Goal: Information Seeking & Learning: Learn about a topic

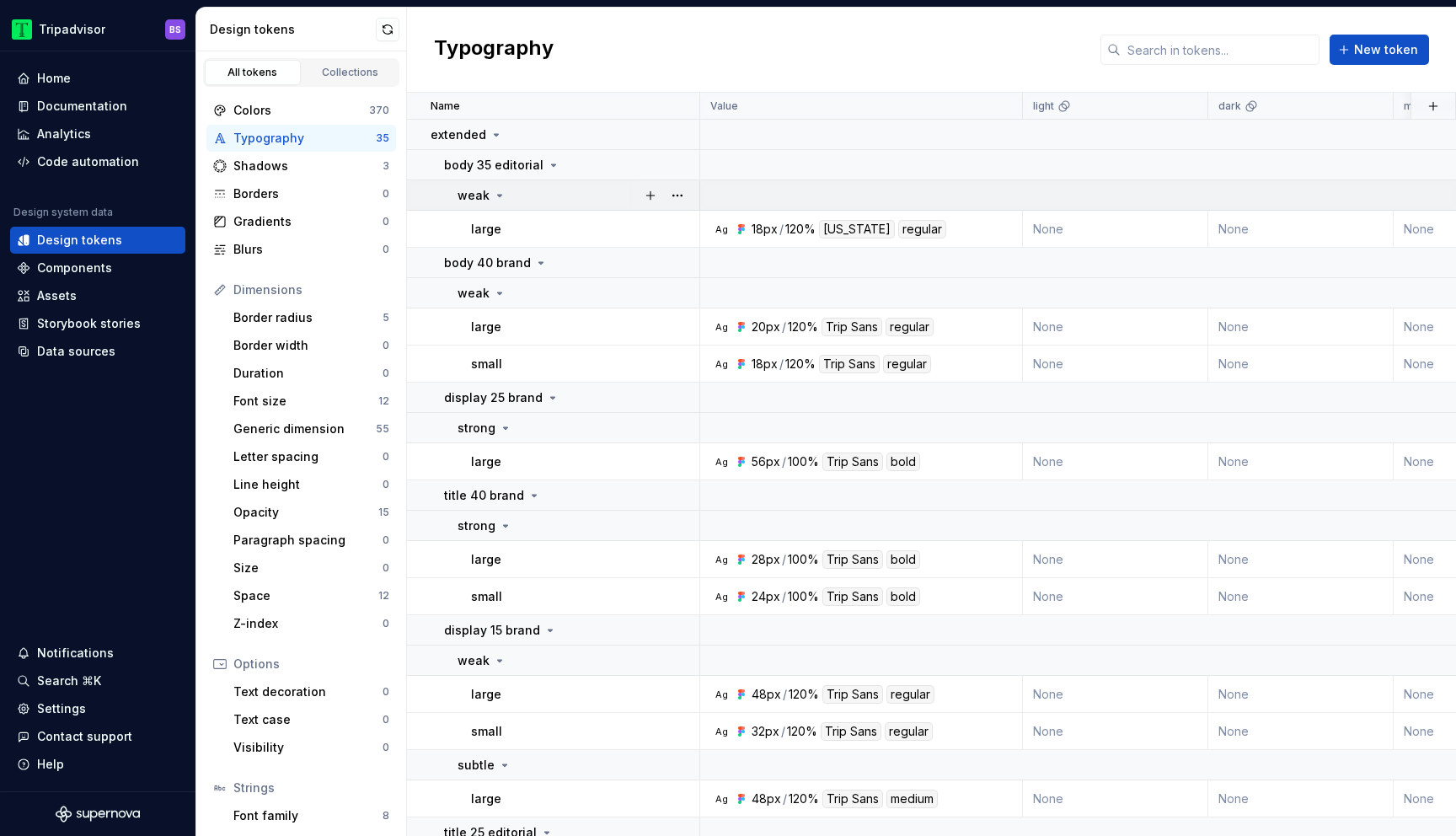
scroll to position [46, 0]
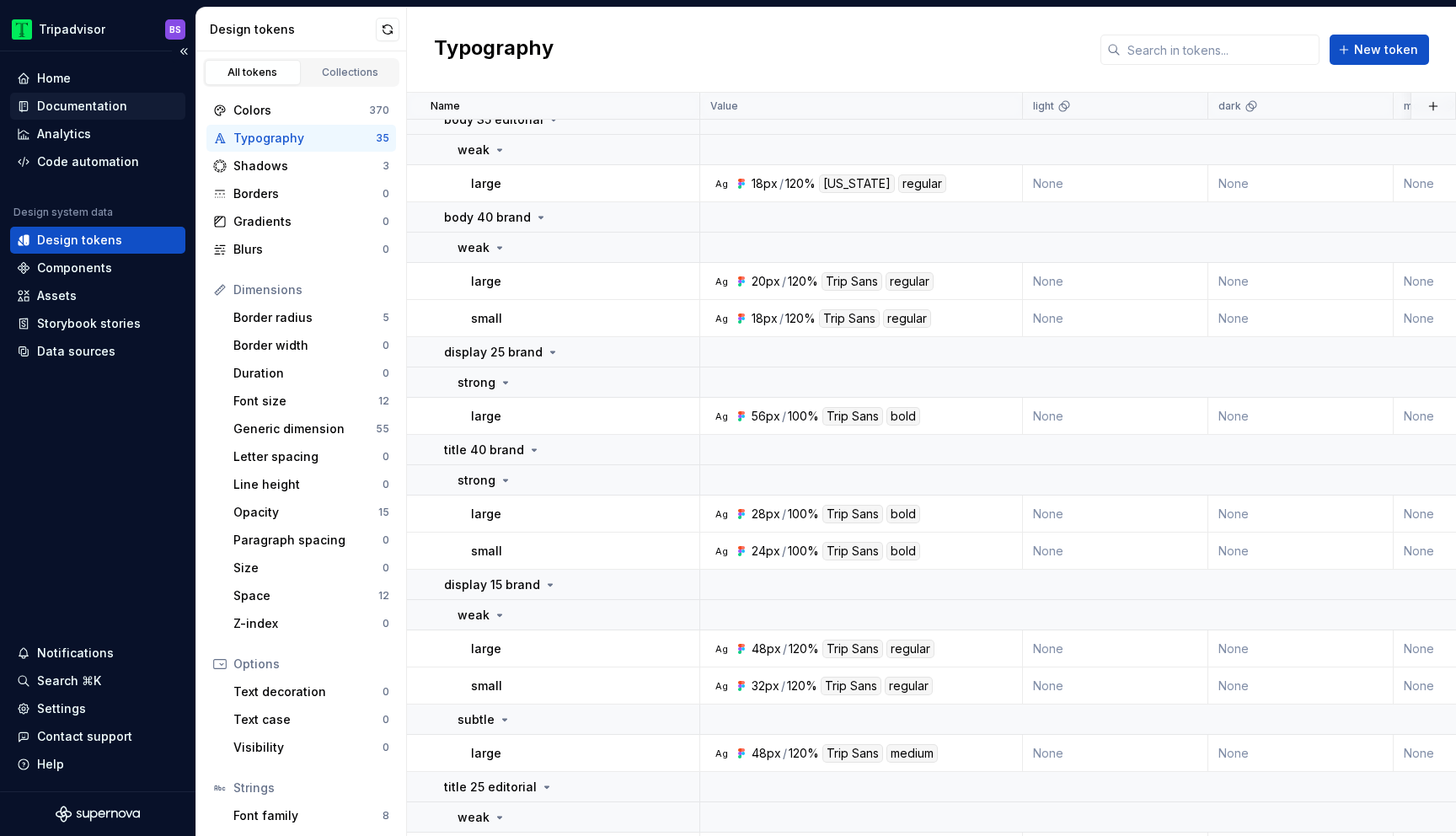
click at [92, 111] on div "Documentation" at bounding box center [82, 107] width 90 height 17
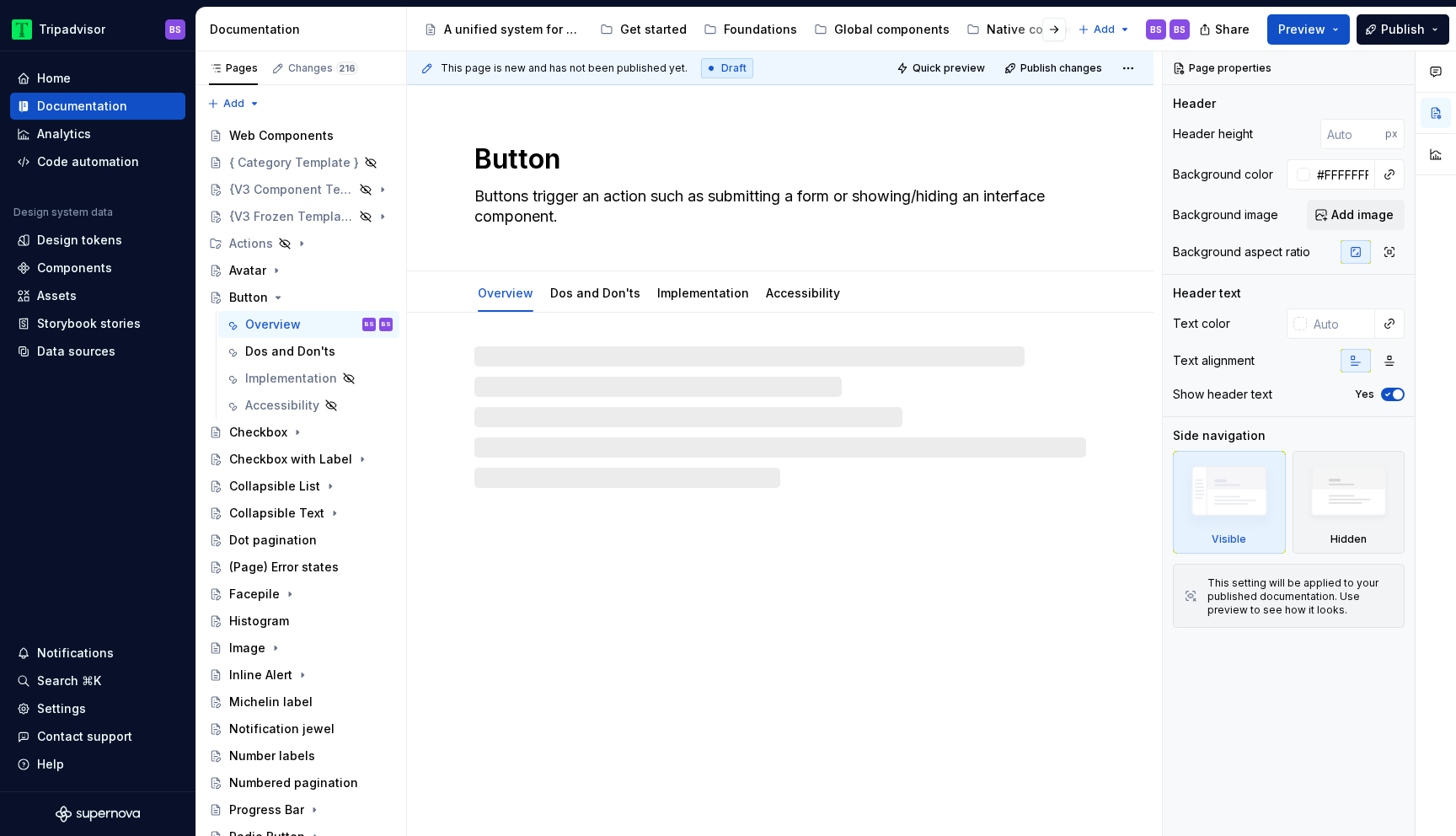
type textarea "*"
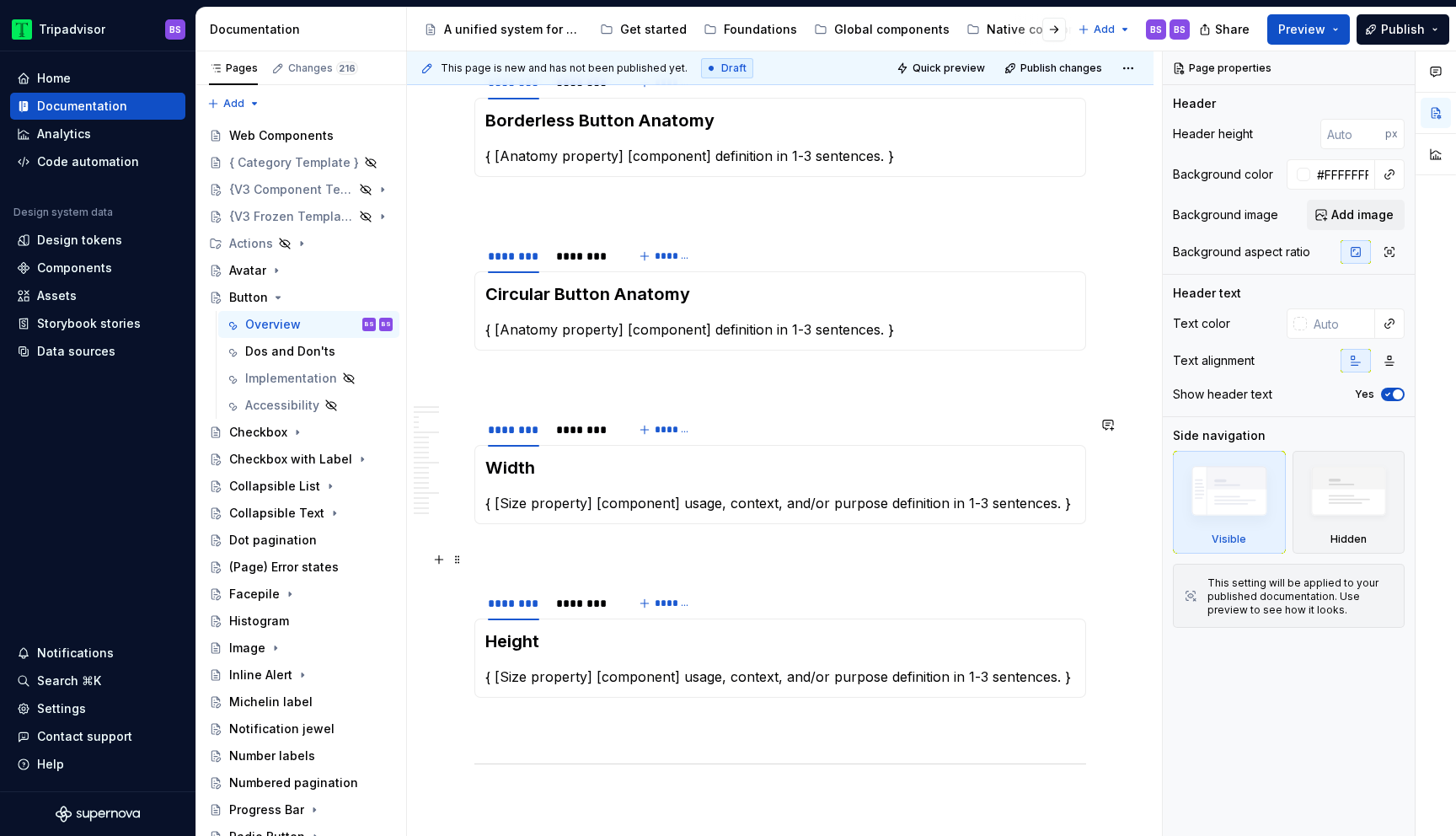
scroll to position [2876, 0]
click at [577, 434] on div "********" at bounding box center [583, 430] width 54 height 17
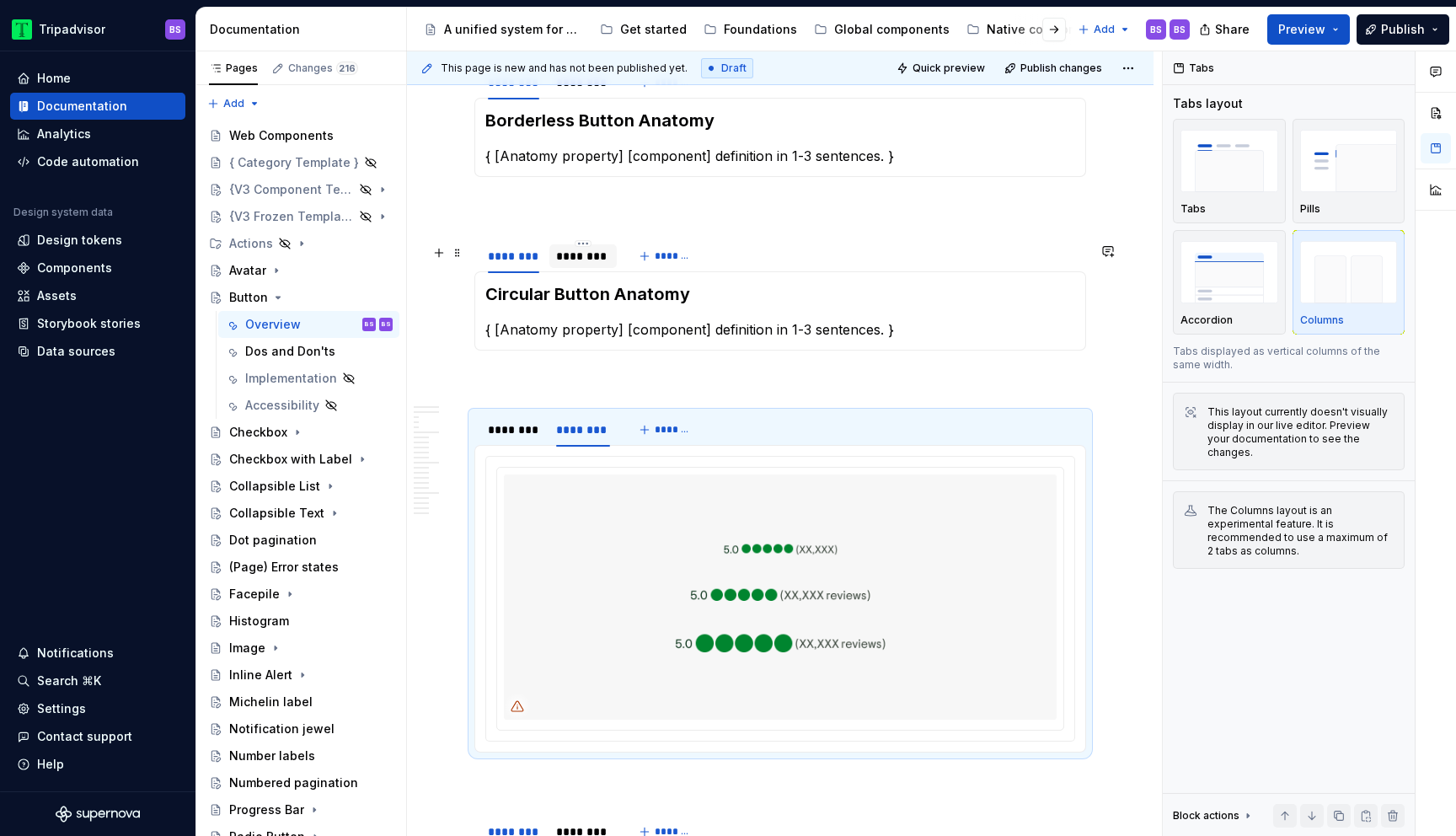
click at [582, 265] on div "********" at bounding box center [583, 256] width 54 height 17
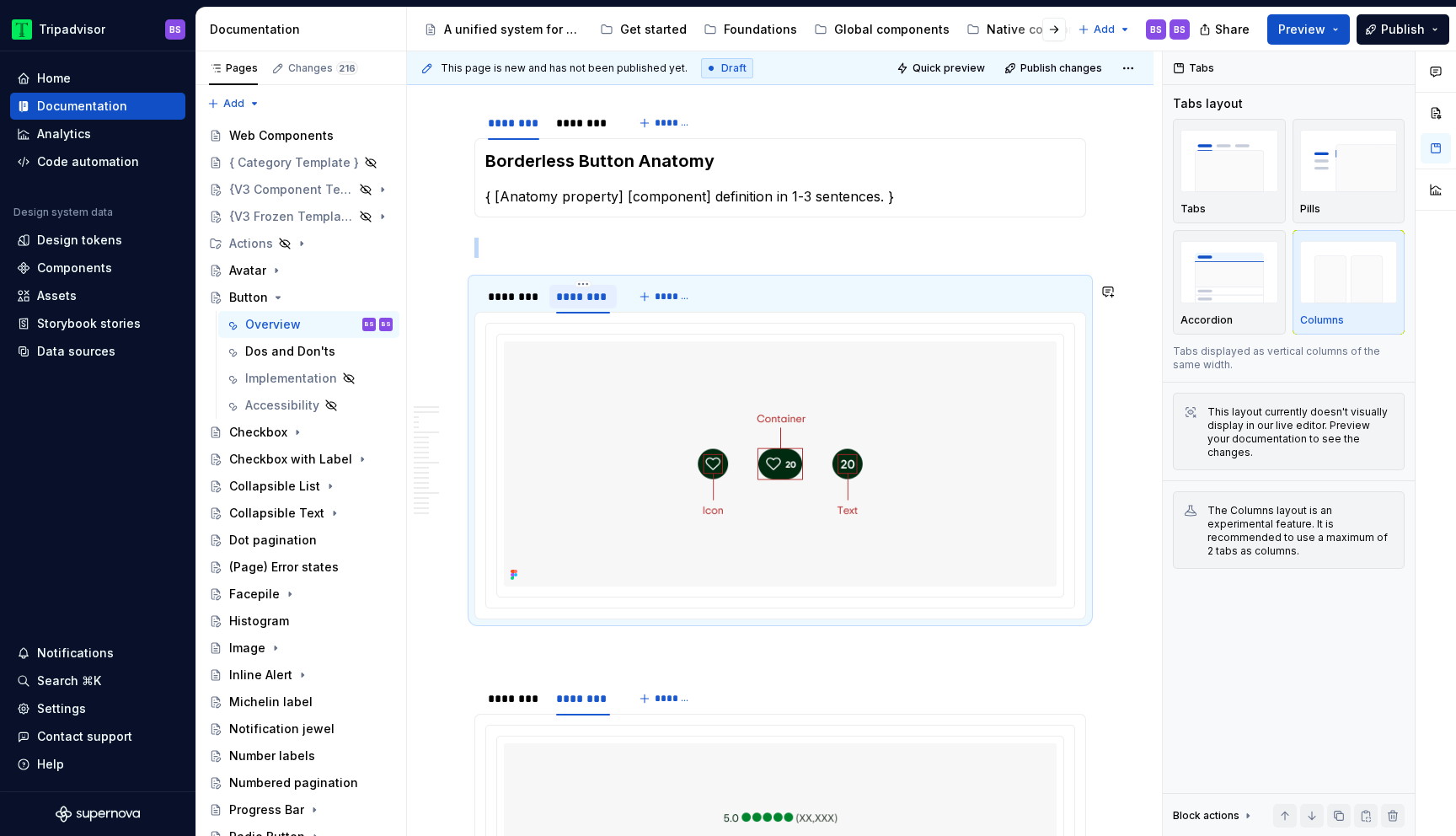
scroll to position [2832, 0]
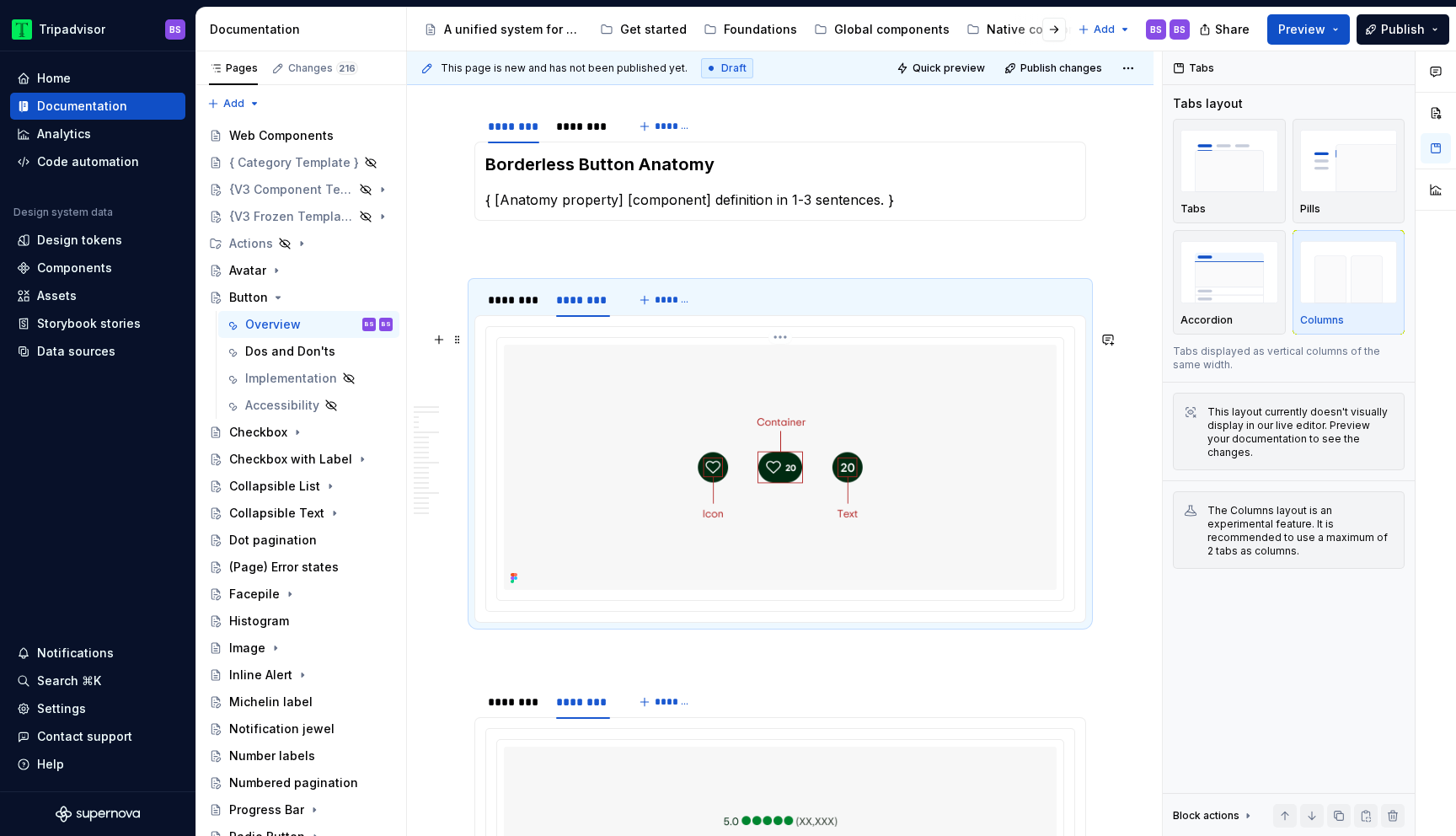
click at [635, 447] on img at bounding box center [780, 467] width 553 height 244
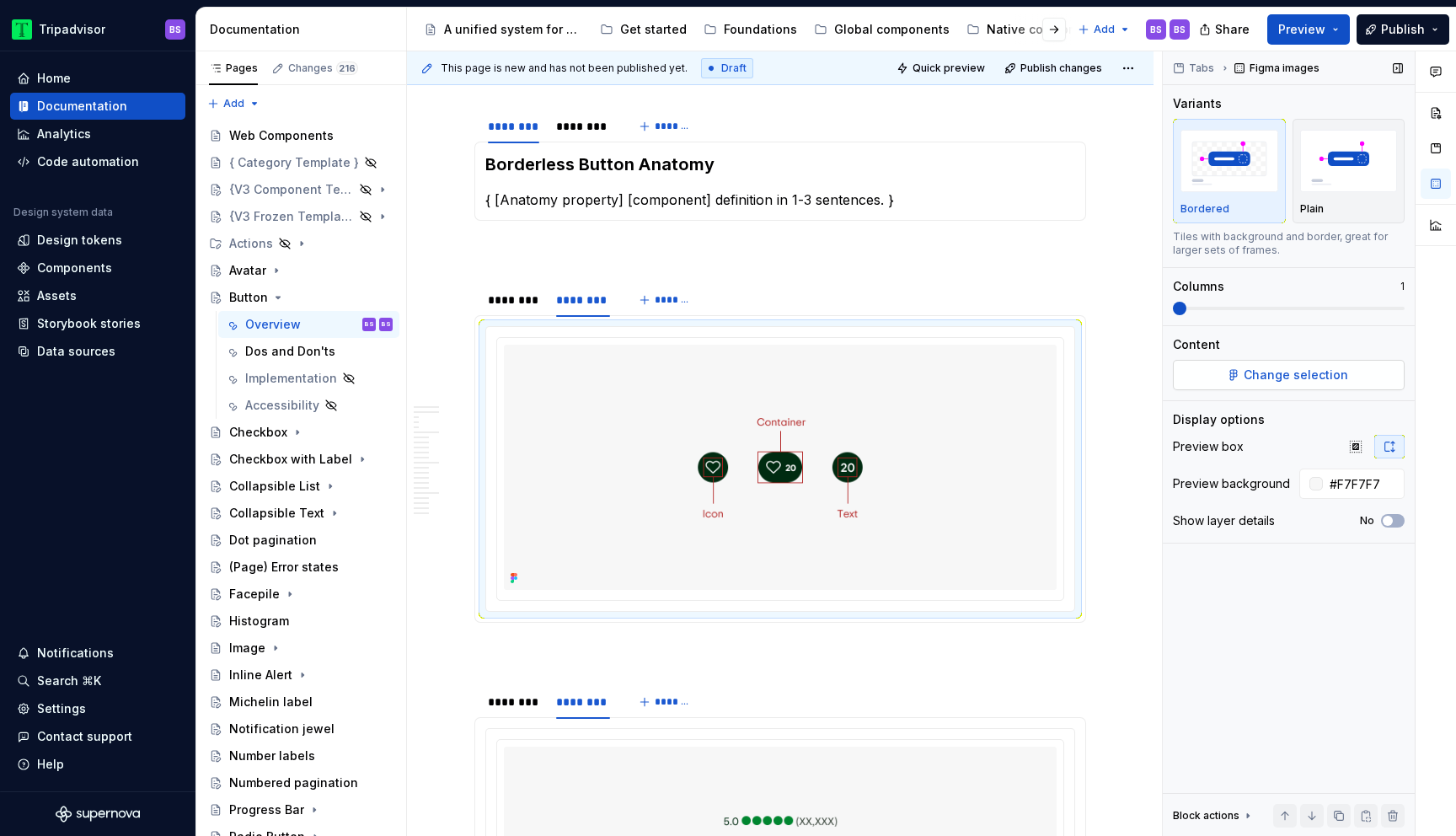
click at [1290, 388] on button "Change selection" at bounding box center [1289, 375] width 232 height 30
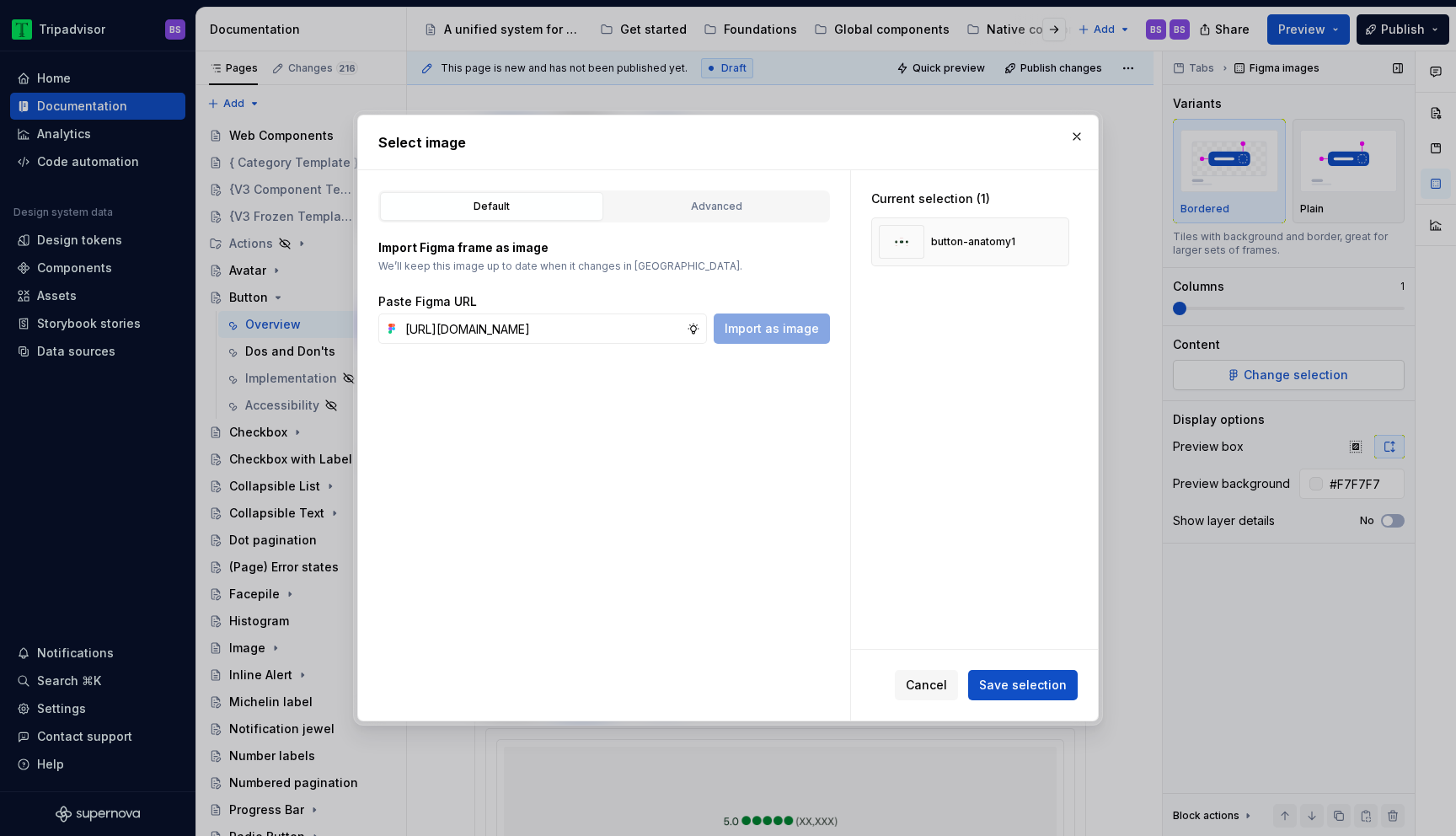
scroll to position [0, 472]
type input "[URL][DOMAIN_NAME]"
click at [1011, 691] on span "Save selection" at bounding box center [1023, 686] width 88 height 17
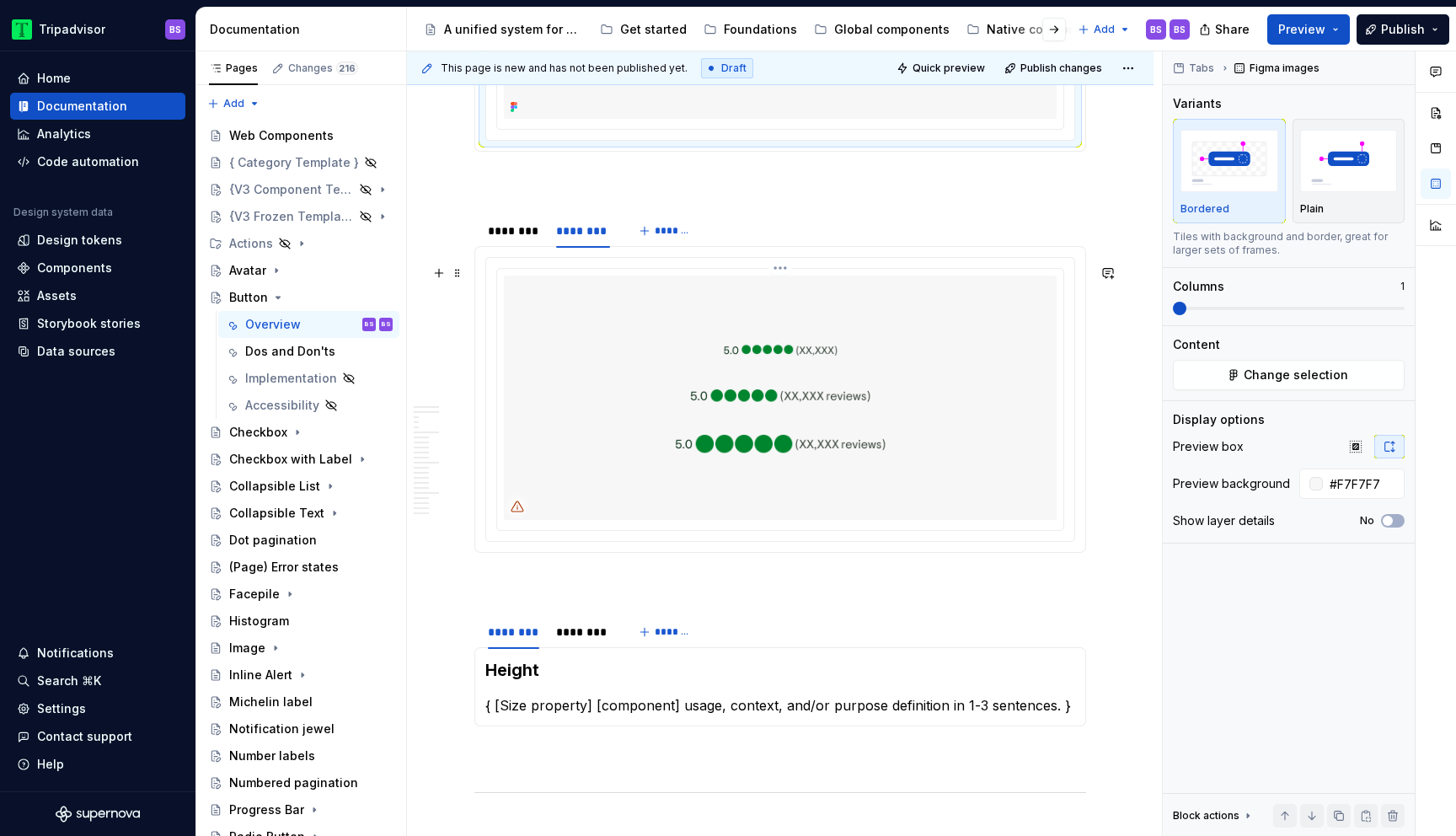
scroll to position [3311, 0]
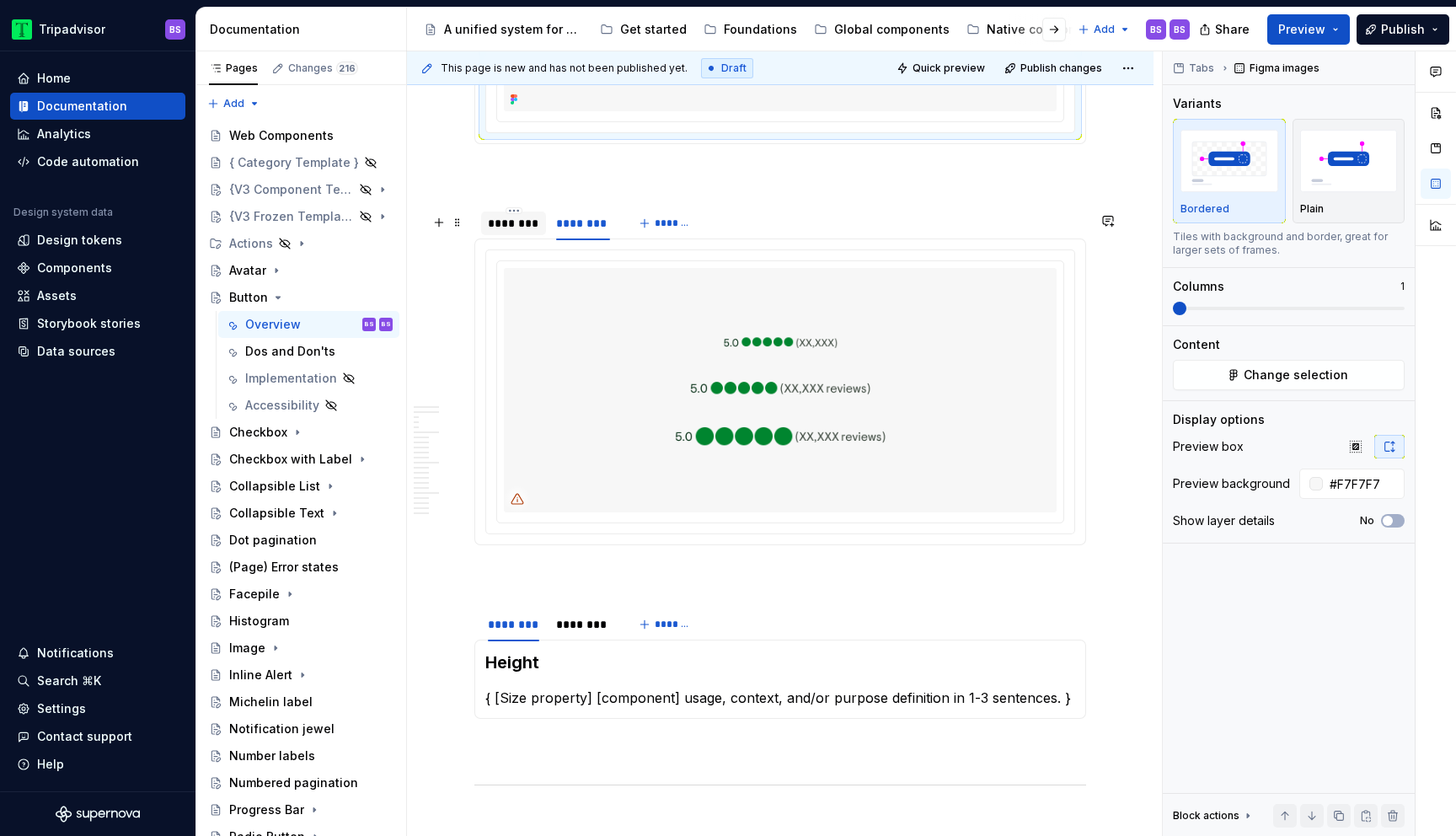
click at [523, 235] on div "********" at bounding box center [514, 223] width 65 height 24
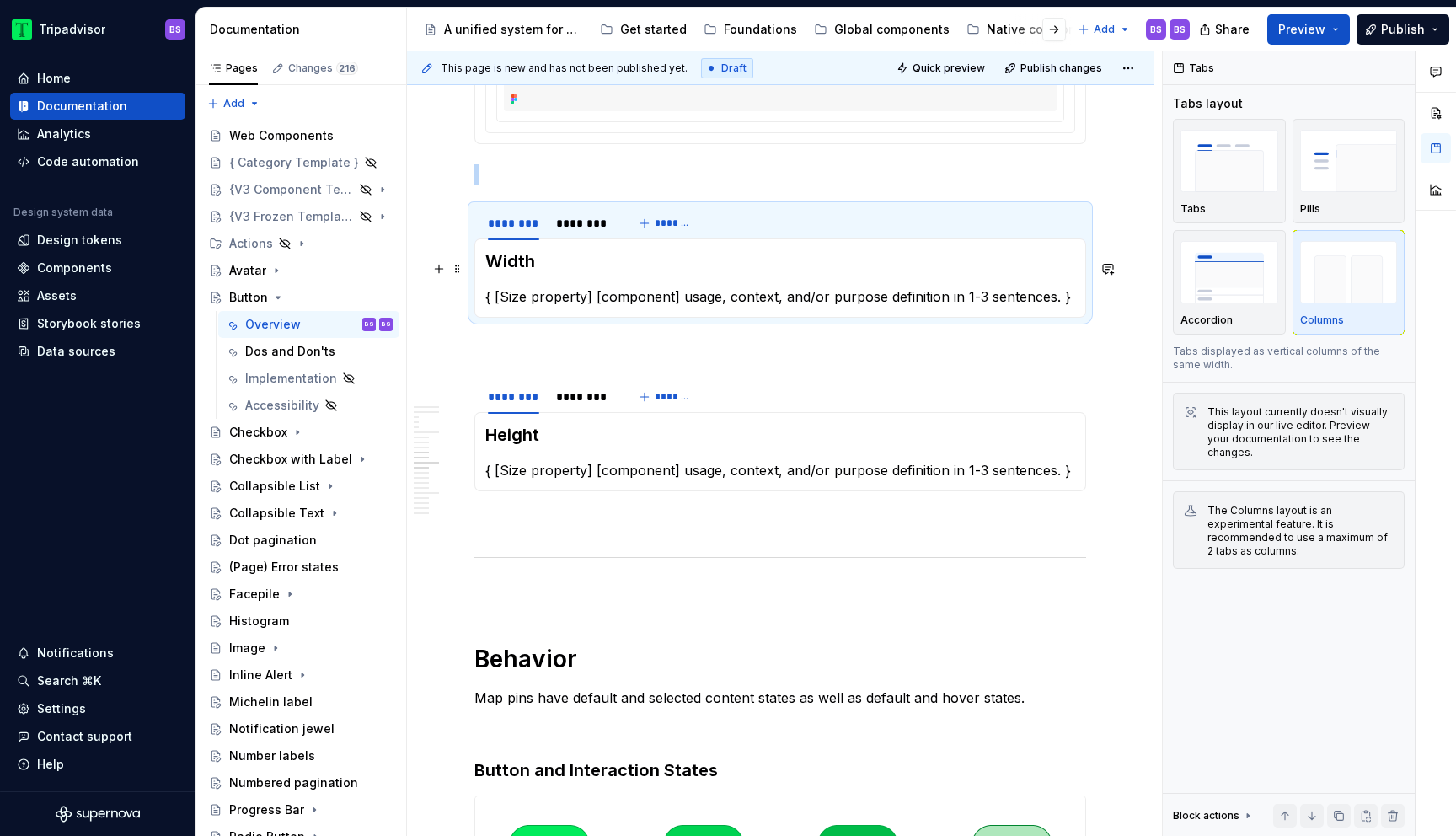
click at [521, 270] on h3 "Width" at bounding box center [780, 261] width 590 height 24
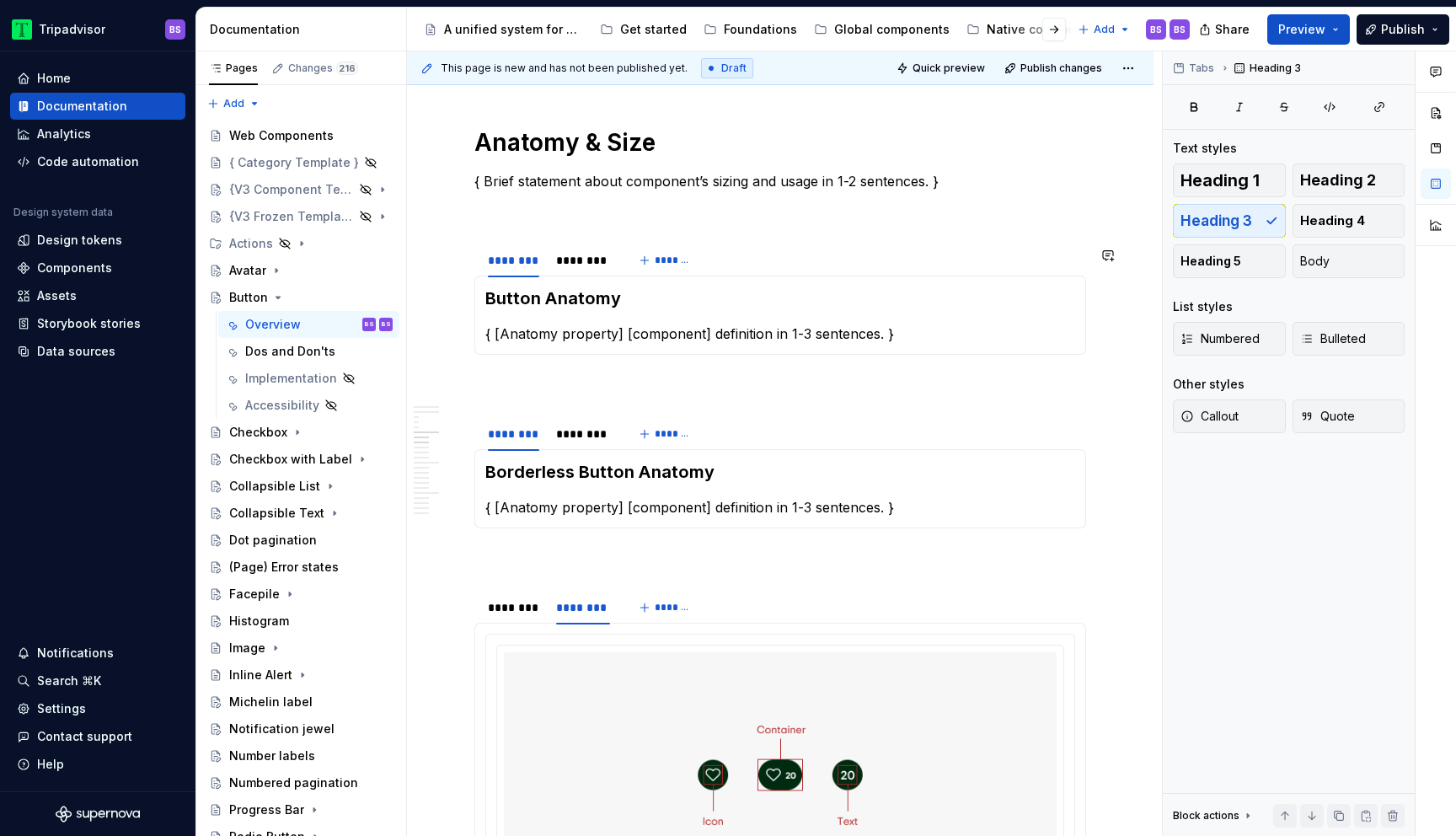
scroll to position [2521, 0]
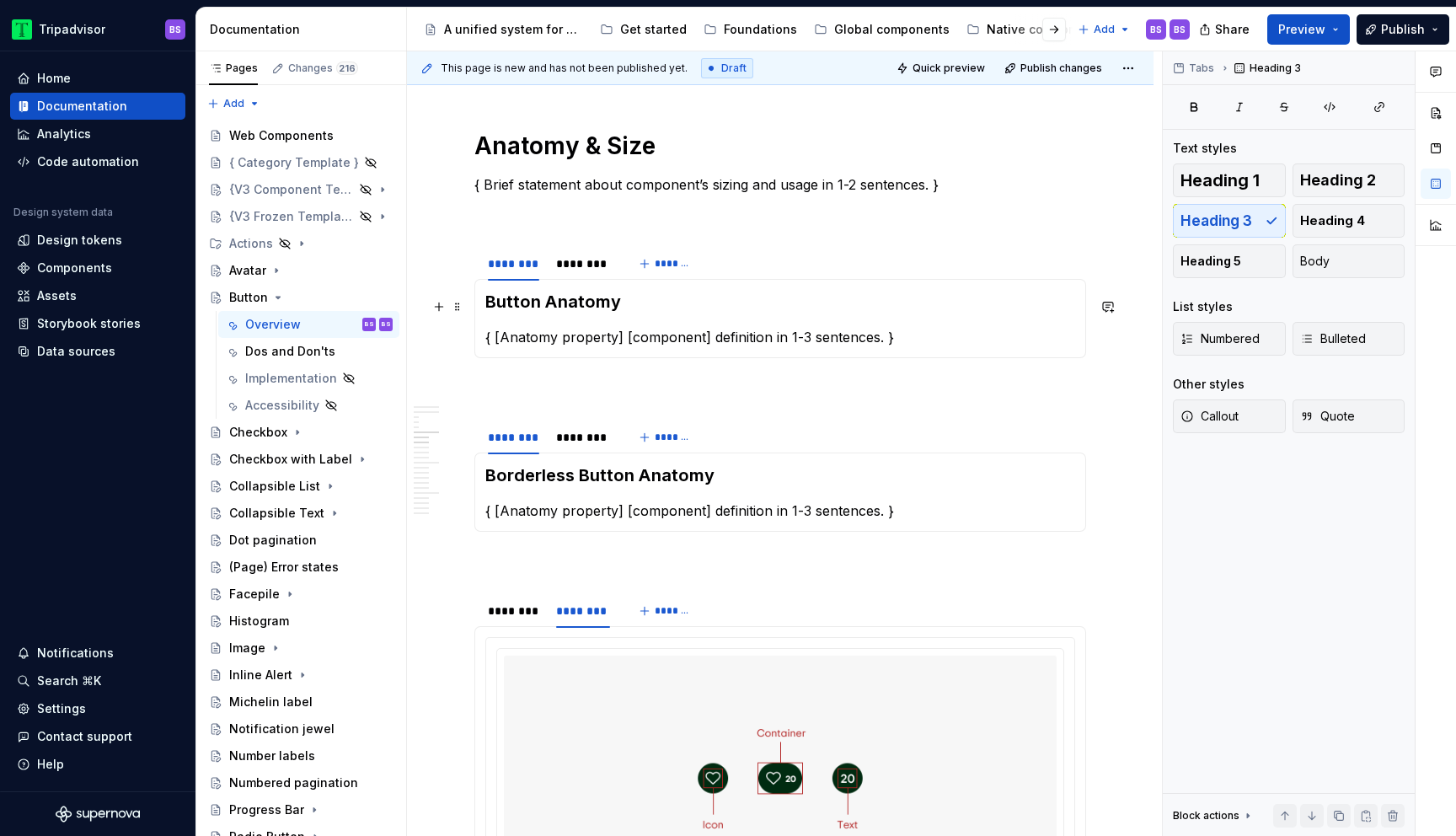
click at [521, 307] on h3 "Button Anatomy" at bounding box center [780, 302] width 590 height 24
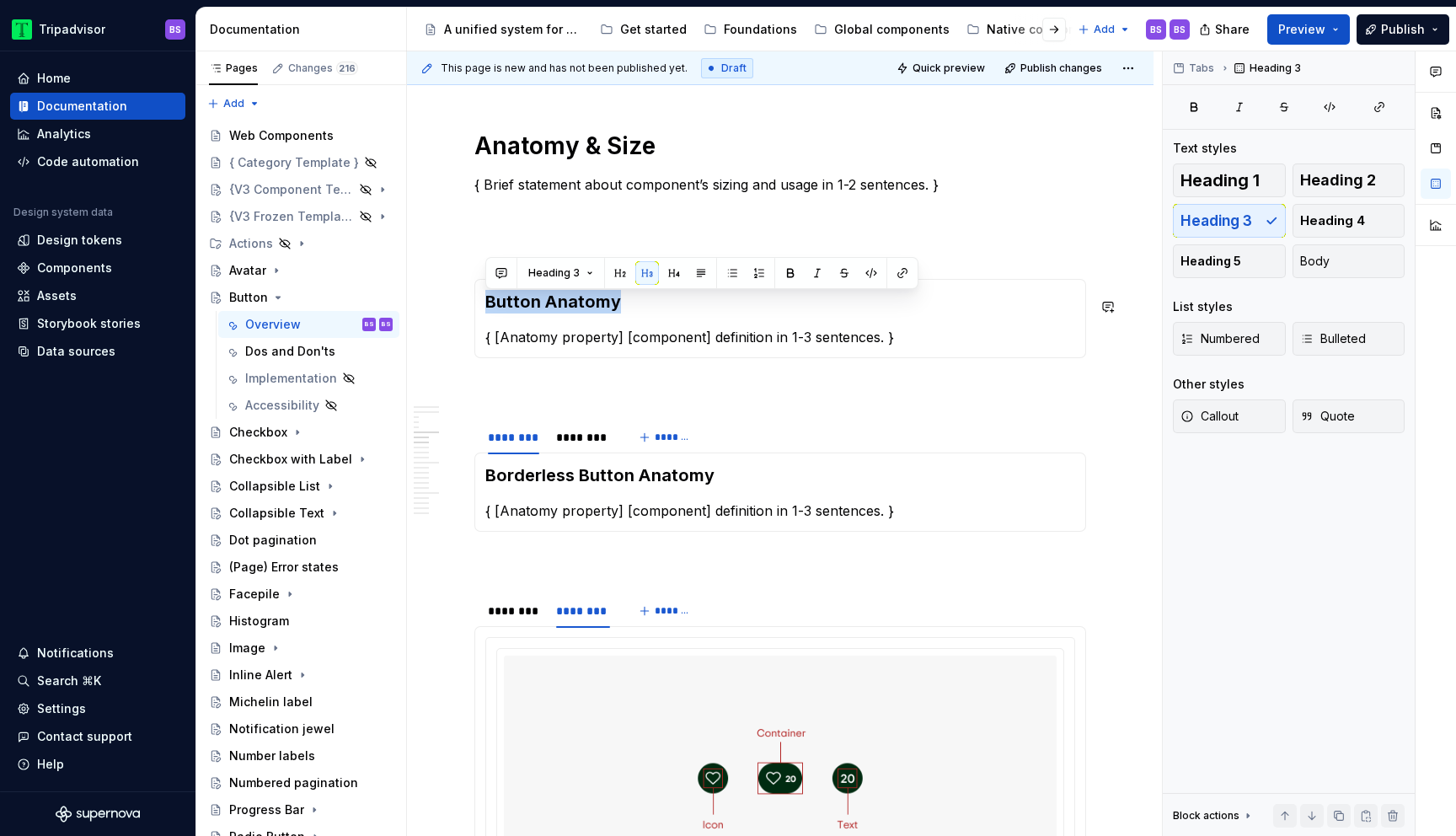
copy h3 "Button Anatomy"
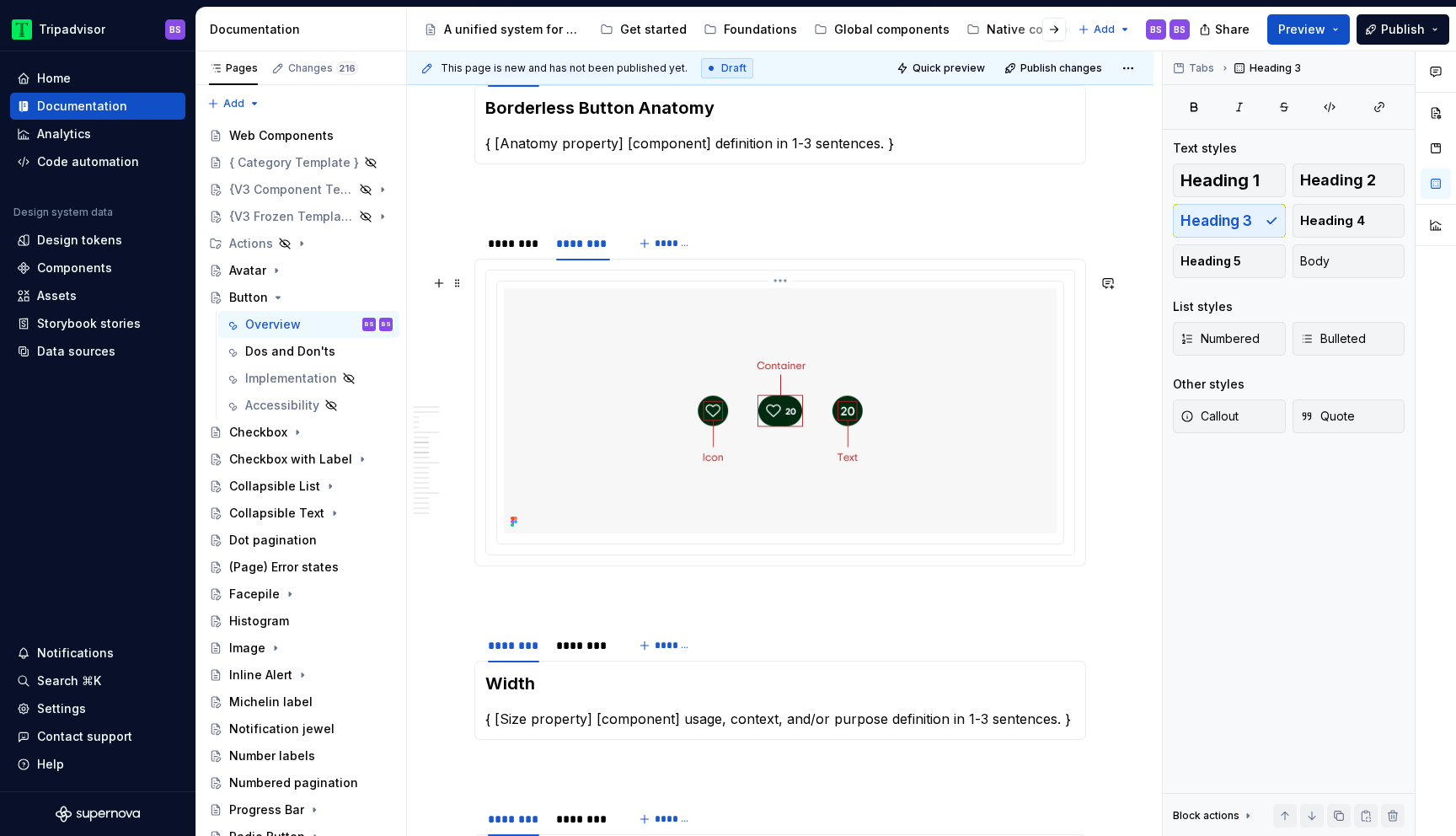
scroll to position [2859, 0]
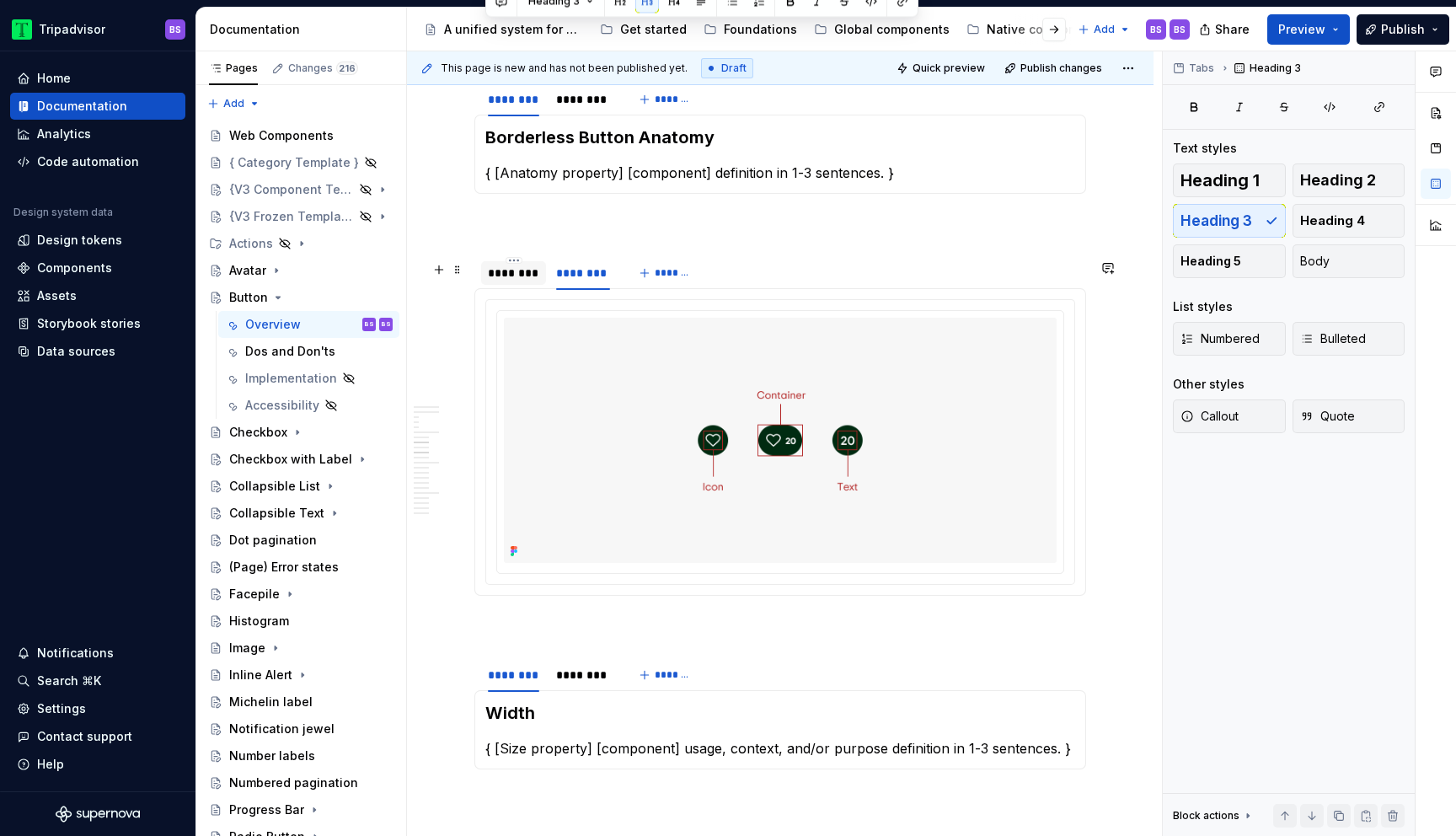
click at [521, 281] on div "********" at bounding box center [513, 273] width 52 height 17
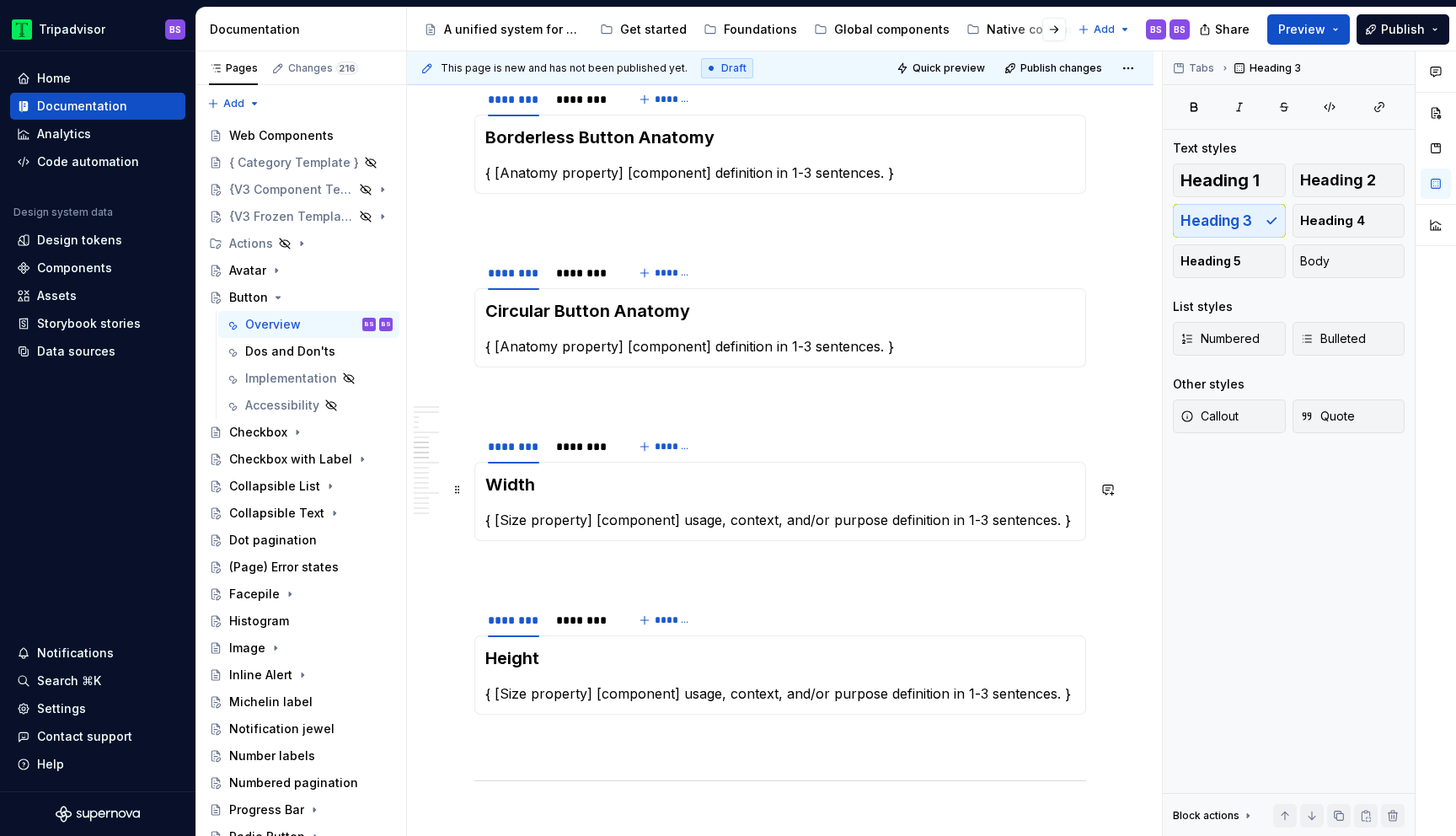
click at [523, 486] on h3 "Width" at bounding box center [780, 485] width 590 height 24
paste div
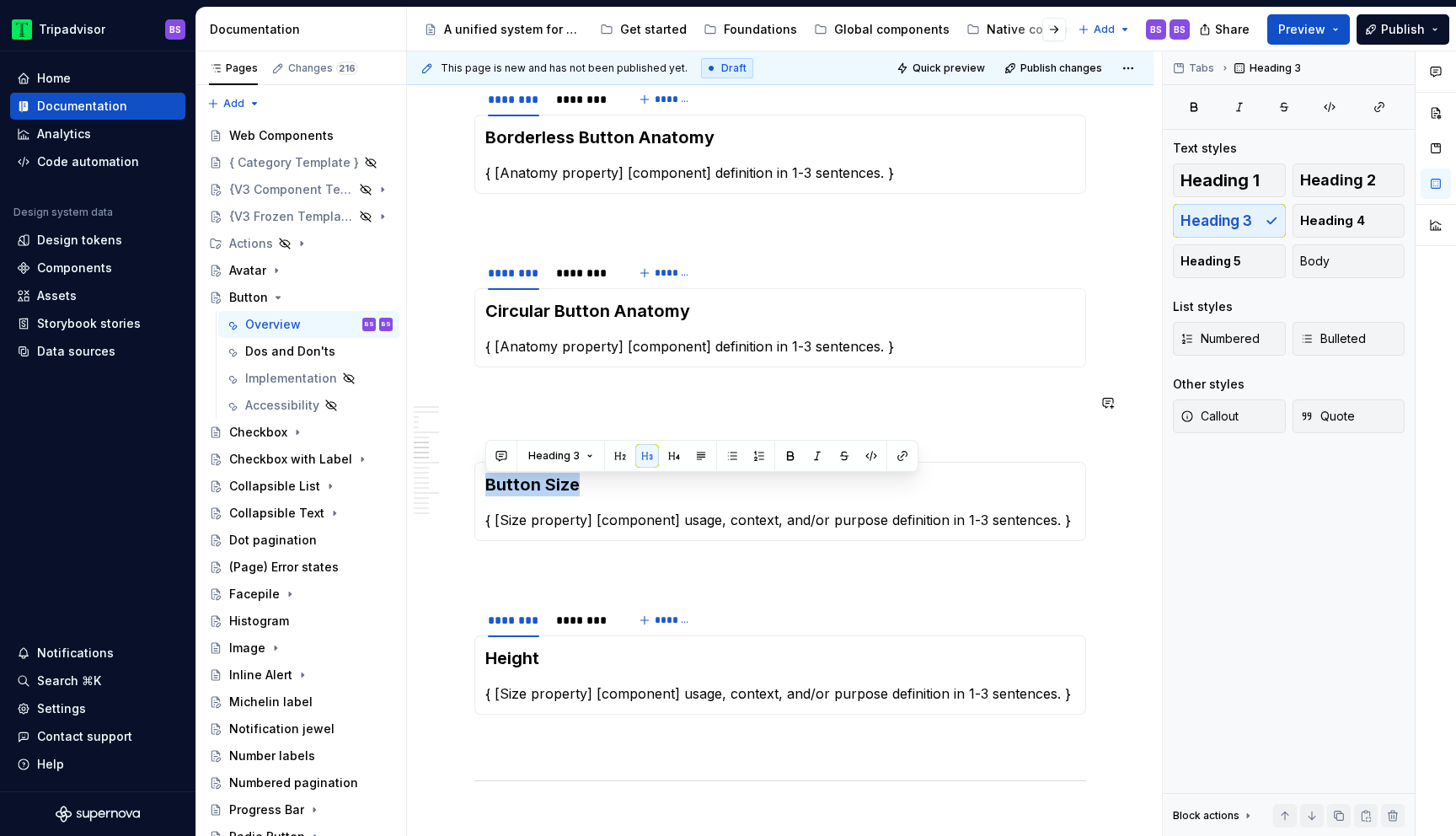
copy h3 "Button Size"
click at [519, 662] on h3 "Height" at bounding box center [780, 658] width 590 height 24
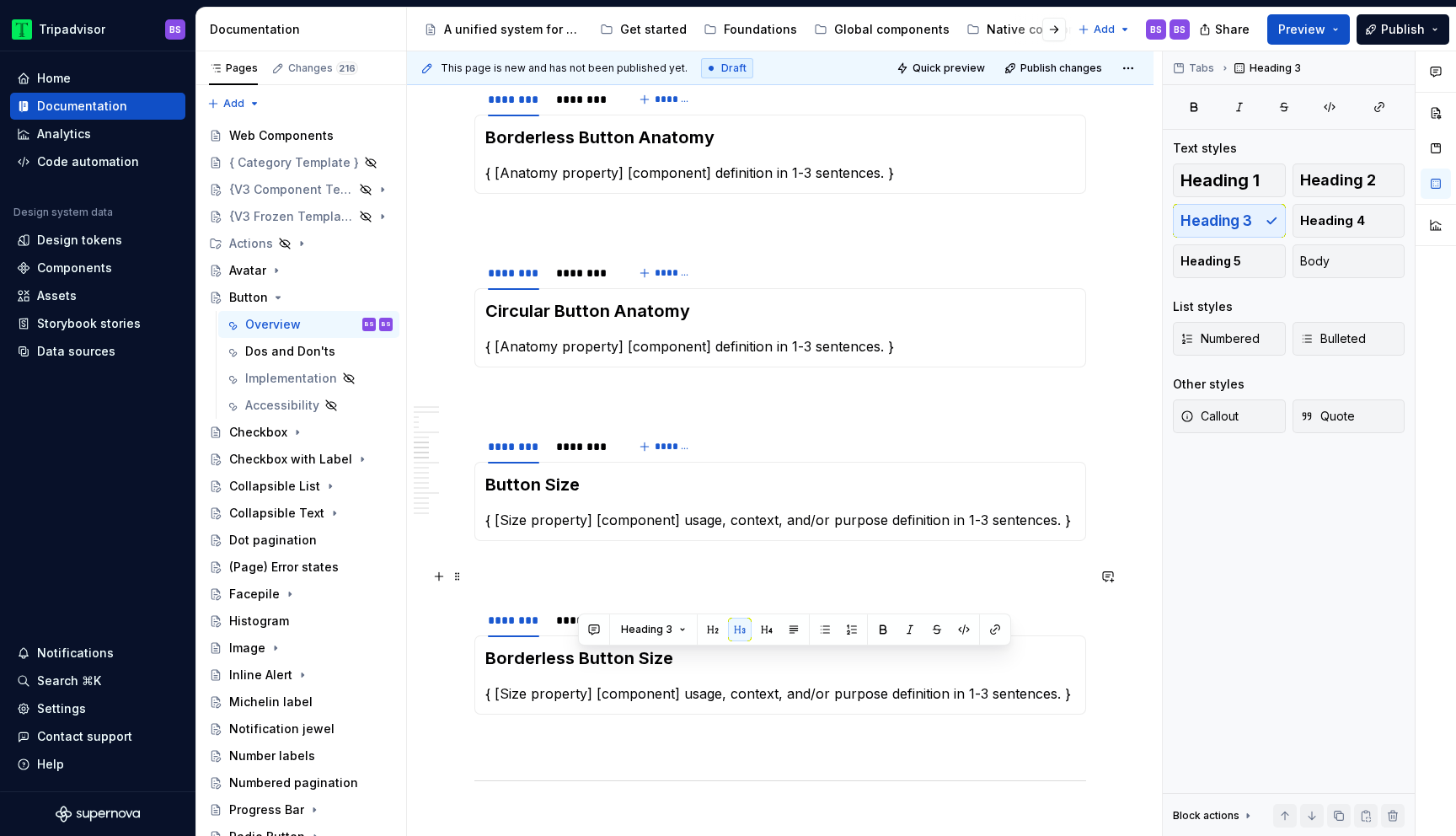
click at [480, 581] on p at bounding box center [781, 571] width 612 height 20
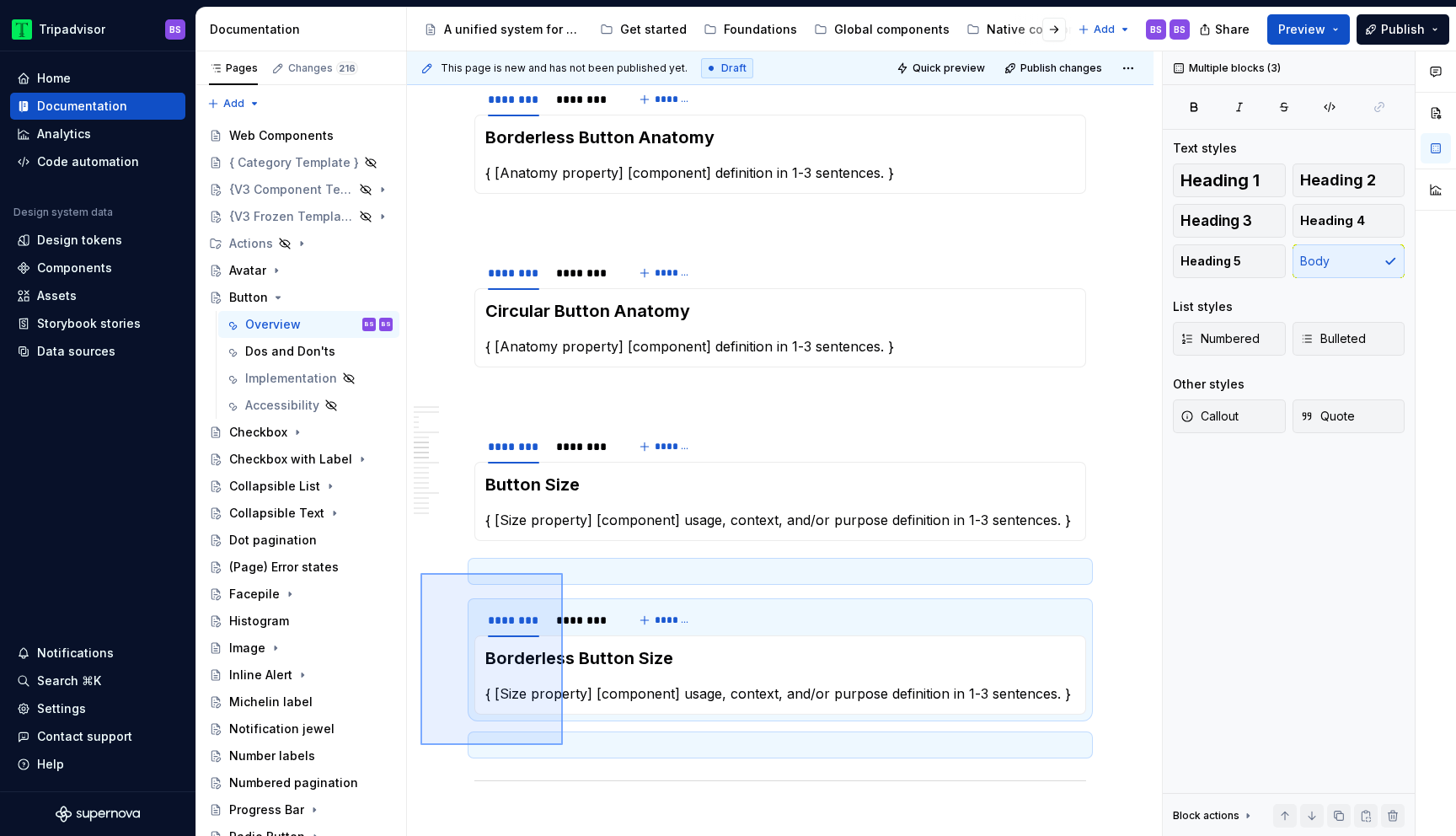
drag, startPoint x: 421, startPoint y: 573, endPoint x: 563, endPoint y: 751, distance: 227.7
click at [563, 751] on div "**********" at bounding box center [785, 445] width 755 height 786
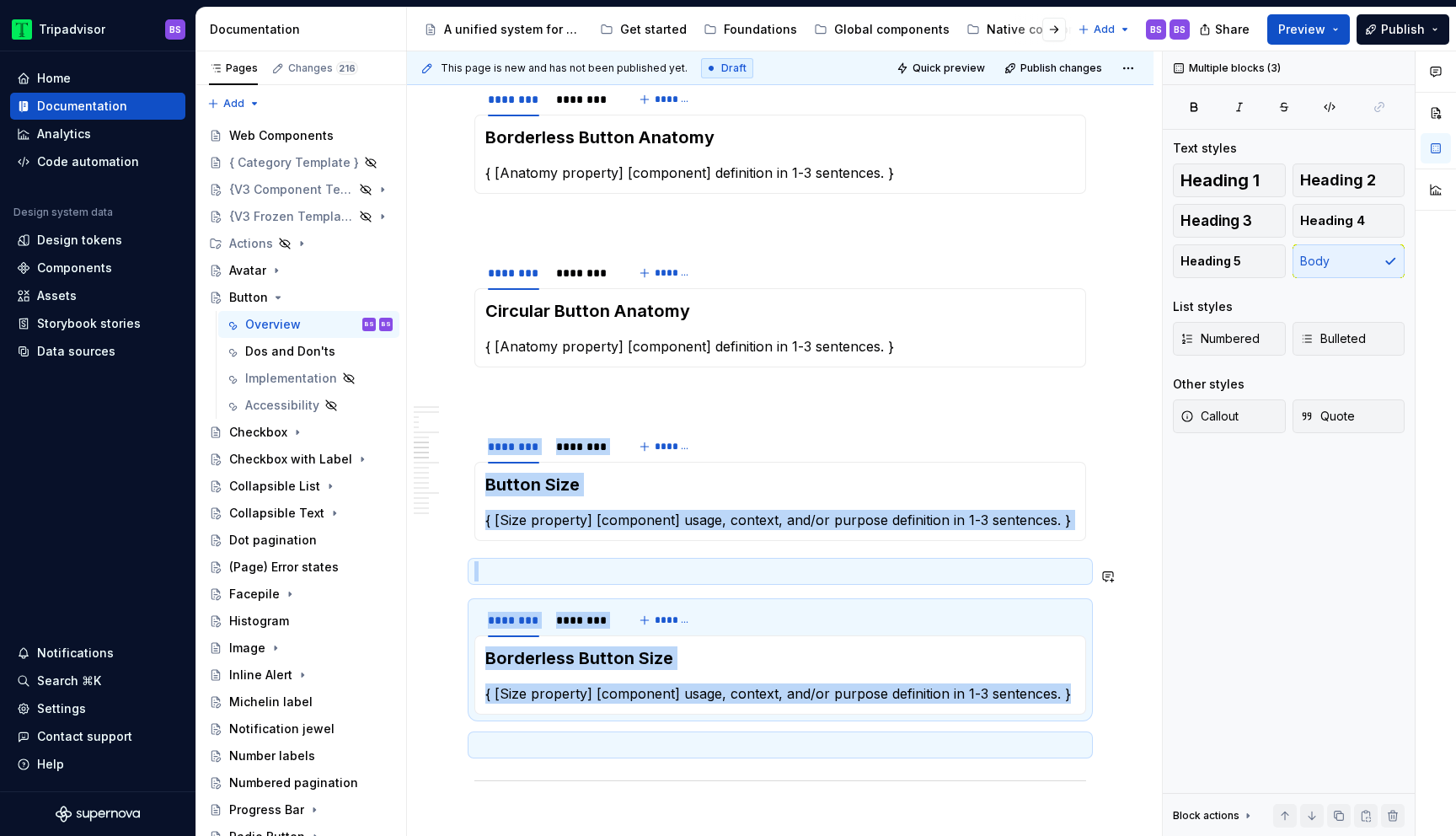
copy div "******** ******** ******* Button Size { [Size property] [component] usage, cont…"
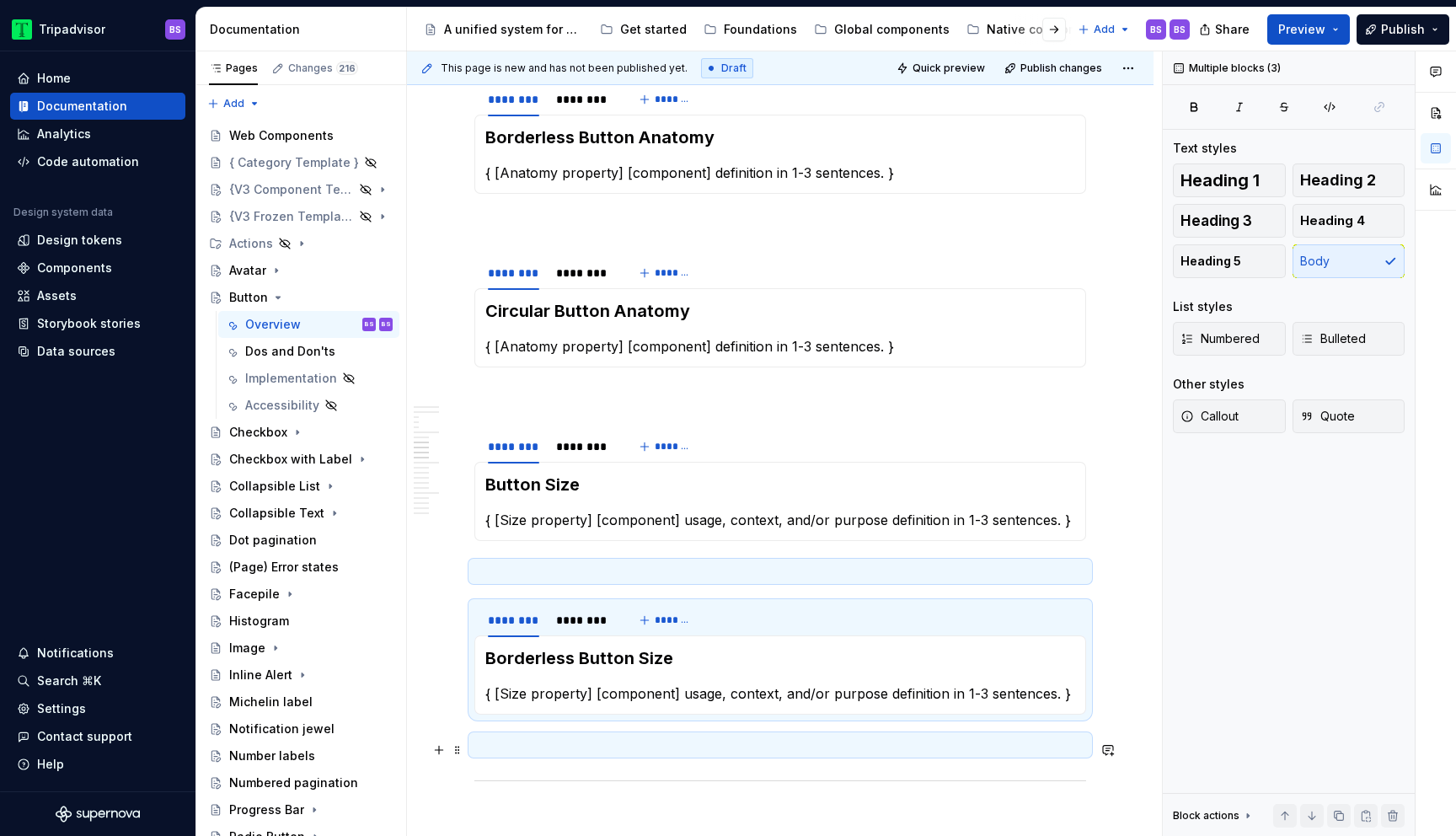
click at [541, 756] on p at bounding box center [781, 746] width 612 height 20
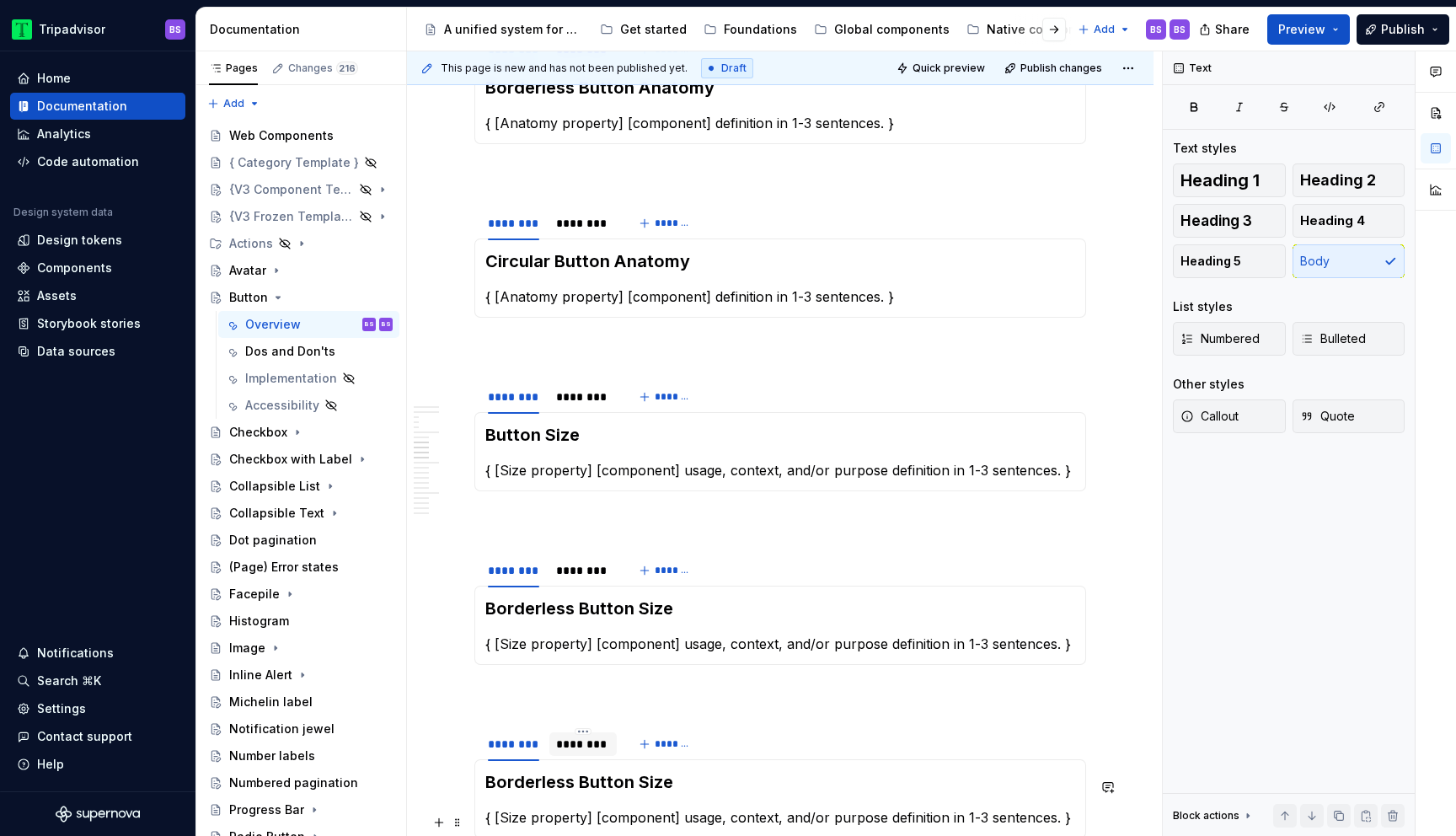
scroll to position [2998, 0]
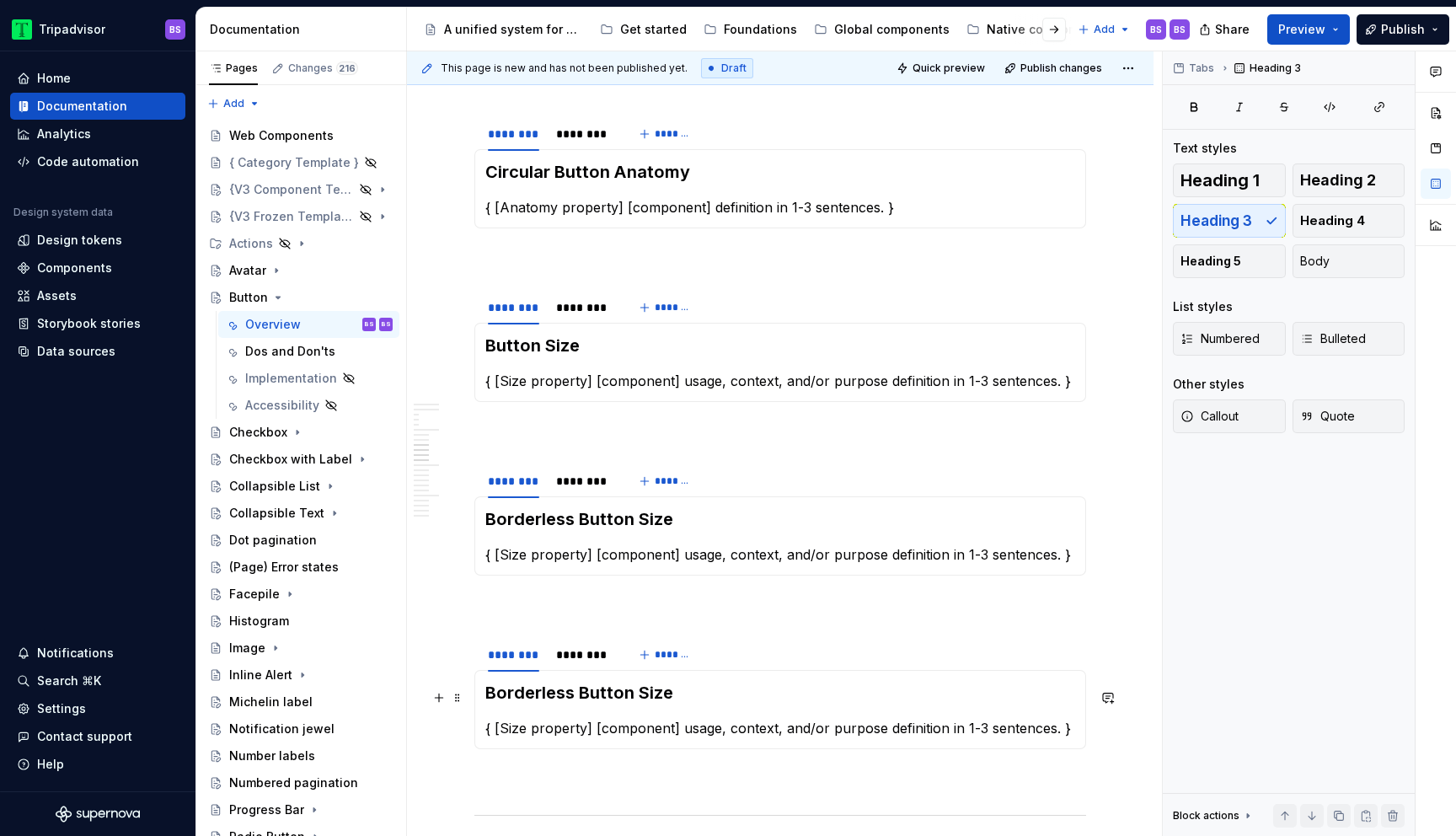
click at [573, 697] on h3 "Borderless Button Size" at bounding box center [780, 693] width 590 height 24
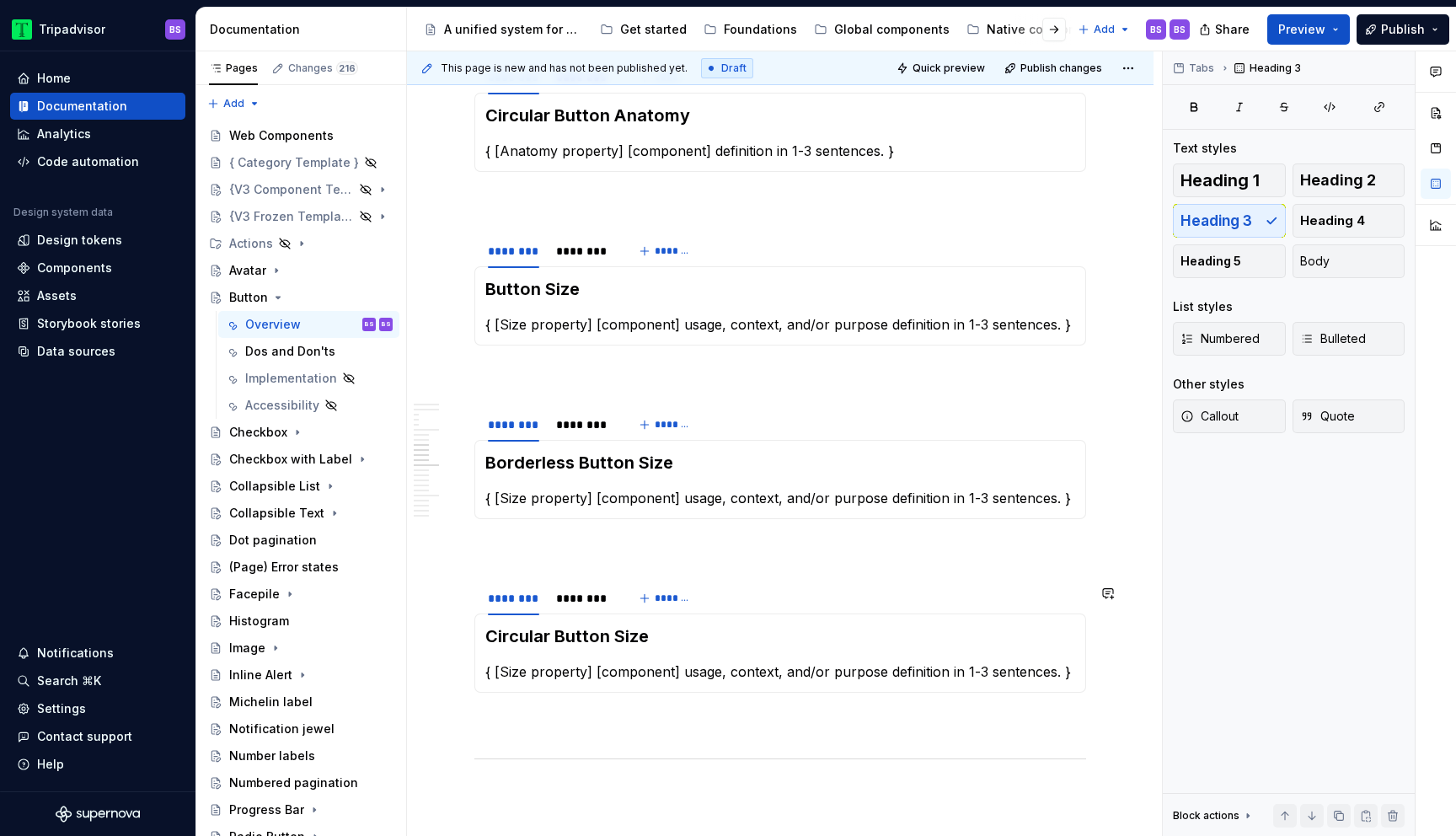
scroll to position [3116, 0]
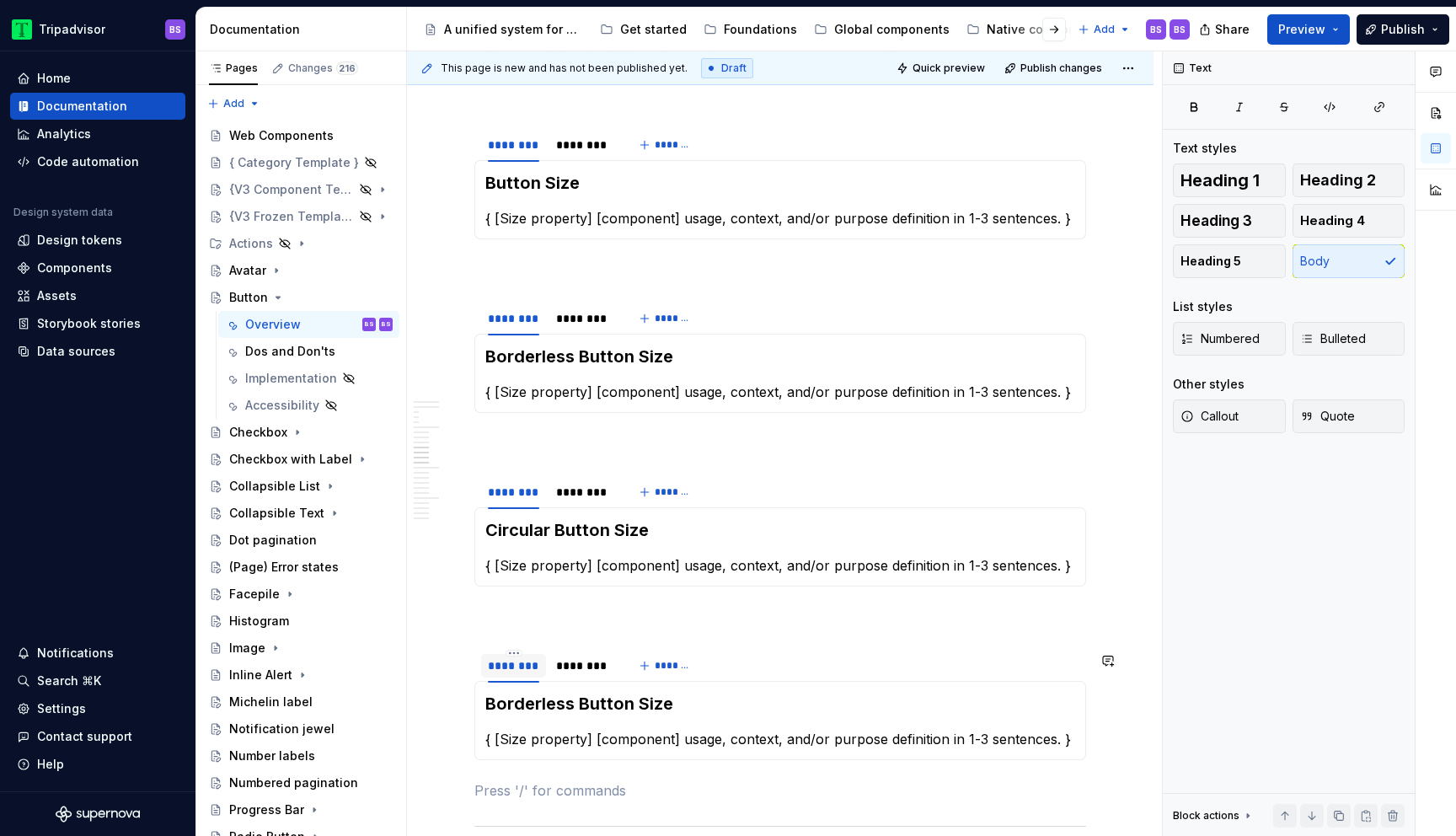
scroll to position [3226, 0]
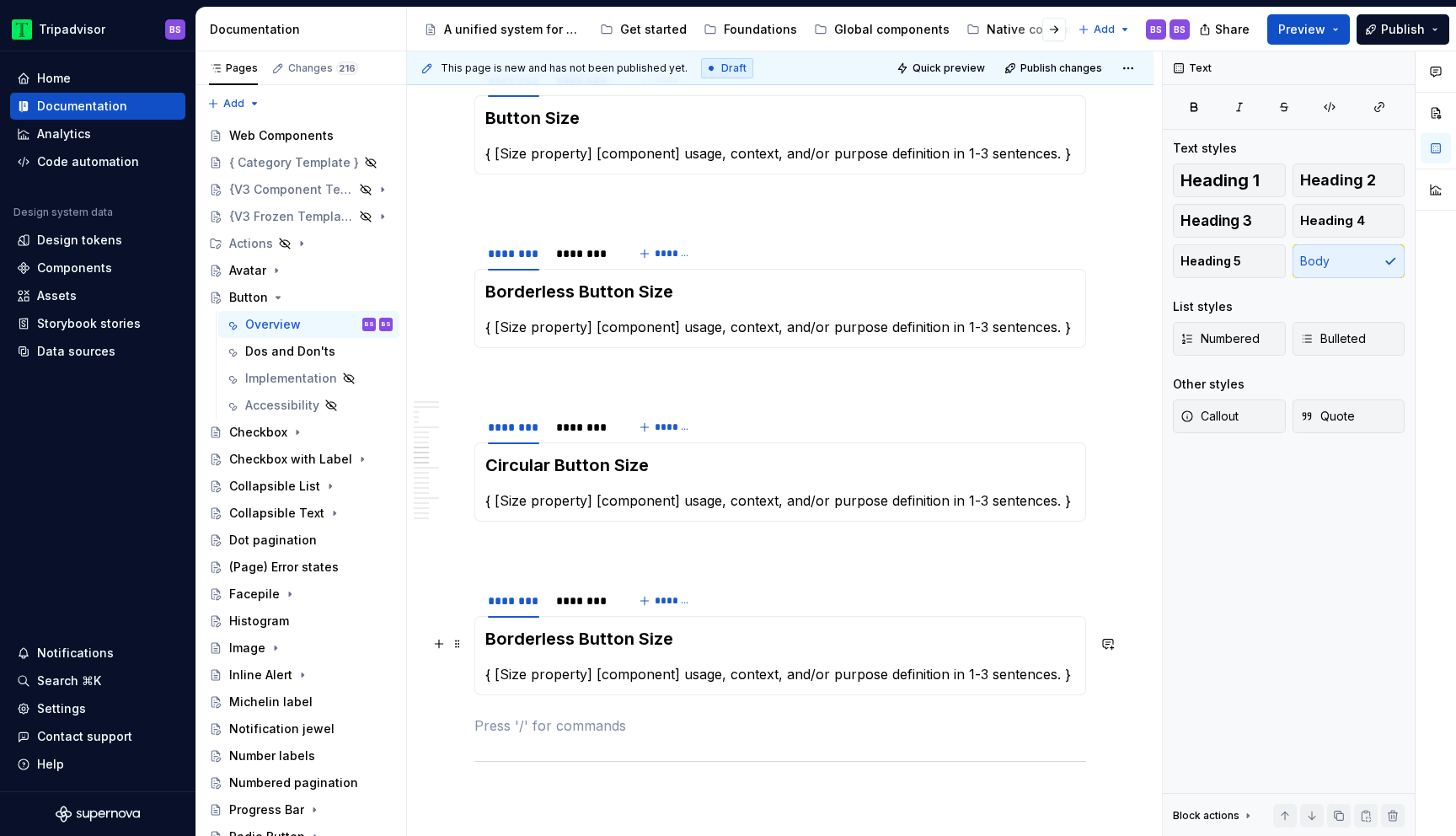
click at [558, 644] on h3 "Borderless Button Size" at bounding box center [780, 639] width 590 height 24
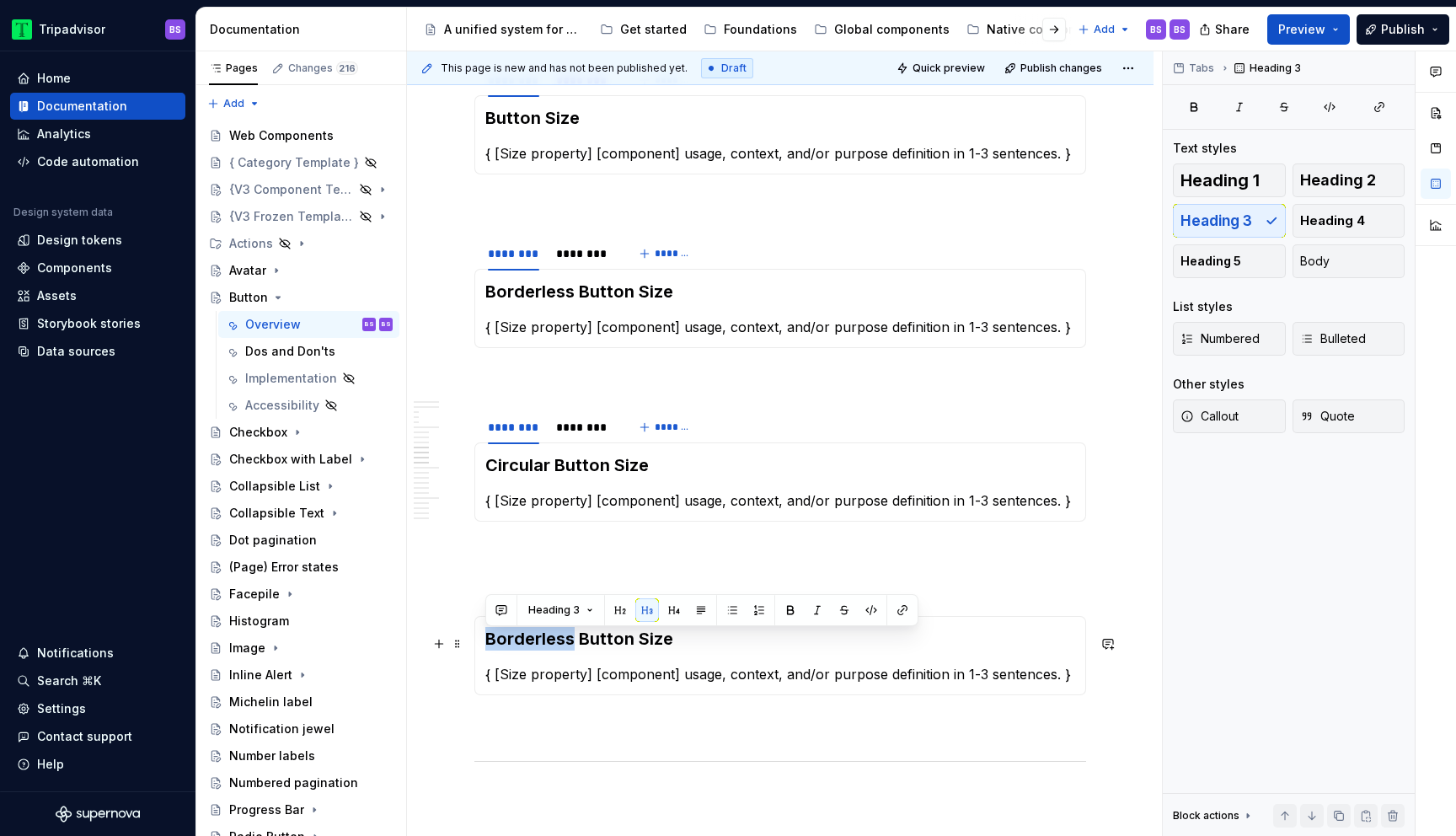
click at [558, 644] on h3 "Borderless Button Size" at bounding box center [780, 639] width 590 height 24
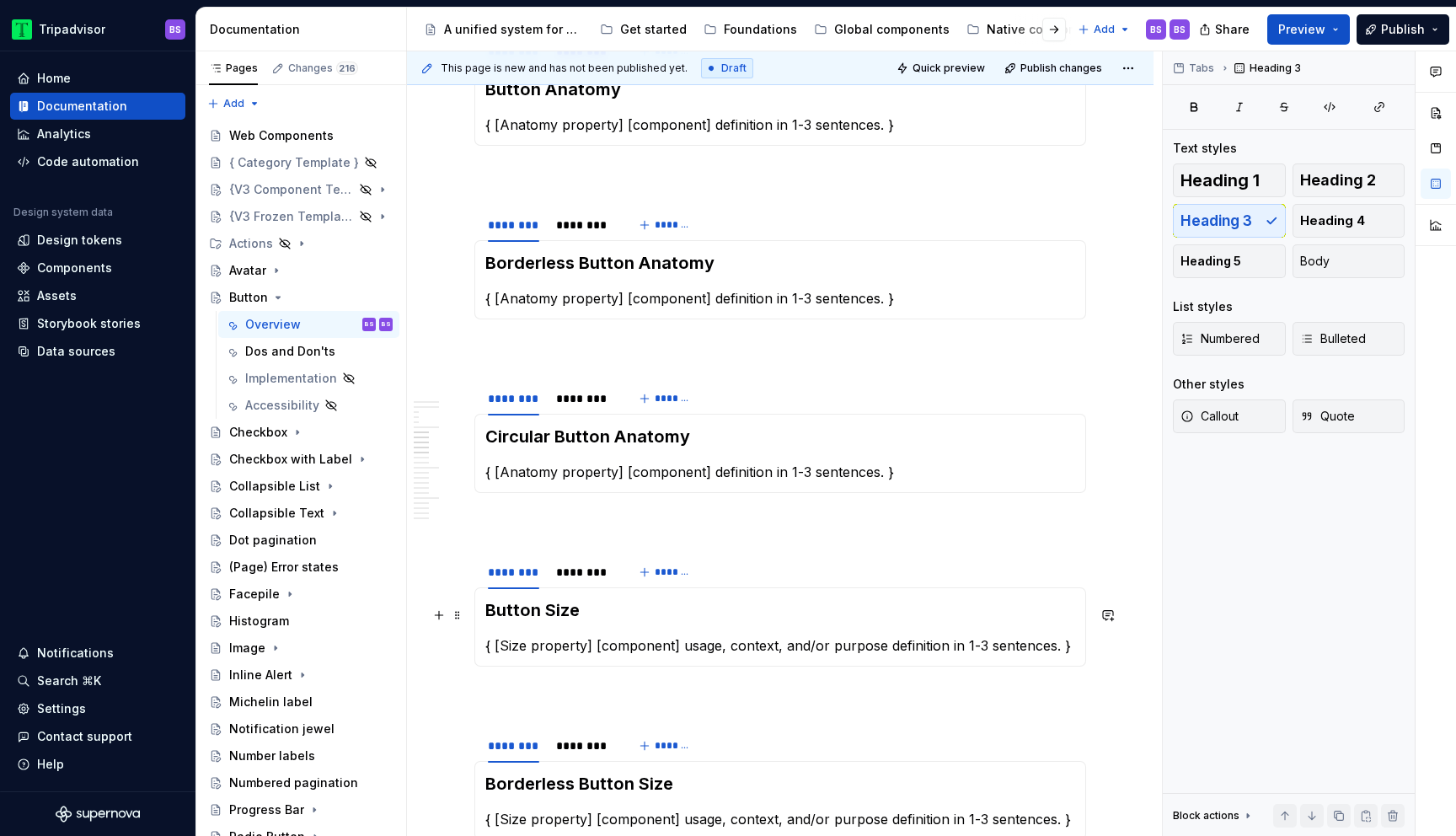
scroll to position [2731, 0]
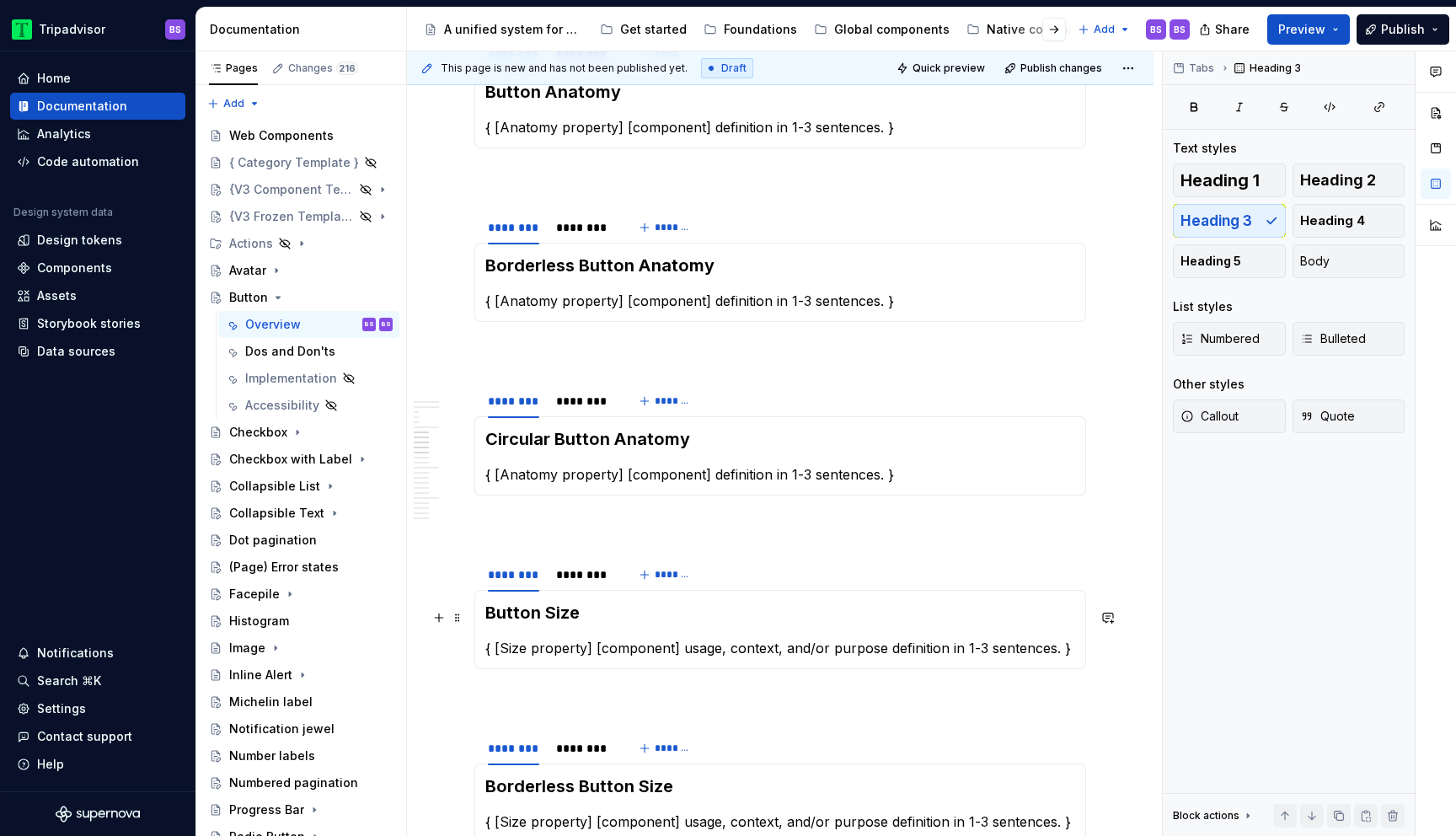
drag, startPoint x: 430, startPoint y: 540, endPoint x: 548, endPoint y: 623, distance: 144.3
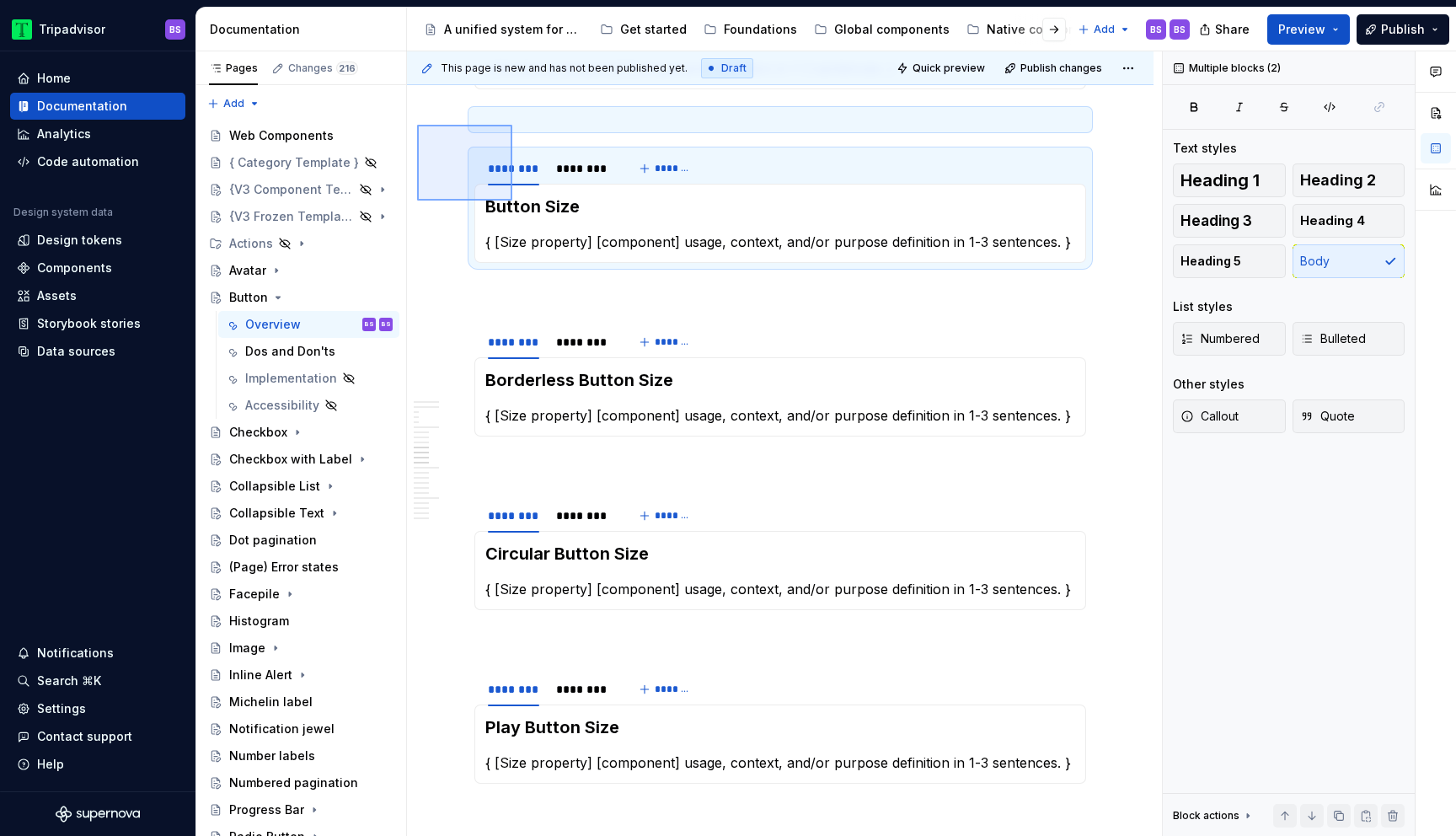
scroll to position [3136, 0]
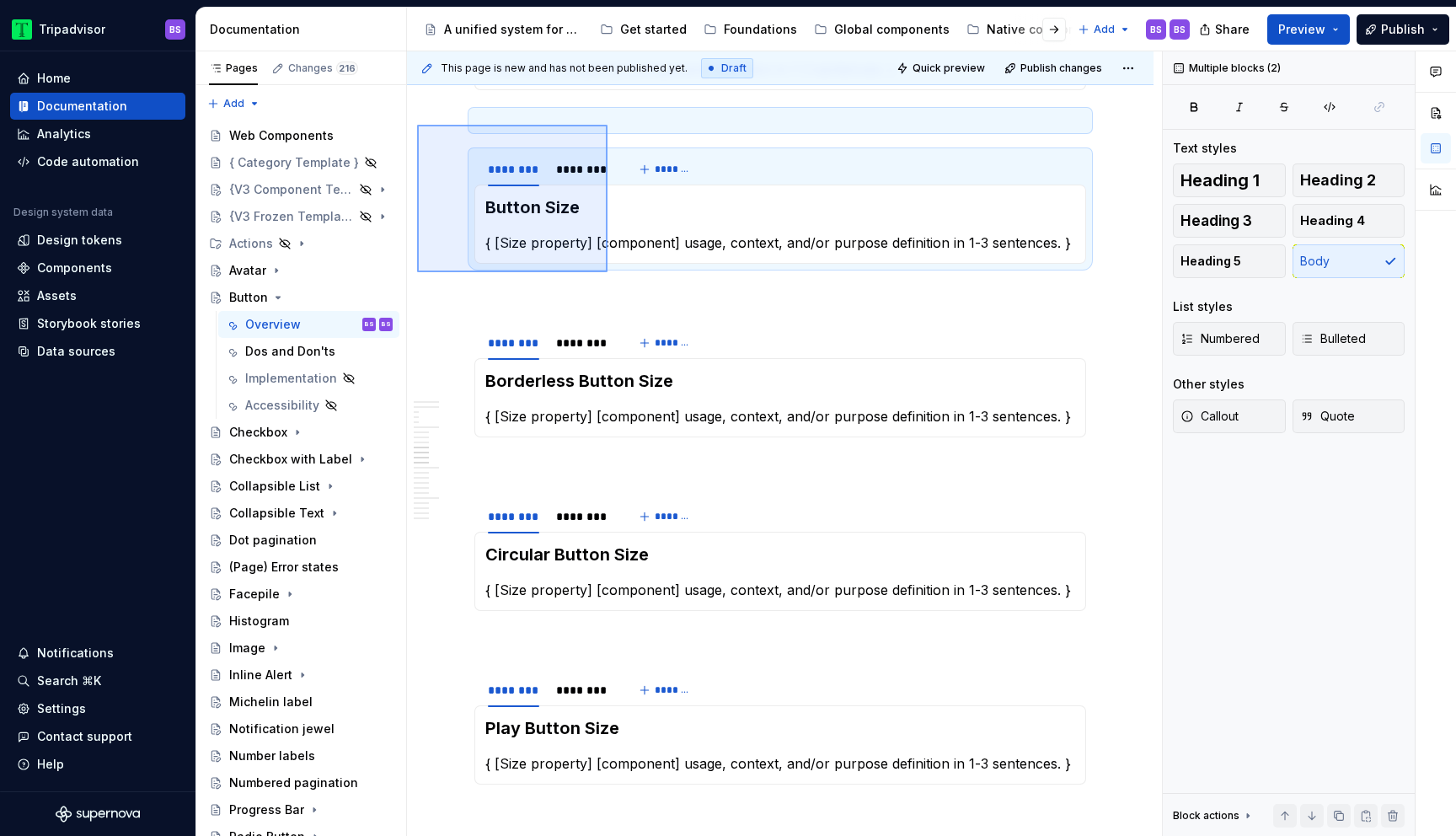
drag, startPoint x: 417, startPoint y: 124, endPoint x: 608, endPoint y: 271, distance: 241.0
click at [608, 271] on div "**********" at bounding box center [785, 445] width 755 height 786
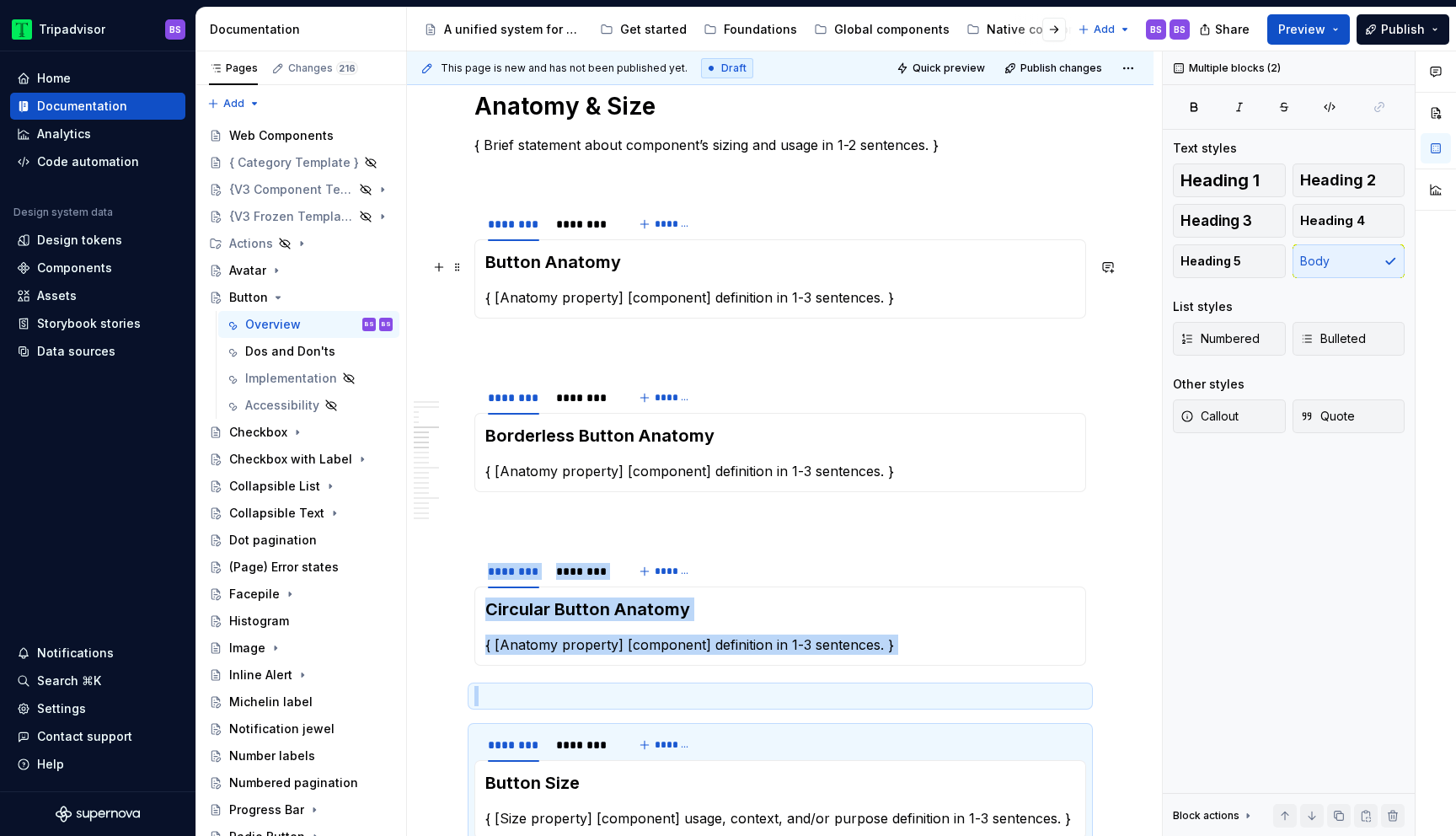
scroll to position [2556, 0]
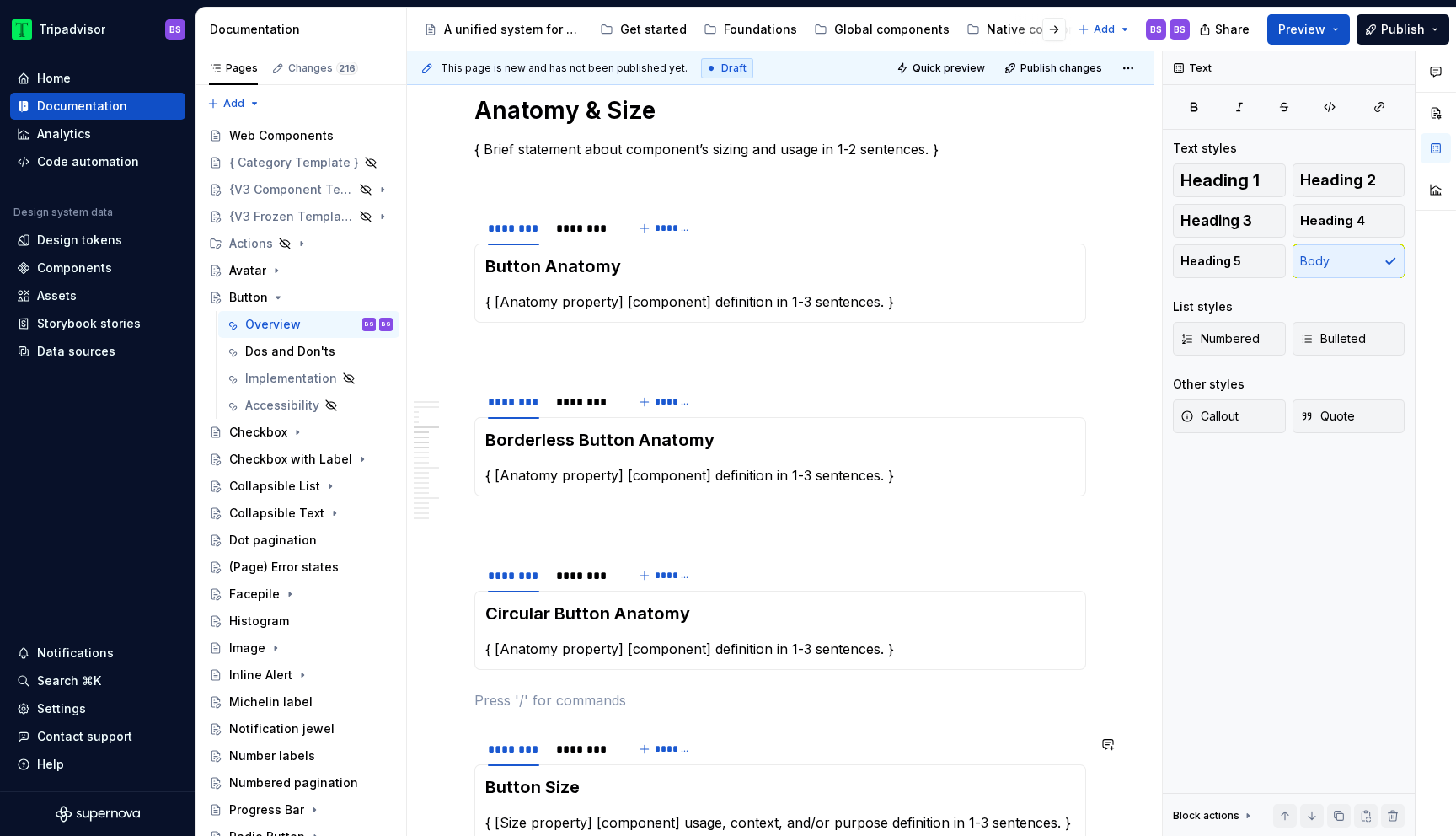
drag, startPoint x: 646, startPoint y: 706, endPoint x: 616, endPoint y: 735, distance: 41.7
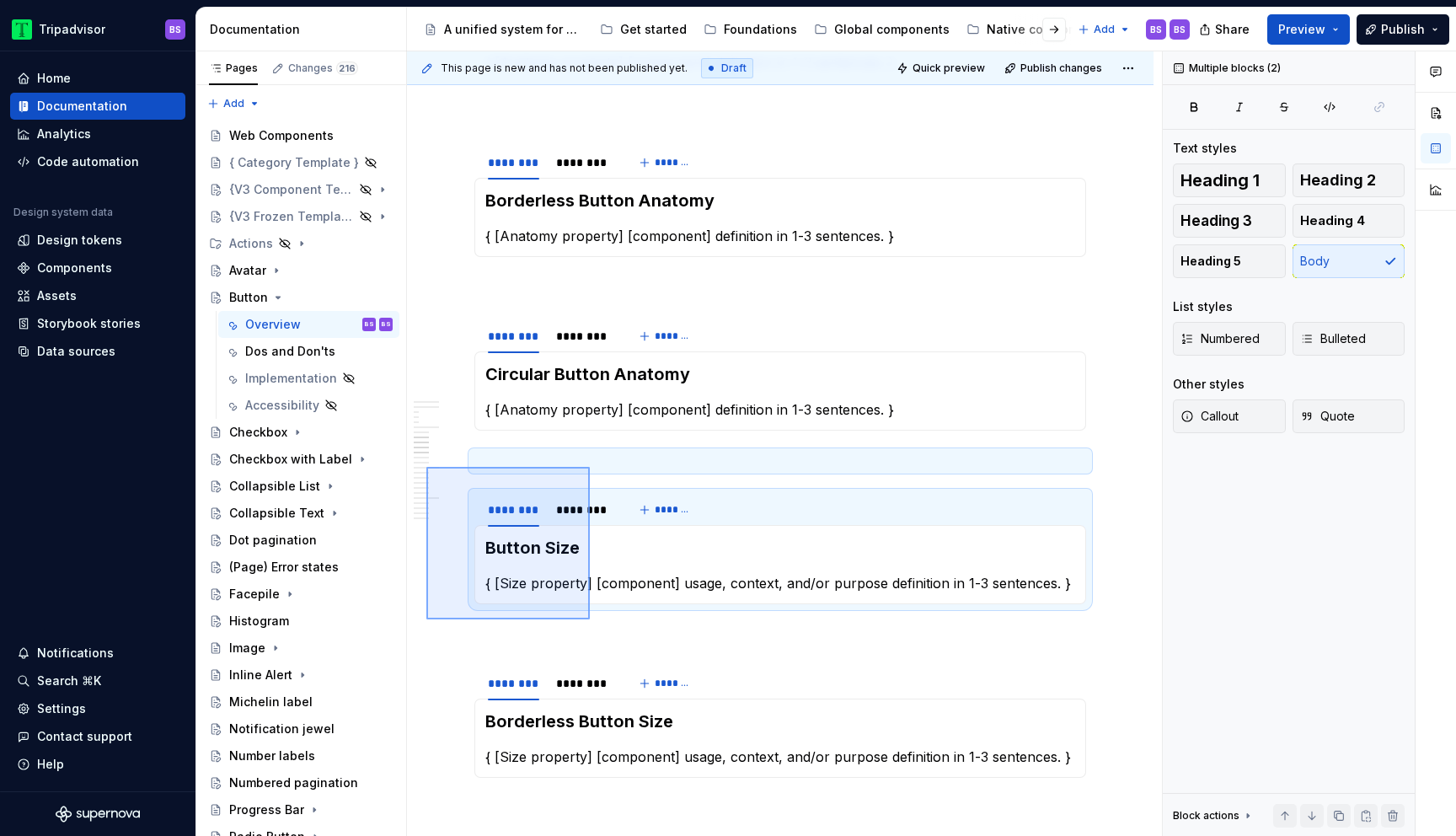
drag, startPoint x: 427, startPoint y: 707, endPoint x: 595, endPoint y: 587, distance: 206.5
click at [595, 587] on div "**********" at bounding box center [785, 445] width 755 height 786
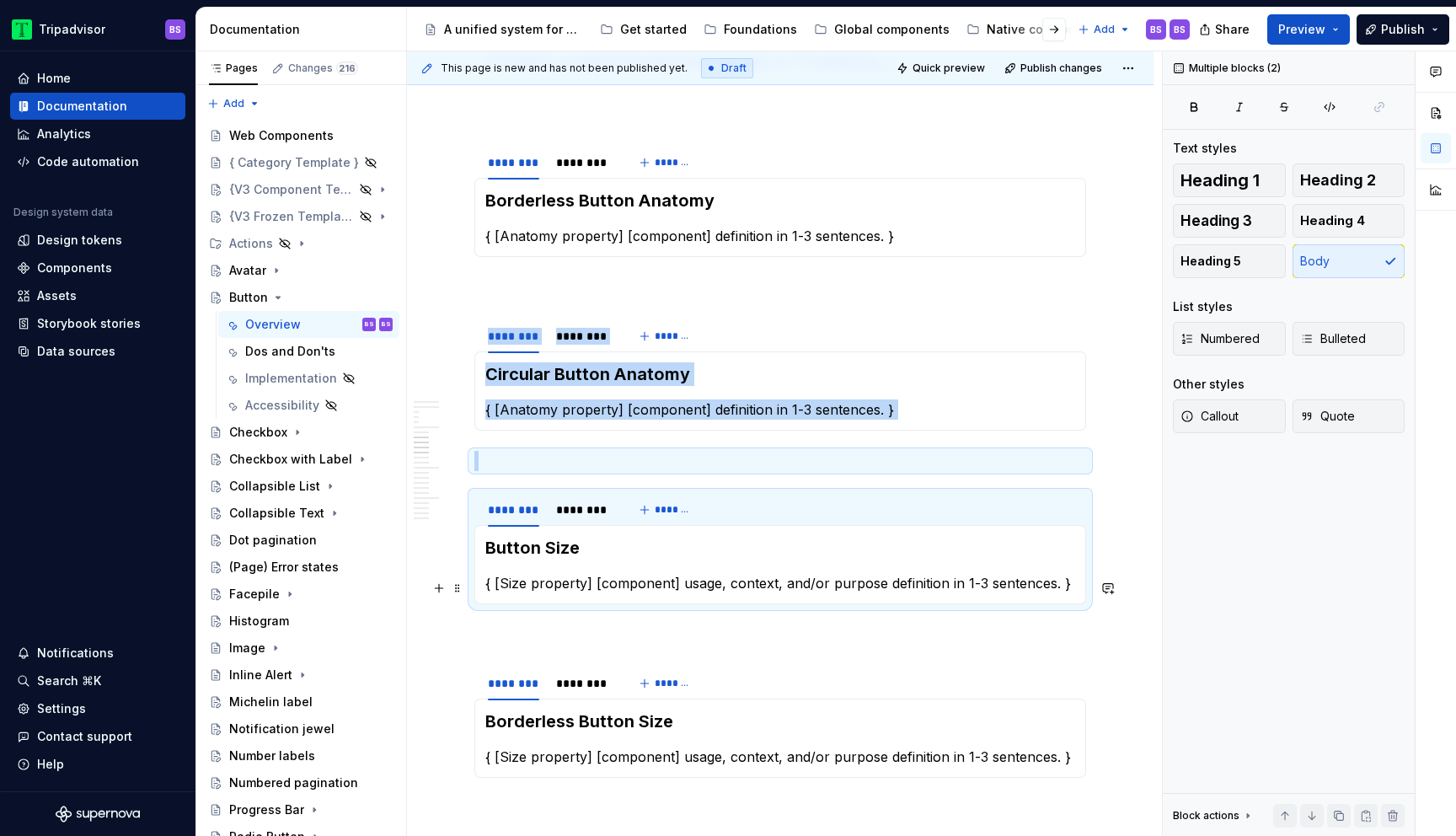
scroll to position [2676, 0]
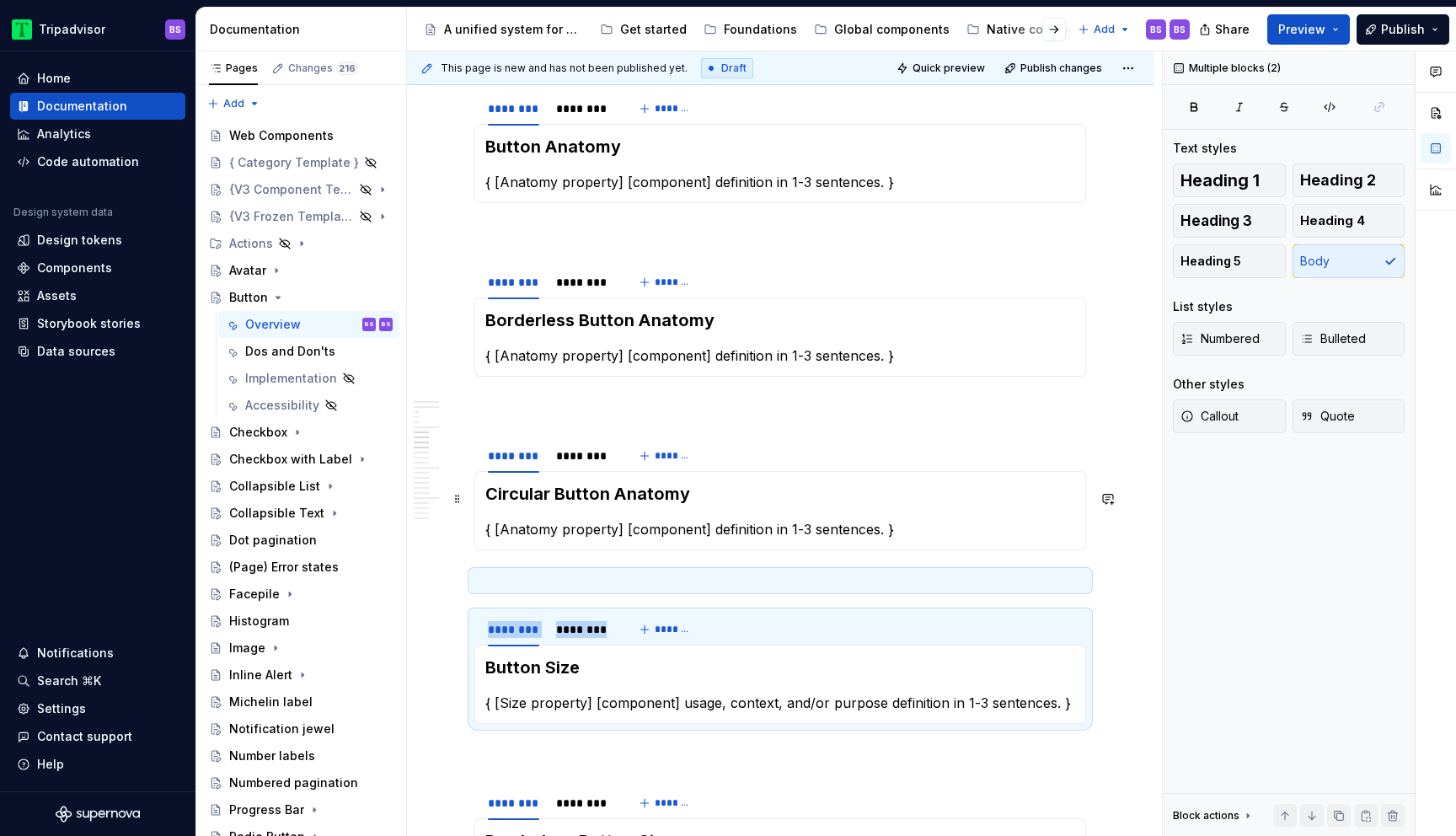
drag, startPoint x: 723, startPoint y: 651, endPoint x: 736, endPoint y: 505, distance: 146.6
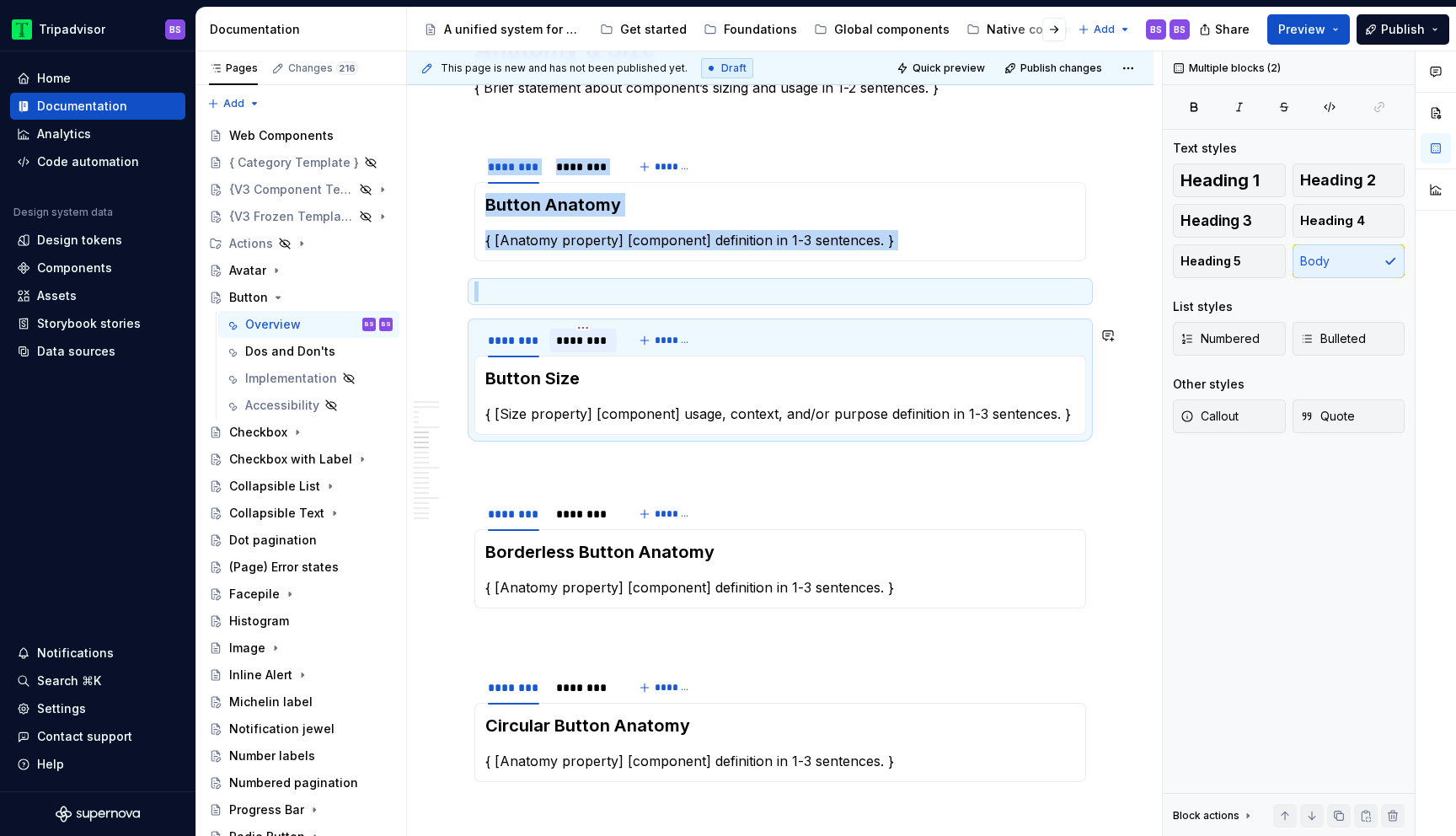
scroll to position [2609, 0]
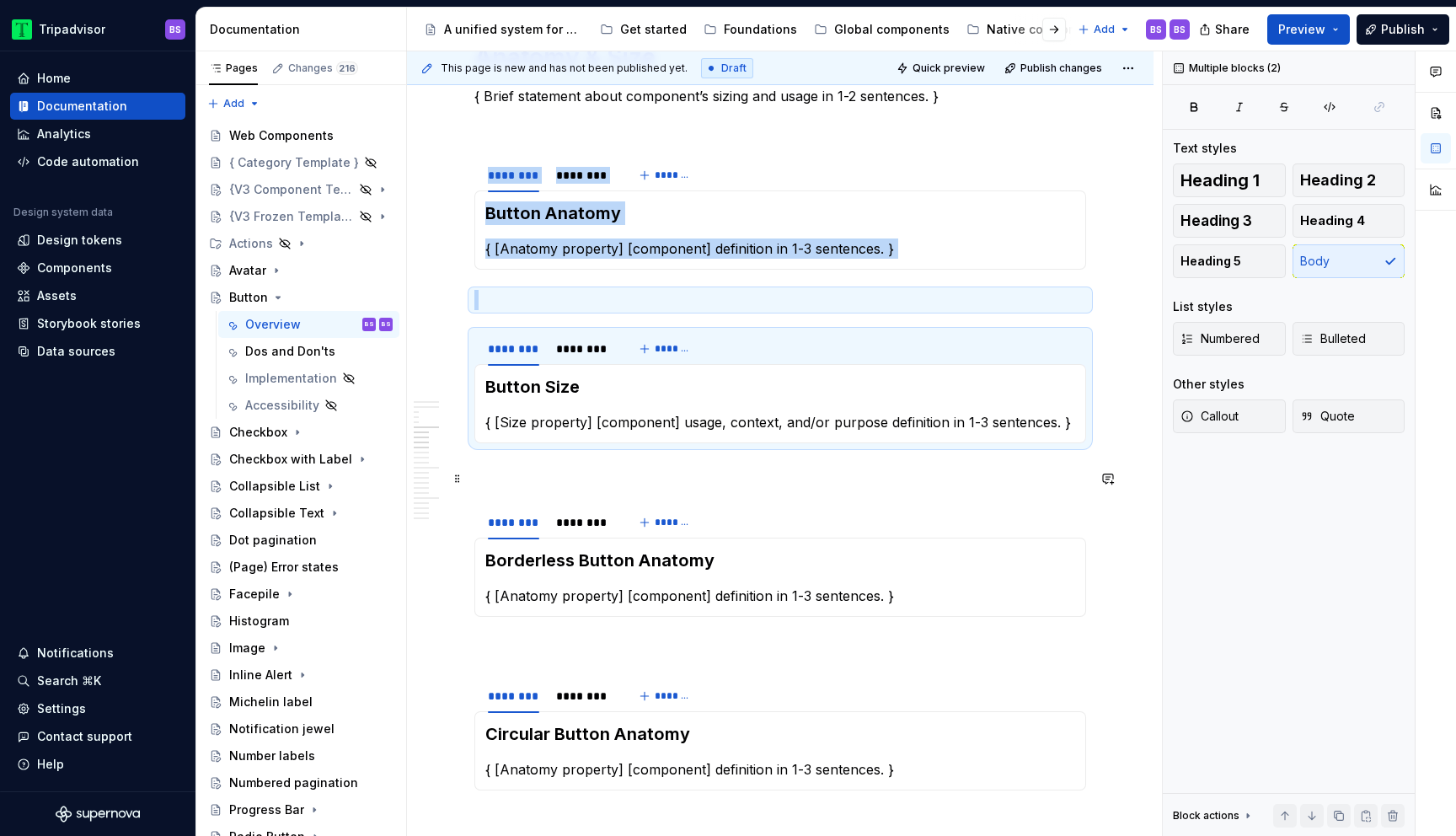
click at [501, 484] on p at bounding box center [781, 474] width 612 height 20
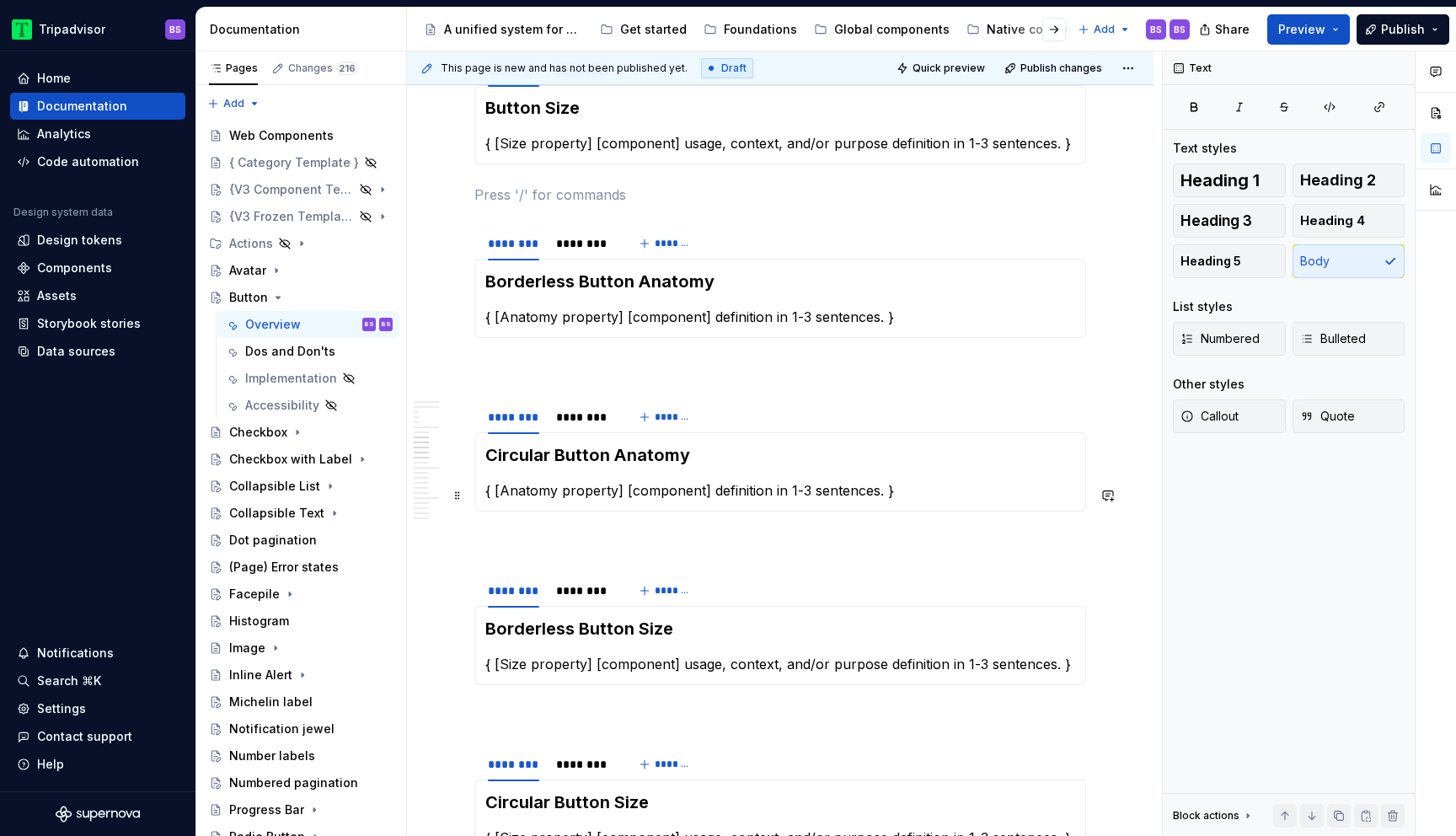
scroll to position [2893, 0]
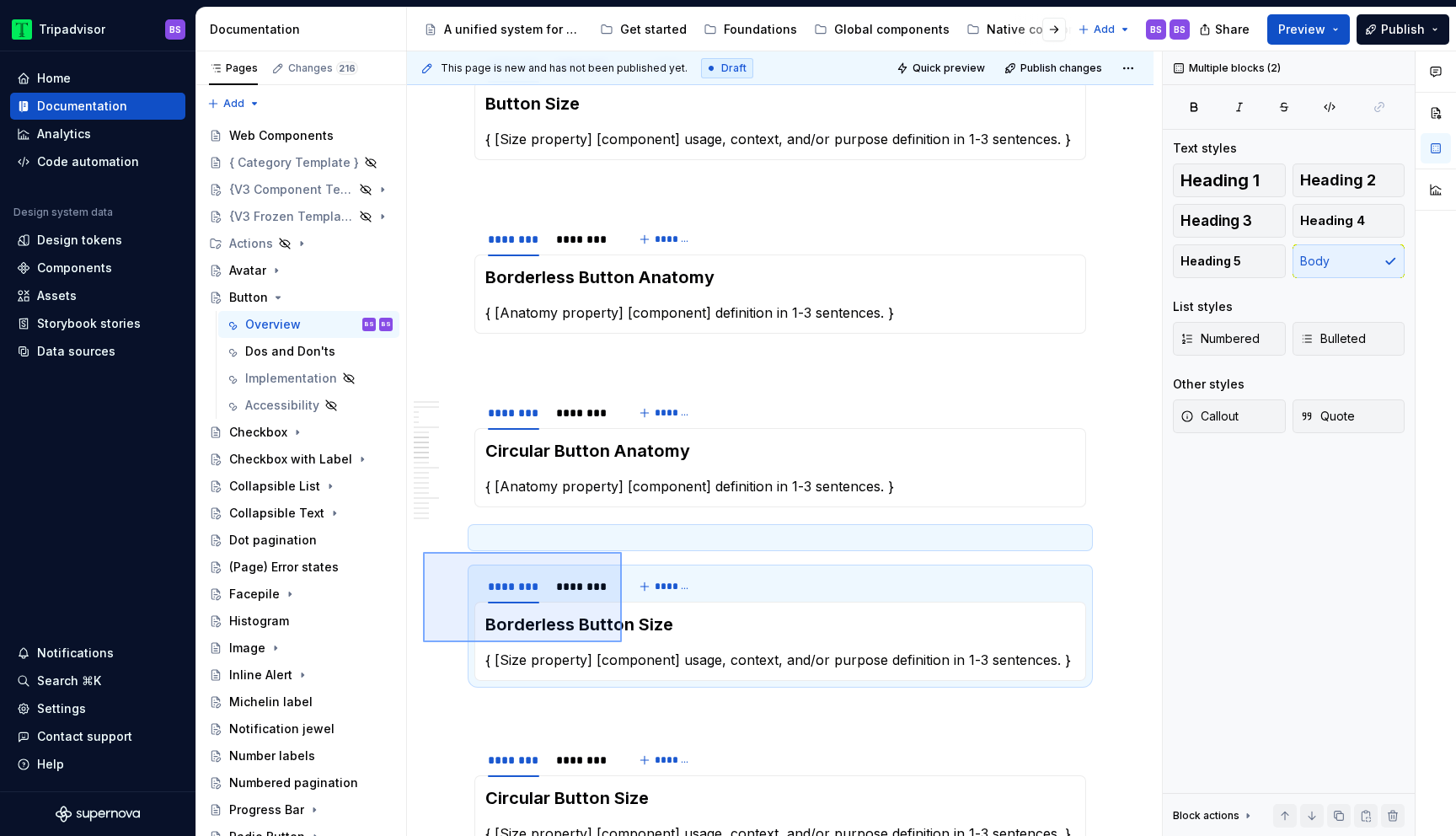
drag, startPoint x: 423, startPoint y: 552, endPoint x: 624, endPoint y: 644, distance: 221.1
click at [624, 644] on div "**********" at bounding box center [785, 445] width 755 height 786
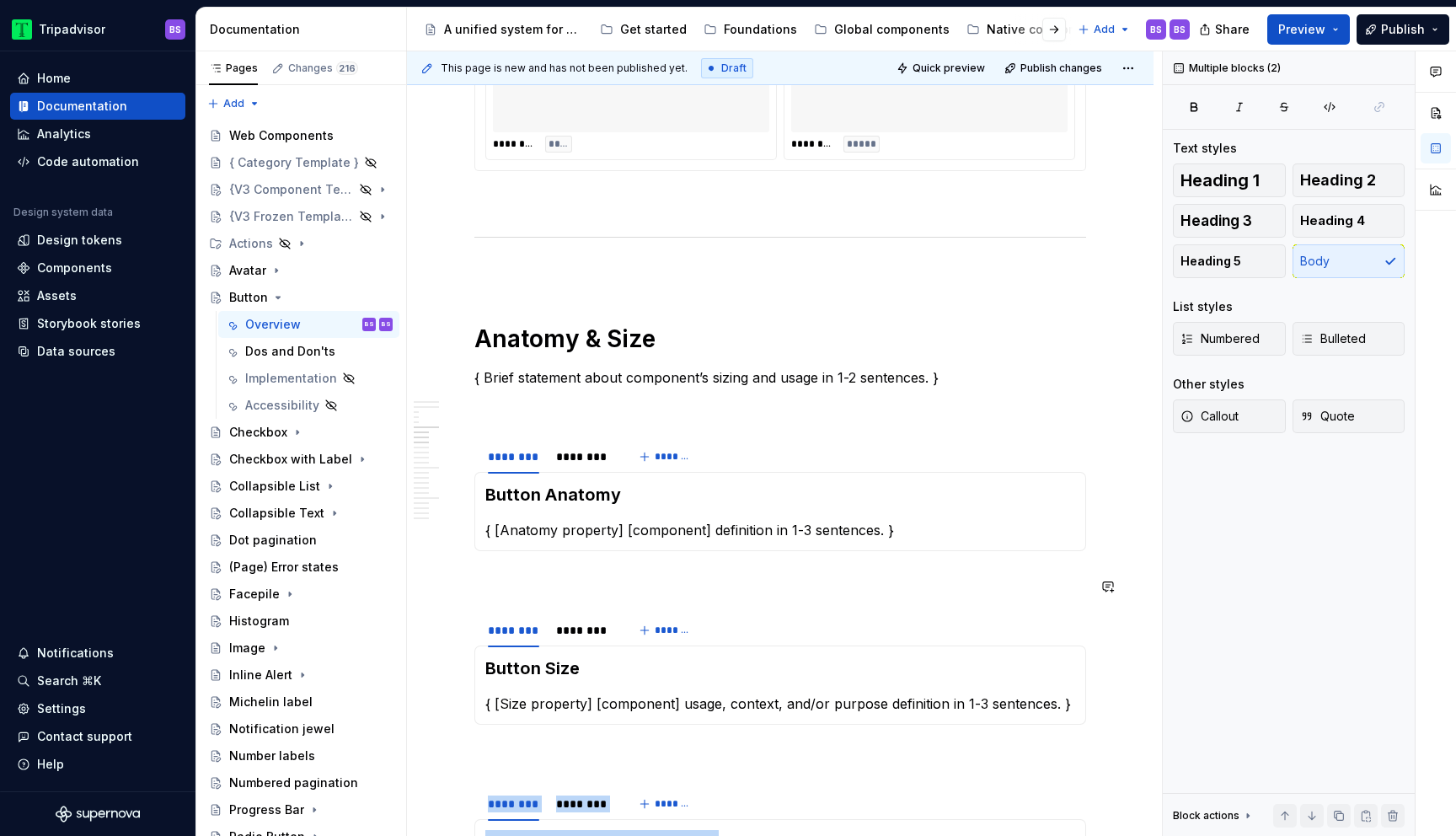
scroll to position [2338, 0]
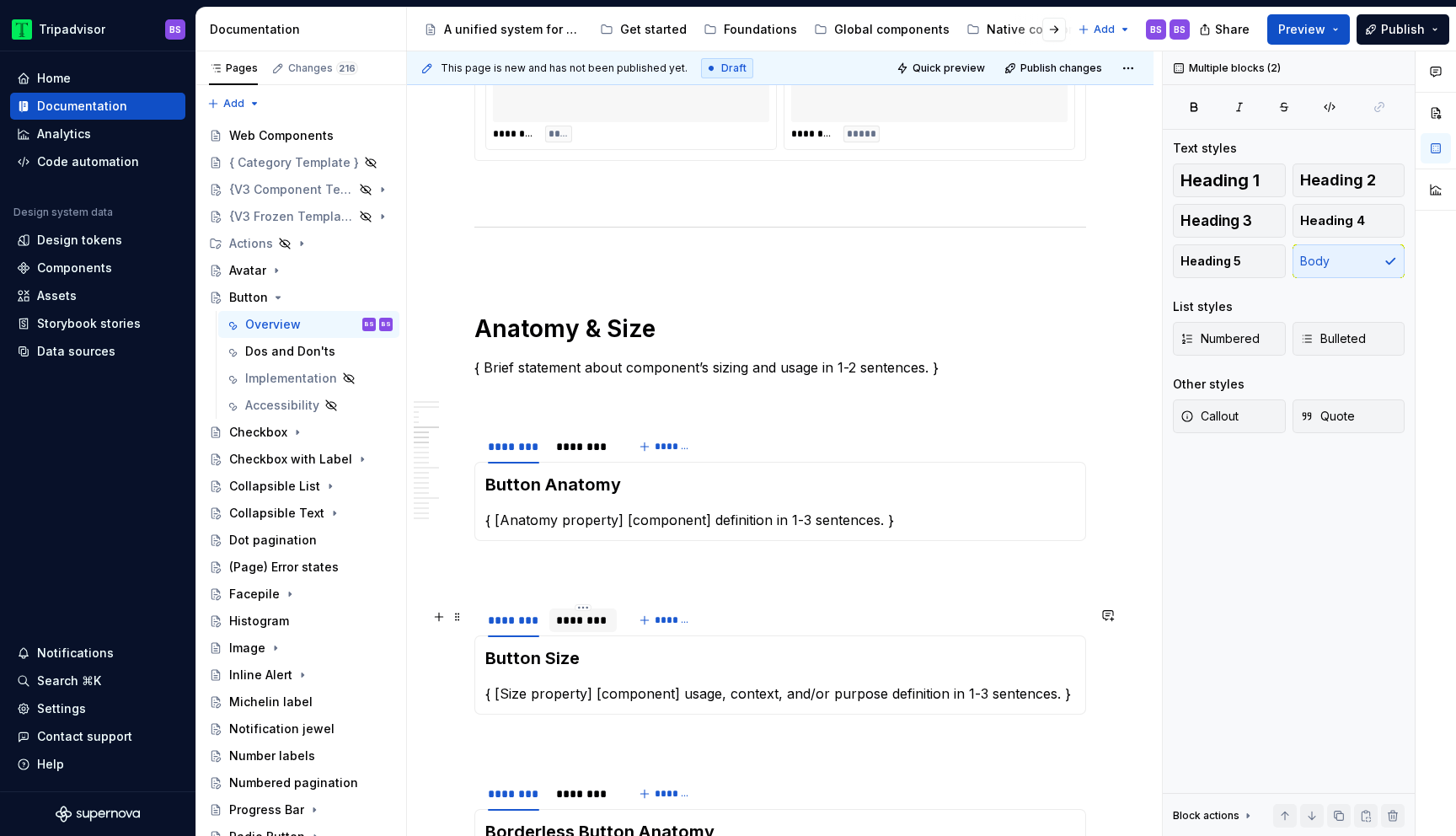
click at [602, 622] on div "********" at bounding box center [583, 620] width 54 height 17
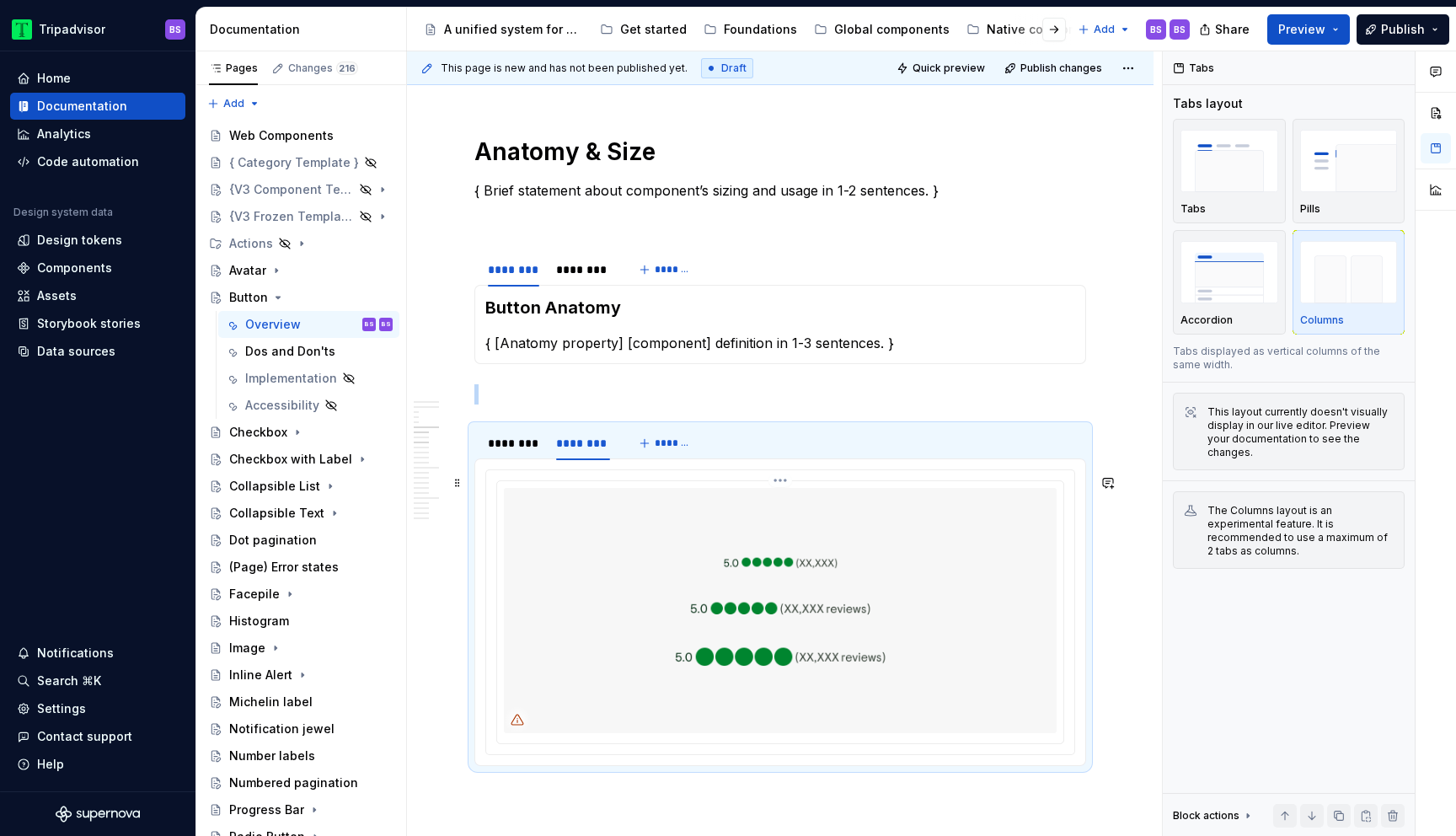
scroll to position [2723, 0]
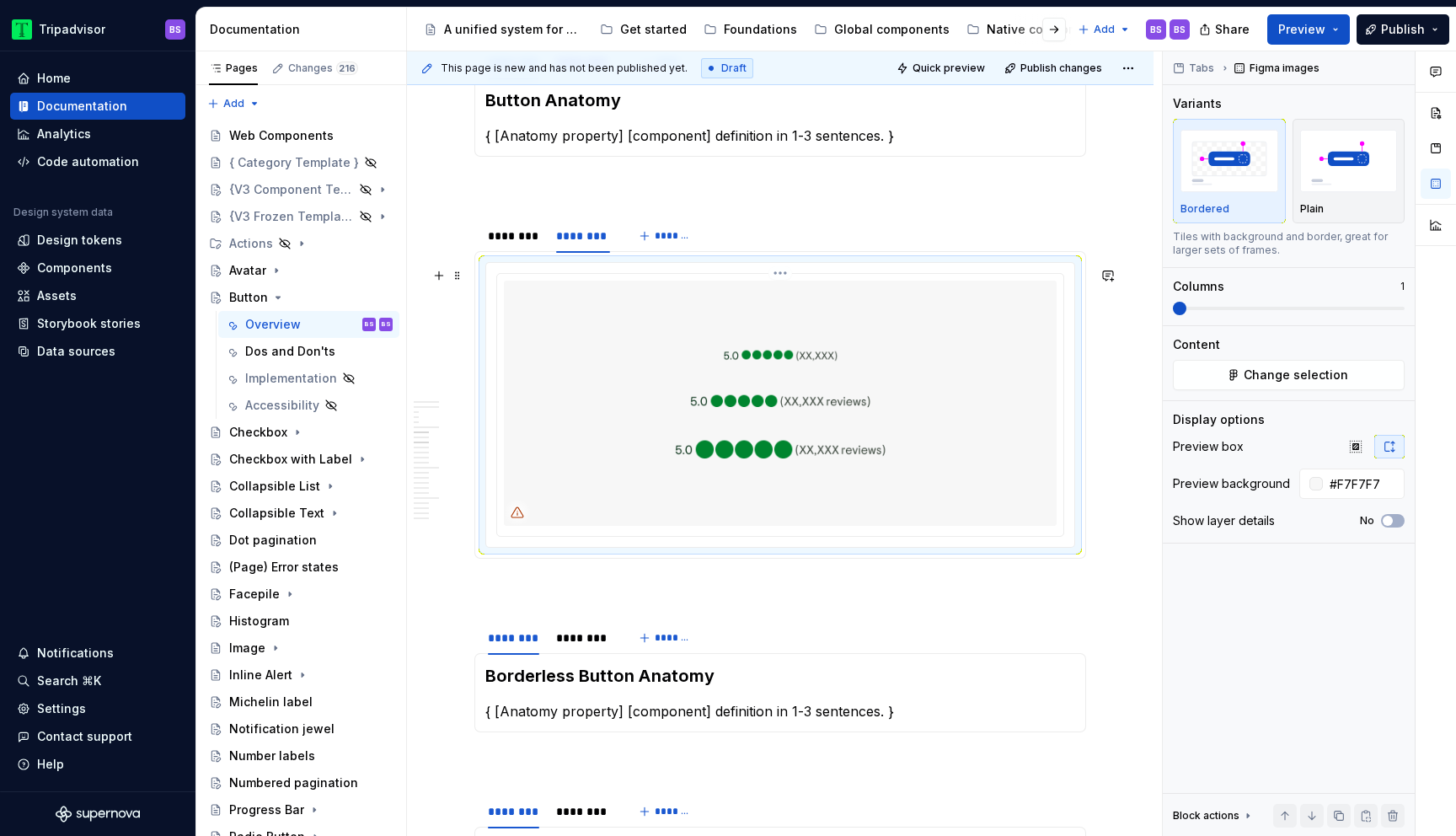
click at [731, 373] on img at bounding box center [780, 402] width 553 height 244
click at [753, 323] on img at bounding box center [780, 402] width 553 height 244
click at [1230, 374] on button "Change selection" at bounding box center [1289, 375] width 232 height 30
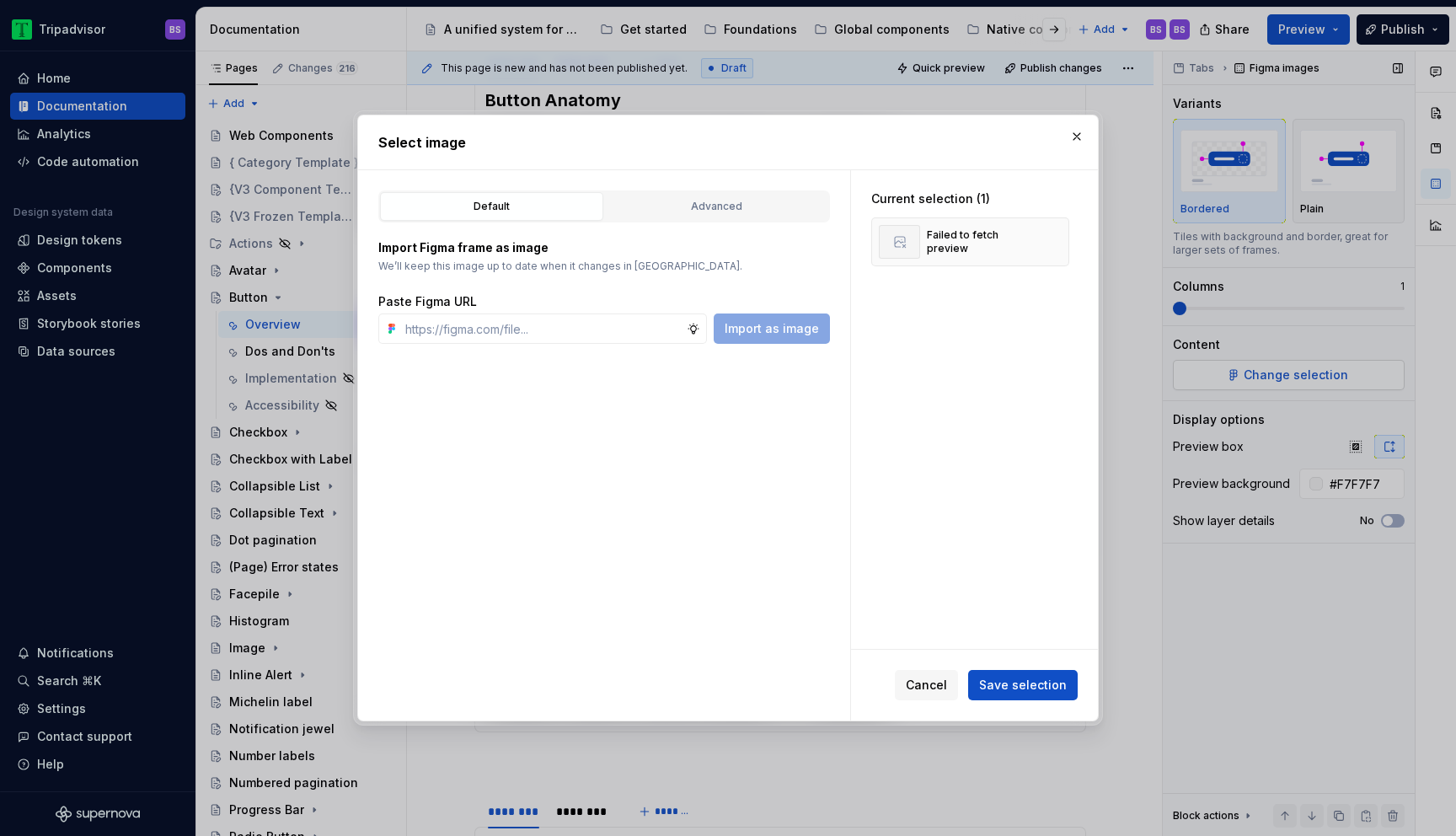
type textarea "*"
type input "[URL][DOMAIN_NAME]"
click at [1033, 686] on span "Save selection" at bounding box center [1023, 686] width 88 height 17
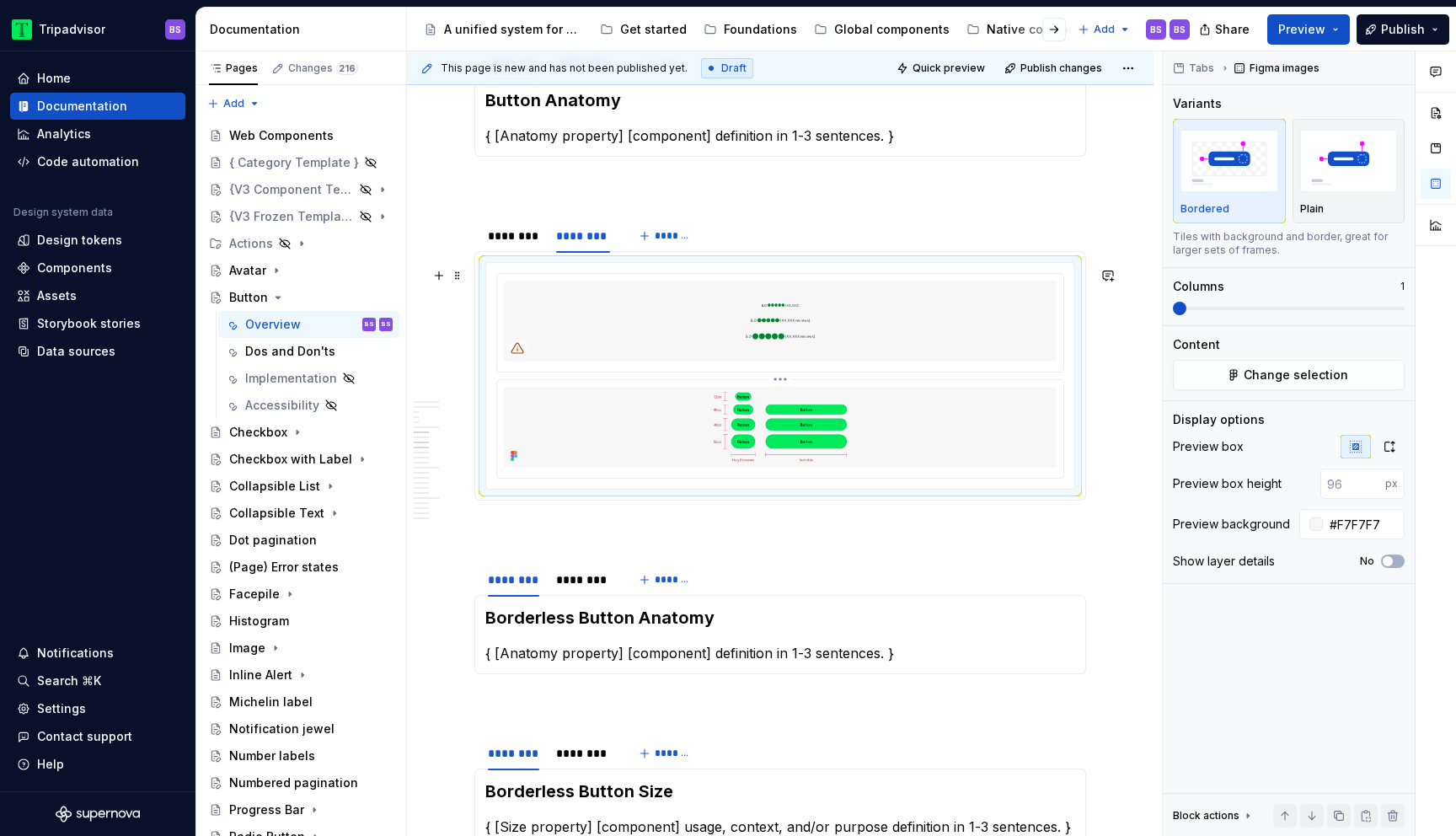
click at [821, 414] on img at bounding box center [780, 428] width 553 height 81
click at [809, 341] on img at bounding box center [780, 321] width 553 height 81
click at [790, 282] on html "Tripadvisor BS Home Documentation Analytics Code automation Design system data …" at bounding box center [728, 418] width 1456 height 836
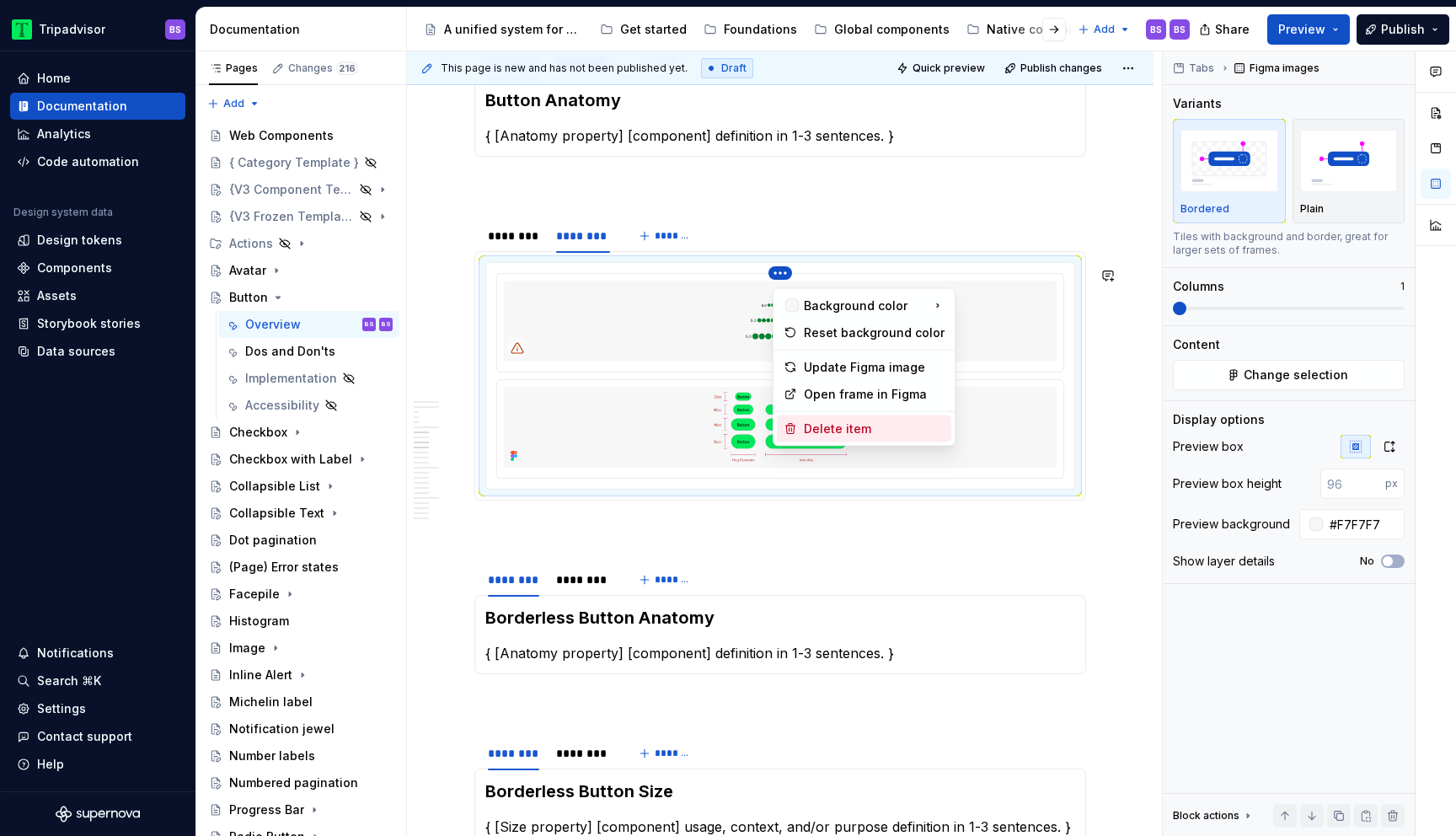
drag, startPoint x: 826, startPoint y: 423, endPoint x: 901, endPoint y: 422, distance: 75.0
click at [828, 423] on div "Delete item" at bounding box center [875, 429] width 141 height 17
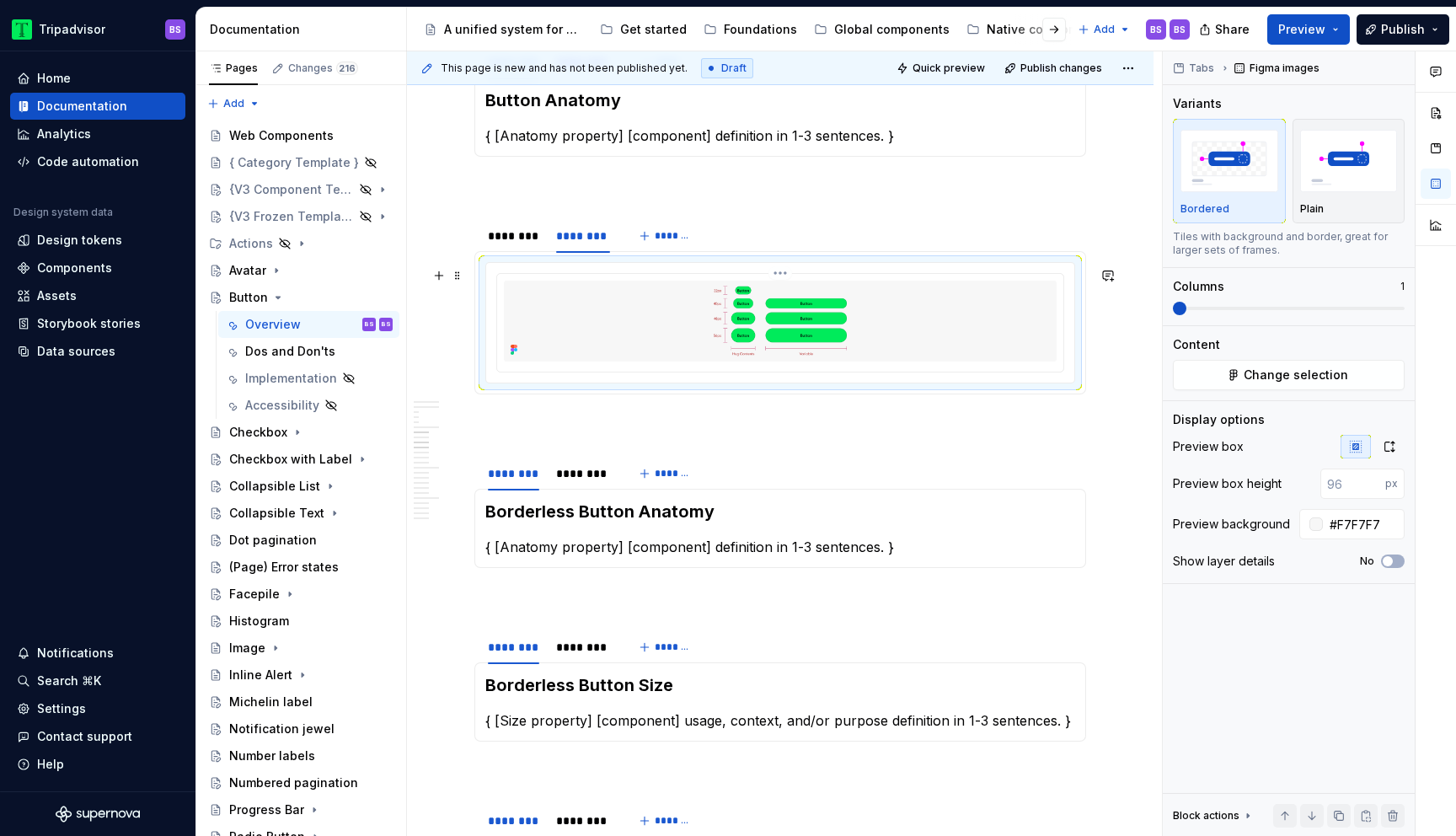
click at [947, 345] on img at bounding box center [780, 321] width 553 height 81
click at [1393, 449] on icon "button" at bounding box center [1390, 447] width 14 height 14
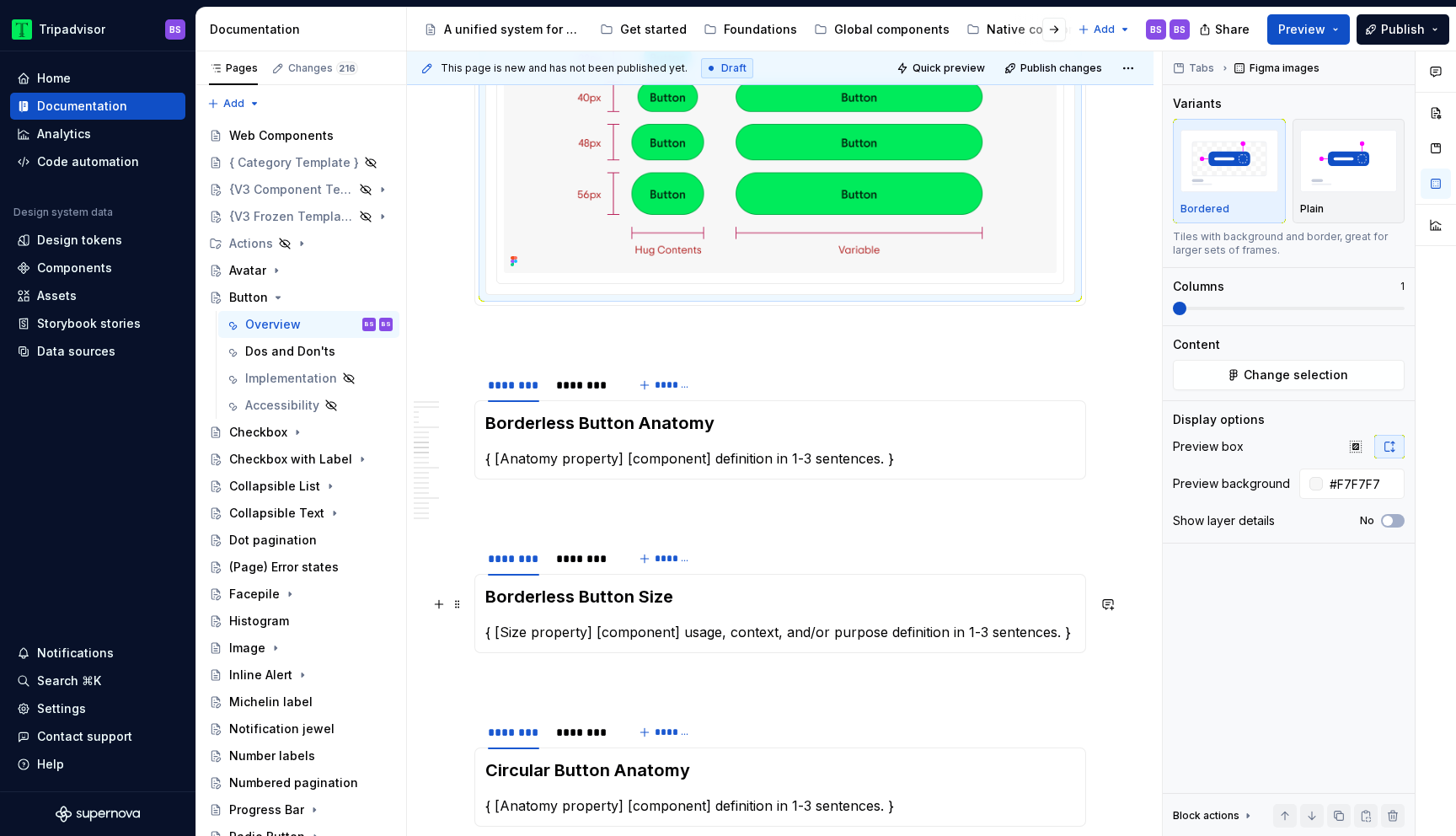
scroll to position [2991, 0]
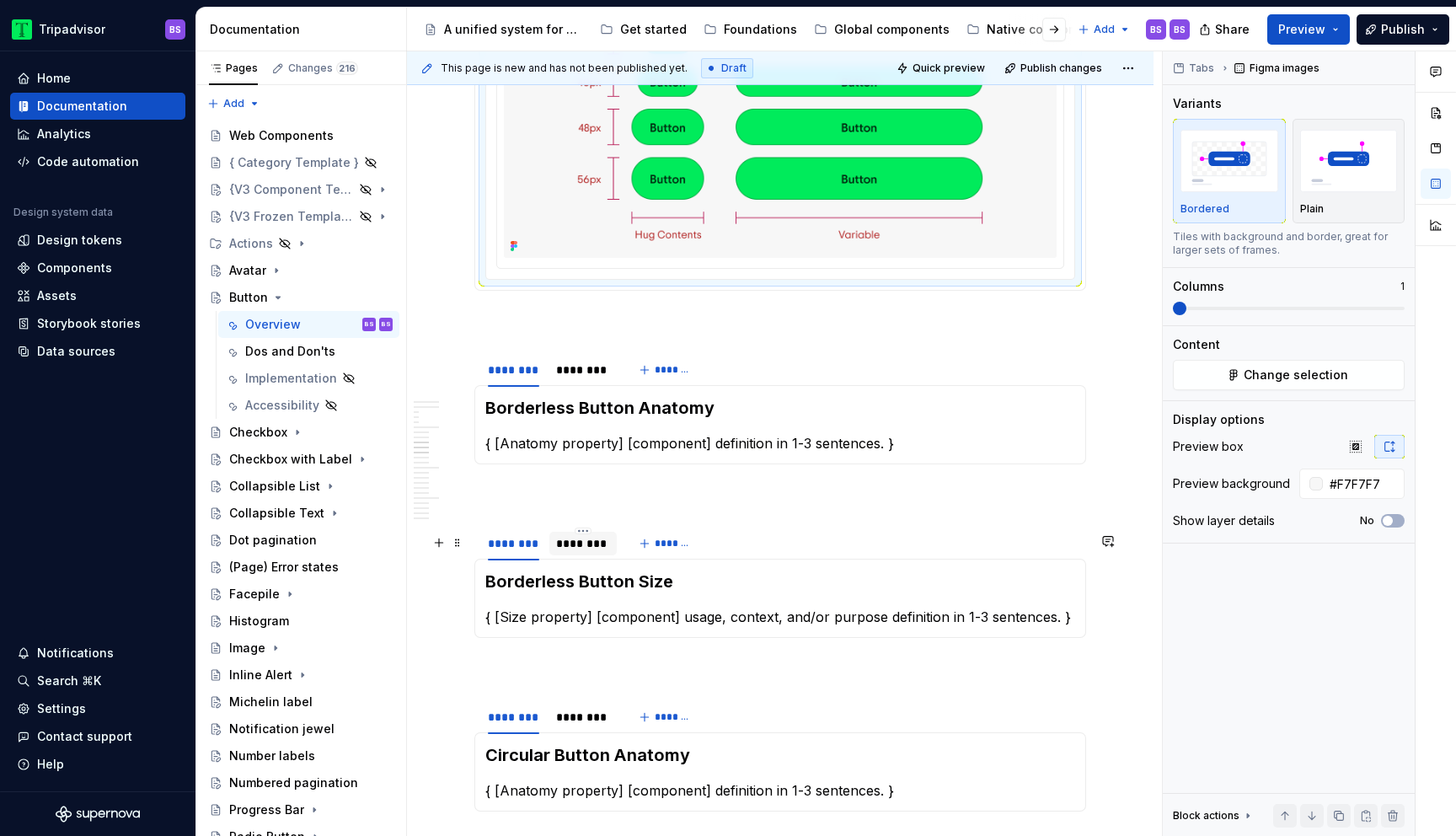
click at [585, 552] on div "********" at bounding box center [583, 544] width 54 height 17
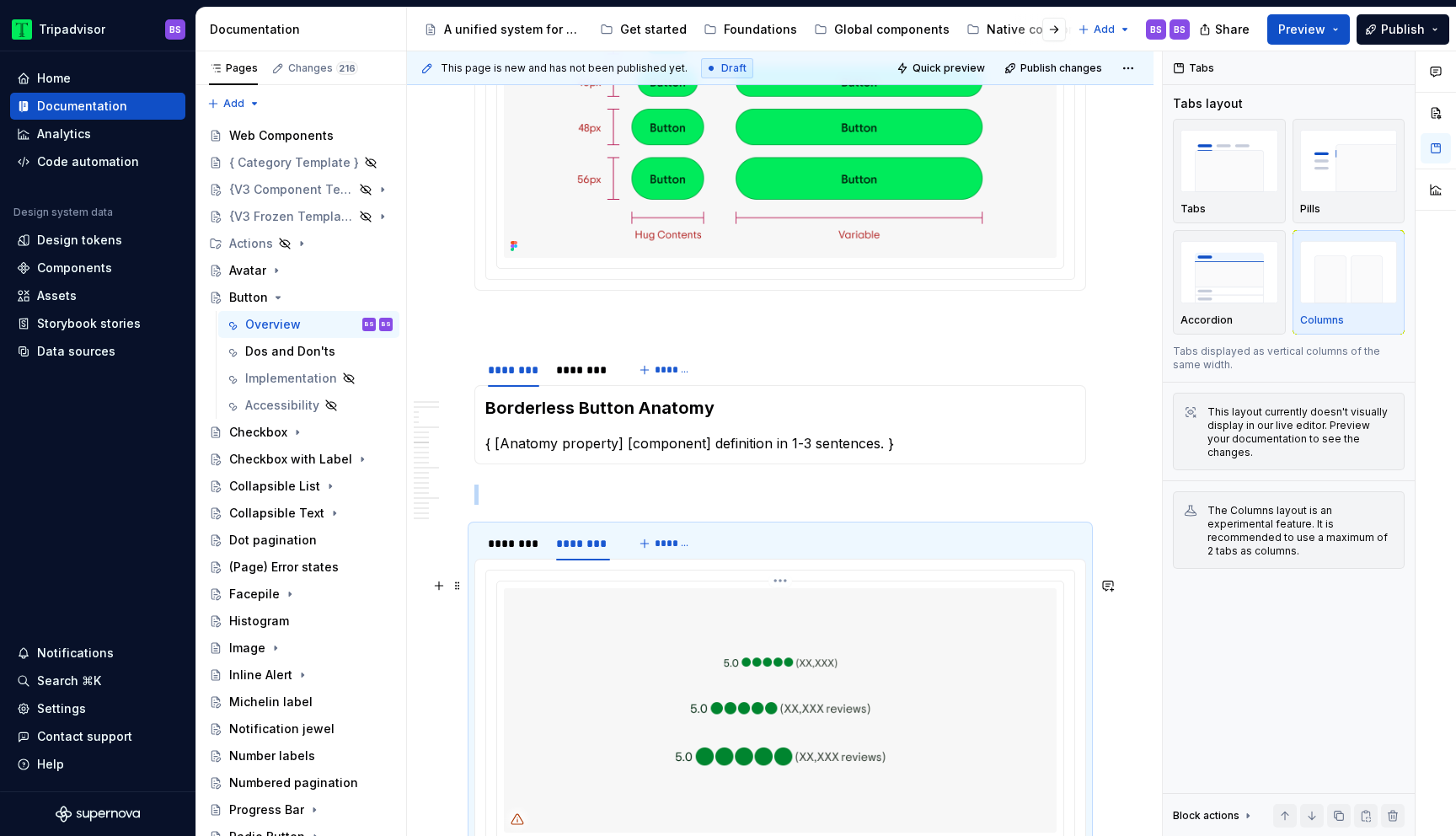
scroll to position [3290, 0]
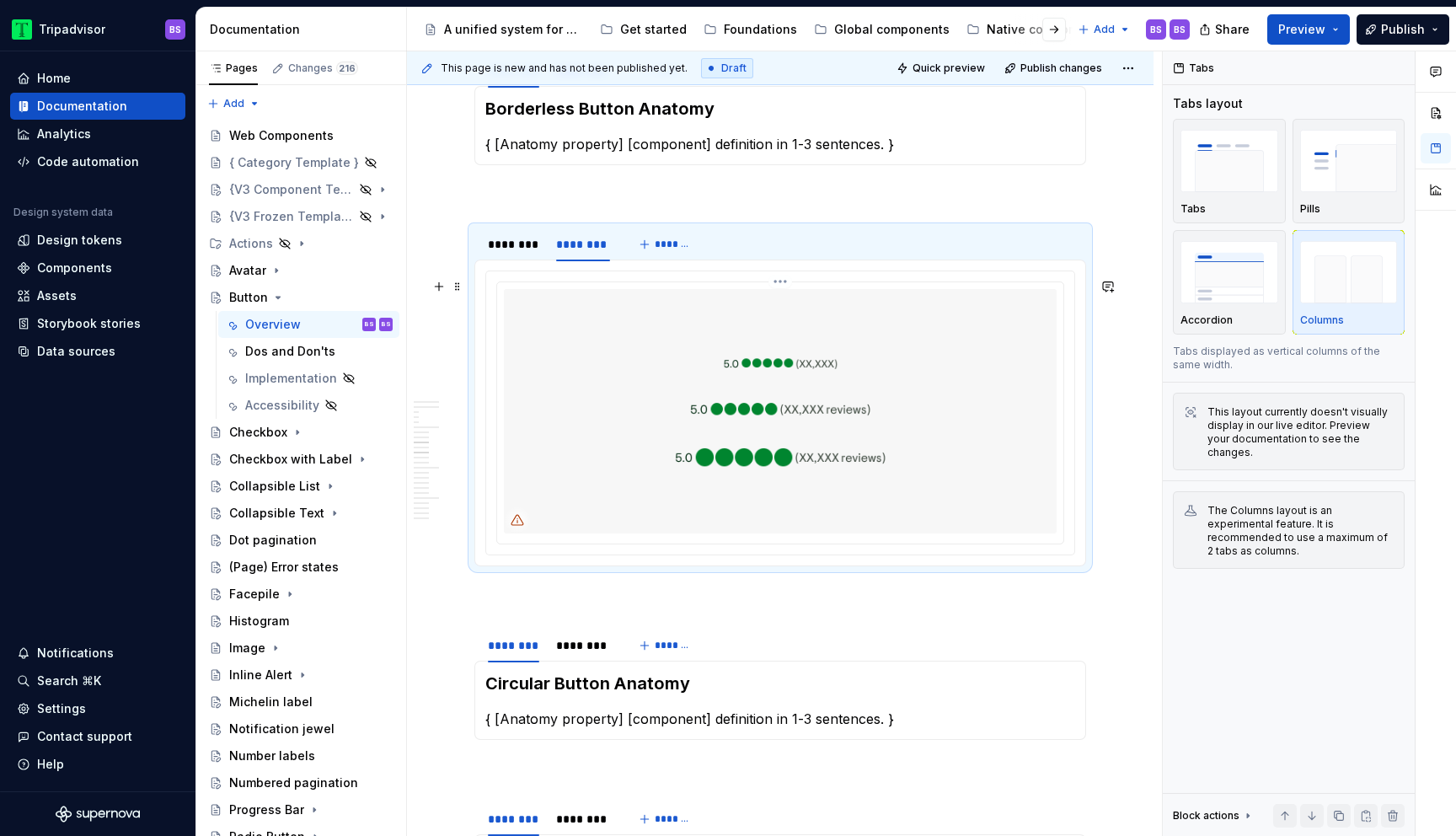
click at [621, 468] on img at bounding box center [780, 411] width 553 height 244
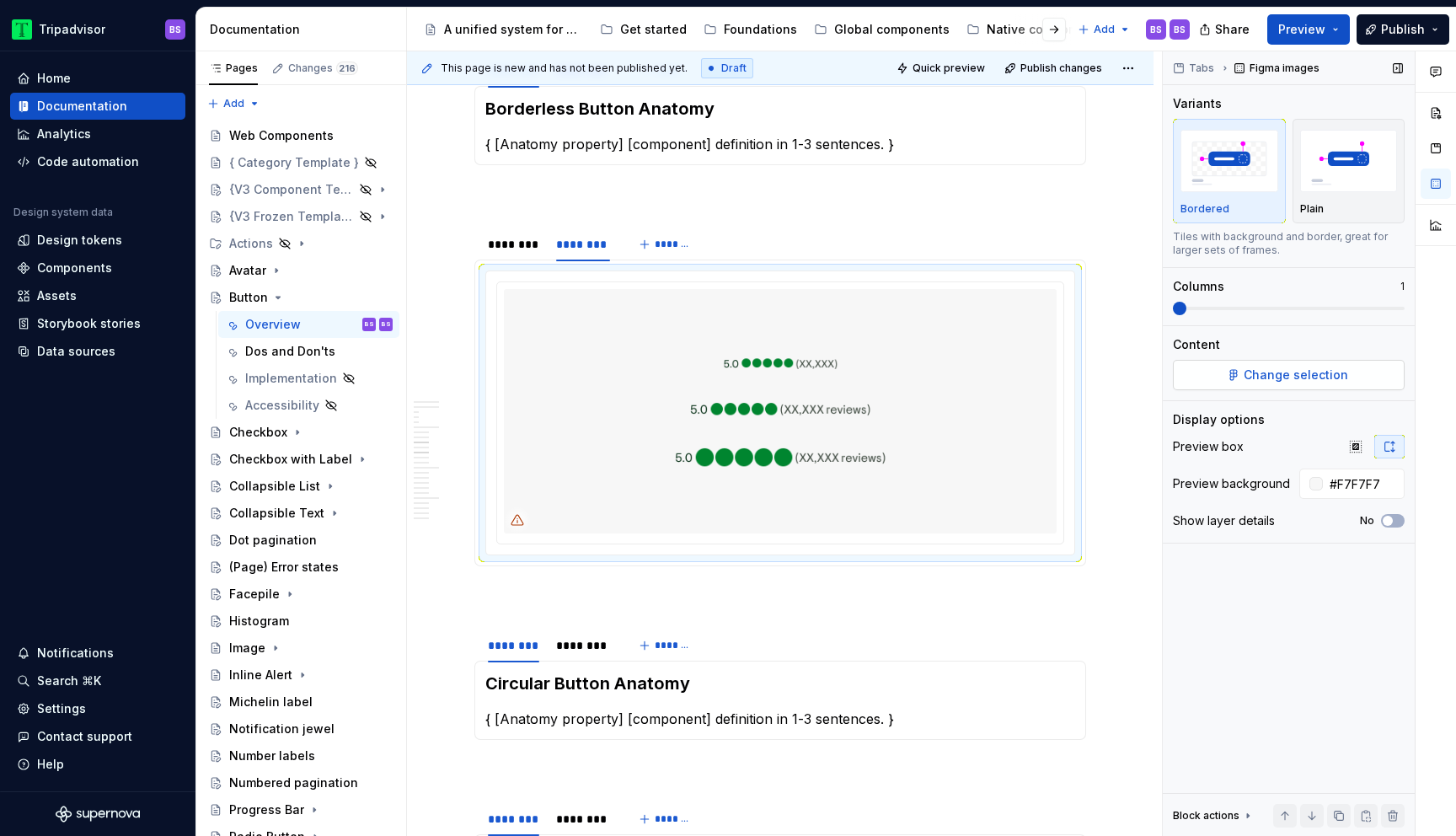
click at [1293, 387] on button "Change selection" at bounding box center [1289, 375] width 232 height 30
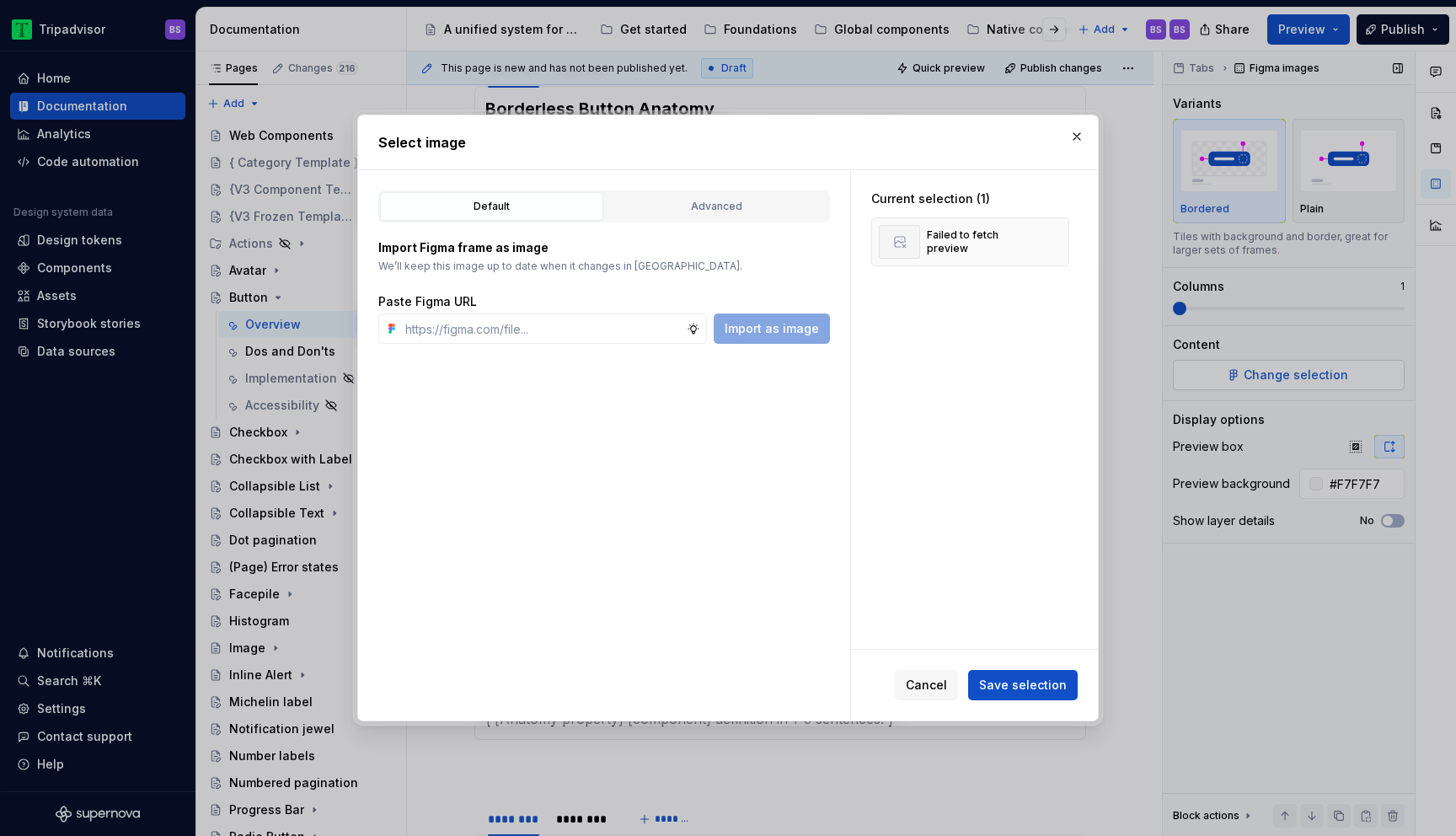
type textarea "*"
type input "[URL][DOMAIN_NAME]"
type textarea "*"
type input "[URL][DOMAIN_NAME]"
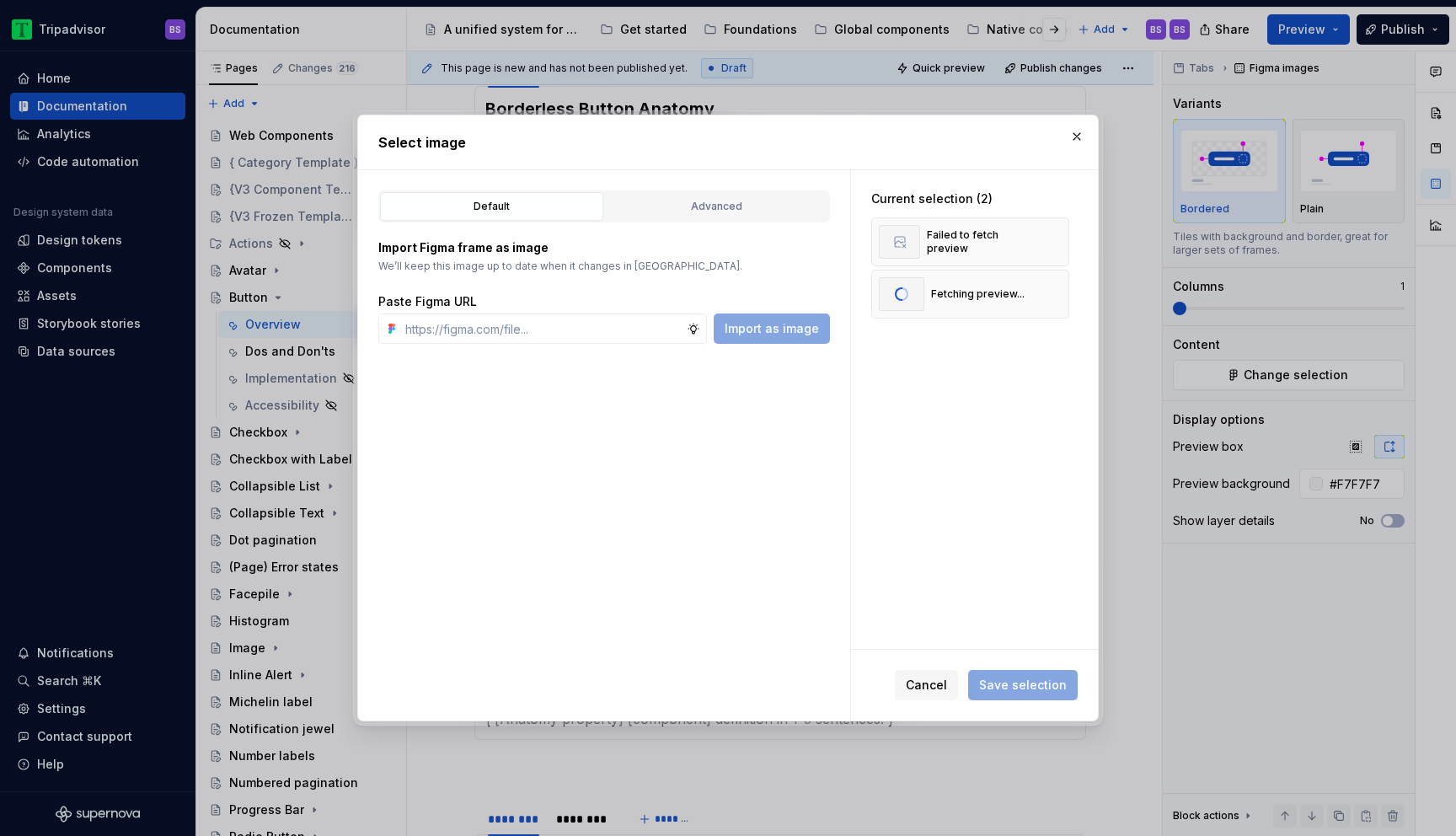
scroll to position [0, 0]
drag, startPoint x: 1022, startPoint y: 681, endPoint x: 989, endPoint y: 678, distance: 33.1
click at [1022, 681] on span "Save selection" at bounding box center [1023, 686] width 88 height 17
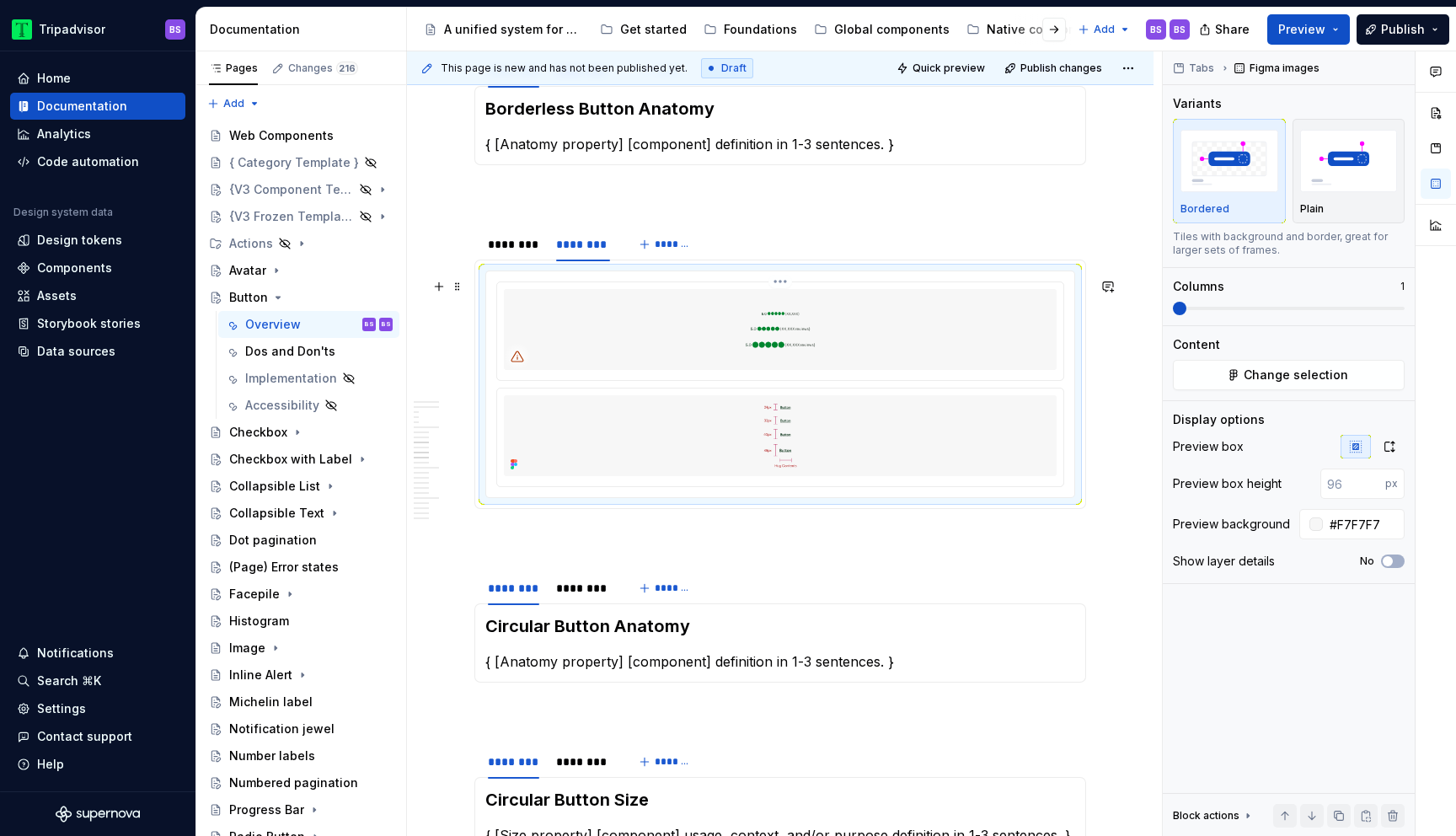
click at [821, 354] on img at bounding box center [780, 330] width 553 height 81
click at [788, 287] on html "Tripadvisor BS Home Documentation Analytics Code automation Design system data …" at bounding box center [728, 418] width 1456 height 836
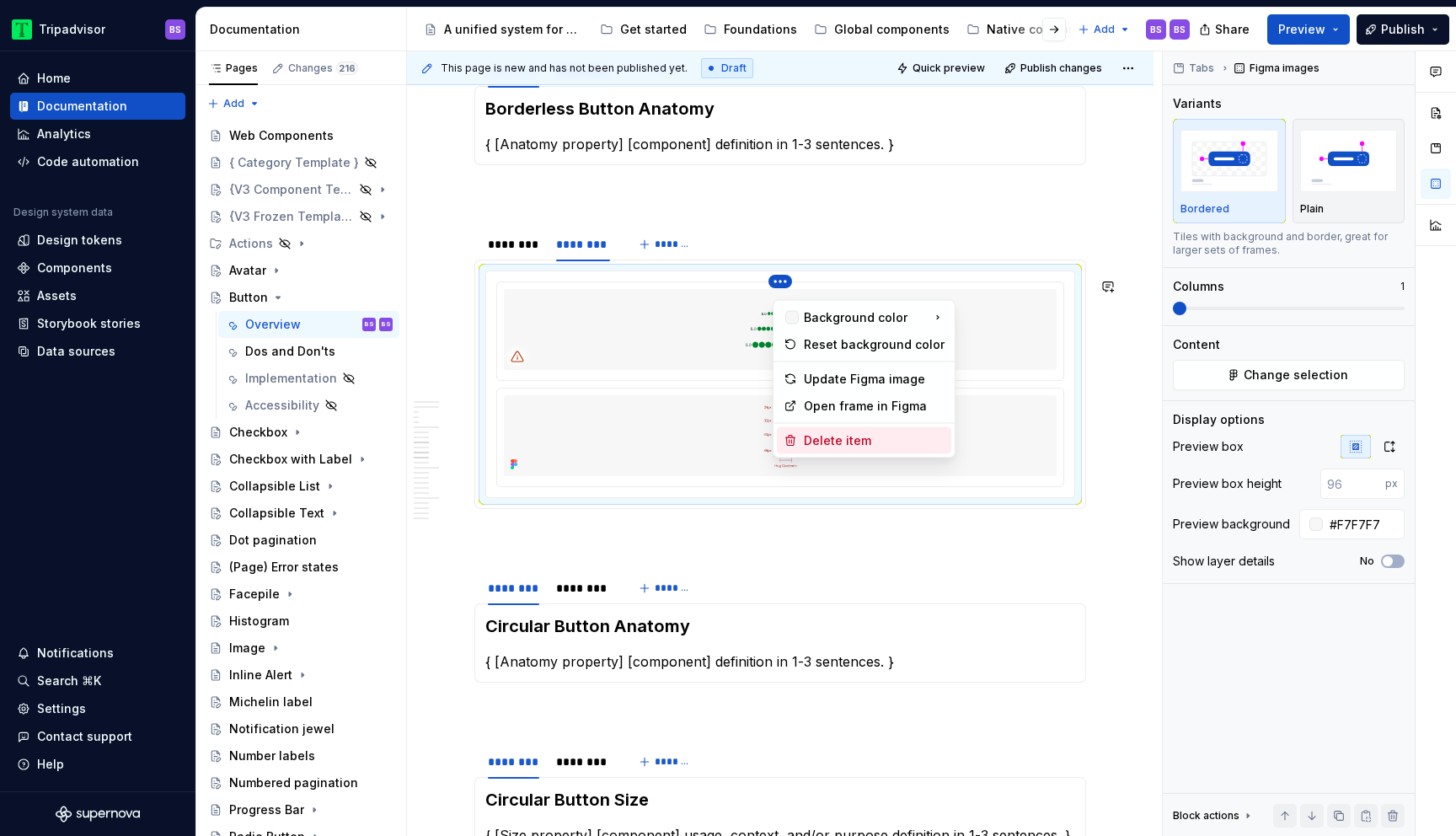
click at [817, 440] on div "Delete item" at bounding box center [875, 441] width 141 height 17
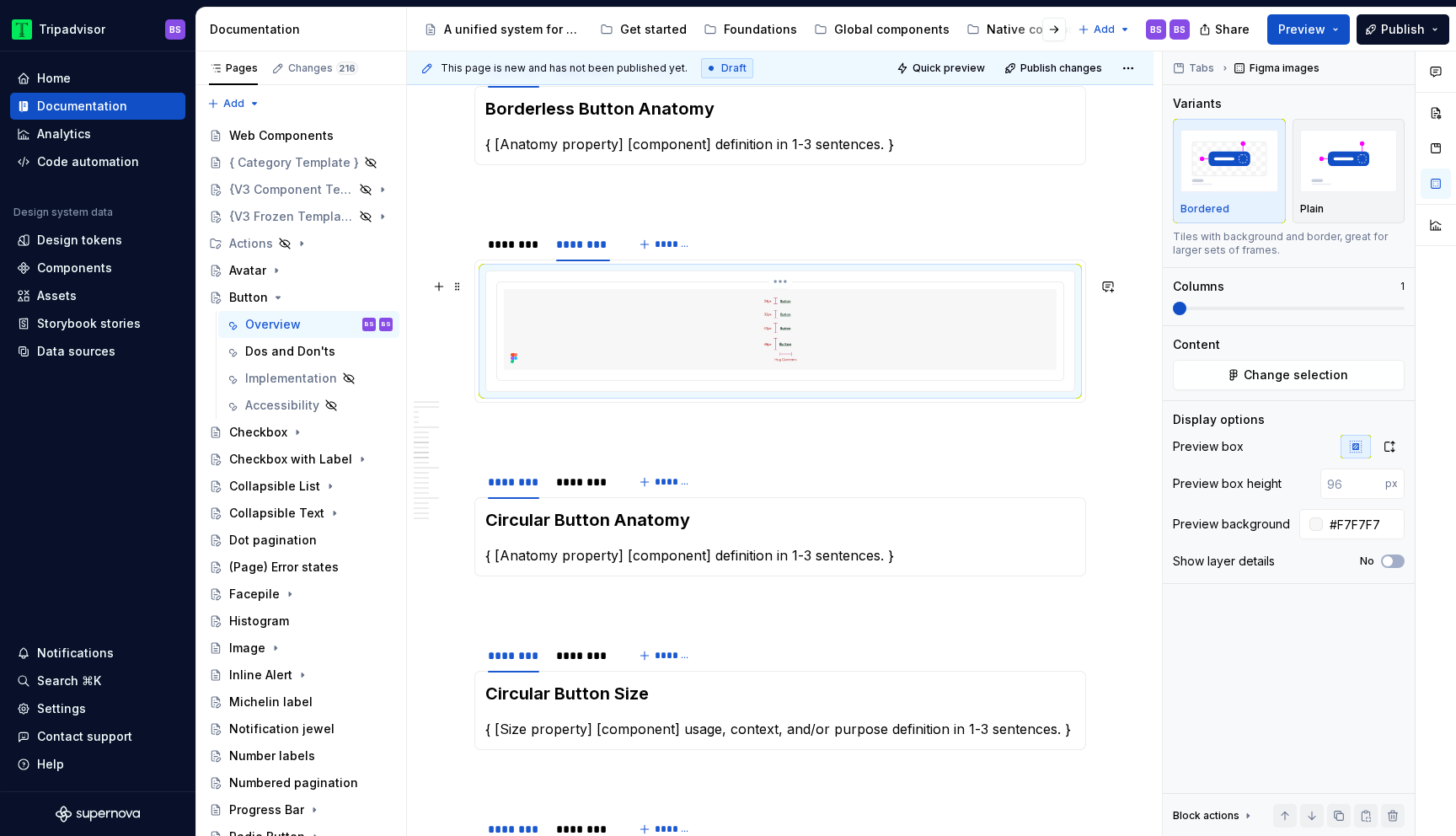
click at [896, 355] on img at bounding box center [780, 330] width 553 height 81
drag, startPoint x: 1393, startPoint y: 453, endPoint x: 1328, endPoint y: 457, distance: 65.1
click at [1392, 453] on icon "button" at bounding box center [1390, 447] width 14 height 14
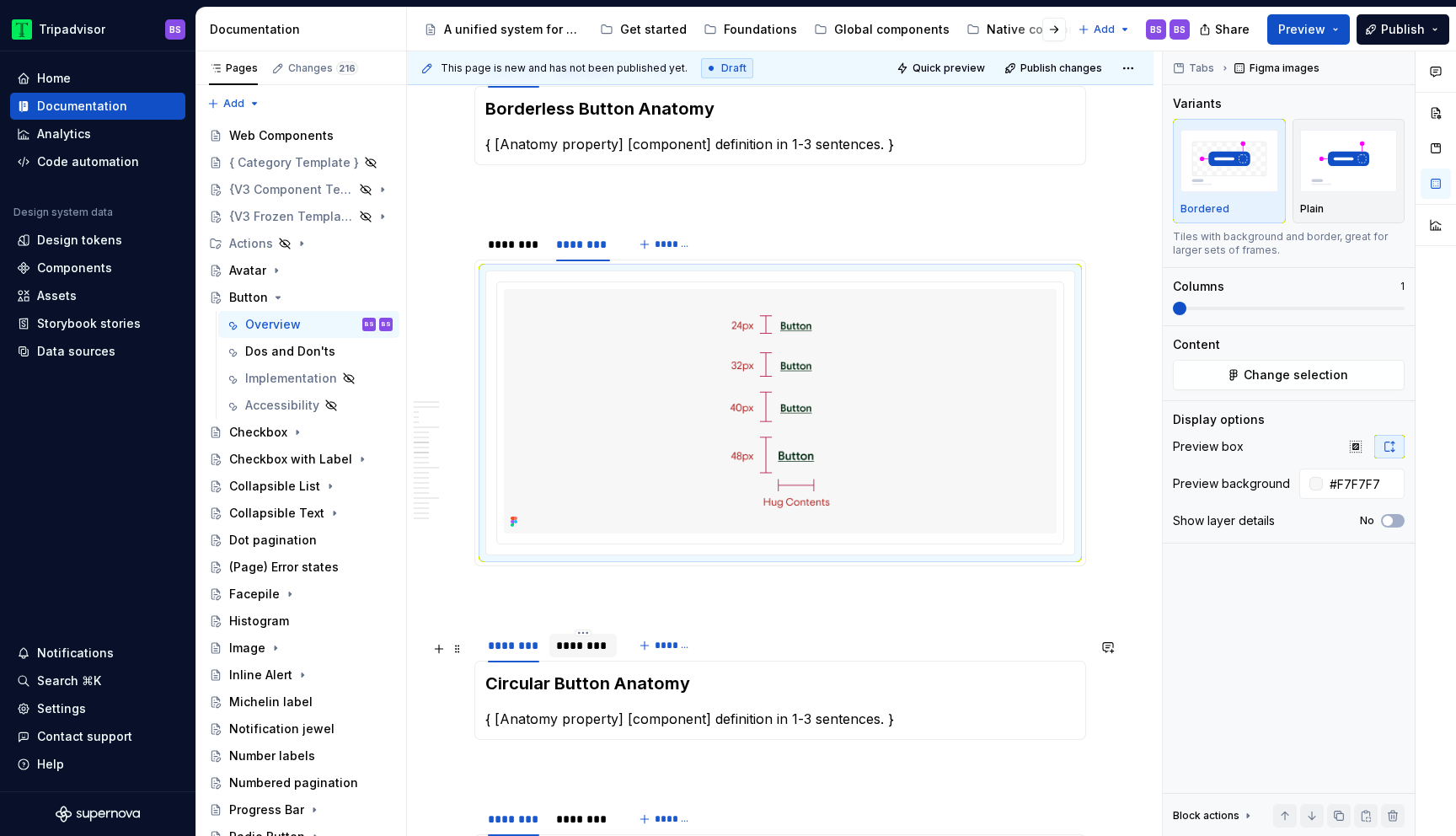
click at [596, 658] on div "********" at bounding box center [583, 646] width 68 height 24
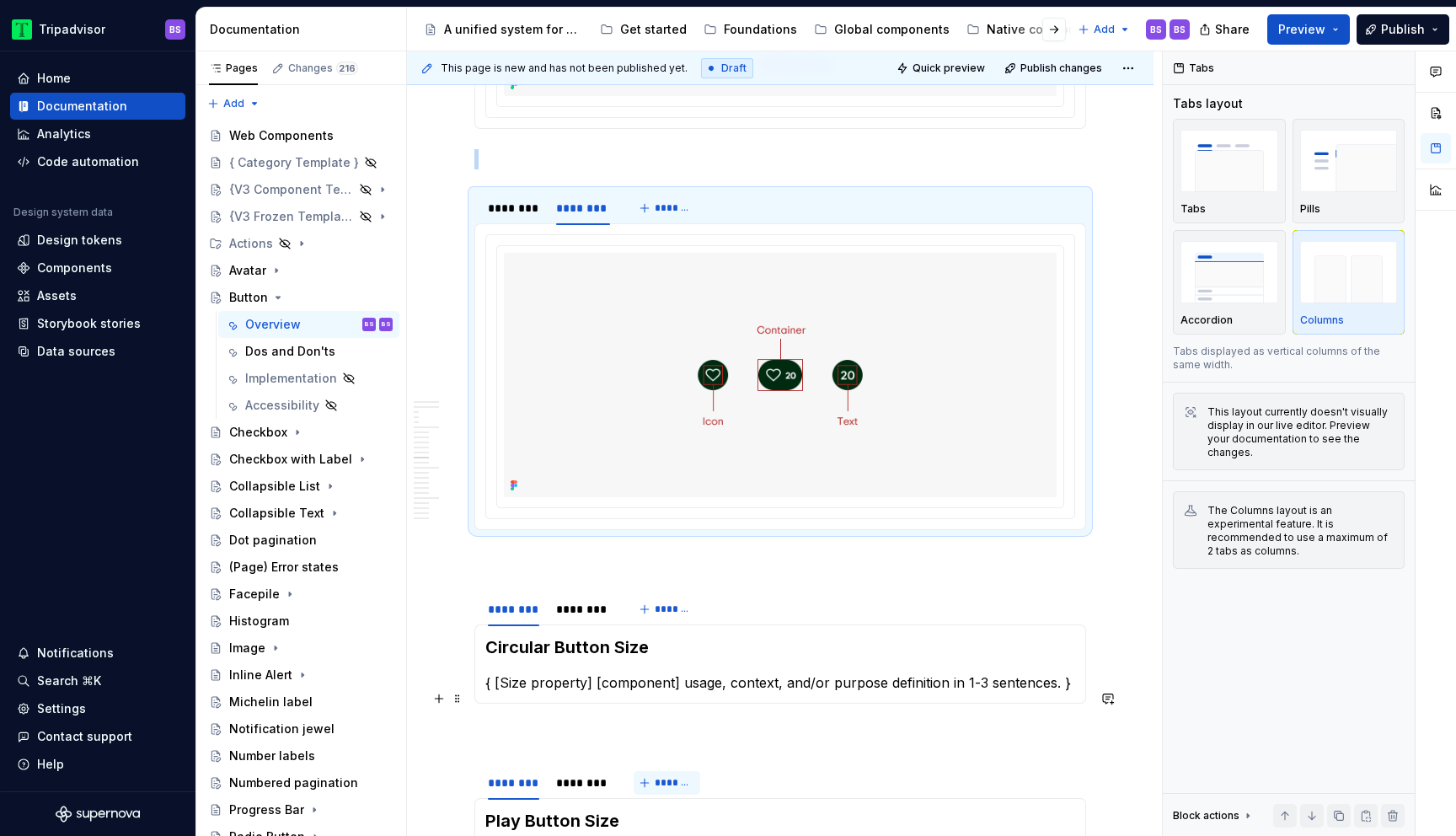
scroll to position [3851, 0]
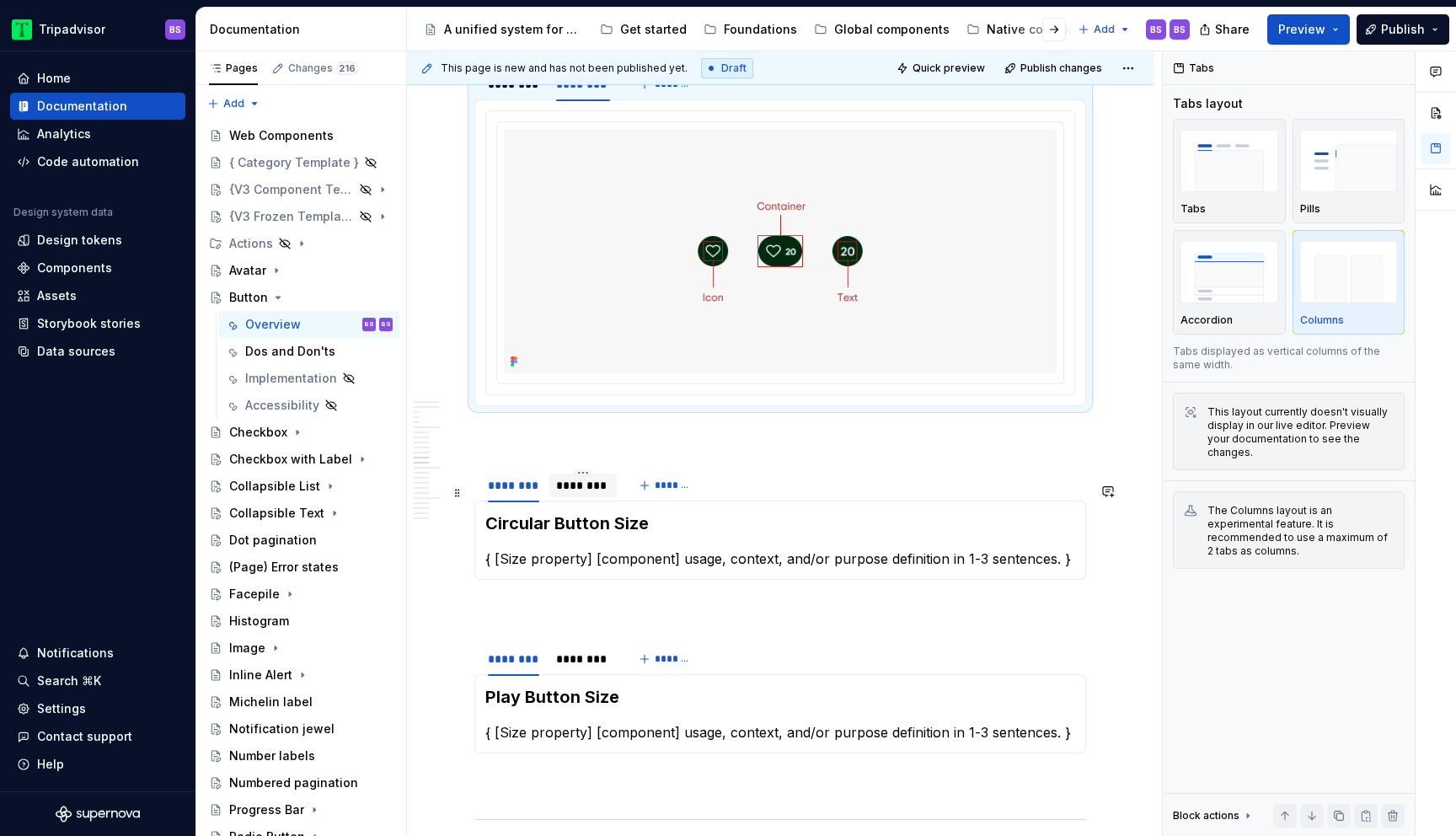
click at [581, 494] on div "********" at bounding box center [583, 486] width 54 height 17
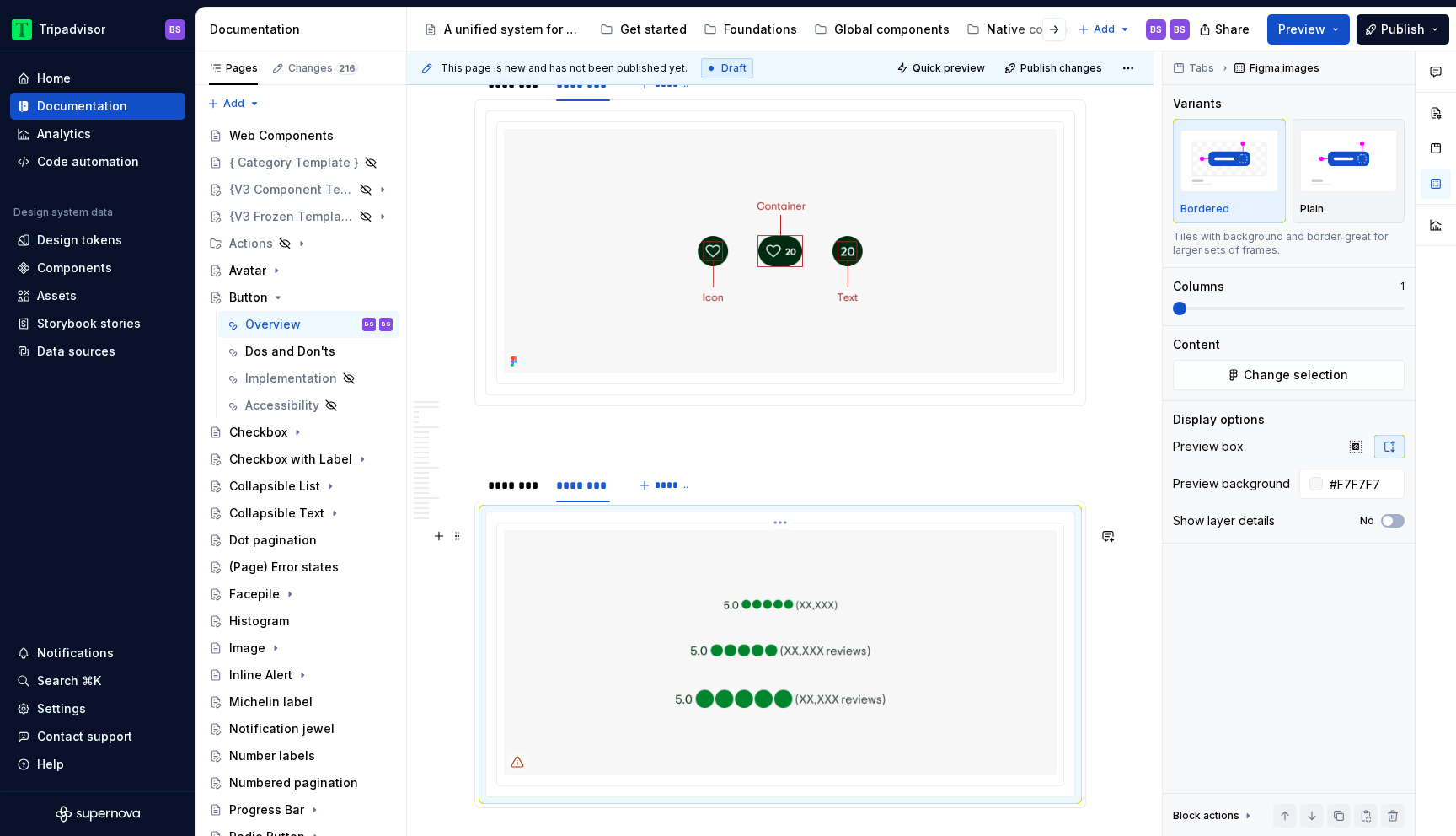
click at [690, 618] on img at bounding box center [780, 652] width 553 height 244
click at [1321, 384] on button "Change selection" at bounding box center [1289, 375] width 232 height 30
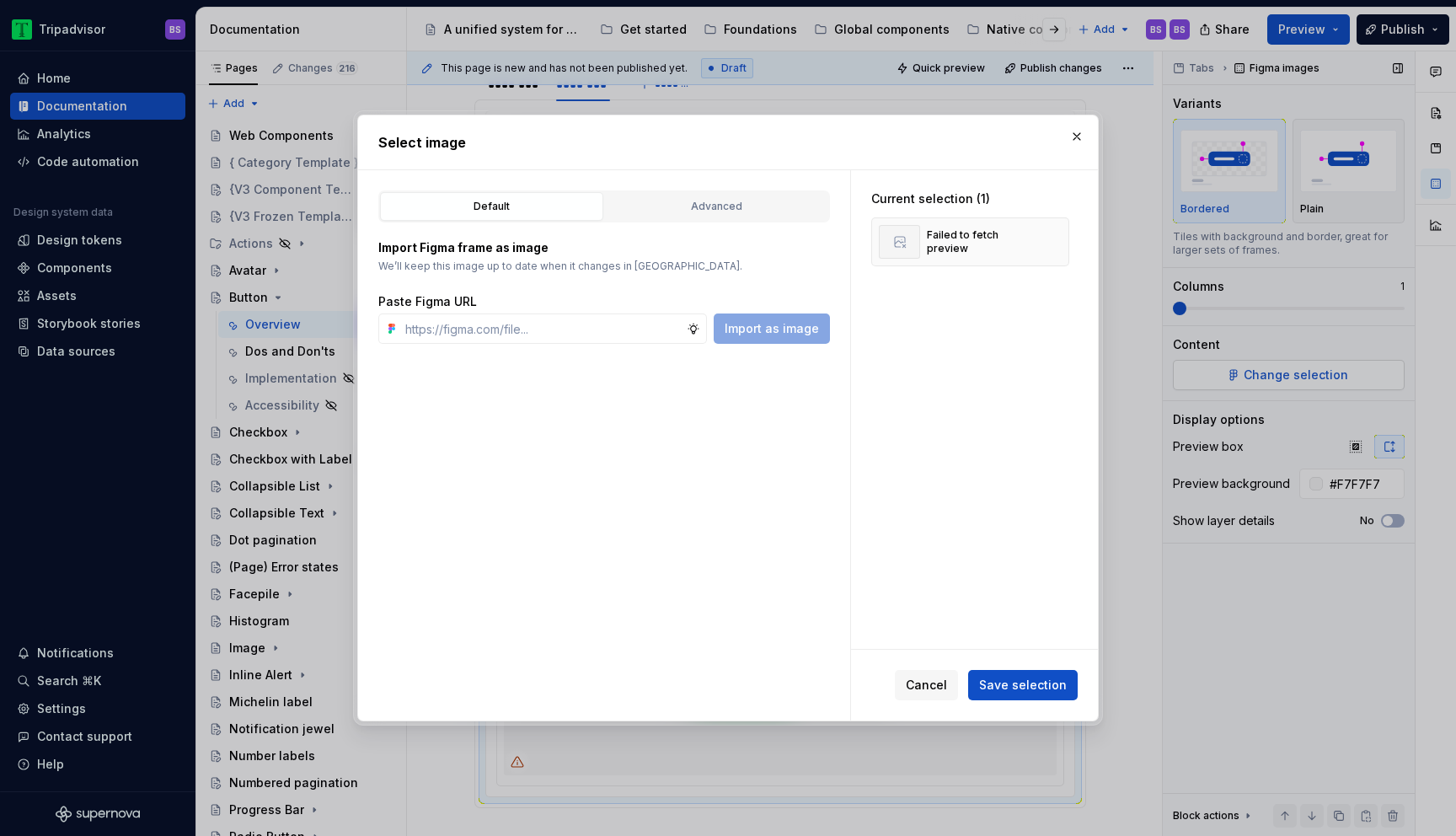
type textarea "*"
type input "[URL][DOMAIN_NAME]"
type textarea "*"
type input "[URL][DOMAIN_NAME]"
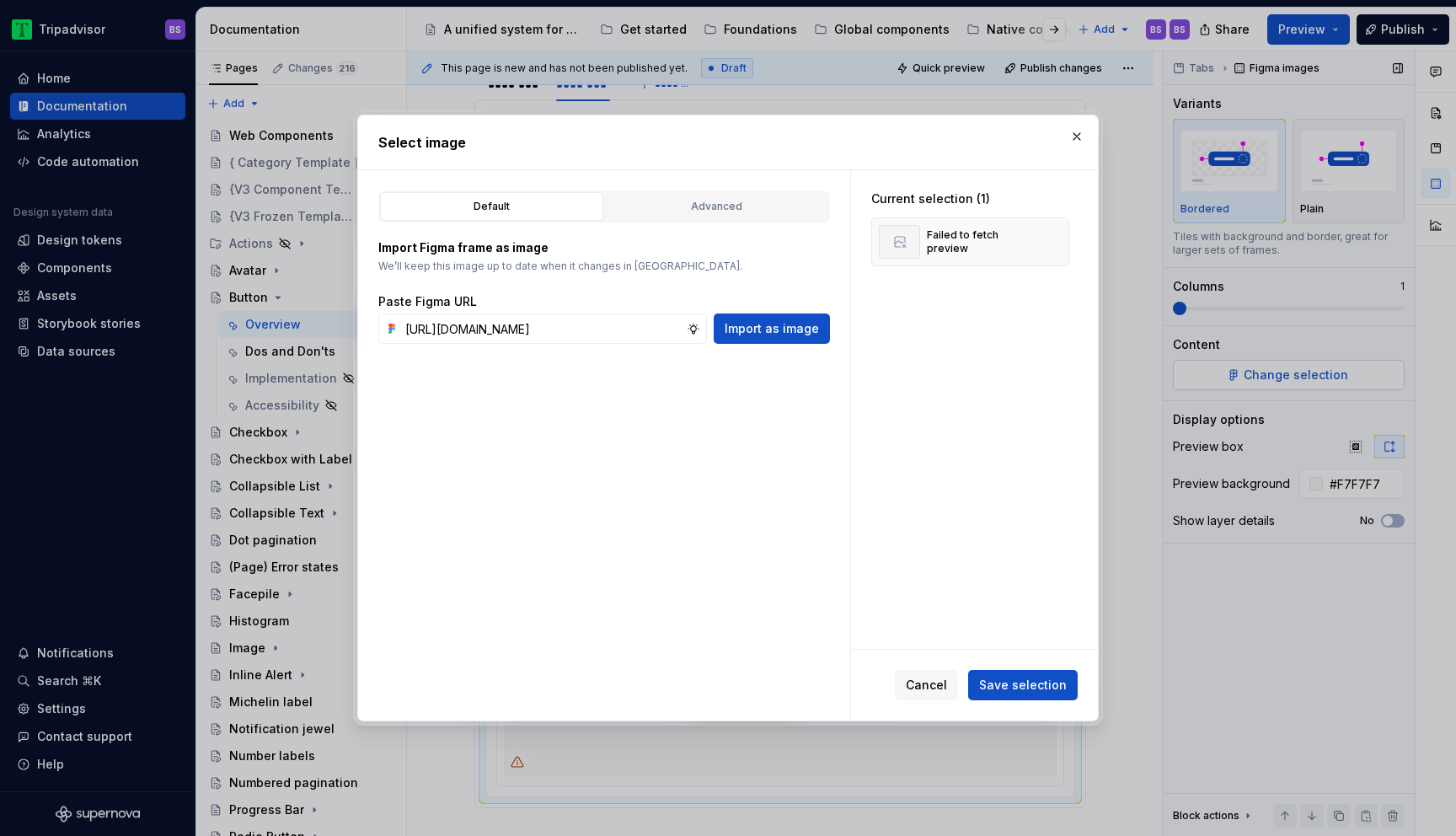
type textarea "*"
click at [1020, 677] on span "Save selection" at bounding box center [1023, 686] width 88 height 17
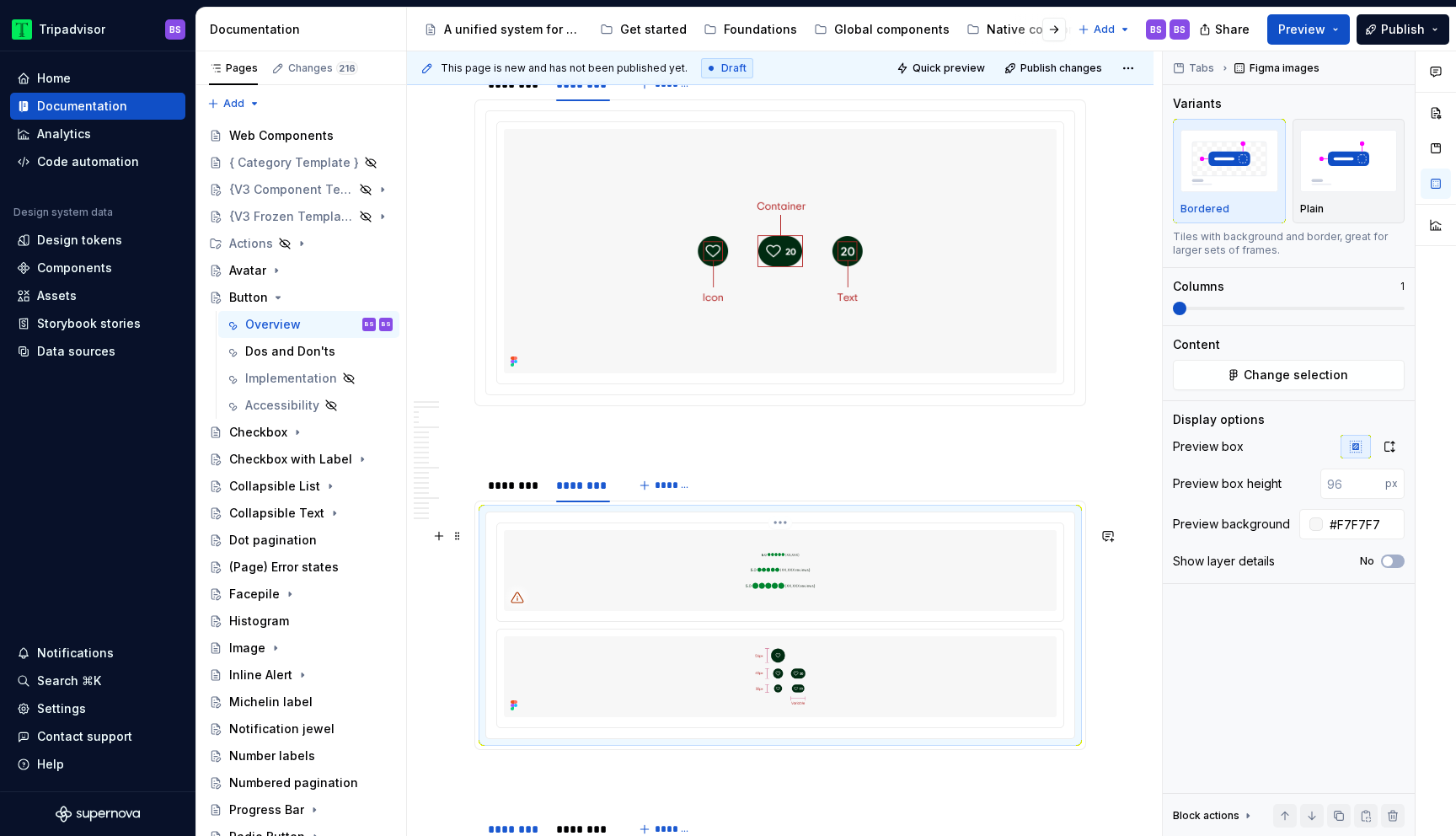
click at [777, 580] on img at bounding box center [780, 571] width 553 height 81
click at [783, 542] on html "Tripadvisor BS Home Documentation Analytics Code automation Design system data …" at bounding box center [728, 418] width 1456 height 836
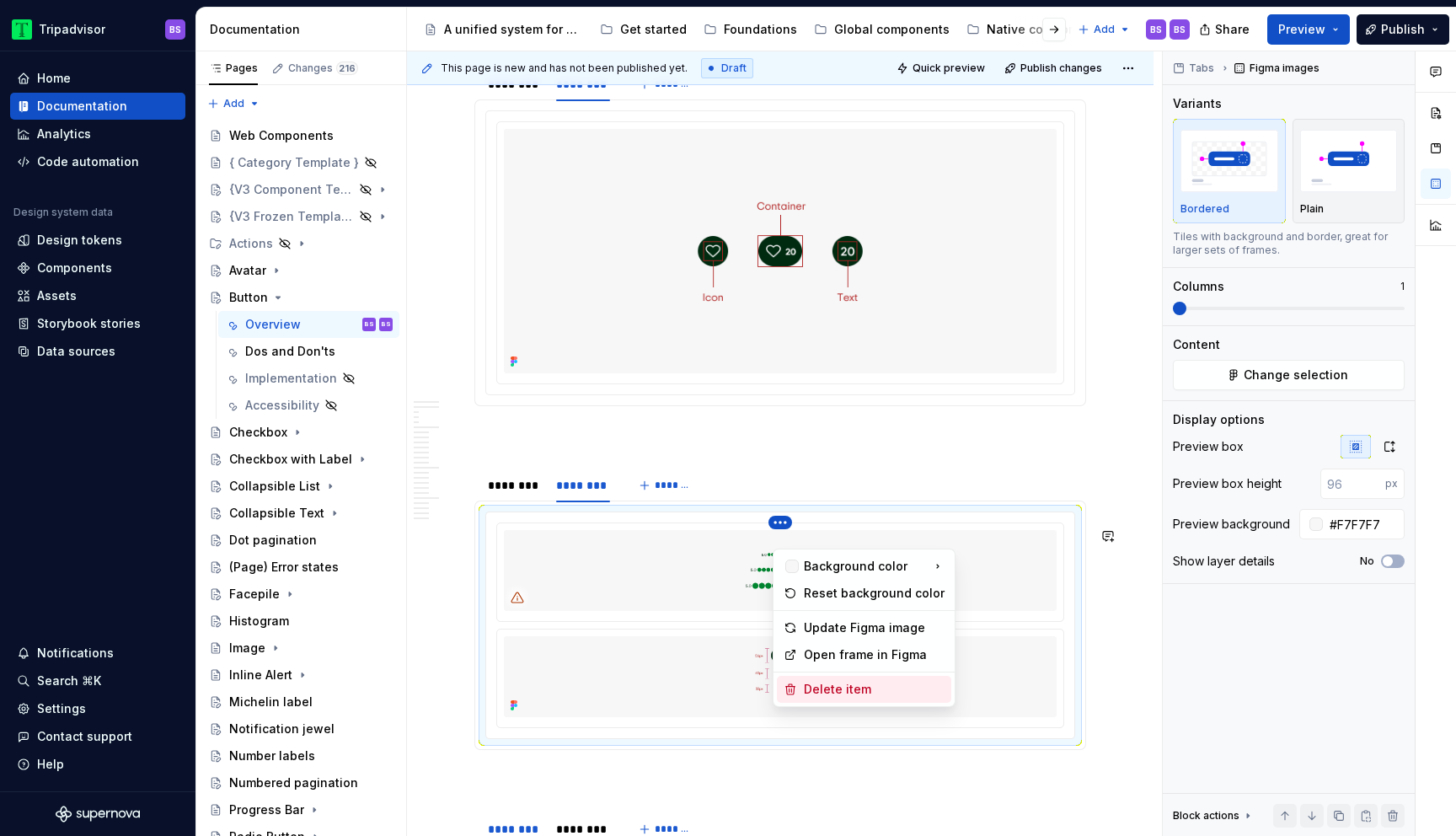
click at [821, 691] on div "Delete item" at bounding box center [875, 690] width 141 height 17
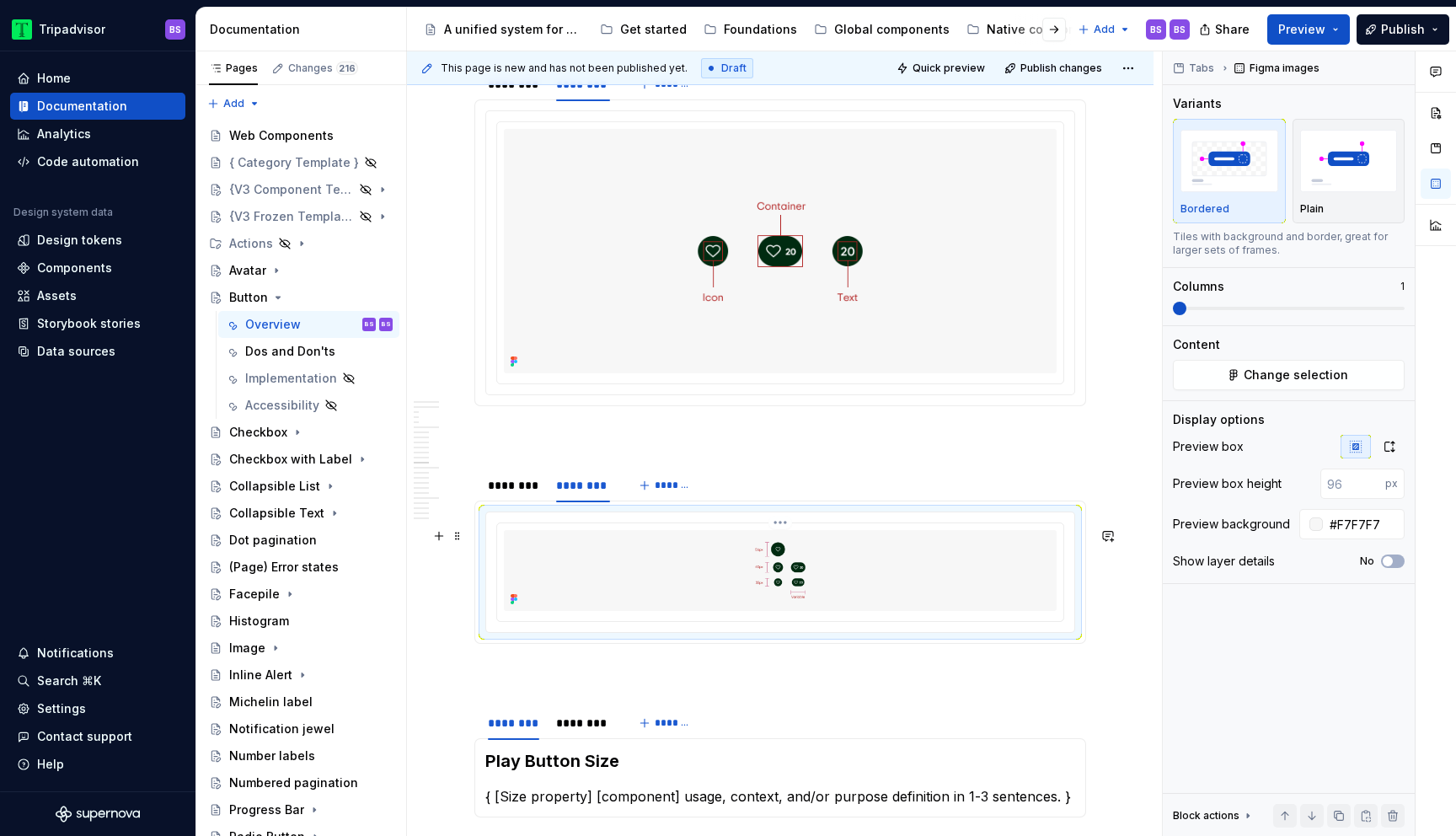
click at [871, 584] on img at bounding box center [780, 571] width 553 height 81
click at [1394, 455] on button "button" at bounding box center [1390, 447] width 30 height 24
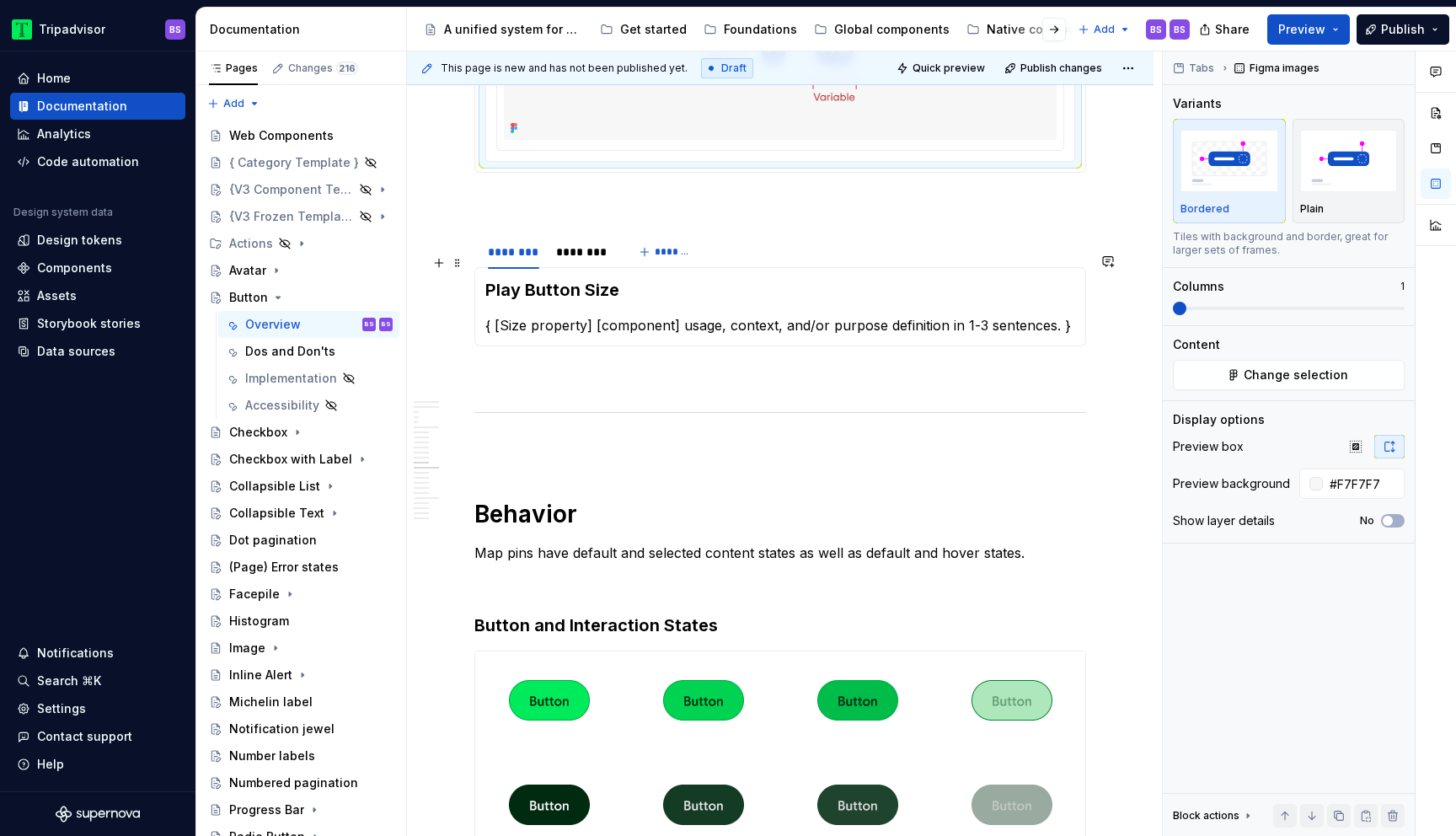
scroll to position [4511, 0]
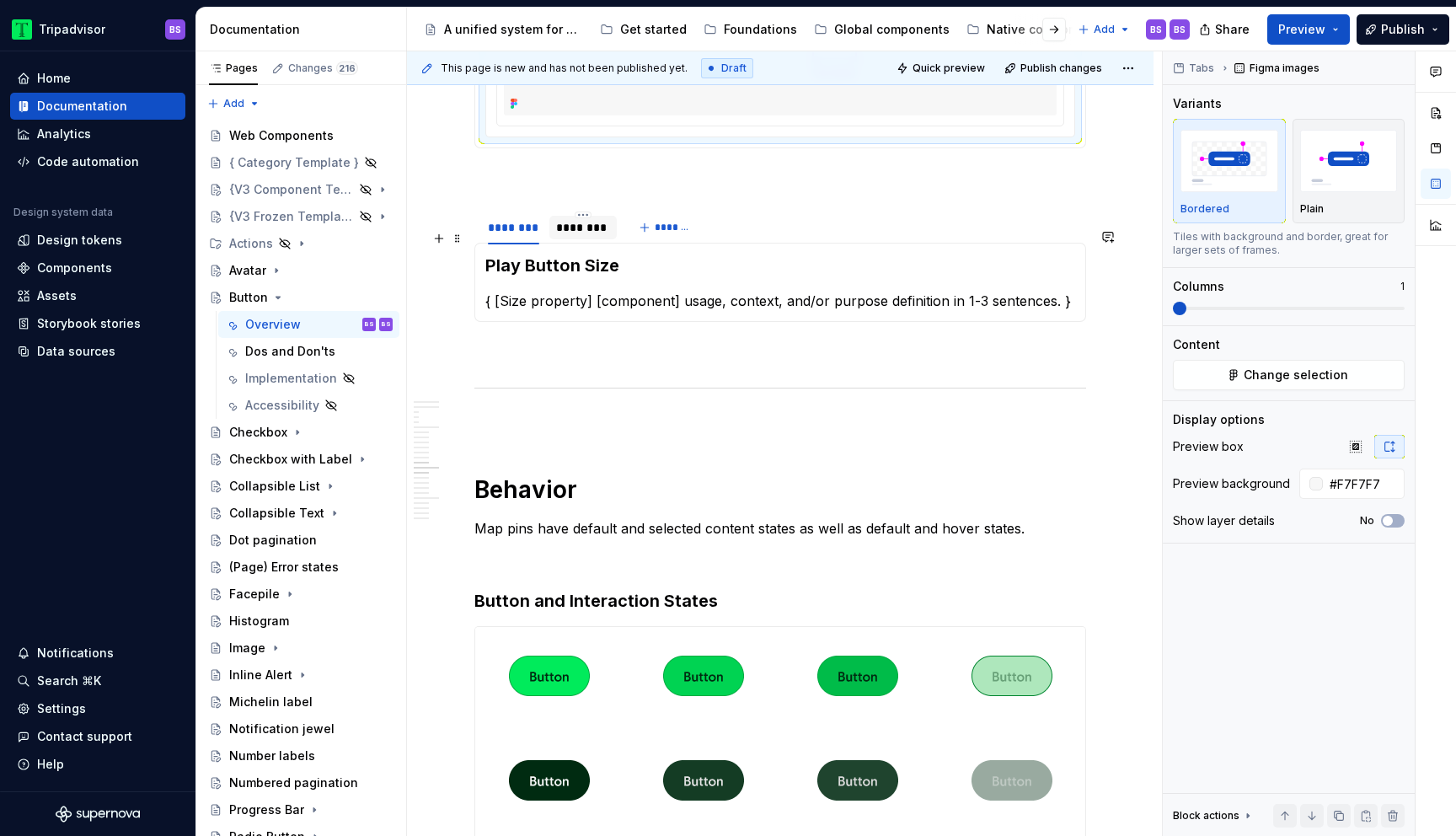
click at [577, 236] on div "********" at bounding box center [583, 227] width 54 height 17
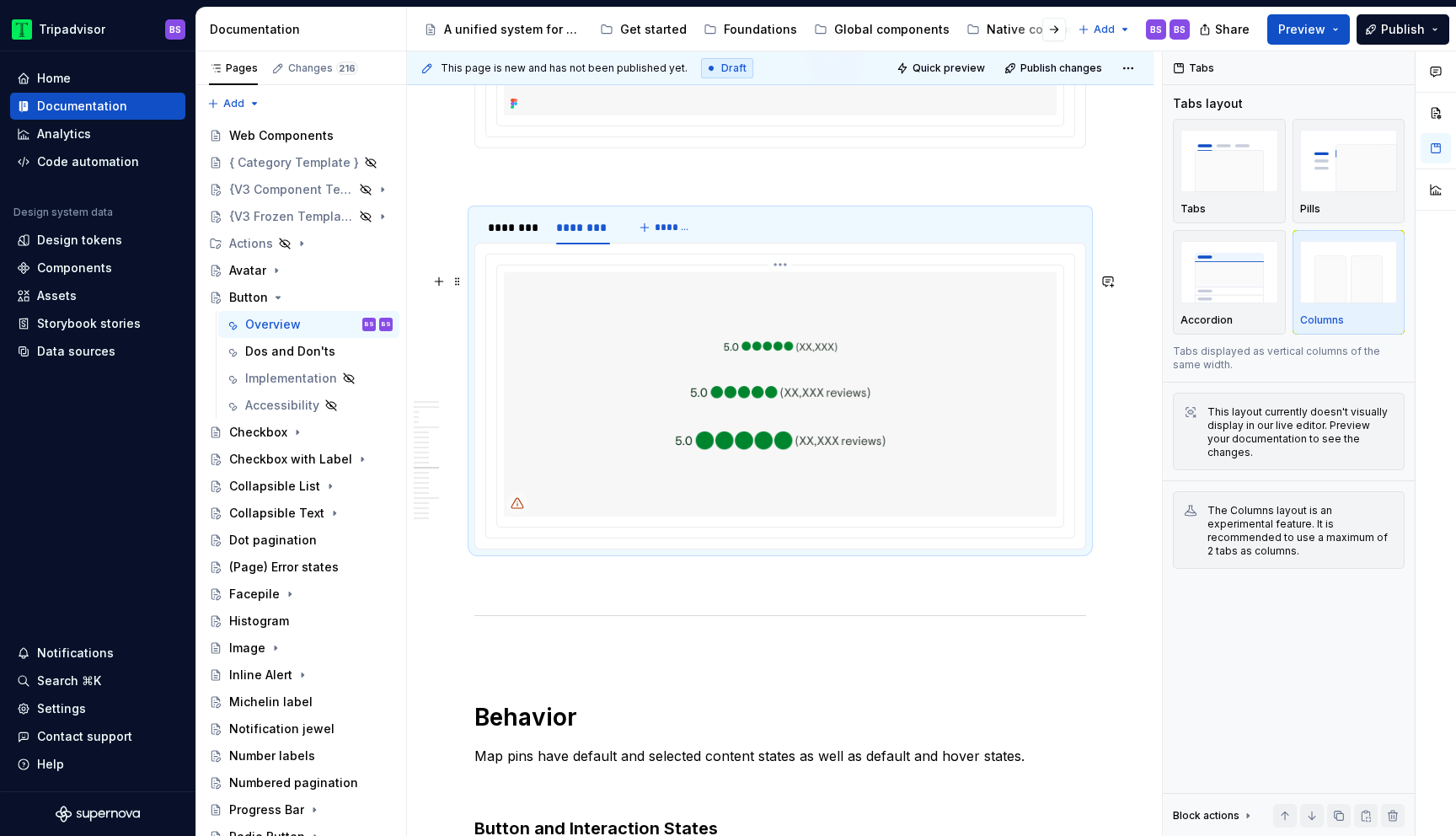
click at [796, 436] on img at bounding box center [780, 394] width 553 height 244
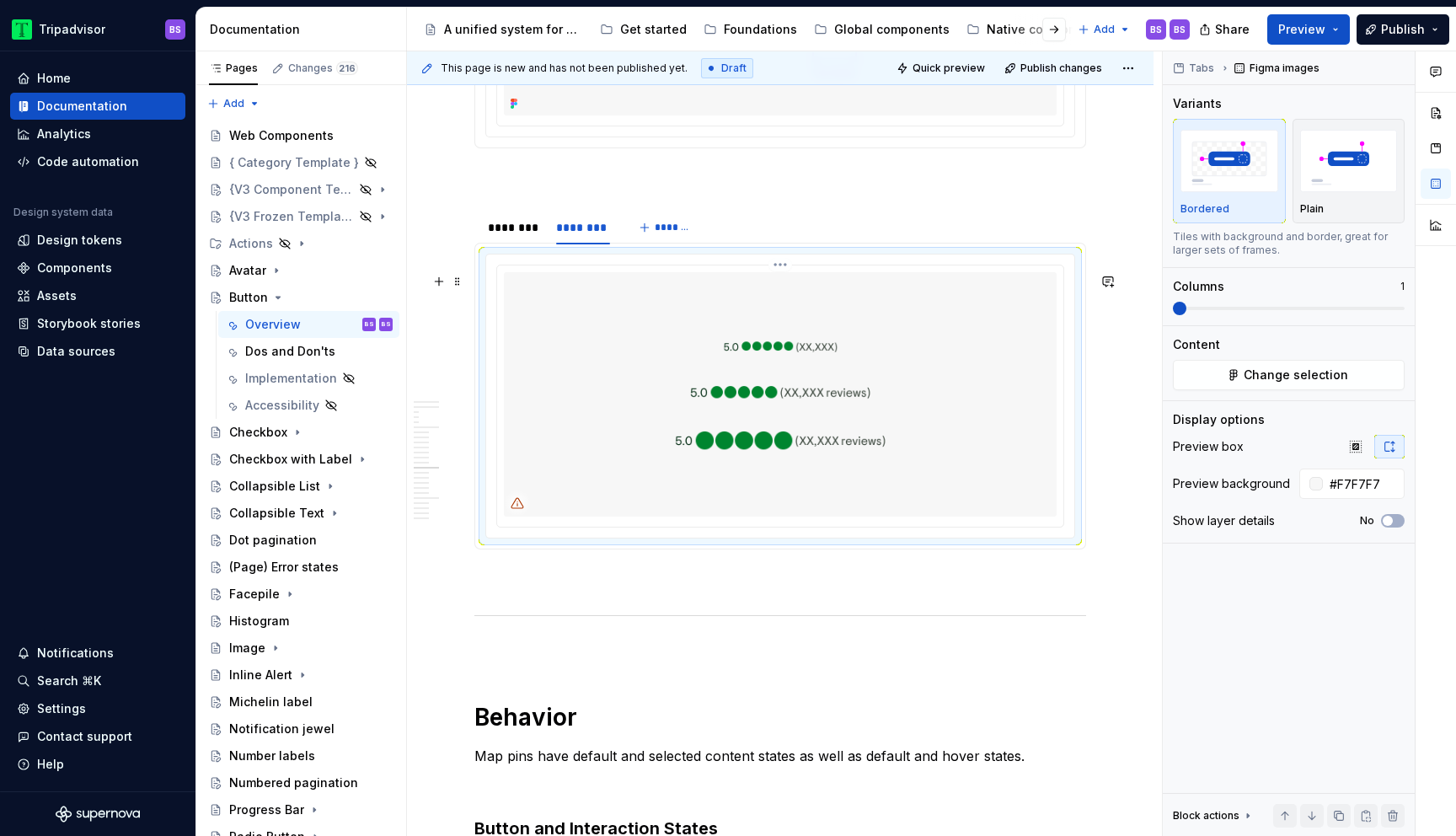
click at [791, 287] on html "Tripadvisor BS Home Documentation Analytics Code automation Design system data …" at bounding box center [728, 418] width 1456 height 836
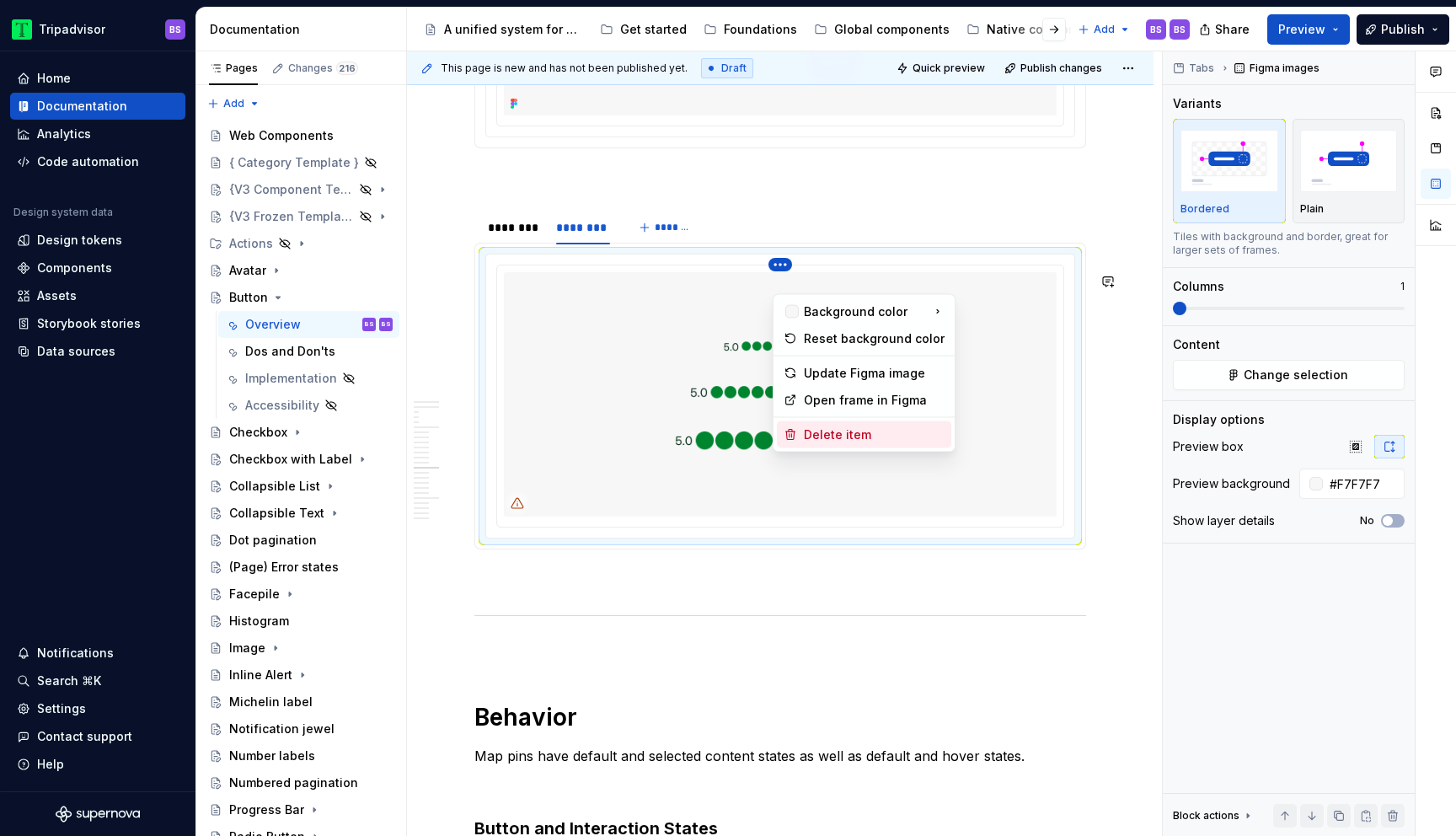
click at [842, 442] on div "Delete item" at bounding box center [875, 435] width 141 height 17
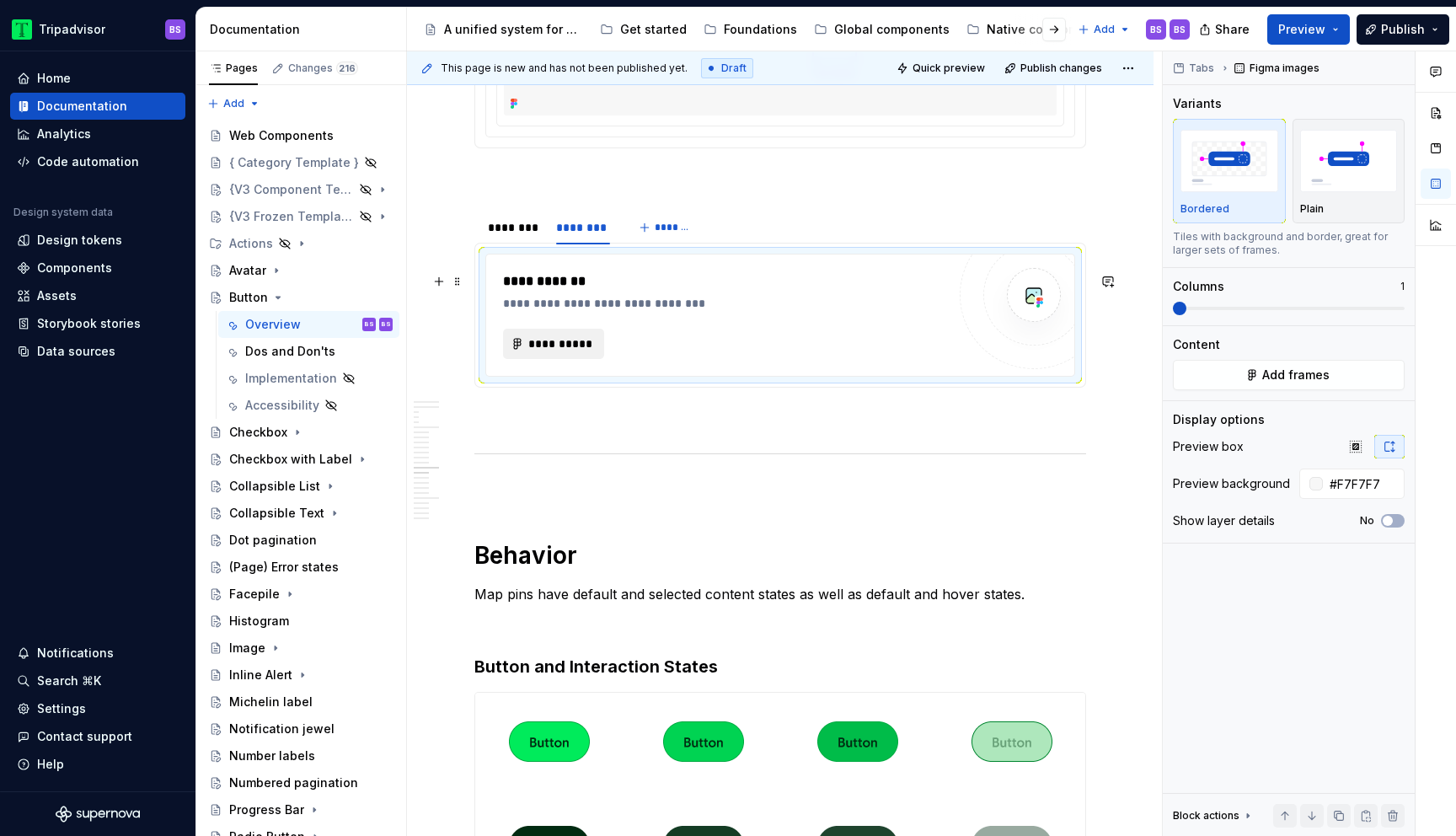
click at [555, 352] on span "**********" at bounding box center [560, 344] width 66 height 17
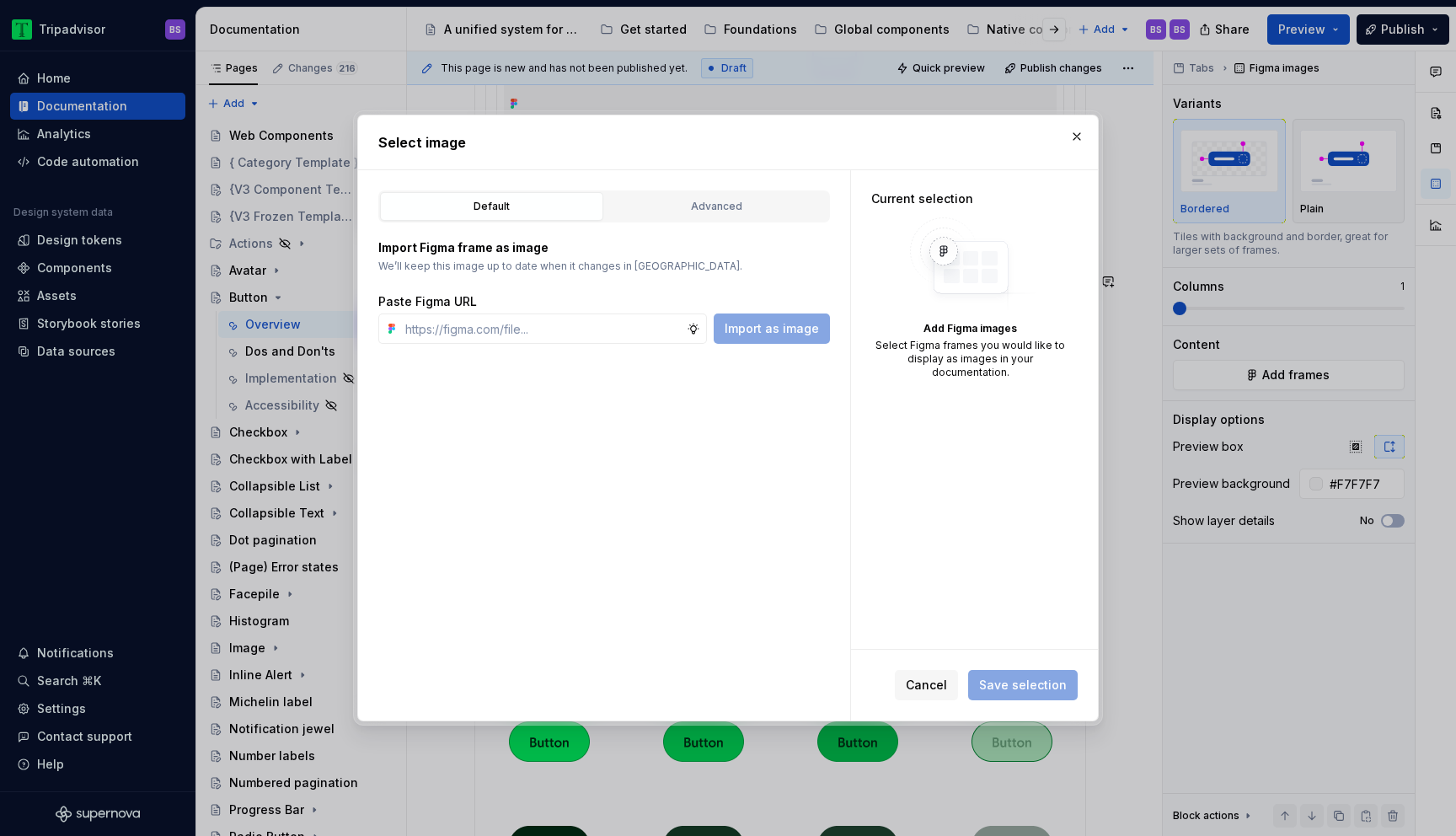
type textarea "*"
type input "[URL][DOMAIN_NAME]"
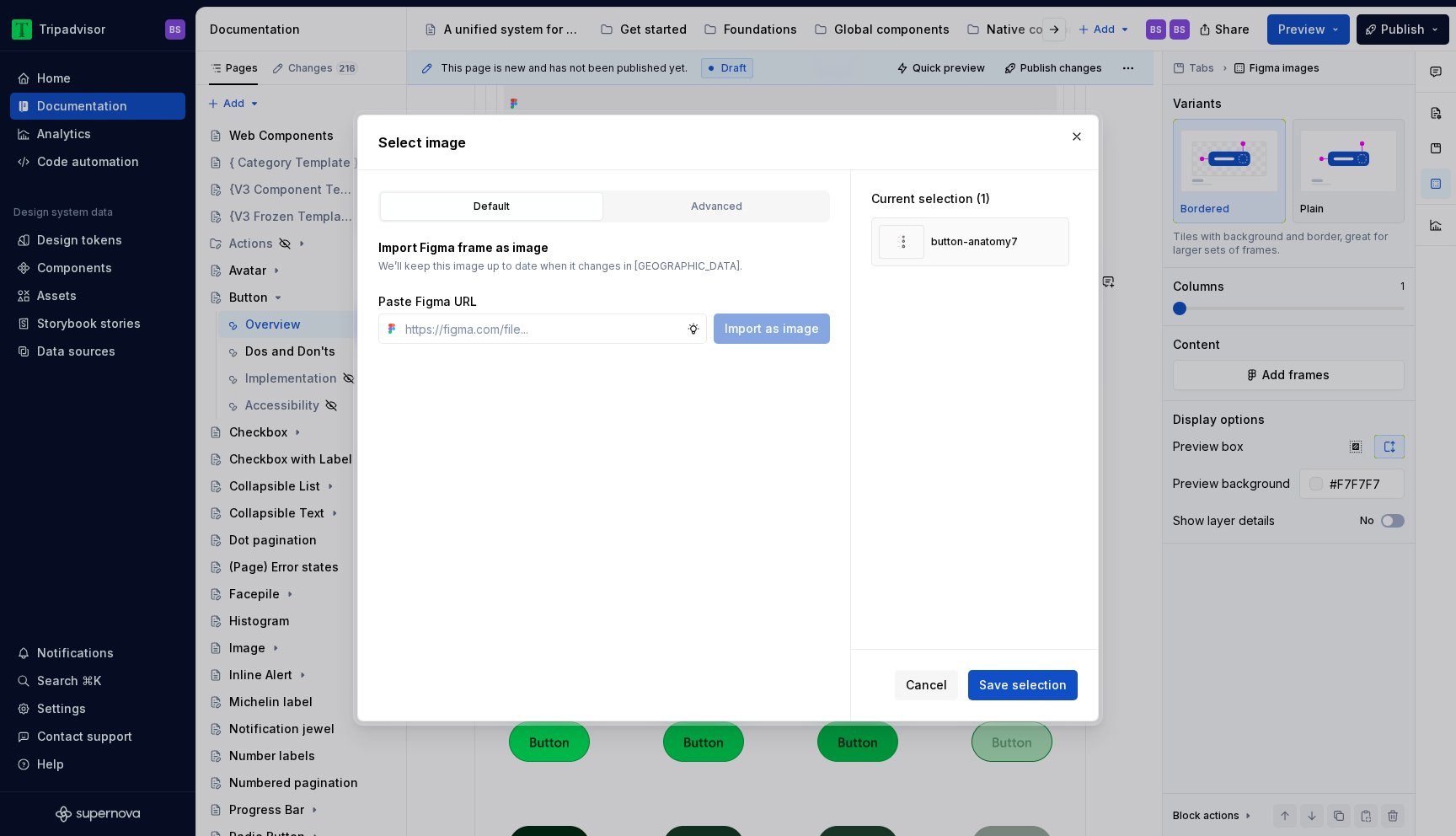
click at [1022, 669] on div "Cancel Save selection" at bounding box center [974, 686] width 247 height 71
click at [1025, 687] on span "Save selection" at bounding box center [1023, 686] width 88 height 17
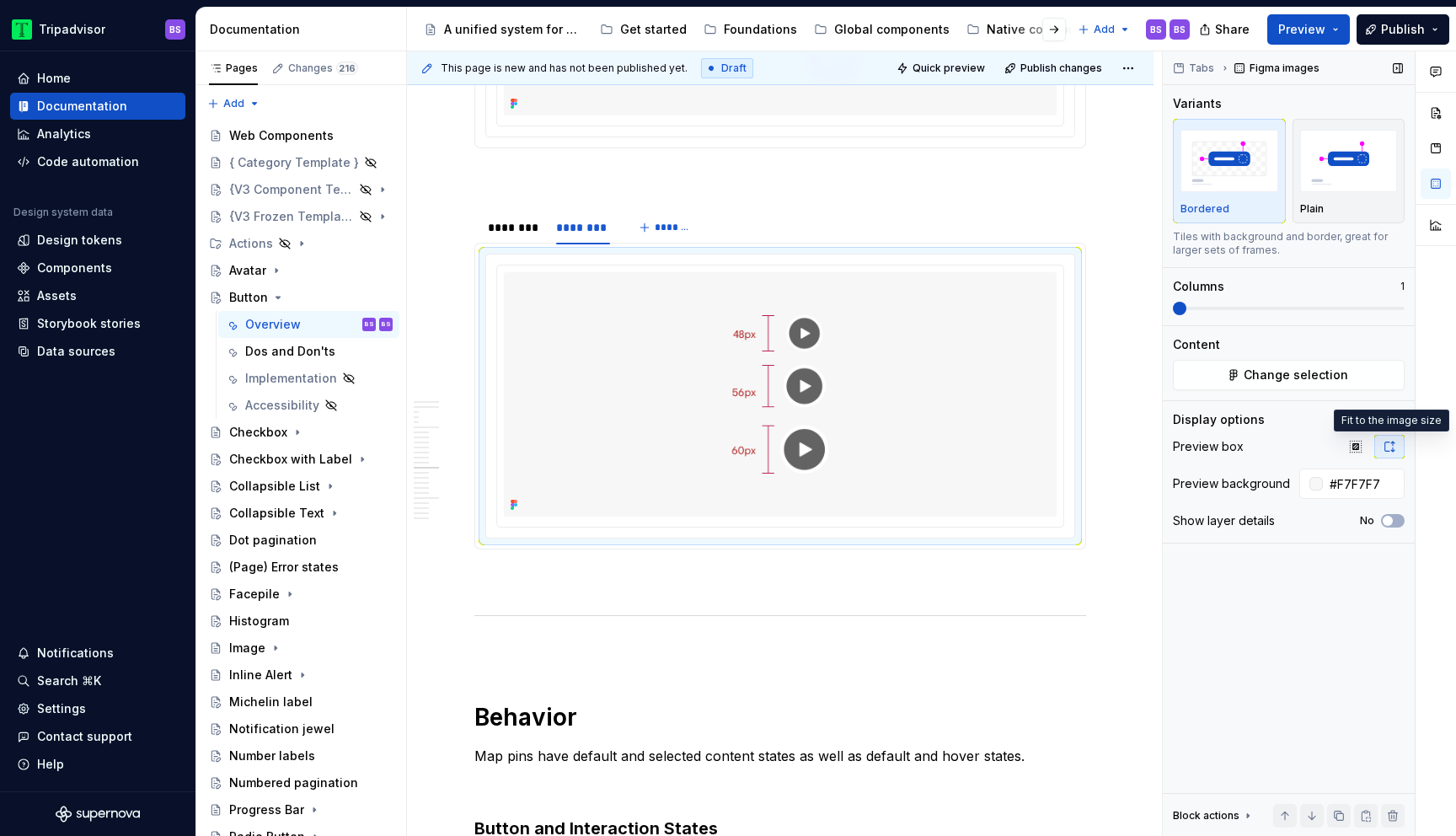
click at [1387, 451] on icon "button" at bounding box center [1390, 447] width 9 height 10
click at [929, 431] on img at bounding box center [780, 394] width 553 height 244
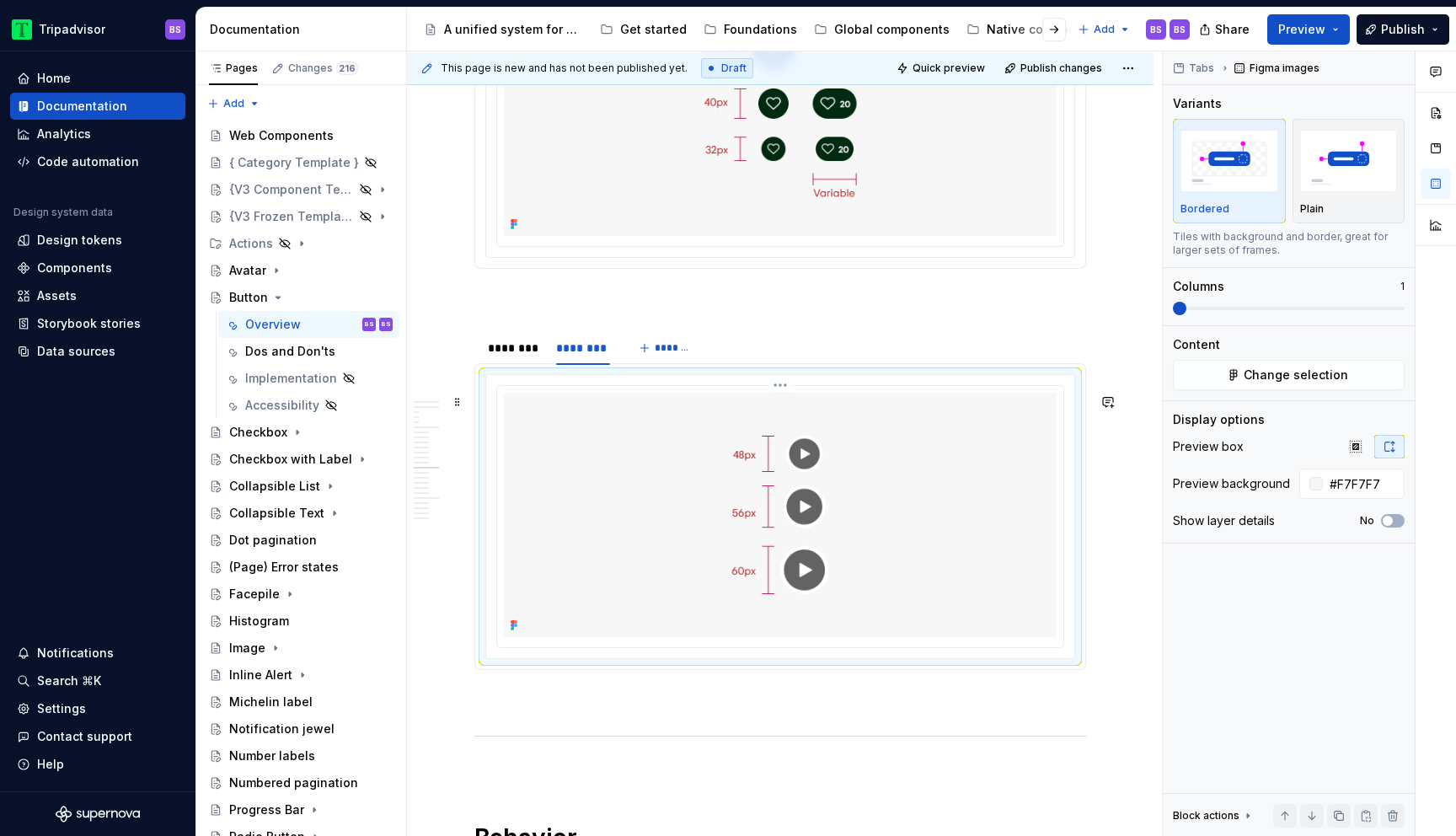
scroll to position [4349, 0]
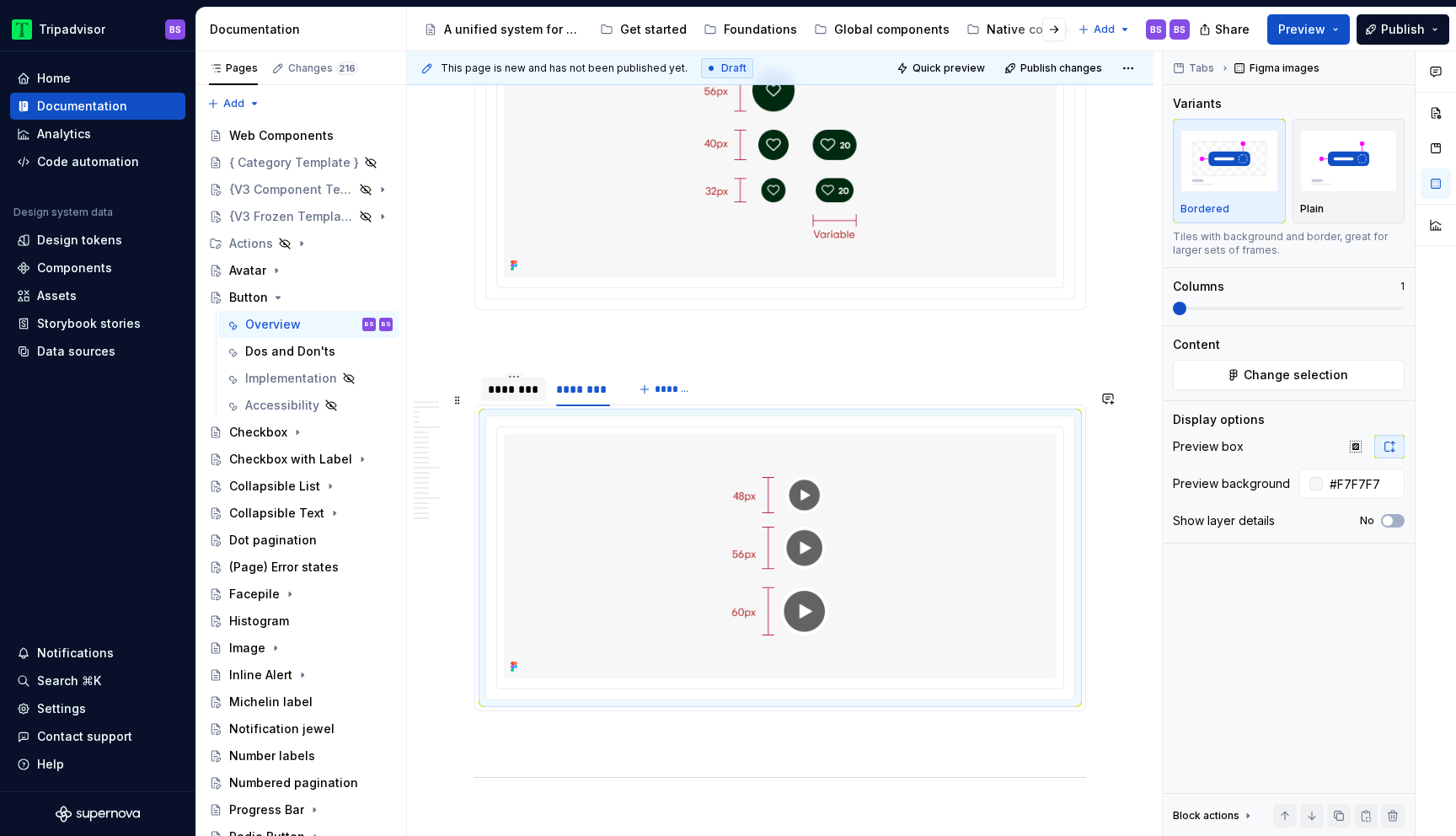
click at [515, 402] on div "********" at bounding box center [514, 390] width 65 height 24
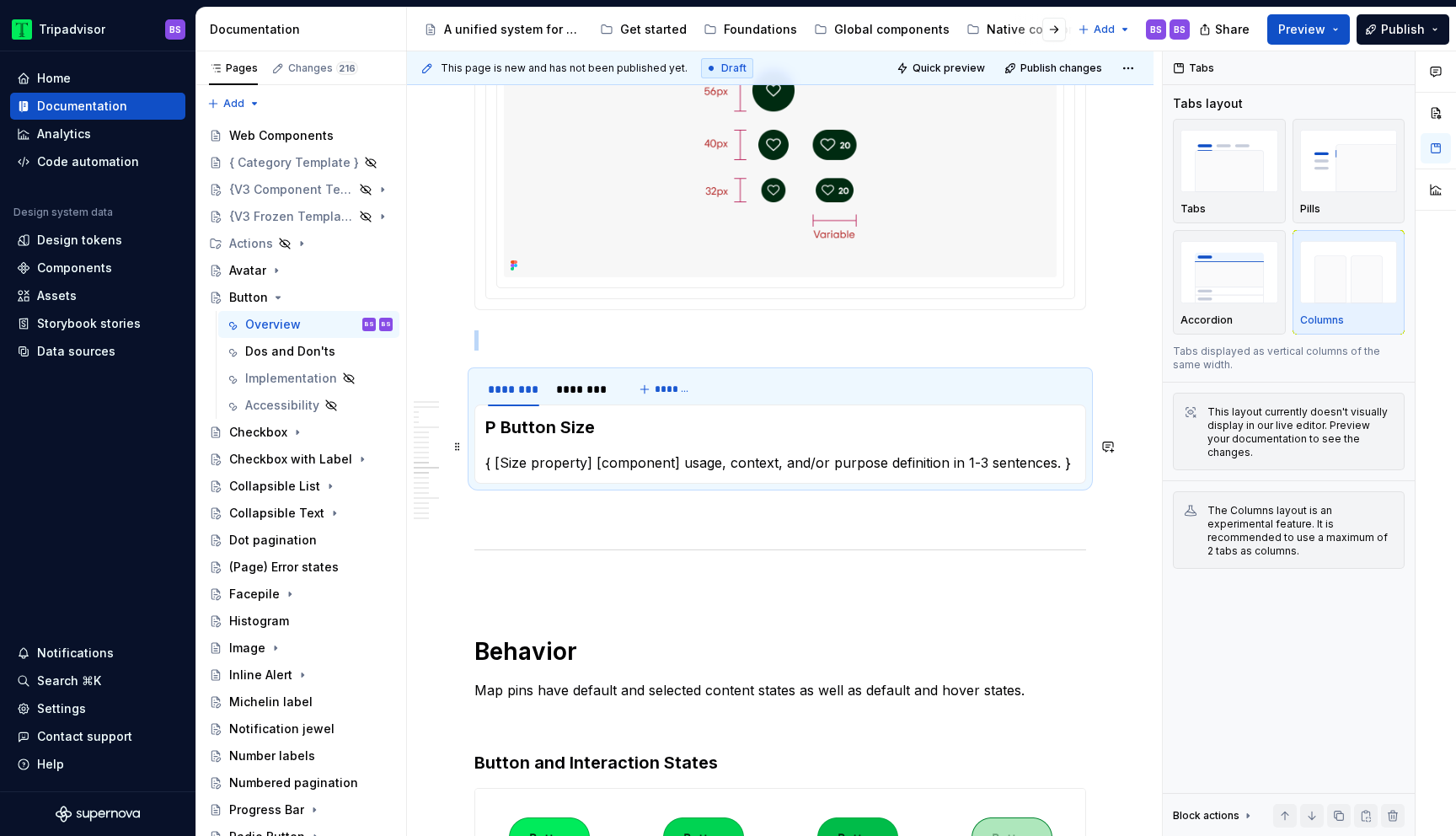
click at [495, 440] on h3 "P Button Size" at bounding box center [780, 428] width 590 height 24
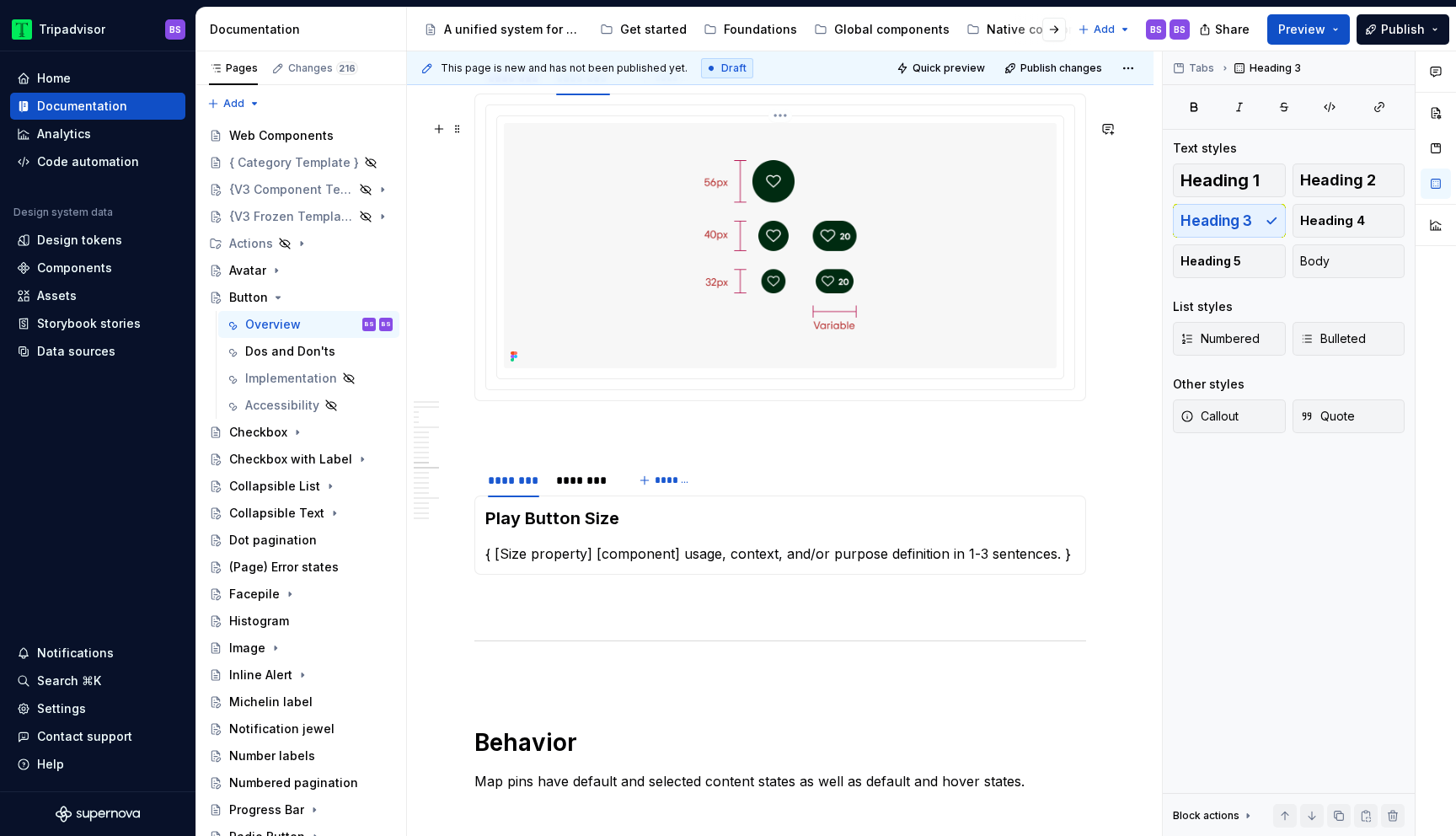
scroll to position [4106, 0]
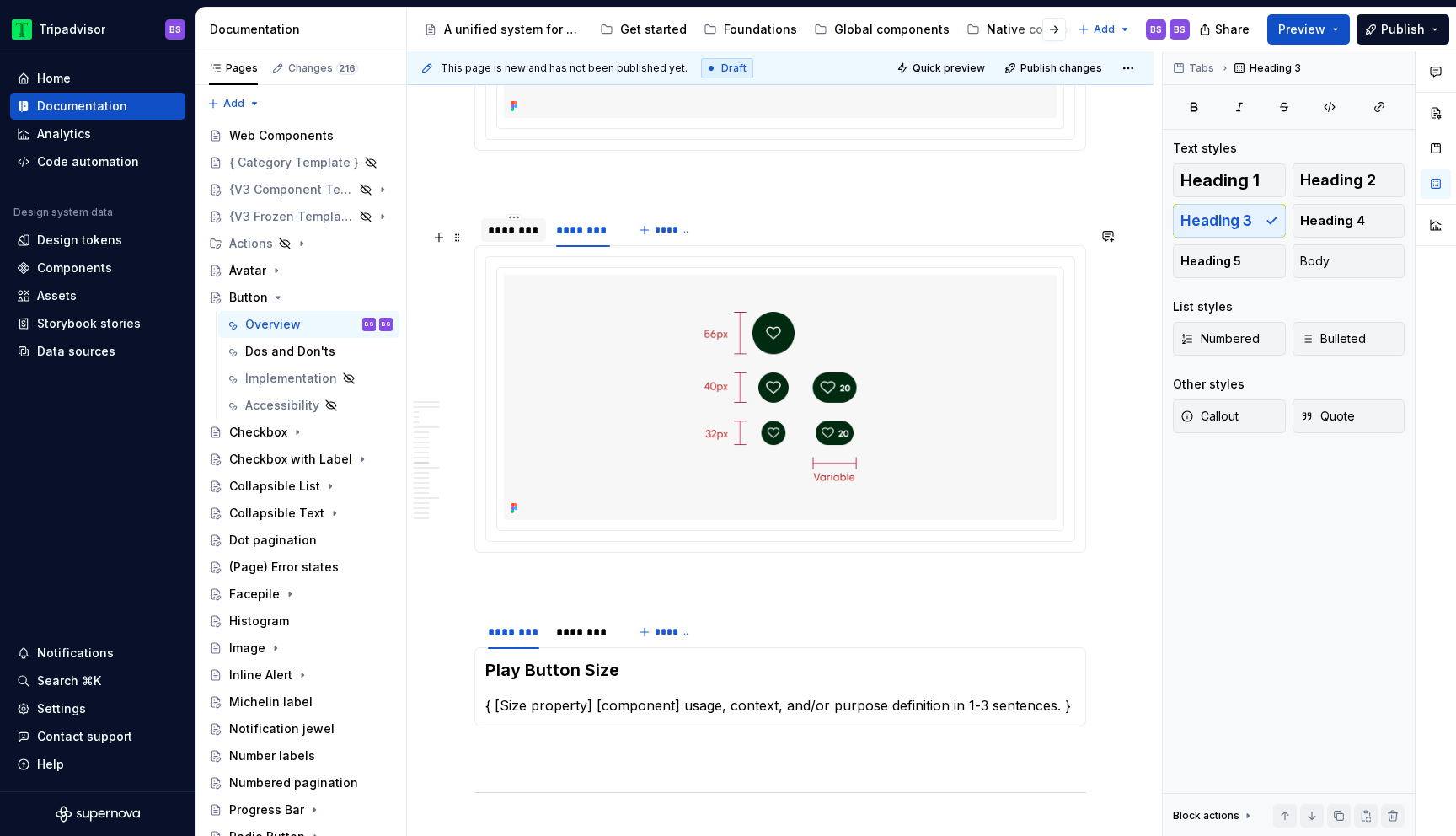
click at [518, 243] on div "********" at bounding box center [514, 230] width 65 height 27
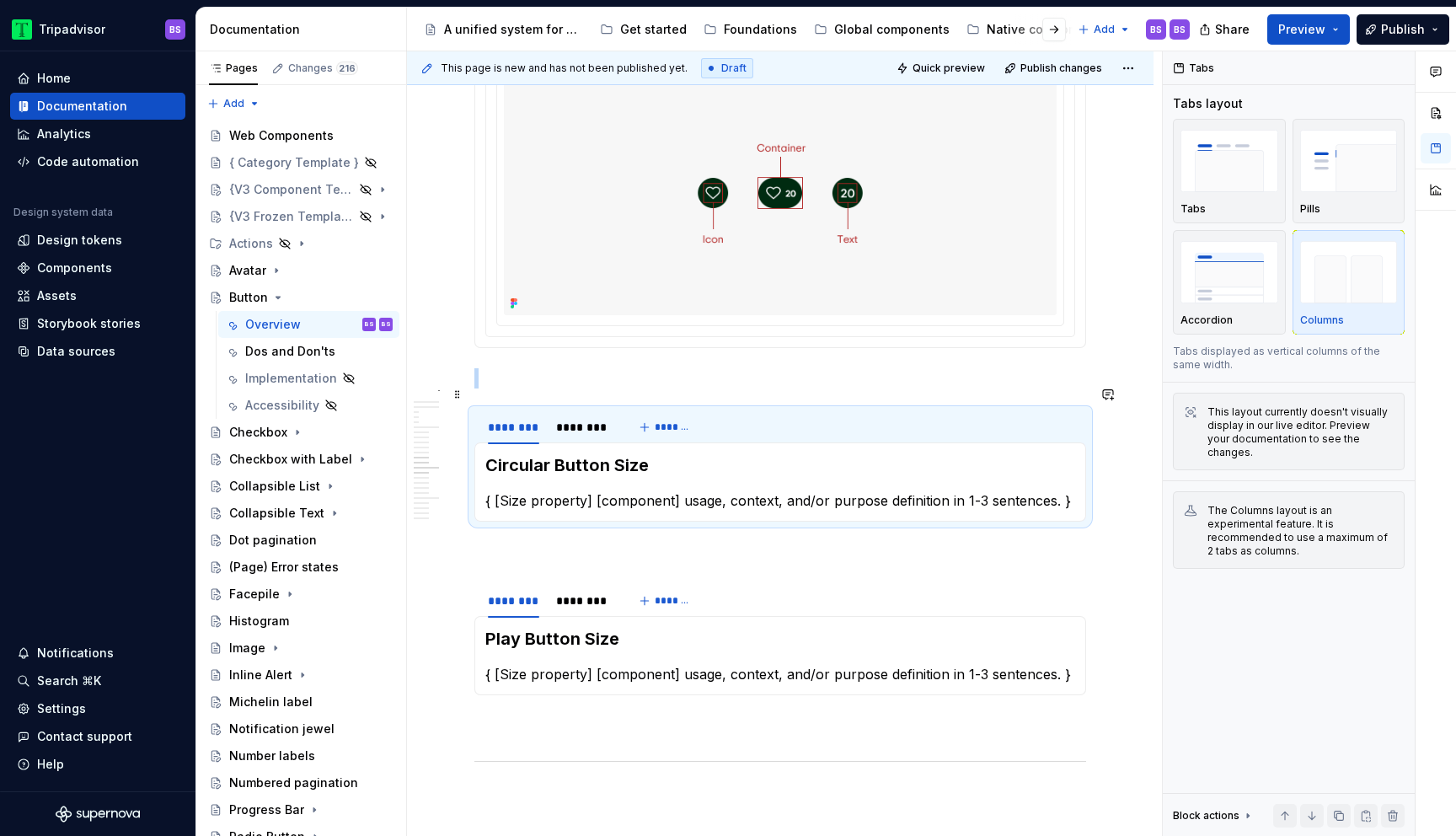
scroll to position [3810, 0]
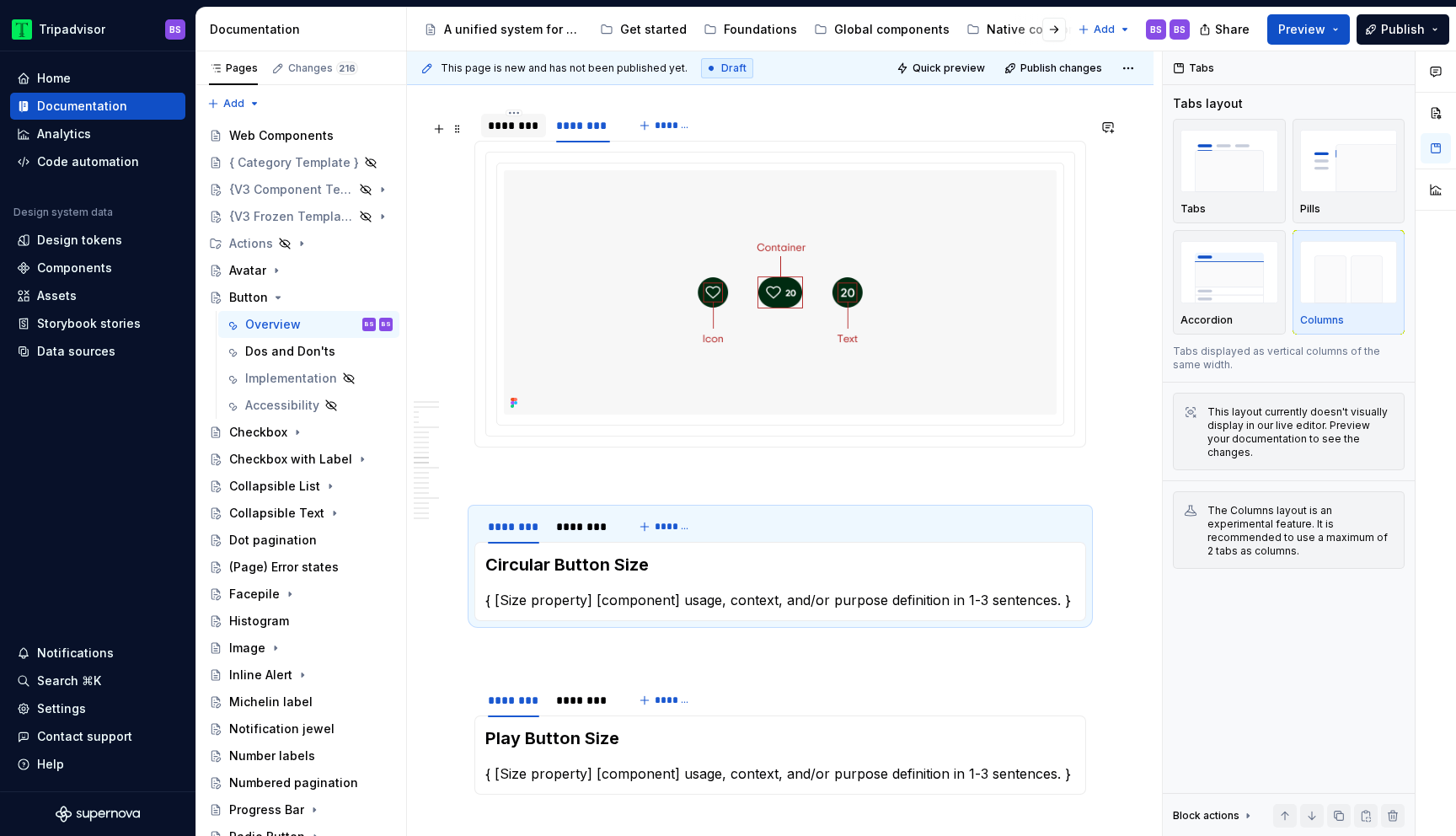
click at [510, 134] on div "********" at bounding box center [513, 126] width 52 height 17
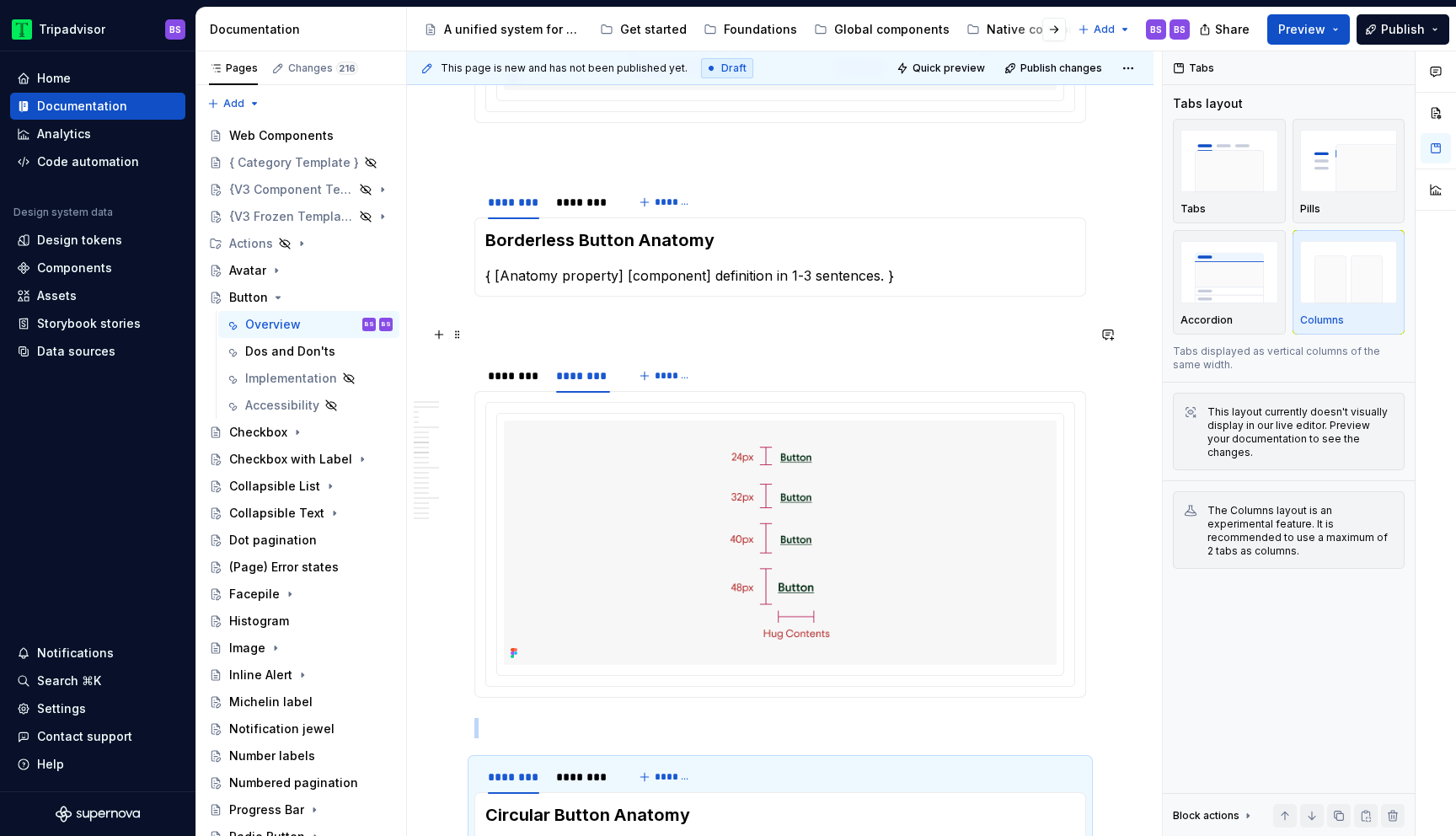
scroll to position [3102, 0]
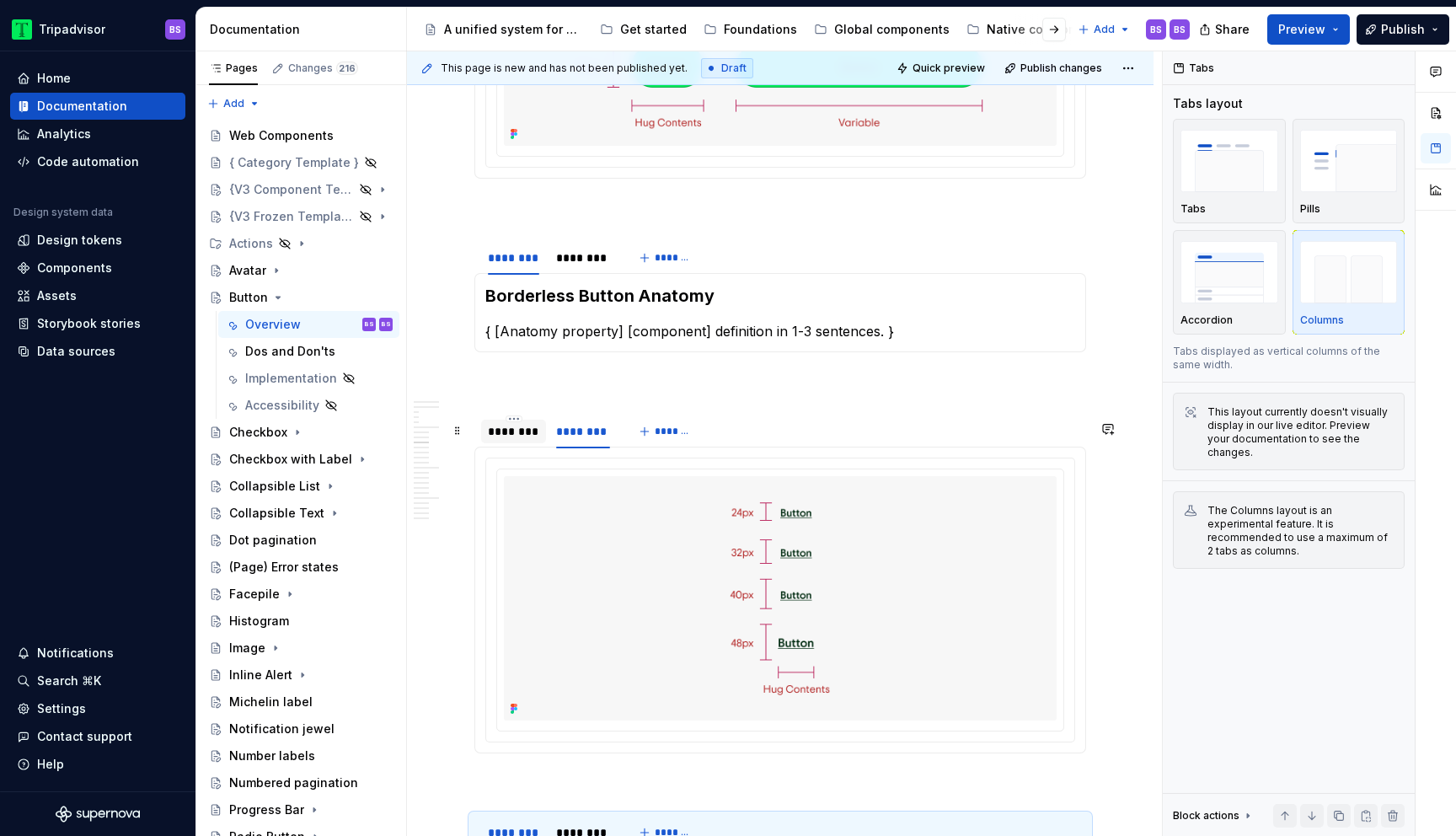
click at [514, 440] on div "********" at bounding box center [513, 432] width 52 height 17
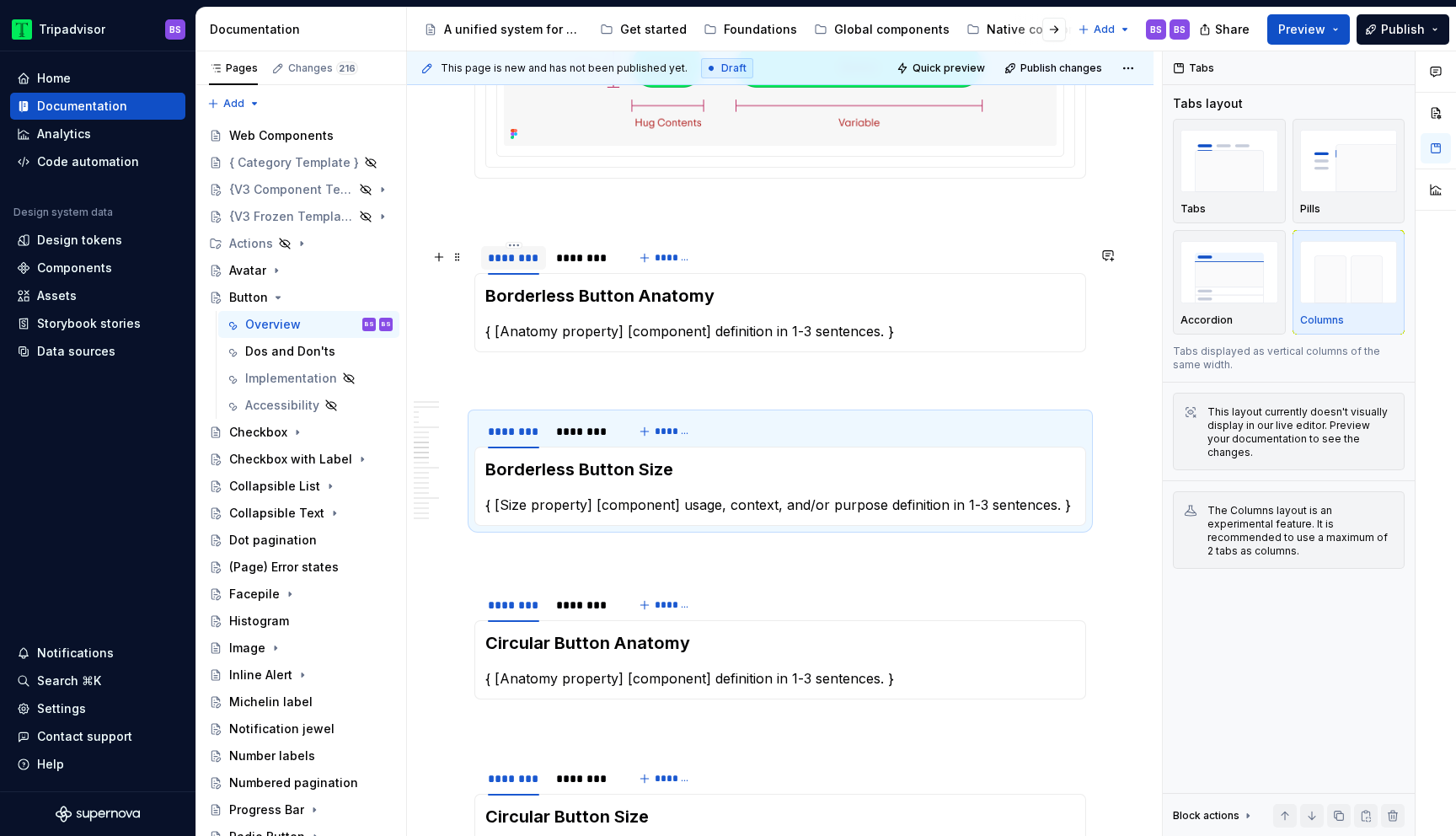
click at [515, 266] on div "********" at bounding box center [513, 258] width 52 height 17
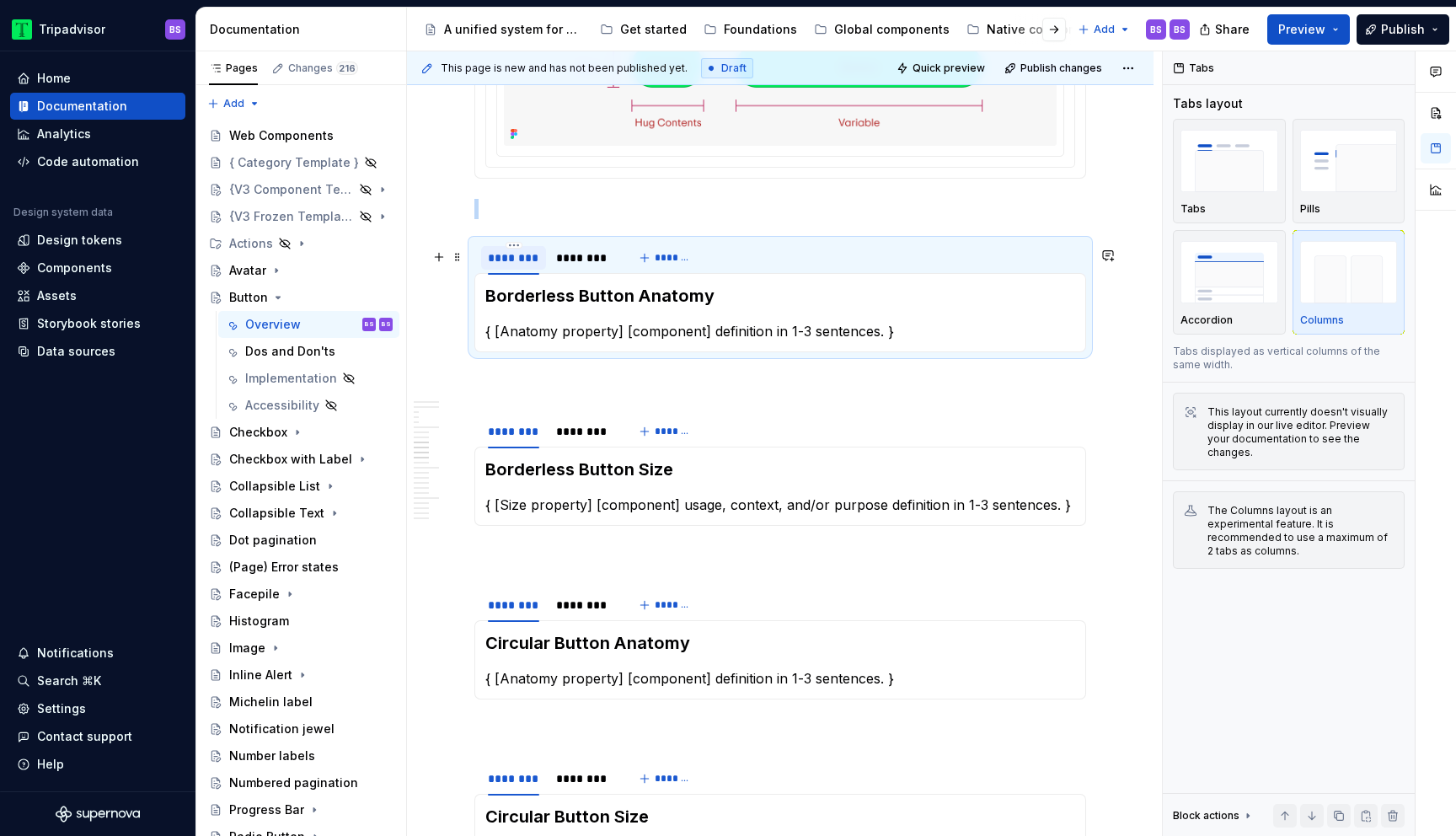
click at [515, 266] on div "********" at bounding box center [513, 258] width 52 height 17
click at [572, 266] on div "********" at bounding box center [583, 258] width 54 height 17
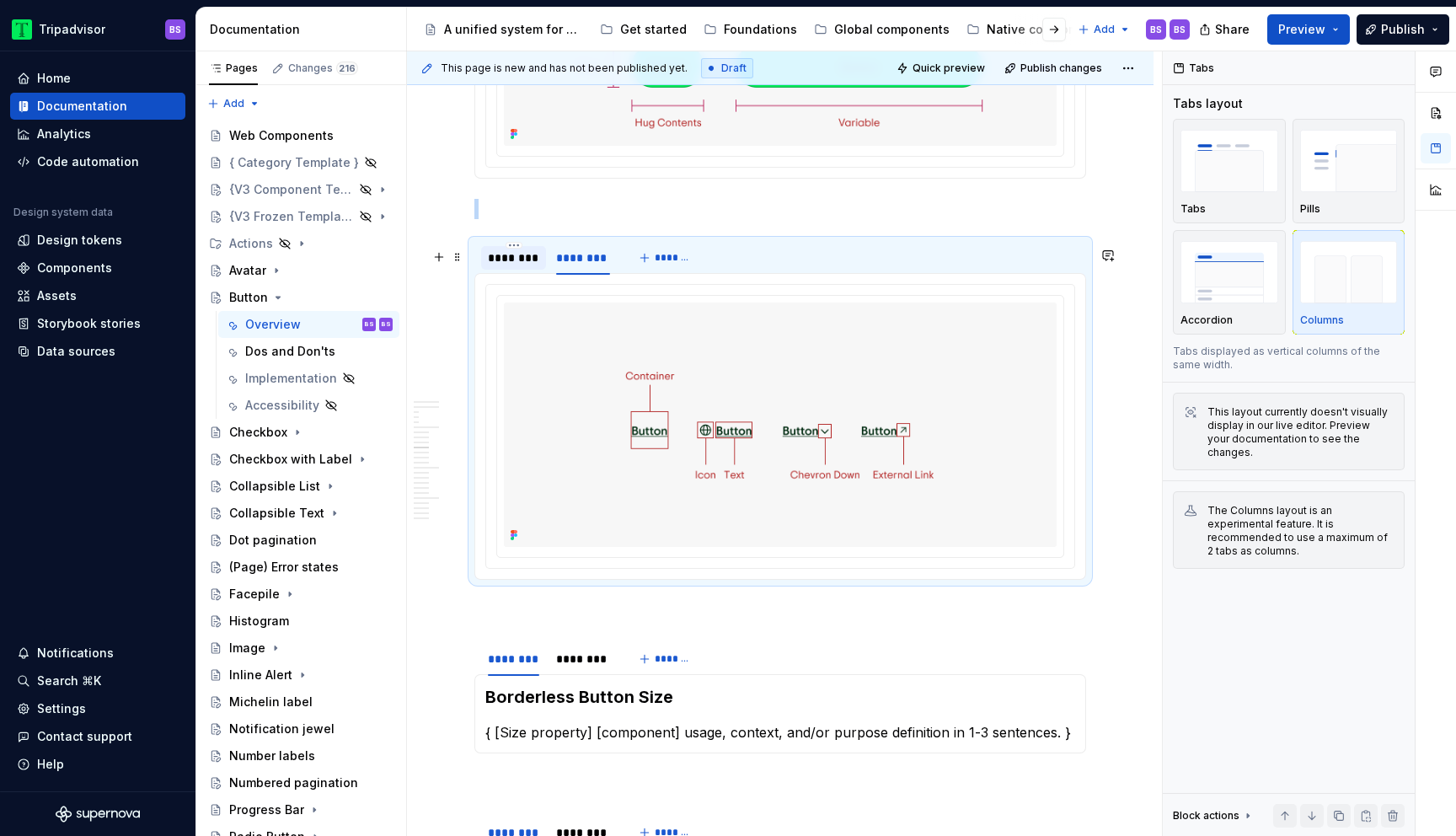
click at [521, 266] on div "********" at bounding box center [513, 258] width 52 height 17
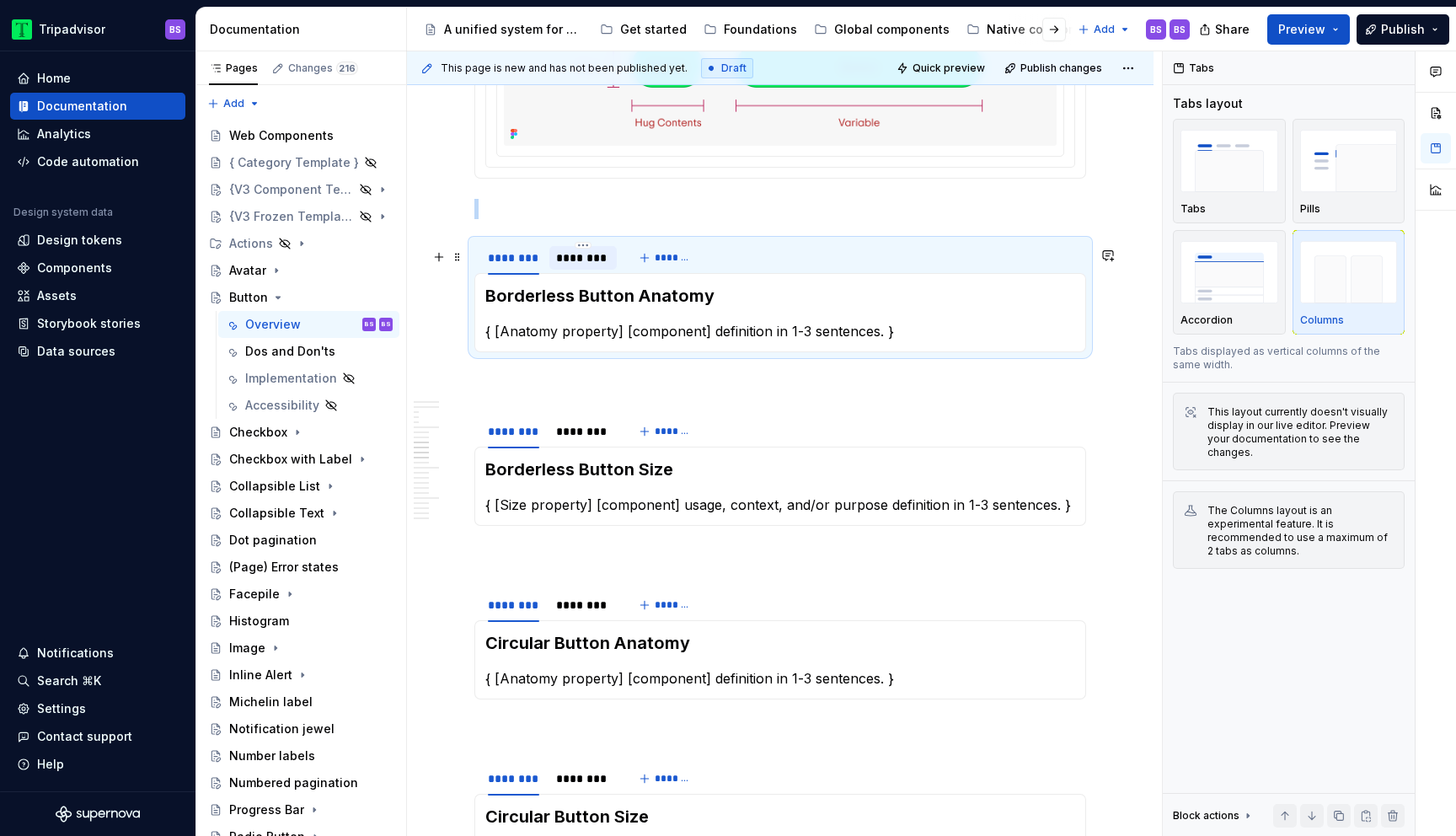
click at [574, 266] on div "********" at bounding box center [583, 258] width 54 height 17
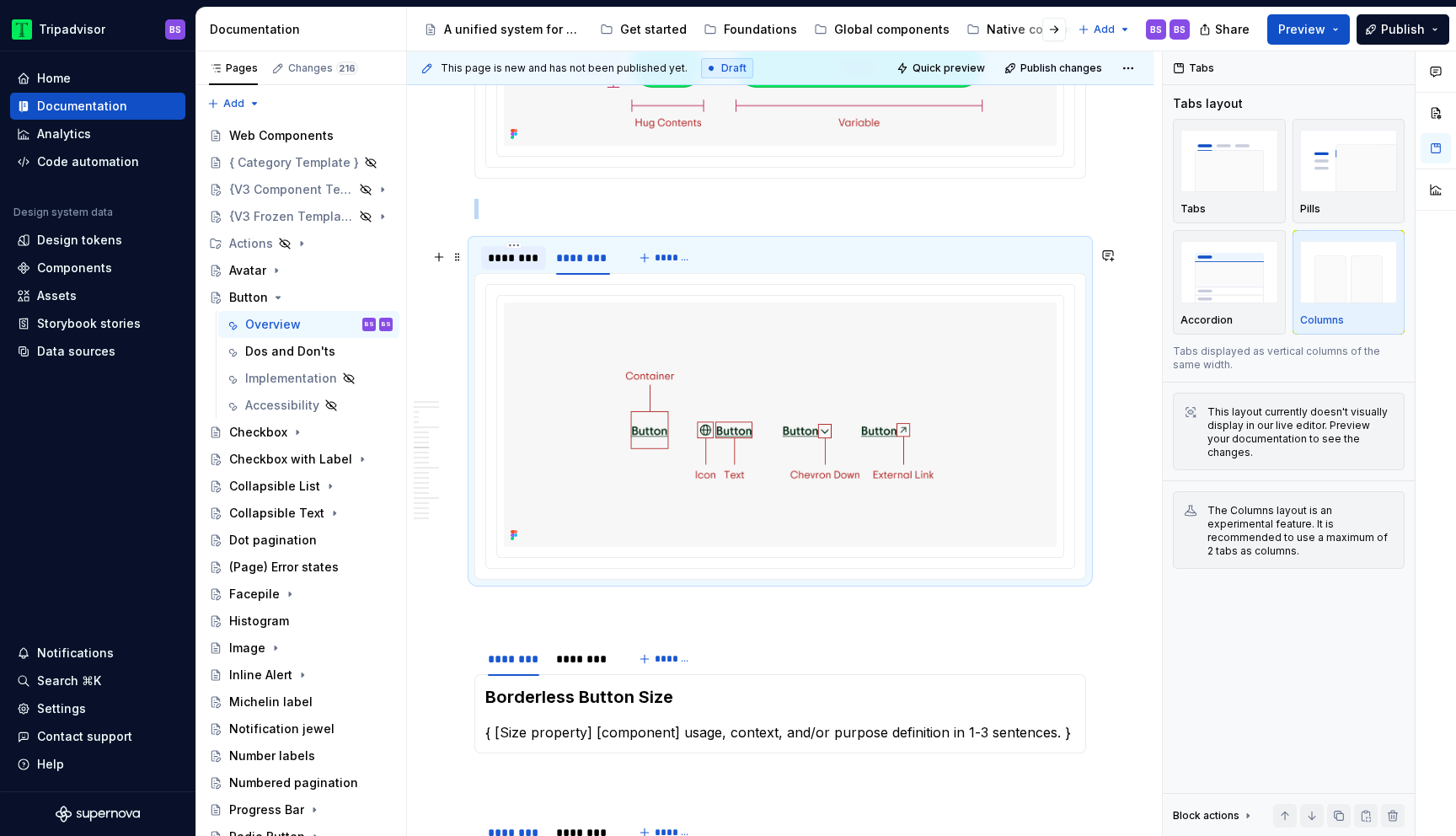
click at [501, 265] on div "********" at bounding box center [513, 258] width 52 height 17
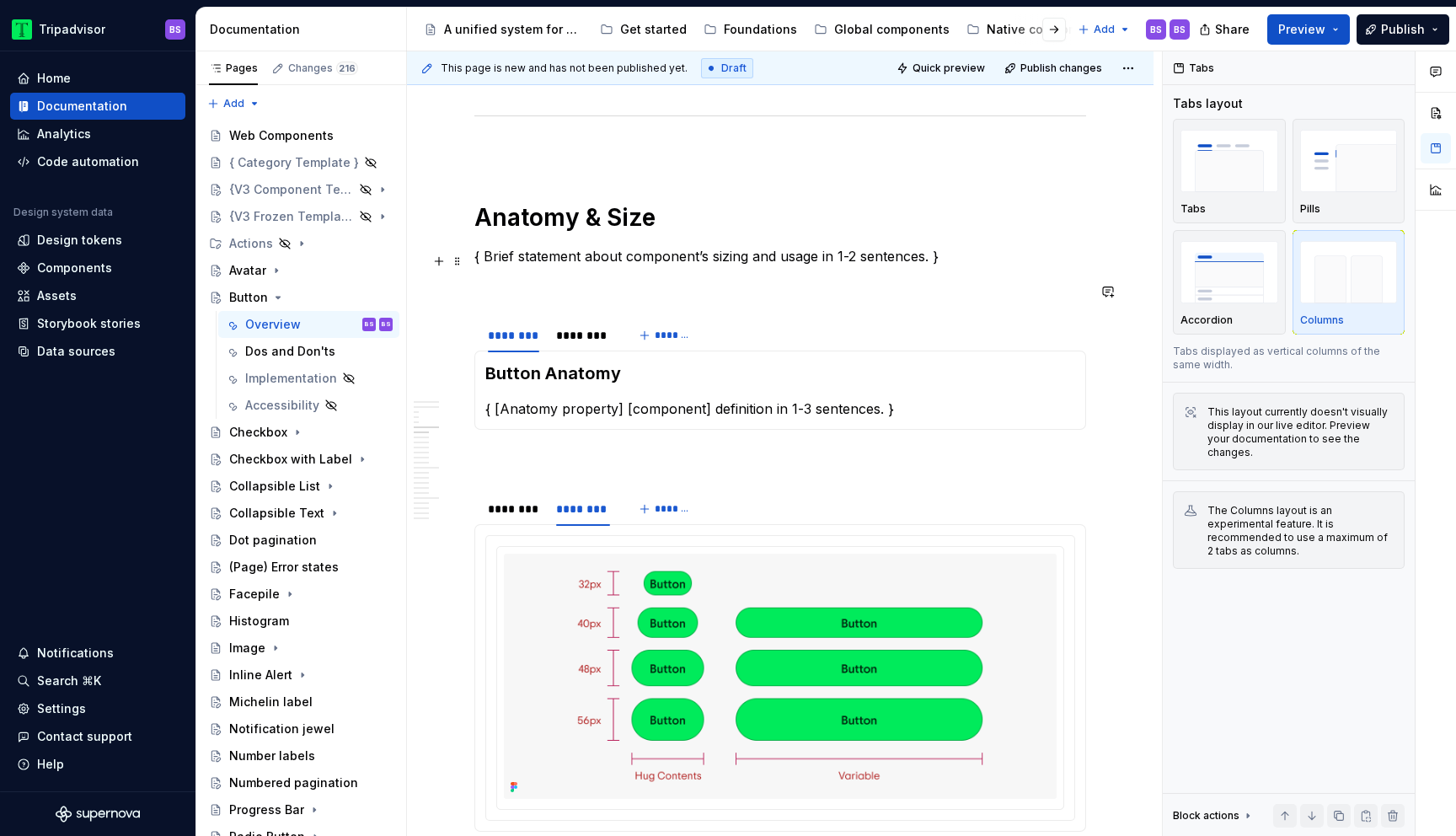
scroll to position [2341, 0]
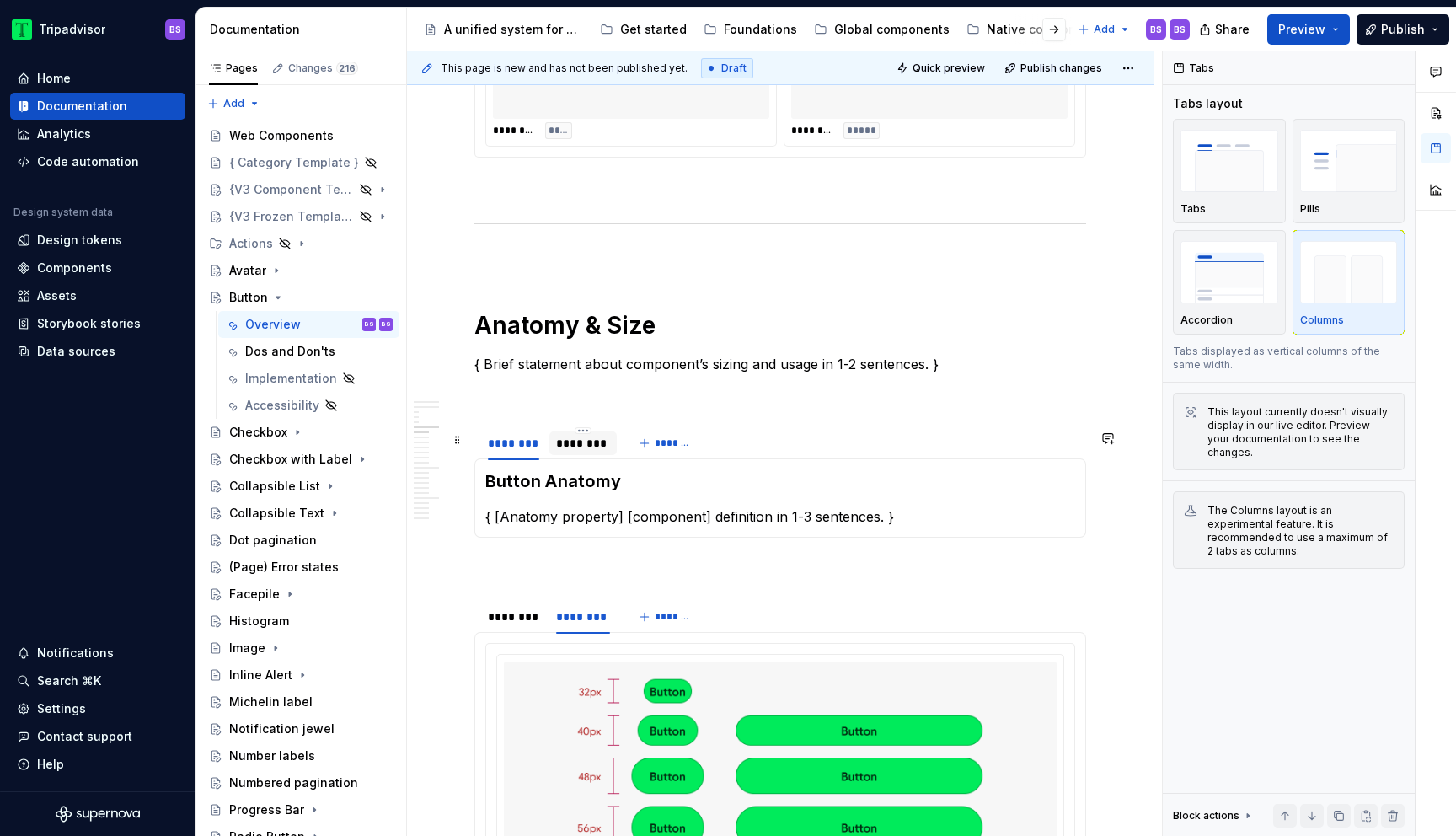
click at [592, 459] on div at bounding box center [583, 458] width 68 height 2
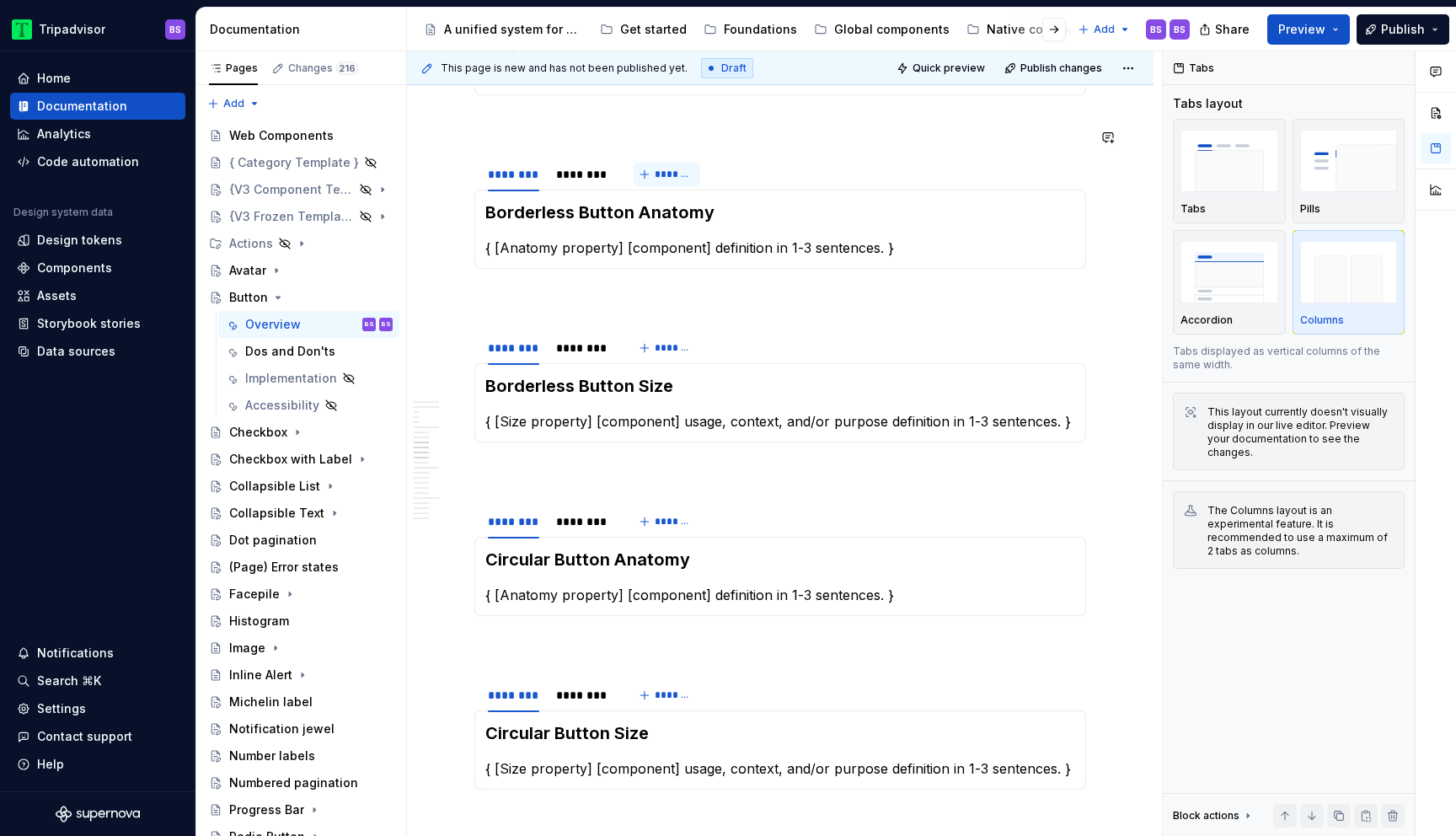
scroll to position [3450, 0]
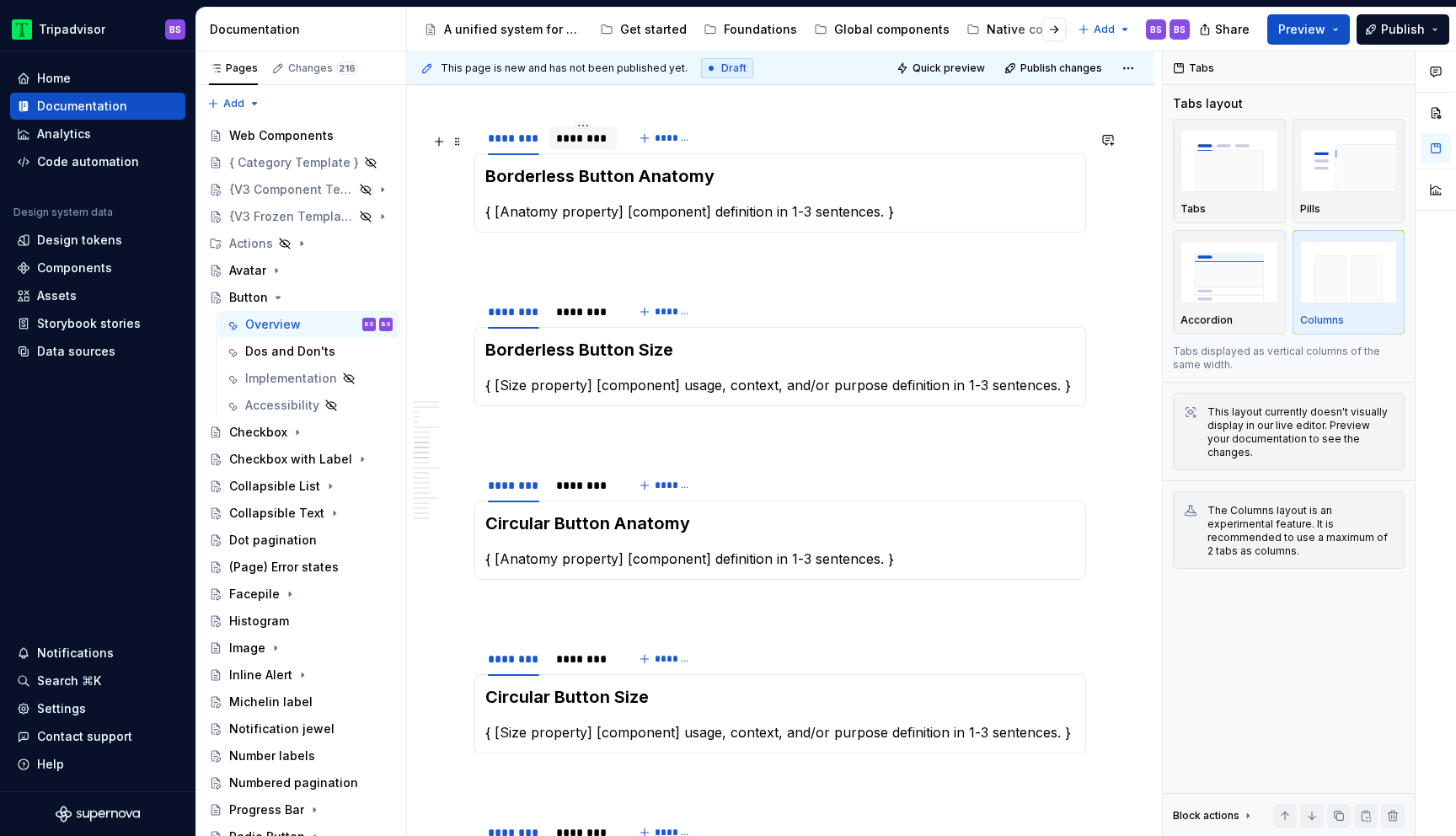
click at [574, 147] on div "********" at bounding box center [583, 139] width 54 height 17
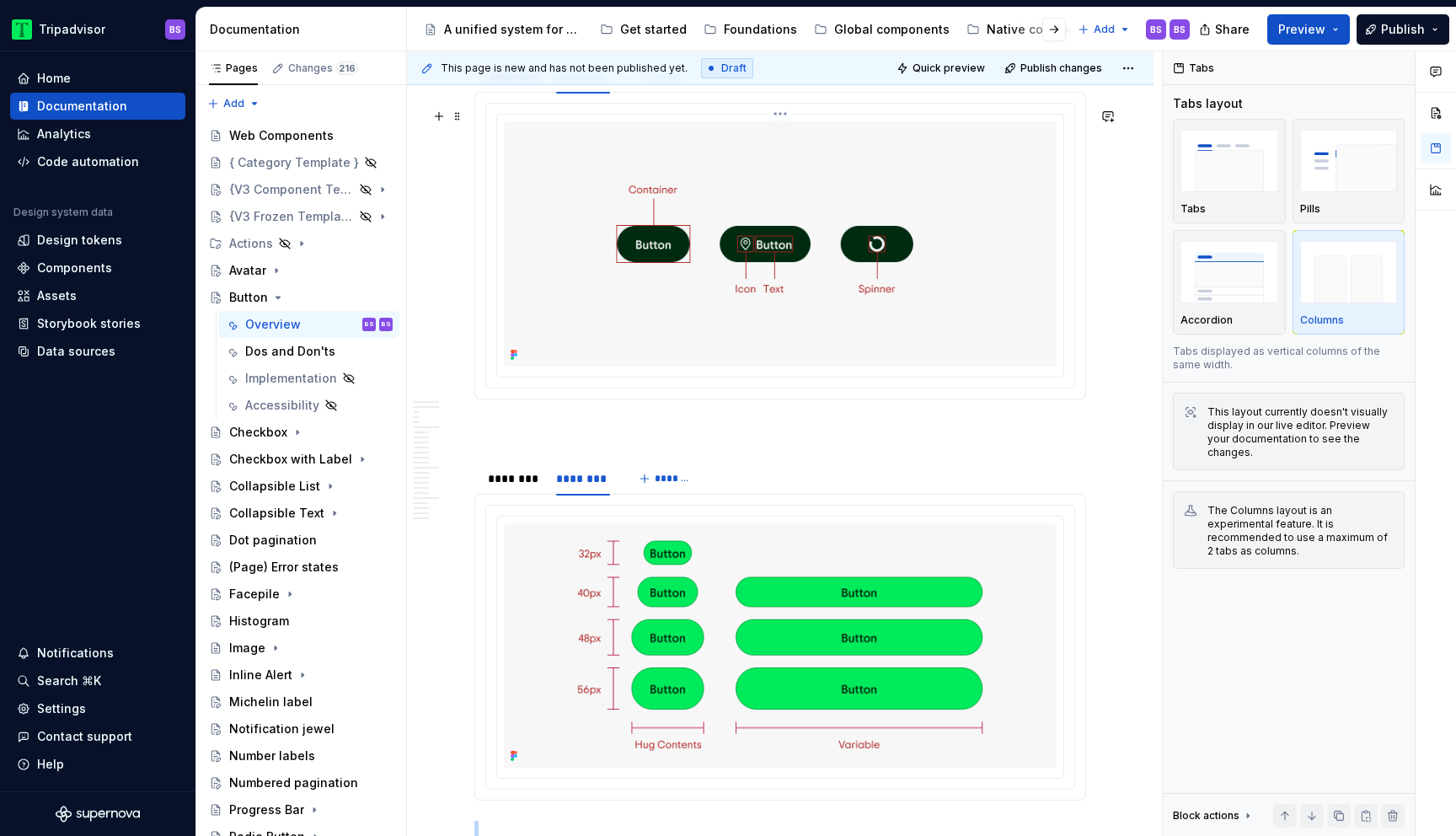
scroll to position [2565, 0]
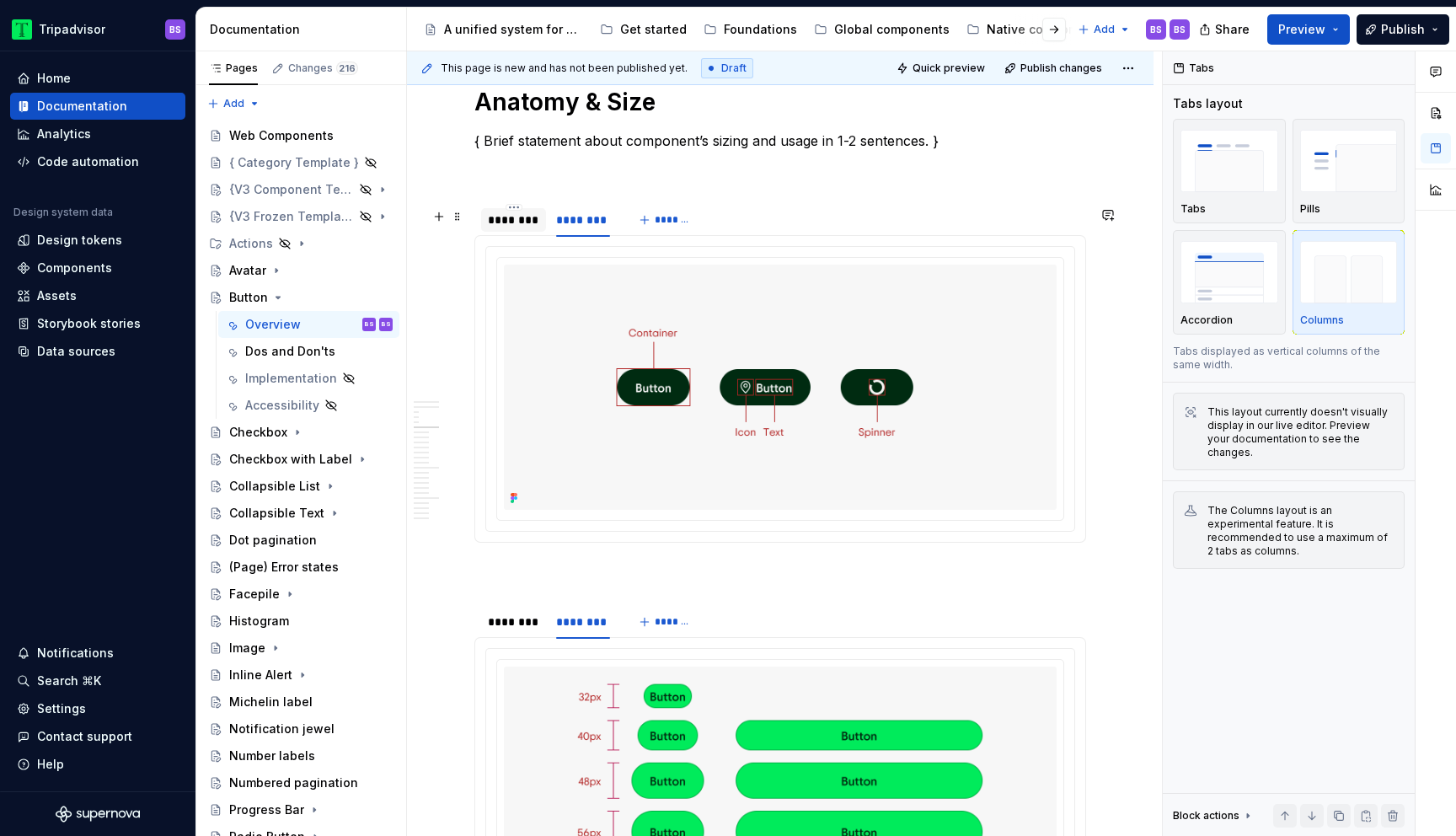
click at [519, 228] on div "********" at bounding box center [513, 220] width 52 height 17
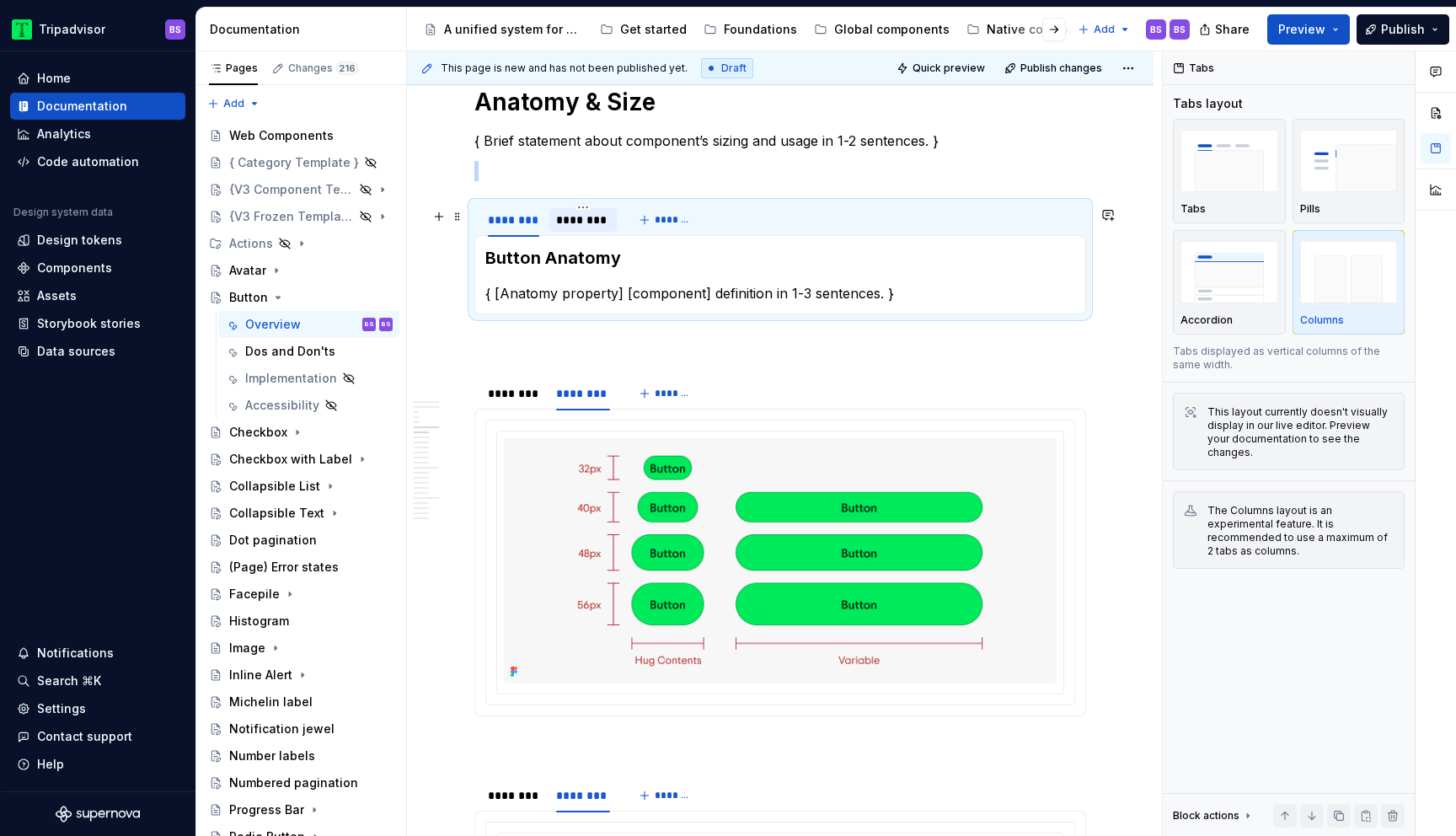
click at [574, 223] on div "********" at bounding box center [583, 220] width 54 height 17
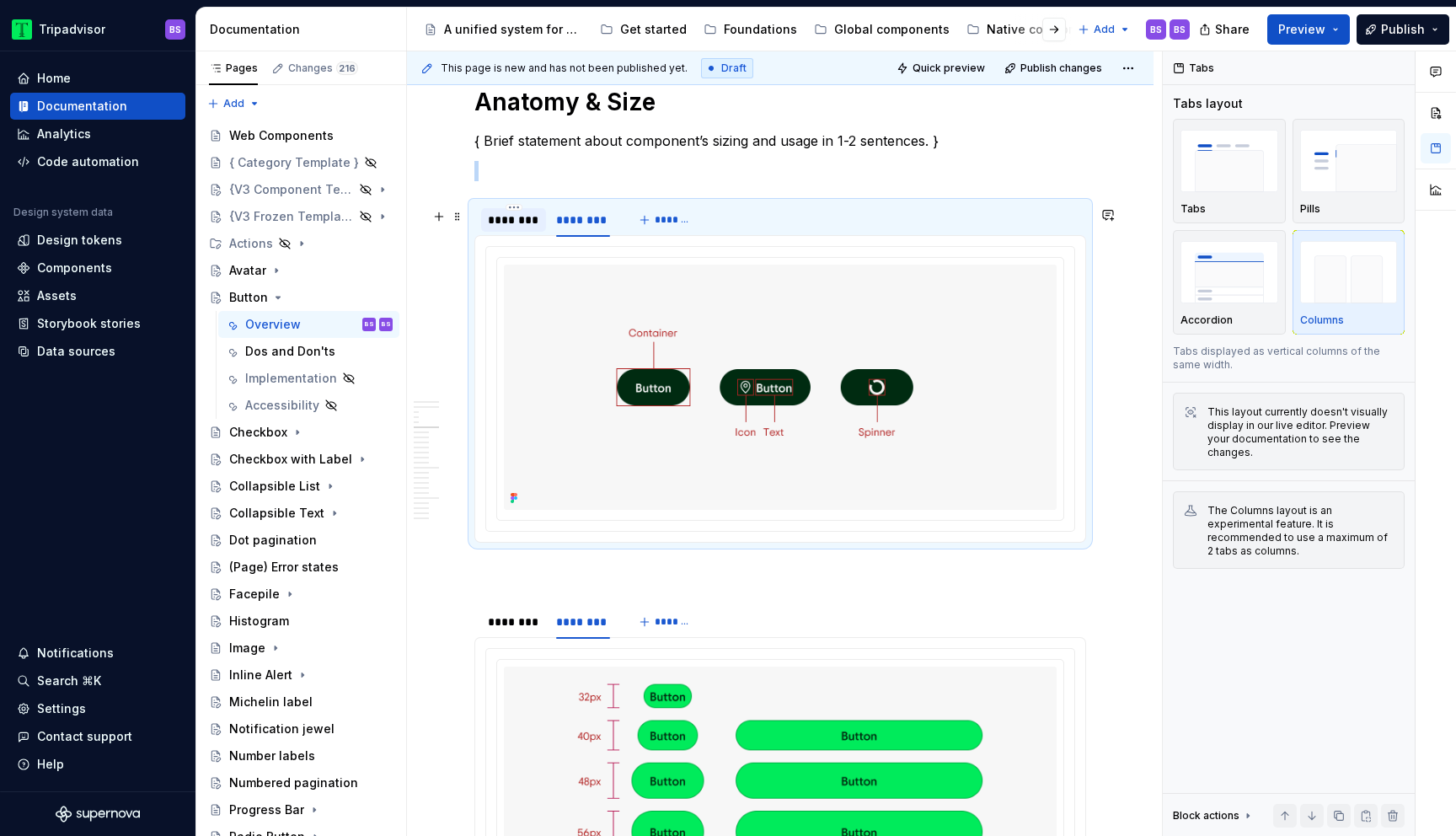
click at [527, 227] on div "********" at bounding box center [513, 220] width 52 height 17
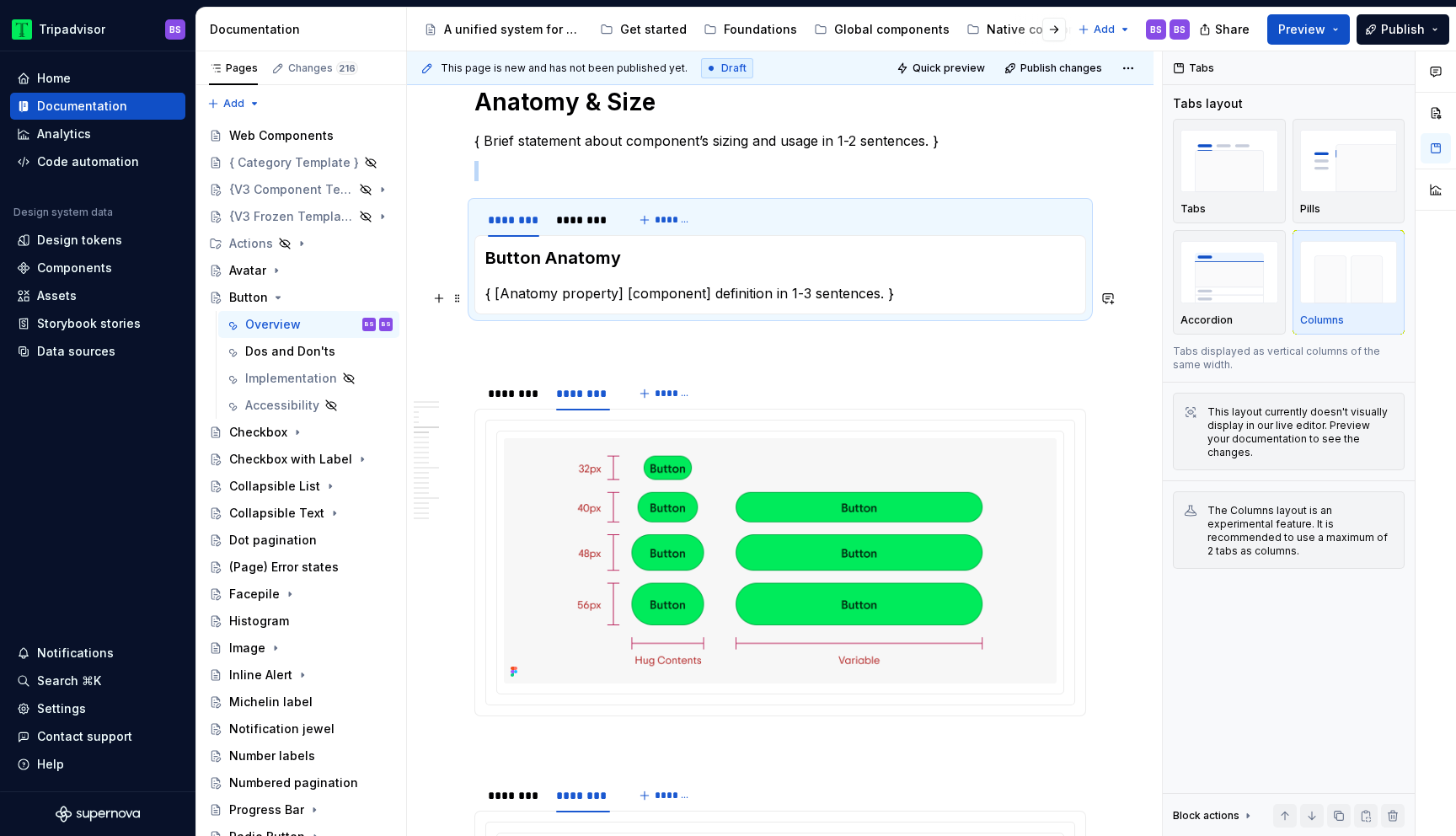
click at [562, 297] on p "{ [Anatomy property] [component] definition in 1-3 sentences. }" at bounding box center [780, 293] width 590 height 20
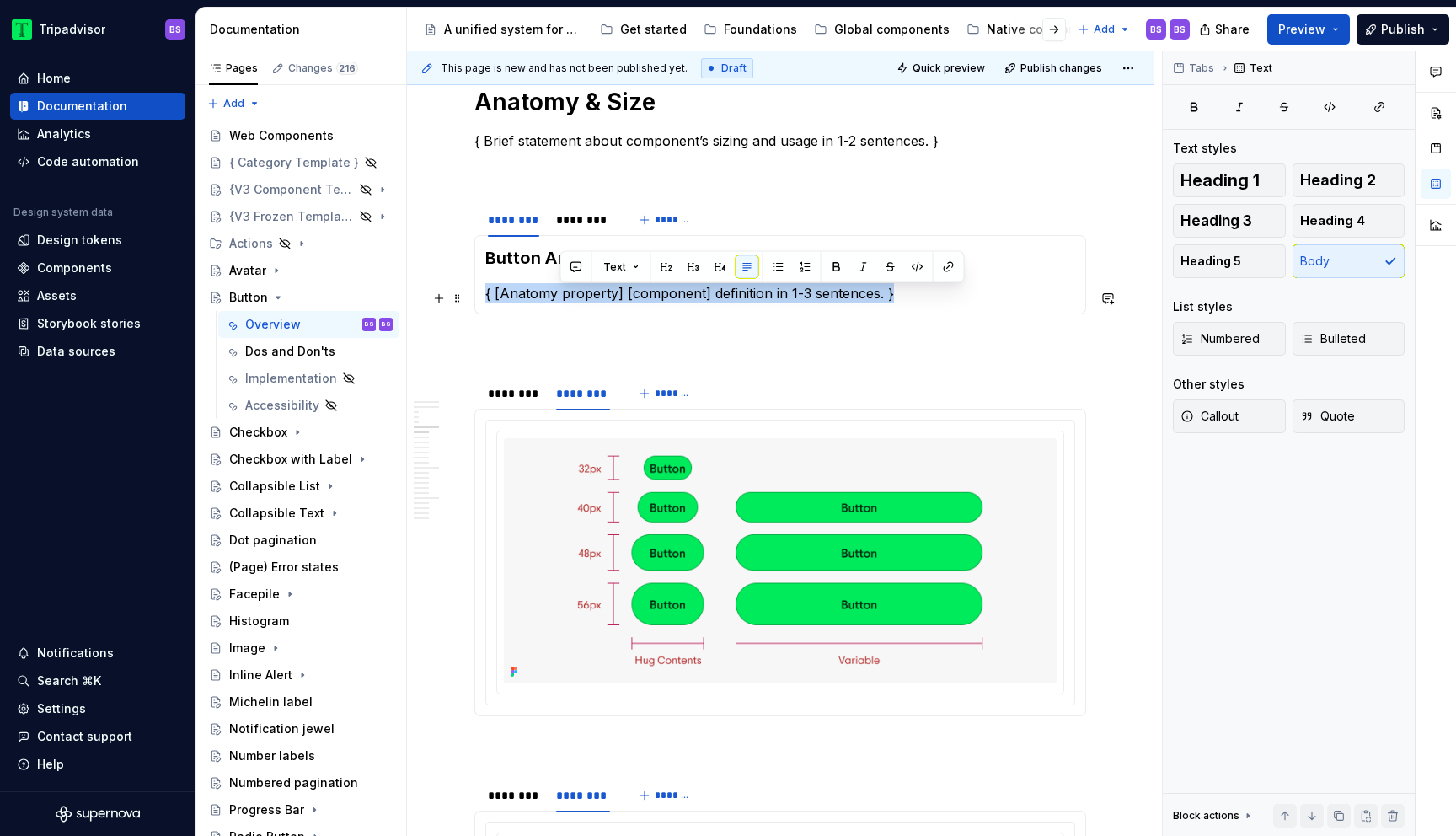
click at [562, 297] on p "{ [Anatomy property] [component] definition in 1-3 sentences. }" at bounding box center [780, 293] width 590 height 20
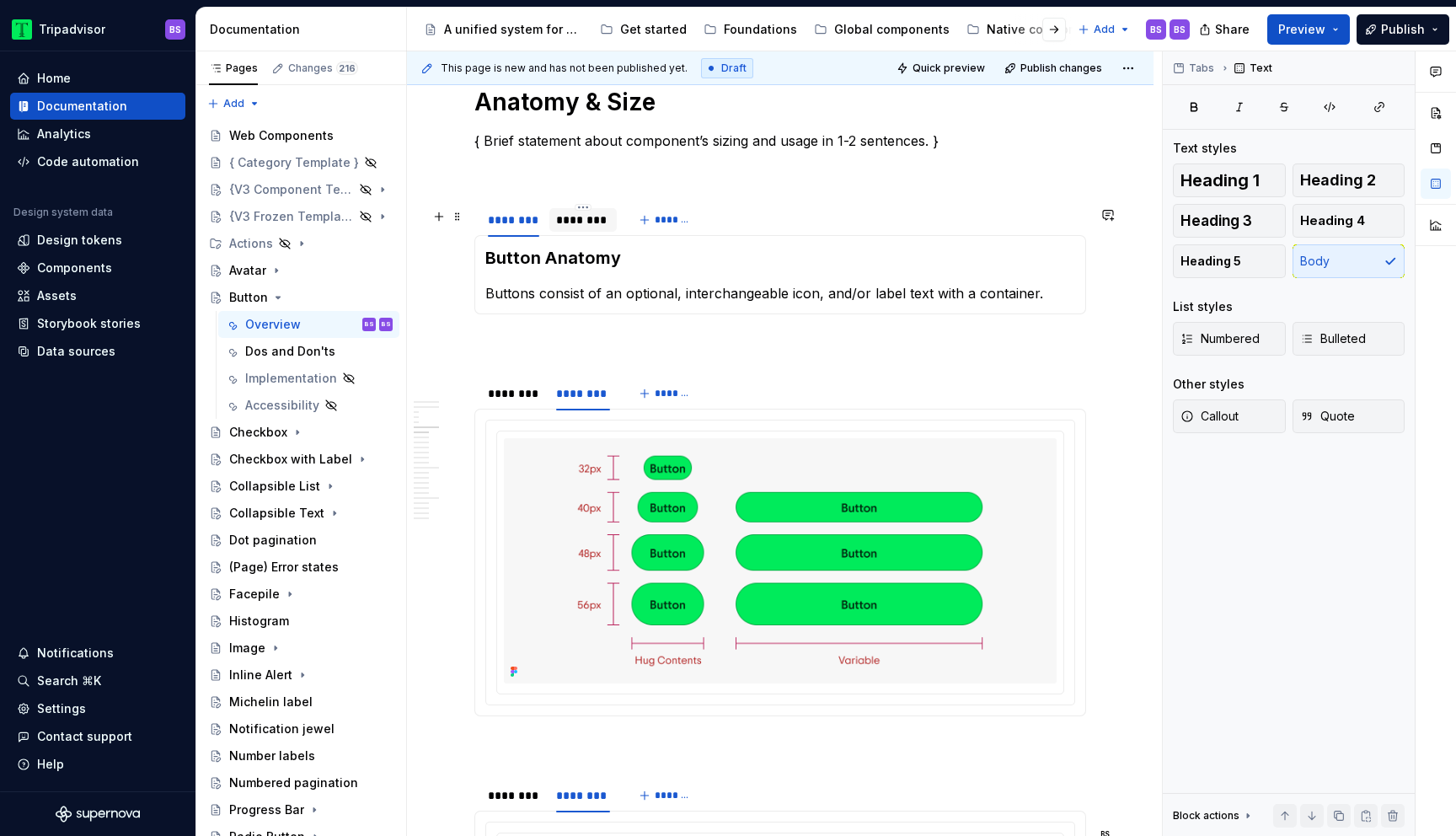
click at [583, 227] on div "********" at bounding box center [583, 220] width 54 height 17
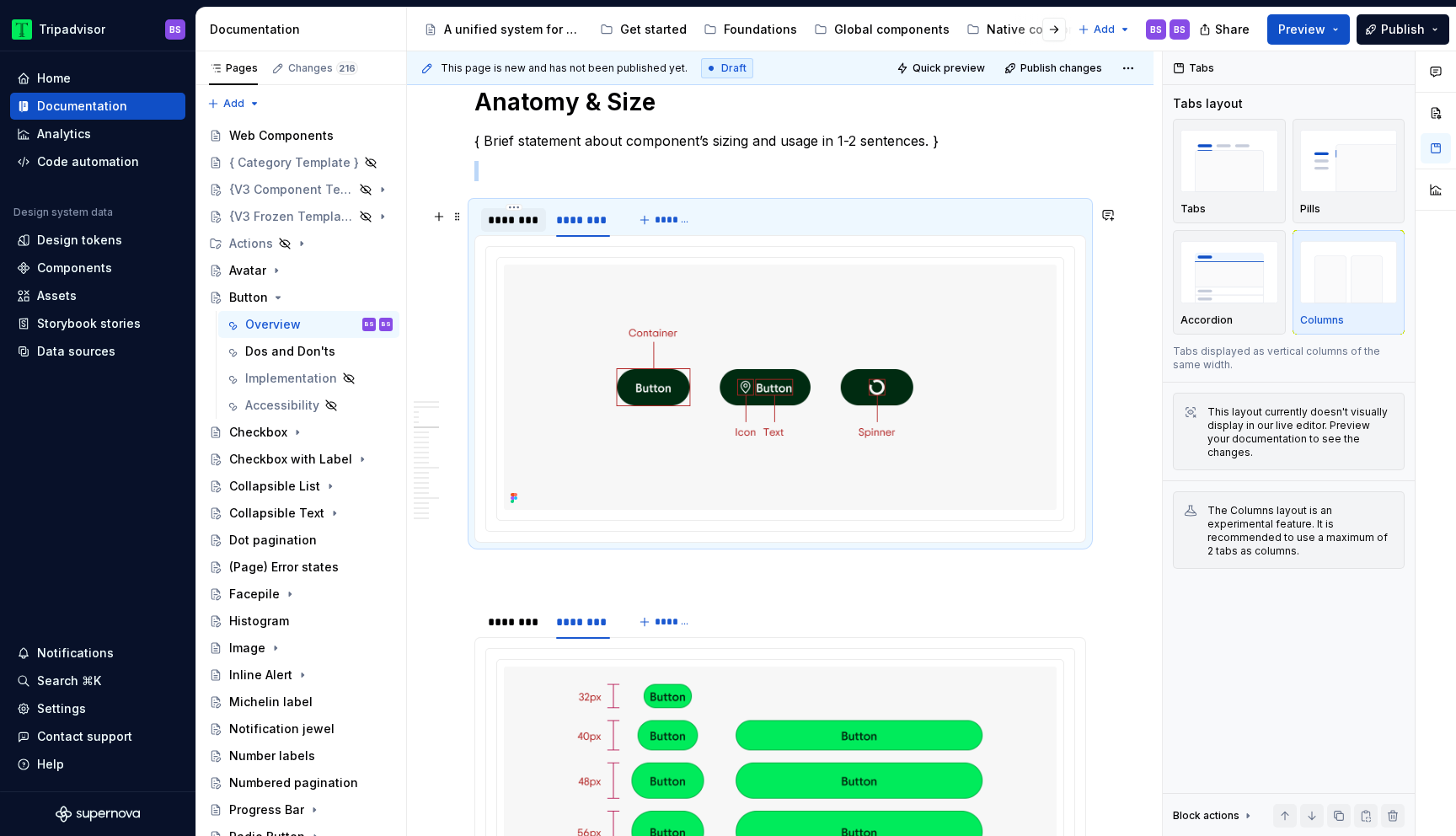
click at [515, 228] on div "********" at bounding box center [513, 220] width 52 height 17
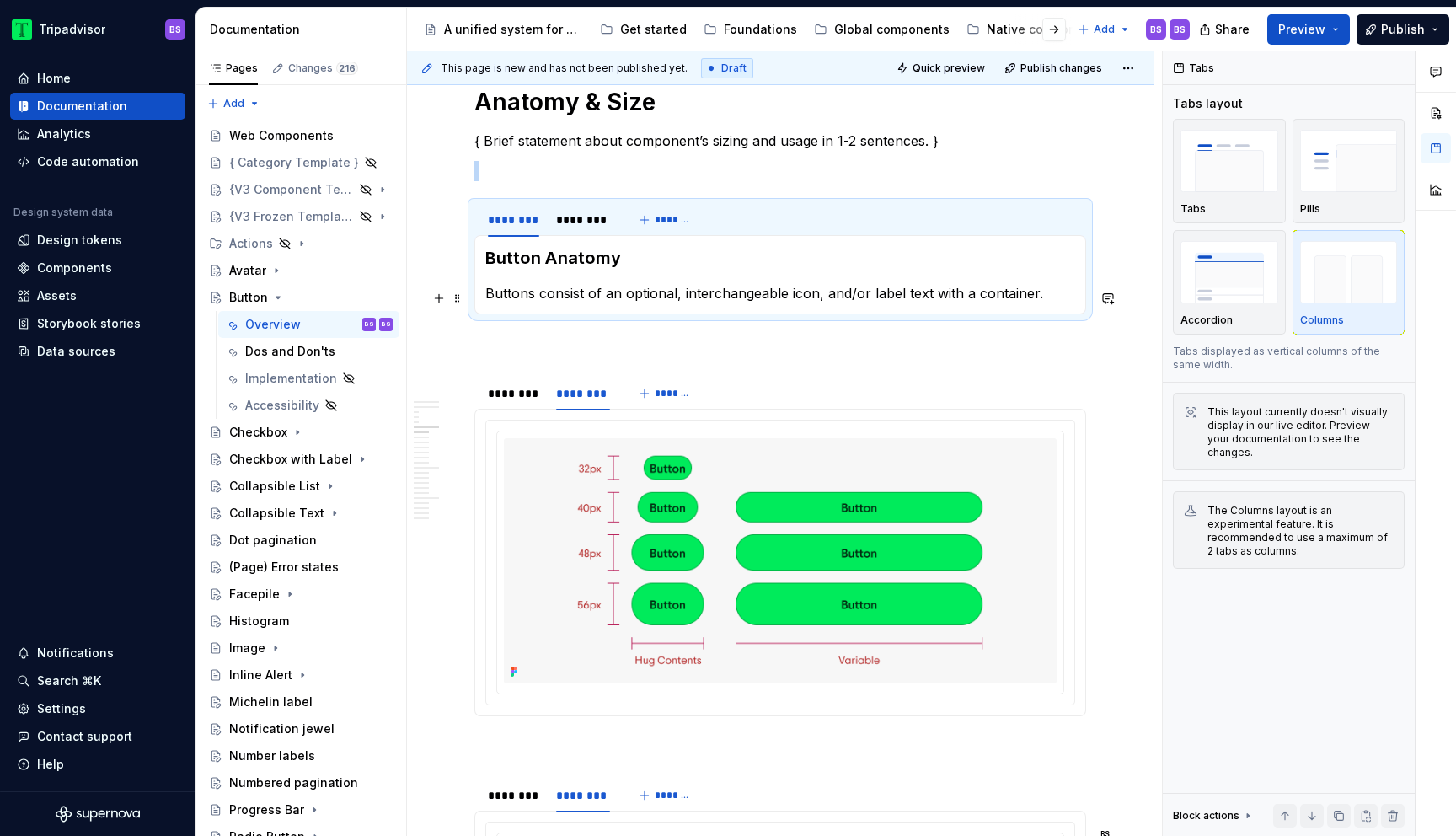
click at [804, 294] on p "Buttons consist of an optional, interchangeable icon, and/or label text with a …" at bounding box center [780, 293] width 590 height 20
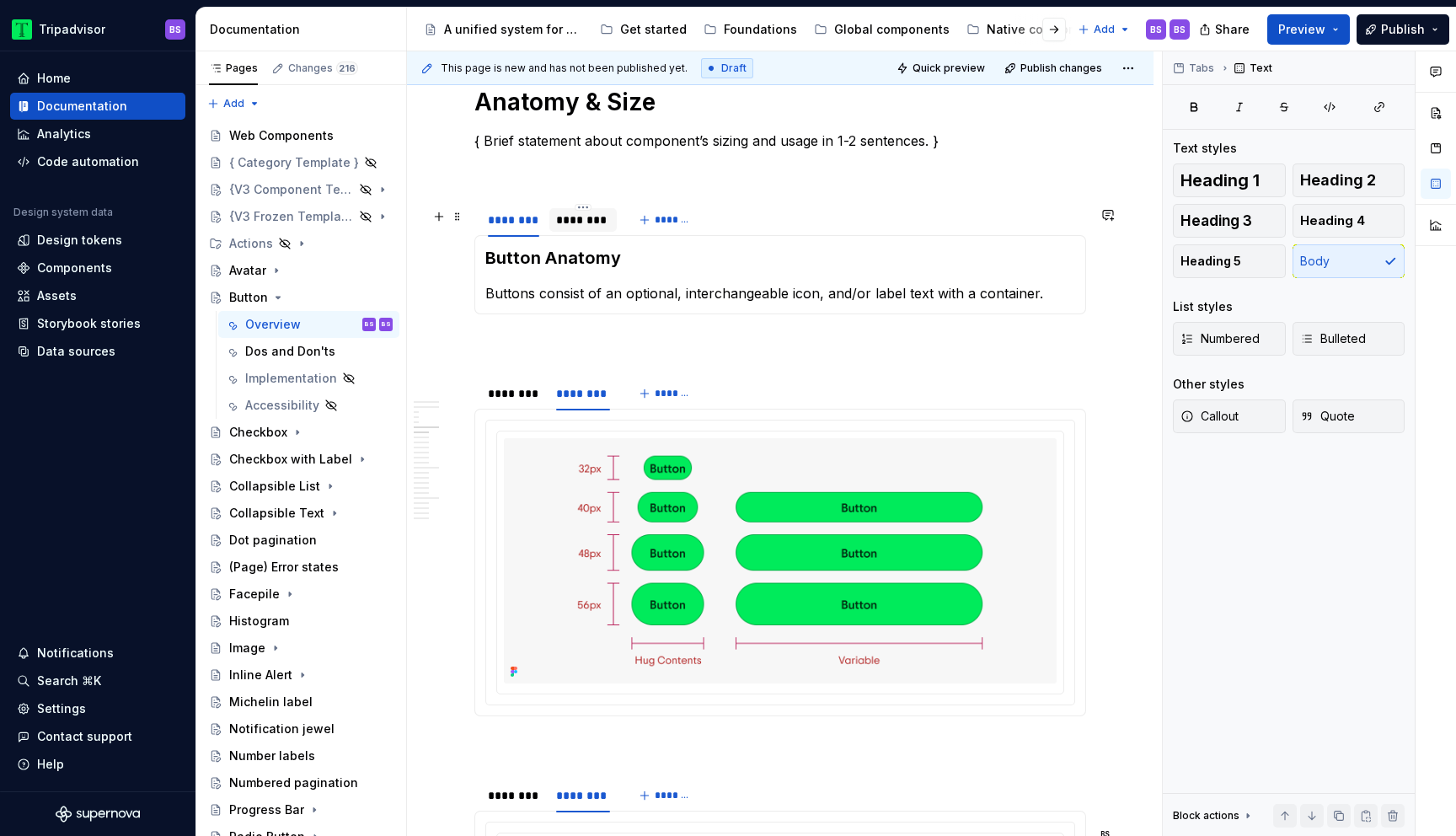
click at [566, 219] on div "********" at bounding box center [583, 220] width 54 height 17
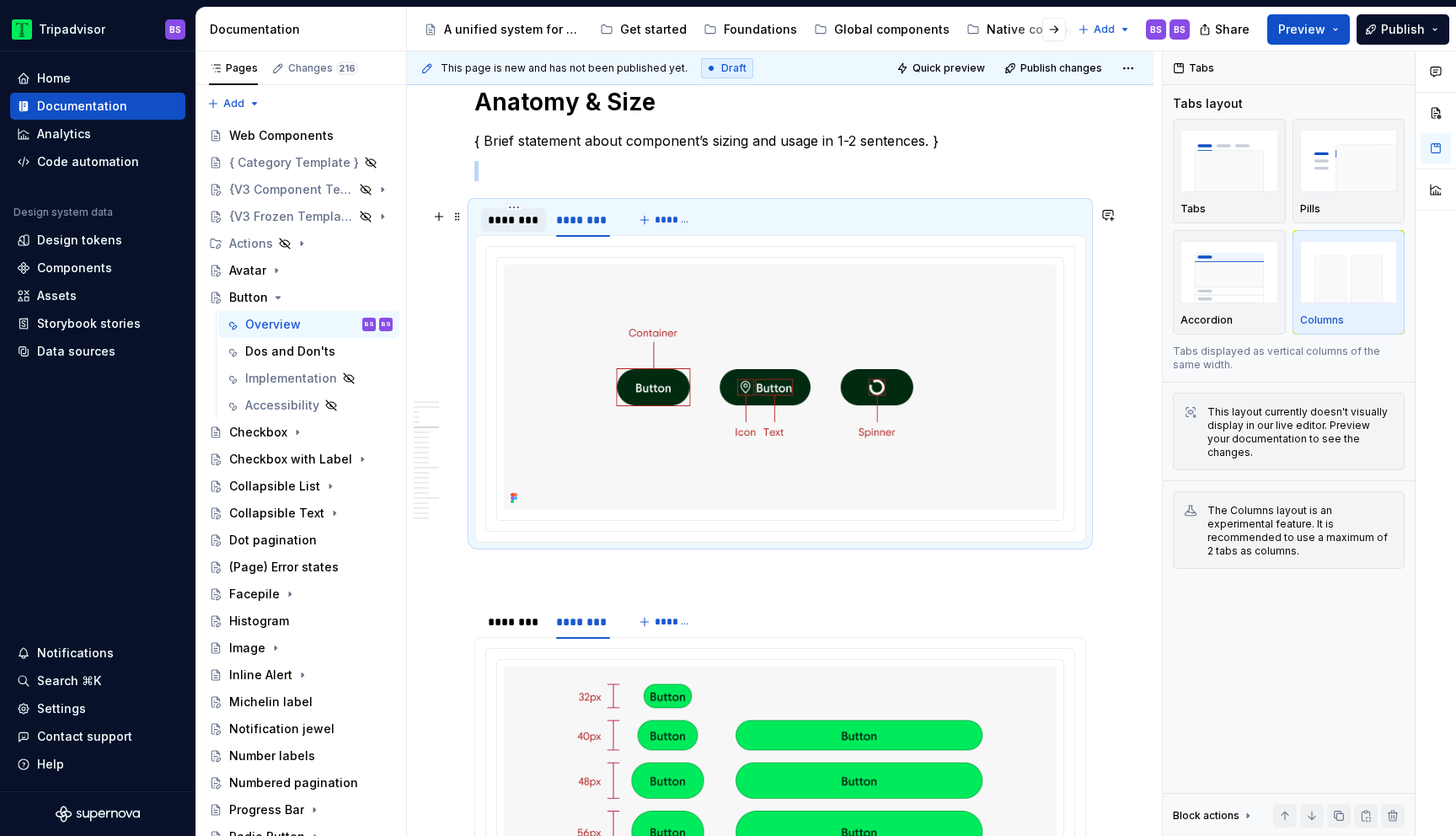
click at [499, 225] on div "********" at bounding box center [513, 220] width 52 height 17
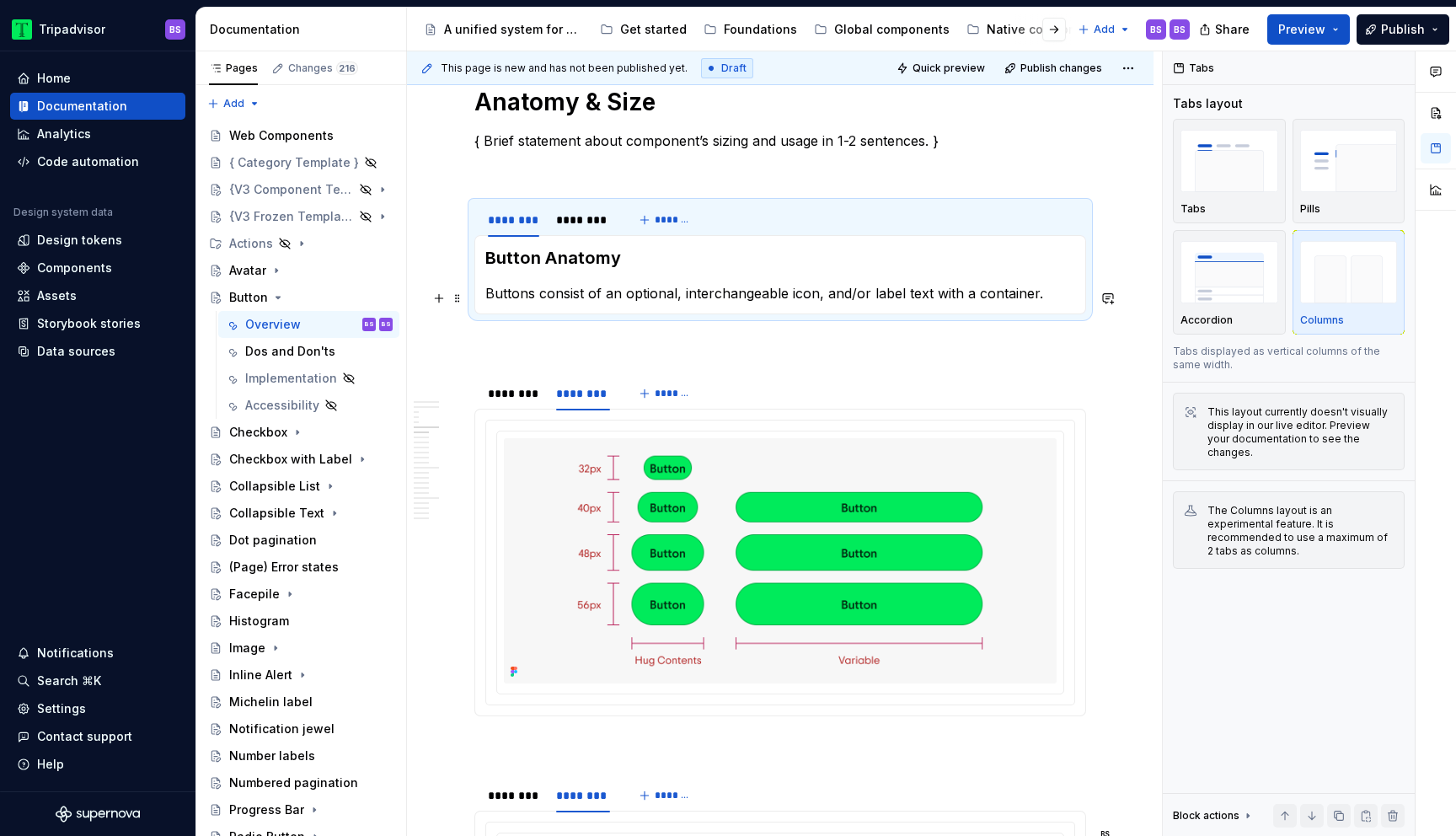
click at [667, 298] on p "Buttons consist of an optional, interchangeable icon, and/or label text with a …" at bounding box center [780, 293] width 590 height 20
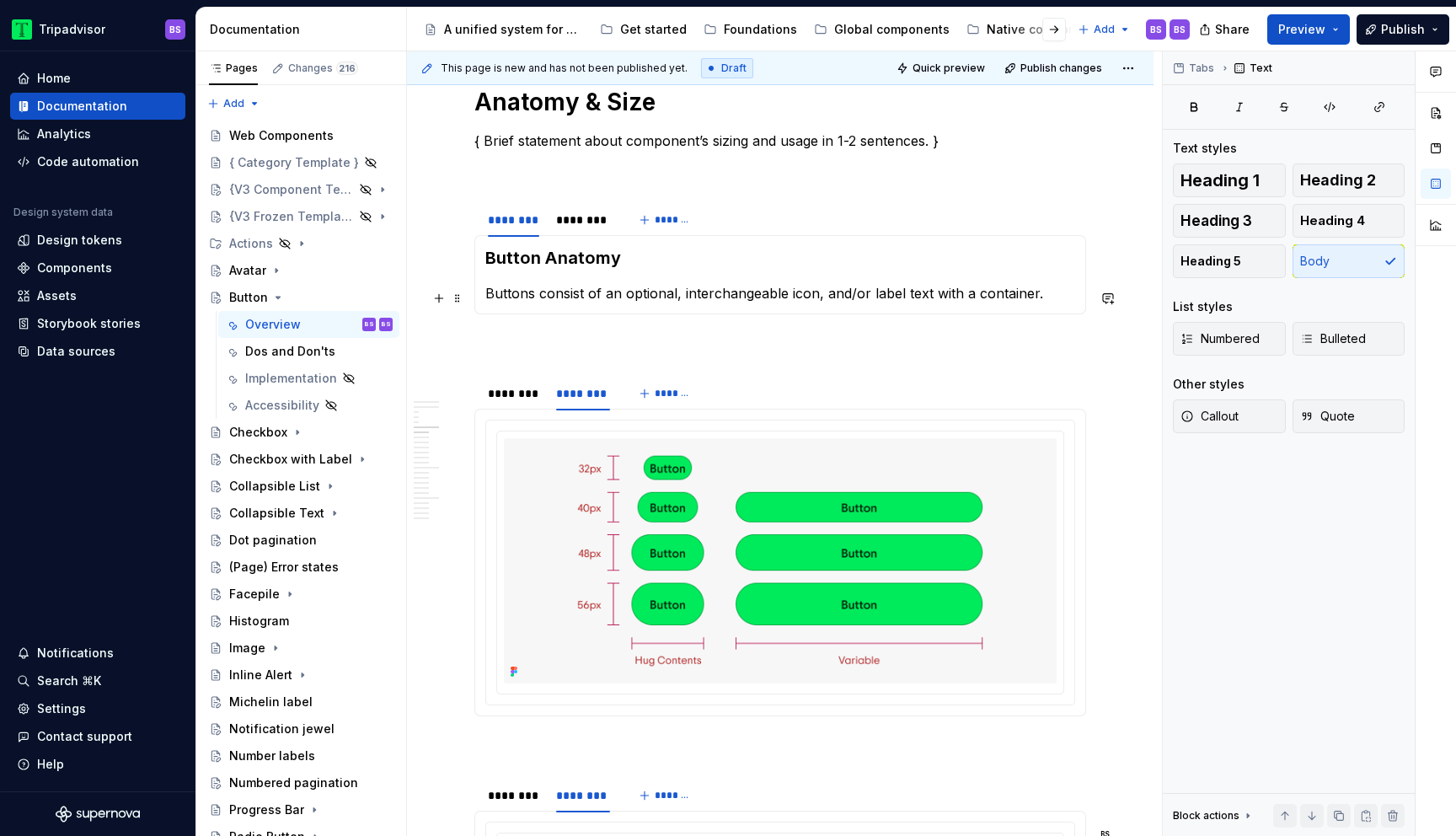
click at [954, 297] on p "Buttons consist of an optional, interchangeable icon, and/or label text with a …" at bounding box center [780, 293] width 590 height 20
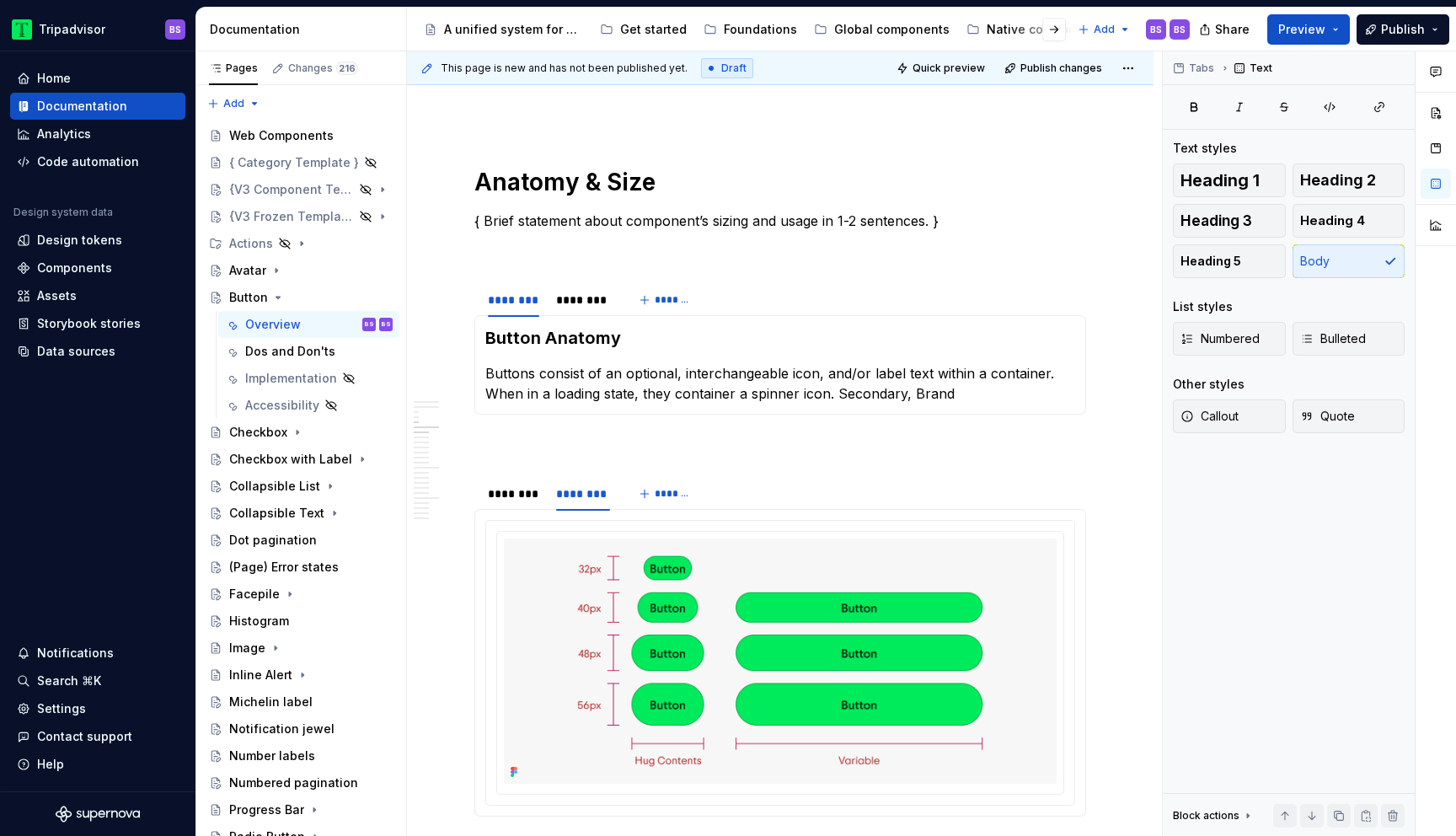
scroll to position [2558, 0]
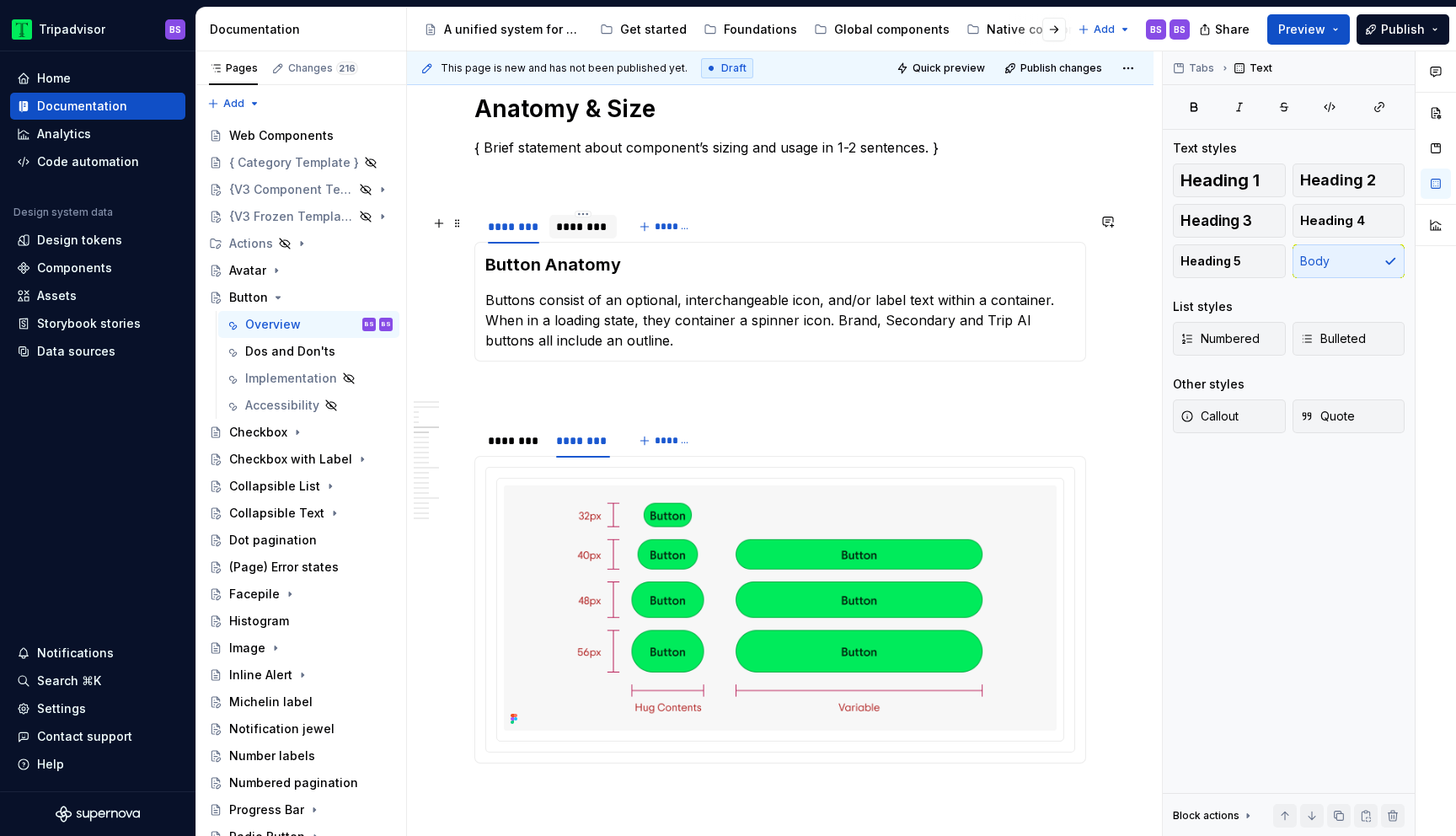
click at [599, 235] on div "********" at bounding box center [583, 227] width 54 height 17
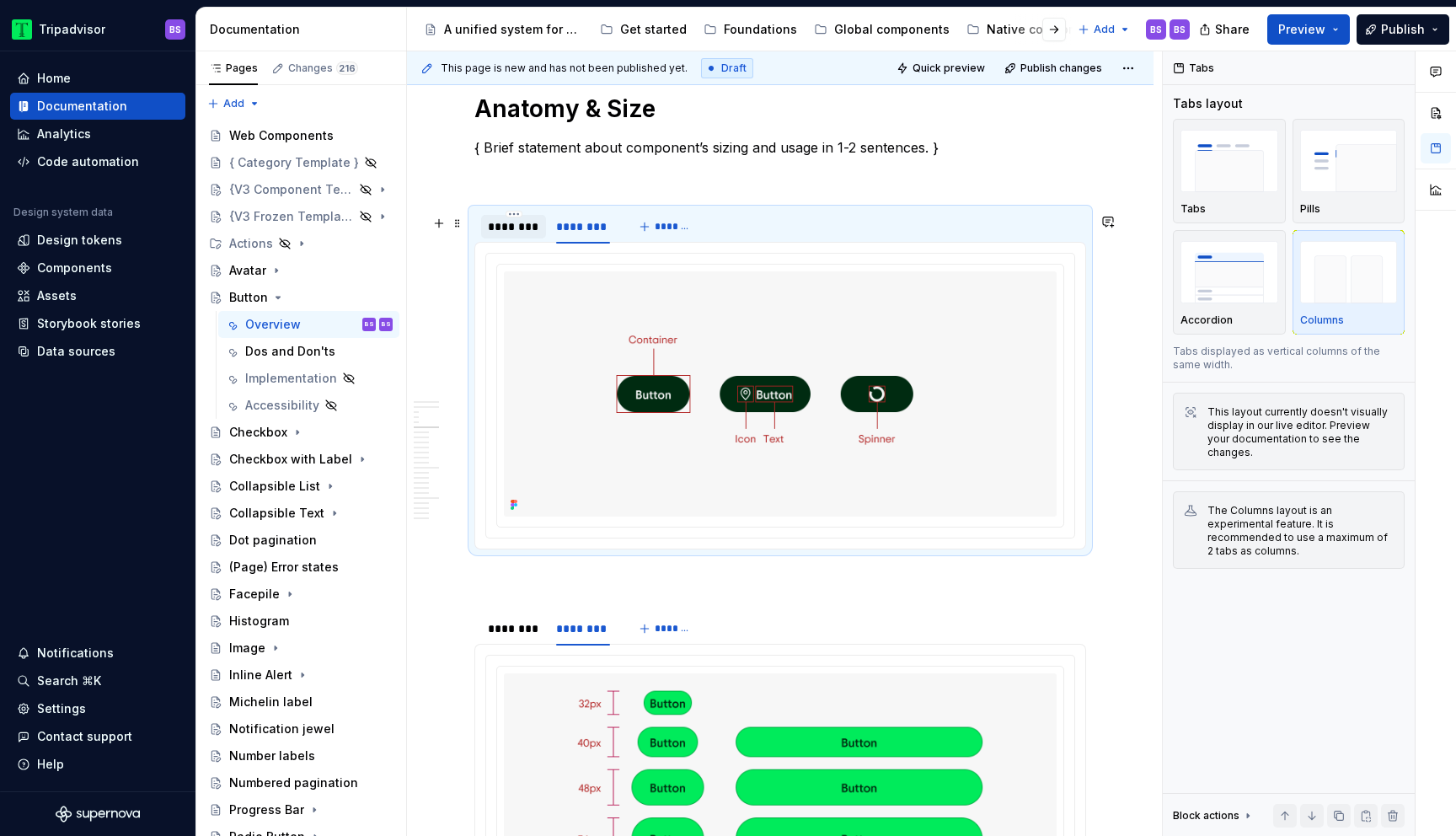
click at [515, 235] on div "********" at bounding box center [513, 227] width 52 height 17
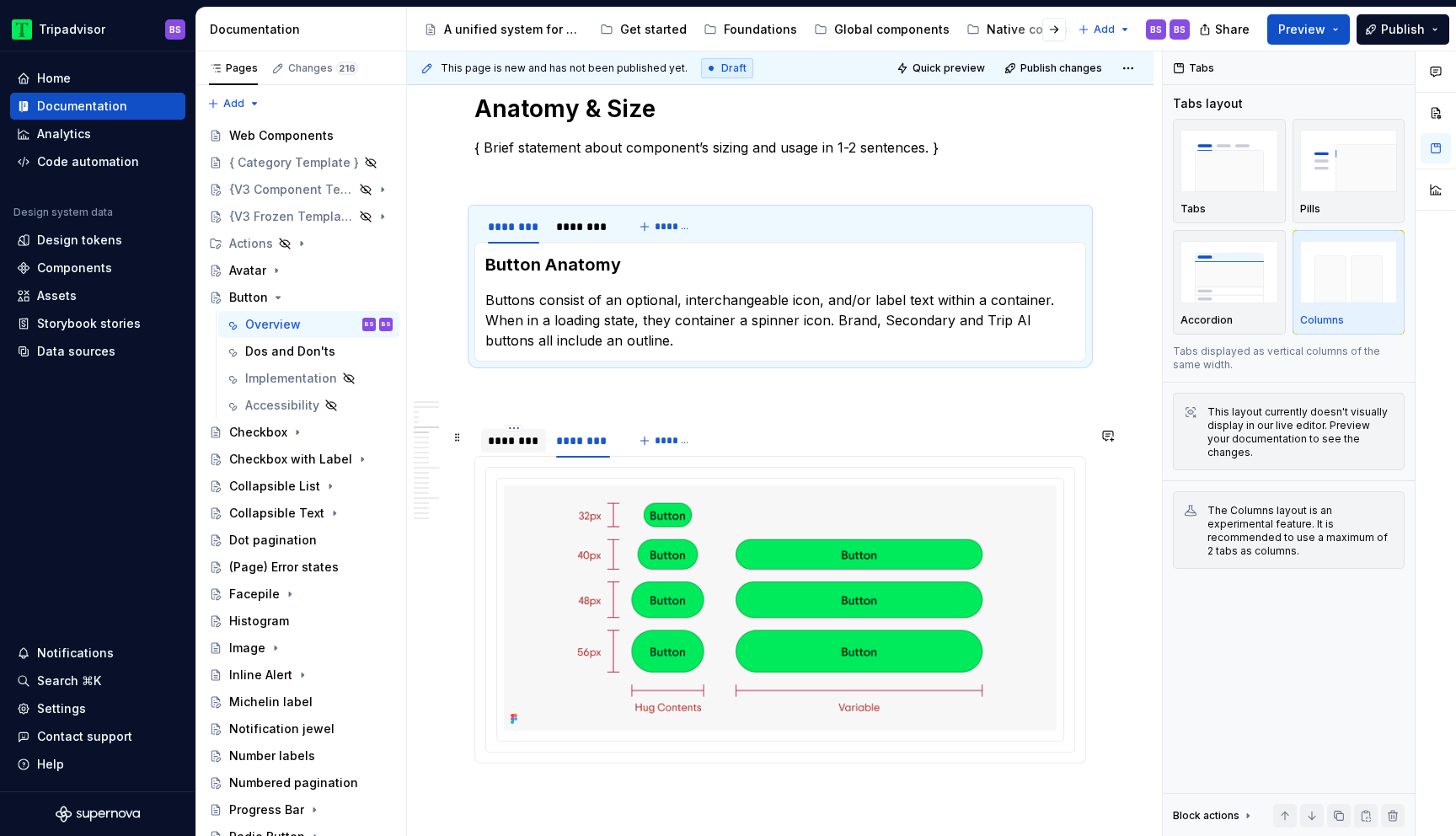
click at [525, 450] on div "********" at bounding box center [513, 441] width 52 height 17
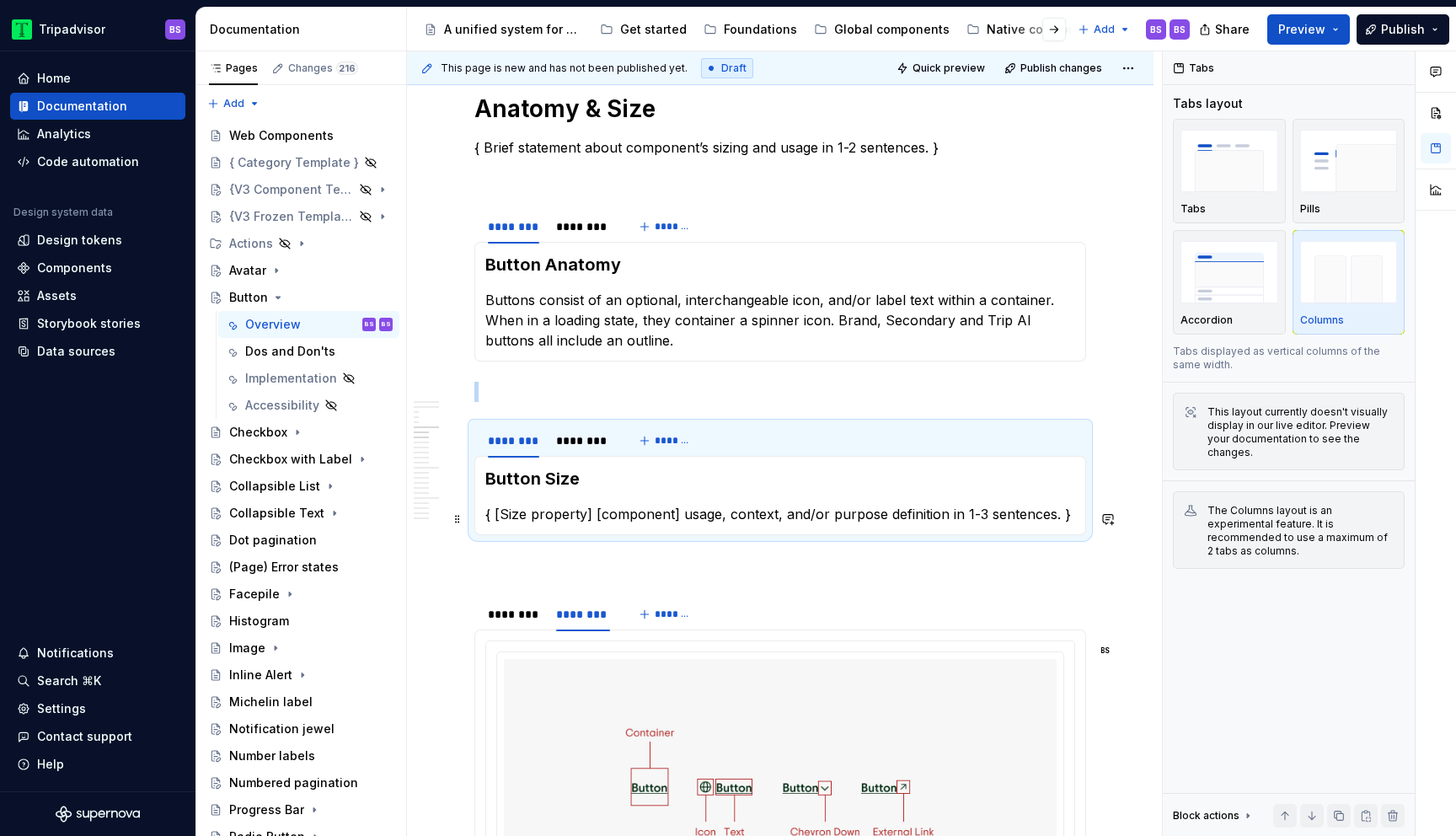
click at [547, 524] on p "{ [Size property] [component] usage, context, and/or purpose definition in 1-3 …" at bounding box center [780, 514] width 590 height 20
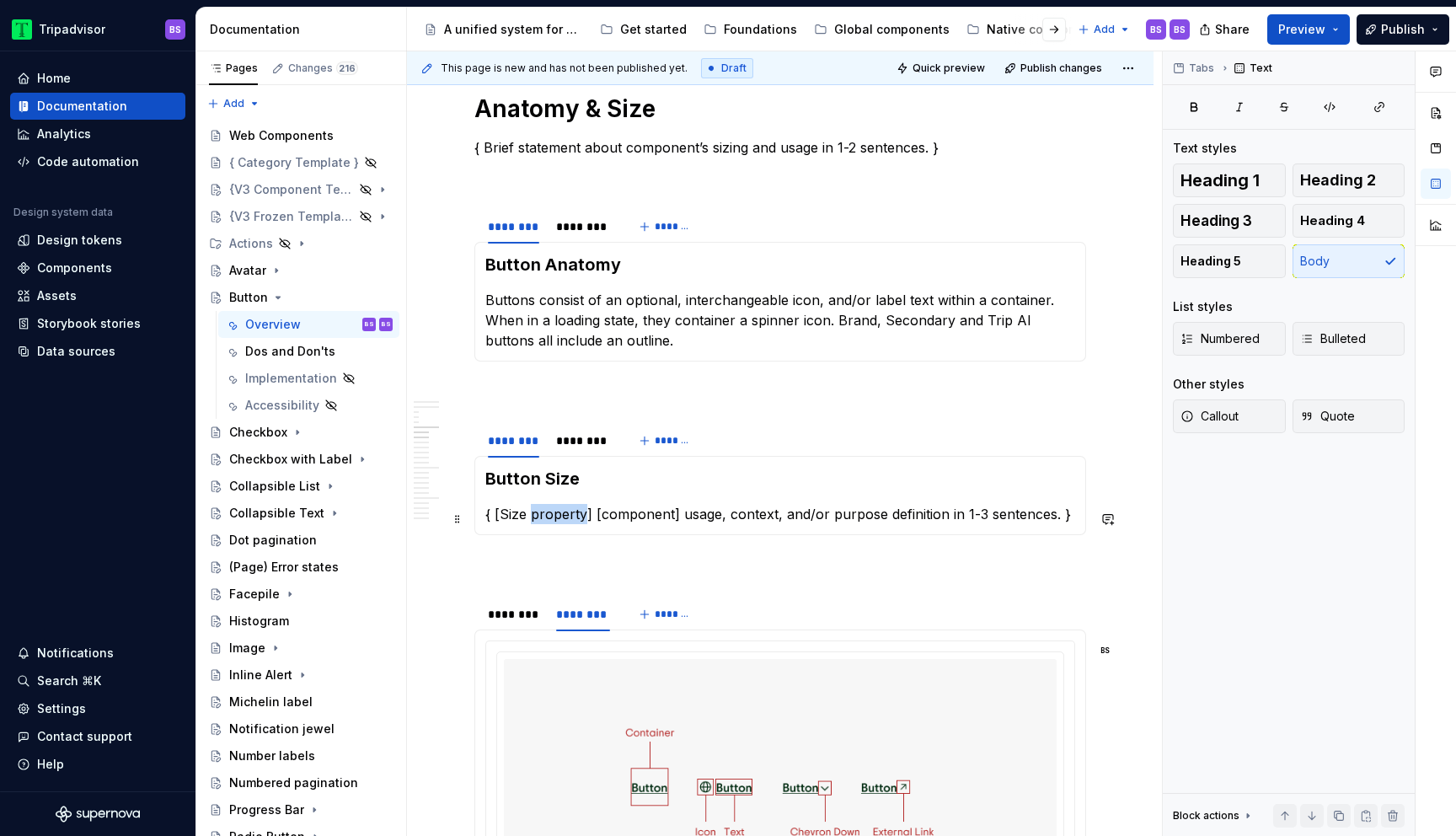
click at [547, 524] on p "{ [Size property] [component] usage, context, and/or purpose definition in 1-3 …" at bounding box center [780, 514] width 590 height 20
click at [566, 444] on div "********" at bounding box center [583, 441] width 54 height 17
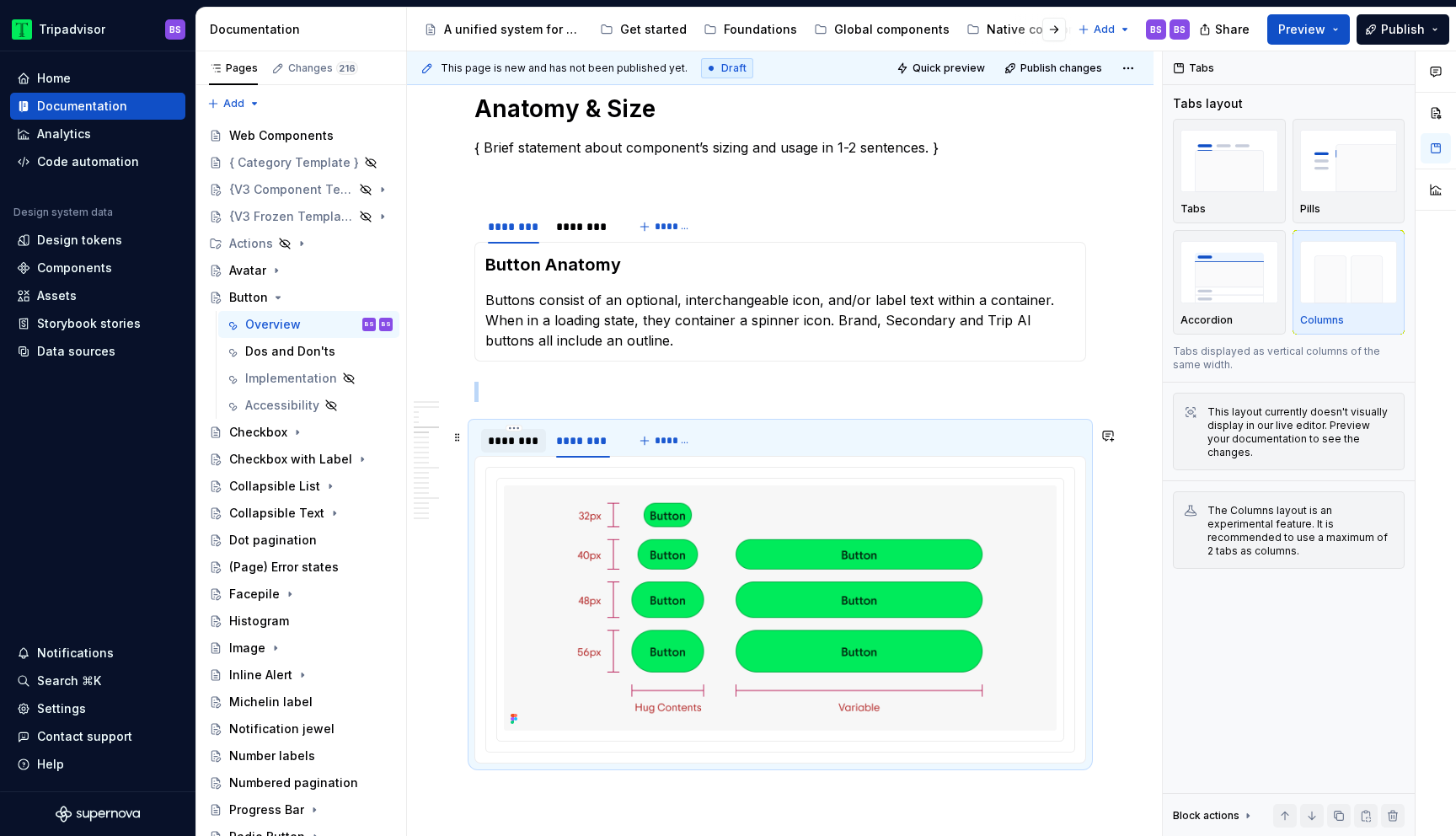
click at [524, 450] on div "********" at bounding box center [513, 441] width 52 height 17
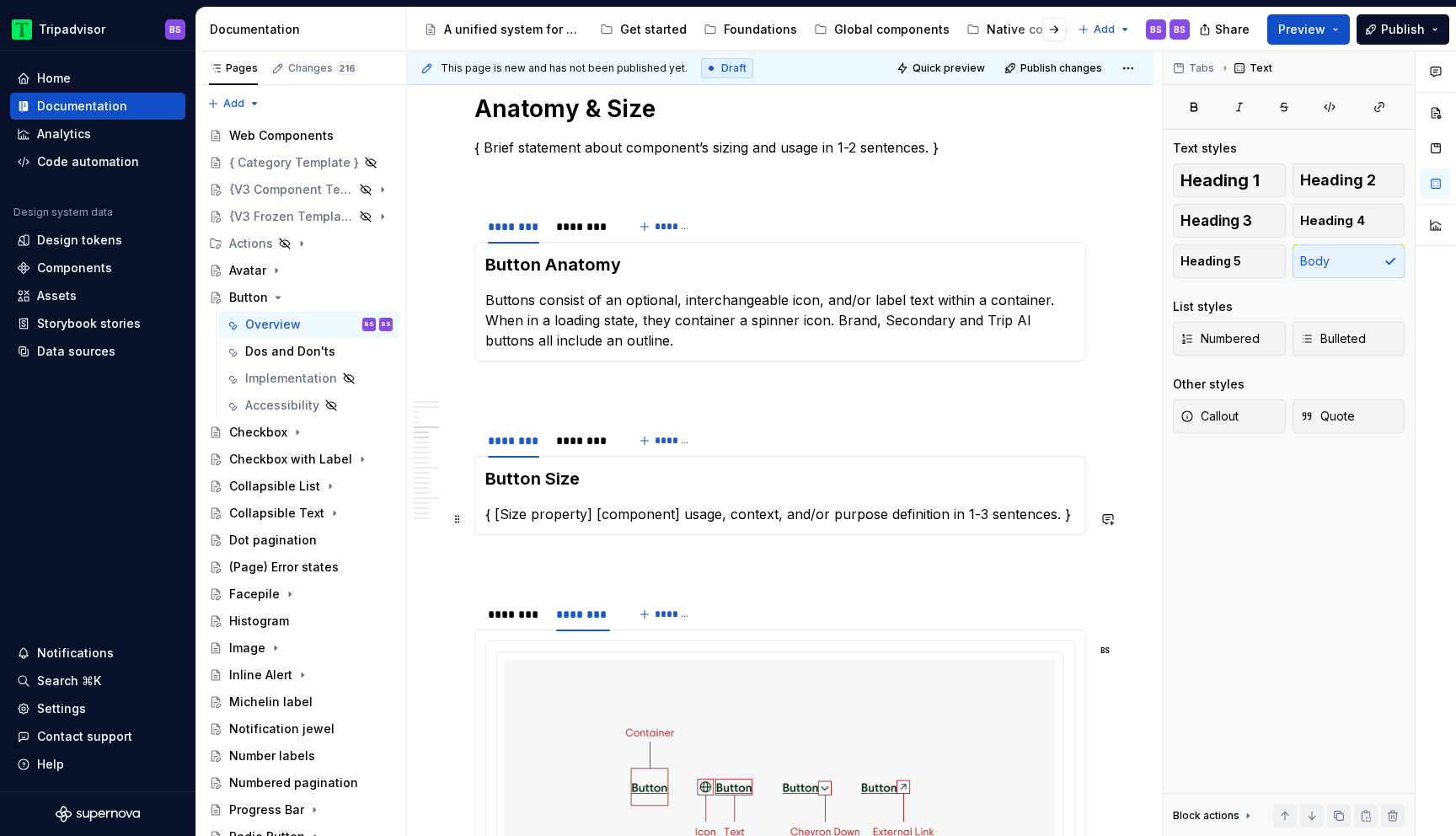
click at [555, 513] on p "{ [Size property] [component] usage, context, and/or purpose definition in 1-3 …" at bounding box center [780, 514] width 590 height 20
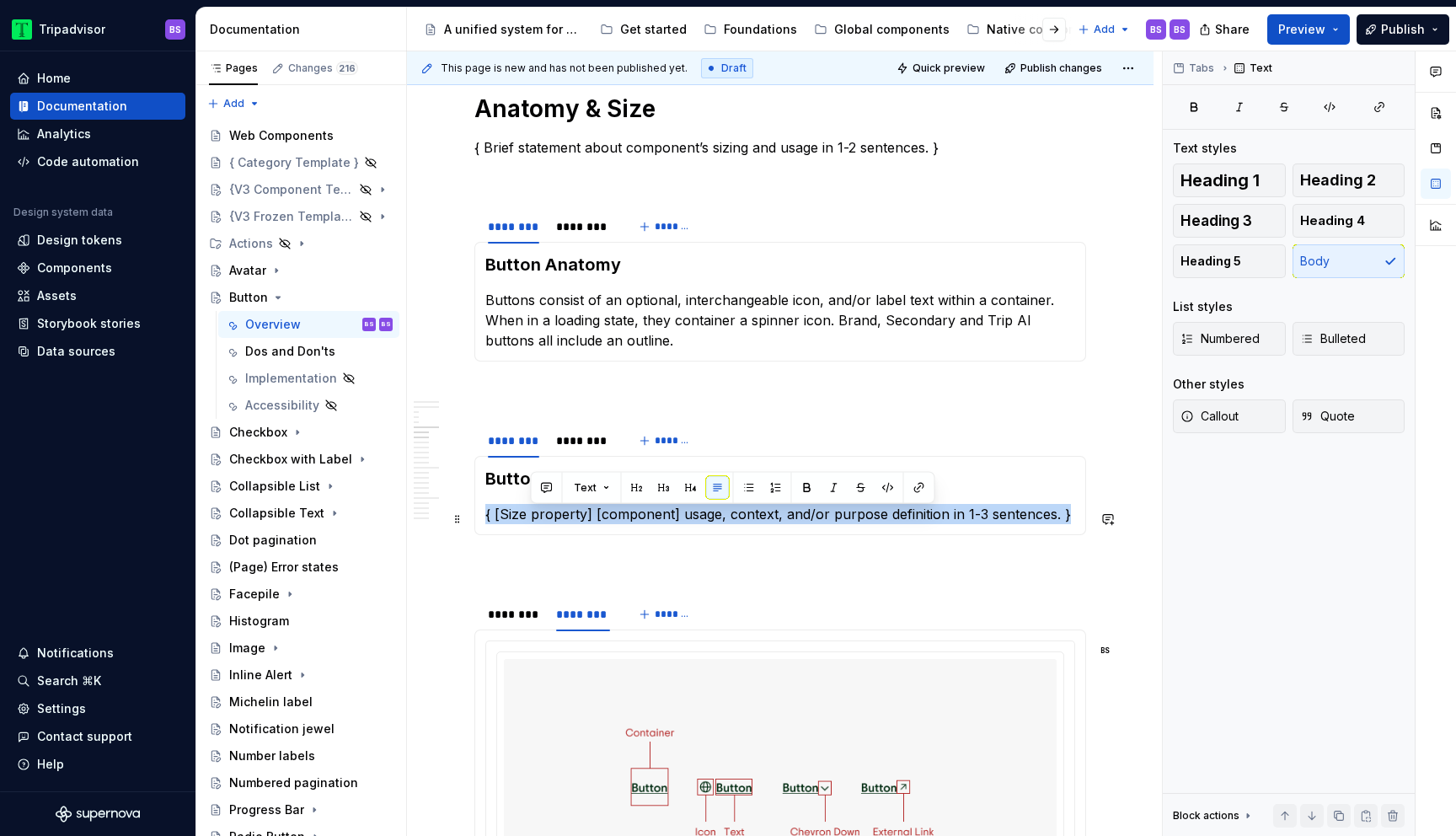
click at [555, 513] on p "{ [Size property] [component] usage, context, and/or purpose definition in 1-3 …" at bounding box center [780, 514] width 590 height 20
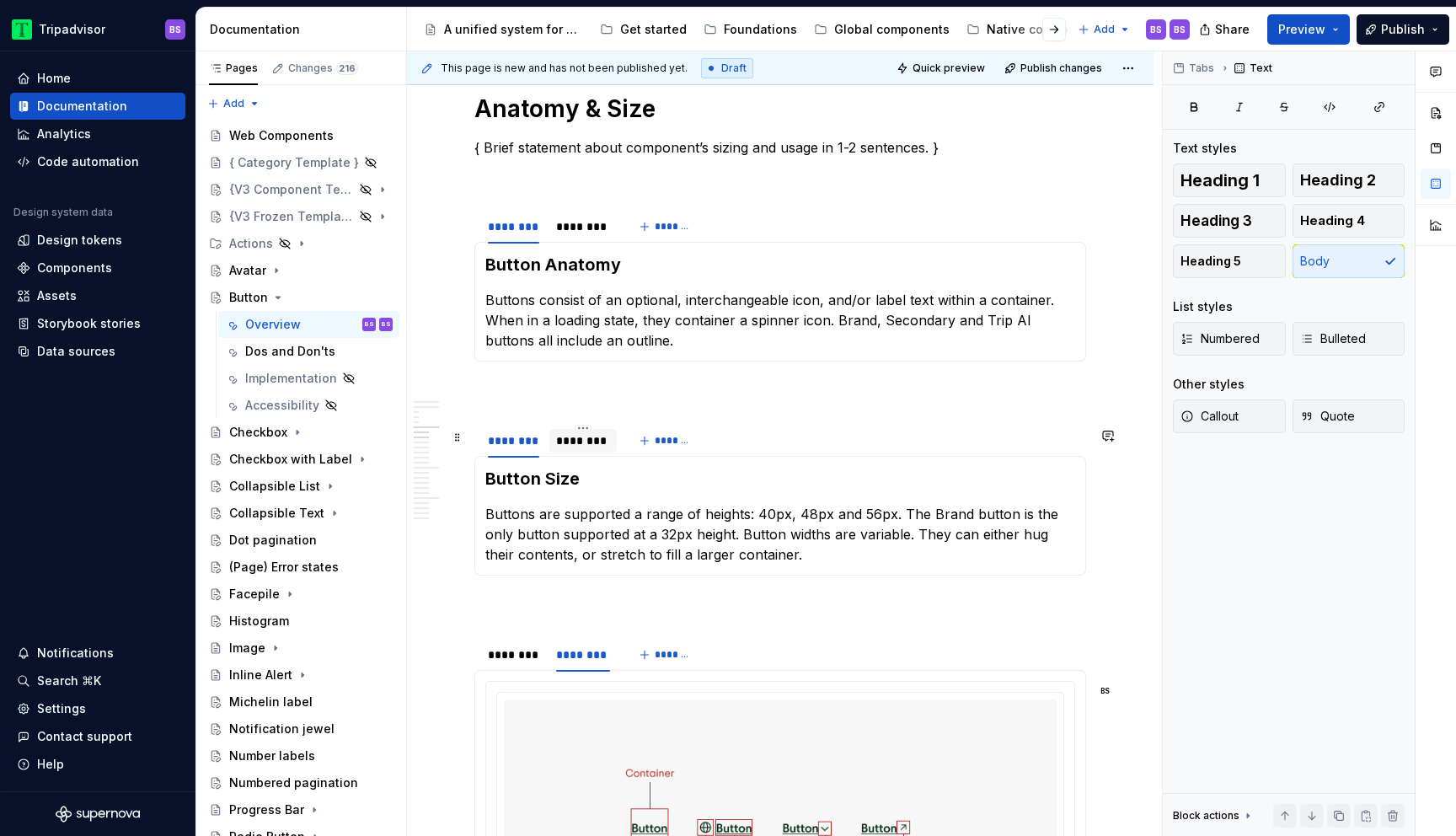
click at [586, 450] on div "********" at bounding box center [583, 441] width 54 height 17
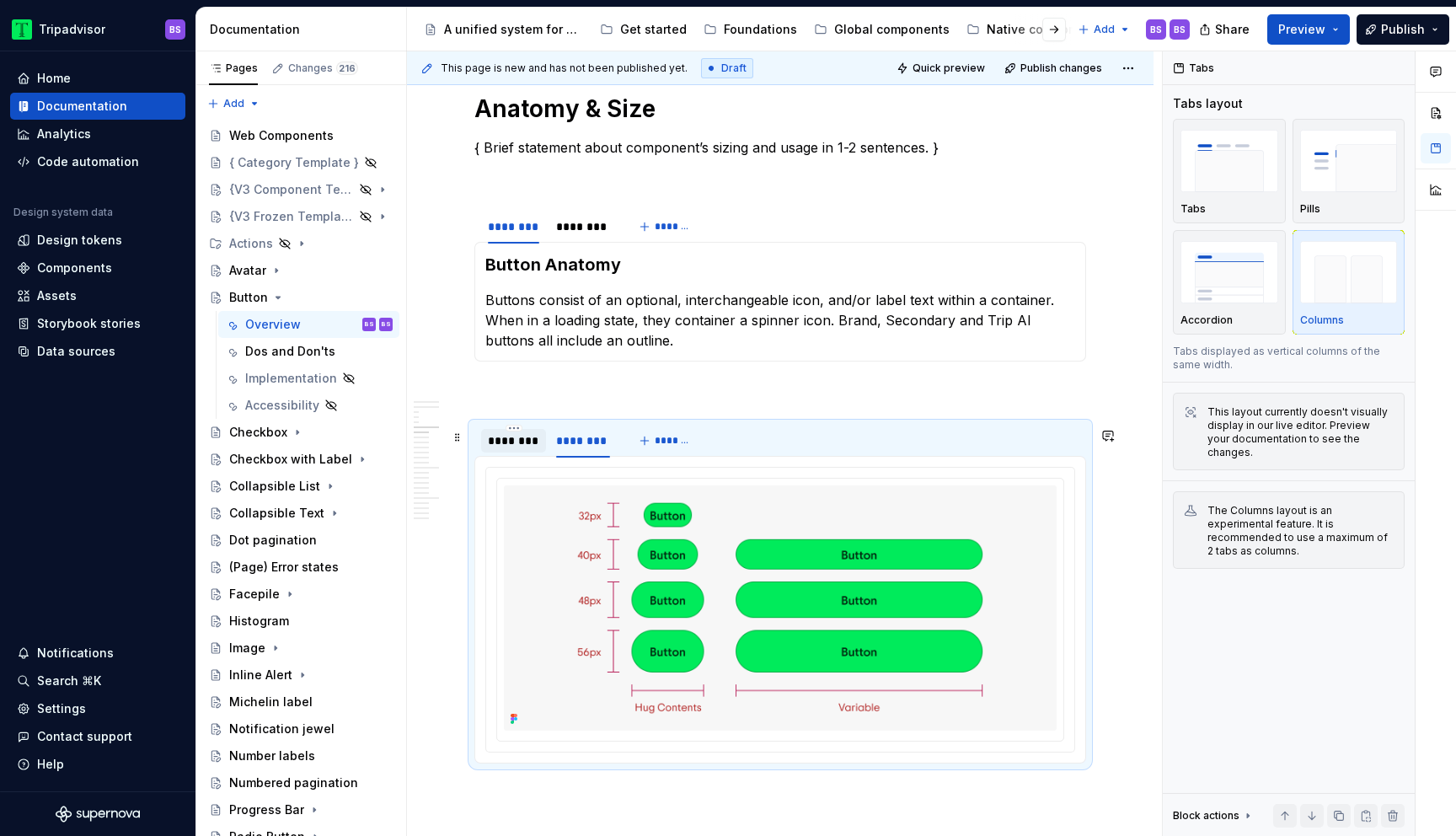
click at [516, 441] on div "********" at bounding box center [513, 441] width 52 height 17
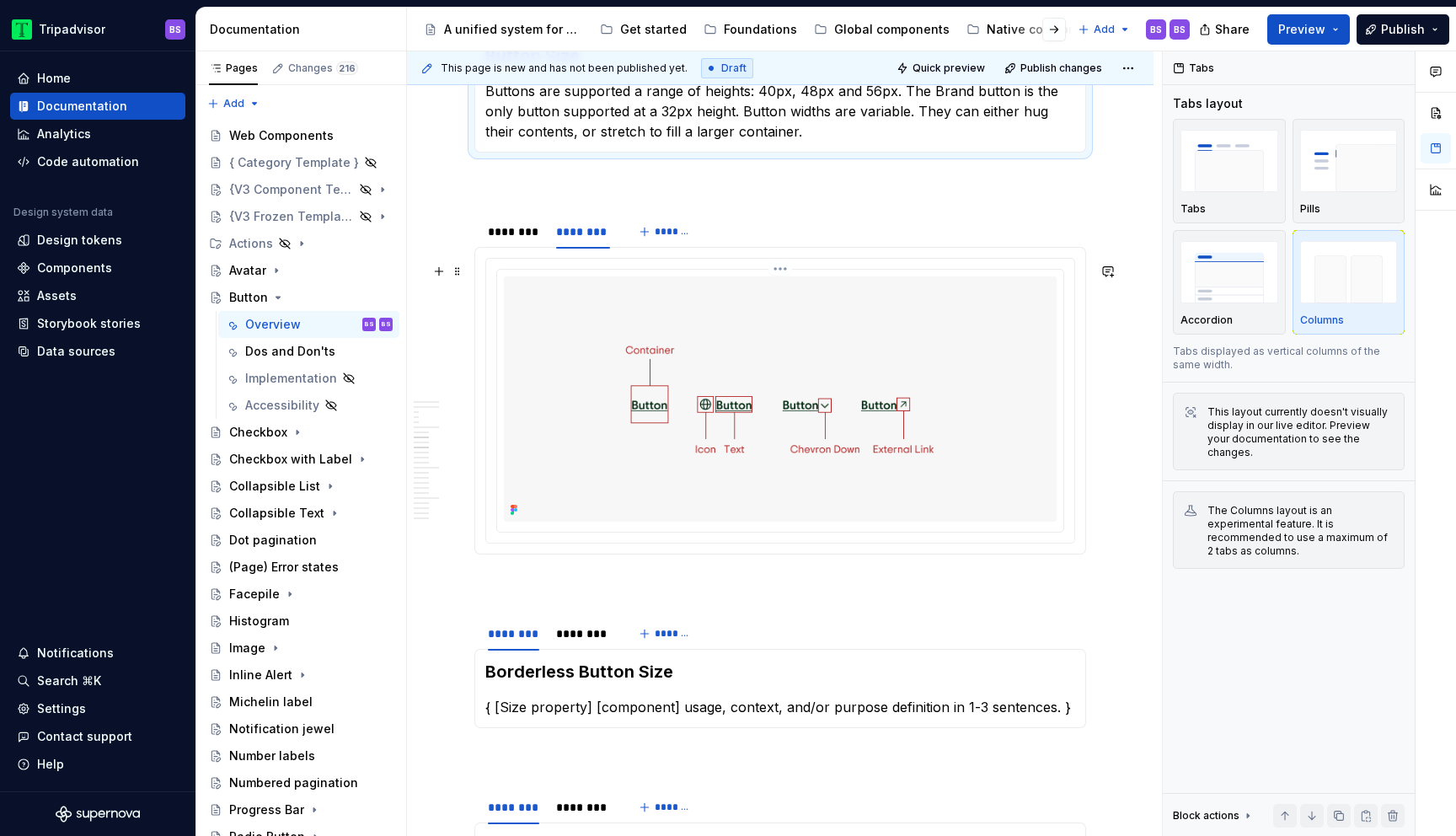
scroll to position [3006, 0]
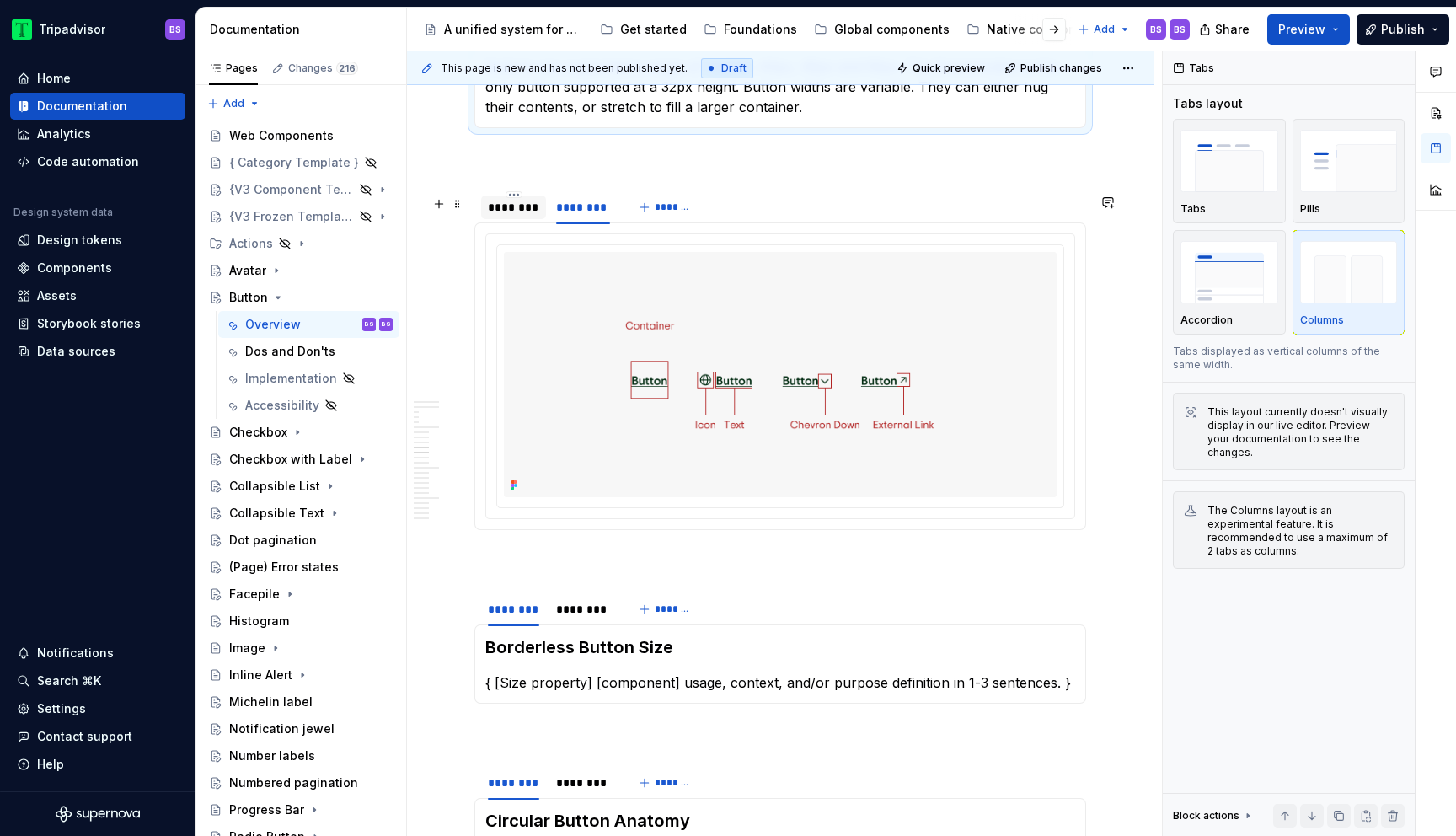
click at [512, 221] on div "********" at bounding box center [514, 207] width 65 height 27
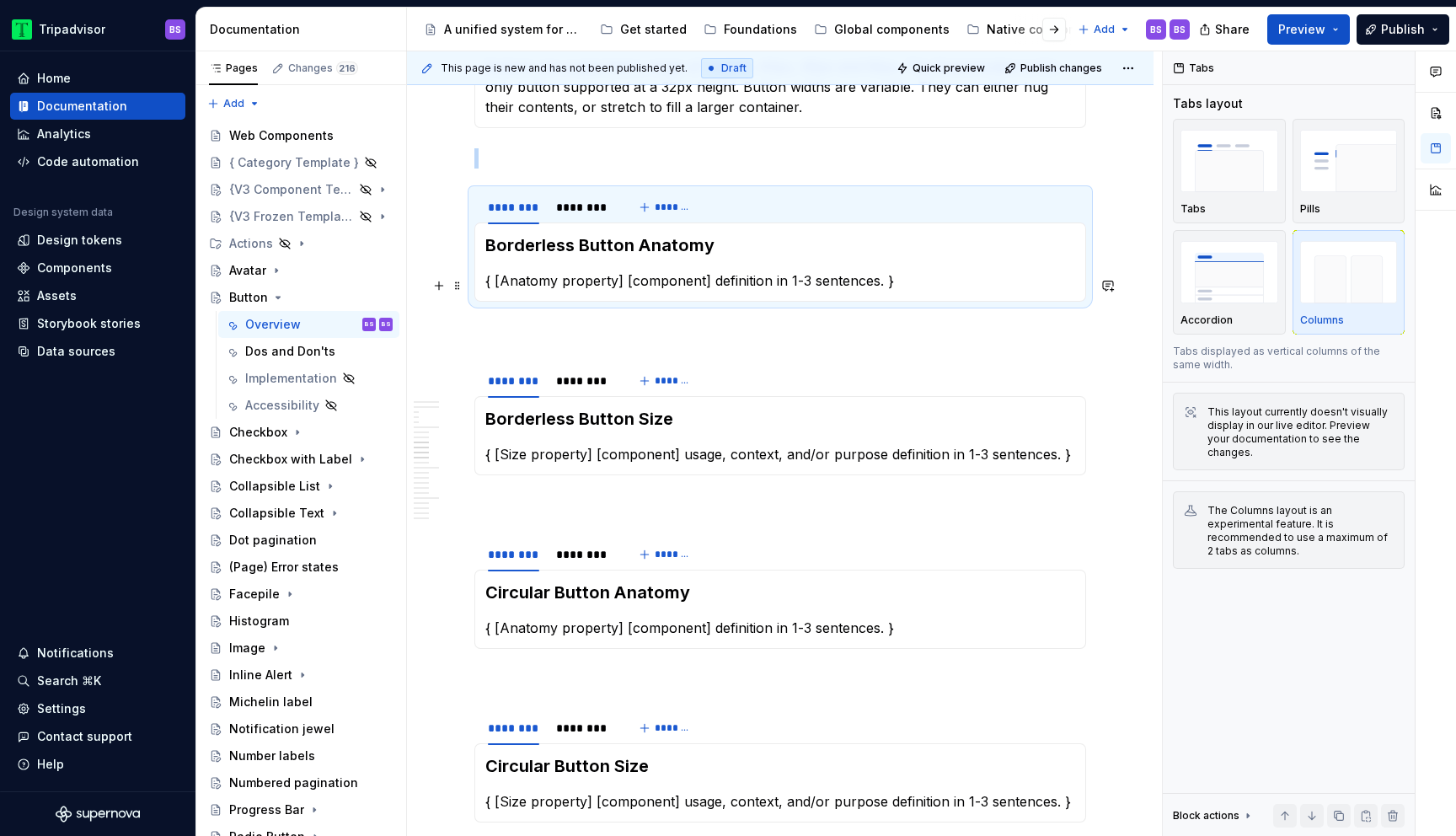
click at [575, 282] on p "{ [Anatomy property] [component] definition in 1-3 sentences. }" at bounding box center [780, 281] width 590 height 20
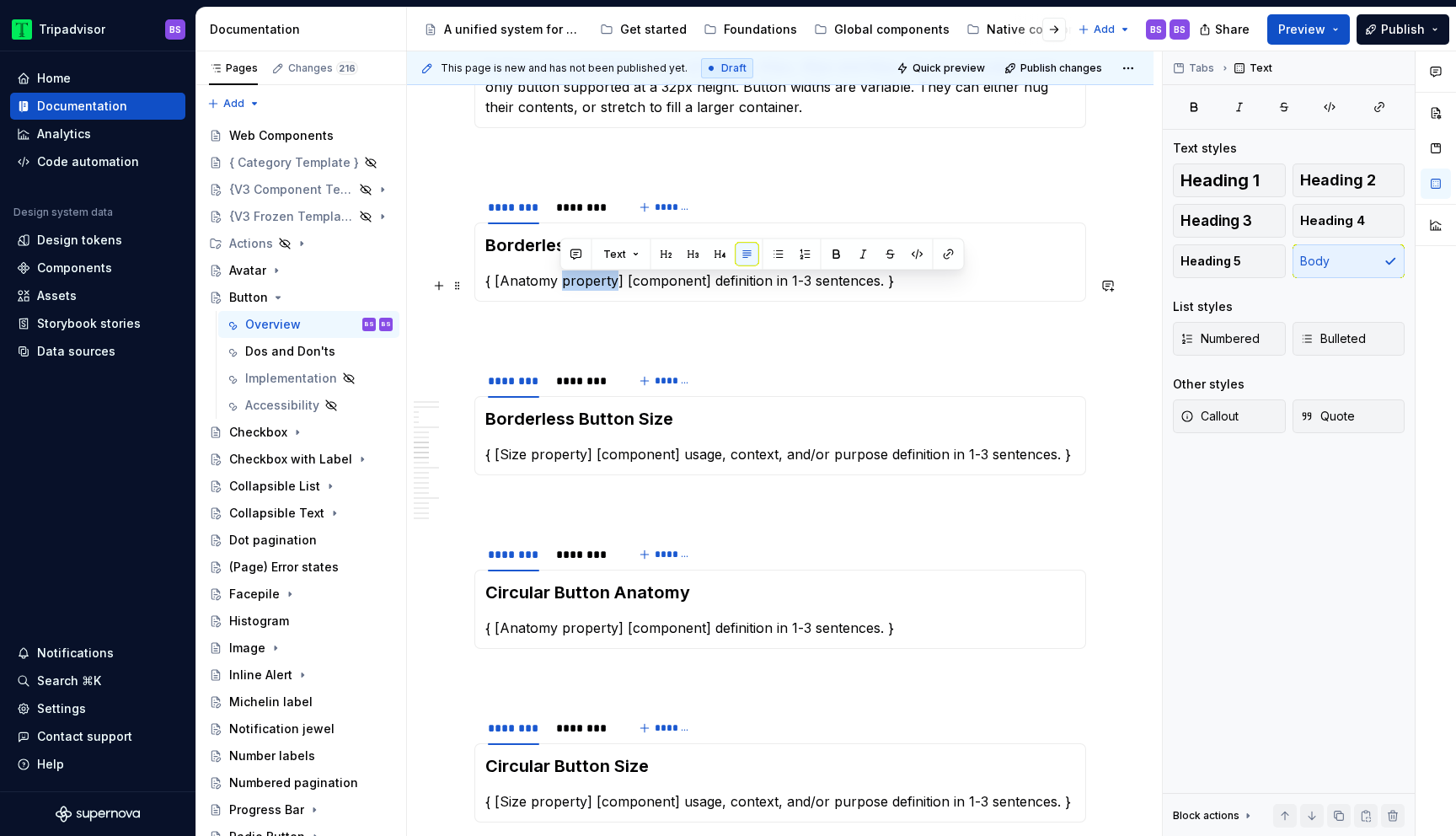
click at [575, 282] on p "{ [Anatomy property] [component] definition in 1-3 sentences. }" at bounding box center [780, 281] width 590 height 20
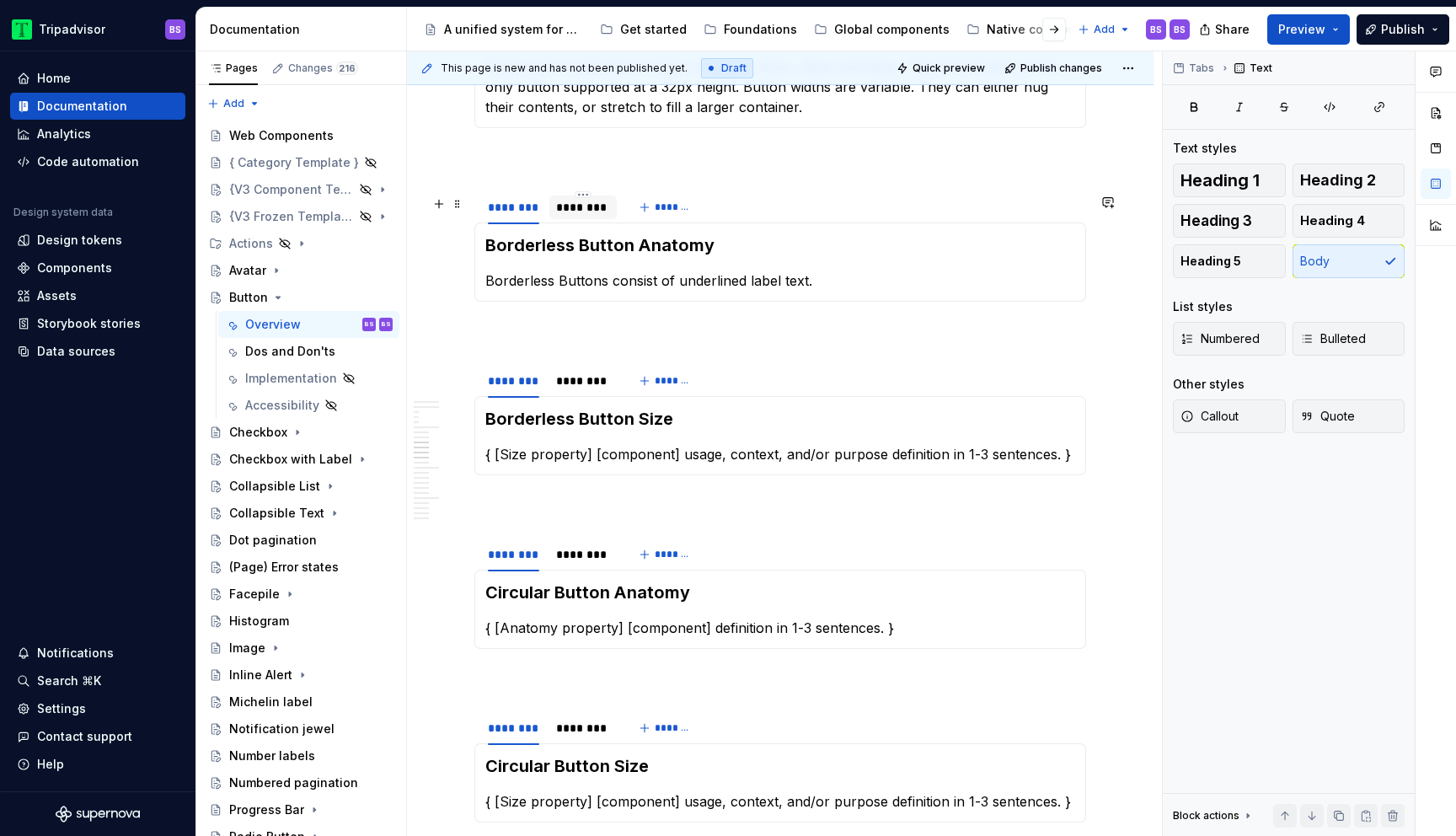
click at [580, 216] on div "********" at bounding box center [583, 207] width 54 height 17
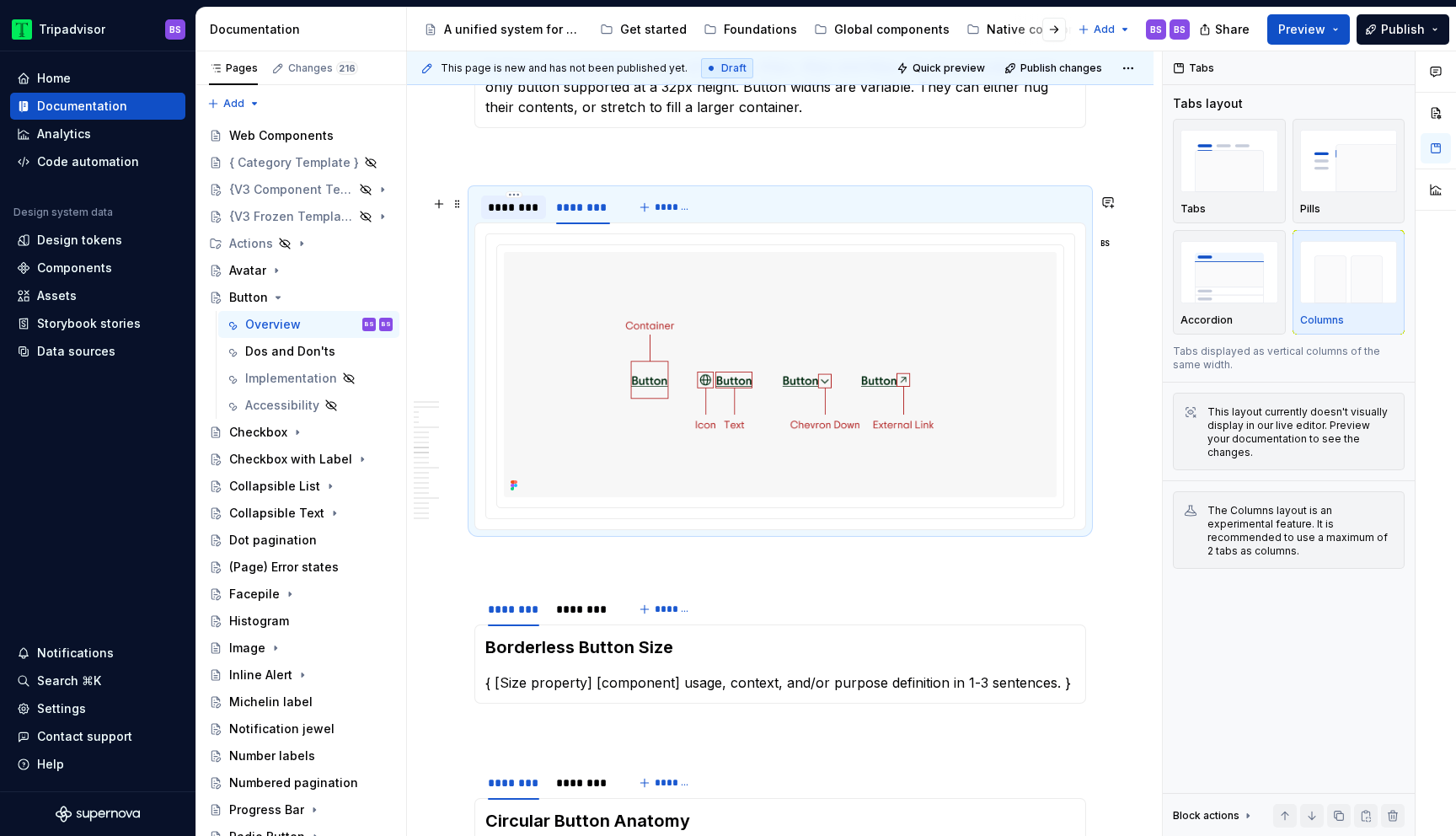
click at [524, 219] on div "********" at bounding box center [514, 207] width 65 height 24
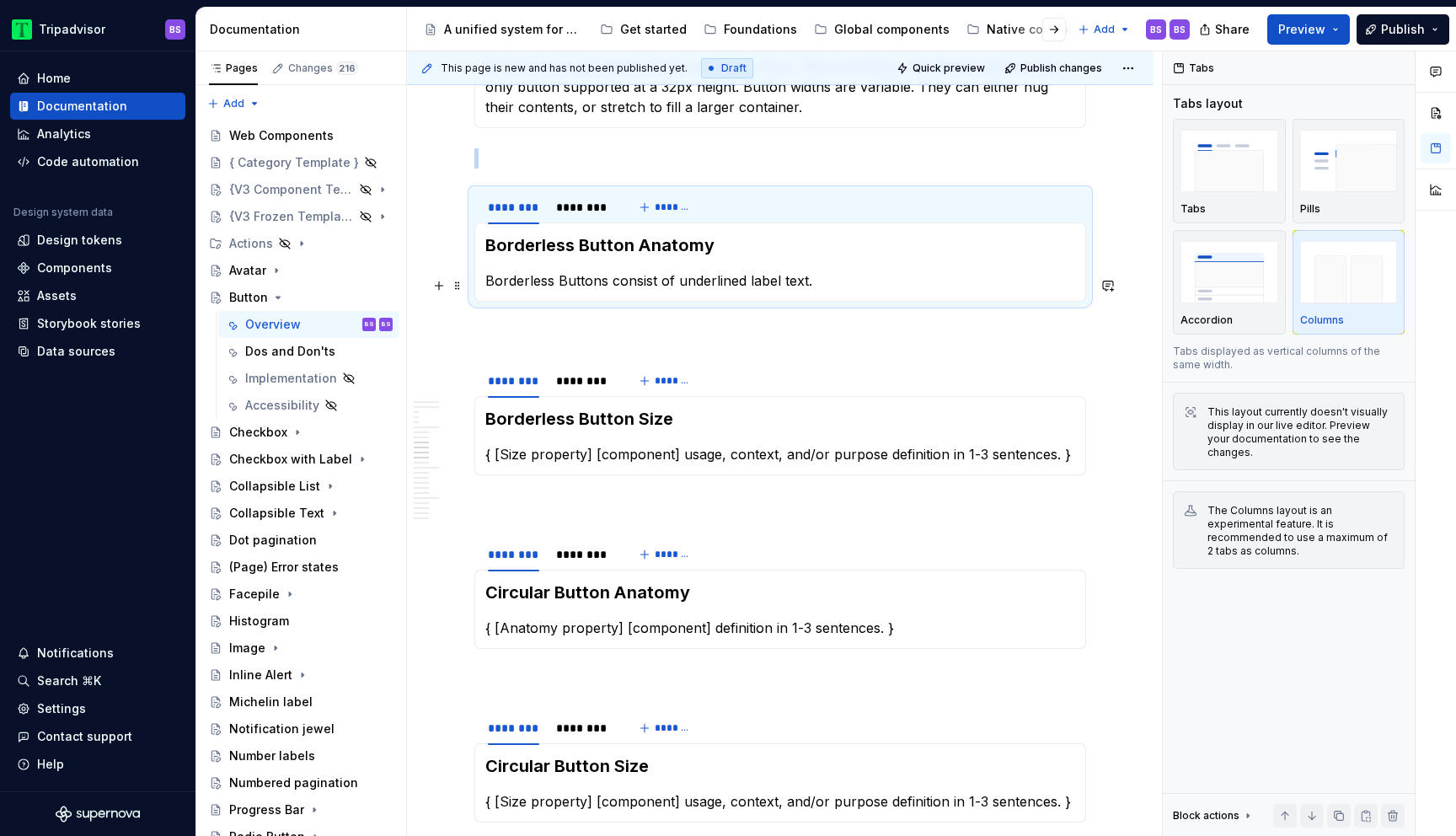
click at [832, 287] on p "Borderless Buttons consist of underlined label text." at bounding box center [780, 281] width 590 height 20
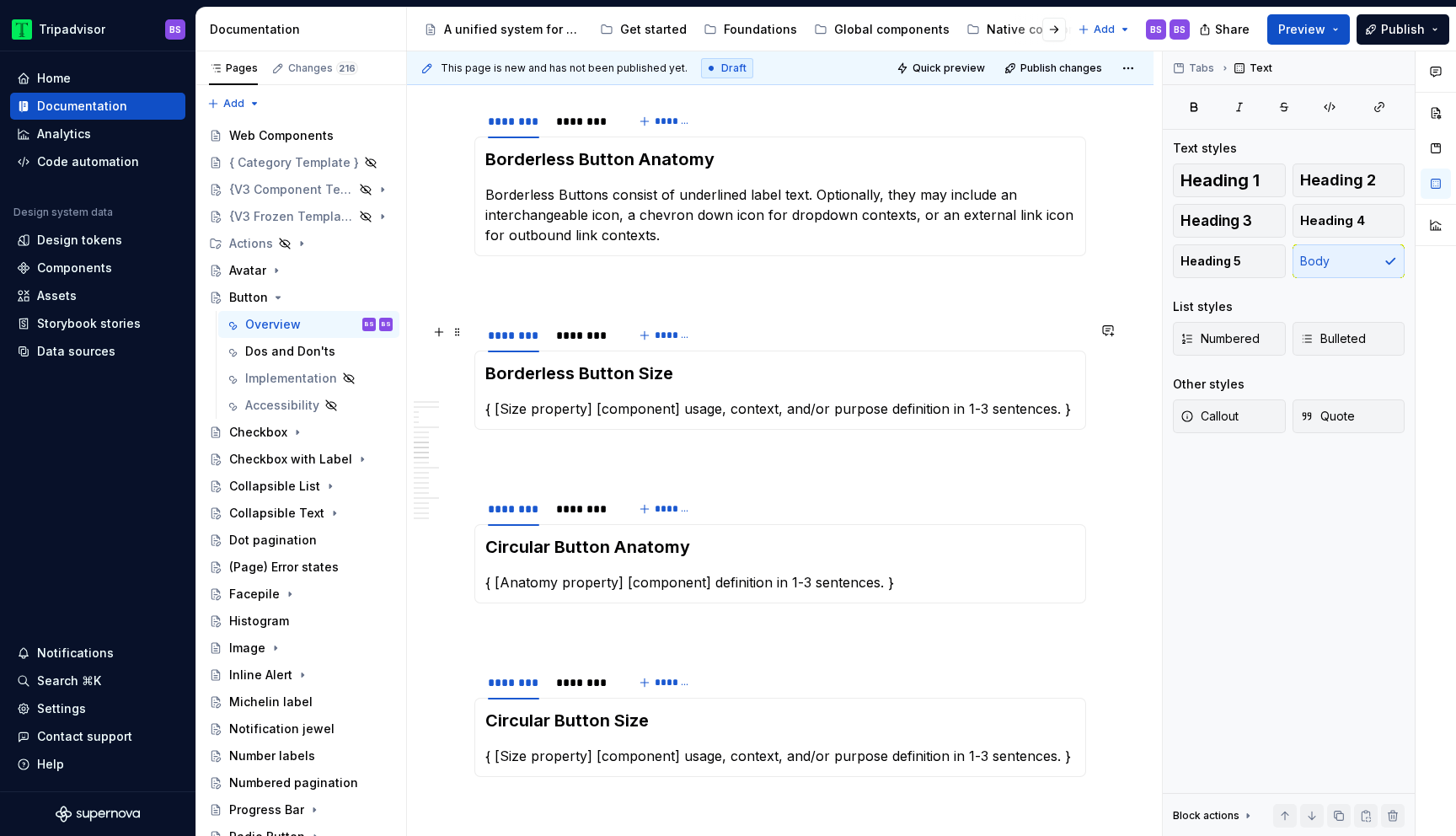
scroll to position [3106, 0]
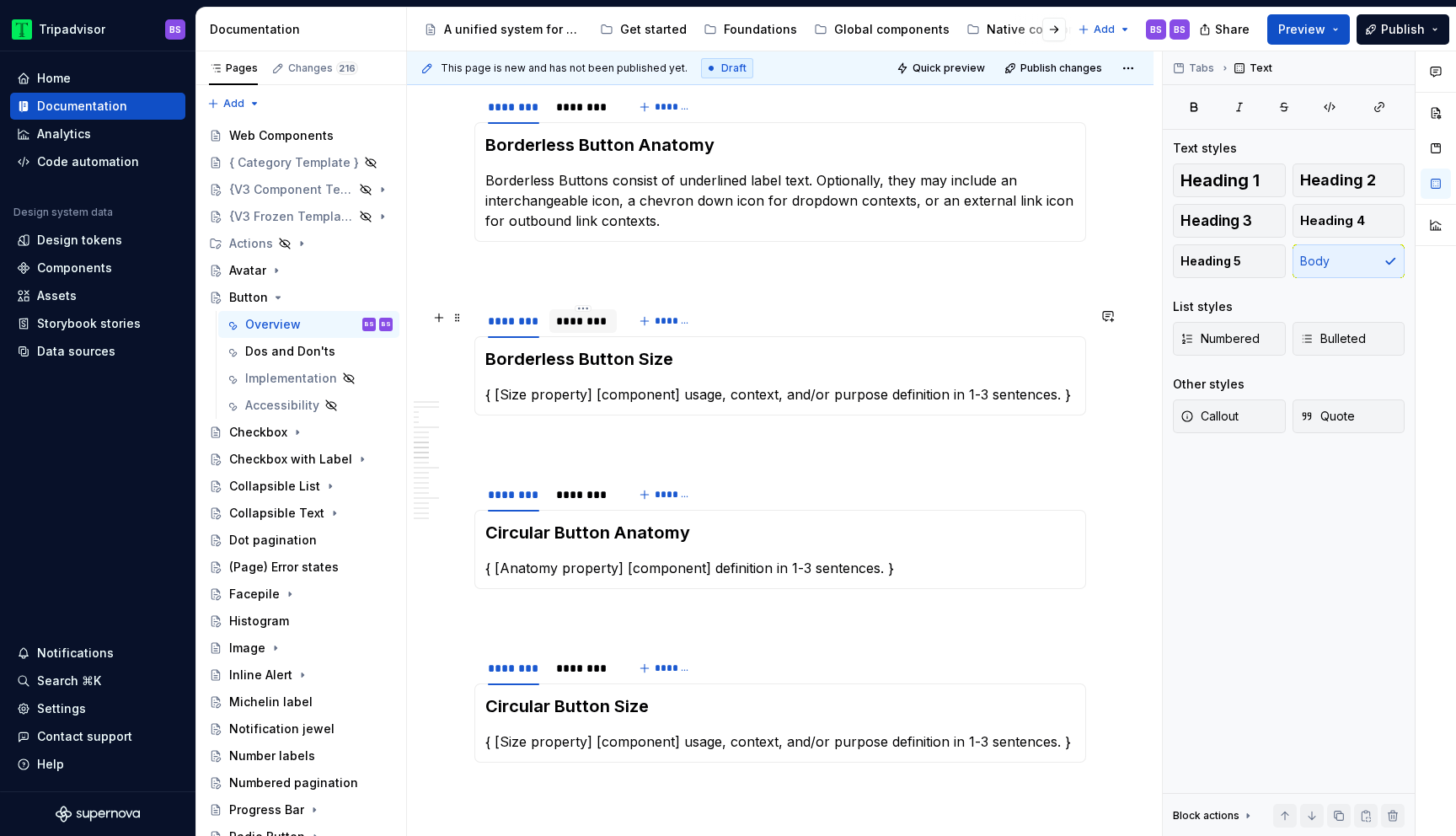
click at [576, 323] on div "********" at bounding box center [583, 321] width 54 height 17
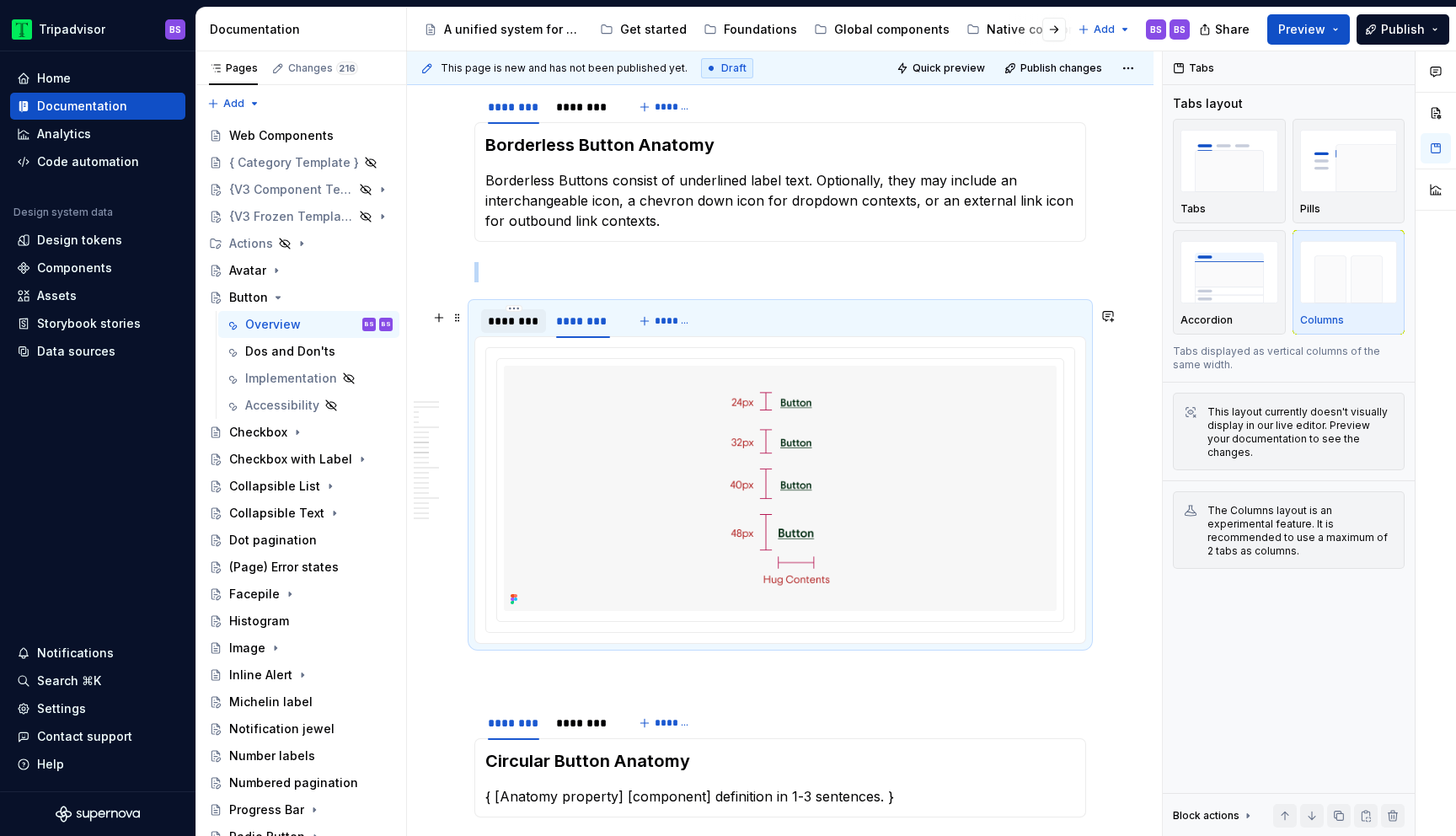
click at [517, 333] on div "********" at bounding box center [514, 321] width 65 height 24
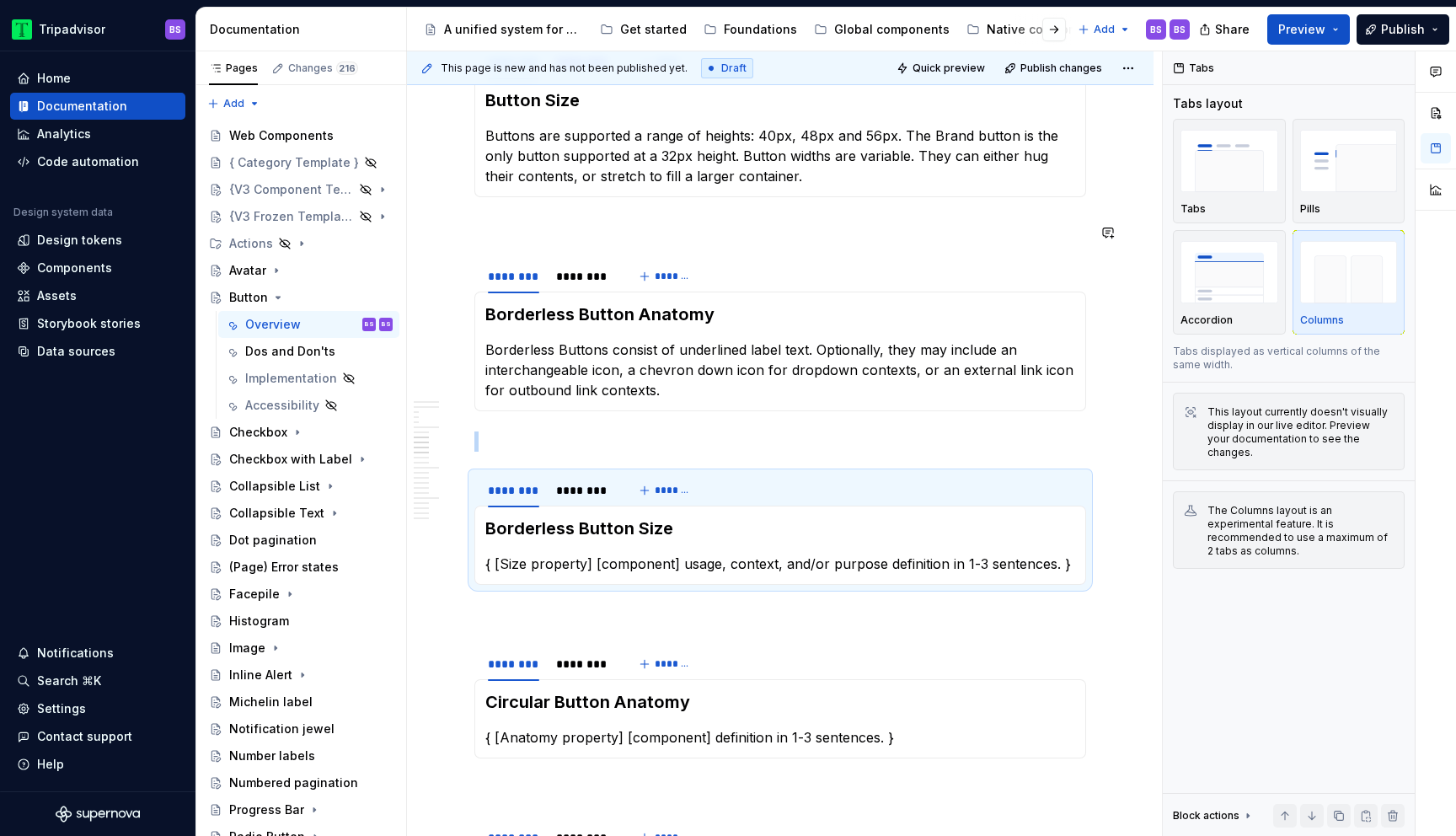
scroll to position [2919, 0]
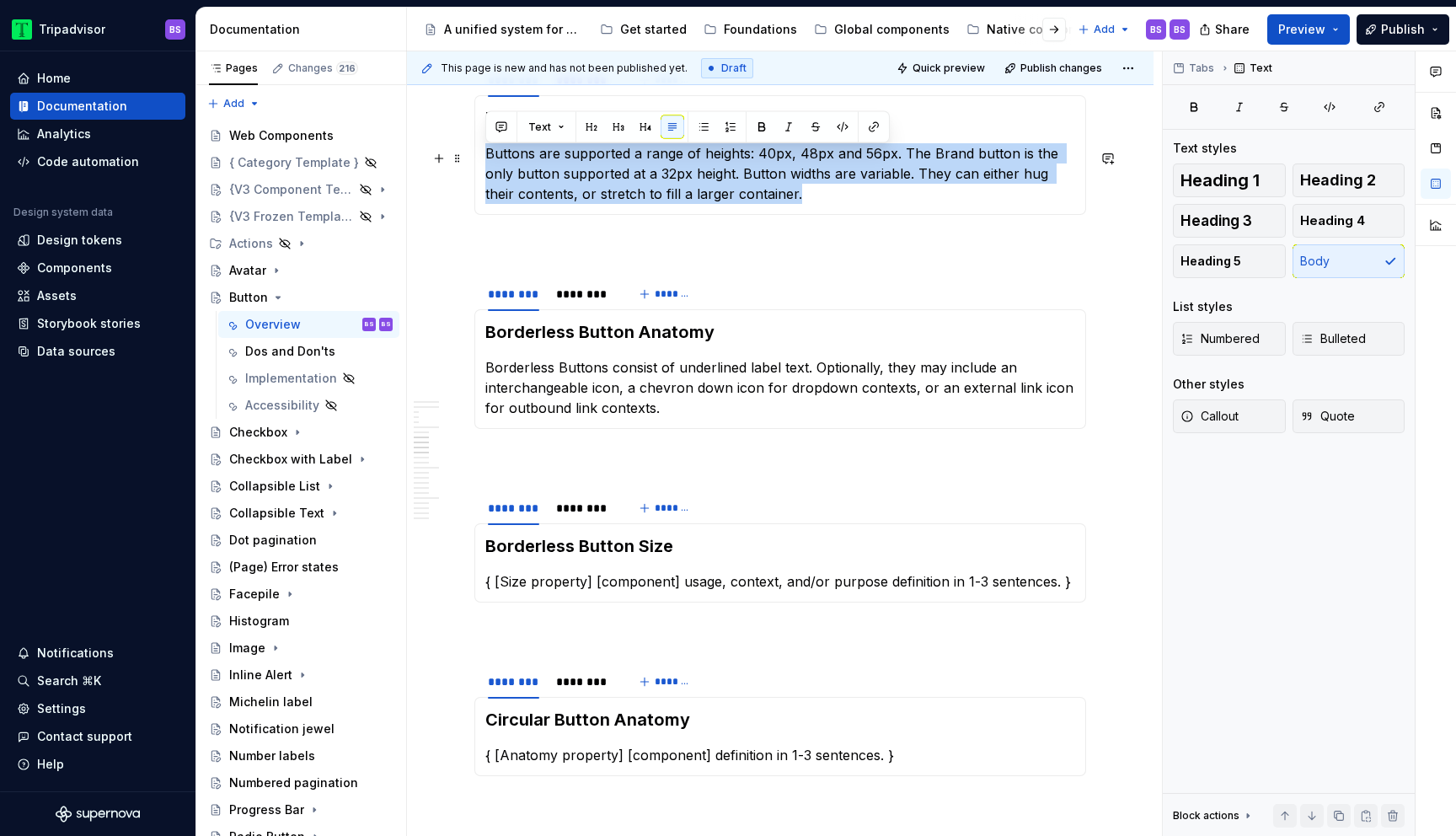
drag, startPoint x: 767, startPoint y: 203, endPoint x: 479, endPoint y: 158, distance: 291.5
click at [479, 158] on div "Button Size Buttons are supported a range of heights: 40px, 48px and 56px. The …" at bounding box center [781, 156] width 612 height 120
copy p "Buttons are supported a range of heights: 40px, 48px and 56px. The Brand button…"
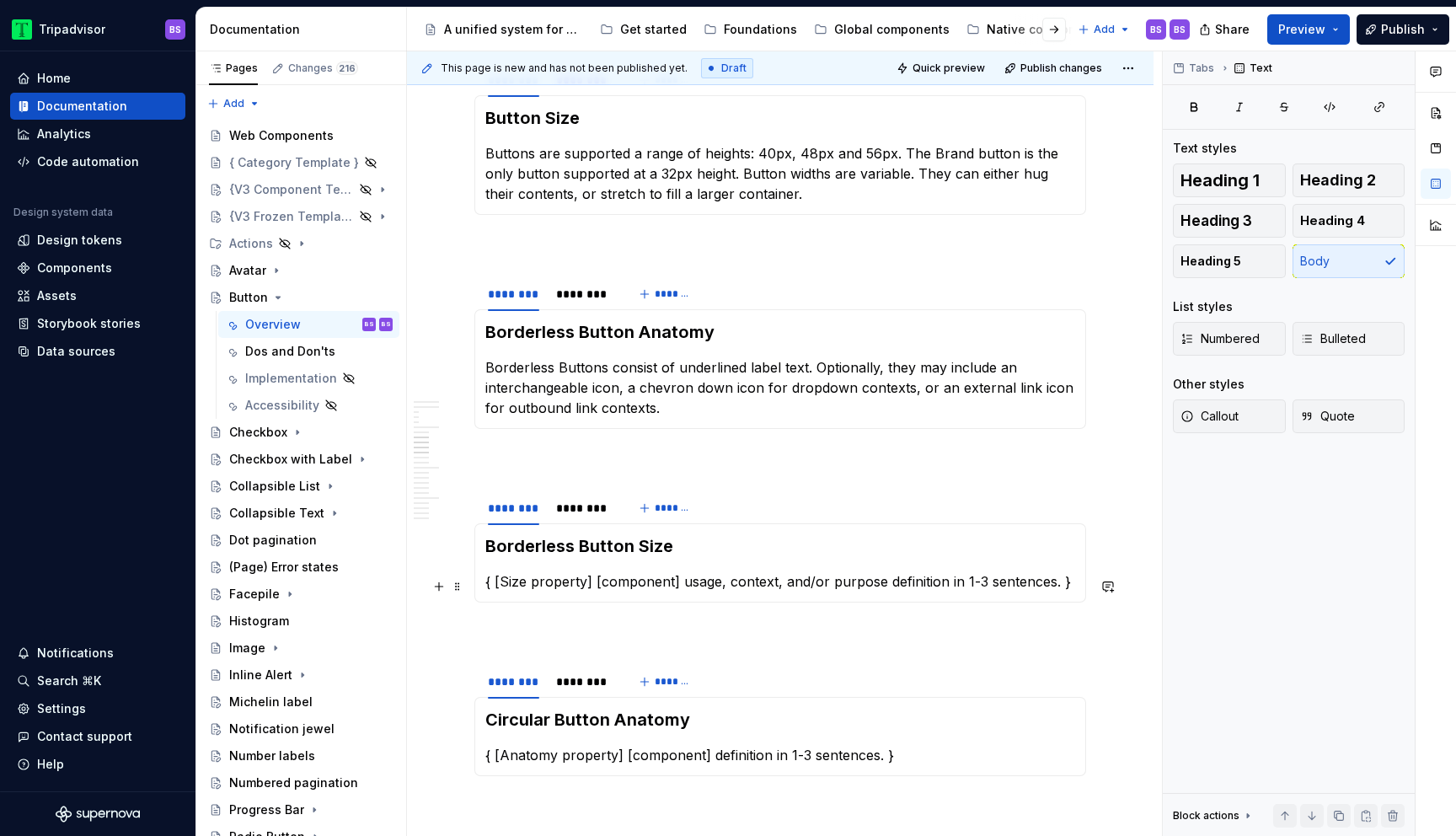
click at [530, 588] on p "{ [Size property] [component] usage, context, and/or purpose definition in 1-3 …" at bounding box center [780, 582] width 590 height 20
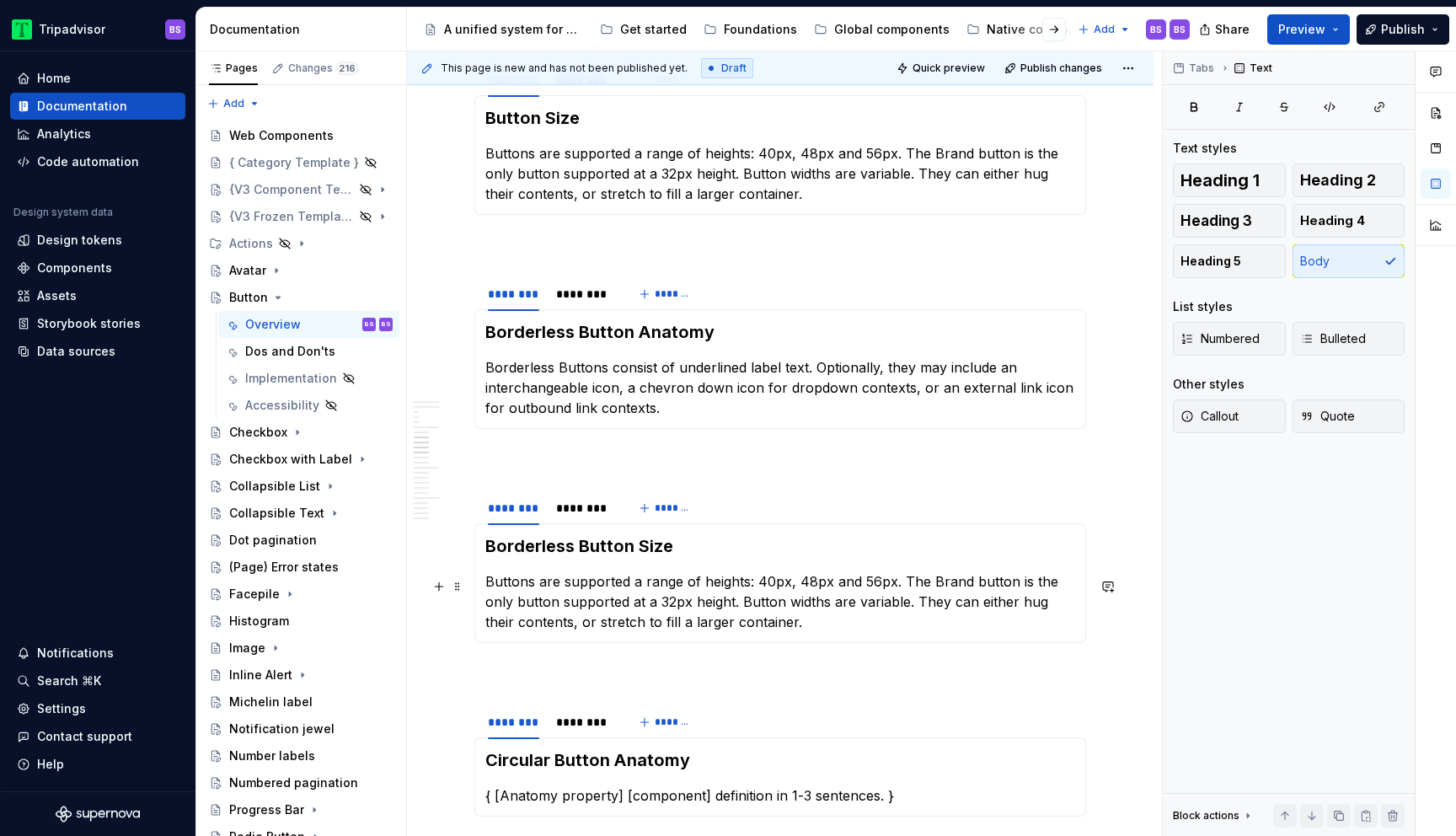
click at [533, 584] on p "Buttons are supported a range of heights: 40px, 48px and 56px. The Brand button…" at bounding box center [780, 602] width 590 height 61
click at [633, 161] on p "Buttons are supported a range of heights: 40px, 48px and 56px. The Brand button…" at bounding box center [780, 174] width 590 height 61
click at [846, 587] on p "Borderless Buttons are supported in a range of heights: 40px, 48px and 56px. Th…" at bounding box center [780, 602] width 590 height 61
click at [1027, 582] on p "Borderless Buttons are supported in a range of heights: 24px, 32px, 40px and 48…" at bounding box center [780, 602] width 590 height 61
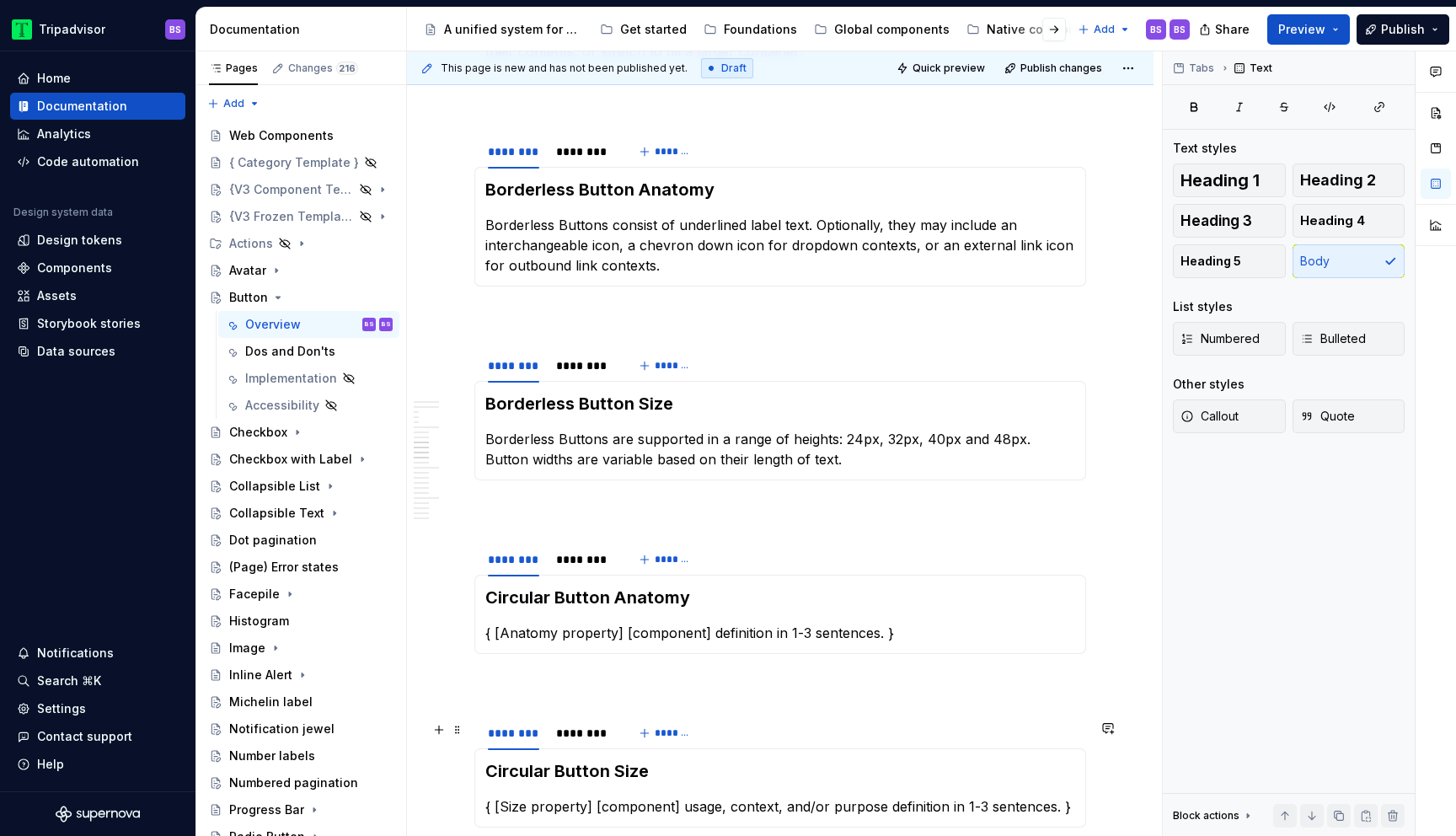
scroll to position [3123, 0]
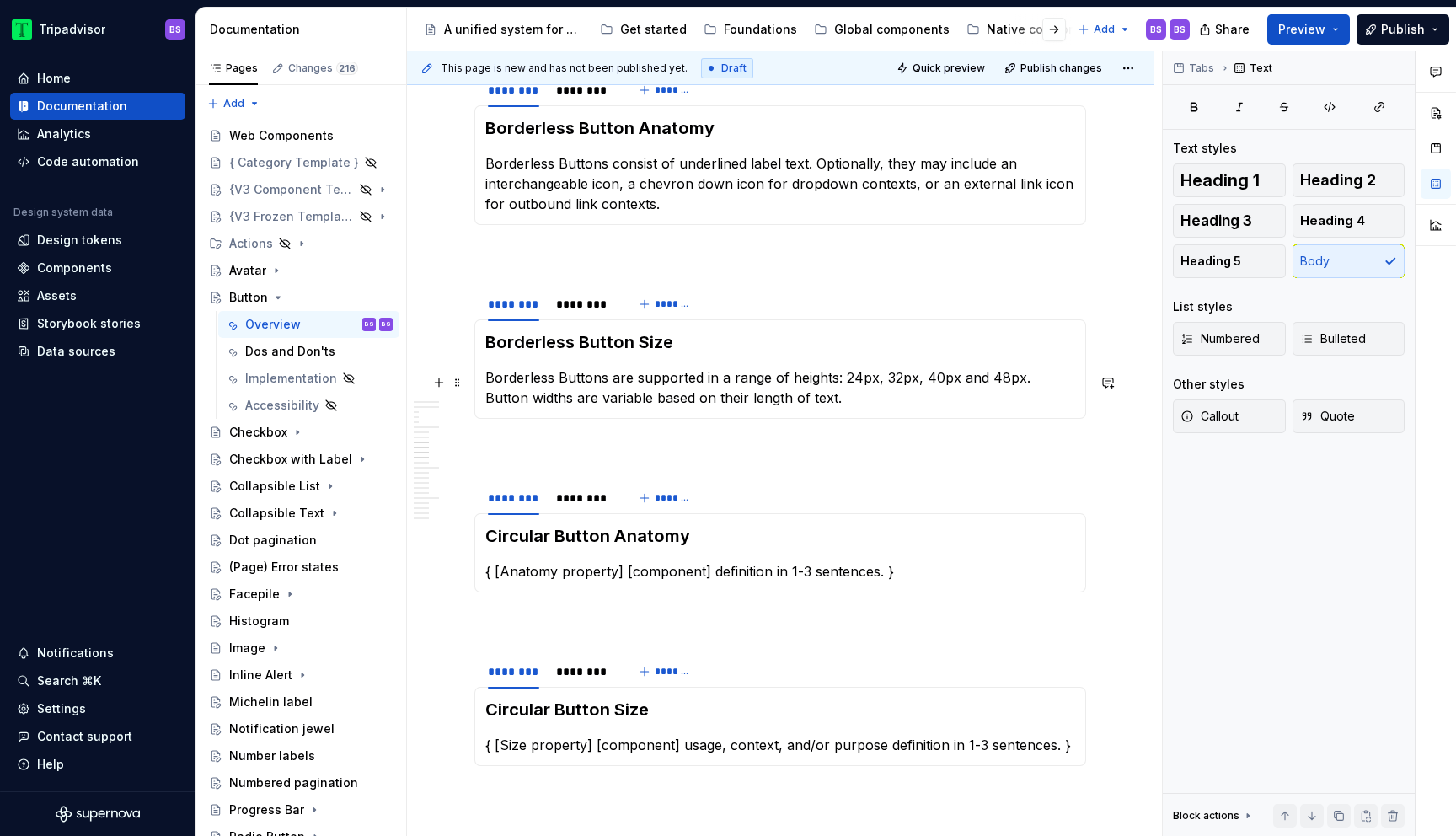
click at [1029, 380] on p "Borderless Buttons are supported in a range of heights: 24px, 32px, 40px and 48…" at bounding box center [780, 388] width 590 height 41
click at [659, 579] on p "{ [Anatomy property] [component] definition in 1-3 sentences. }" at bounding box center [780, 571] width 590 height 20
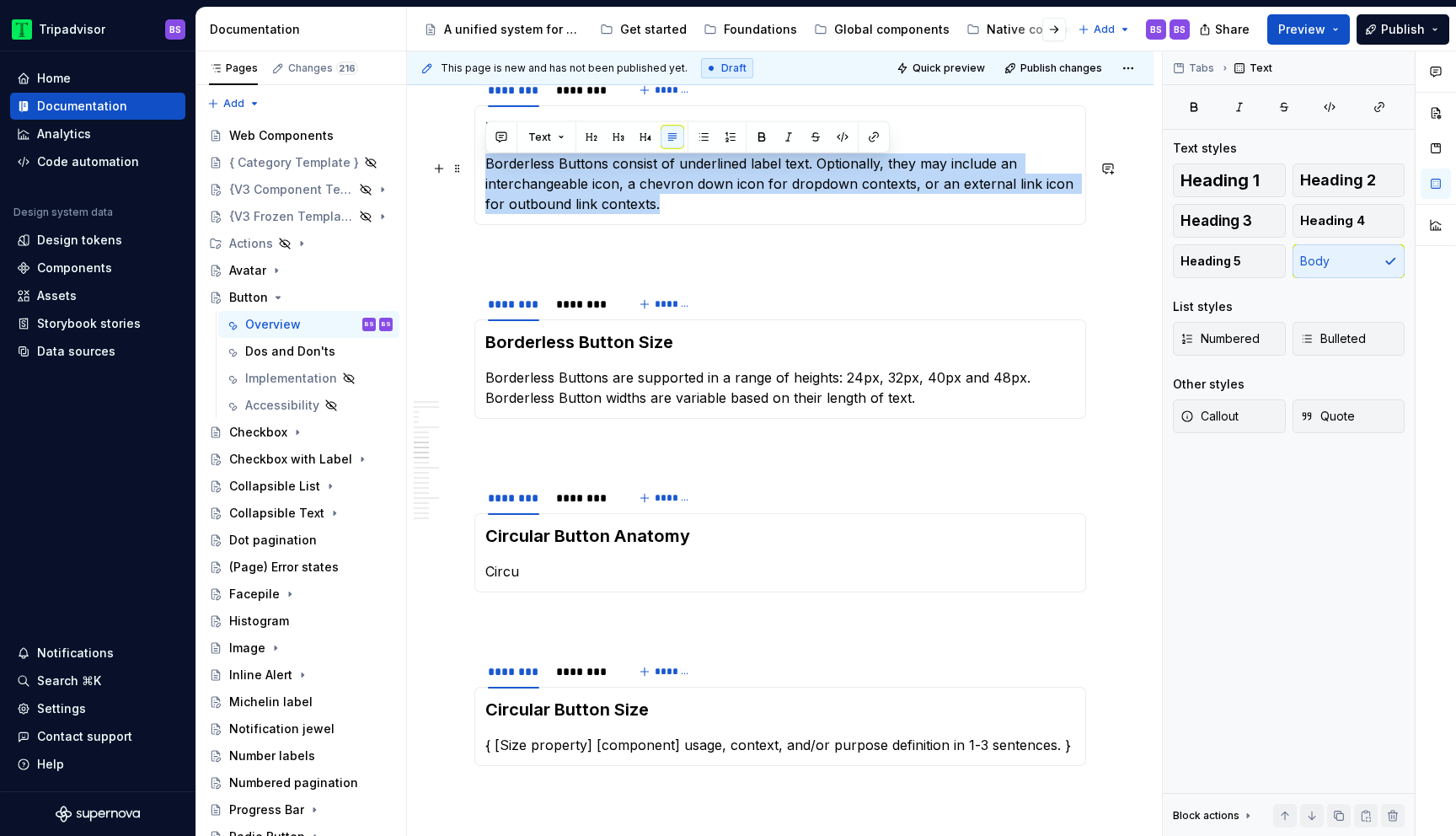
drag, startPoint x: 652, startPoint y: 210, endPoint x: 477, endPoint y: 166, distance: 180.4
click at [477, 166] on div "Borderless Button Anatomy Borderless Buttons consist of underlined label text. …" at bounding box center [781, 166] width 612 height 120
copy p "Borderless Buttons consist of underlined label text. Optionally, they may inclu…"
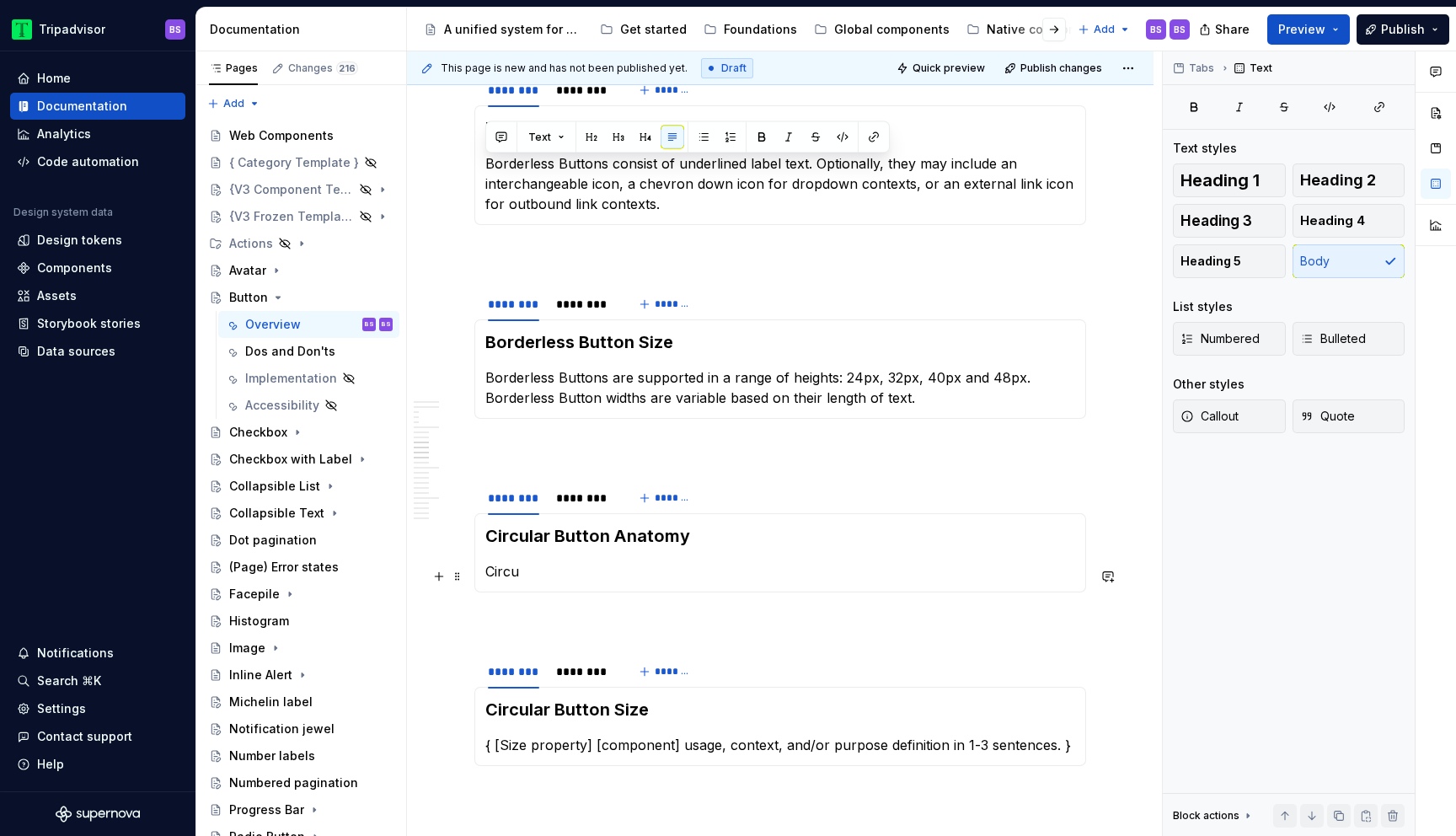
click at [540, 571] on p "Circu" at bounding box center [780, 571] width 590 height 20
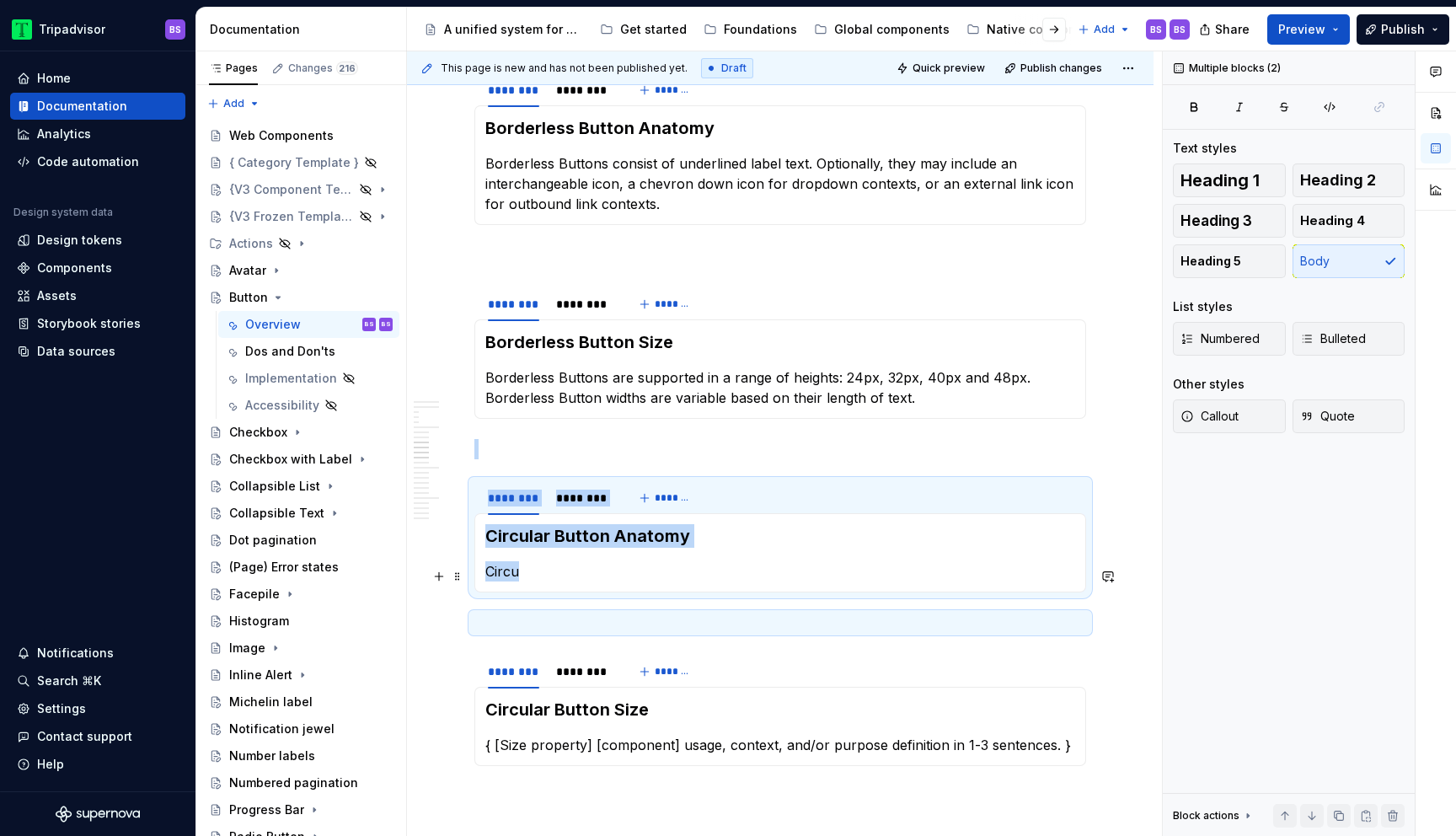
click at [540, 571] on p "Circu" at bounding box center [780, 571] width 590 height 20
click at [540, 574] on p "Circu" at bounding box center [780, 571] width 590 height 20
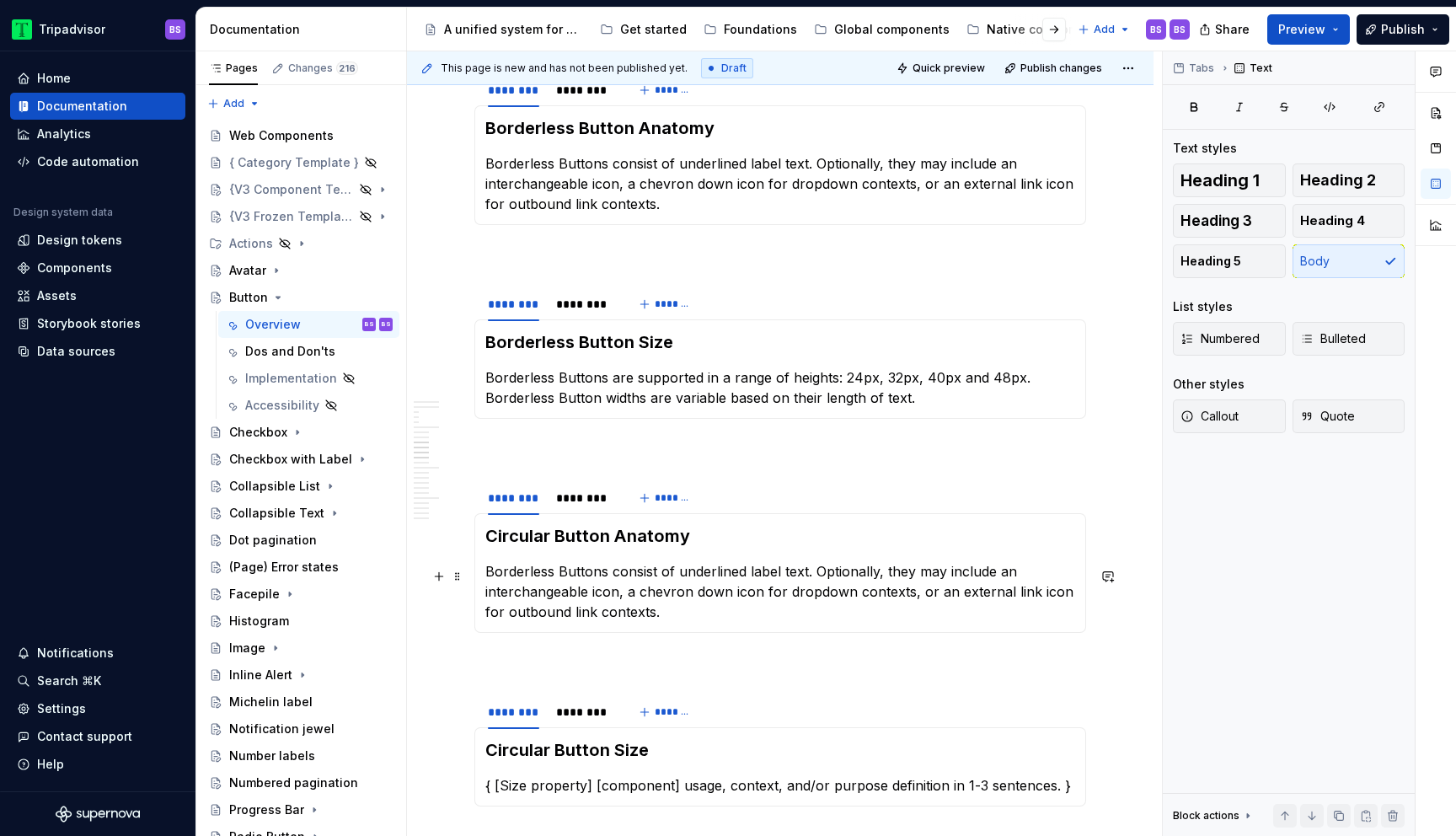
click at [813, 570] on p "Borderless Buttons consist of underlined label text. Optionally, they may inclu…" at bounding box center [780, 592] width 590 height 61
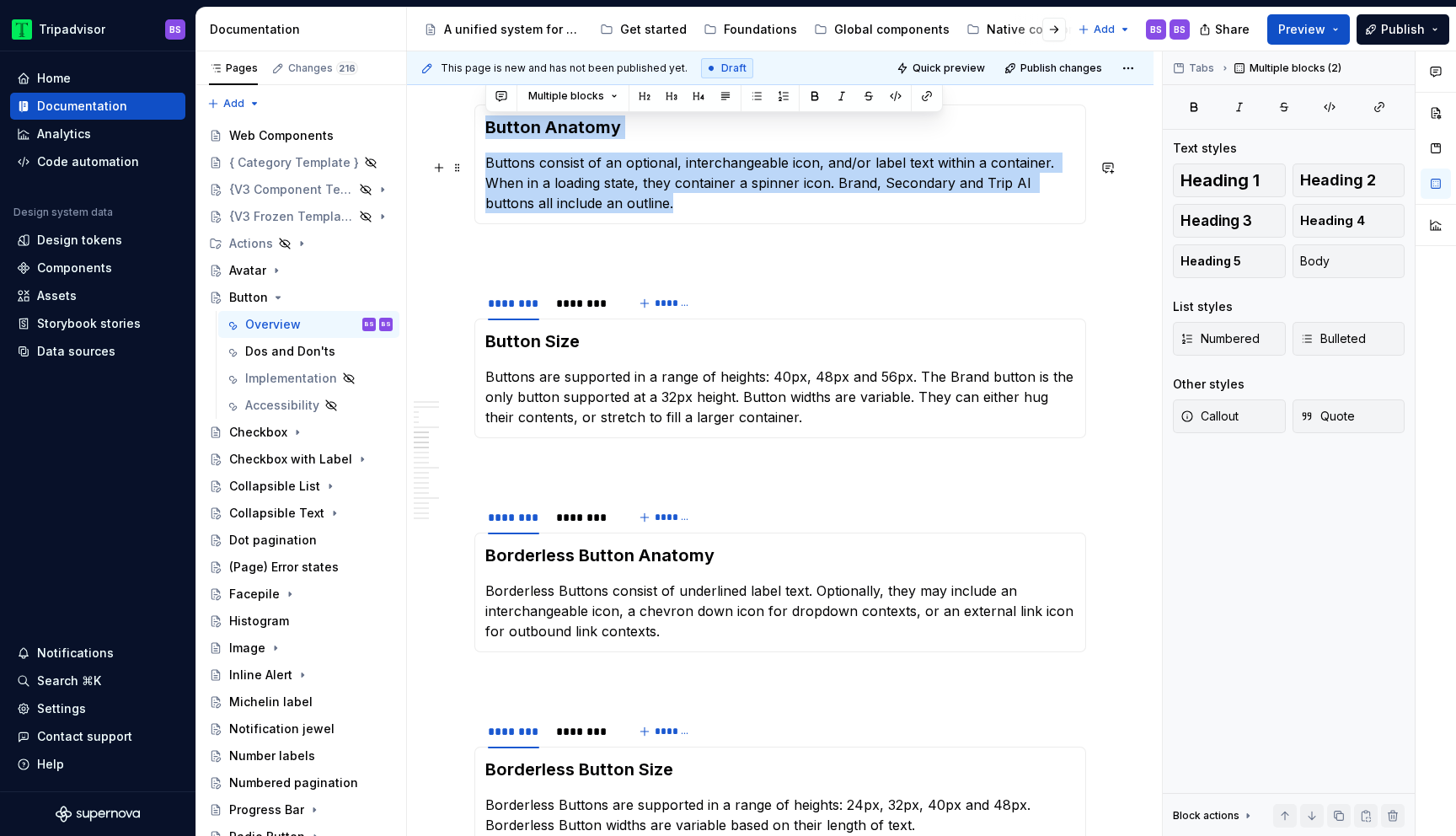
scroll to position [2679, 0]
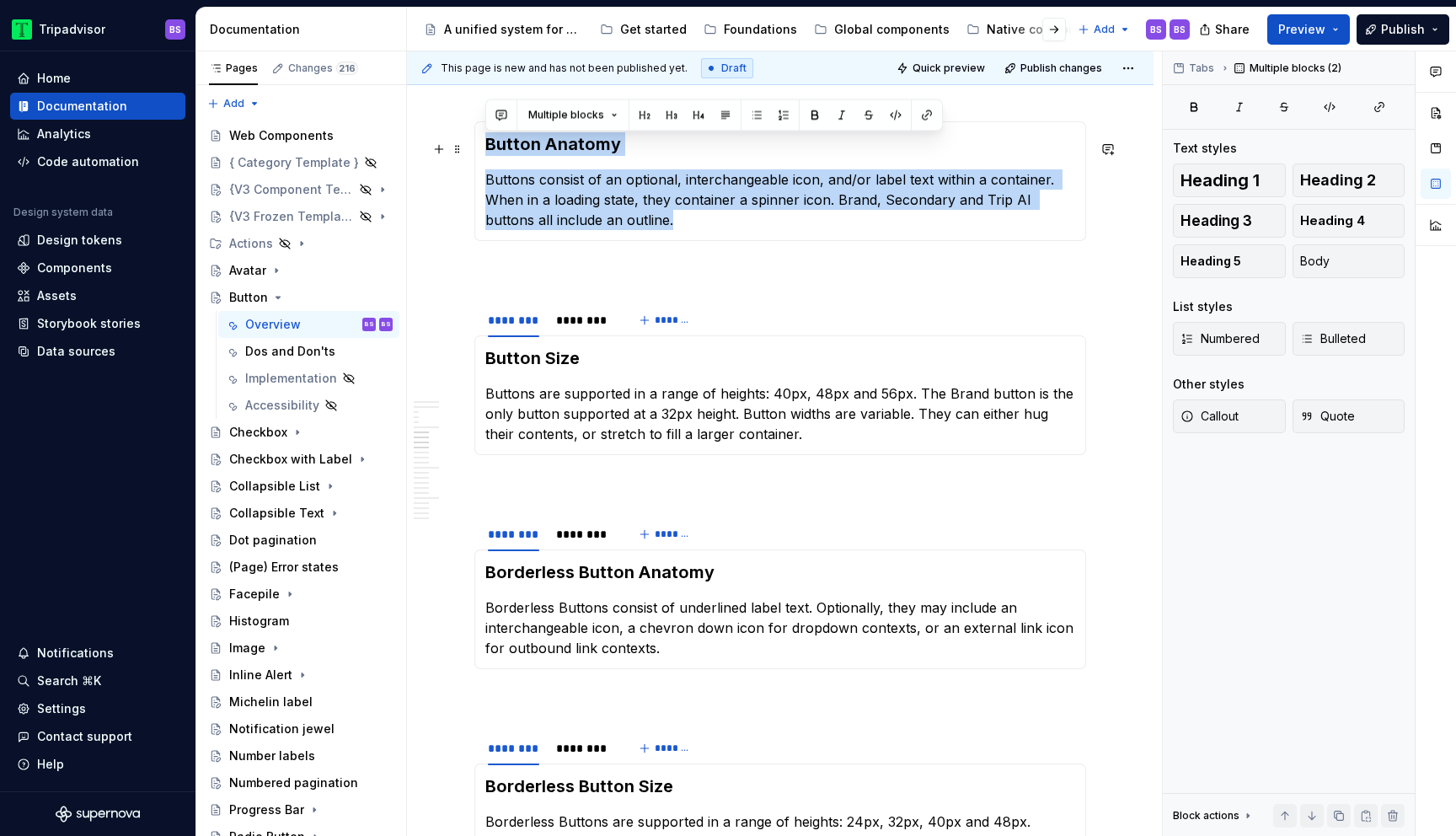
drag, startPoint x: 624, startPoint y: 176, endPoint x: 489, endPoint y: 139, distance: 140.0
click at [489, 139] on section-item-column "Button Anatomy Buttons consist of an optional, interchangeable icon, and/or lab…" at bounding box center [780, 182] width 590 height 98
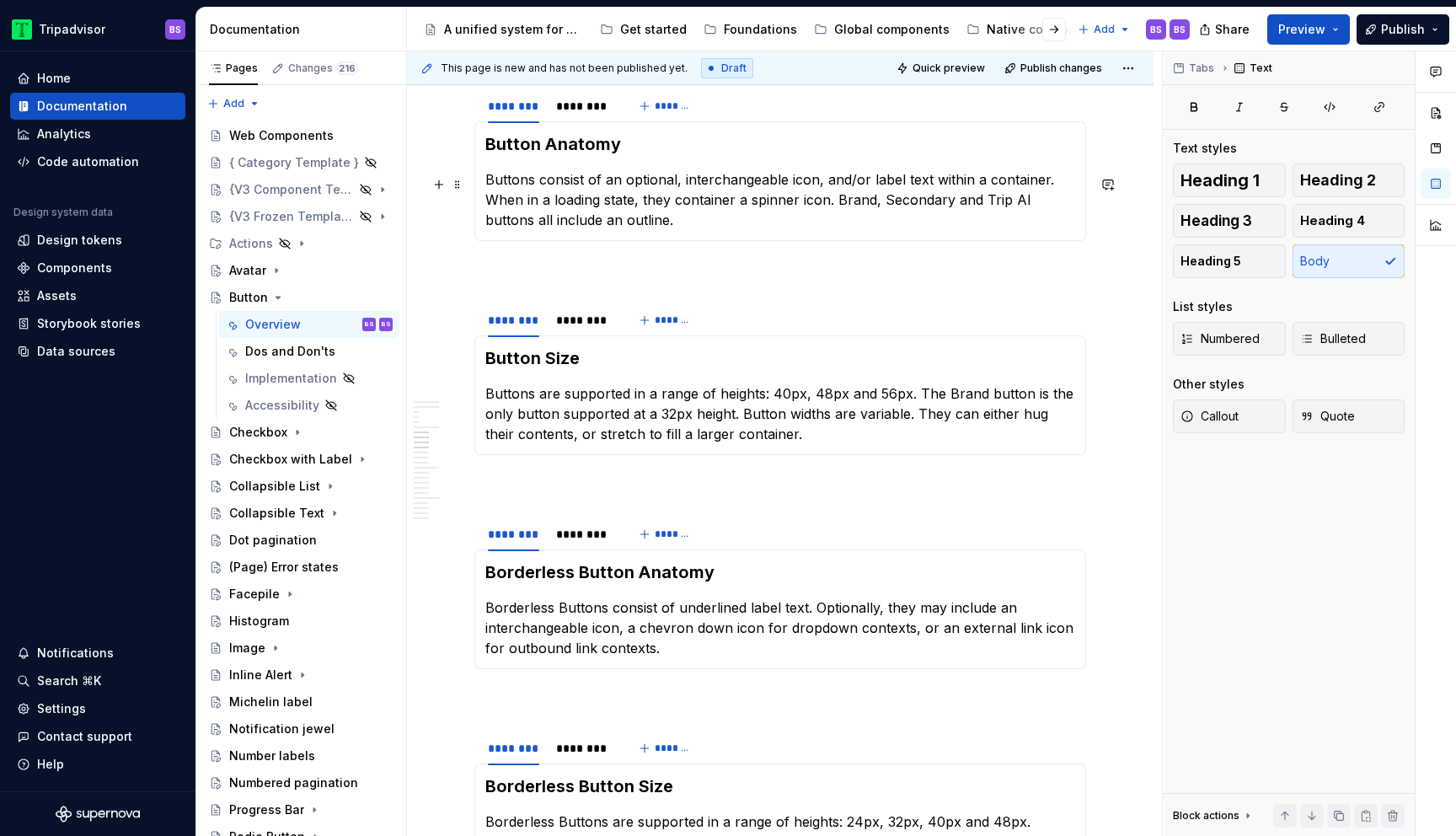
click at [626, 221] on p "Buttons consist of an optional, interchangeable icon, and/or label text within …" at bounding box center [780, 199] width 590 height 61
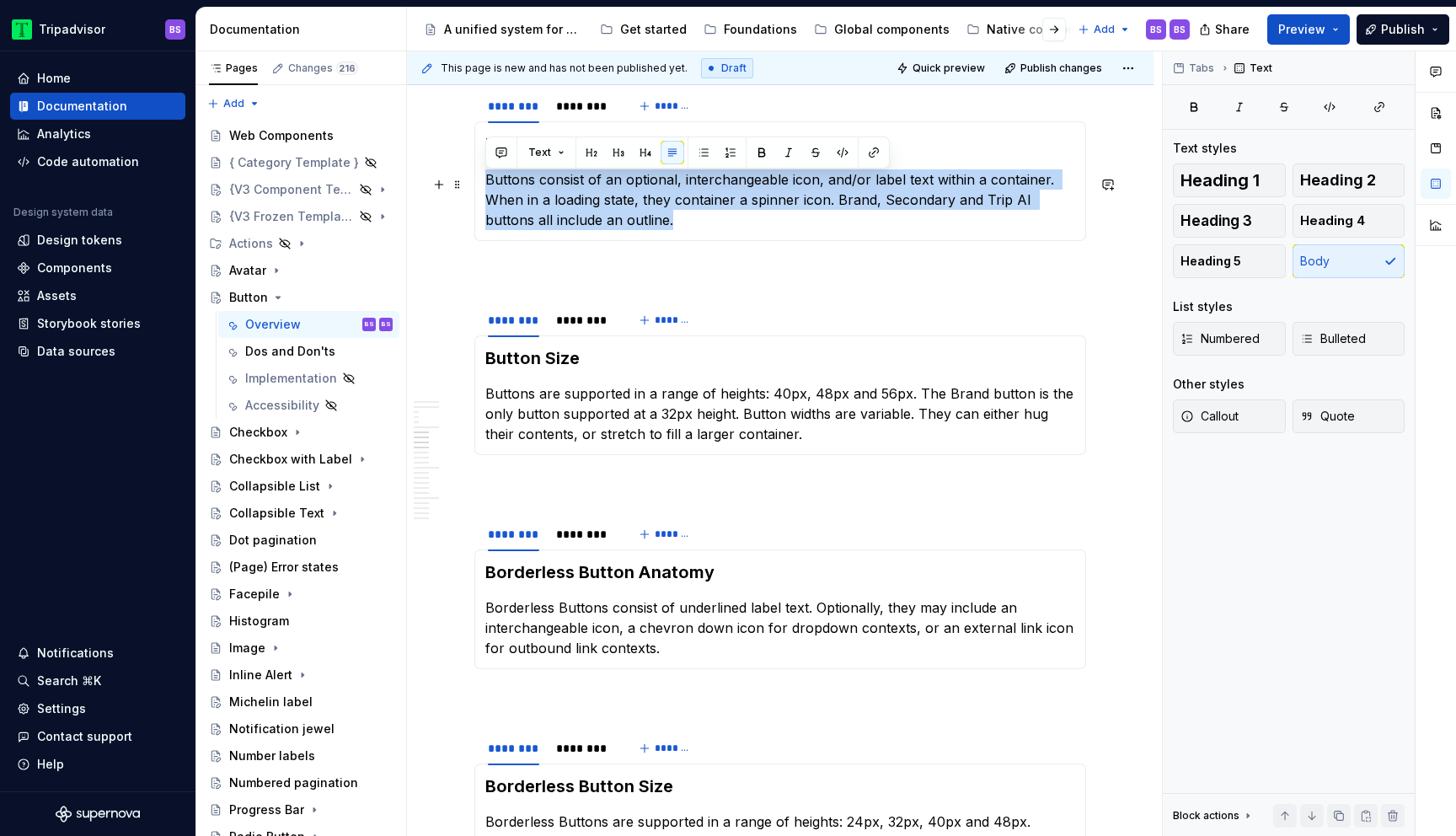
drag, startPoint x: 626, startPoint y: 224, endPoint x: 480, endPoint y: 190, distance: 149.9
click at [480, 190] on div "Button Anatomy Buttons consist of an optional, interchangeable icon, and/or lab…" at bounding box center [781, 182] width 612 height 120
copy p "Buttons consist of an optional, interchangeable icon, and/or label text within …"
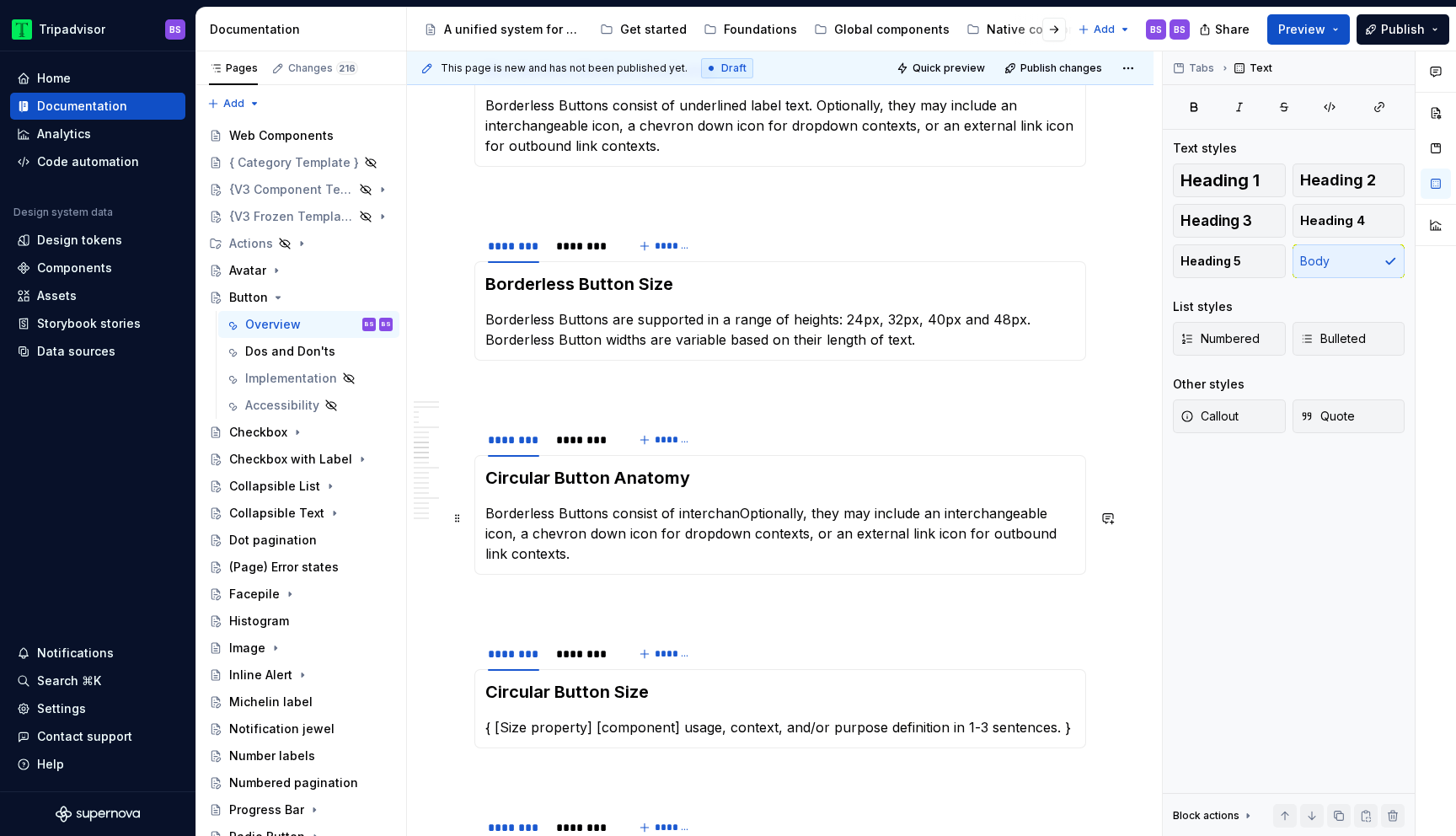
click at [562, 533] on p "Borderless Buttons consist of interchanOptionally, they may include an intercha…" at bounding box center [780, 533] width 590 height 61
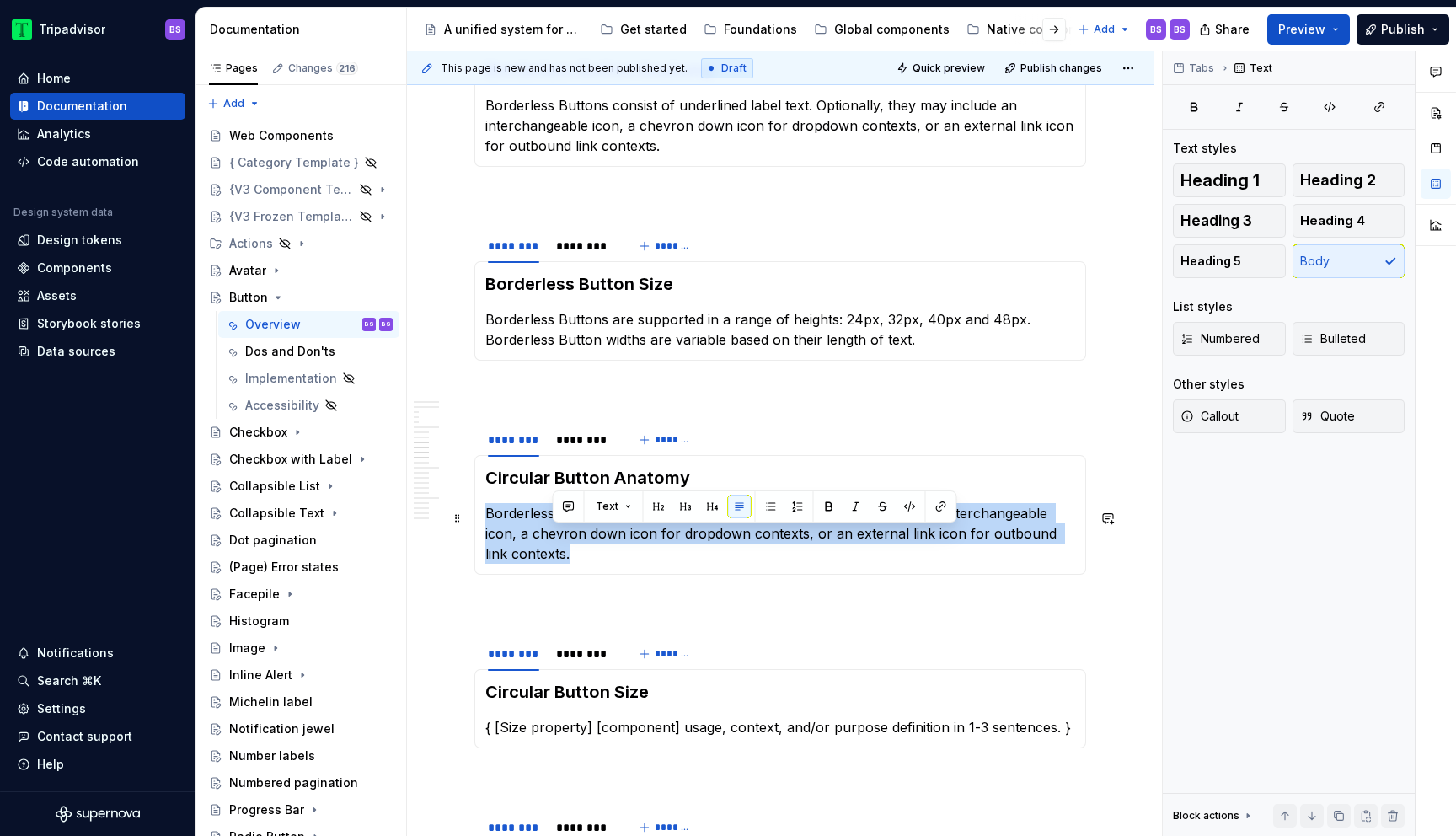
click at [562, 533] on p "Borderless Buttons consist of interchanOptionally, they may include an intercha…" at bounding box center [780, 533] width 590 height 61
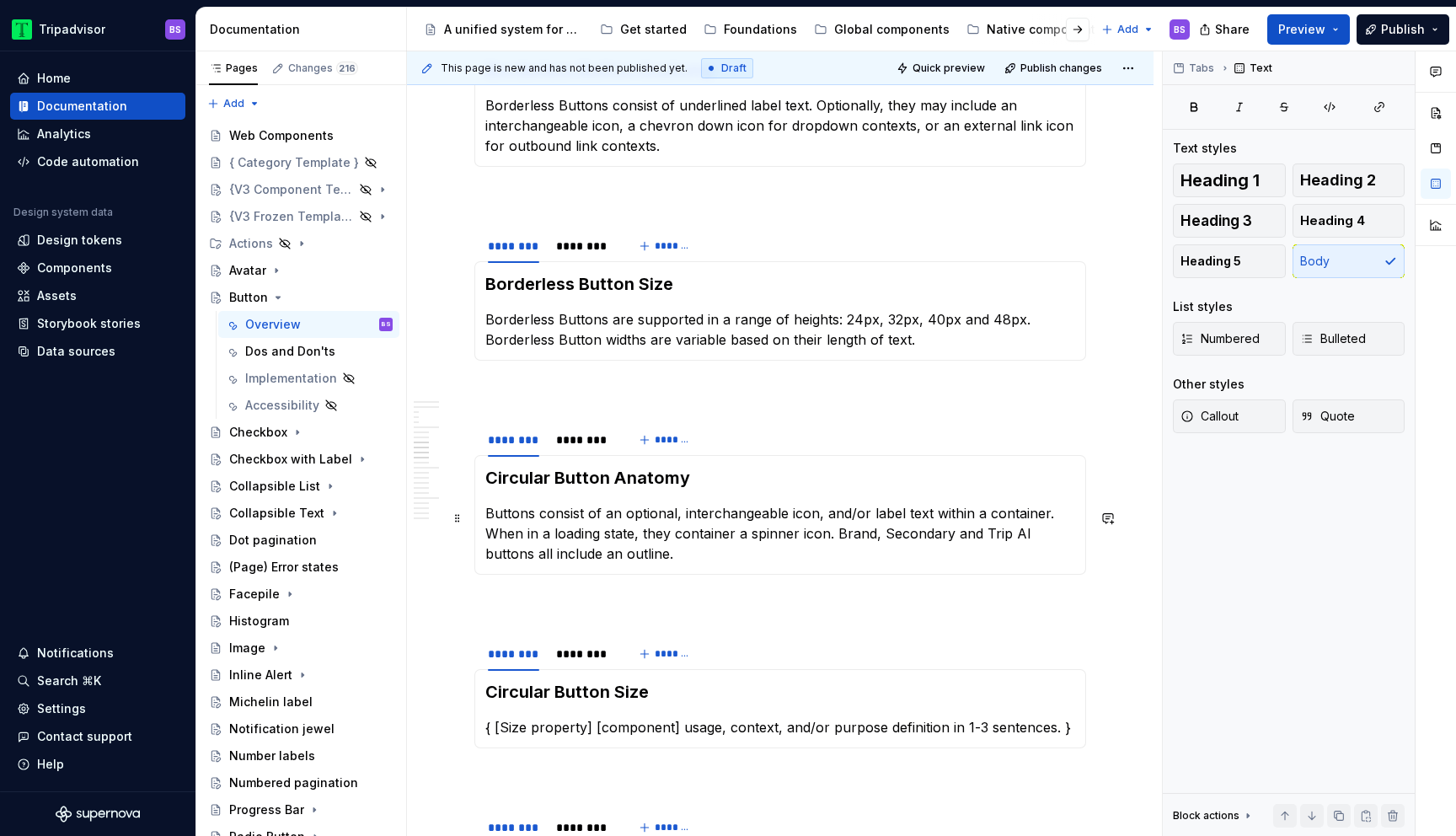
click at [534, 525] on p "Buttons consist of an optional, interchangeable icon, and/or label text within …" at bounding box center [780, 533] width 590 height 61
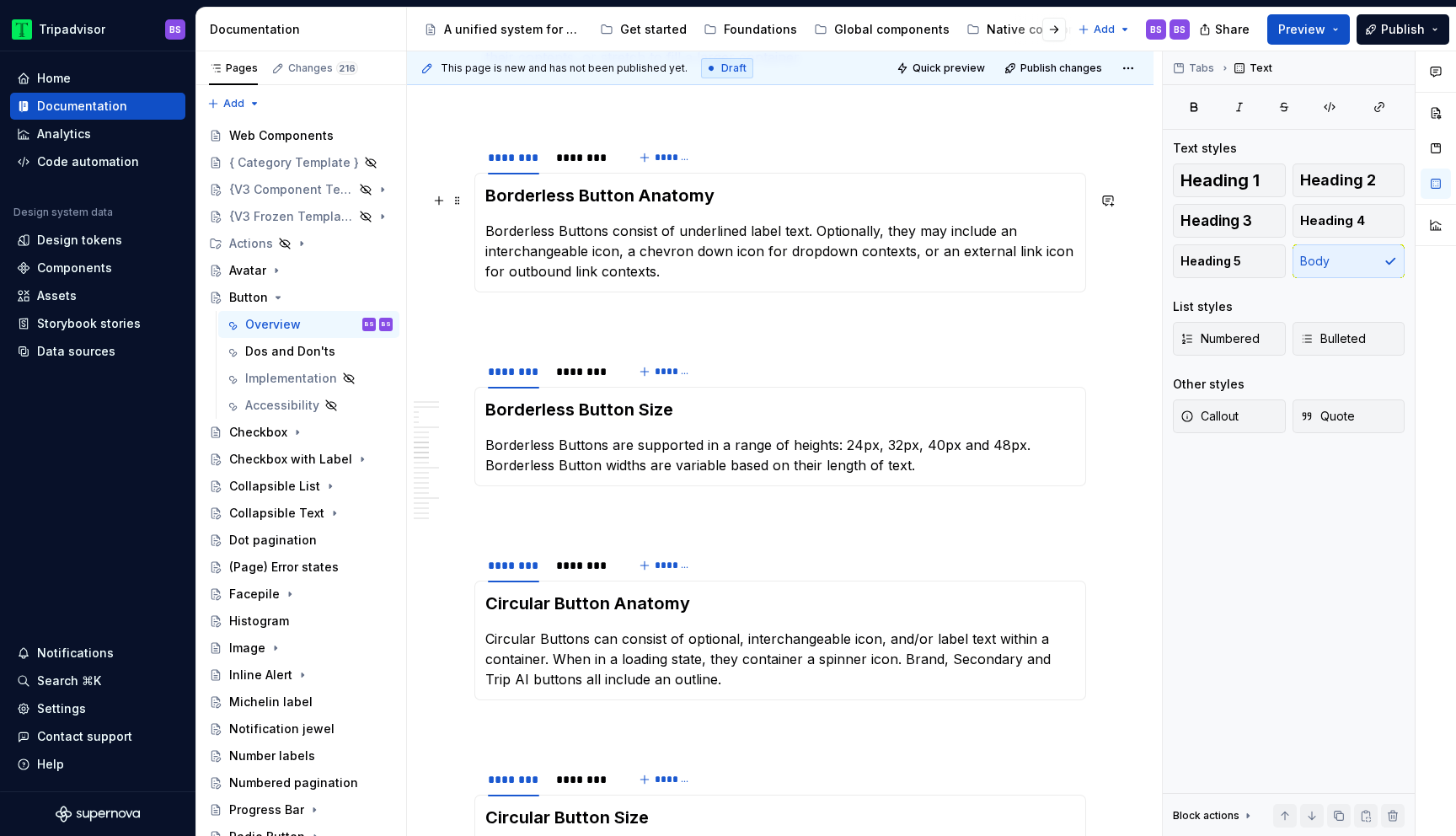
scroll to position [2866, 0]
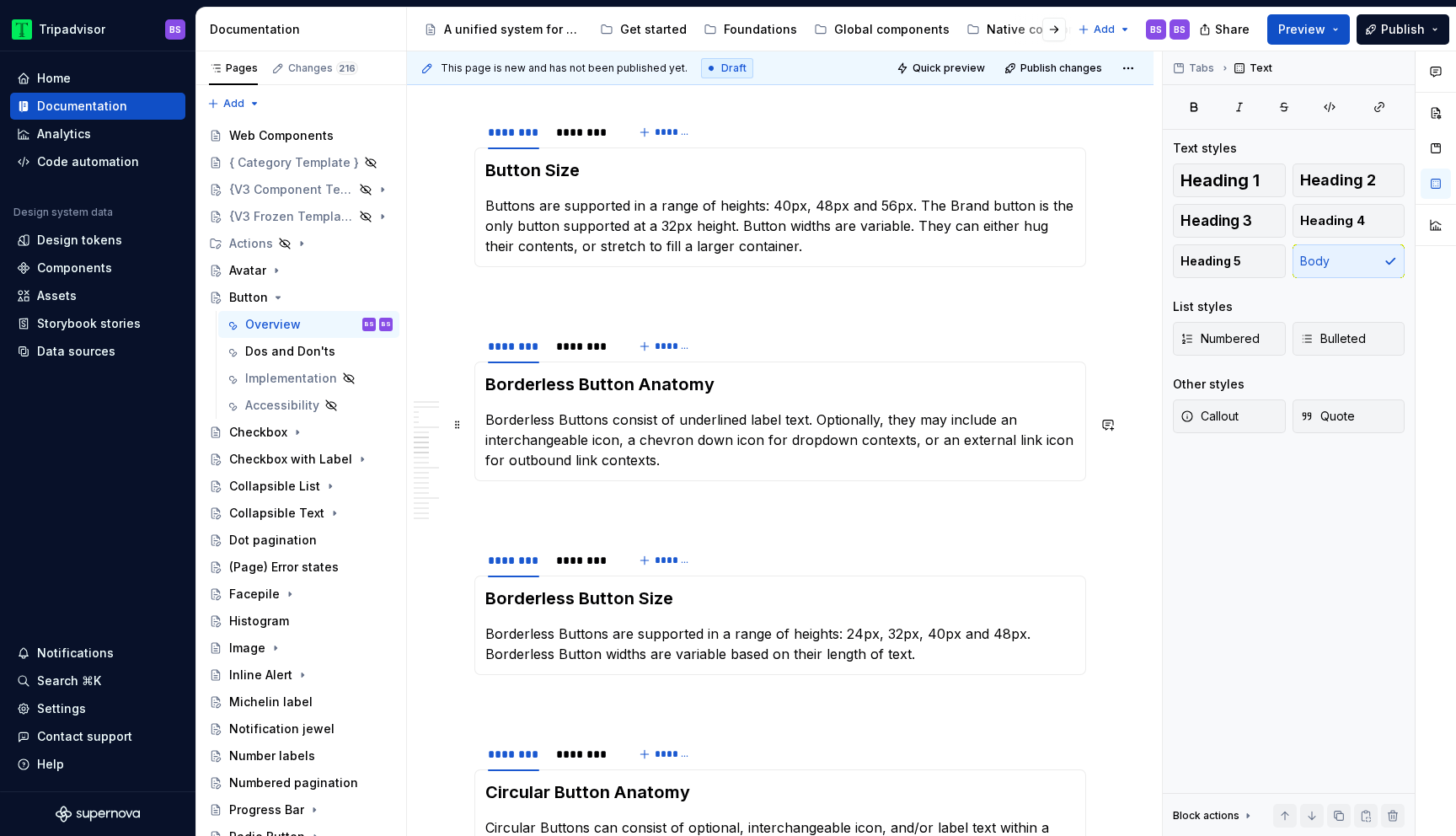
click at [657, 419] on p "Borderless Buttons consist of underlined label text. Optionally, they may inclu…" at bounding box center [780, 440] width 590 height 61
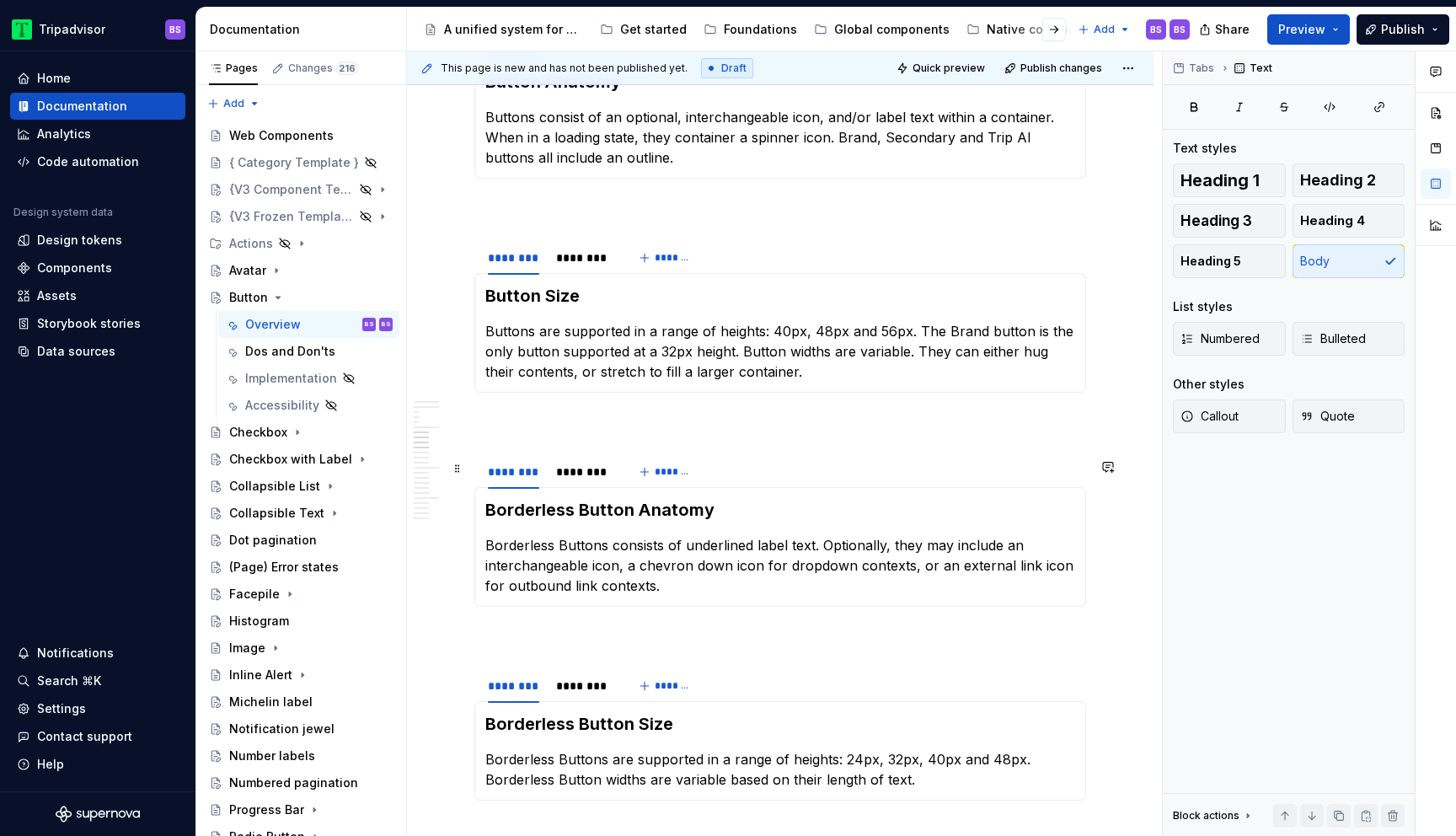
scroll to position [2761, 0]
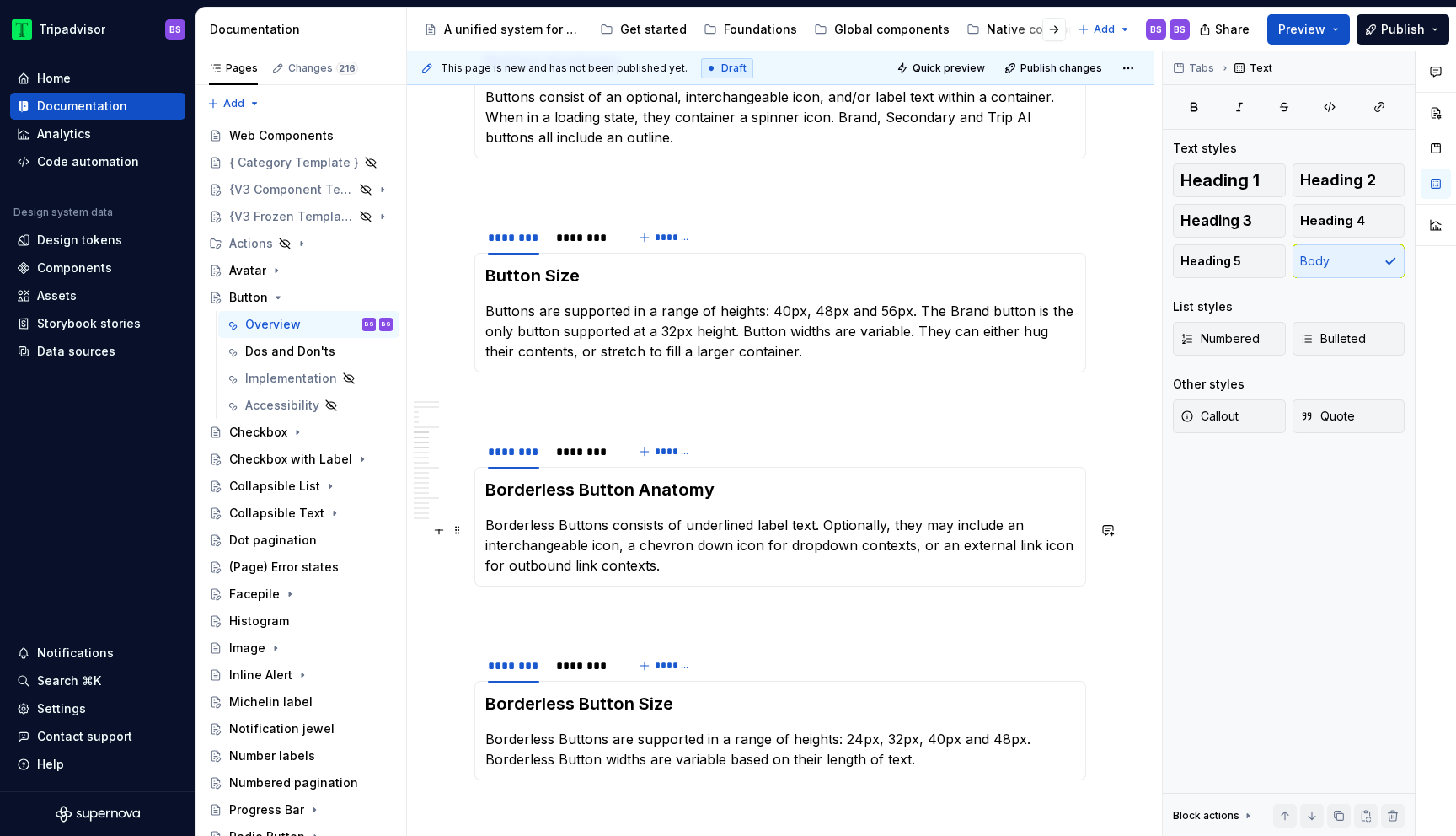
click at [602, 525] on p "Borderless Buttons consists of underlined label text. Optionally, they may incl…" at bounding box center [780, 545] width 590 height 61
click at [660, 530] on p "Borderless Buttons consists of underlined label text. Optionally, they may incl…" at bounding box center [780, 545] width 590 height 61
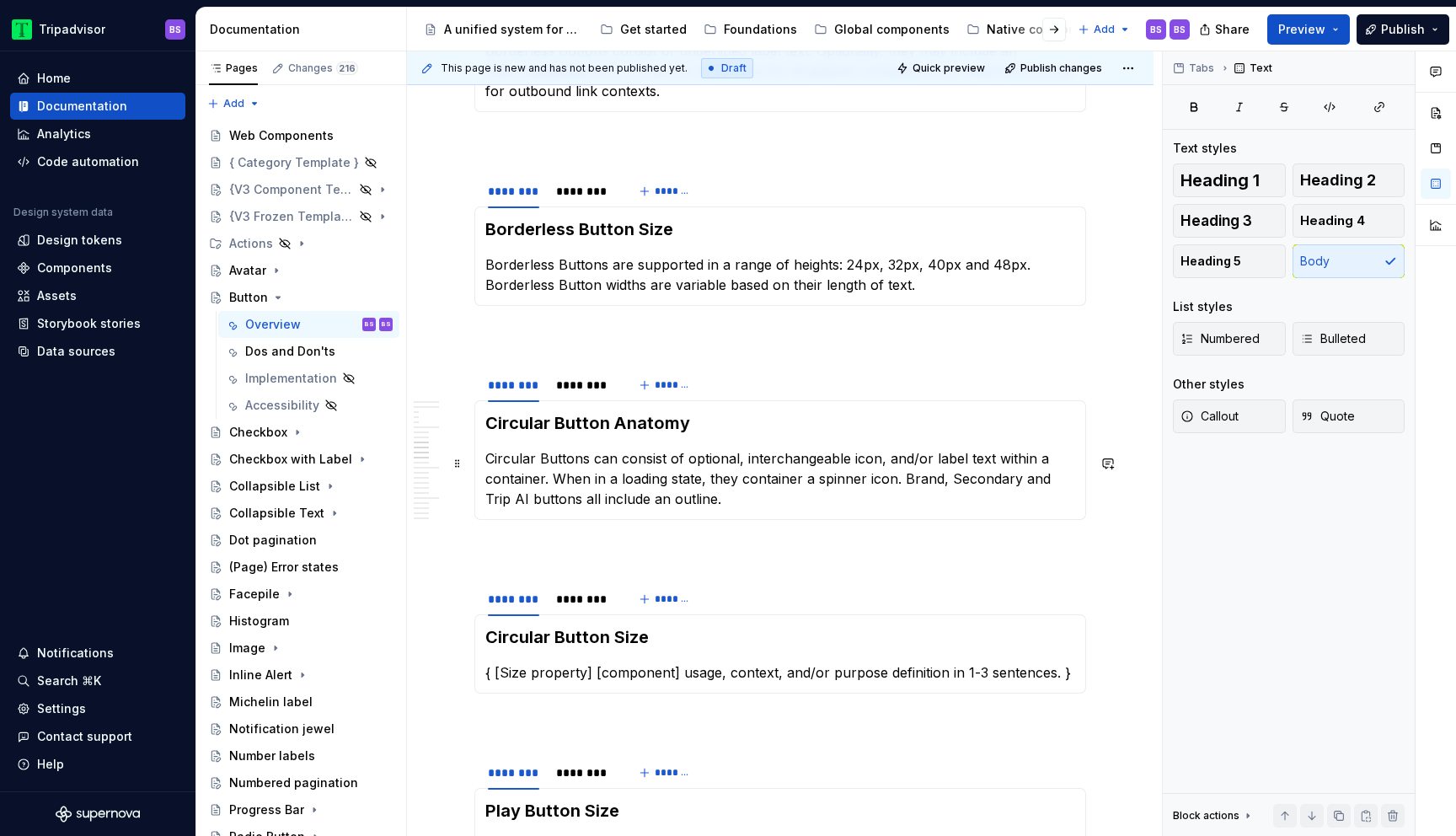
scroll to position [3302, 0]
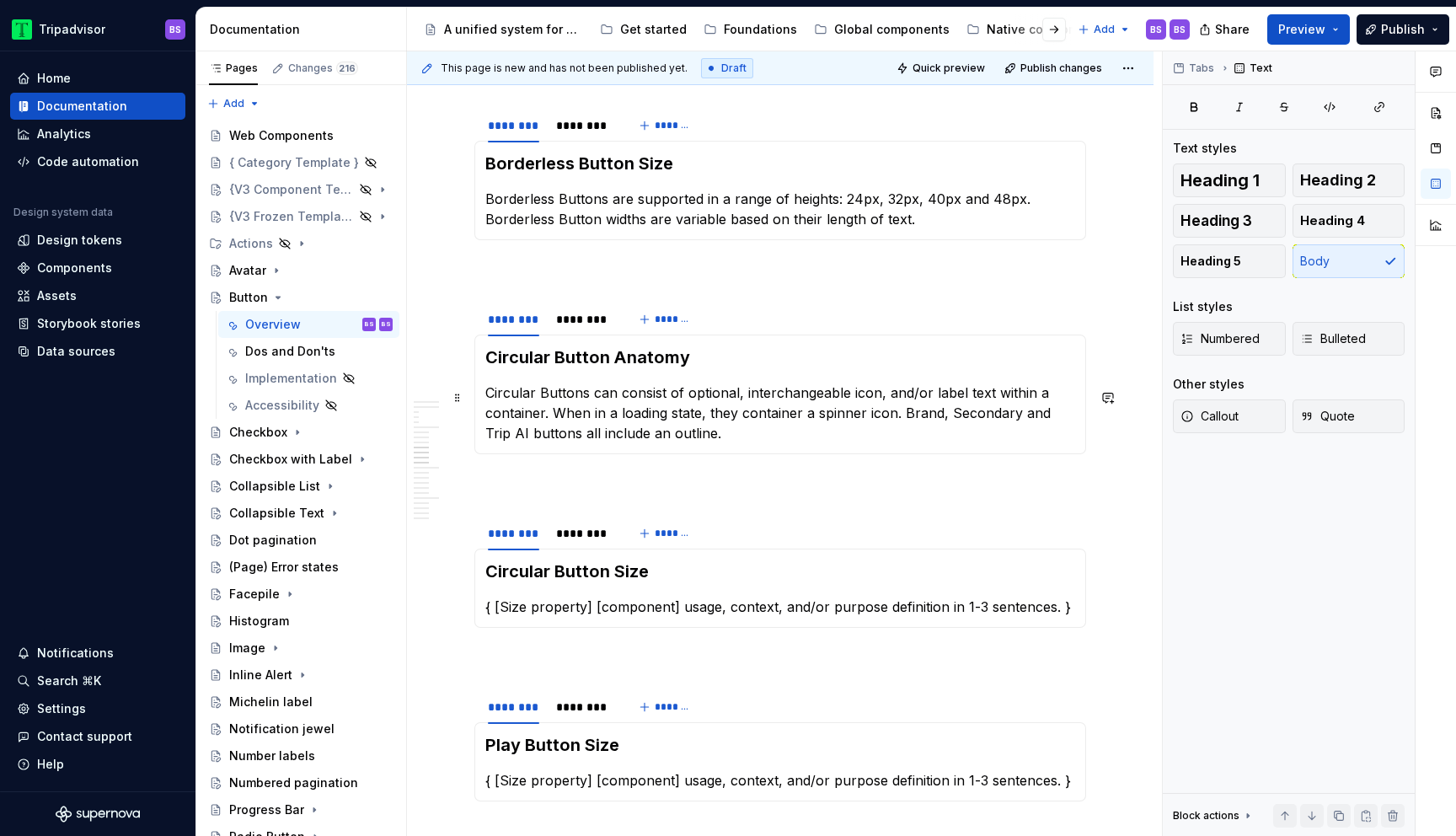
click at [619, 390] on p "Circular Buttons can consist of optional, interchangeable icon, and/or label te…" at bounding box center [780, 413] width 590 height 61
click at [888, 396] on p "Circular Buttons can consist of an interchangeable icon, and/or label text with…" at bounding box center [780, 413] width 590 height 61
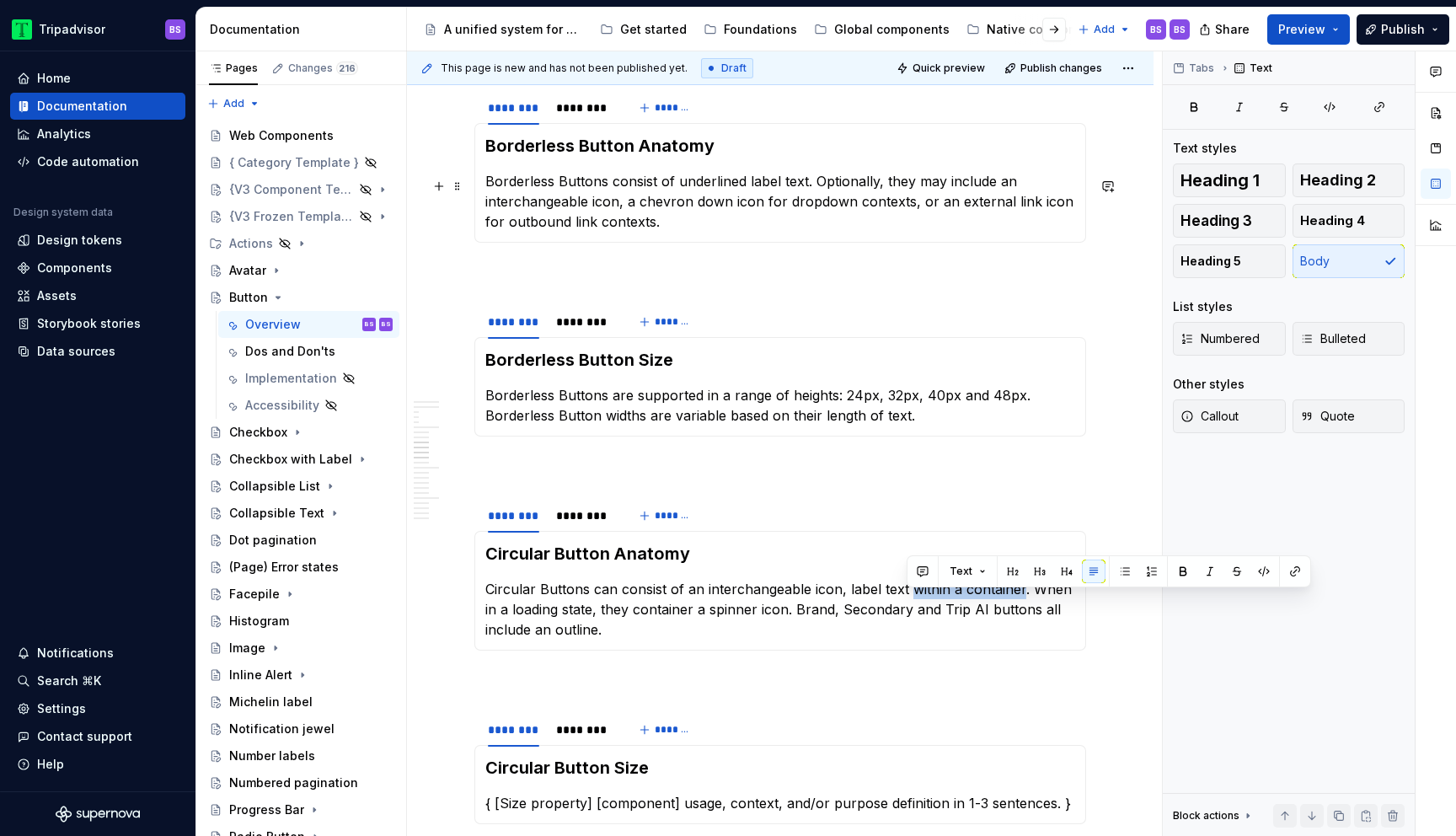
scroll to position [3094, 0]
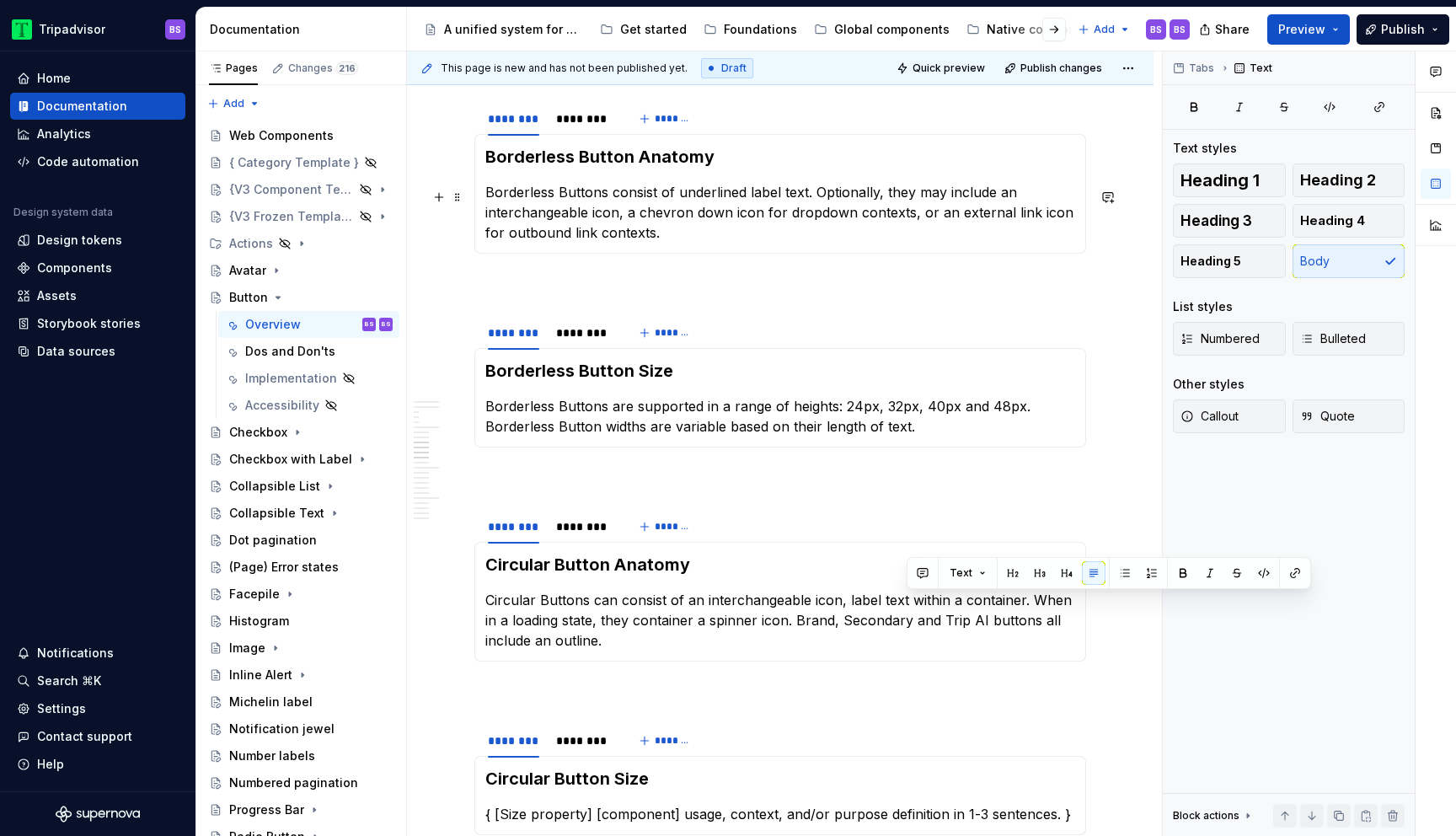
click at [816, 194] on p "Borderless Buttons consist of underlined label text. Optionally, they may inclu…" at bounding box center [780, 212] width 590 height 61
click at [801, 197] on p "Borderless Buttons consist of underlined label text. Optionally, they may inclu…" at bounding box center [780, 212] width 590 height 61
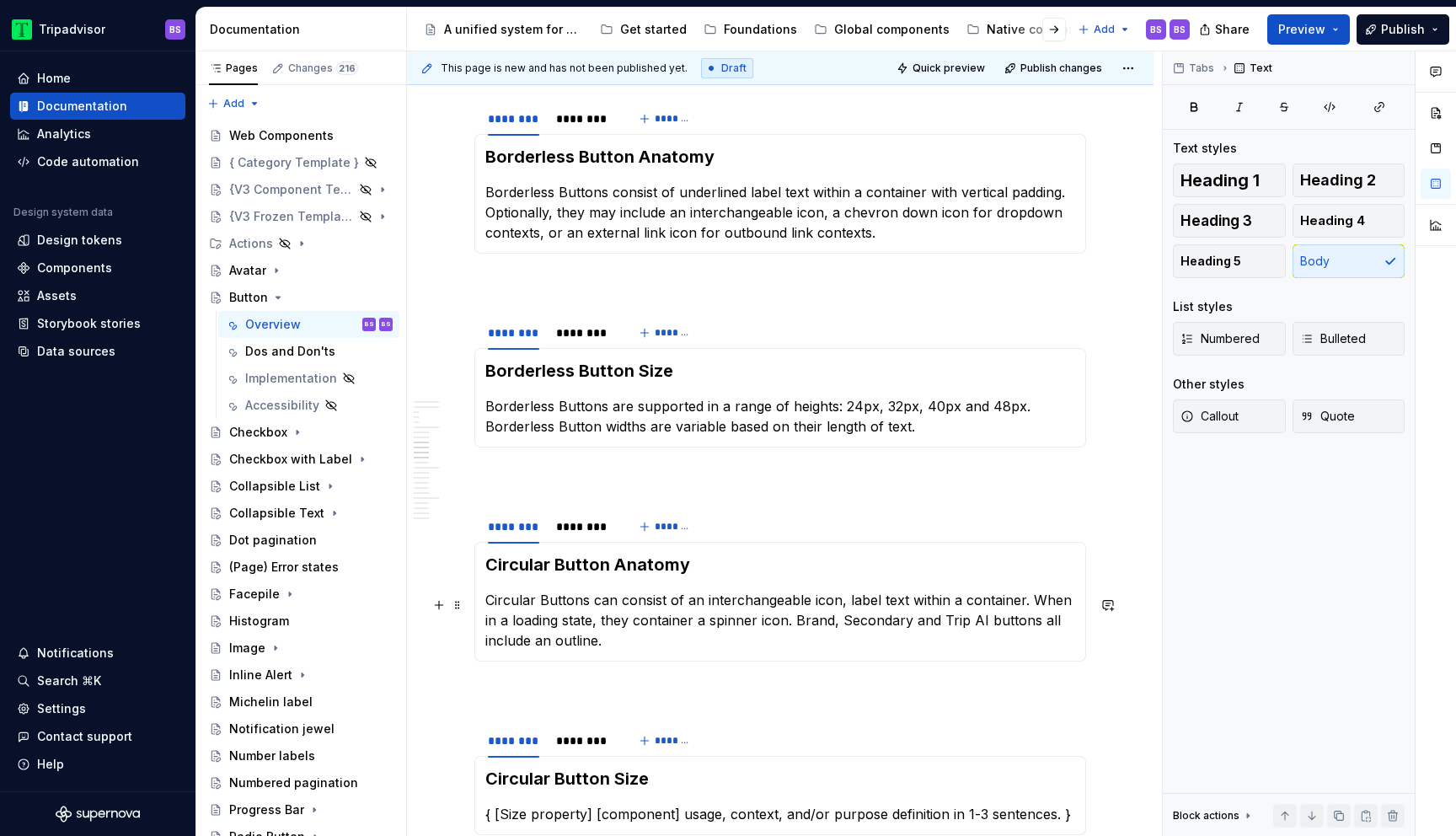
click at [902, 604] on p "Circular Buttons can consist of an interchangeable icon, label text within a co…" at bounding box center [780, 620] width 590 height 61
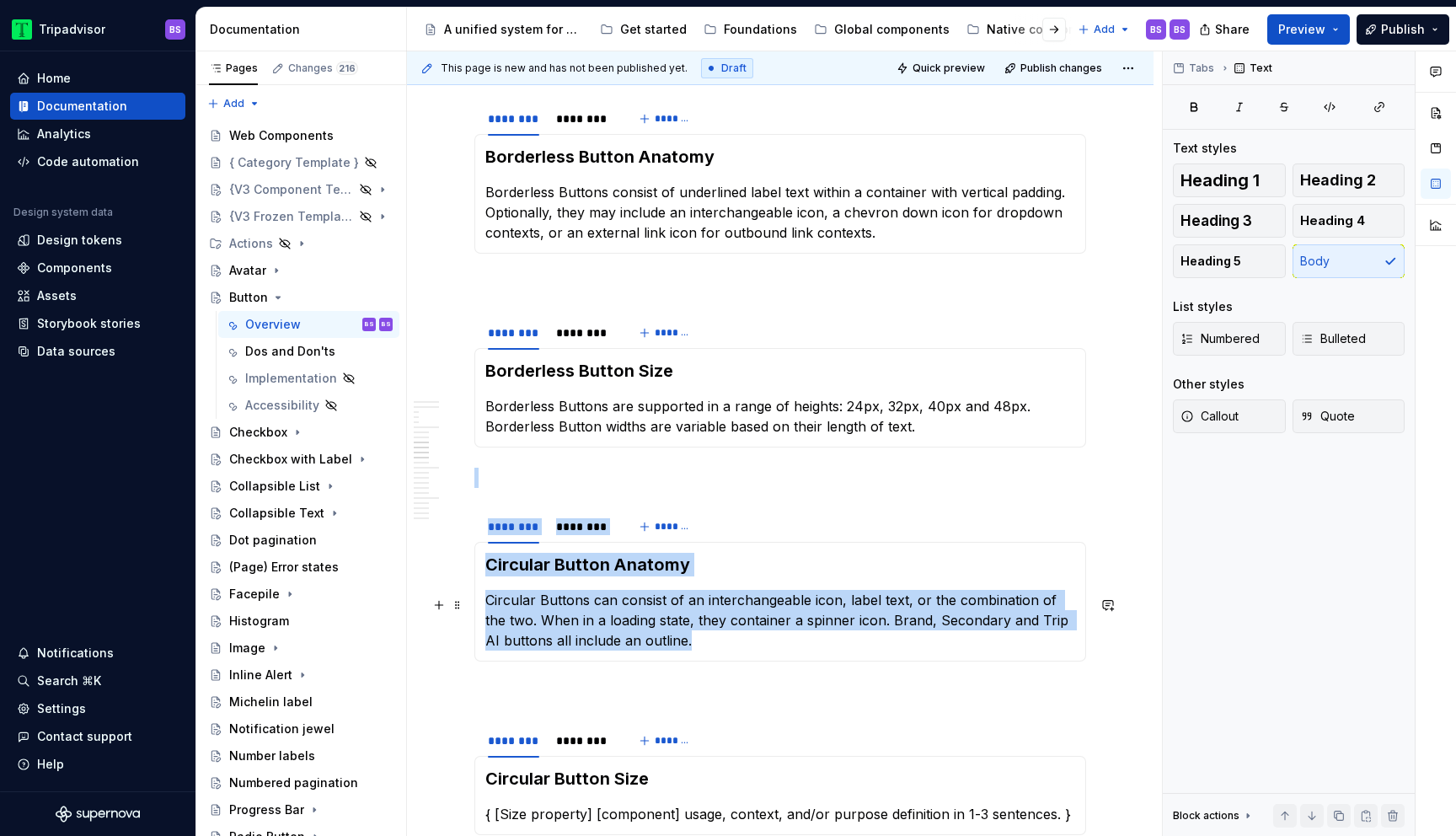
click at [526, 624] on p "Circular Buttons can consist of an interchangeable icon, label text, or the com…" at bounding box center [780, 620] width 590 height 61
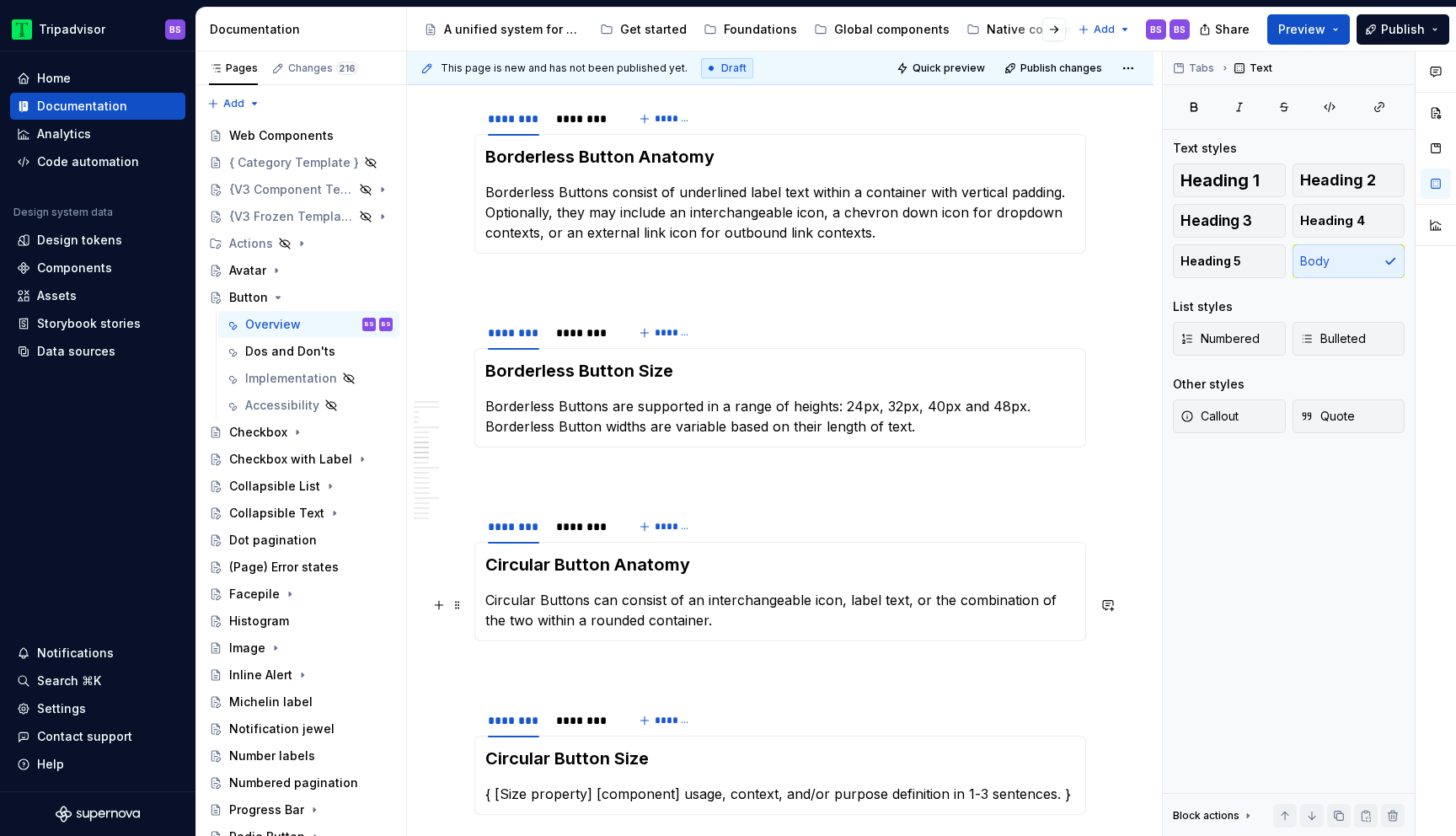
click at [505, 625] on p "Circular Buttons can consist of an interchangeable icon, label text, or the com…" at bounding box center [780, 610] width 590 height 41
click at [706, 635] on div "Circular Button Anatomy Circular Buttons can consist of an interchangeable icon…" at bounding box center [781, 592] width 612 height 100
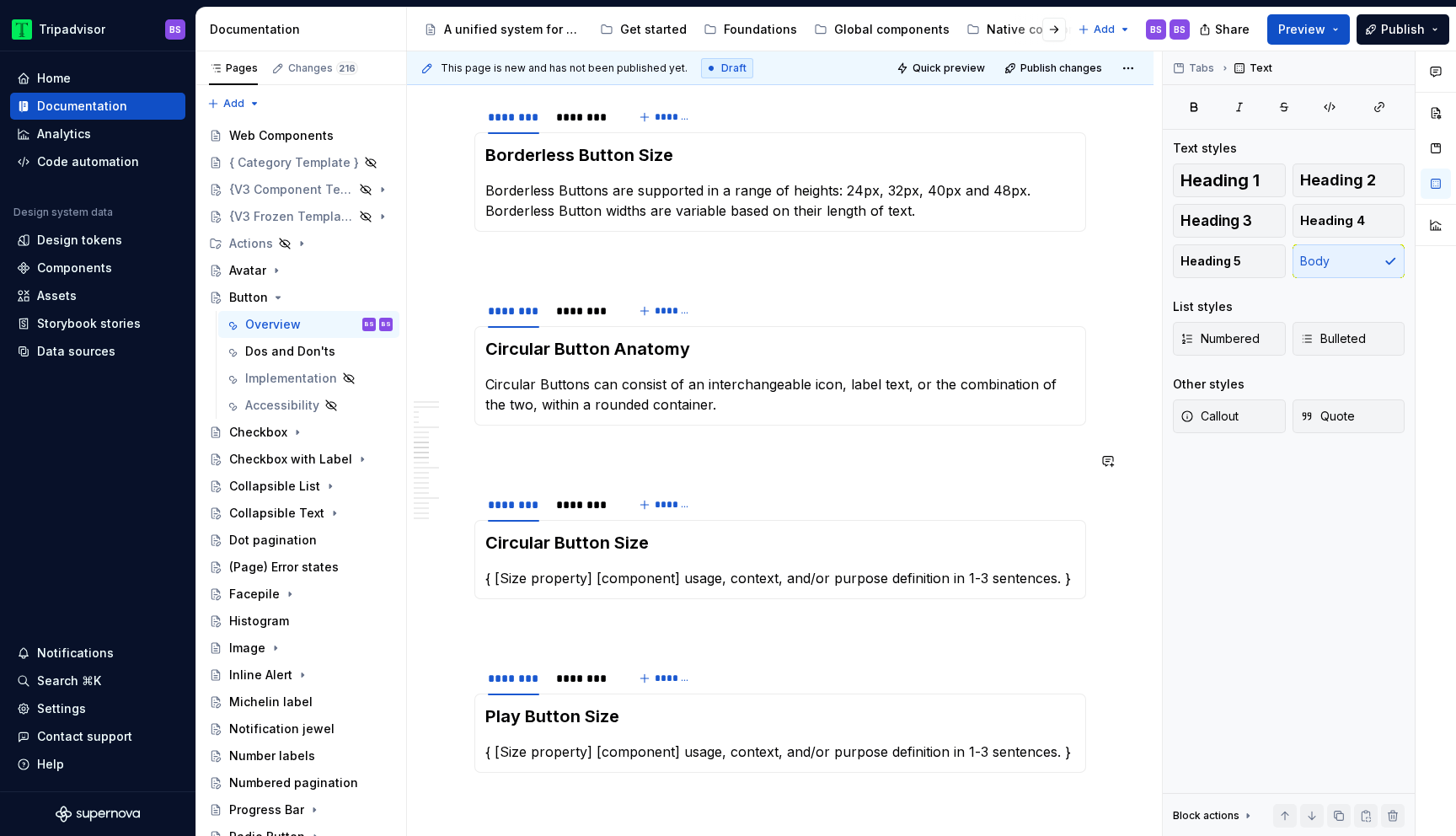
scroll to position [3358, 0]
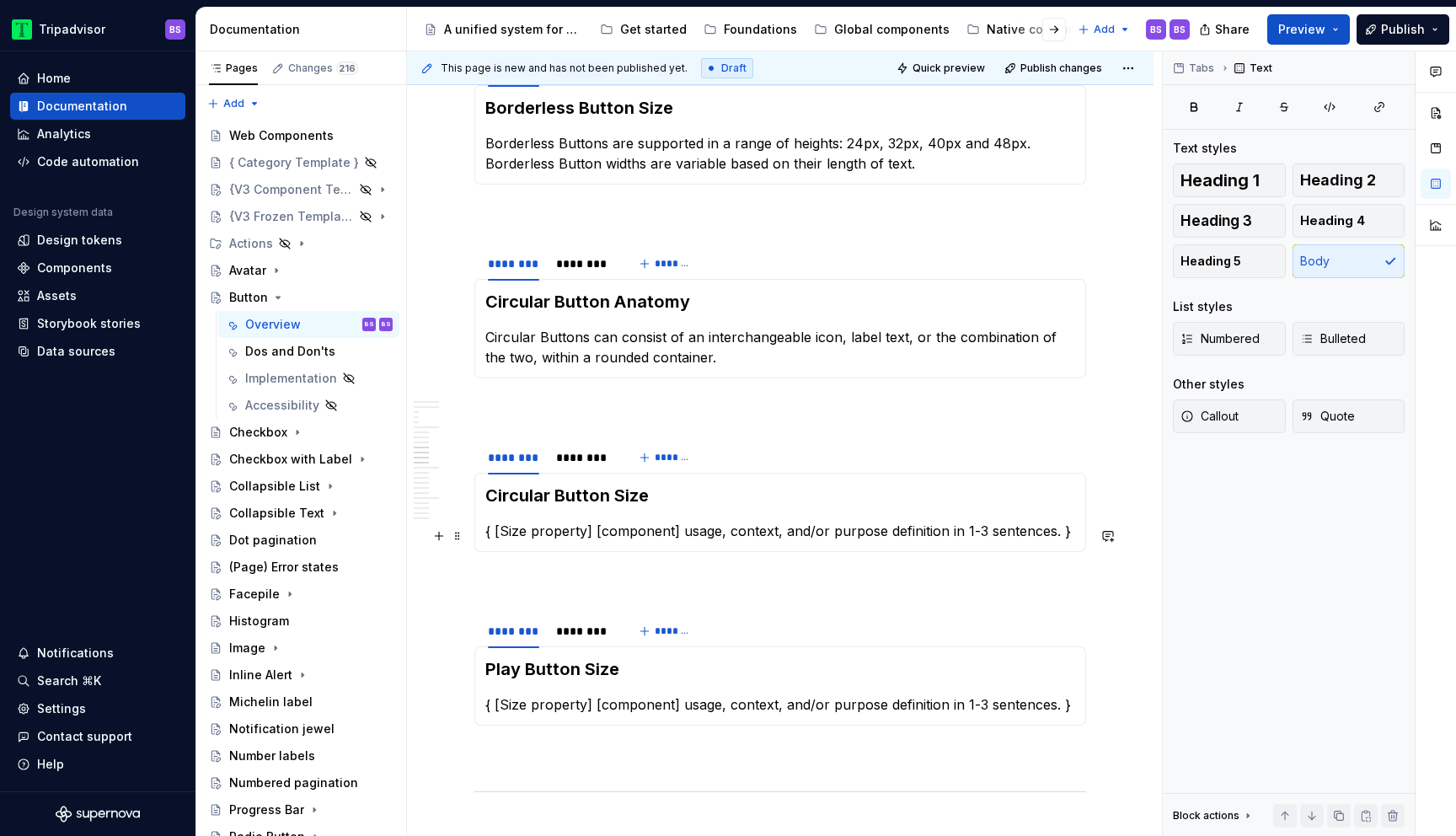
click at [674, 537] on p "{ [Size property] [component] usage, context, and/or purpose definition in 1-3 …" at bounding box center [780, 531] width 590 height 20
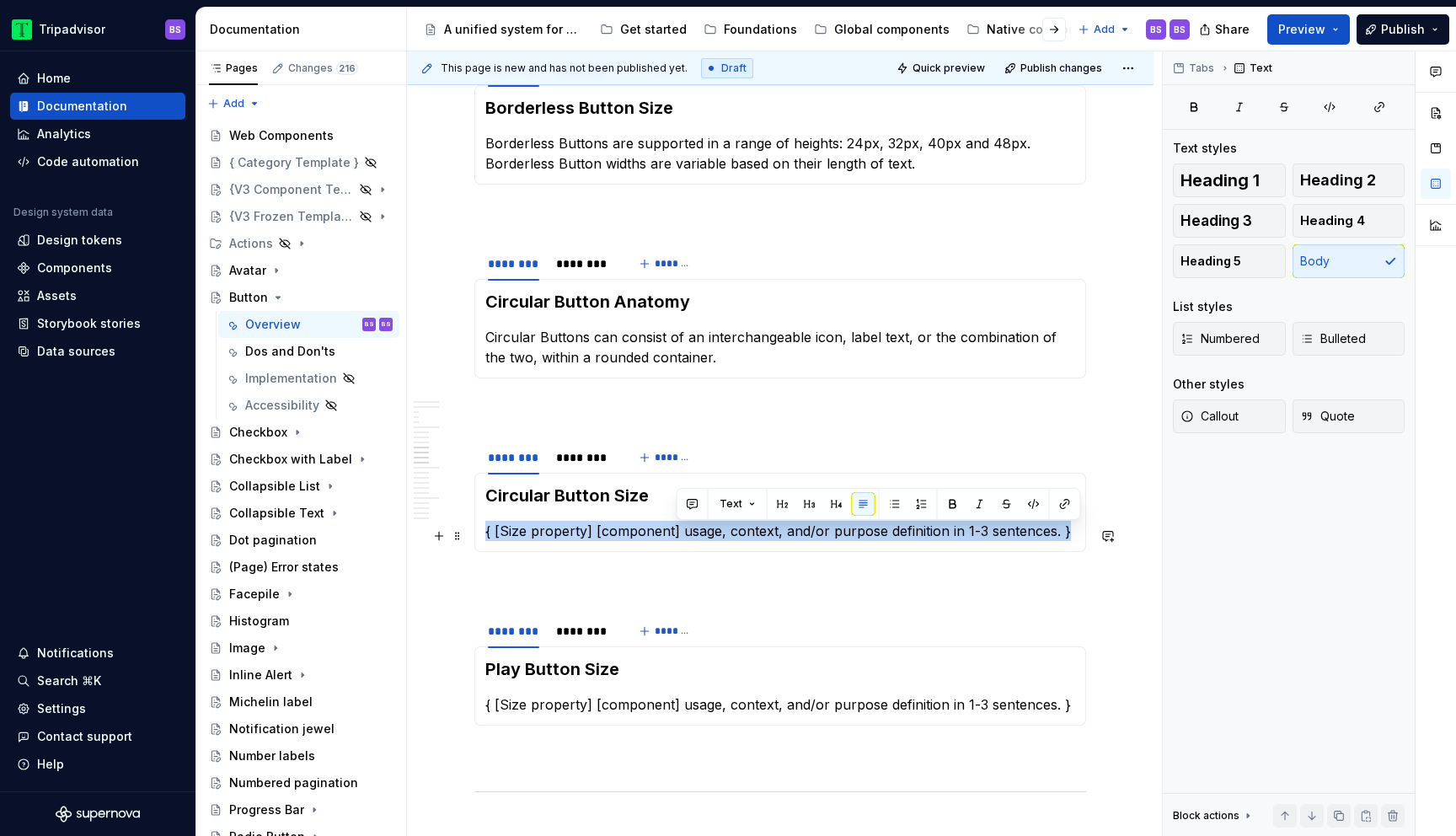
click at [674, 537] on p "{ [Size property] [component] usage, context, and/or purpose definition in 1-3 …" at bounding box center [780, 531] width 590 height 20
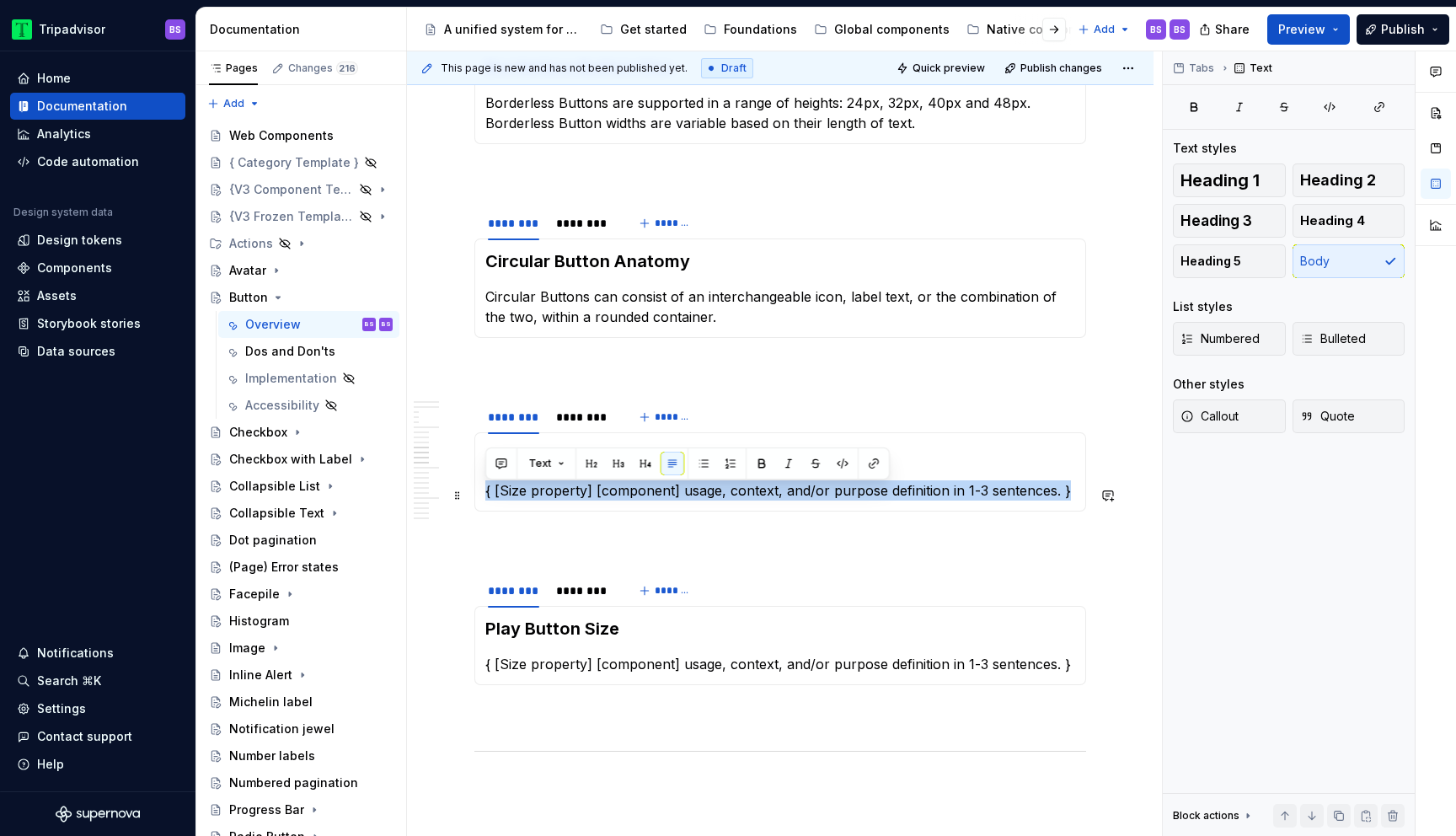
scroll to position [3400, 0]
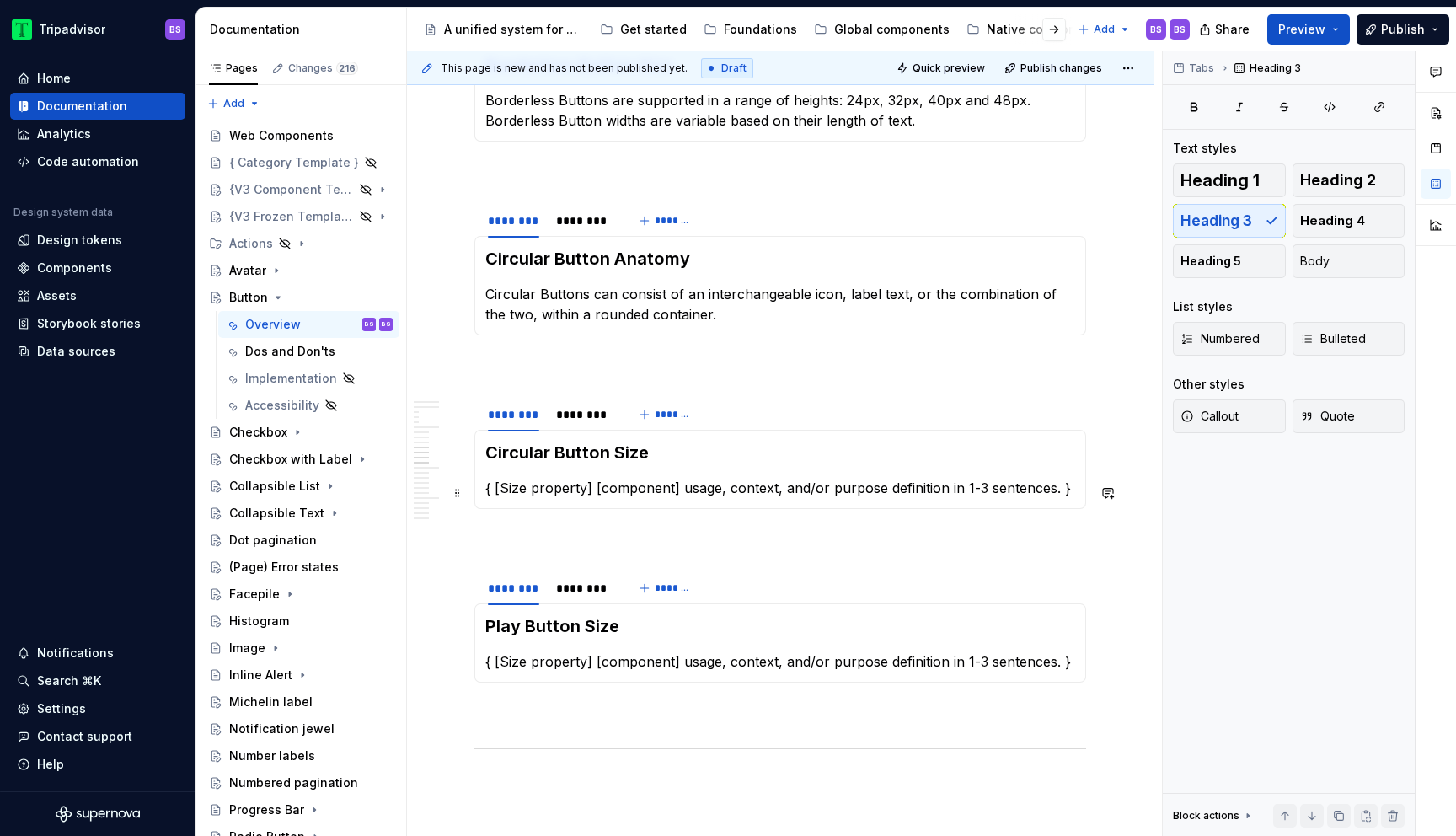
click at [863, 494] on p "{ [Size property] [component] usage, context, and/or purpose definition in 1-3 …" at bounding box center [780, 489] width 590 height 20
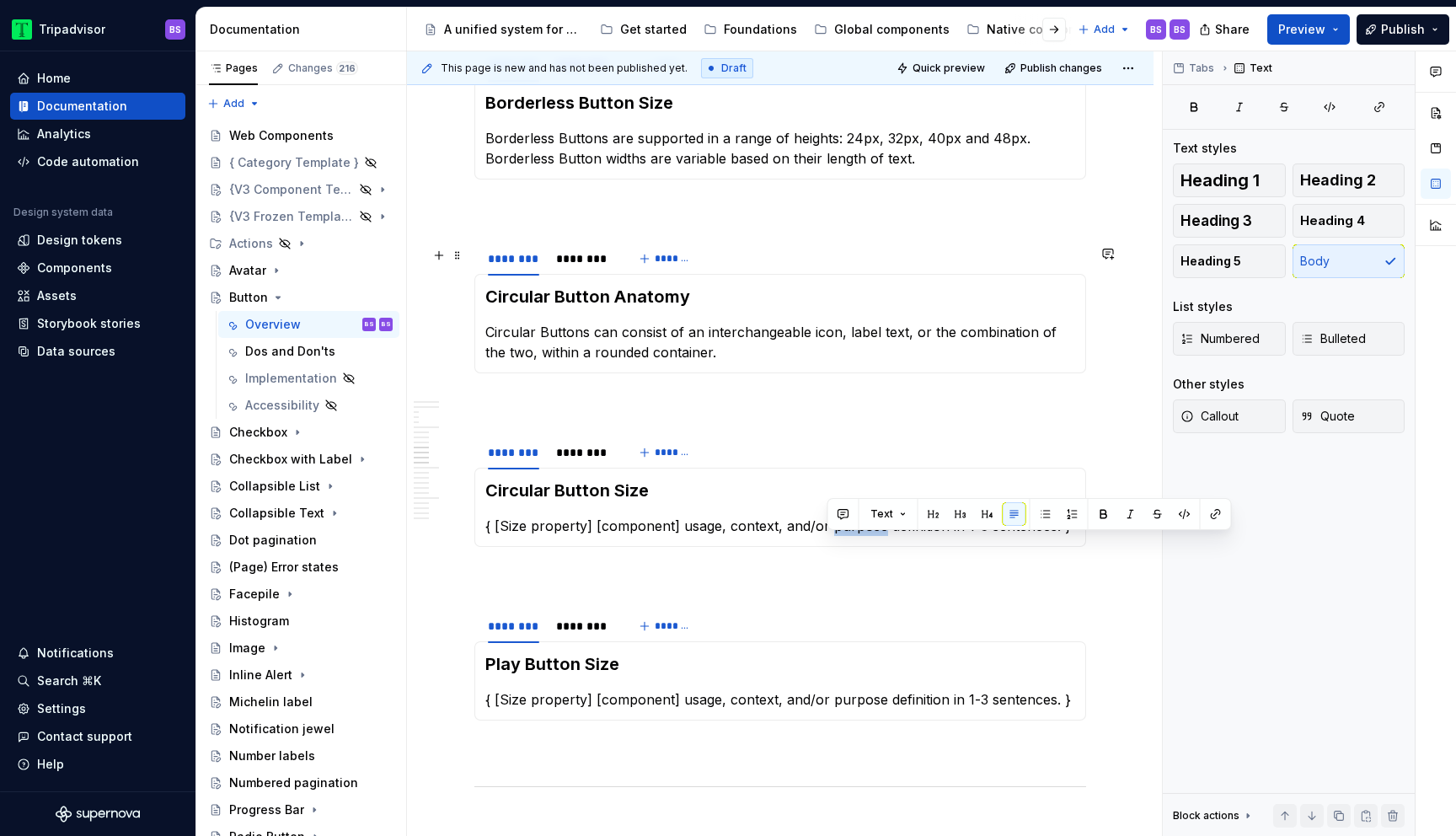
scroll to position [3344, 0]
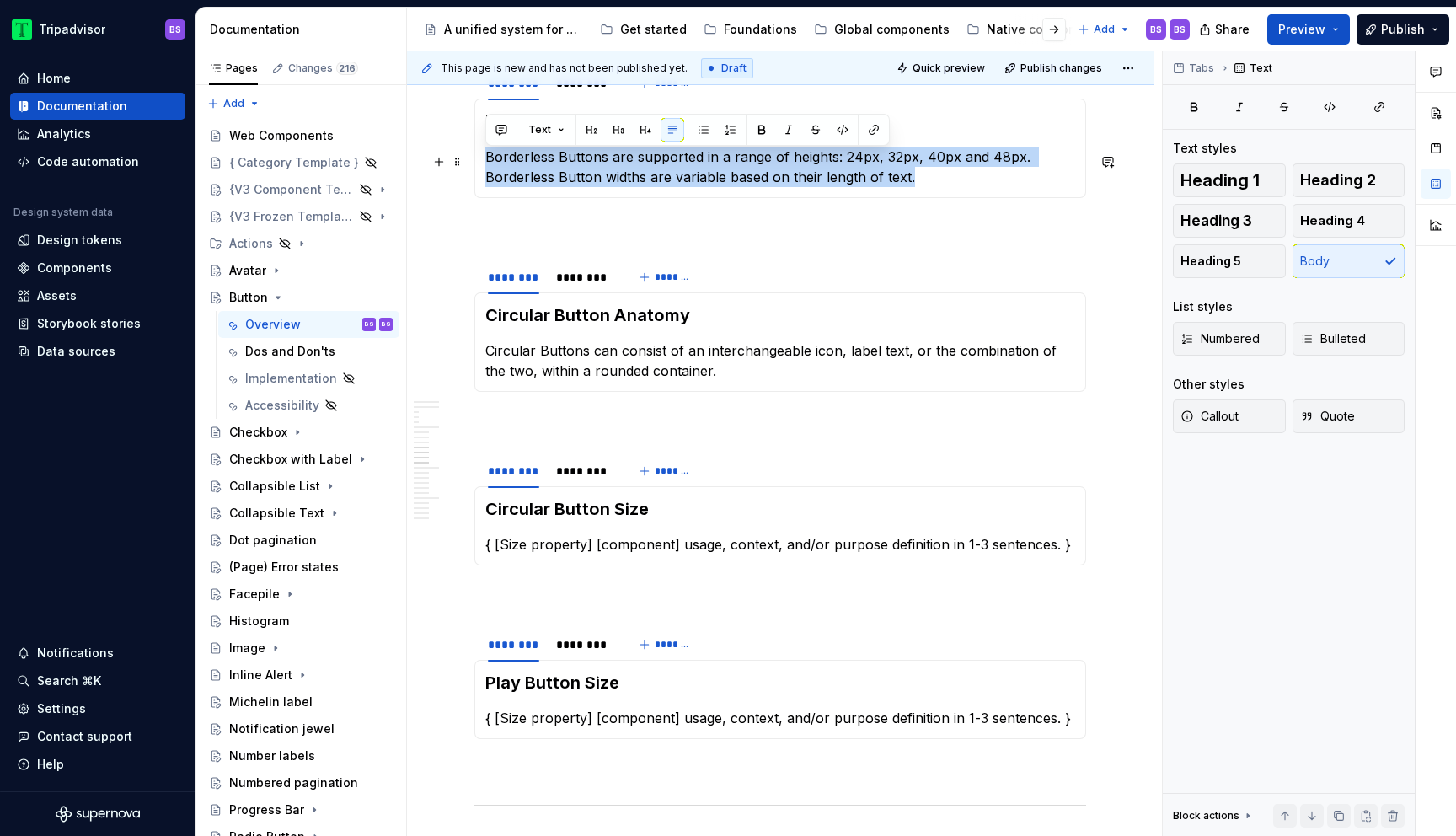
drag, startPoint x: 919, startPoint y: 181, endPoint x: 484, endPoint y: 160, distance: 435.5
click at [484, 160] on div "Borderless Button Size Borderless Buttons are supported in a range of heights: …" at bounding box center [781, 149] width 612 height 100
copy p "Borderless Buttons are supported in a range of heights: 24px, 32px, 40px and 48…"
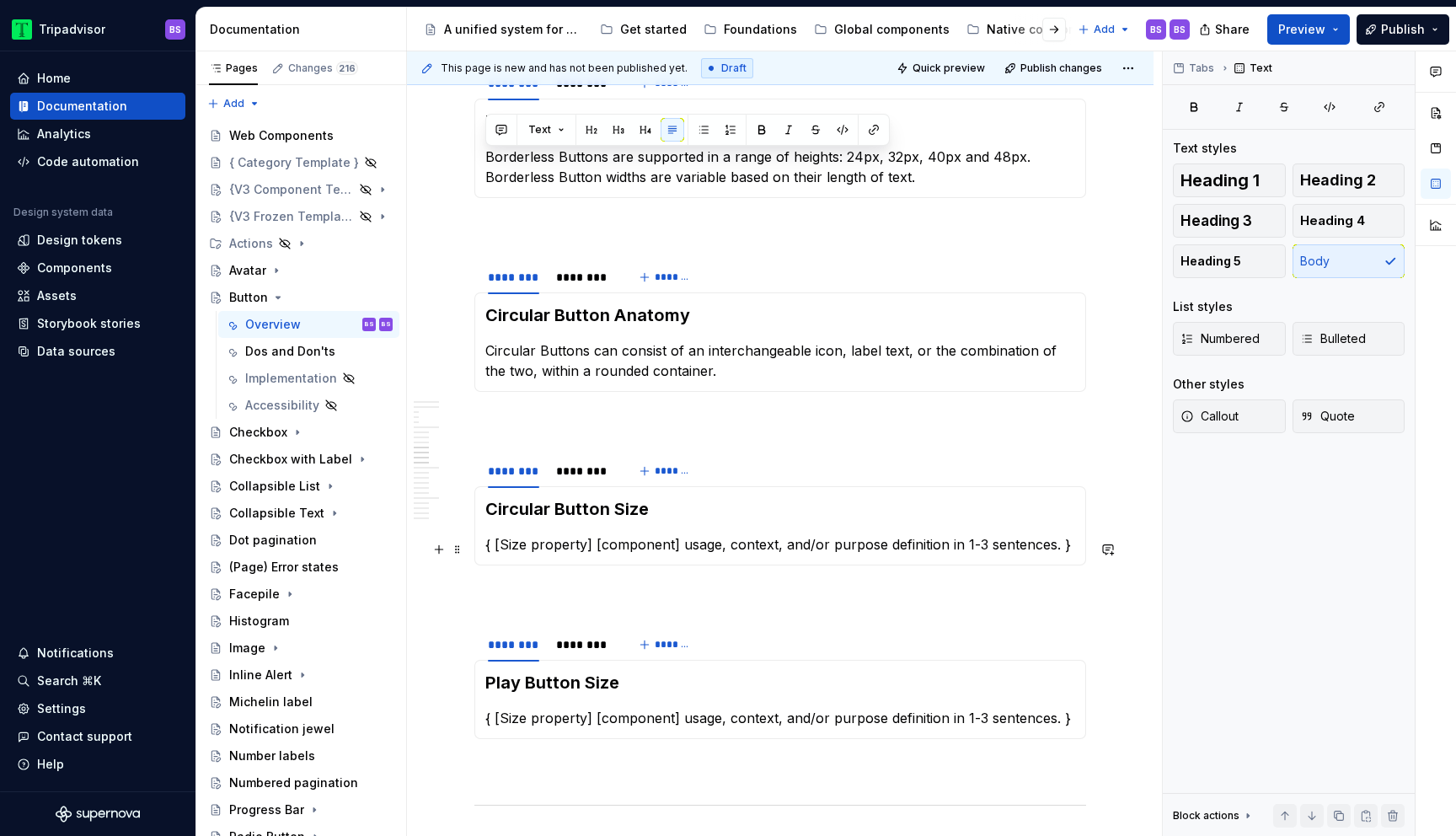
click at [529, 549] on p "{ [Size property] [component] usage, context, and/or purpose definition in 1-3 …" at bounding box center [780, 544] width 590 height 20
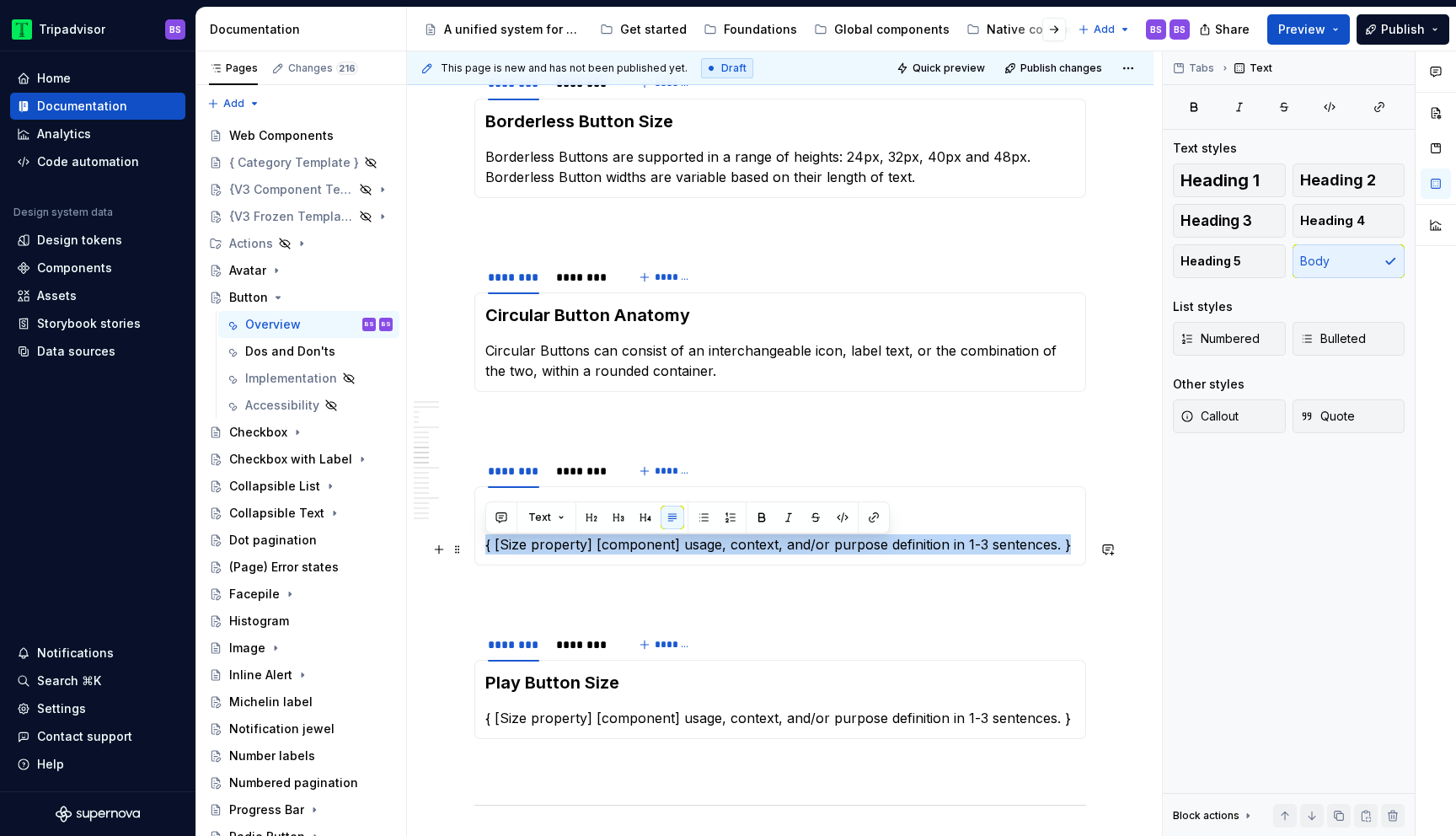
click at [529, 549] on p "{ [Size property] [component] usage, context, and/or purpose definition in 1-3 …" at bounding box center [780, 544] width 590 height 20
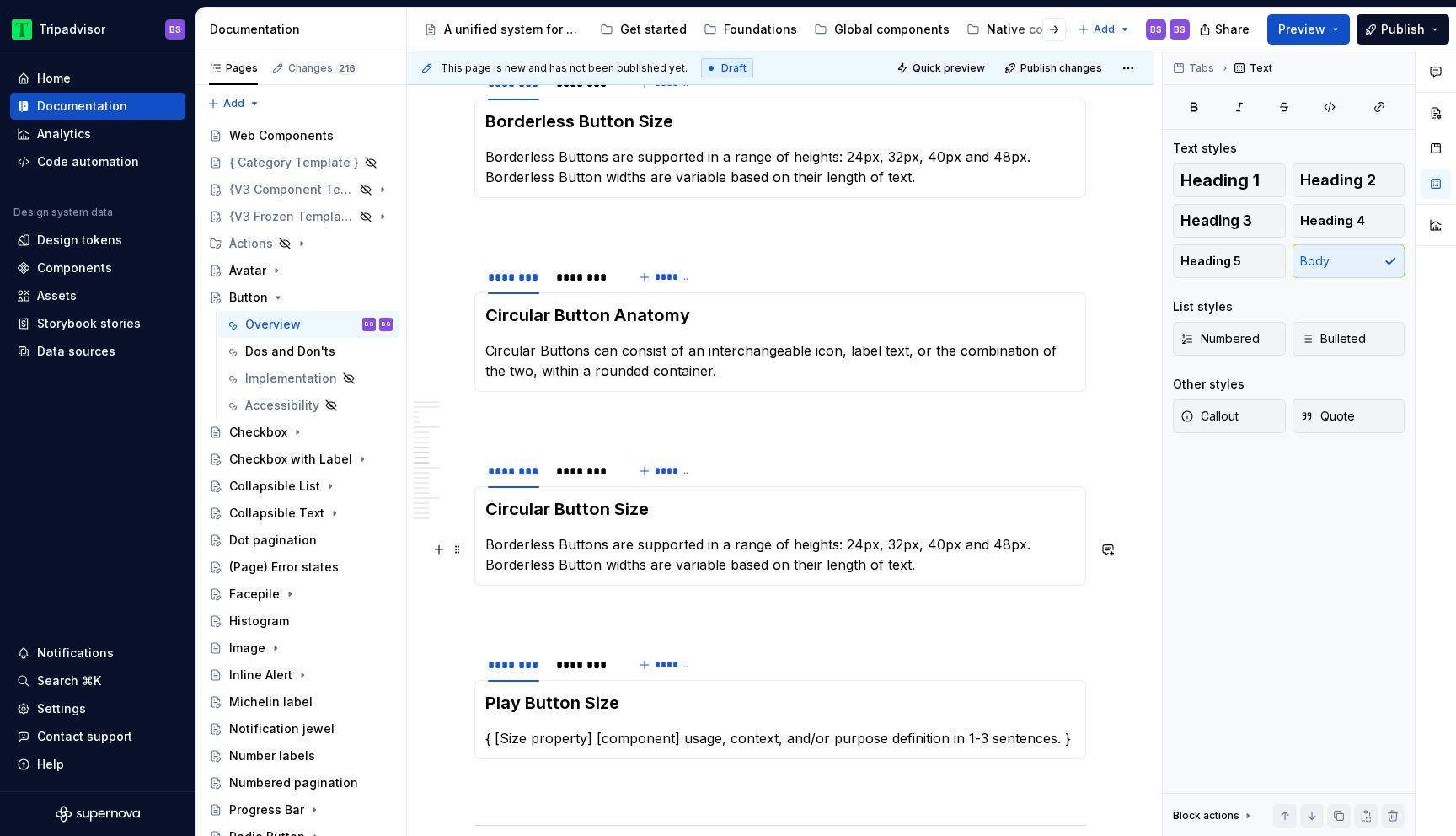
click at [848, 542] on p "Borderless Buttons are supported in a range of heights: 24px, 32px, 40px and 48…" at bounding box center [780, 555] width 590 height 41
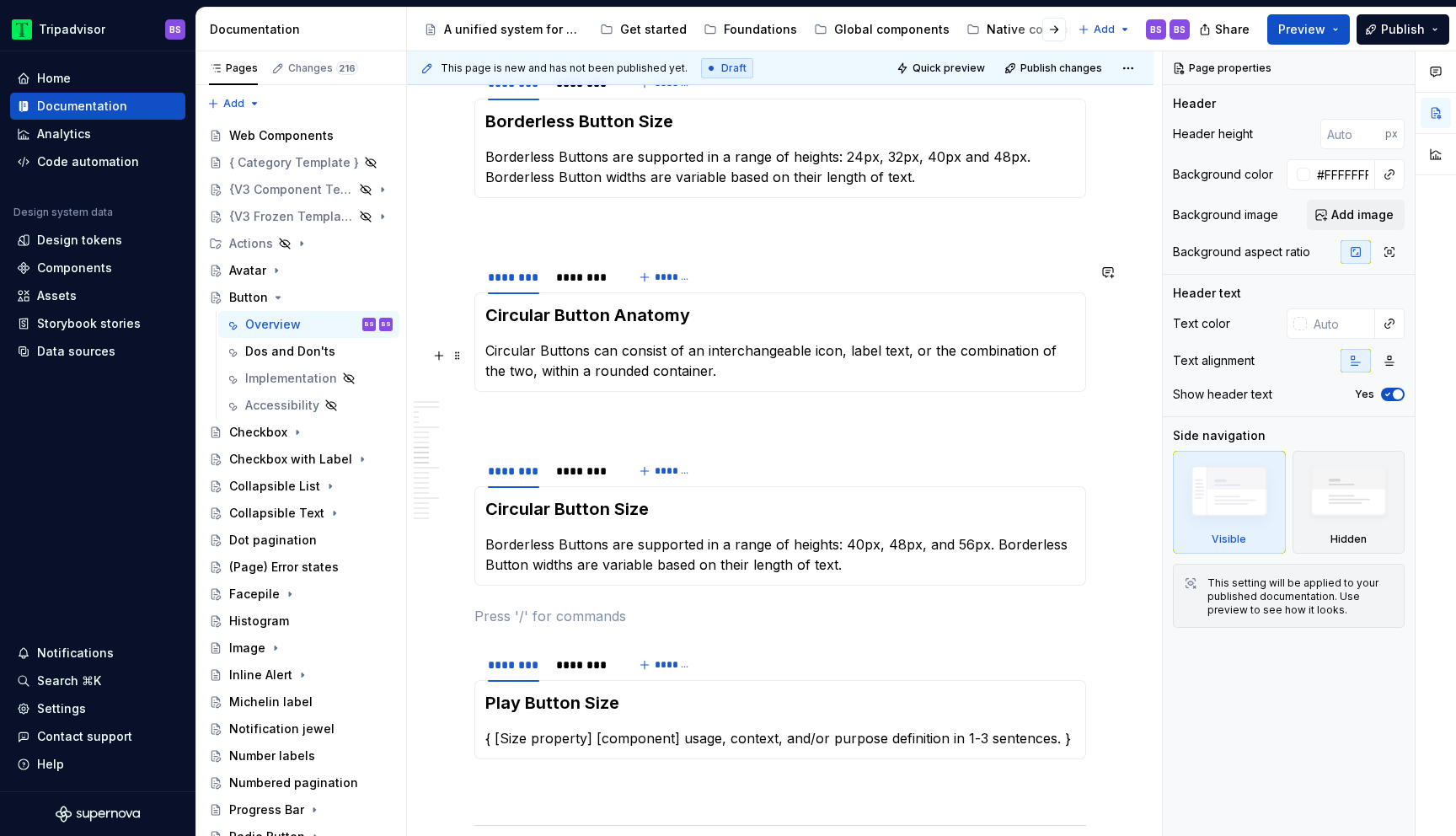
click at [796, 381] on p "Circular Buttons can consist of an interchangeable icon, label text, or the com…" at bounding box center [780, 361] width 590 height 41
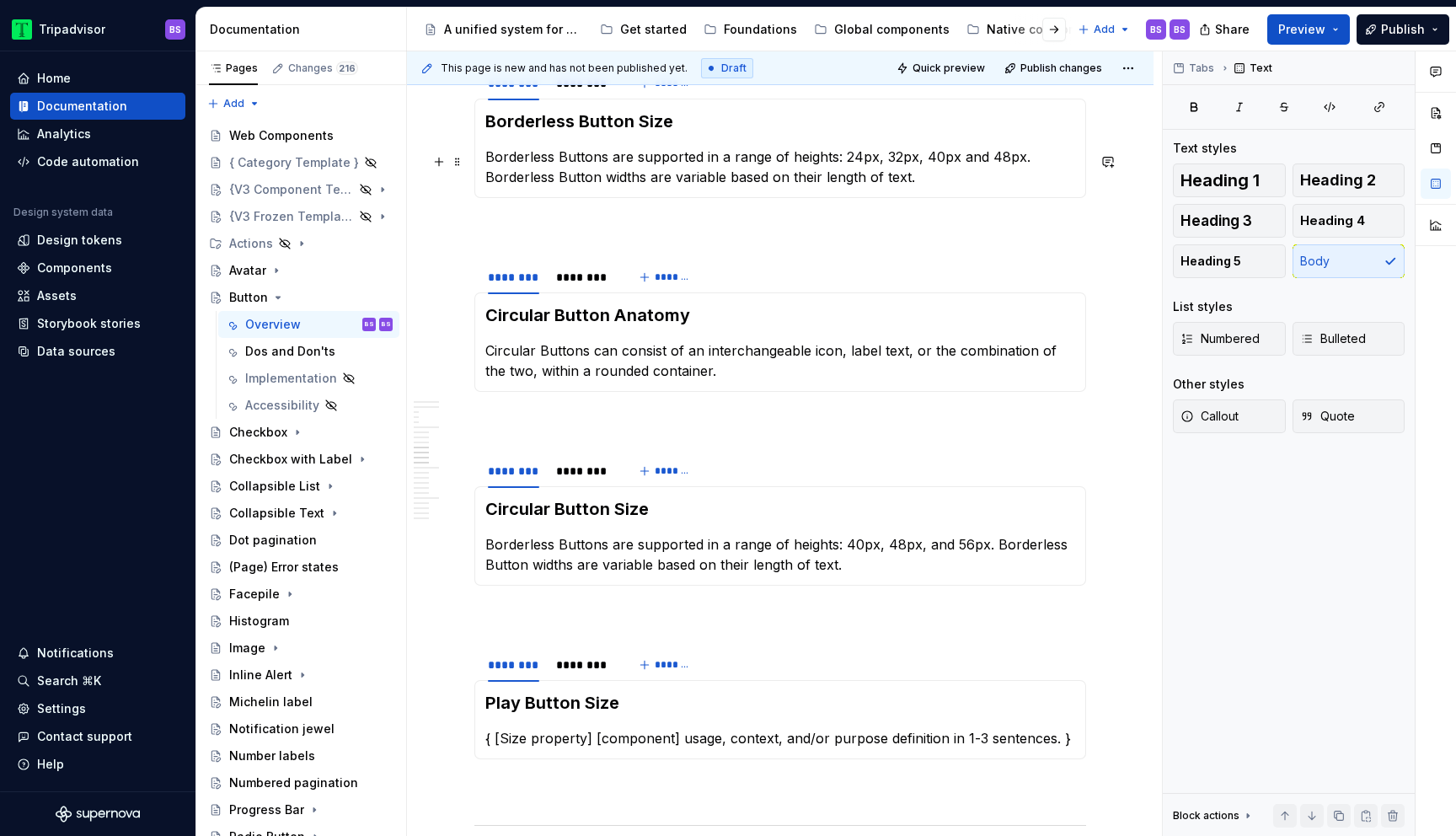
click at [849, 181] on p "Borderless Buttons are supported in a range of heights: 24px, 32px, 40px and 48…" at bounding box center [780, 167] width 590 height 41
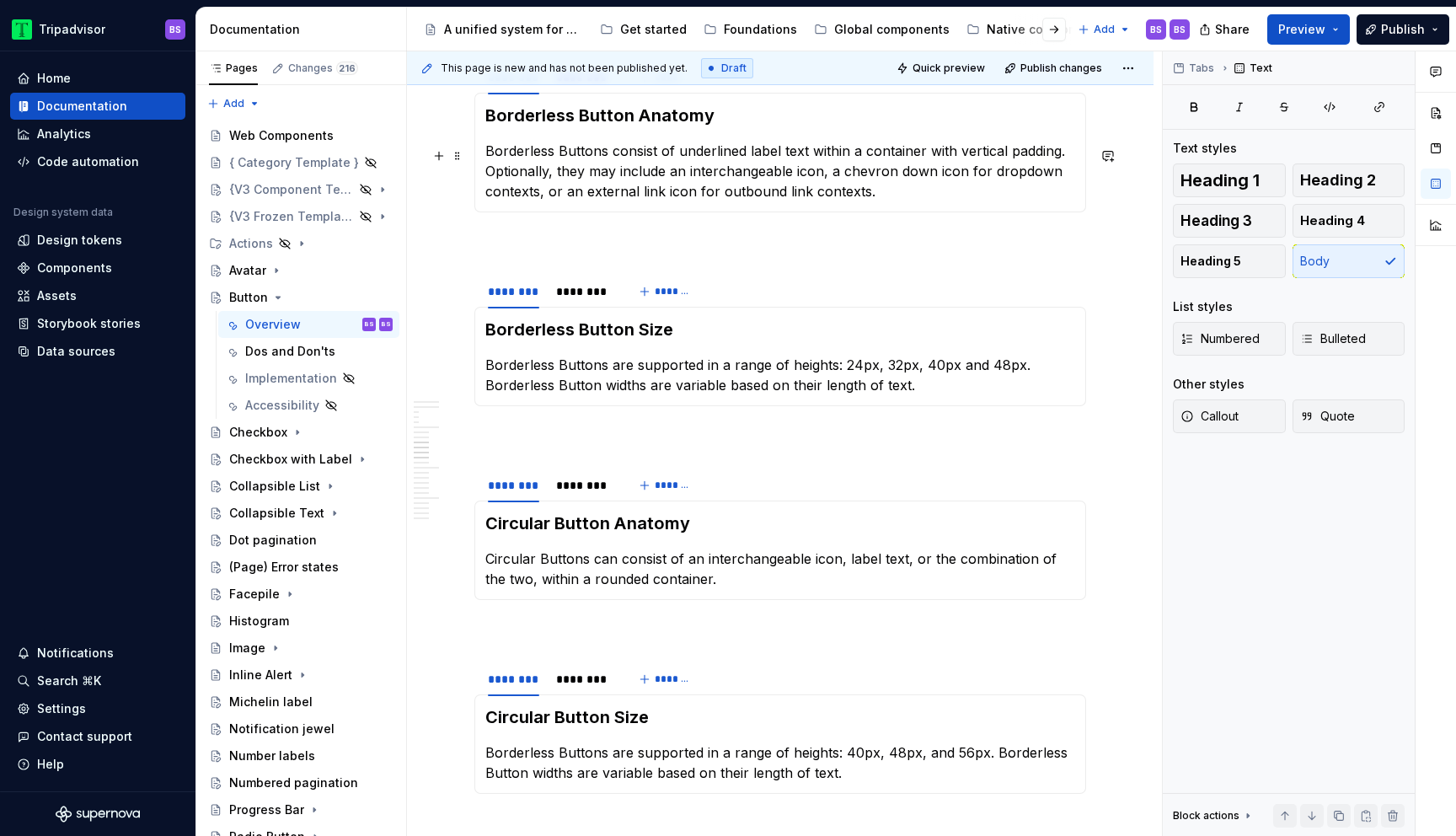
scroll to position [3118, 0]
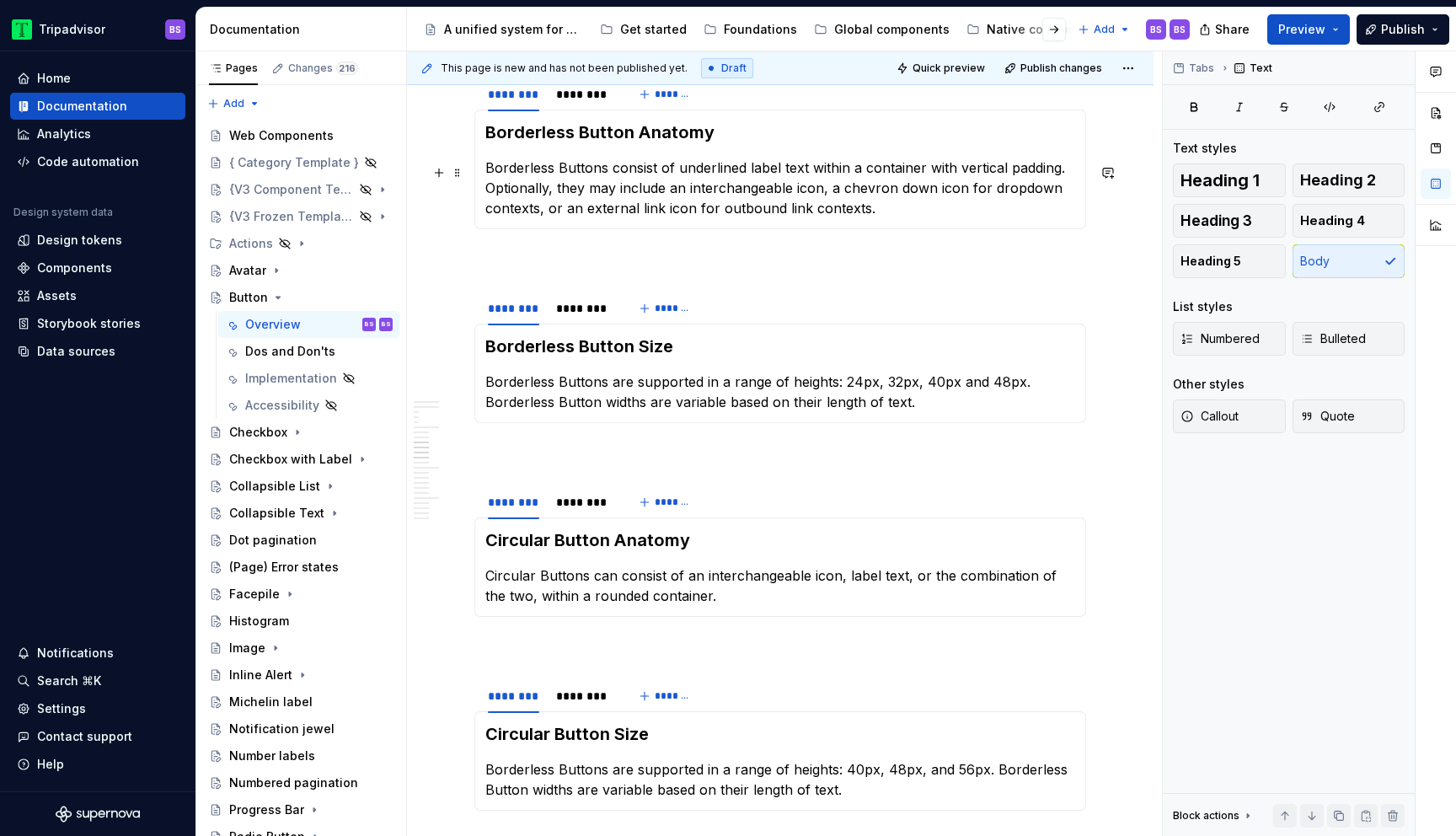
click at [926, 173] on p "Borderless Buttons consist of underlined label text within a container with ver…" at bounding box center [780, 189] width 590 height 61
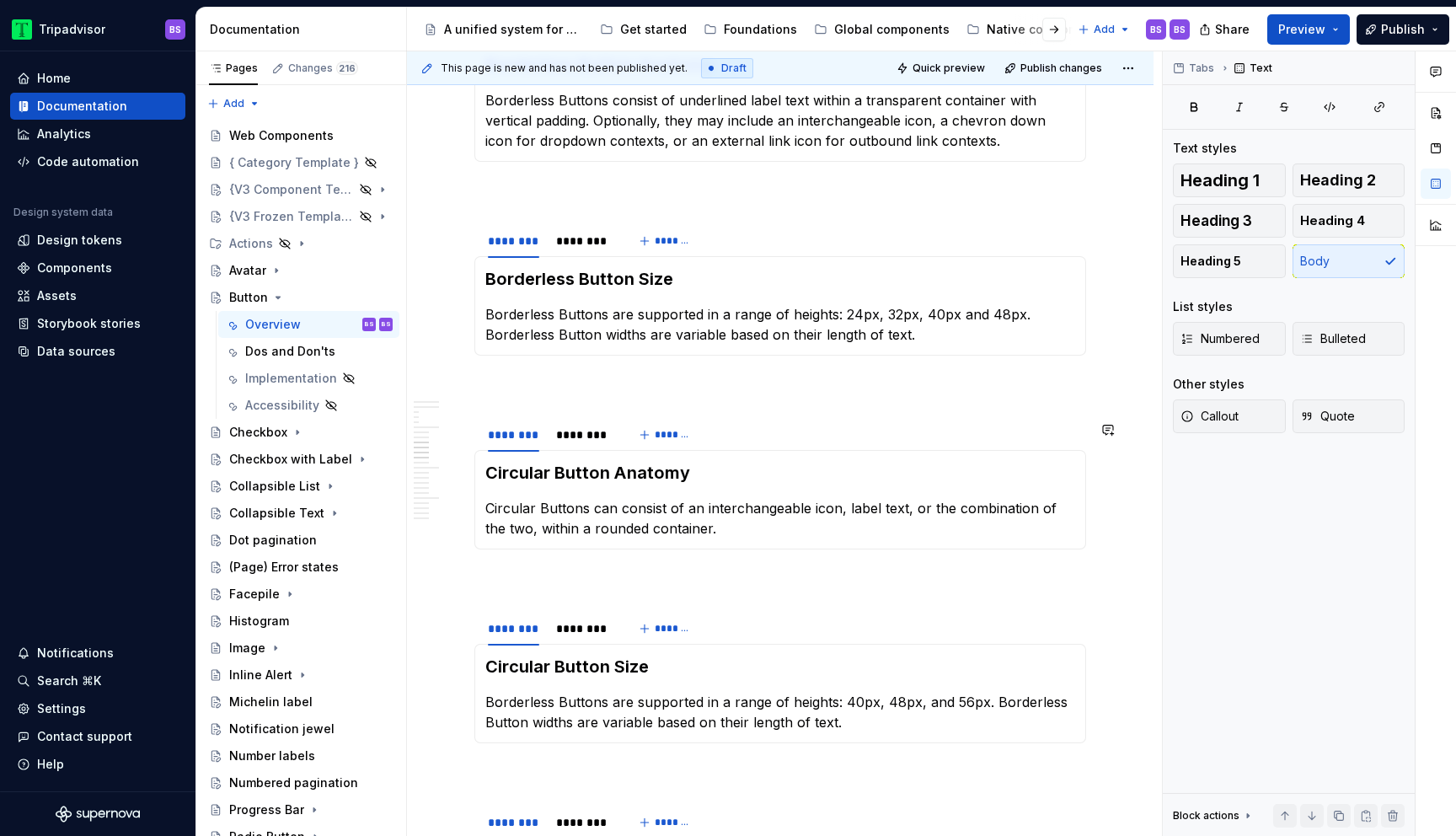
scroll to position [3195, 0]
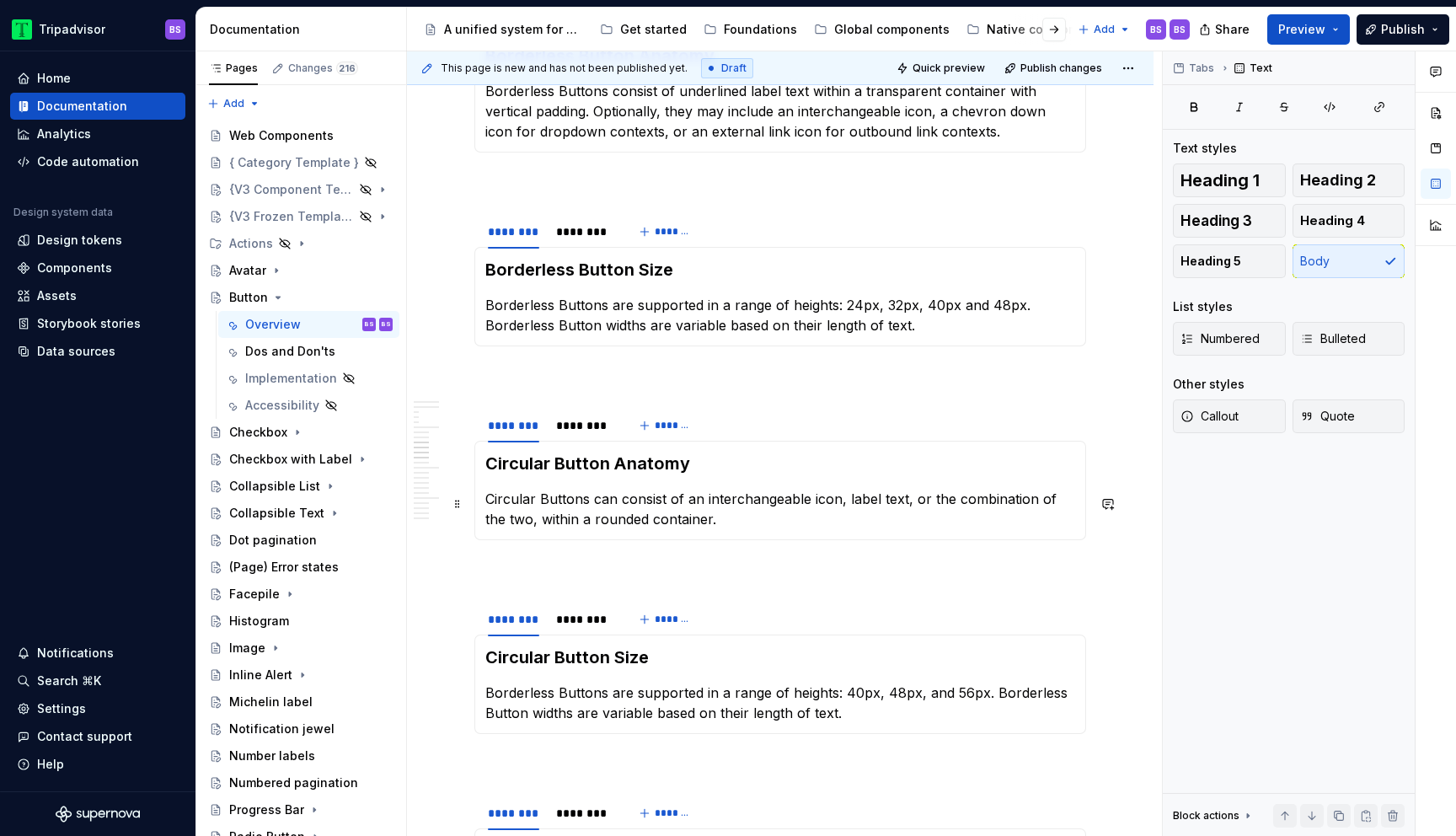
click at [763, 527] on p "Circular Buttons can consist of an interchangeable icon, label text, or the com…" at bounding box center [780, 509] width 590 height 41
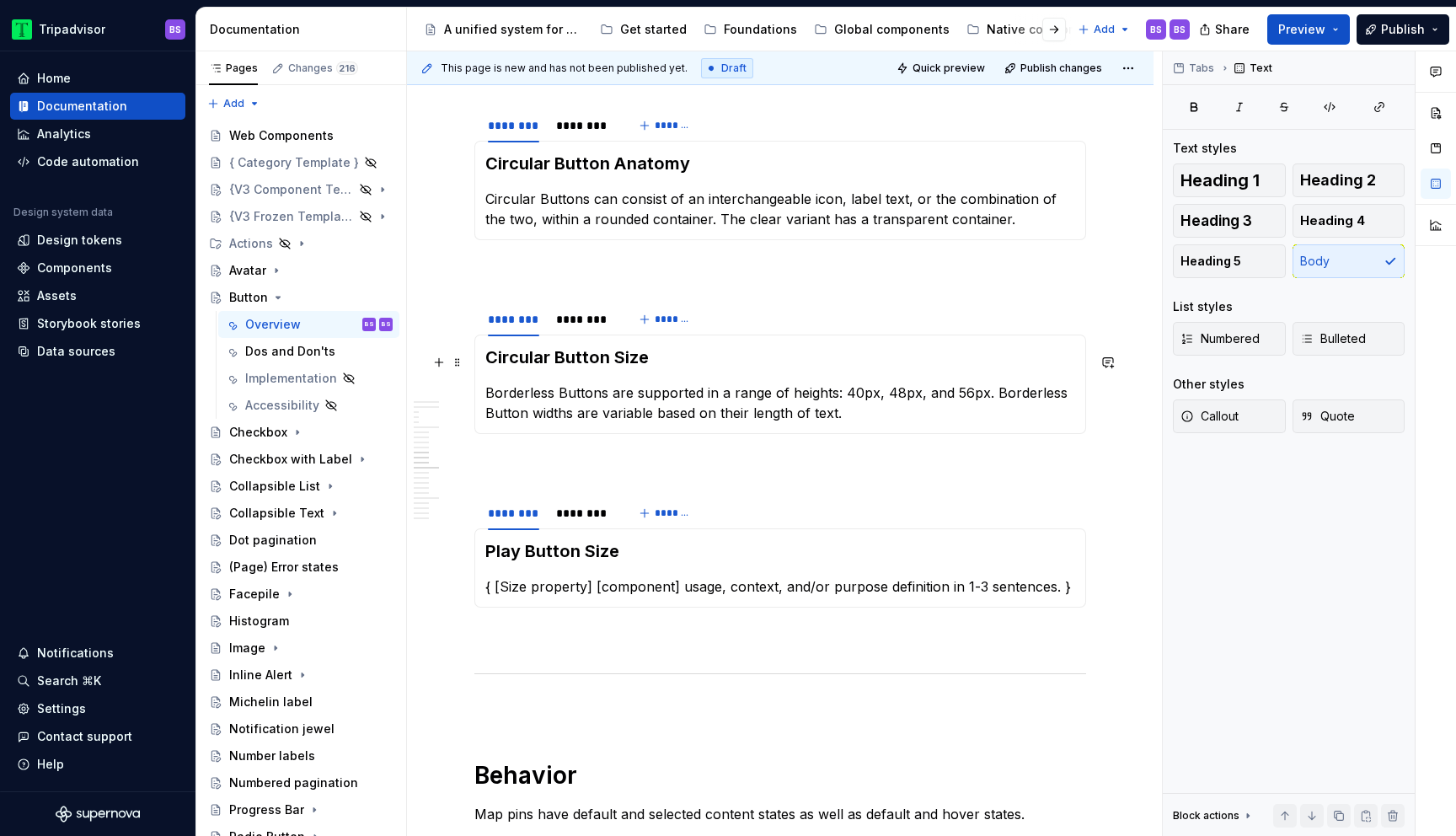
scroll to position [3465, 0]
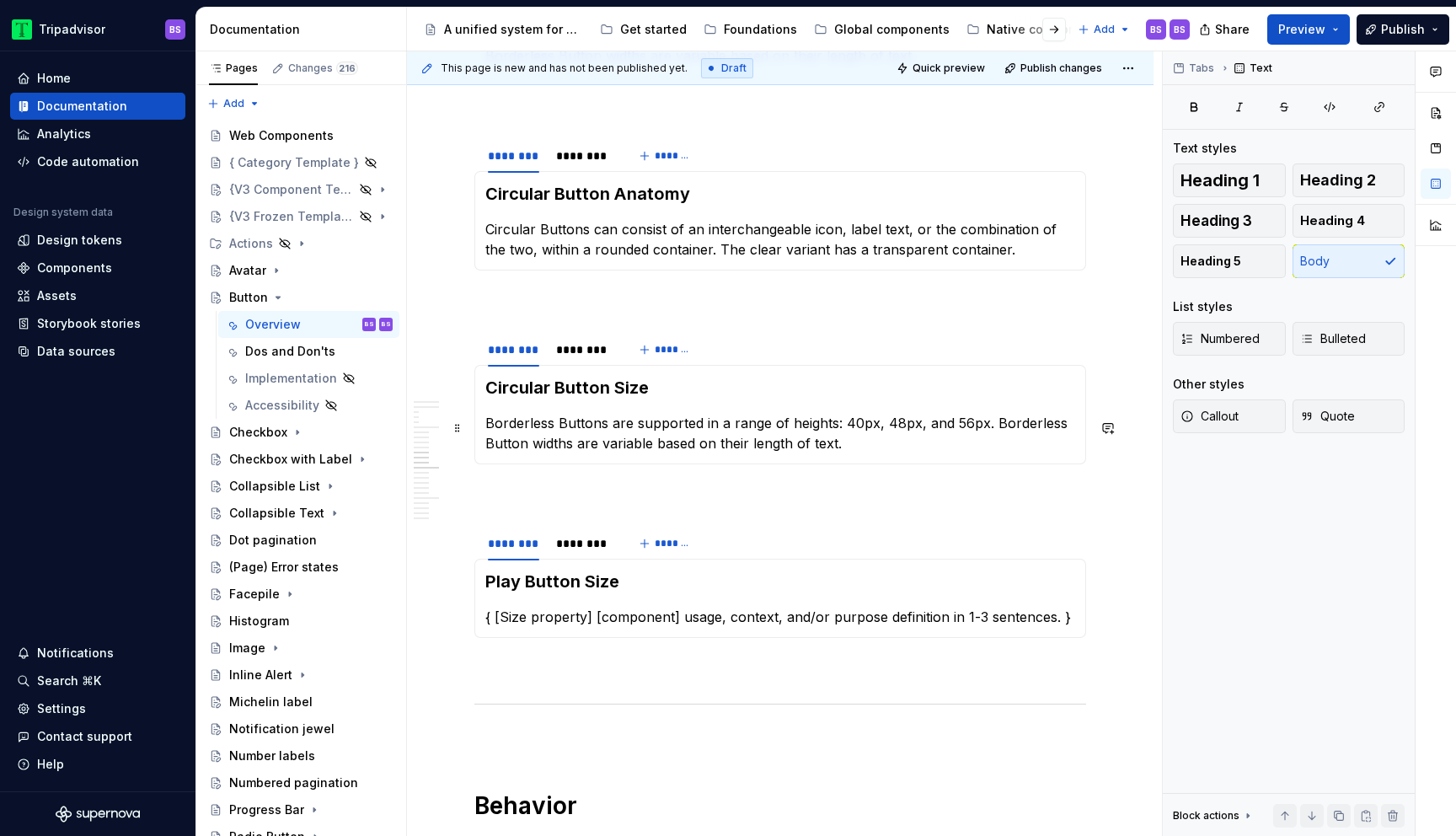
click at [589, 423] on p "Borderless Buttons are supported in a range of heights: 40px, 48px, and 56px. B…" at bounding box center [780, 434] width 590 height 41
click at [822, 428] on p "Circular Buttons are supported in a range of heights: 40px, 48px, and 56px. Bor…" at bounding box center [780, 434] width 590 height 41
click at [810, 423] on p "Circular Buttons are supported in a range of heights: 40px, 48px, and 56px. Bor…" at bounding box center [780, 434] width 590 height 41
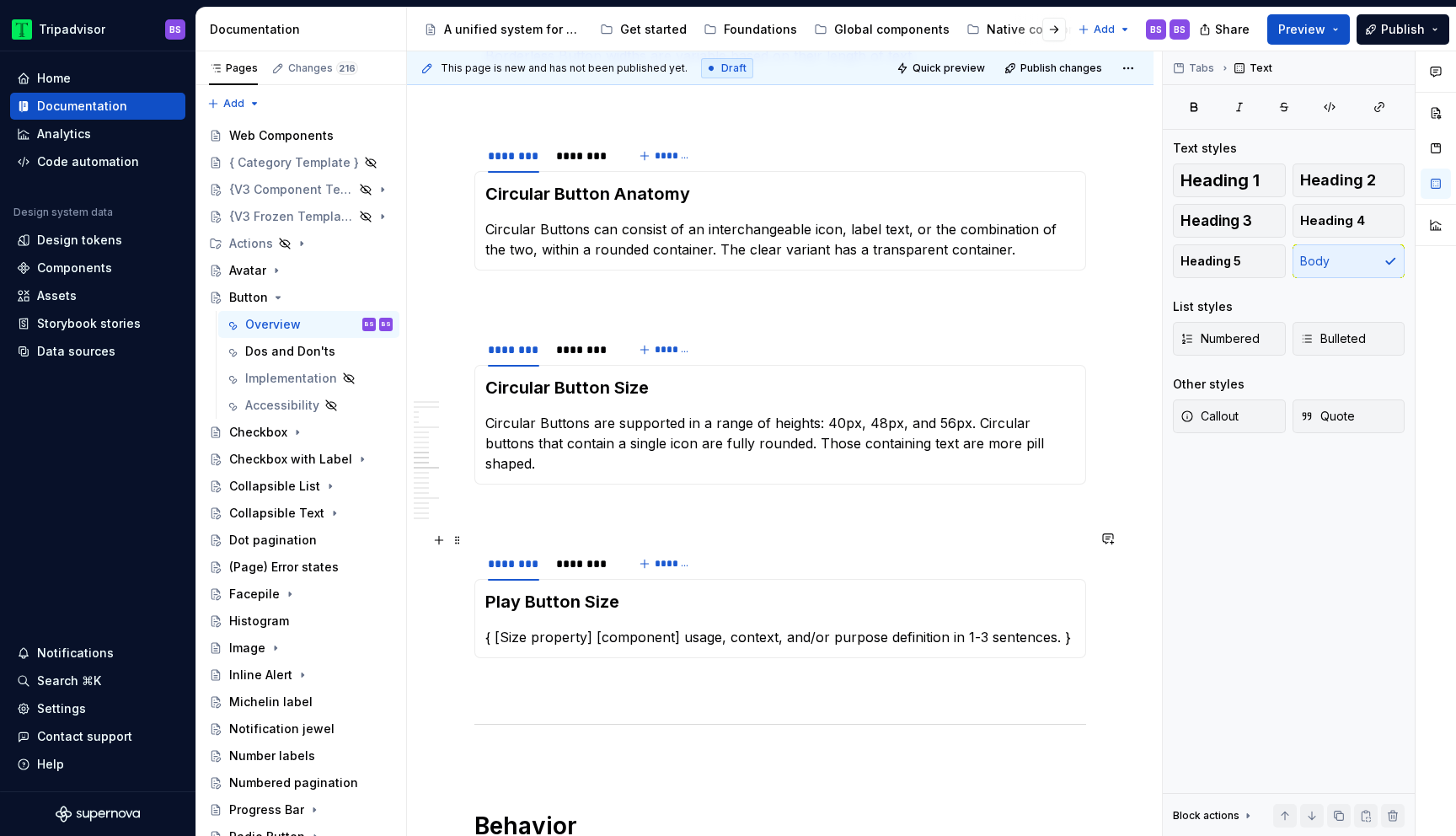
scroll to position [3407, 0]
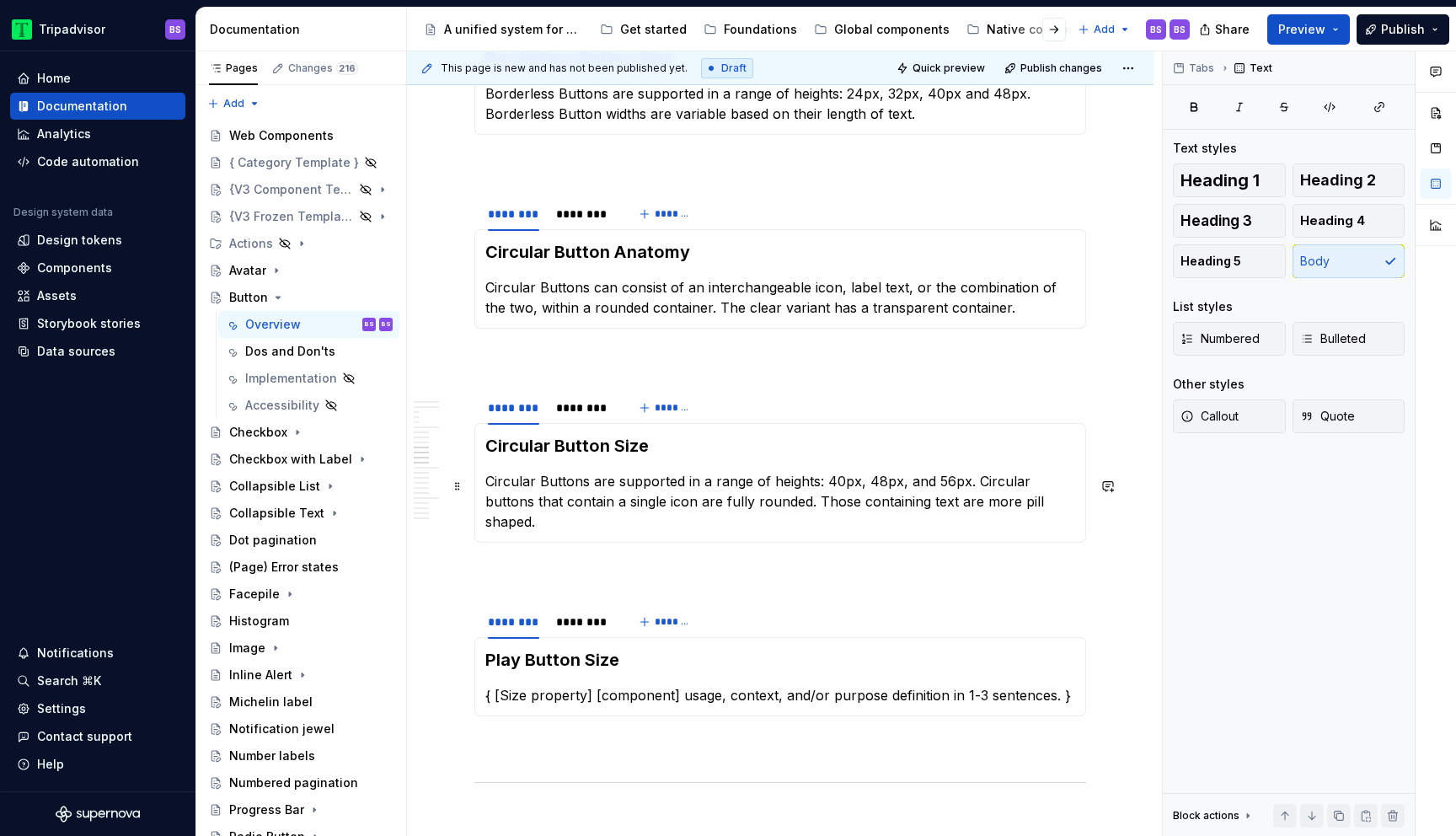
click at [589, 497] on p "Circular Buttons are supported in a range of heights: 40px, 48px, and 56px. Cir…" at bounding box center [780, 502] width 590 height 61
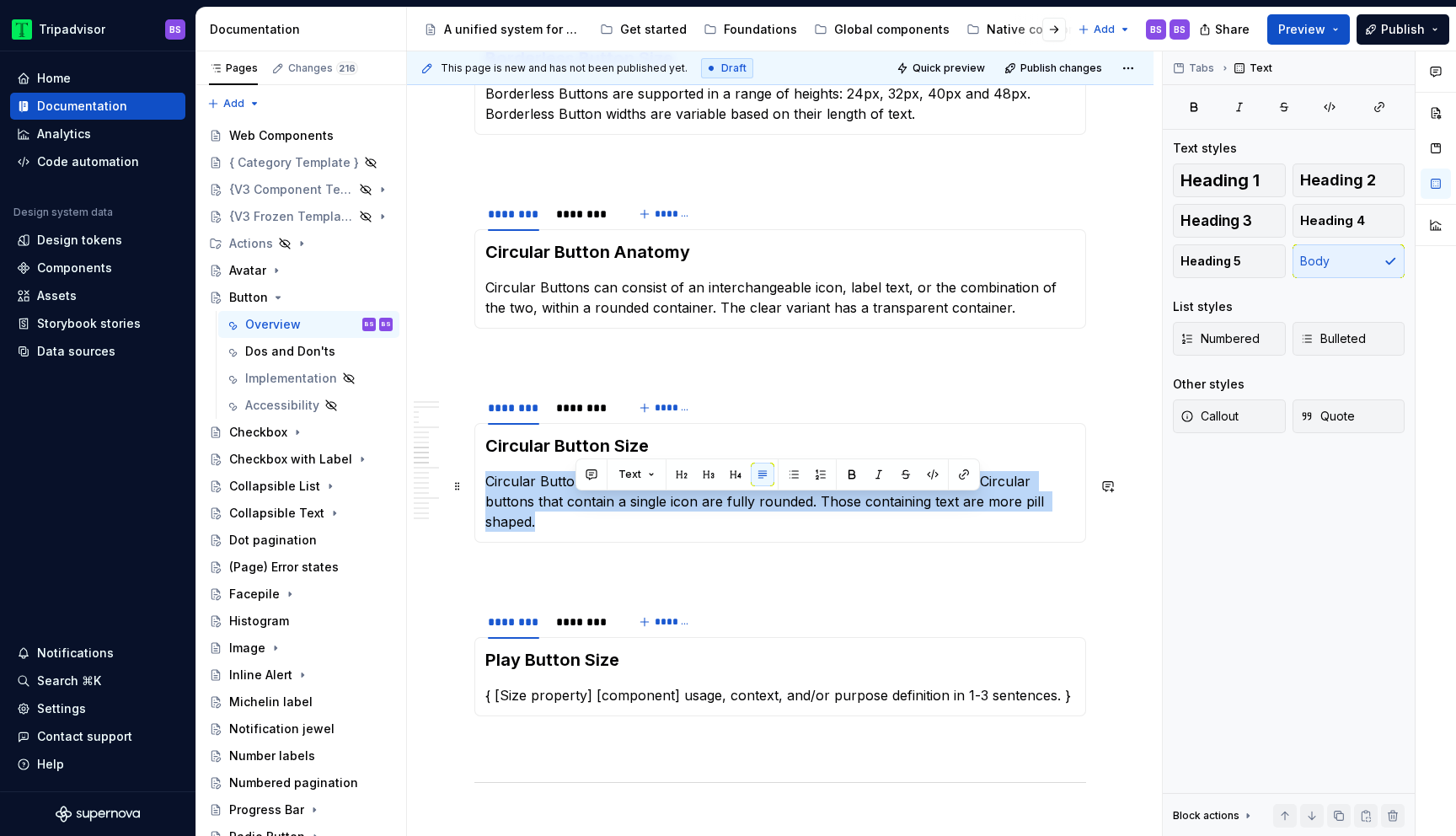
click at [589, 497] on p "Circular Buttons are supported in a range of heights: 40px, 48px, and 56px. Cir…" at bounding box center [780, 502] width 590 height 61
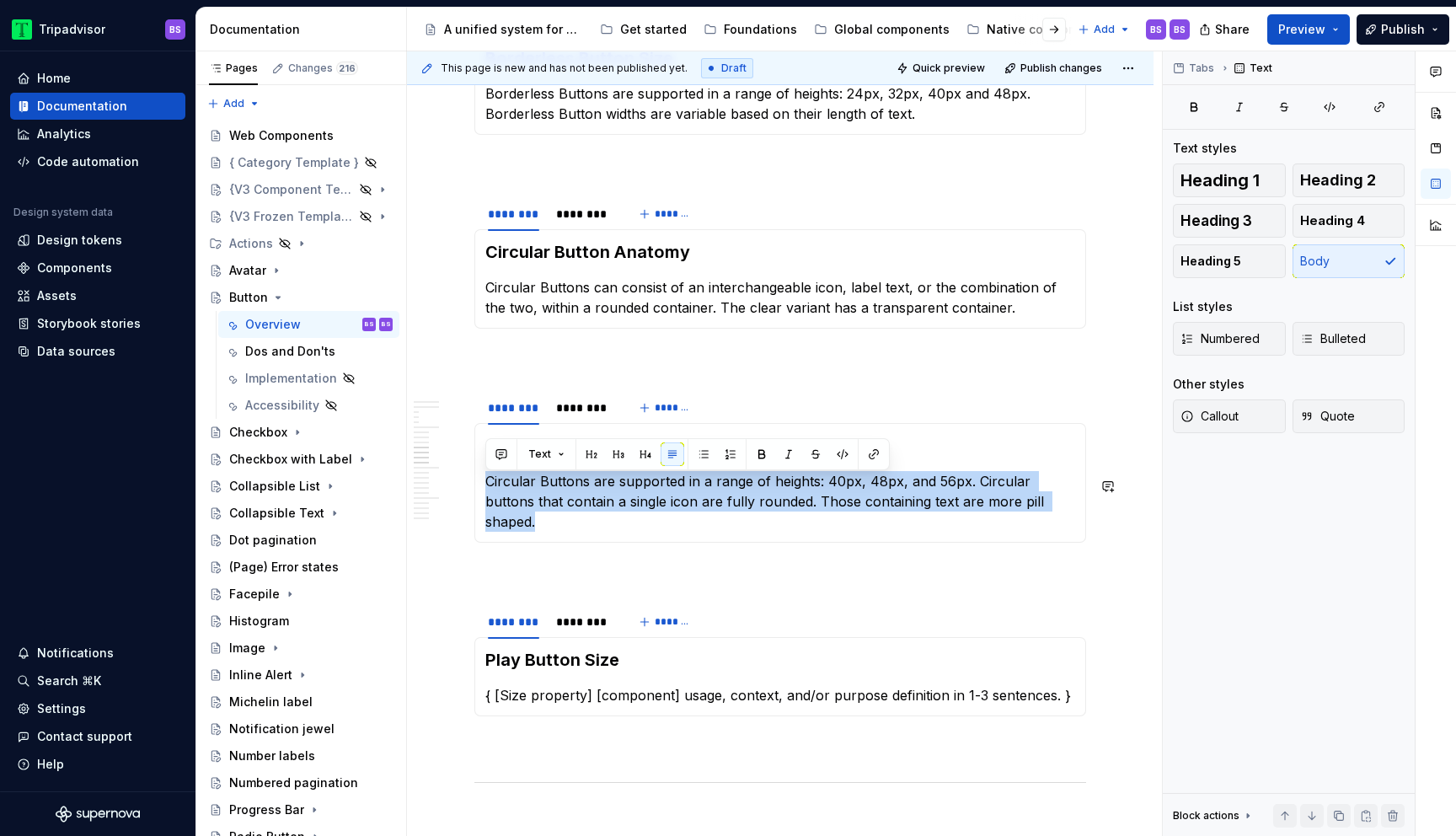
copy p "Circular Buttons are supported in a range of heights: 40px, 48px, and 56px. Cir…"
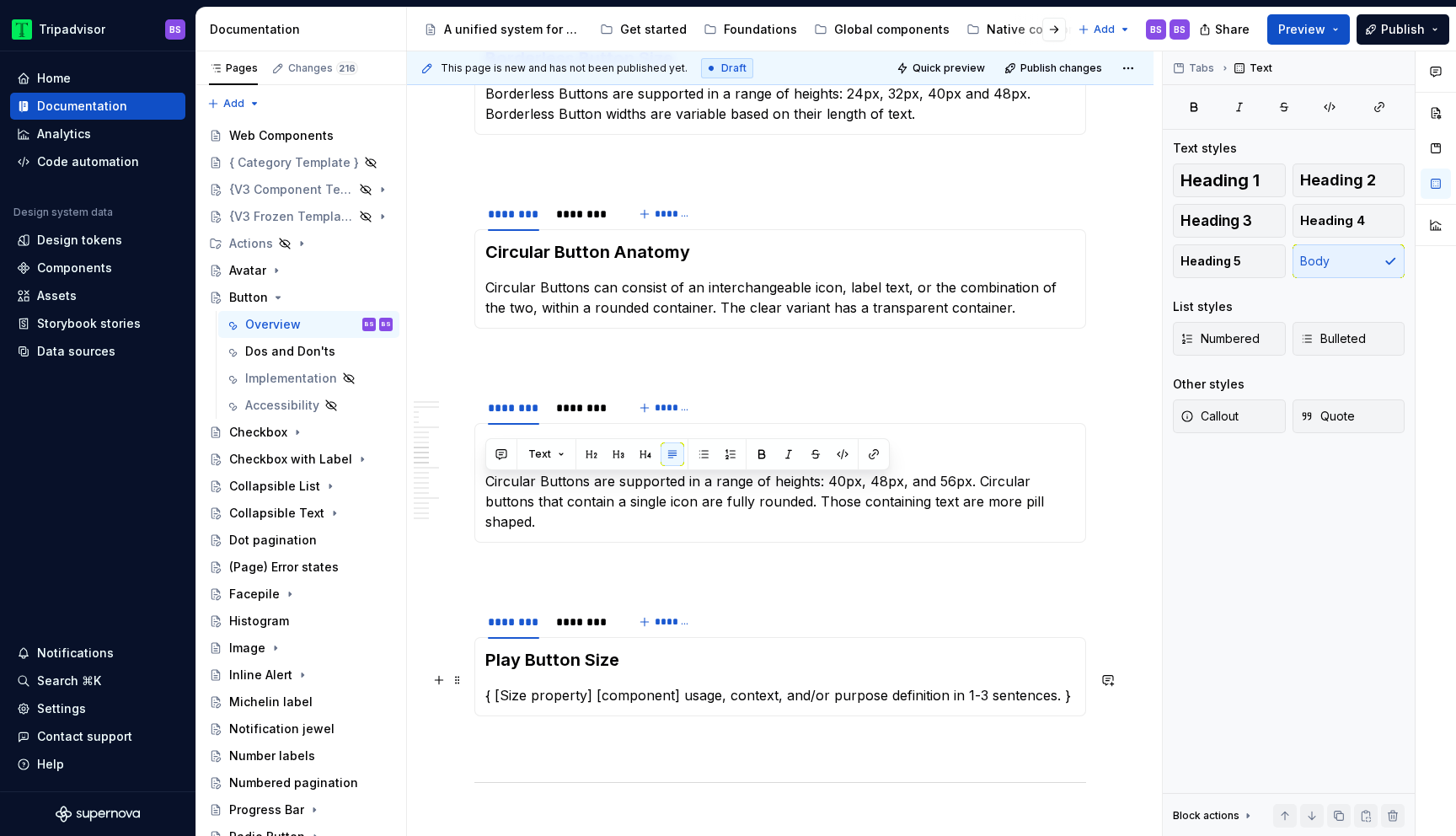
click at [568, 686] on p "{ [Size property] [component] usage, context, and/or purpose definition in 1-3 …" at bounding box center [780, 696] width 590 height 20
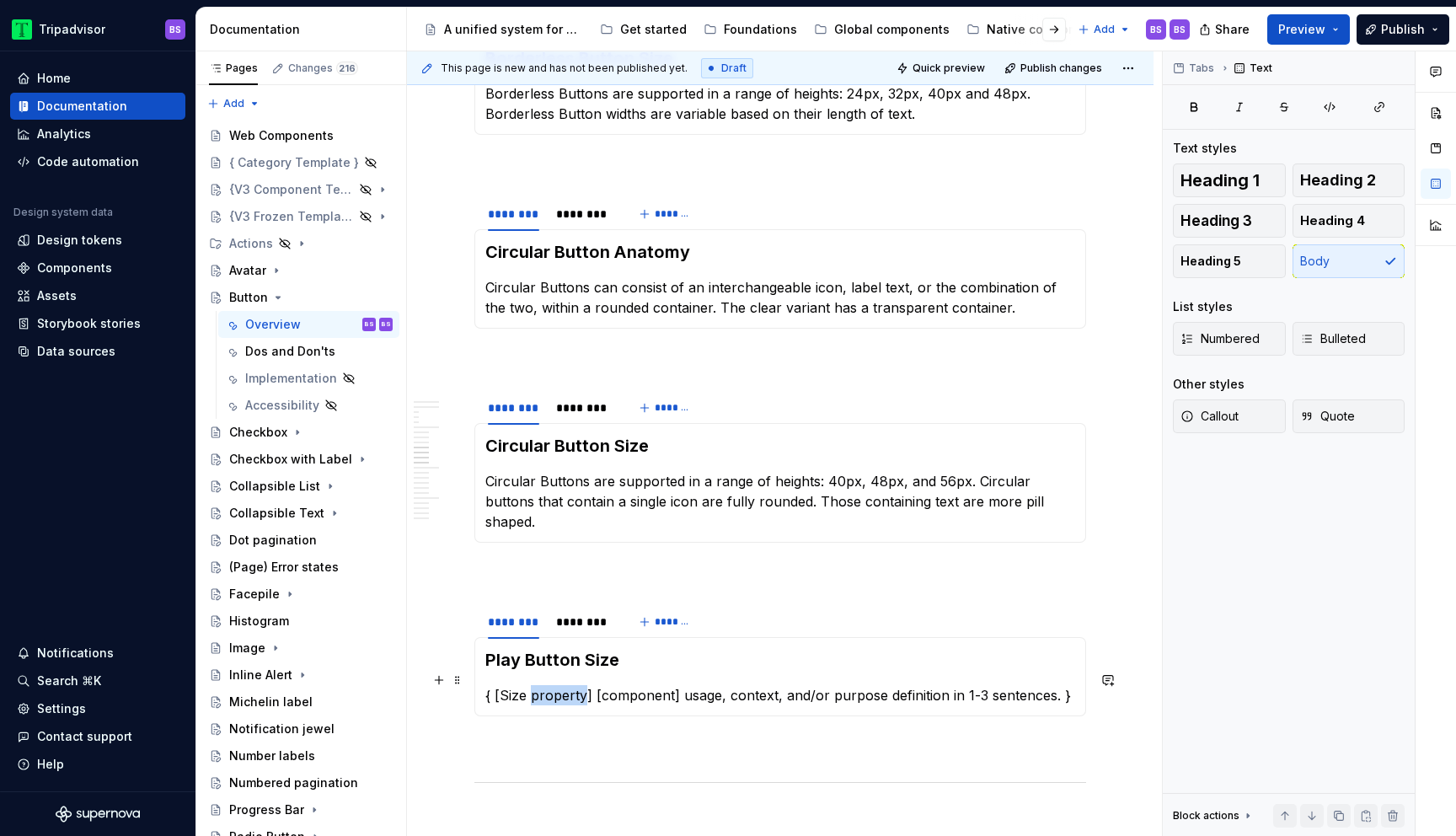
click at [568, 686] on p "{ [Size property] [component] usage, context, and/or purpose definition in 1-3 …" at bounding box center [780, 696] width 590 height 20
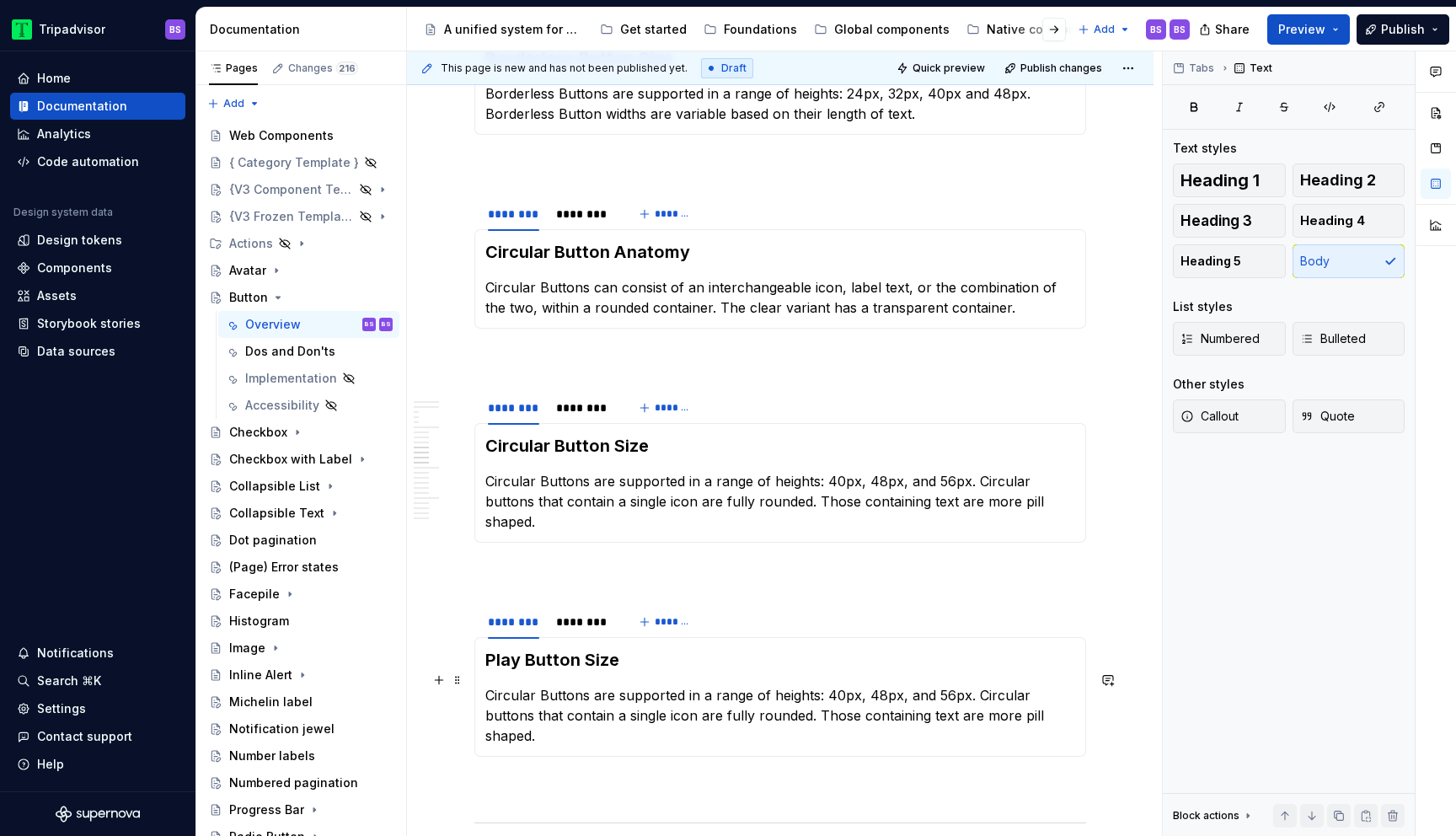
click at [838, 686] on p "Circular Buttons are supported in a range of heights: 40px, 48px, and 56px. Cir…" at bounding box center [780, 716] width 590 height 61
click at [879, 686] on p "Circular Buttons are supported in a range of heights: 48px, 48px, and 56px. Cir…" at bounding box center [780, 716] width 590 height 61
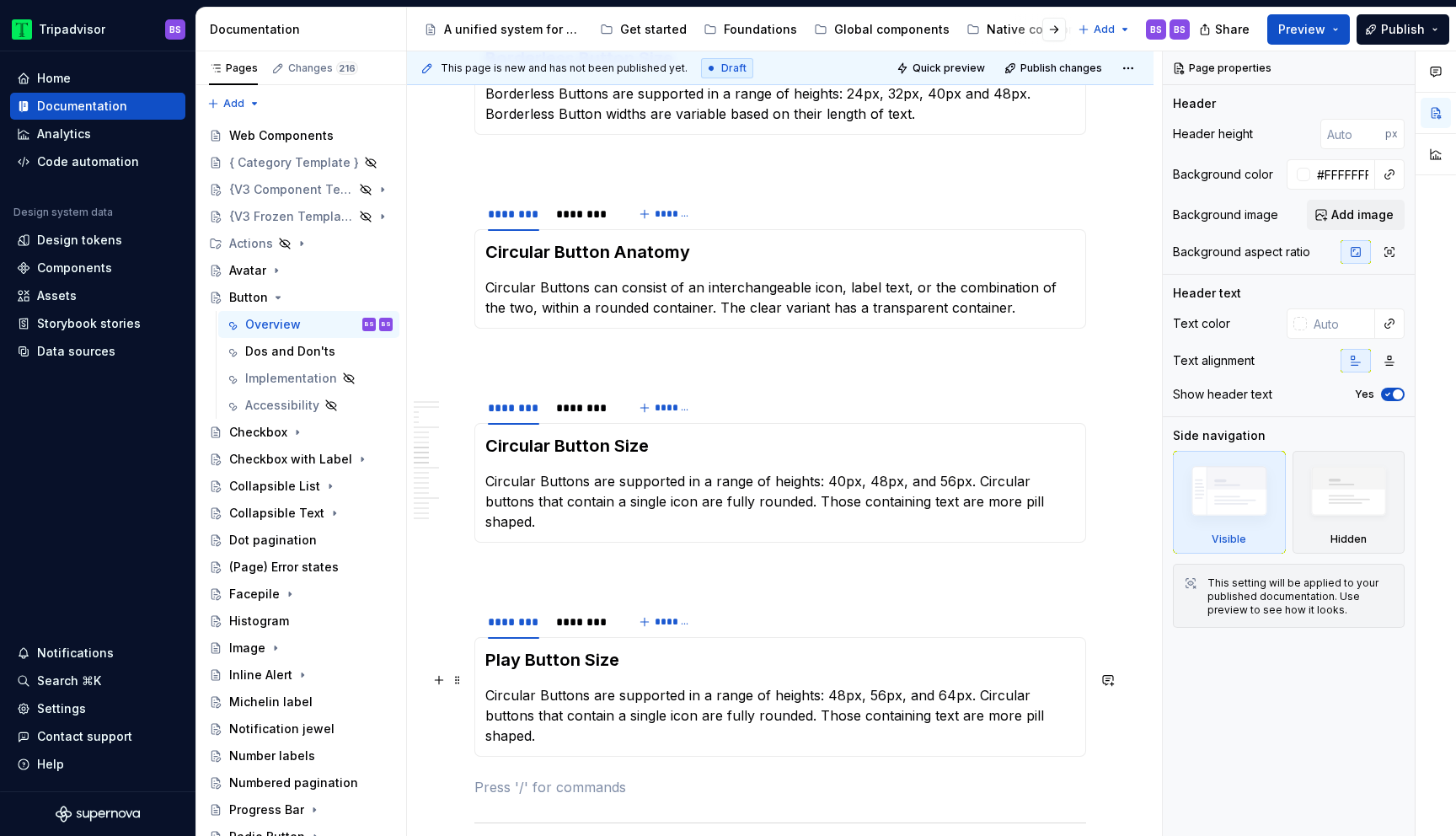
click at [979, 686] on p "Circular Buttons are supported in a range of heights: 48px, 56px, and 64px. Cir…" at bounding box center [780, 716] width 590 height 61
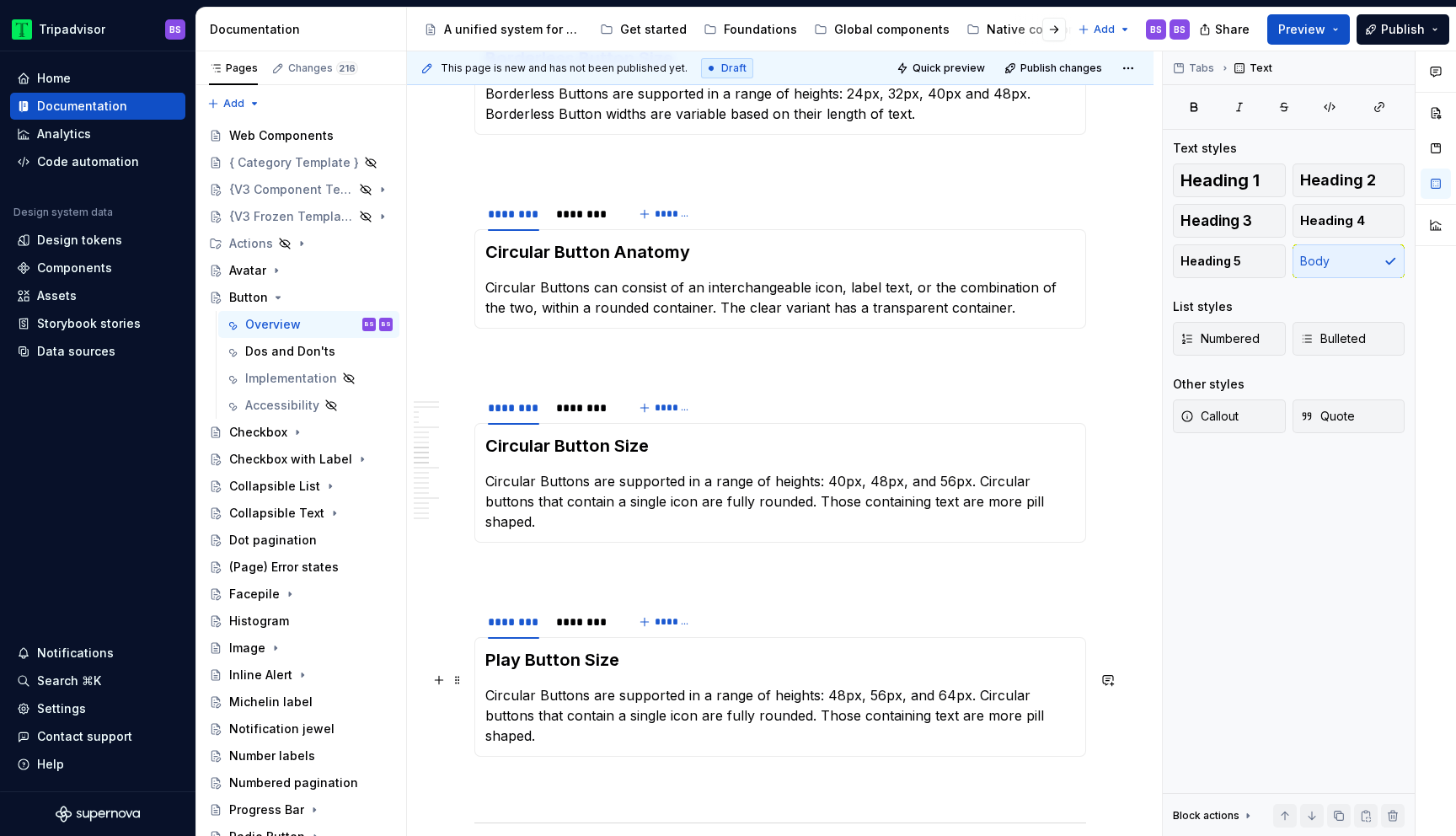
click at [968, 686] on p "Circular Buttons are supported in a range of heights: 48px, 56px, and 64px. Cir…" at bounding box center [780, 716] width 590 height 61
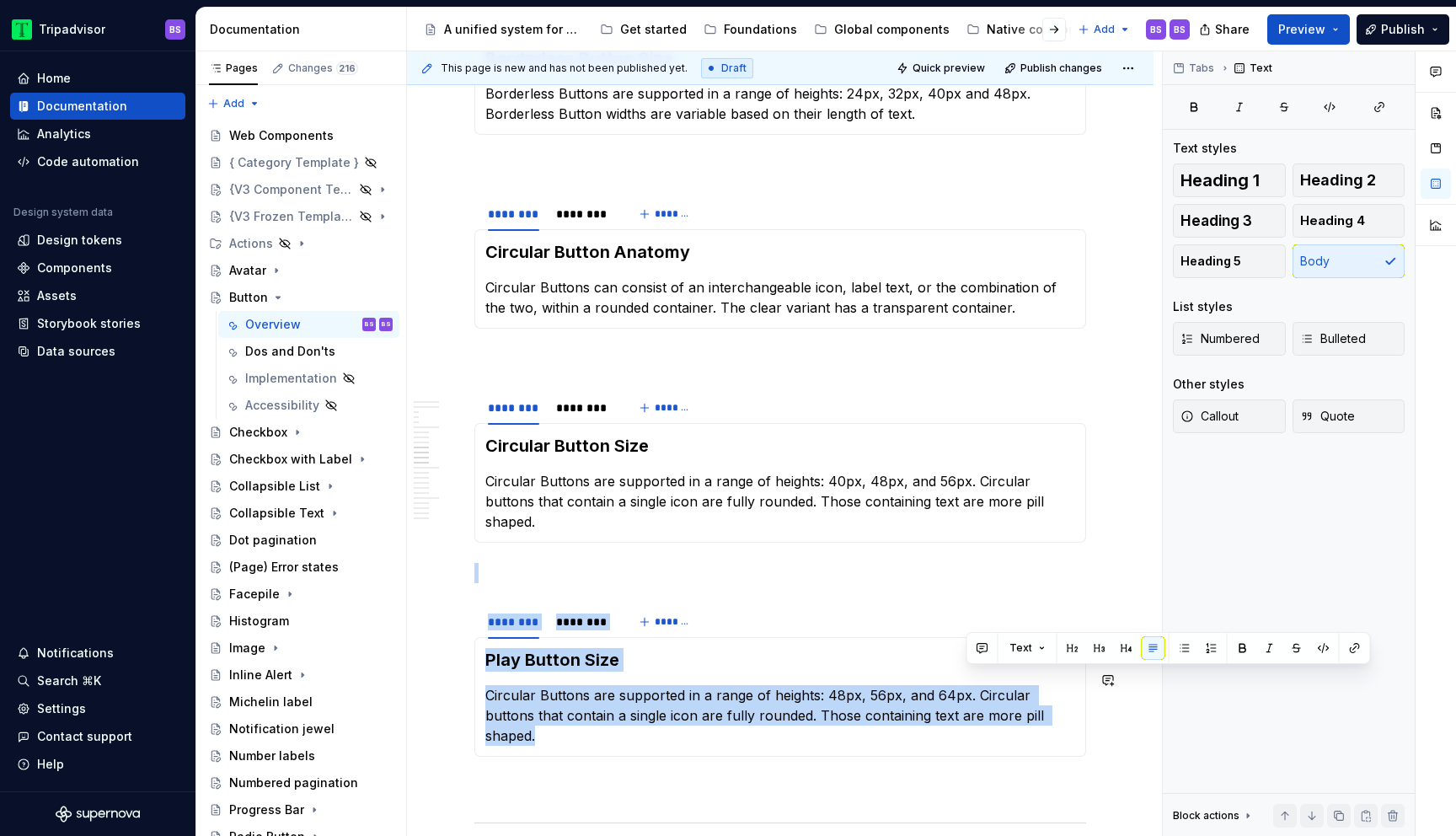
scroll to position [3413, 0]
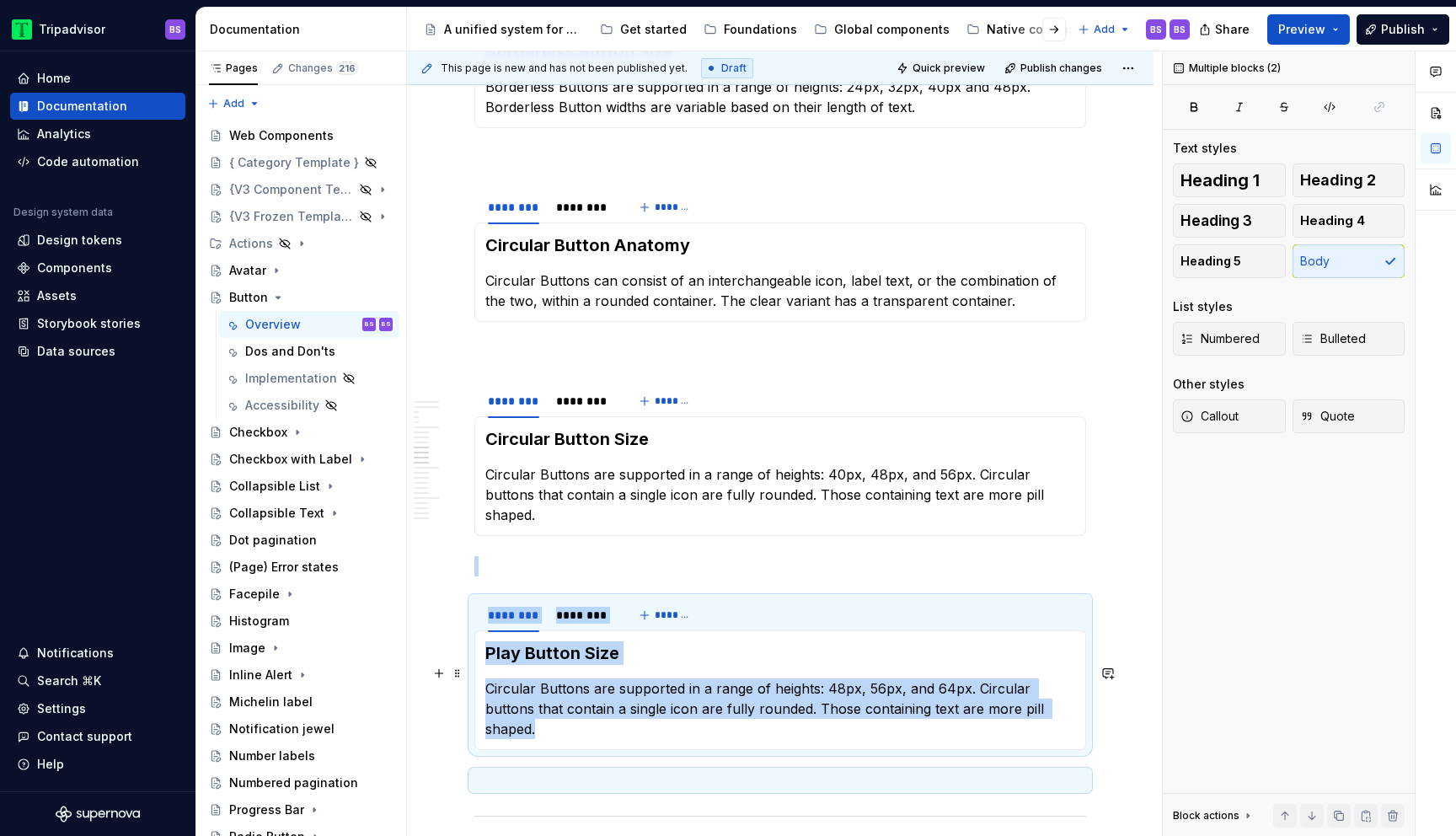
click at [961, 679] on p "Circular Buttons are supported in a range of heights: 48px, 56px, and 64px. Cir…" at bounding box center [780, 709] width 590 height 61
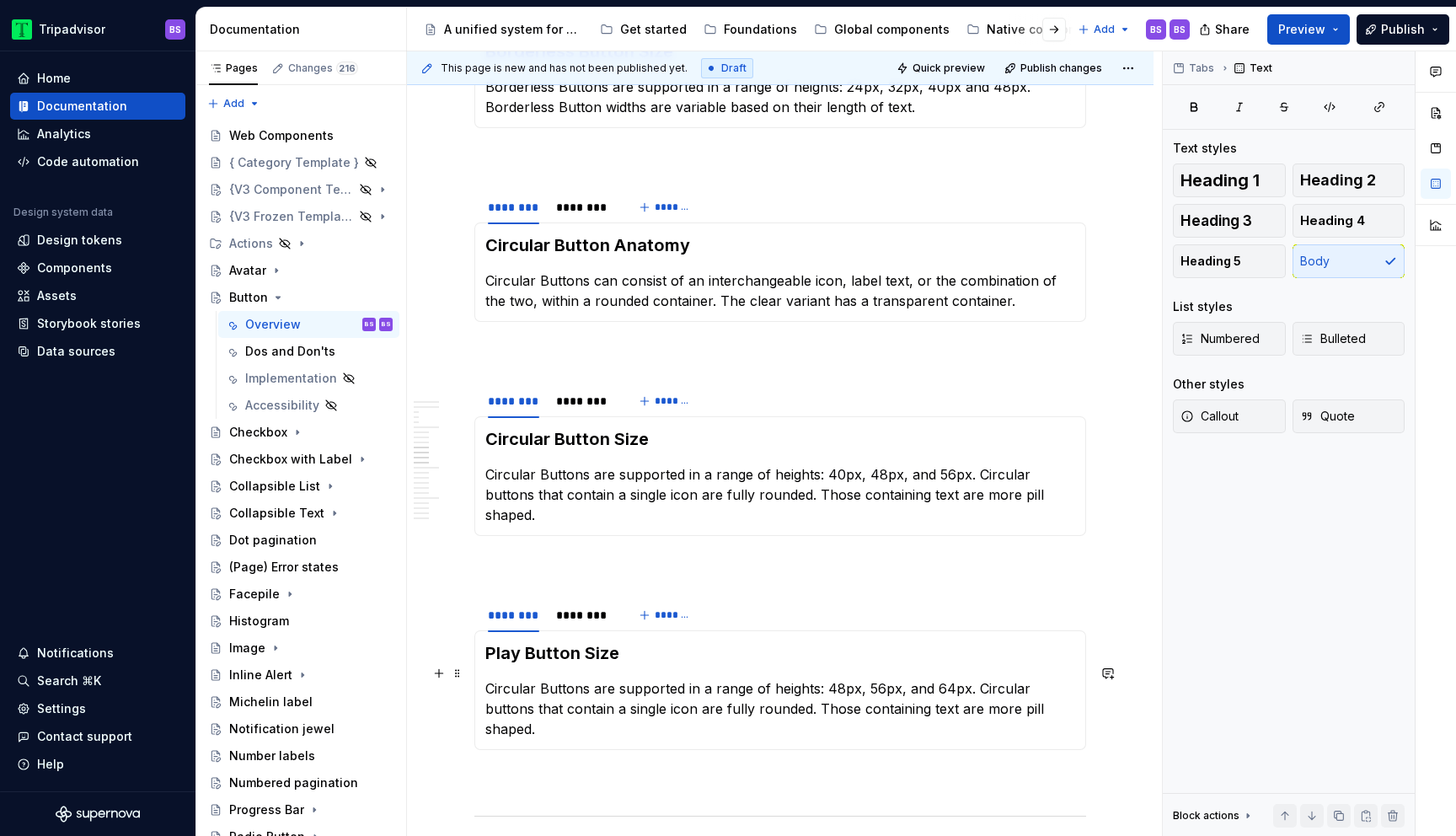
click at [975, 679] on p "Circular Buttons are supported in a range of heights: 48px, 56px, and 64px. Cir…" at bounding box center [780, 709] width 590 height 61
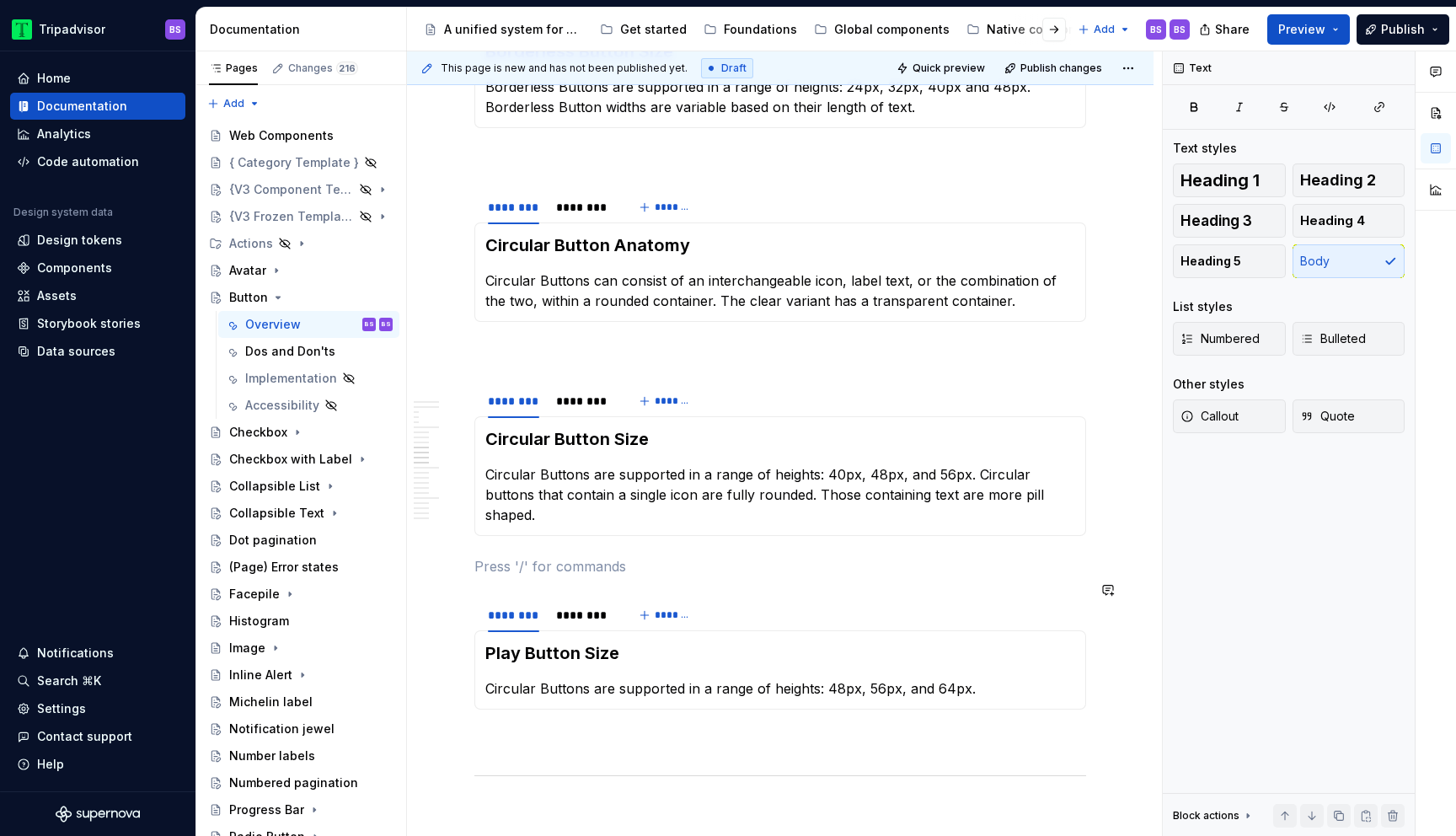
click at [940, 597] on section "******** ******** ******* Play Button Size Circular Buttons are supported in a …" at bounding box center [781, 653] width 612 height 113
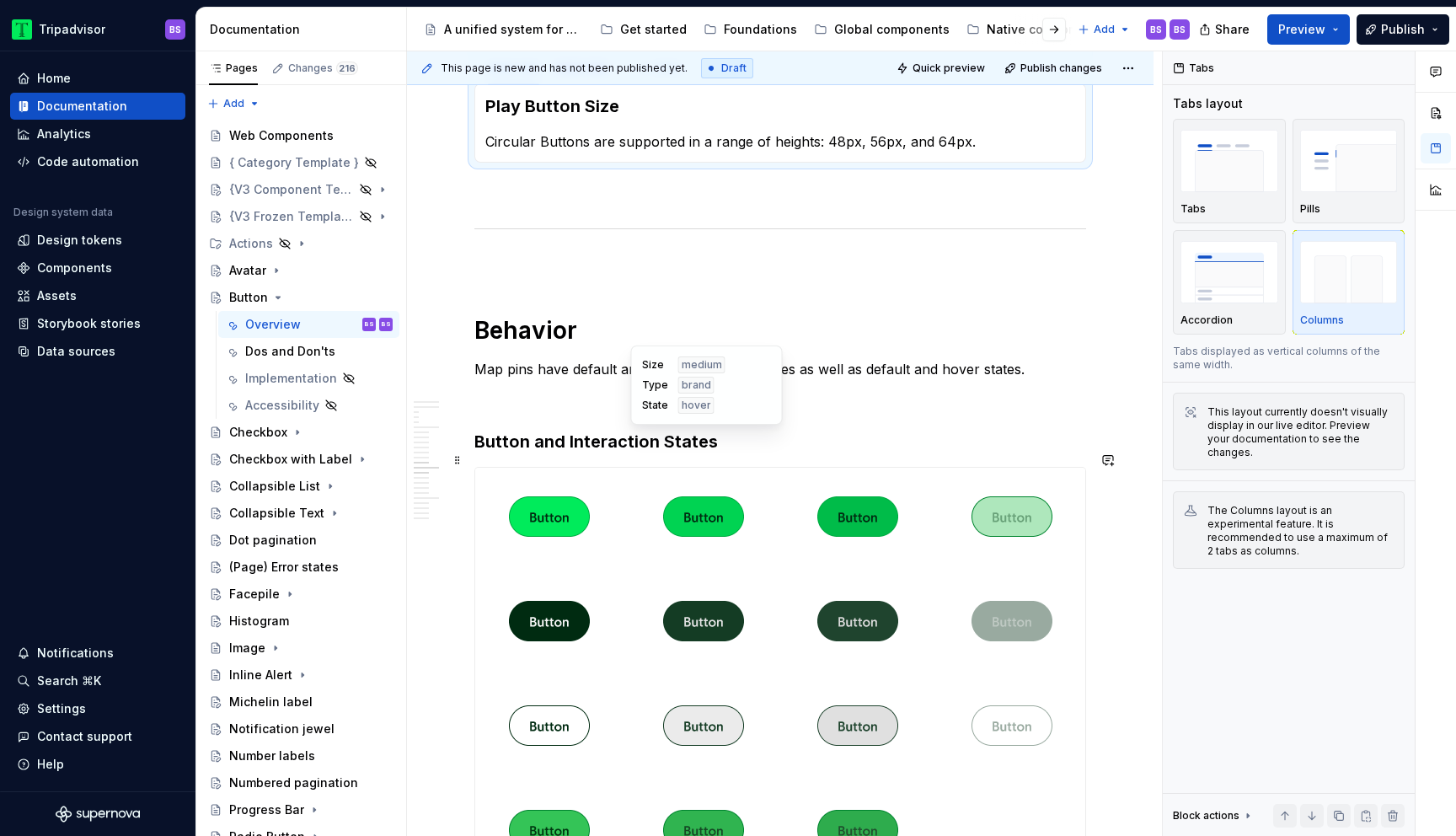
scroll to position [4005, 0]
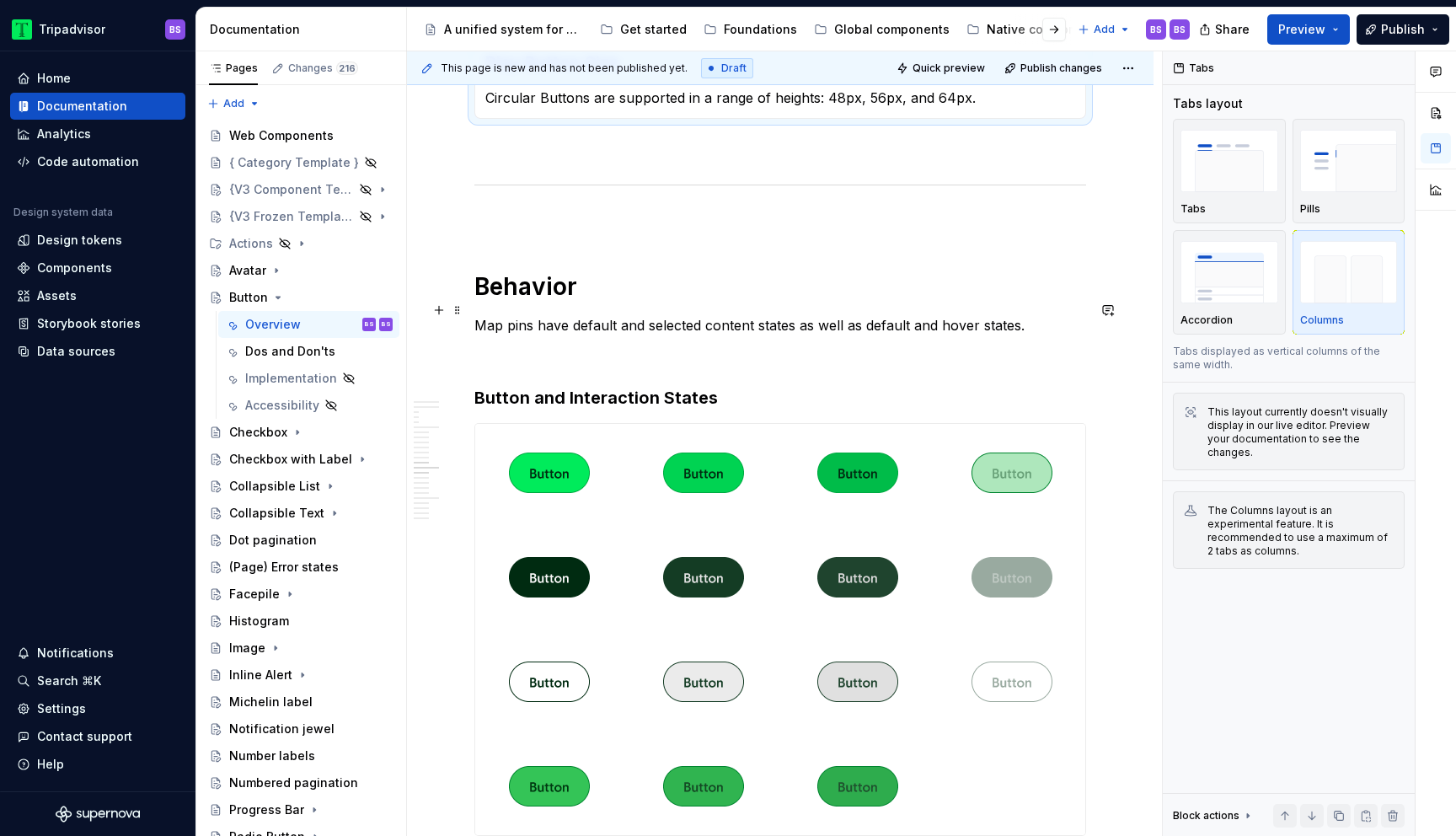
click at [542, 315] on p "Map pins have default and selected content states as well as default and hover …" at bounding box center [781, 325] width 612 height 20
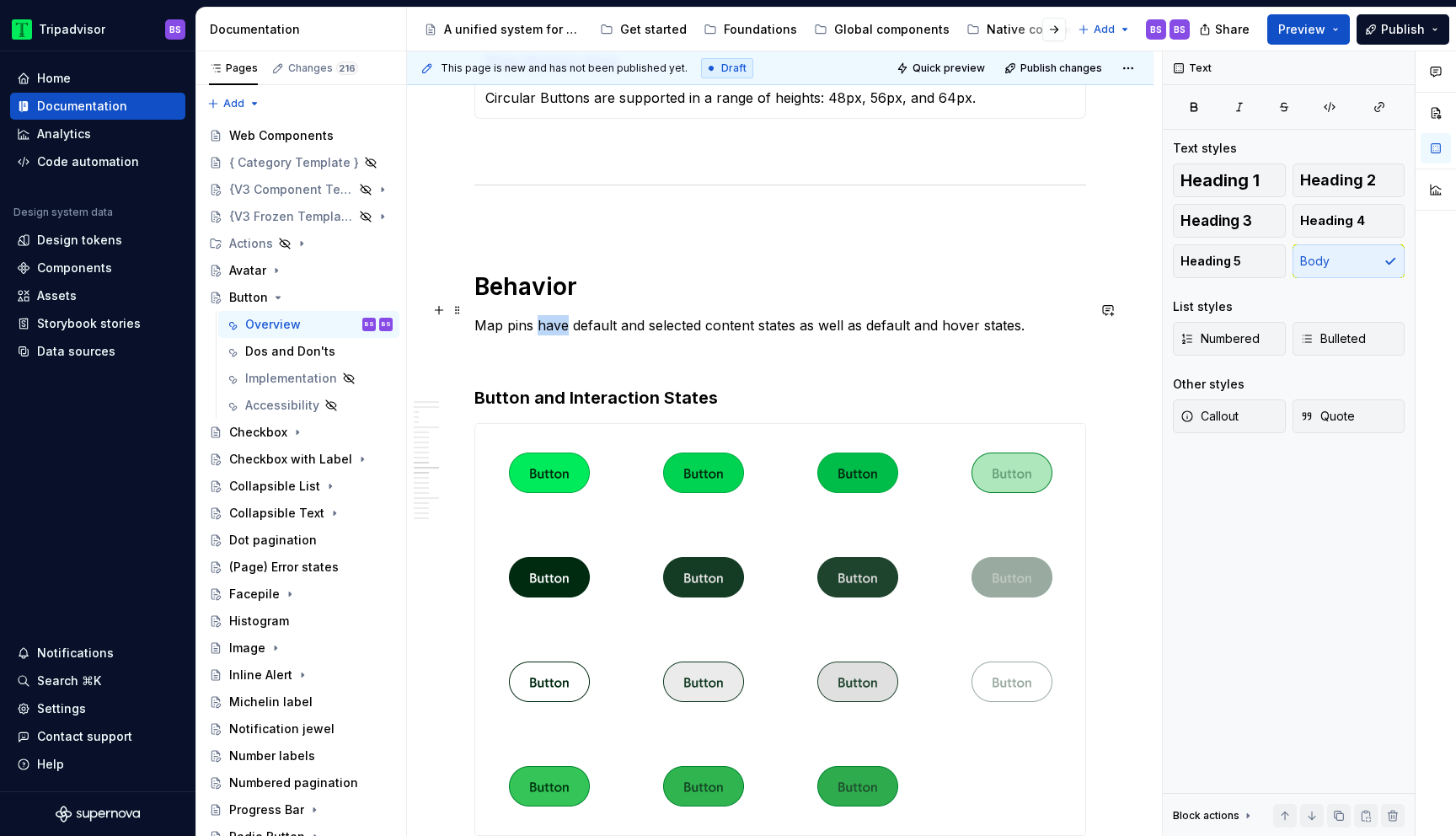
click at [542, 315] on p "Map pins have default and selected content states as well as default and hover …" at bounding box center [781, 325] width 612 height 20
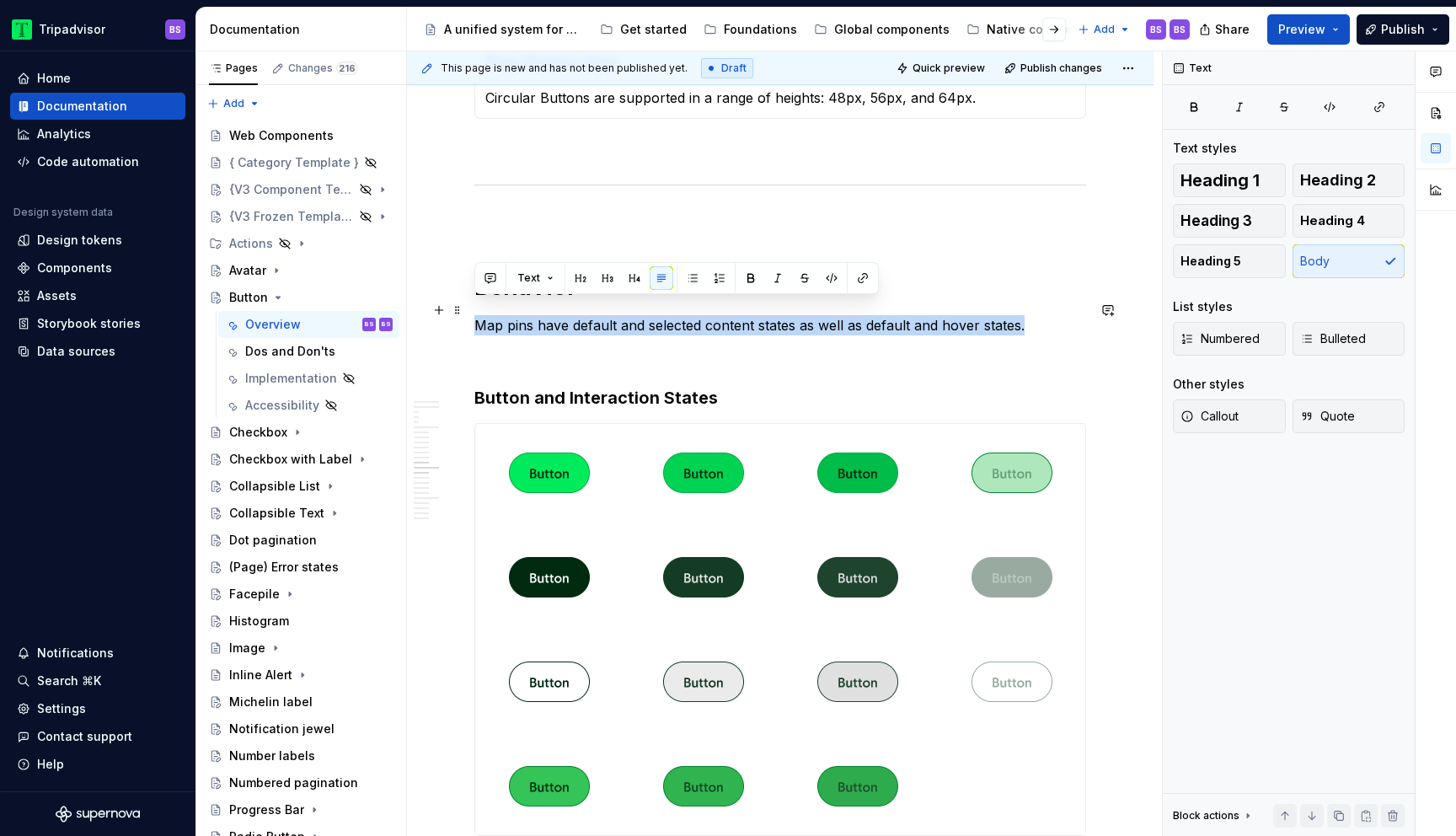
click at [542, 315] on p "Map pins have default and selected content states as well as default and hover …" at bounding box center [781, 325] width 612 height 20
click at [545, 315] on p "Map pins have default and selected content states as well as default and hover …" at bounding box center [781, 325] width 612 height 20
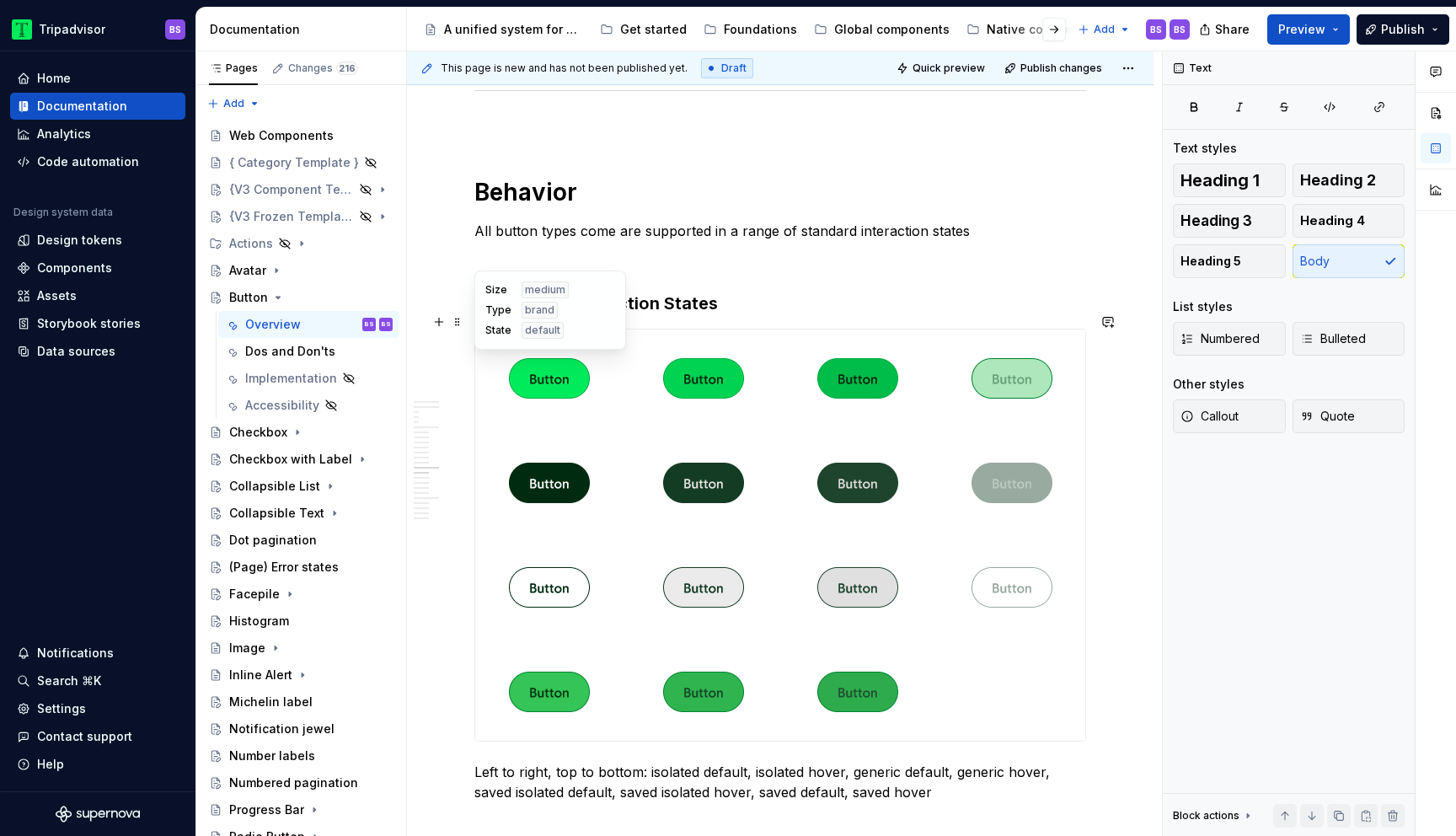
scroll to position [4101, 0]
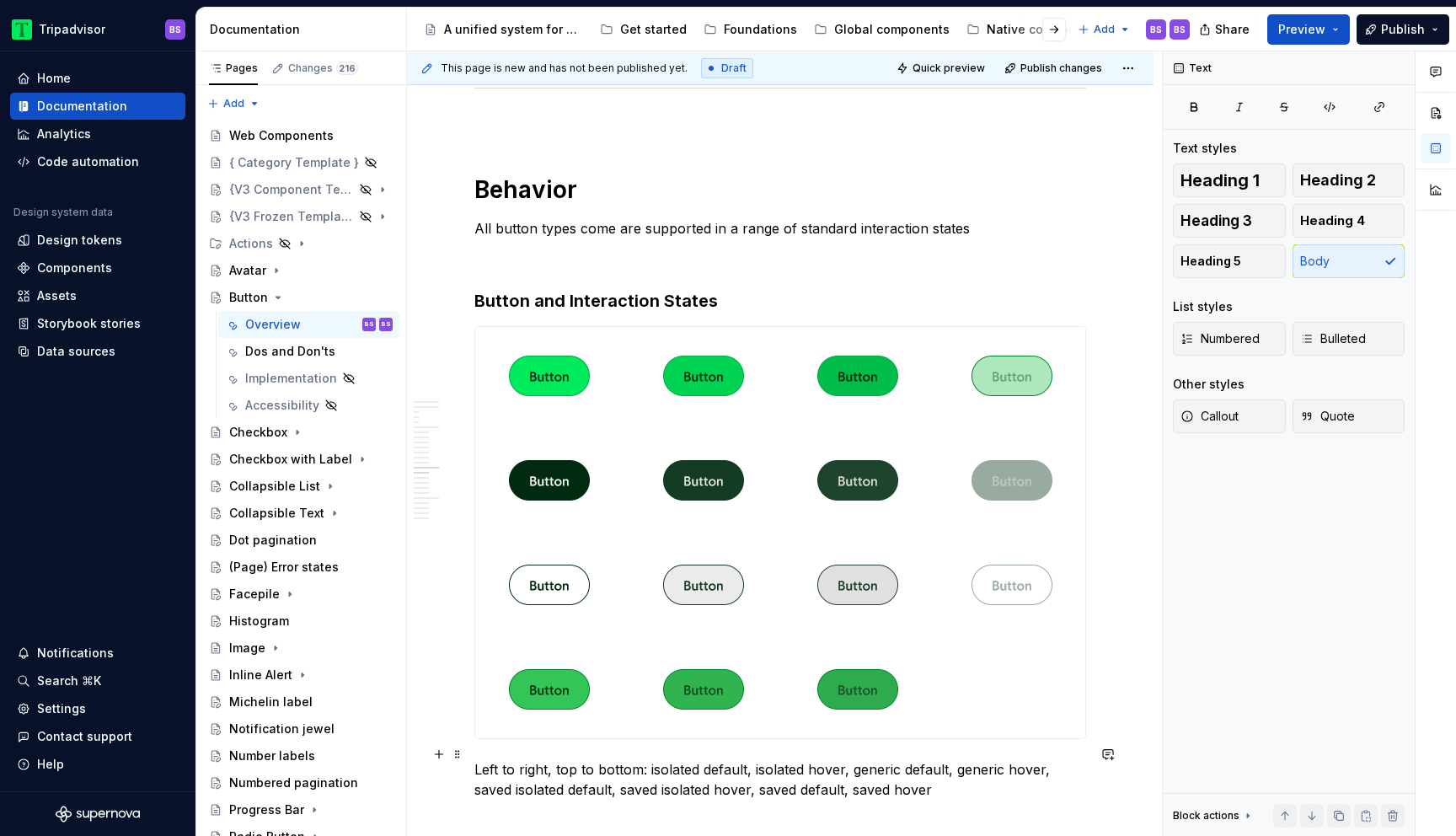
click at [597, 760] on p "Left to right, top to bottom: isolated default, isolated hover, generic default…" at bounding box center [781, 780] width 612 height 41
click at [652, 760] on p "Left to right, top to bottom: isolated default, isolated hover, generic default…" at bounding box center [781, 780] width 612 height 41
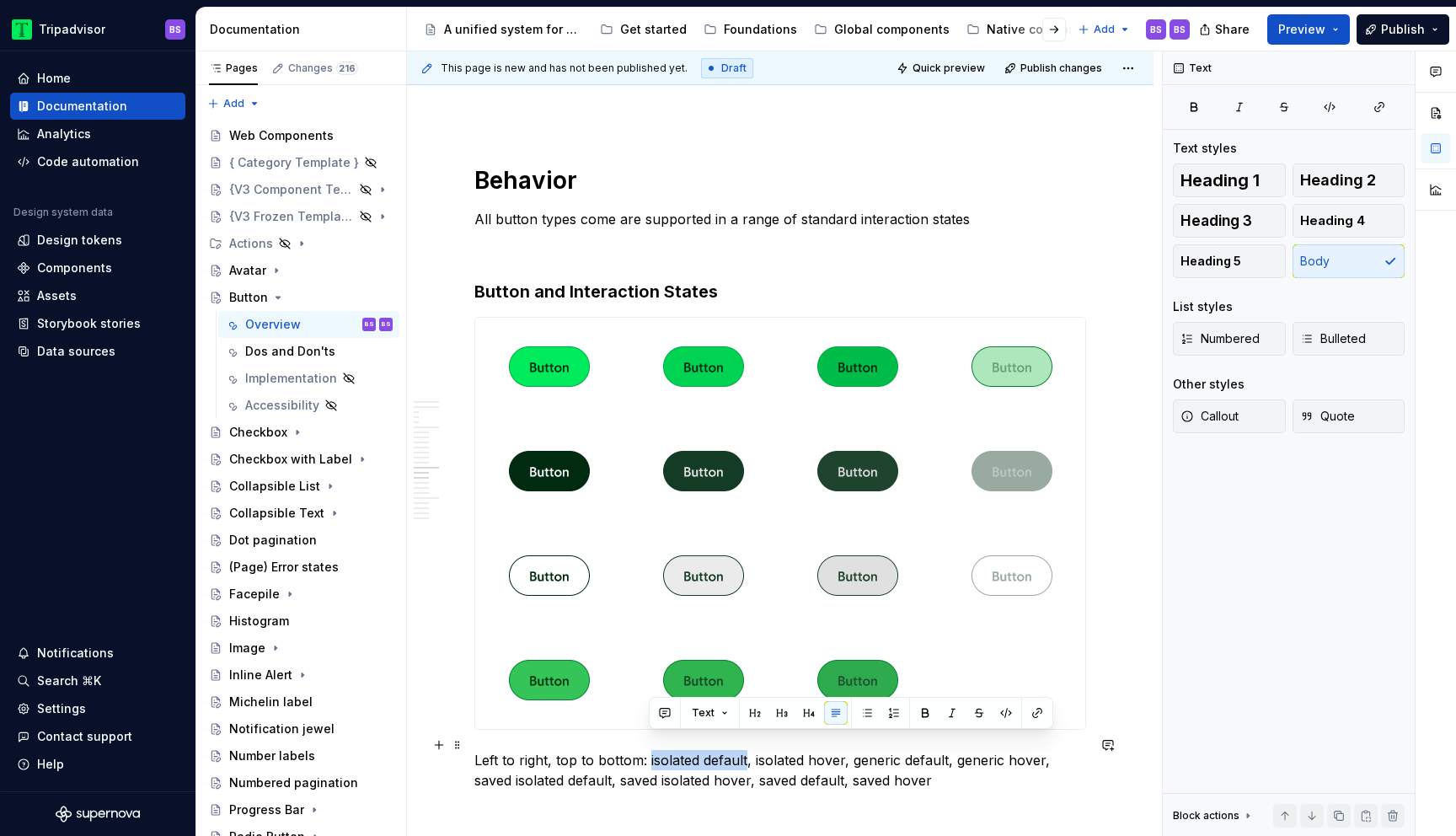
click at [671, 751] on p "Left to right, top to bottom: isolated default, isolated hover, generic default…" at bounding box center [781, 771] width 612 height 41
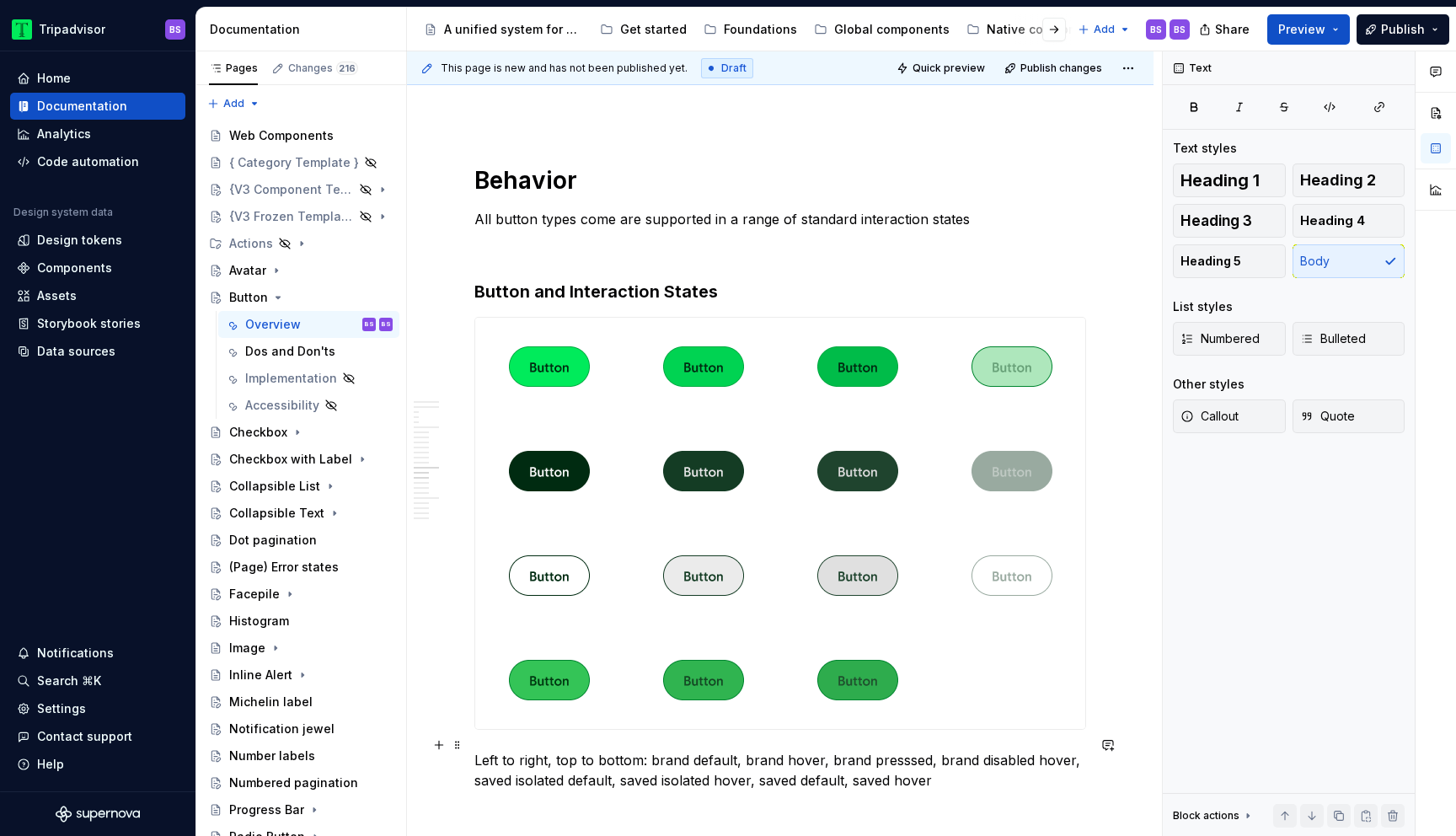
click at [902, 751] on p "Left to right, top to bottom: brand default, brand hover, brand presssed, brand…" at bounding box center [781, 771] width 612 height 41
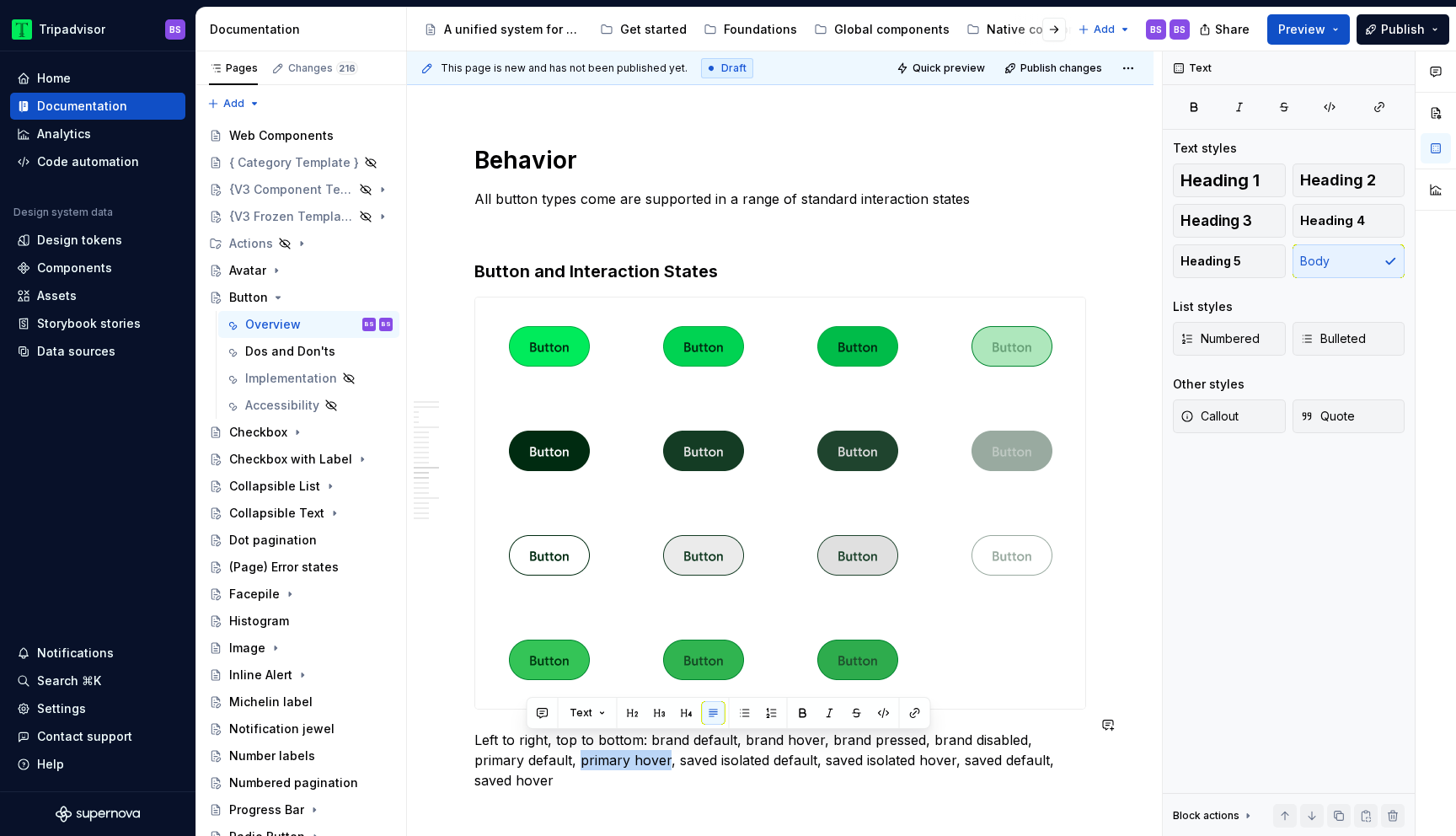
copy p "primary hover"
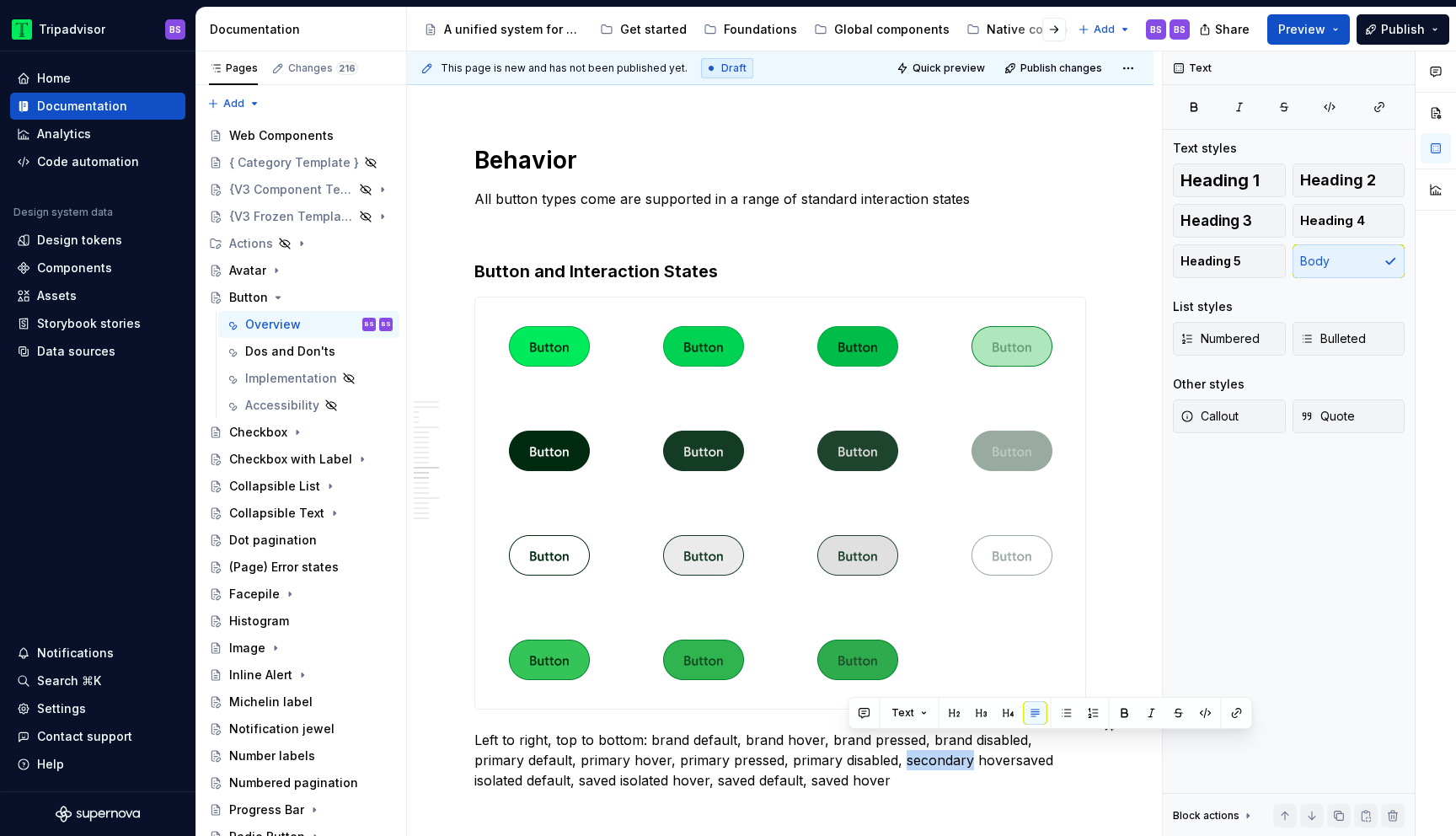
copy p "secondary"
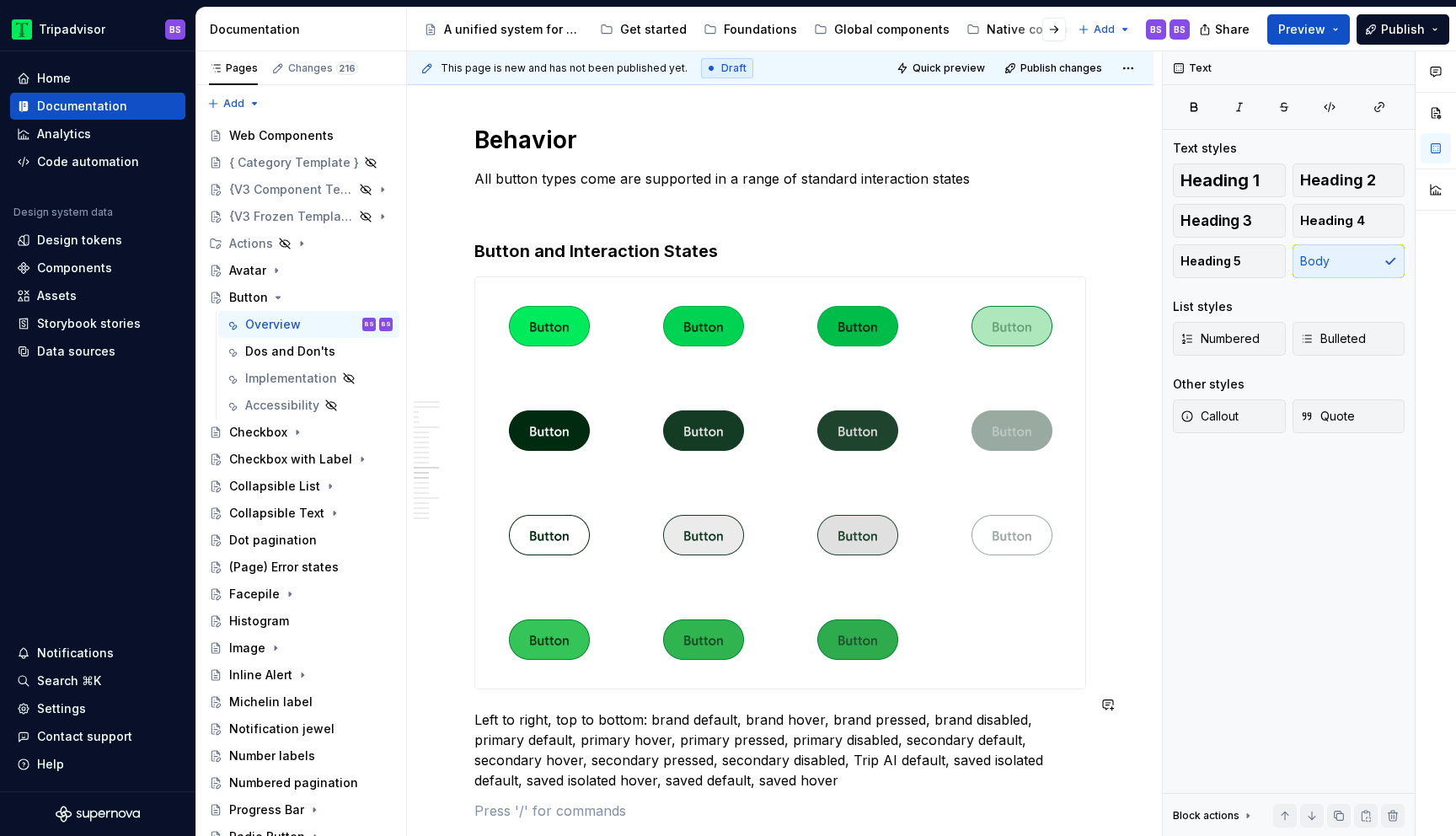
scroll to position [4472, 0]
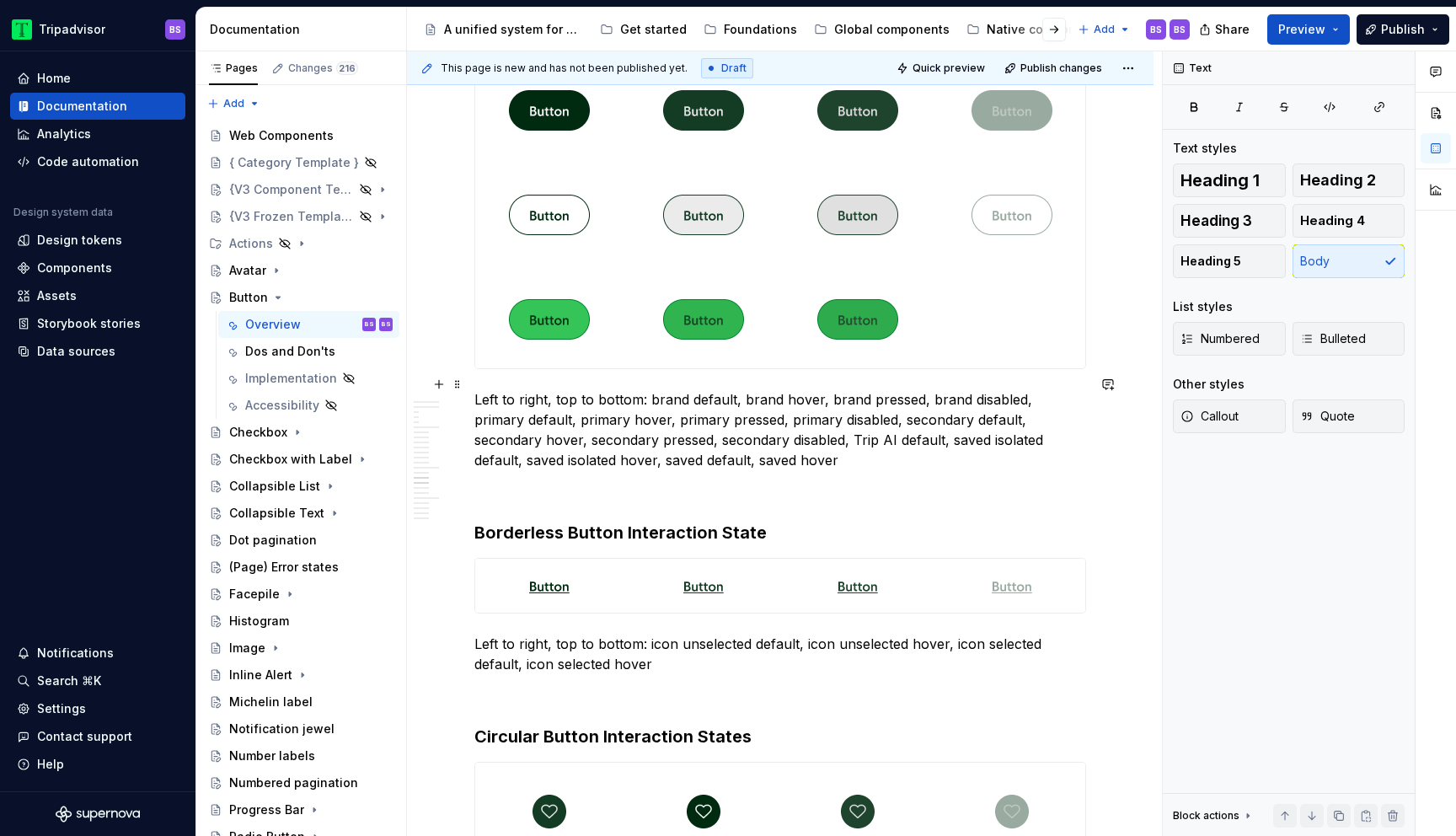
click at [836, 423] on p "Left to right, top to bottom: brand default, brand hover, brand pressed, brand …" at bounding box center [781, 430] width 612 height 81
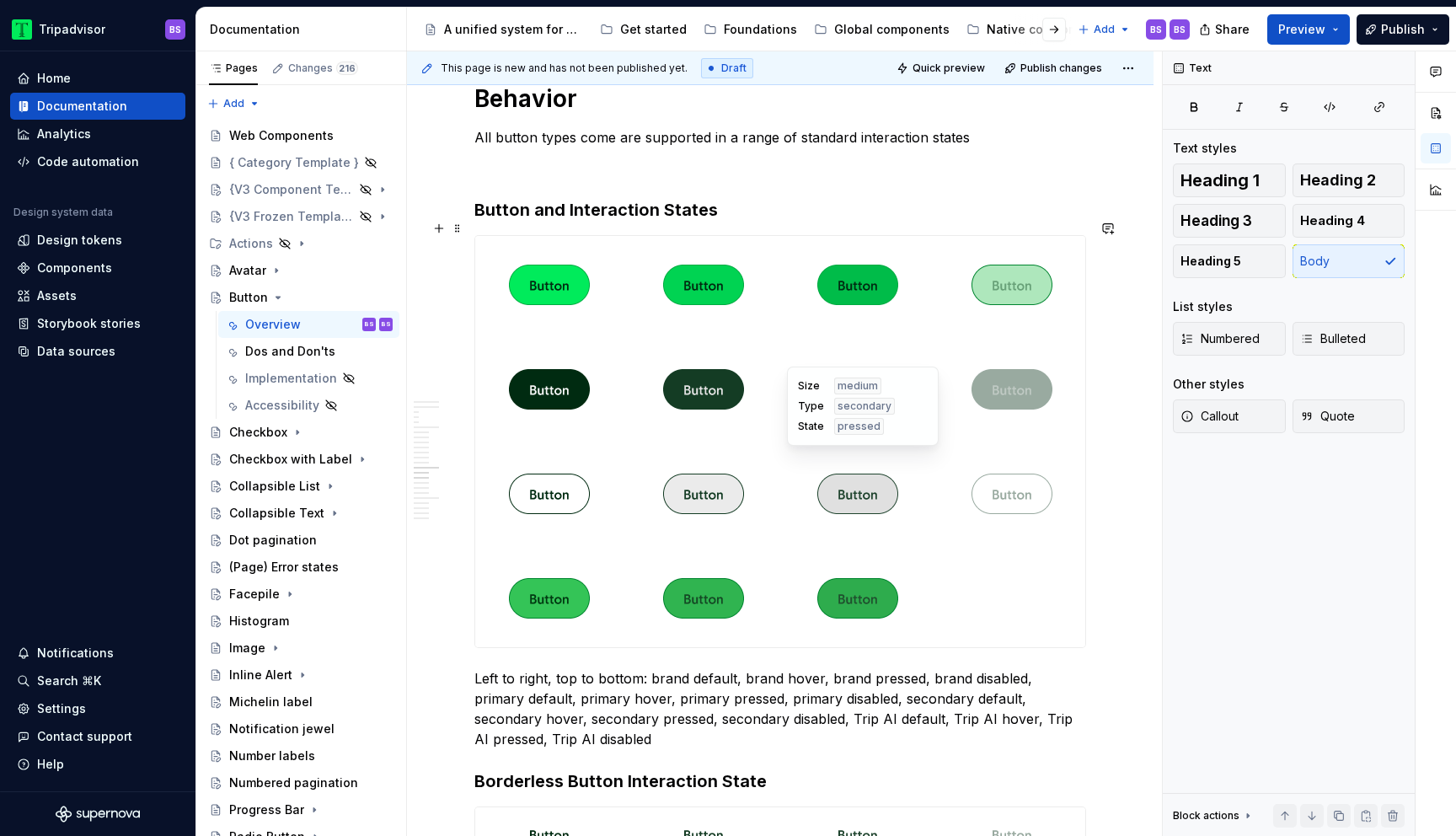
scroll to position [4189, 0]
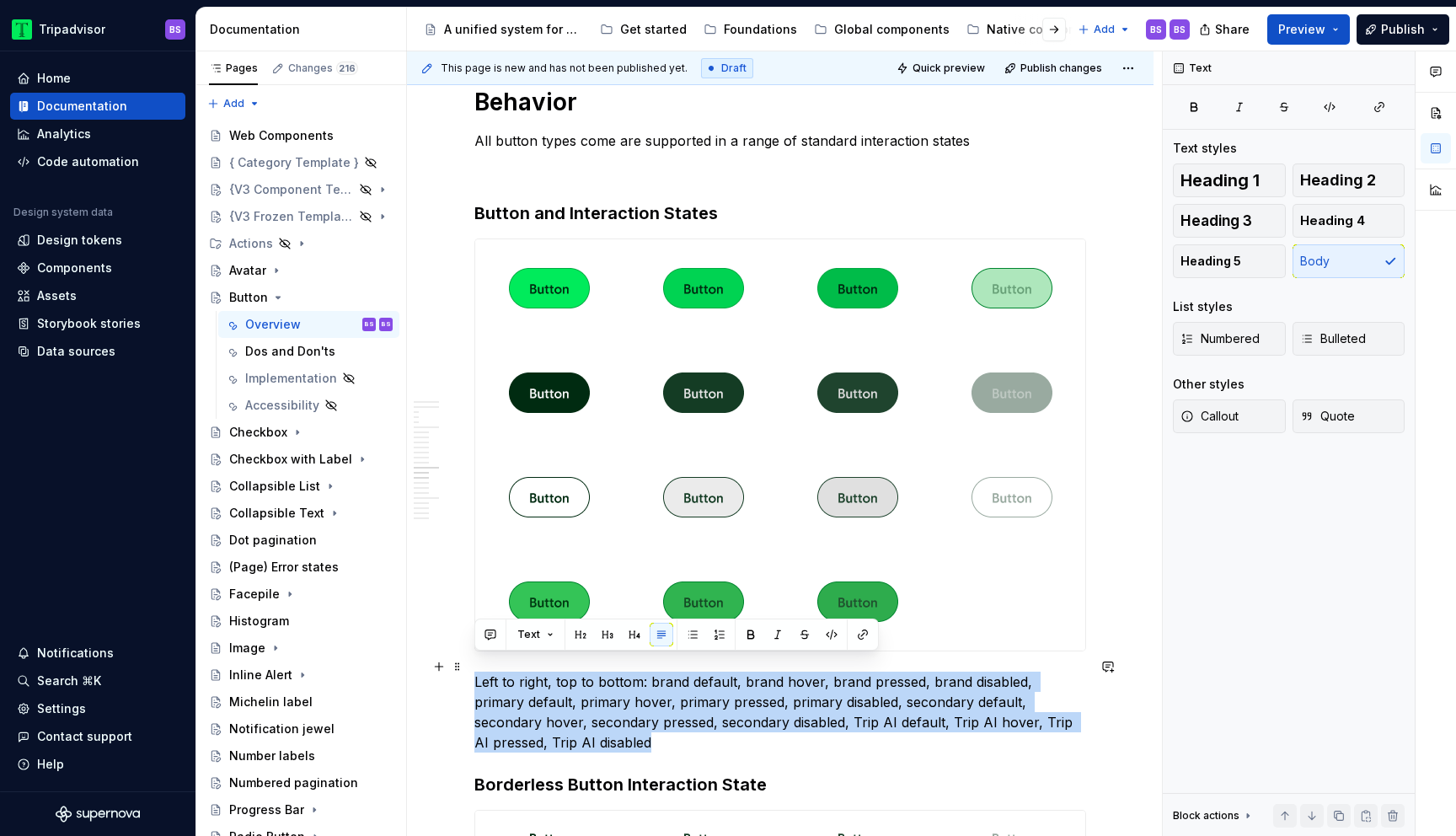
drag, startPoint x: 543, startPoint y: 724, endPoint x: 475, endPoint y: 668, distance: 88.1
click at [475, 672] on p "Left to right, top to bottom: brand default, brand hover, brand pressed, brand …" at bounding box center [781, 713] width 612 height 81
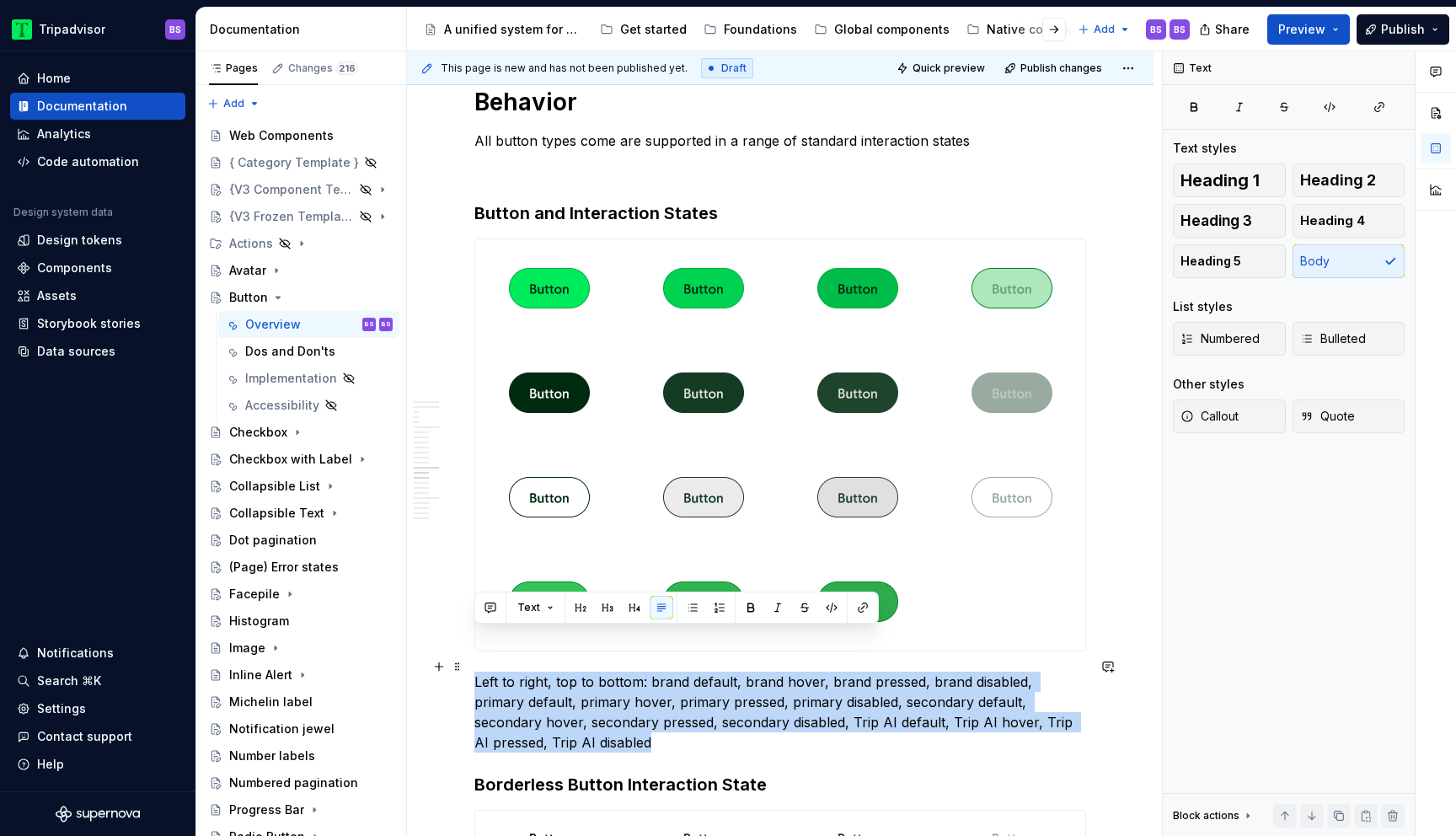
scroll to position [4312, 0]
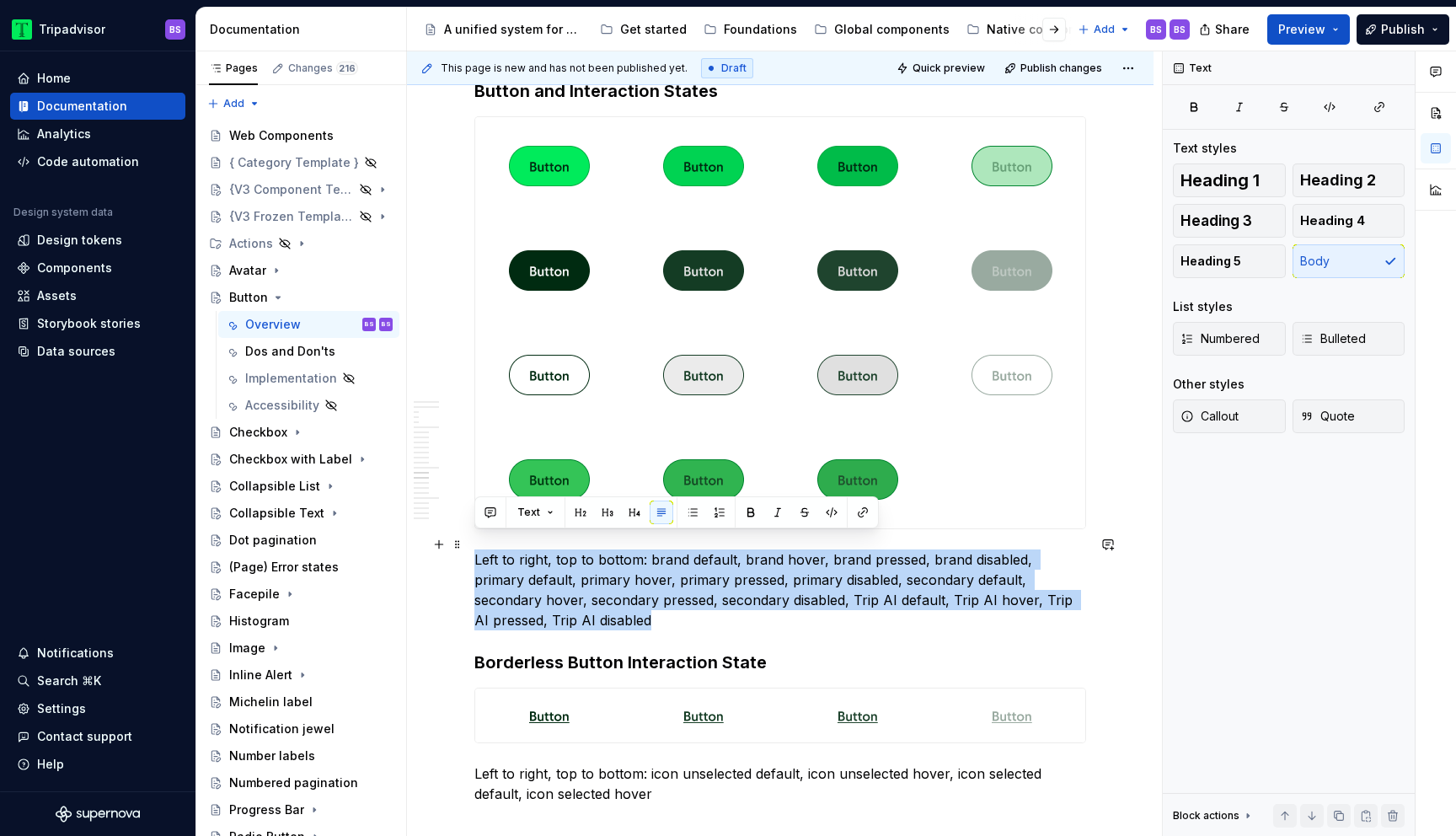
click at [512, 578] on p "Left to right, top to bottom: brand default, brand hover, brand pressed, brand …" at bounding box center [781, 590] width 612 height 81
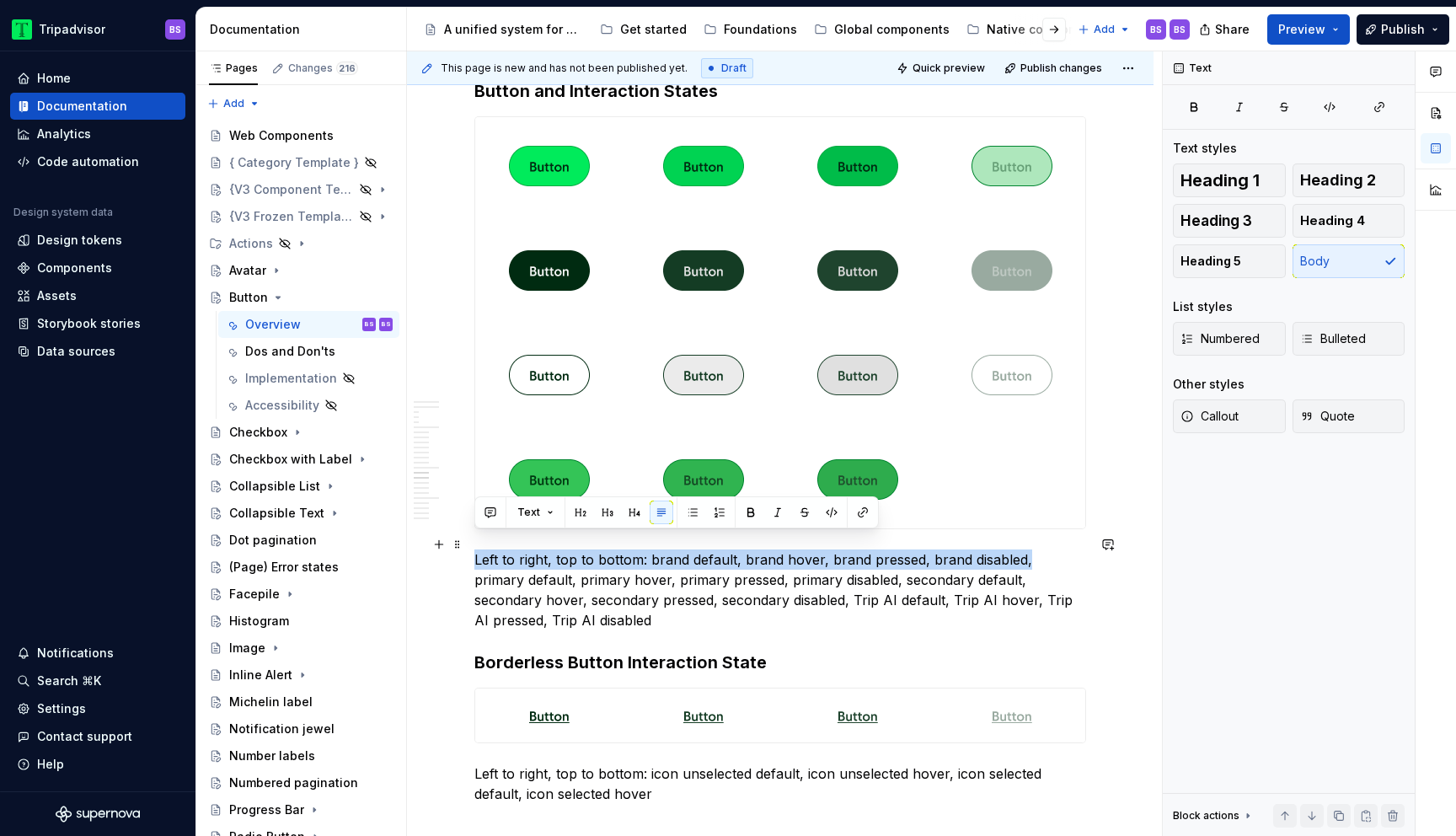
drag, startPoint x: 1025, startPoint y: 545, endPoint x: 477, endPoint y: 543, distance: 548.0
click at [477, 549] on p "Left to right, top to bottom: brand default, brand hover, brand pressed, brand …" at bounding box center [781, 590] width 612 height 81
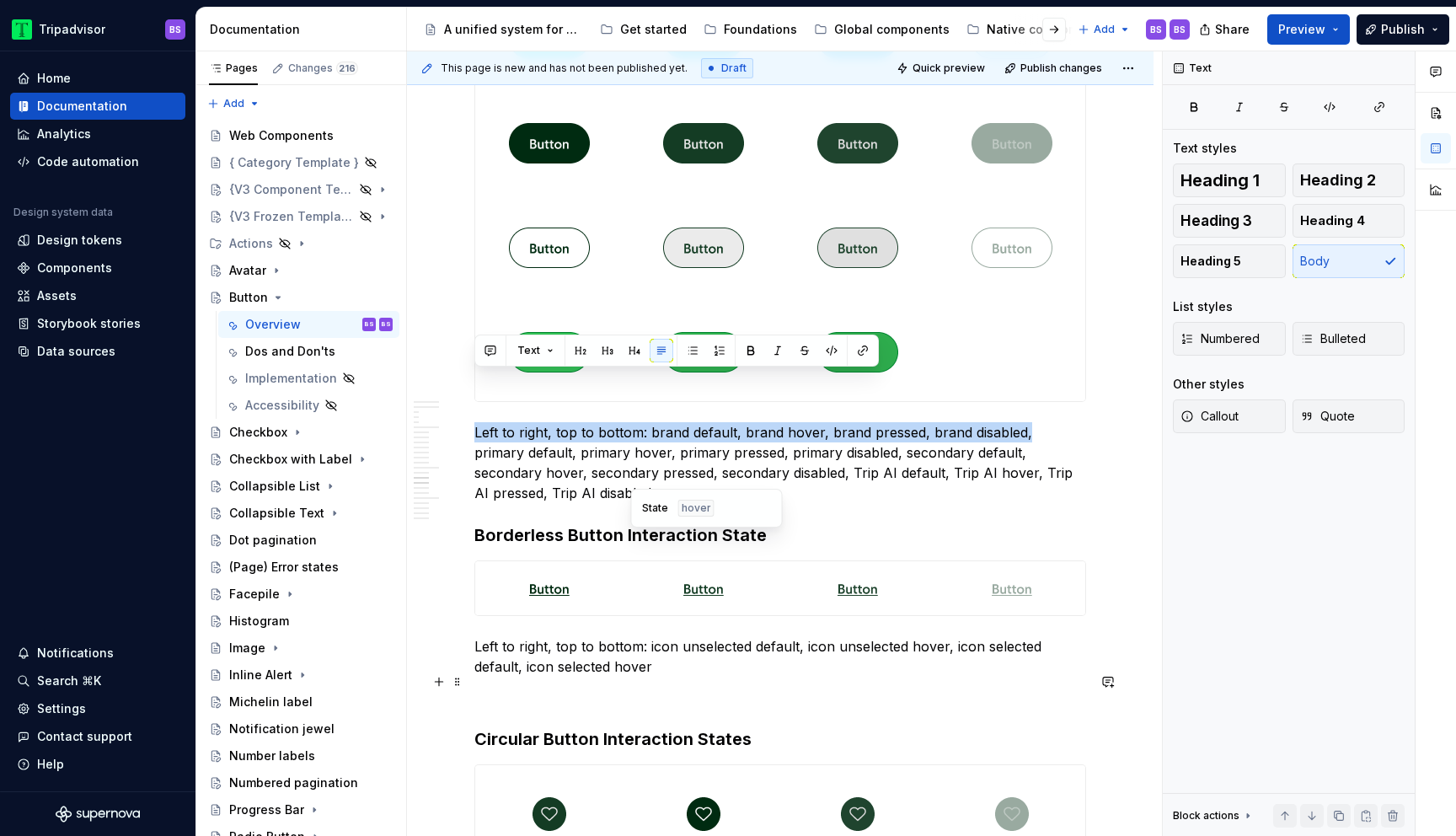
scroll to position [4473, 0]
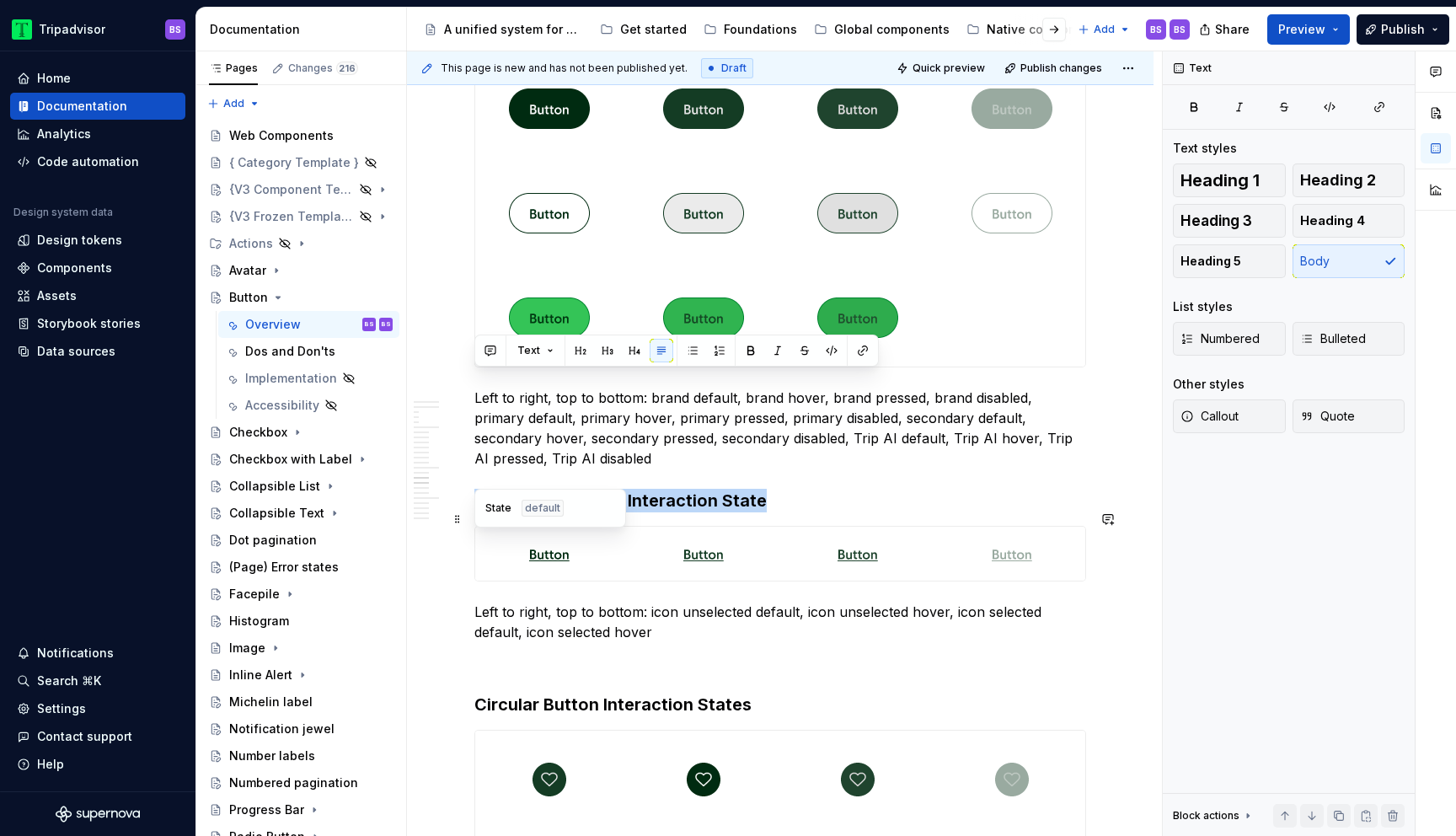
click at [623, 560] on div at bounding box center [549, 554] width 148 height 54
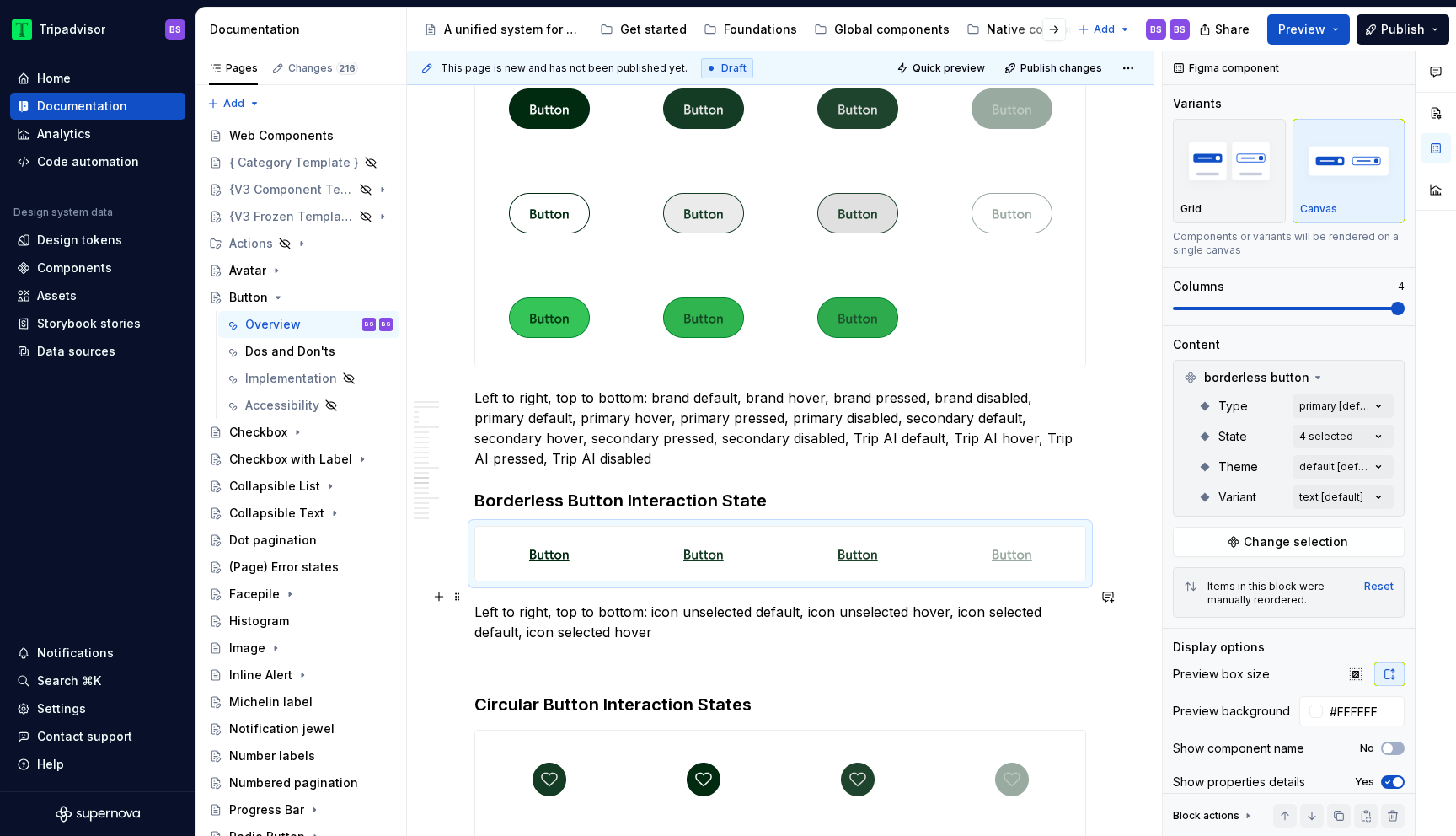
click at [557, 614] on p "Left to right, top to bottom: icon unselected default, icon unselected hover, i…" at bounding box center [781, 622] width 612 height 41
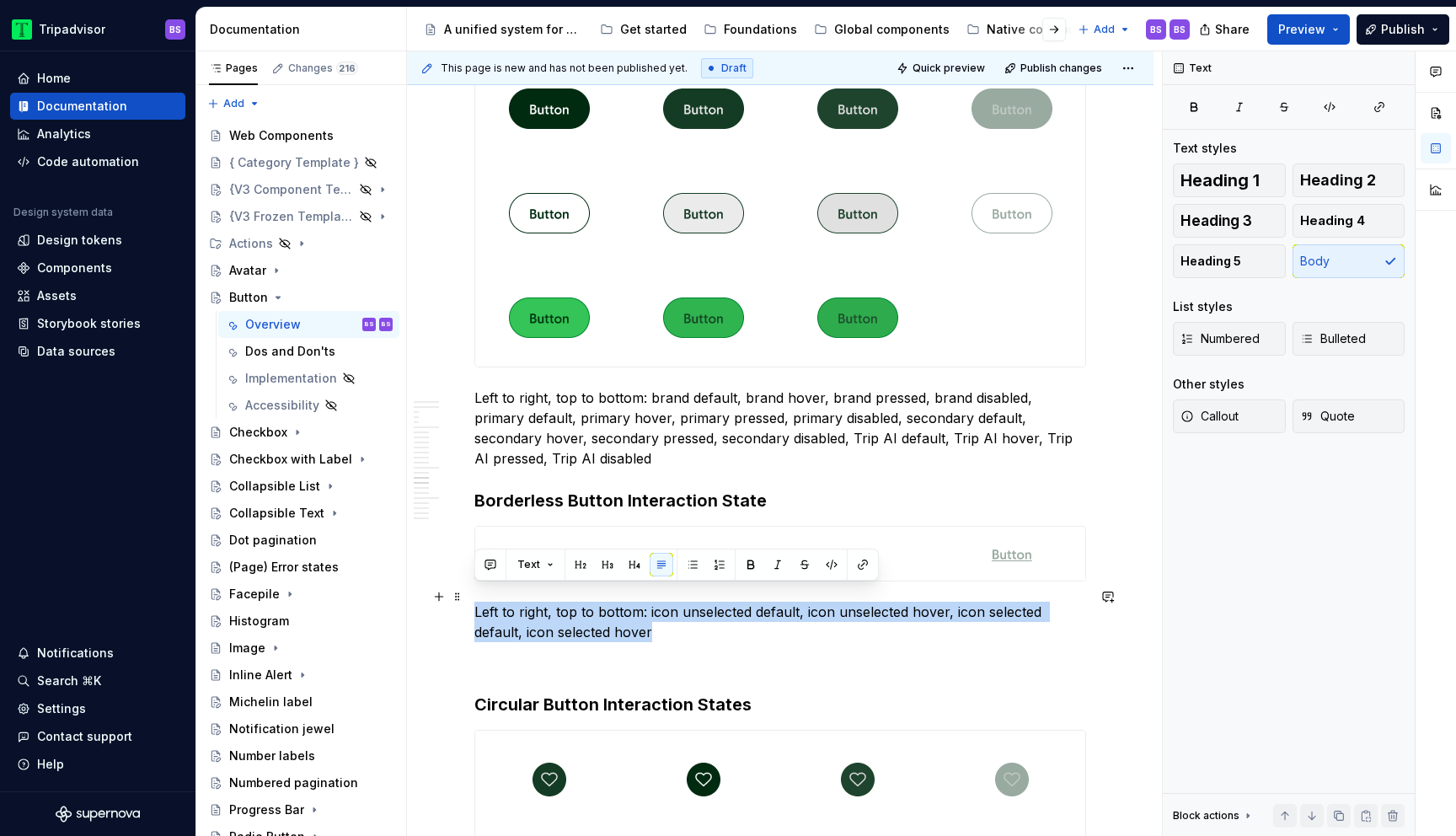
drag, startPoint x: 599, startPoint y: 614, endPoint x: 472, endPoint y: 593, distance: 128.7
click at [472, 593] on div "**********" at bounding box center [781, 328] width 747 height 8977
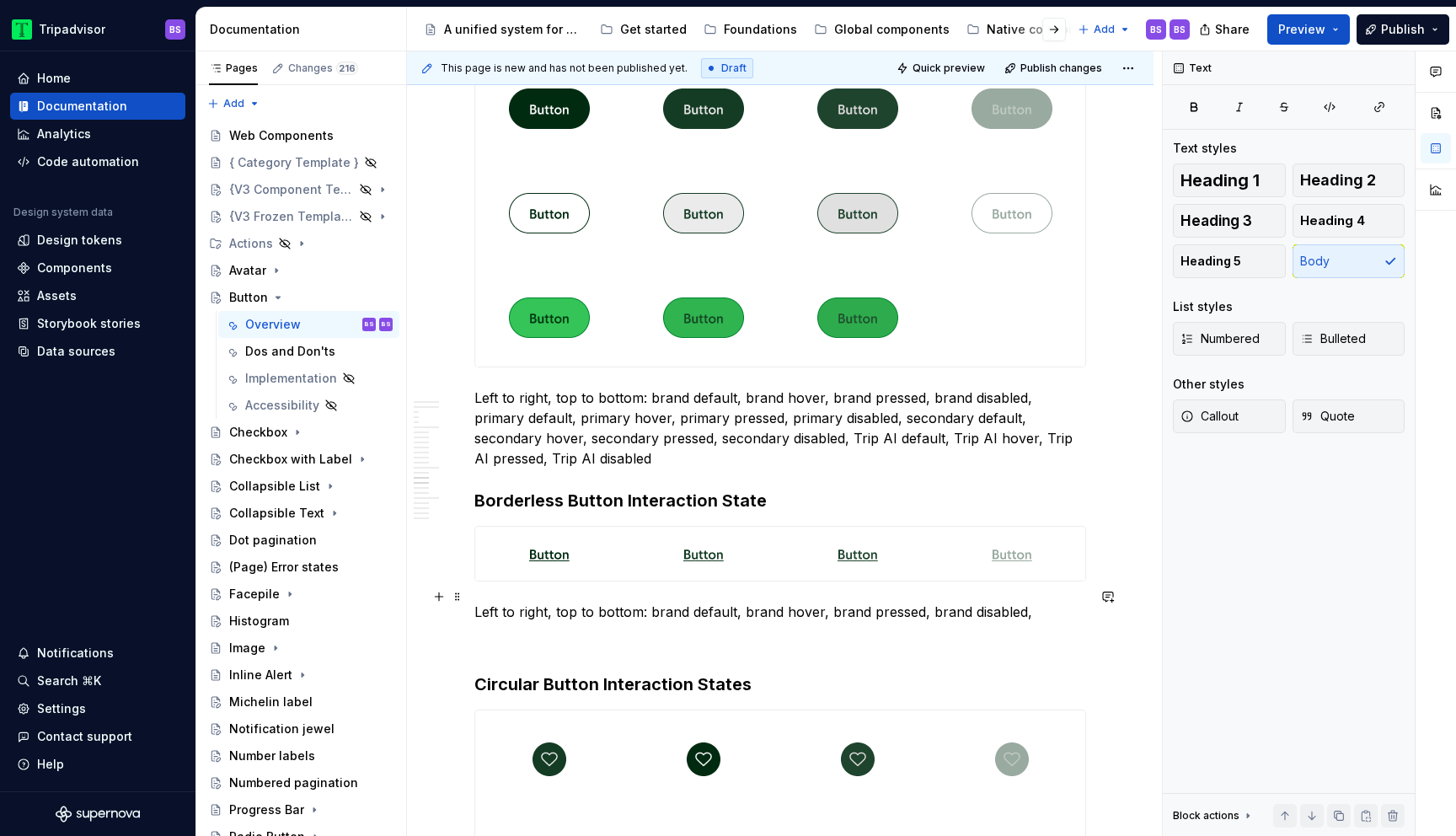
click at [553, 602] on p "Left to right, top to bottom: brand default, brand hover, brand pressed, brand …" at bounding box center [781, 612] width 612 height 20
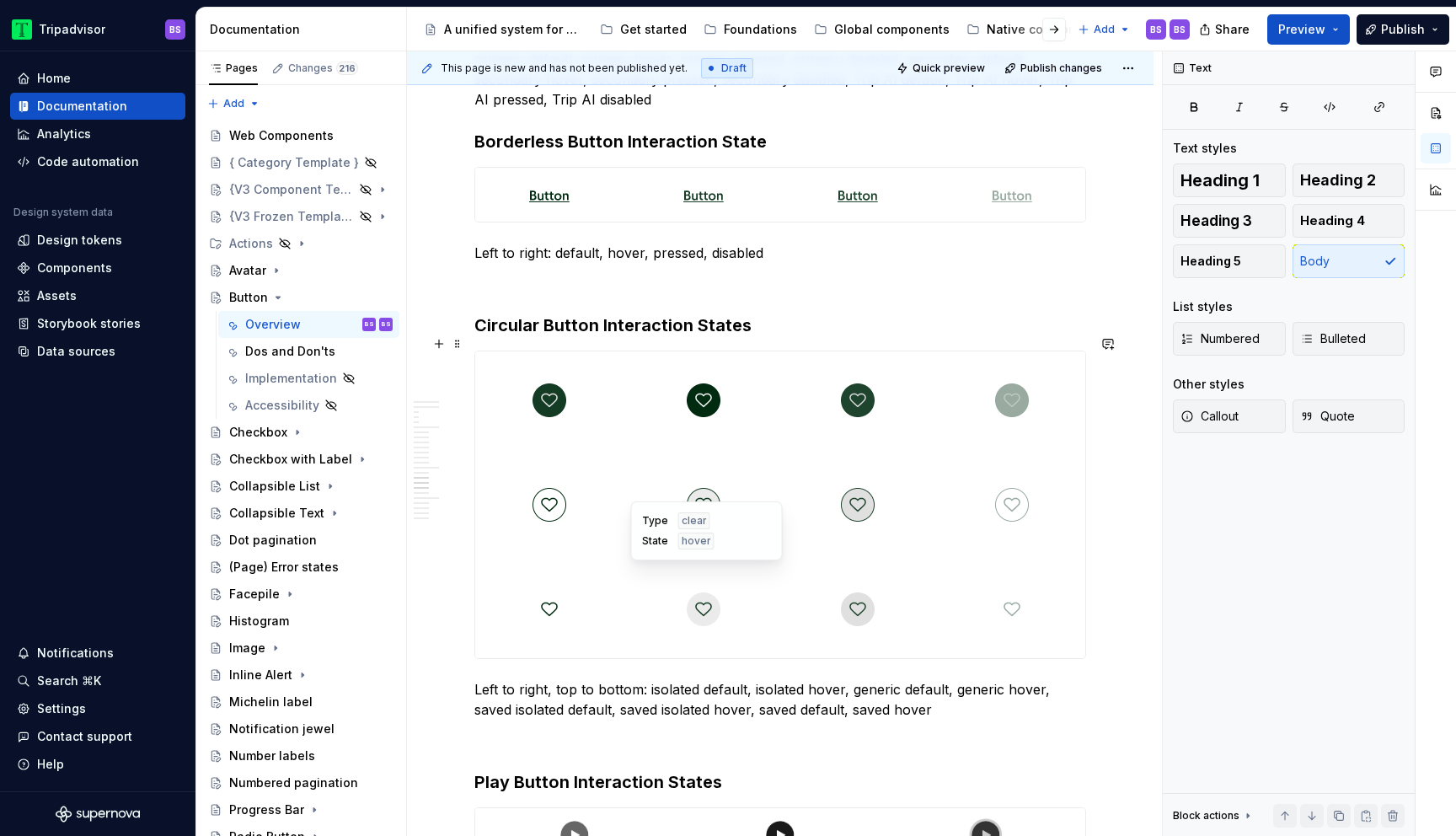
scroll to position [4833, 0]
click at [592, 679] on p "Left to right, top to bottom: isolated default, isolated hover, generic default…" at bounding box center [781, 699] width 612 height 41
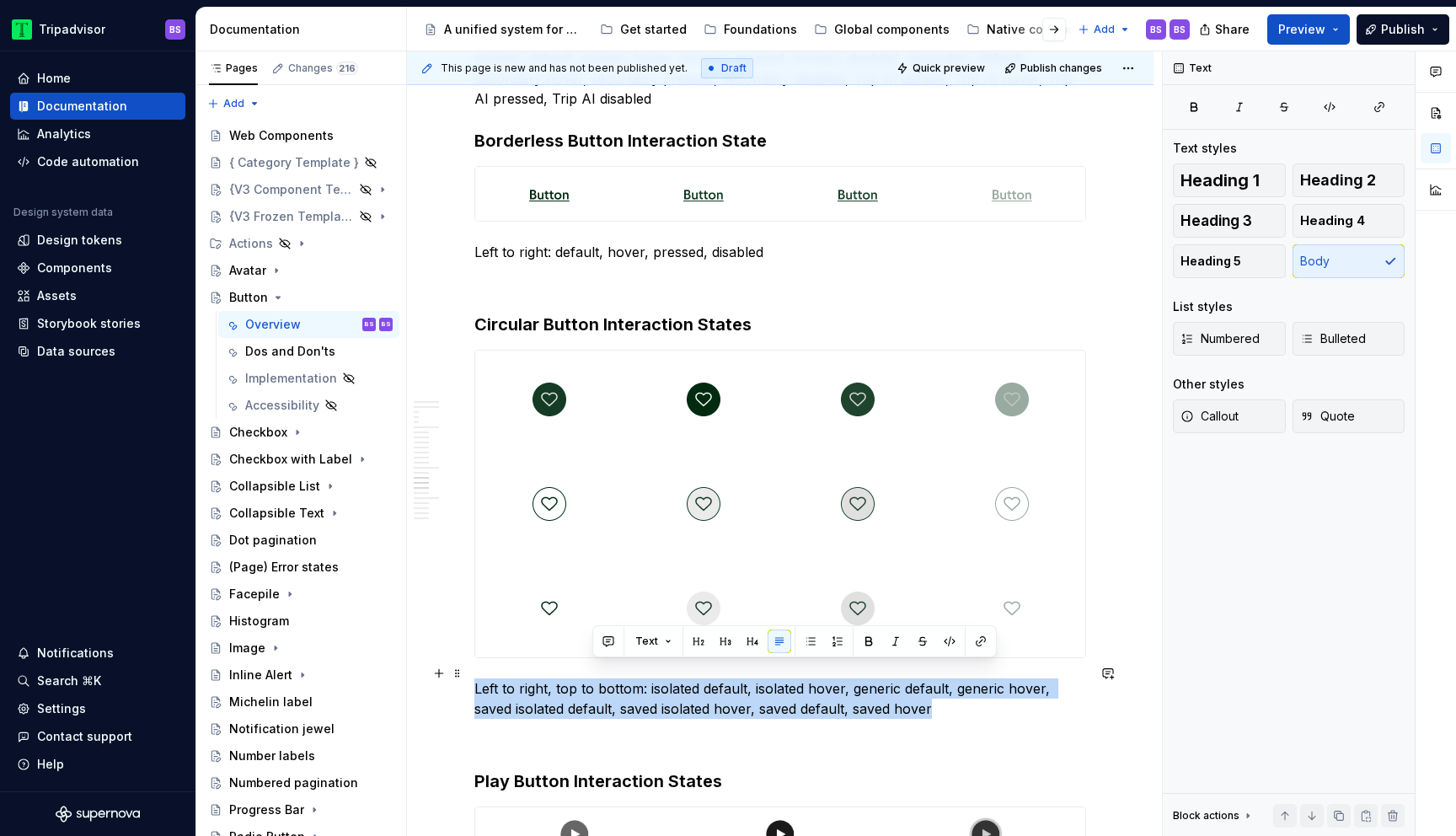
click at [592, 679] on p "Left to right, top to bottom: isolated default, isolated hover, generic default…" at bounding box center [781, 699] width 612 height 41
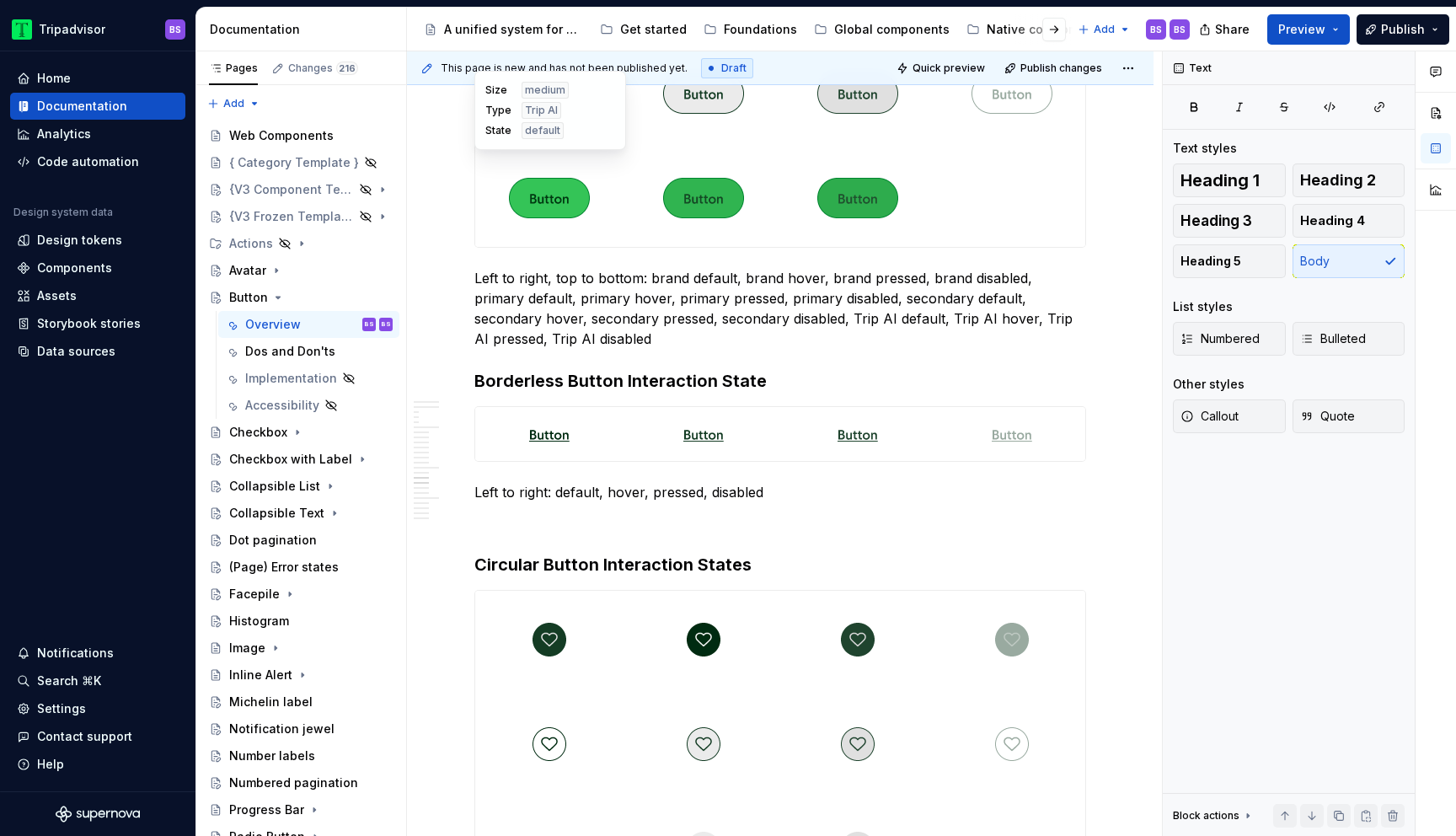
scroll to position [4591, 0]
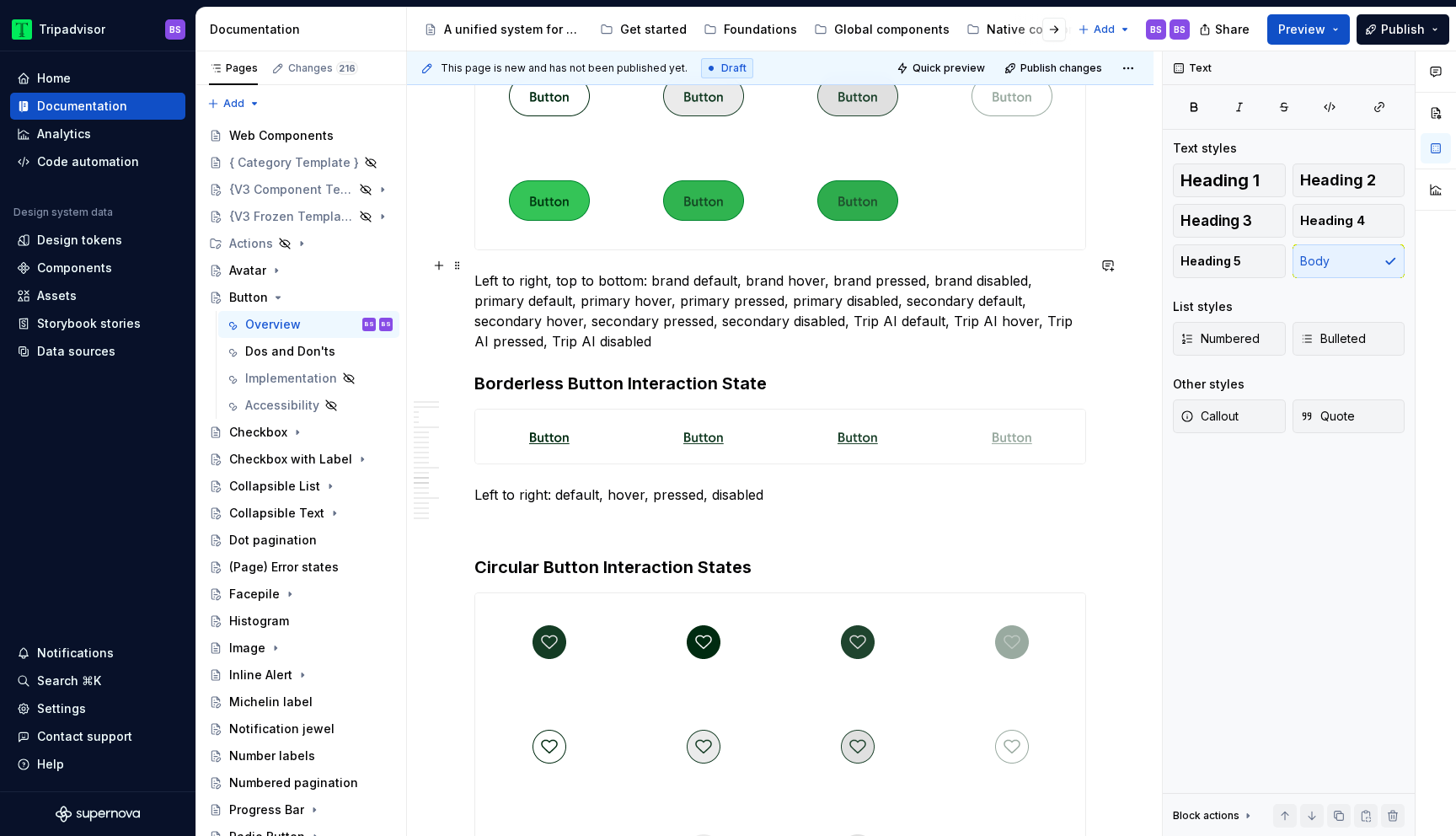
click at [577, 271] on p "Left to right, top to bottom: brand default, brand hover, brand pressed, brand …" at bounding box center [781, 311] width 612 height 81
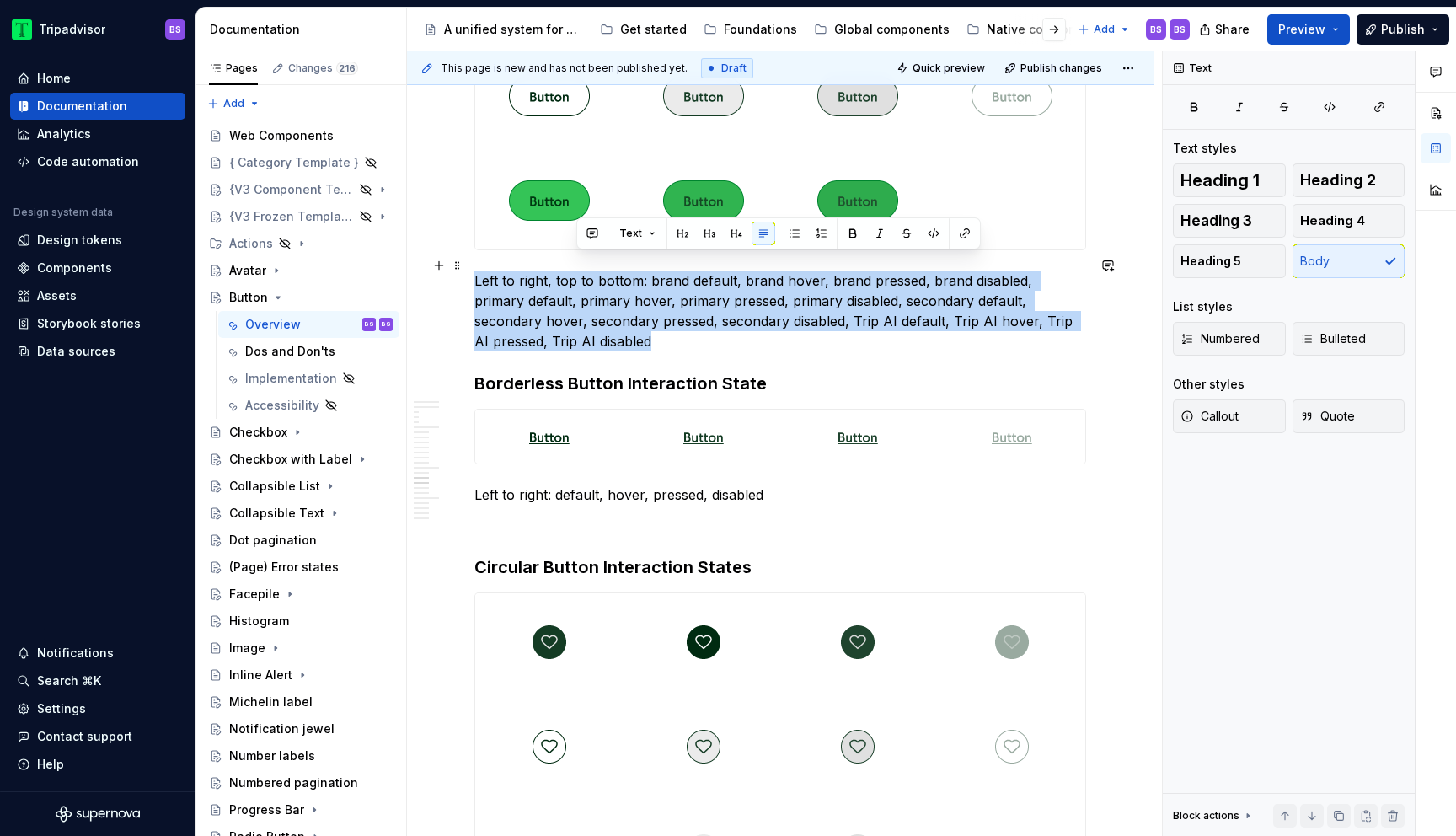
click at [577, 271] on p "Left to right, top to bottom: brand default, brand hover, brand pressed, brand …" at bounding box center [781, 311] width 612 height 81
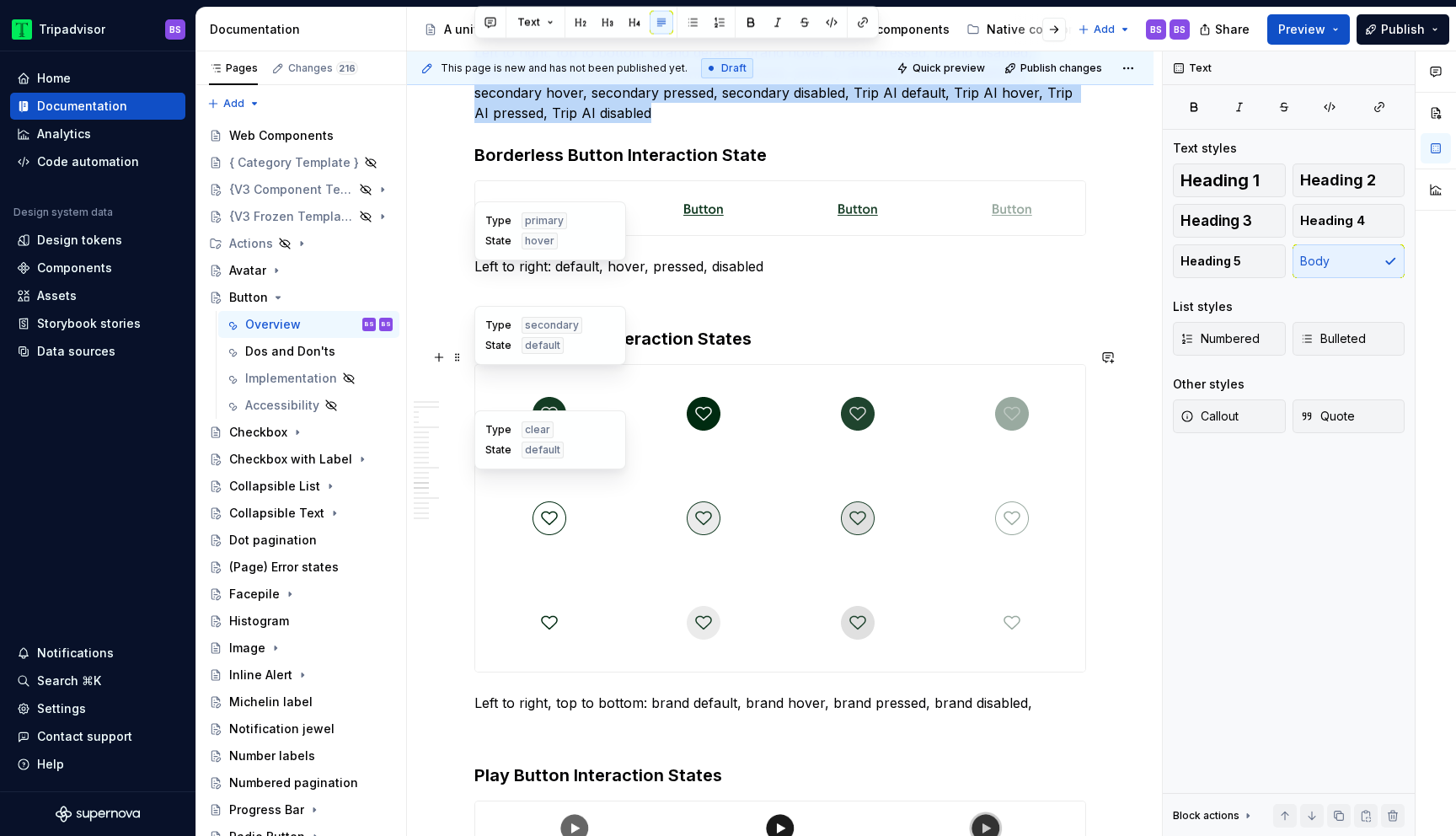
scroll to position [4925, 0]
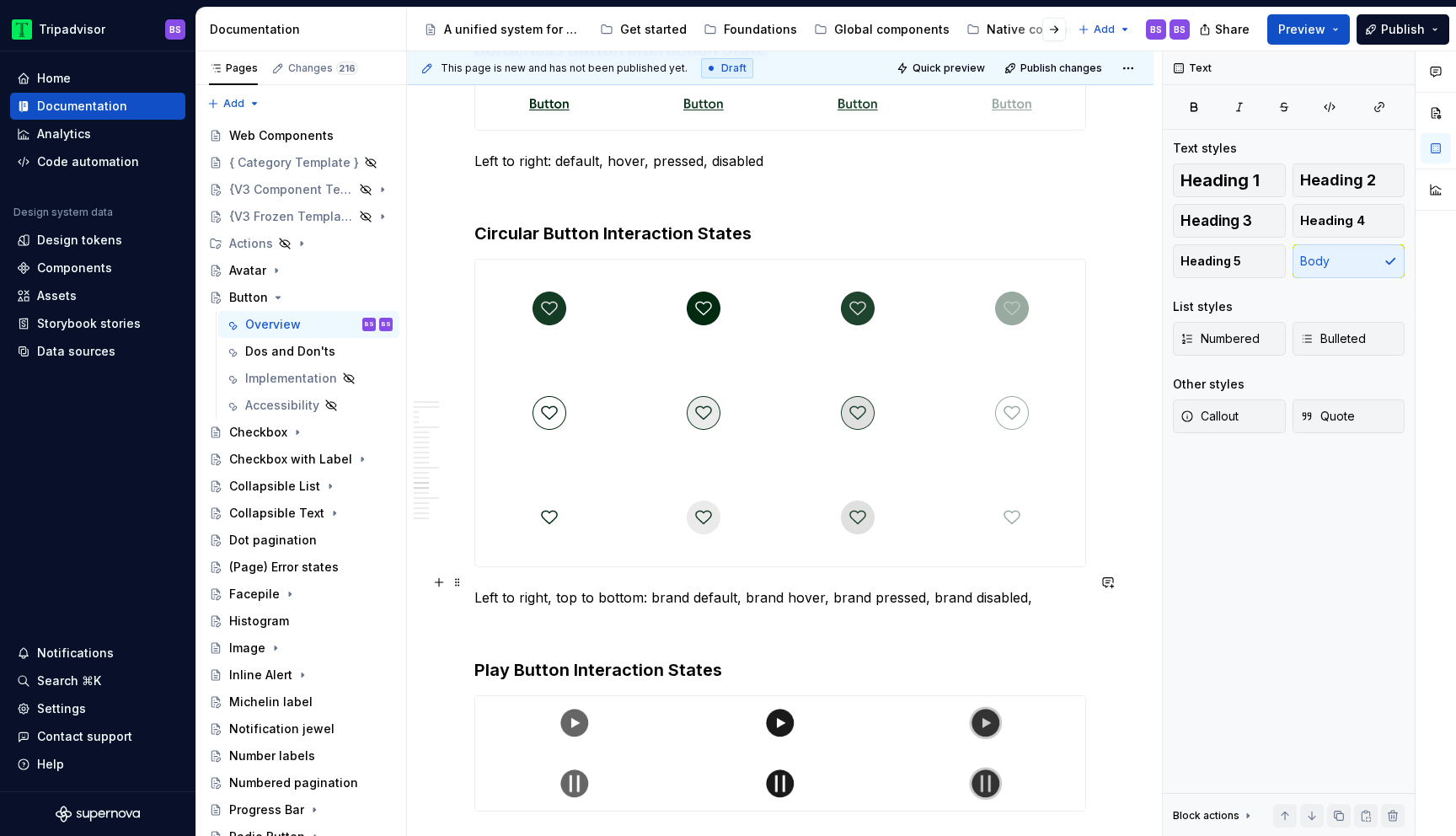
click at [542, 587] on p "Left to right, top to bottom: brand default, brand hover, brand pressed, brand …" at bounding box center [781, 598] width 612 height 20
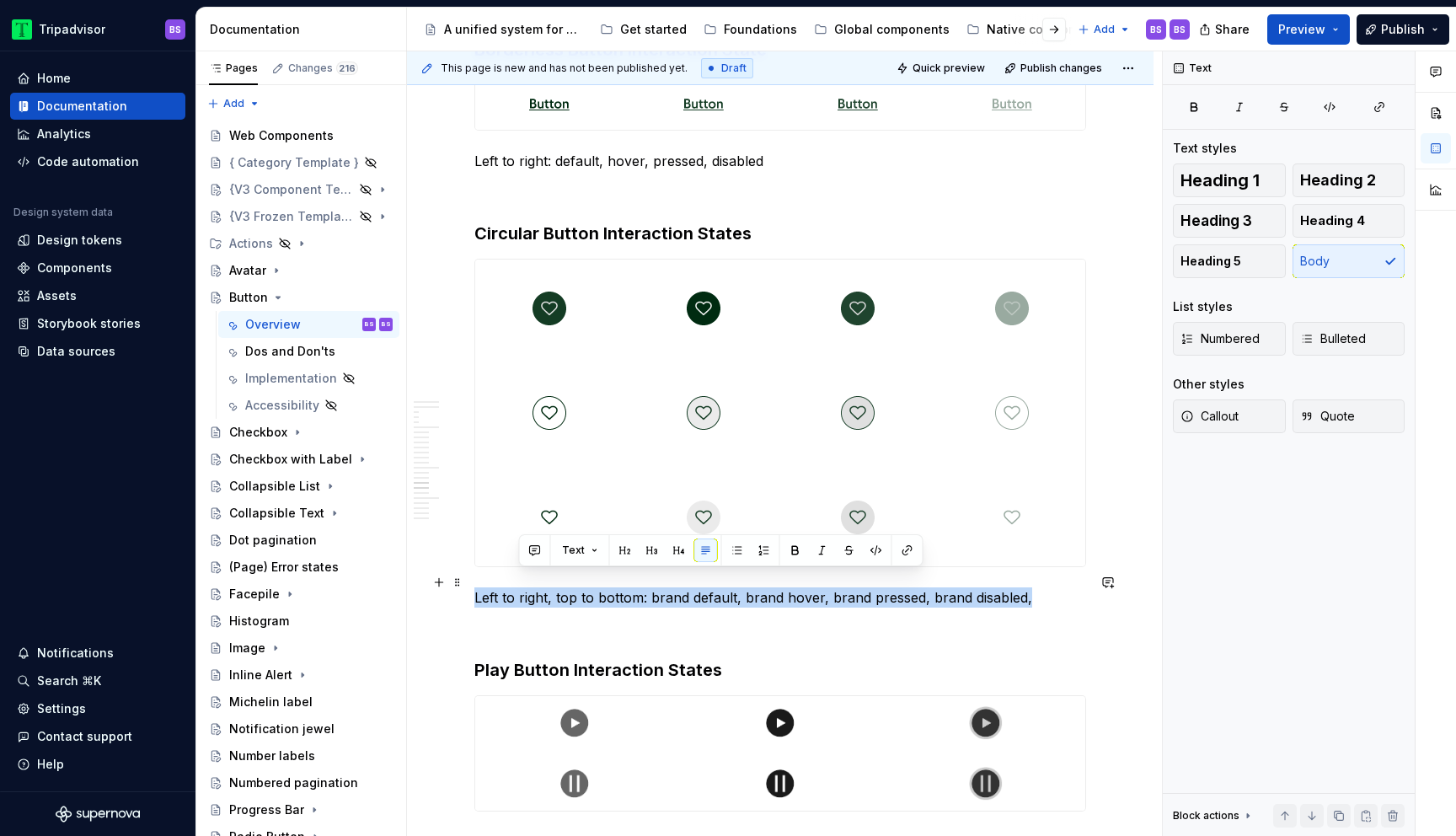
click at [542, 587] on p "Left to right, top to bottom: brand default, brand hover, brand pressed, brand …" at bounding box center [781, 598] width 612 height 20
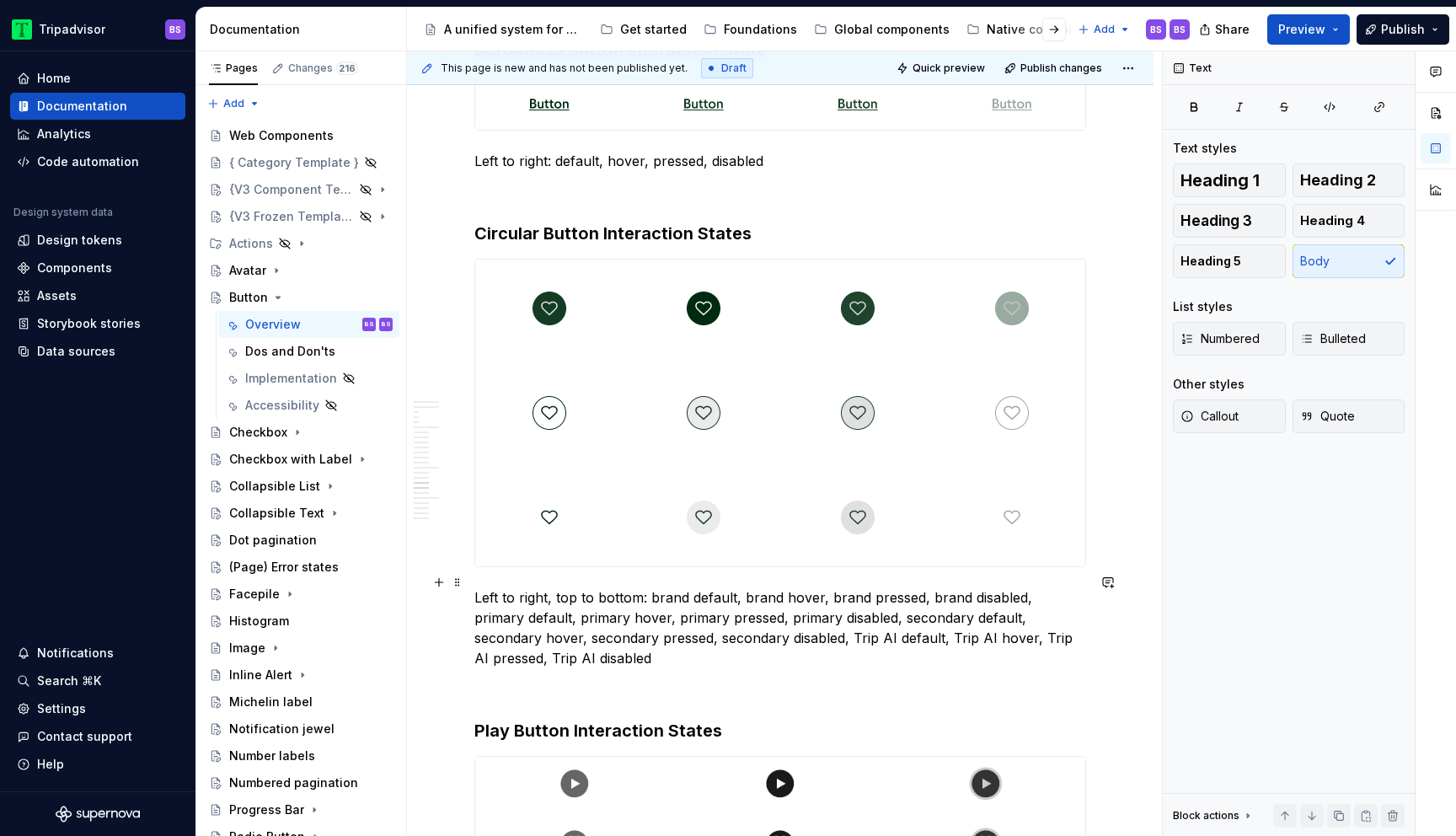
click at [663, 587] on p "Left to right, top to bottom: brand default, brand hover, brand pressed, brand …" at bounding box center [781, 628] width 612 height 81
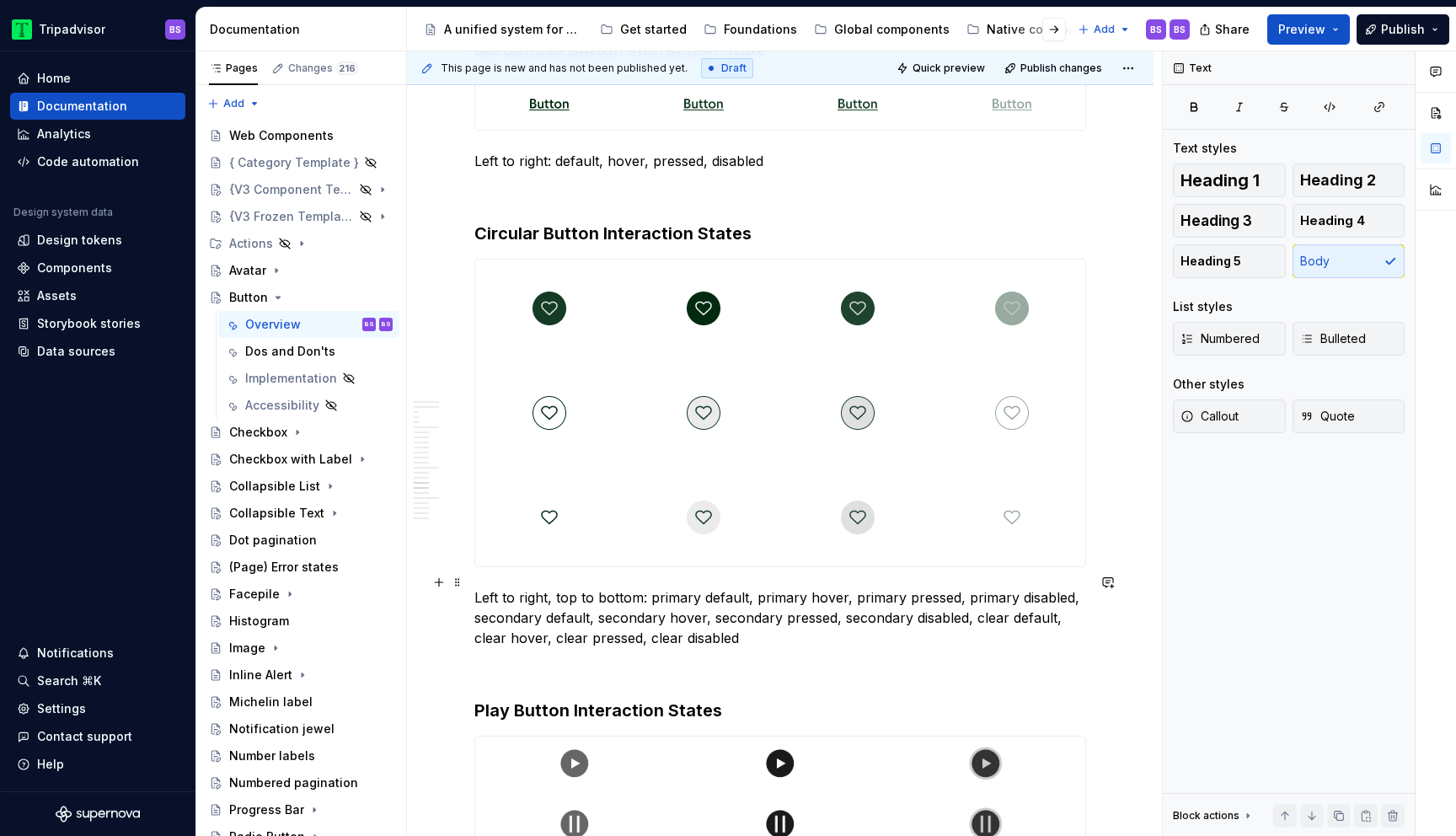
click at [752, 614] on p "Left to right, top to bottom: primary default, primary hover, primary pressed, …" at bounding box center [781, 618] width 612 height 61
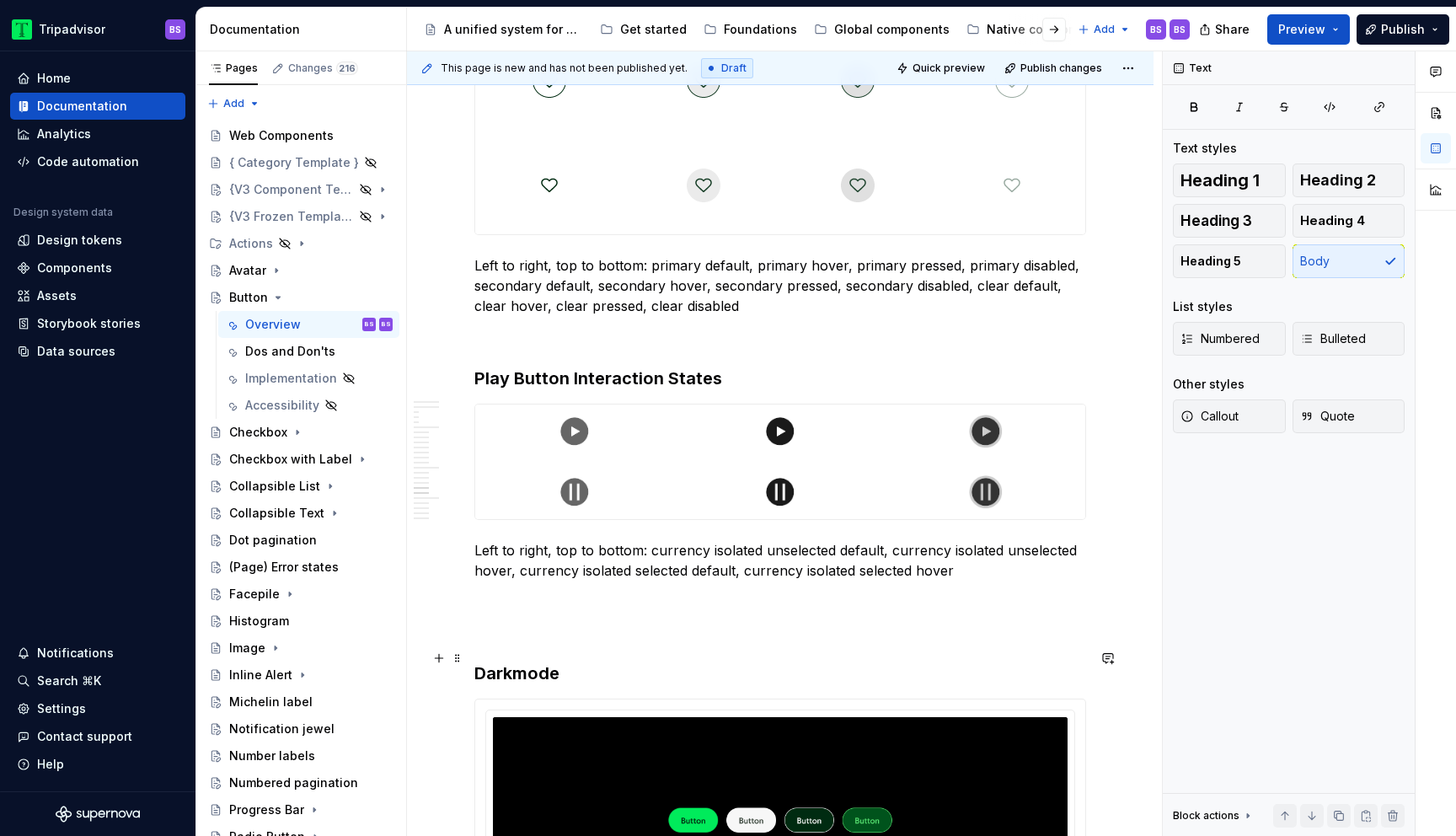
scroll to position [5254, 0]
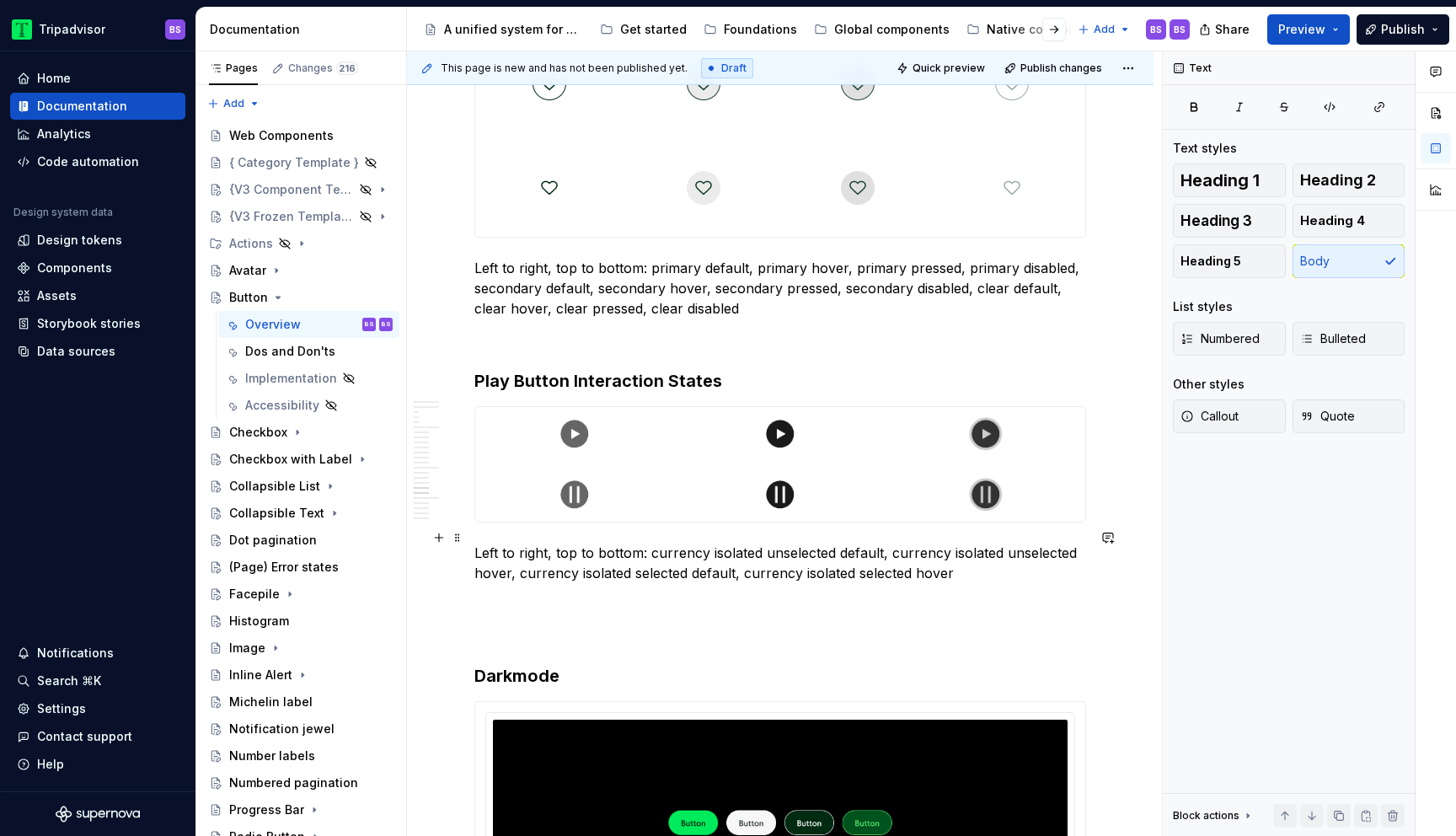
click at [635, 543] on p "Left to right, top to bottom: currency isolated unselected default, currency is…" at bounding box center [781, 563] width 612 height 41
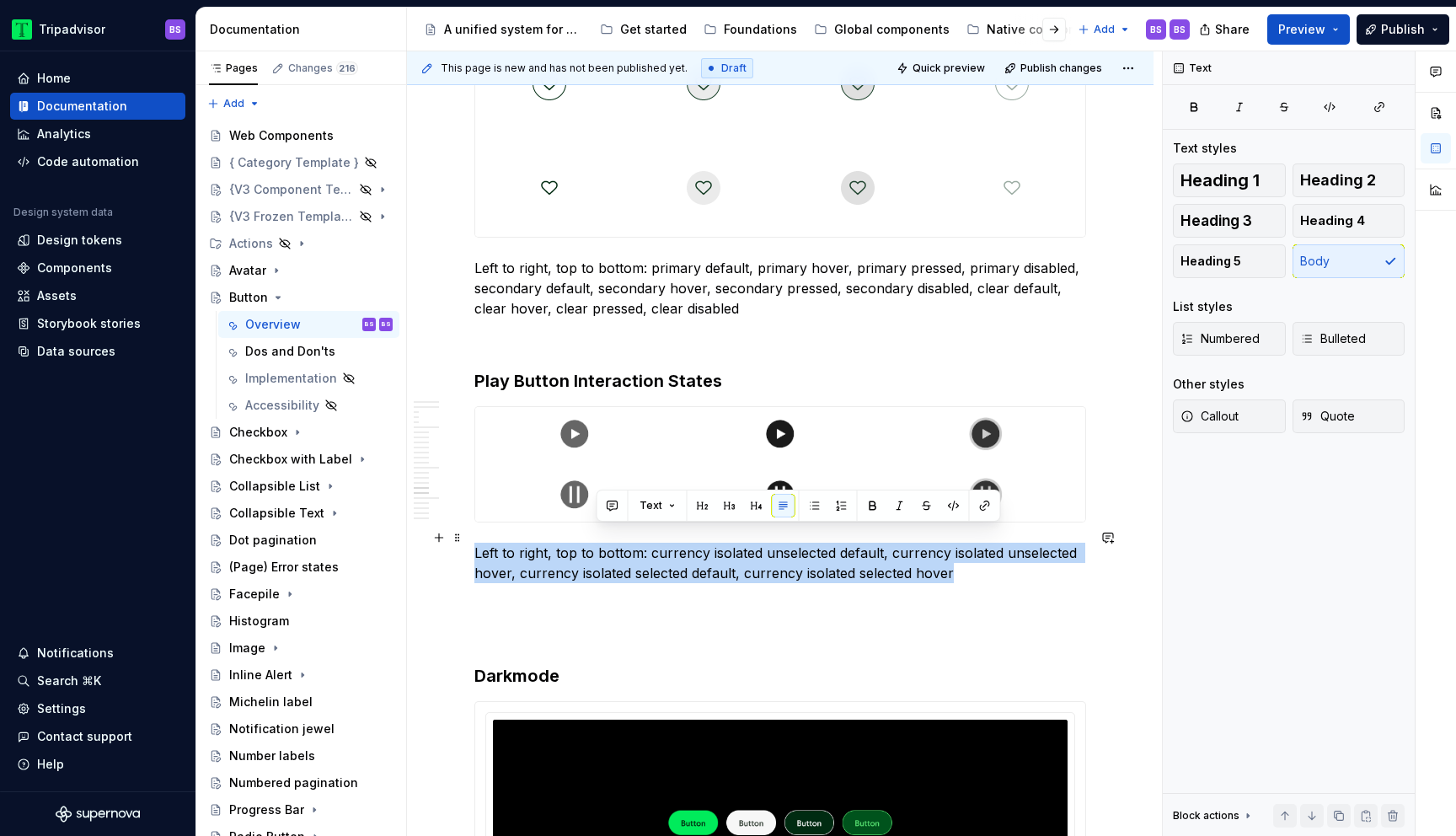
click at [635, 543] on p "Left to right, top to bottom: currency isolated unselected default, currency is…" at bounding box center [781, 563] width 612 height 41
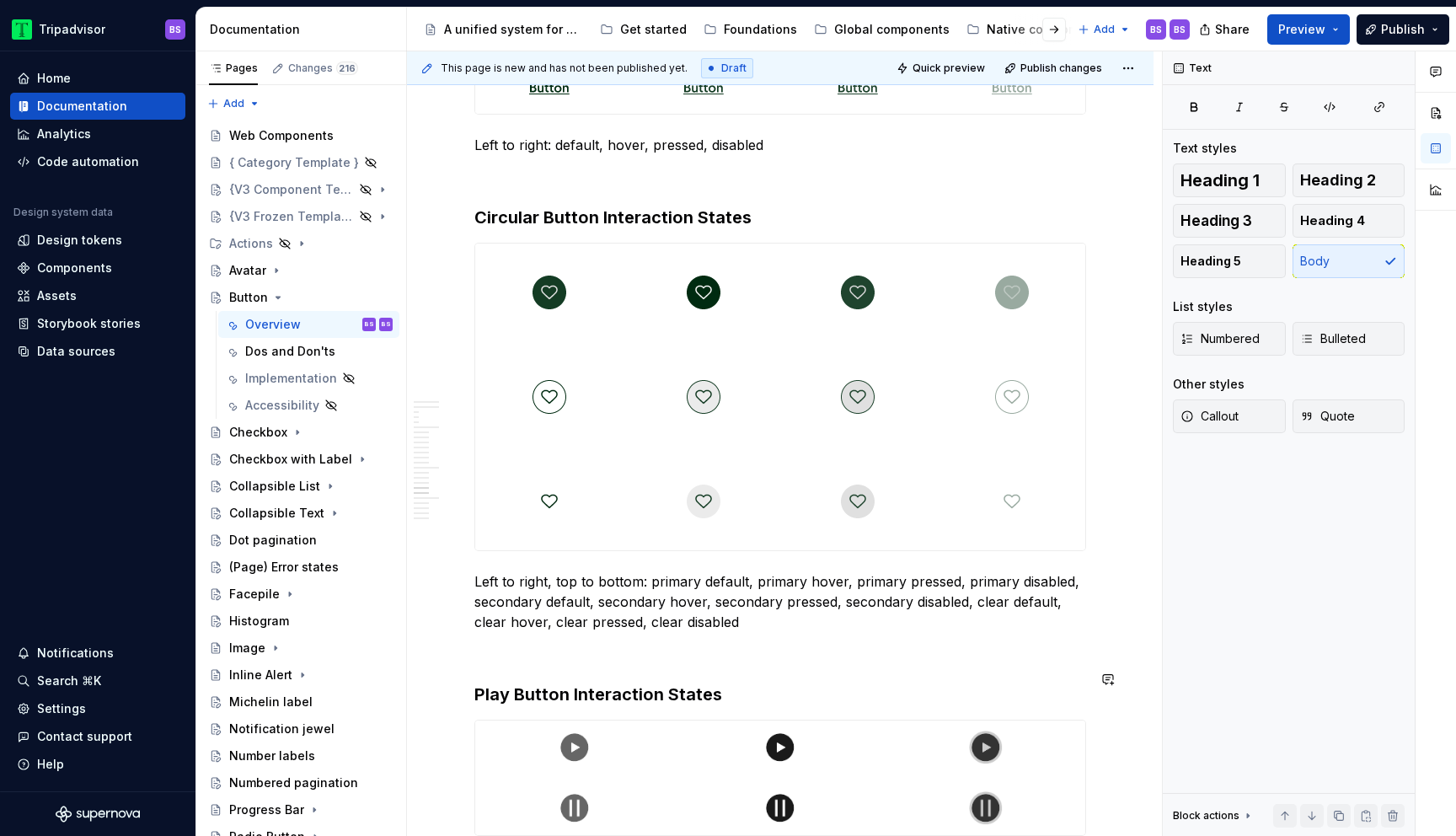
scroll to position [4907, 0]
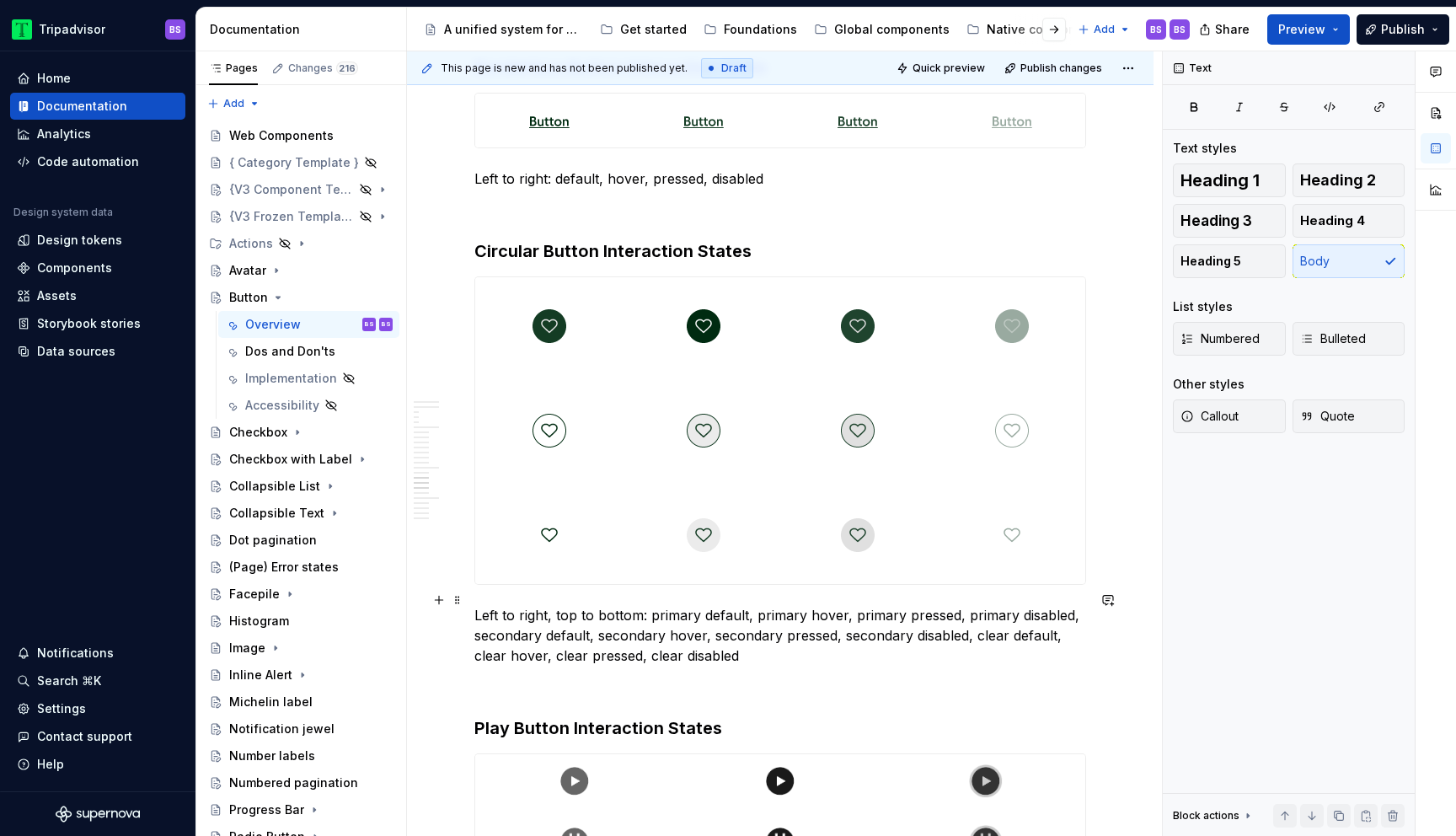
click at [669, 620] on p "Left to right, top to bottom: primary default, primary hover, primary pressed, …" at bounding box center [781, 636] width 612 height 61
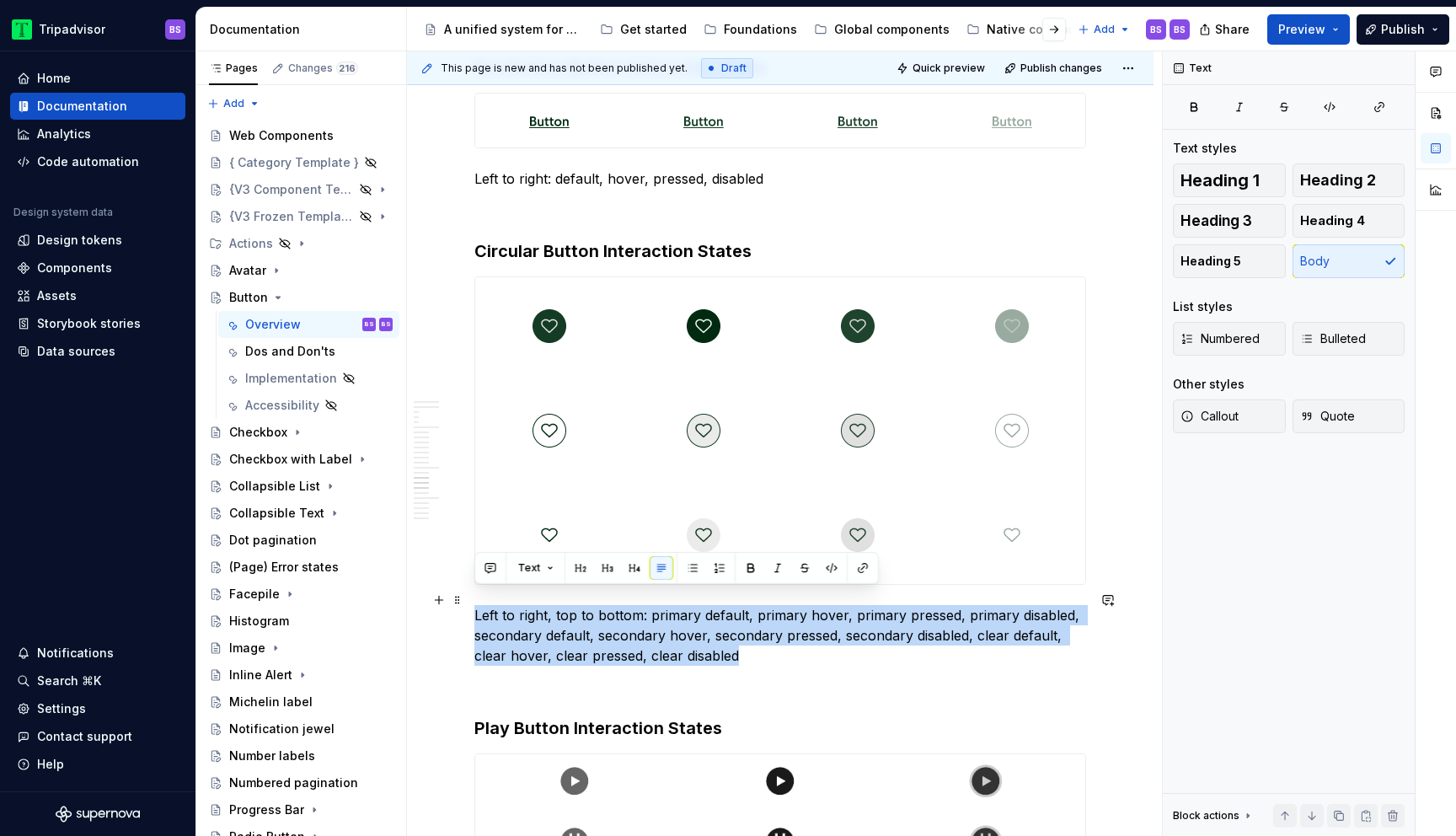
click at [669, 620] on p "Left to right, top to bottom: primary default, primary hover, primary pressed, …" at bounding box center [781, 636] width 612 height 61
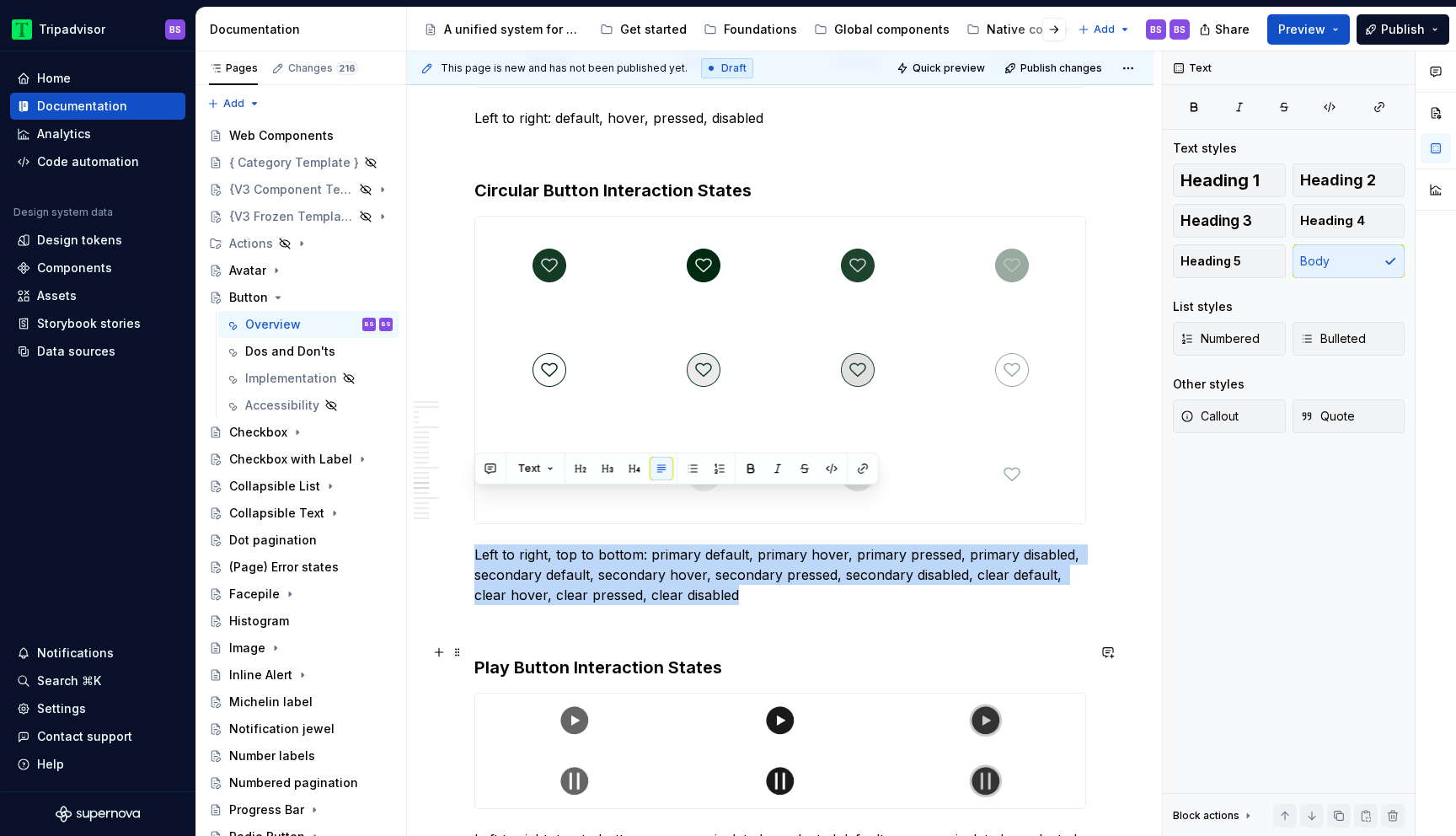
scroll to position [5123, 0]
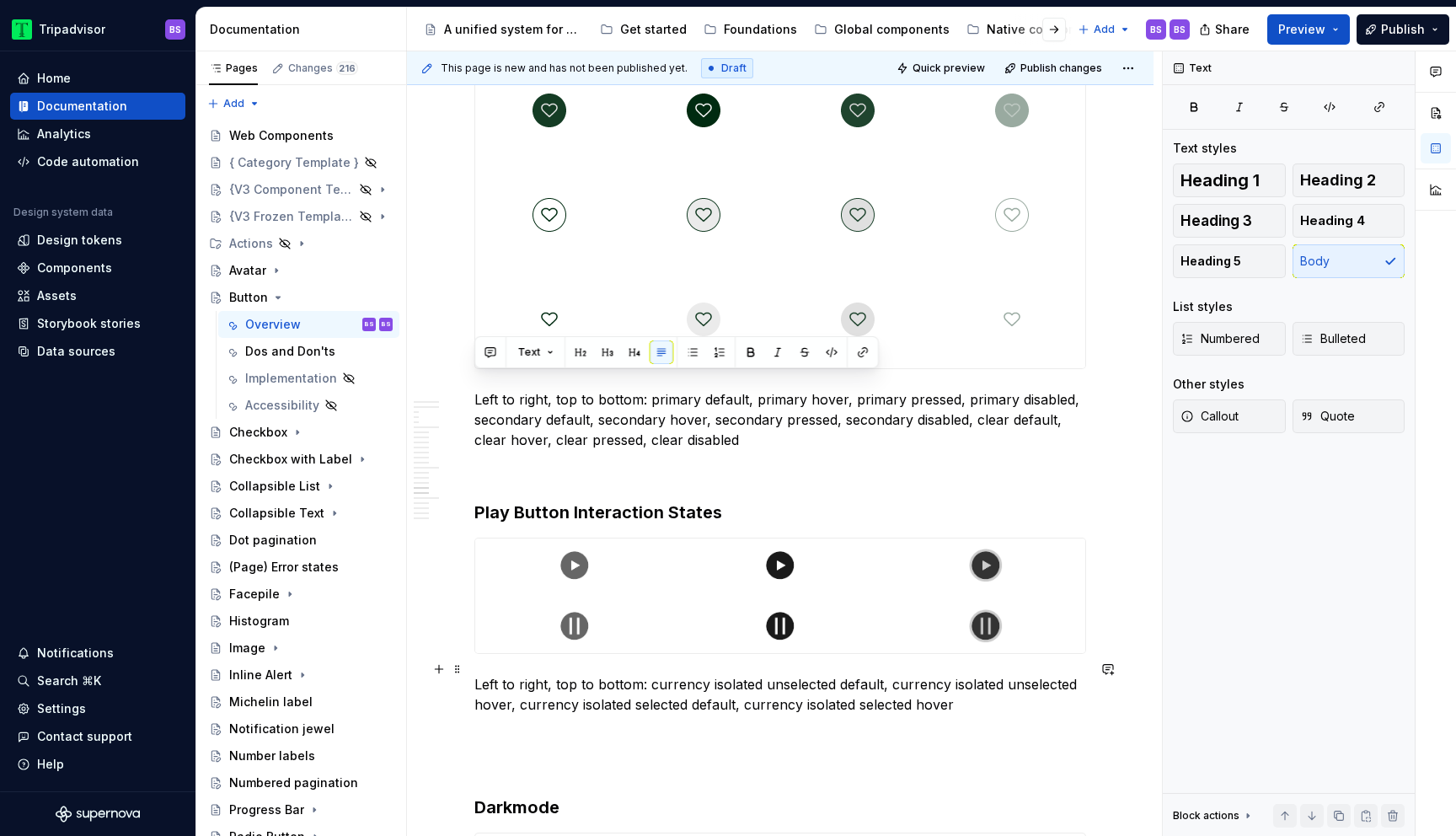
click at [648, 680] on p "Left to right, top to bottom: currency isolated unselected default, currency is…" at bounding box center [781, 695] width 612 height 41
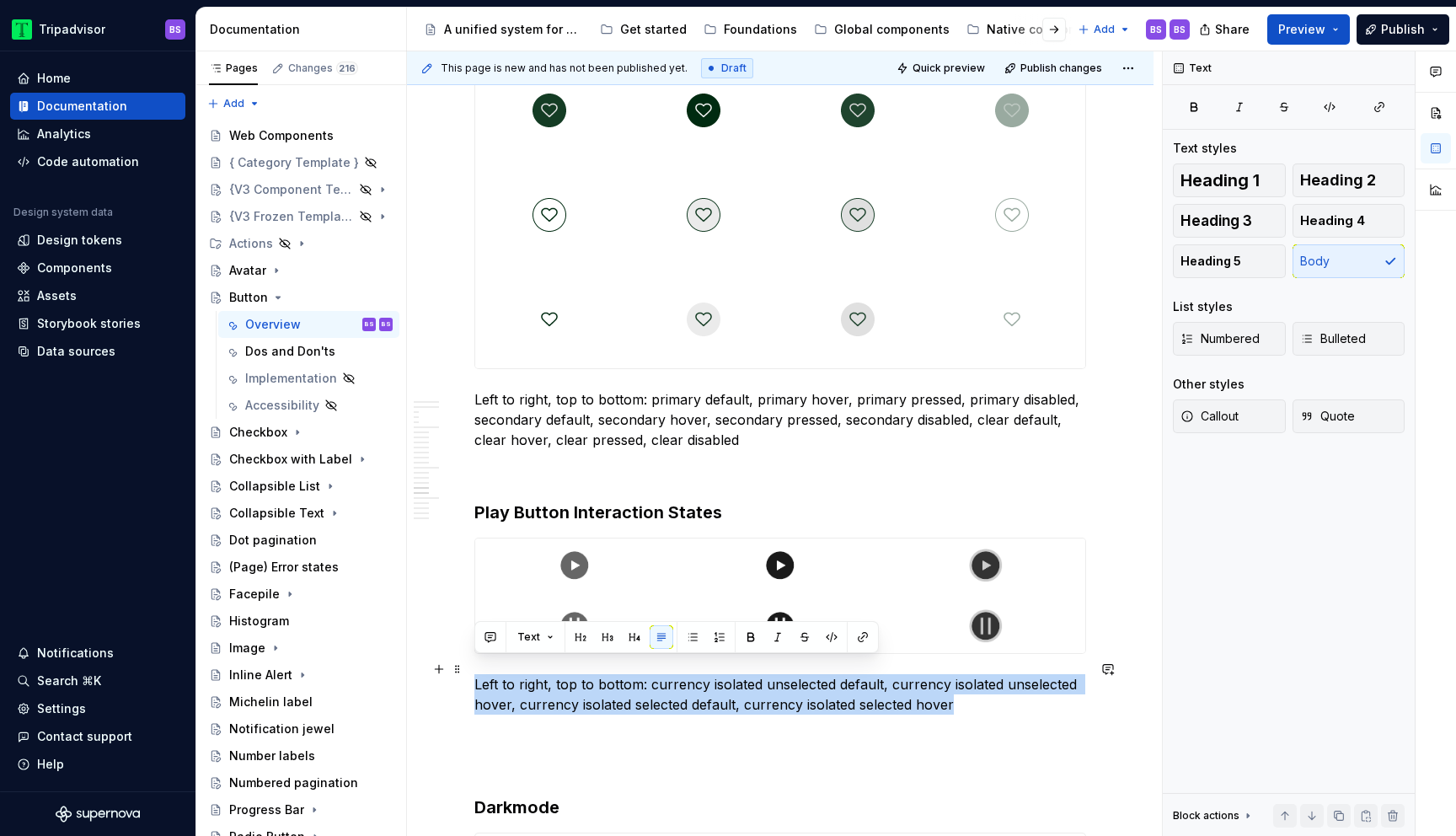
click at [648, 680] on p "Left to right, top to bottom: currency isolated unselected default, currency is…" at bounding box center [781, 695] width 612 height 41
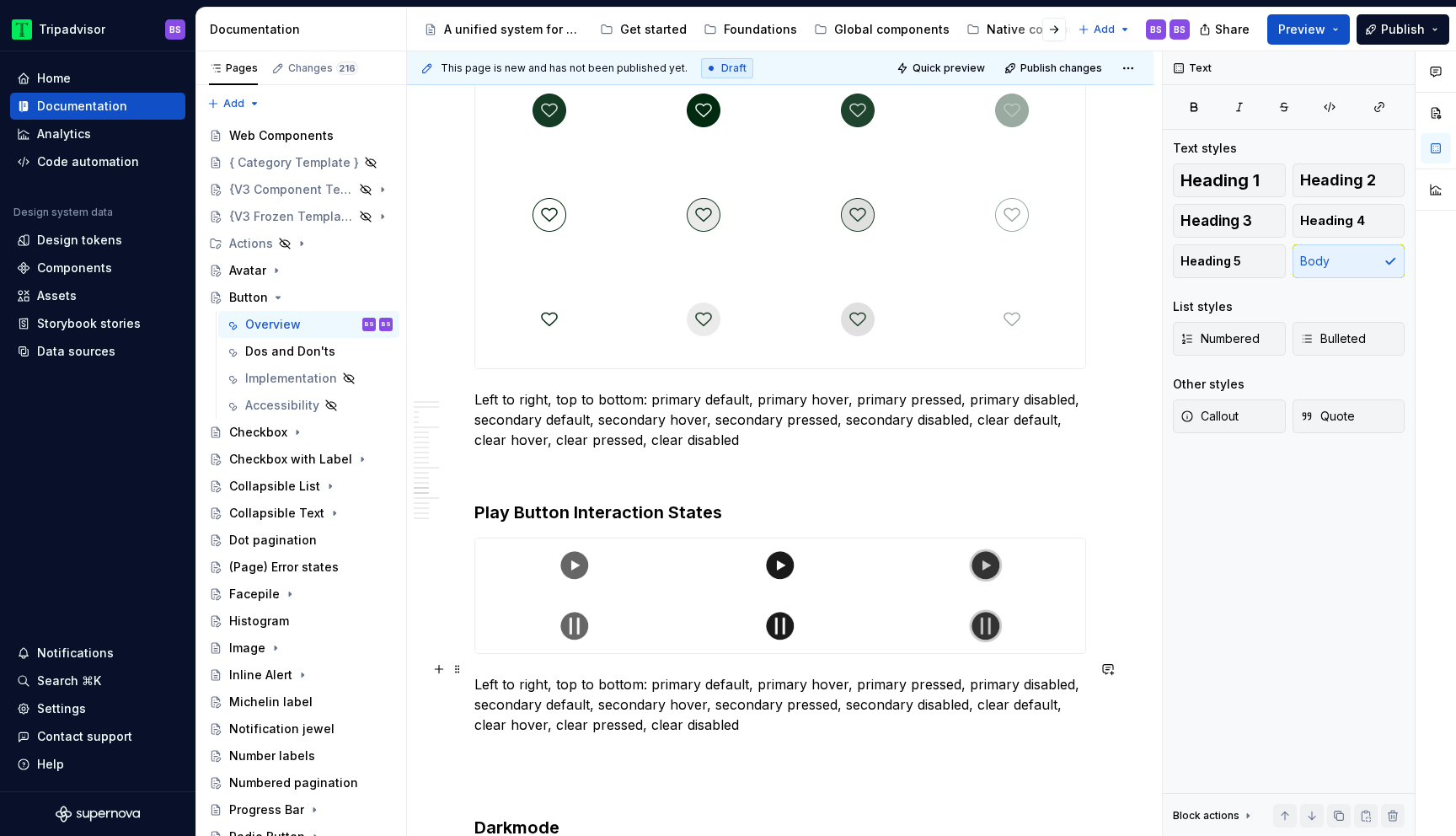
click at [607, 675] on p "Left to right, top to bottom: primary default, primary hover, primary pressed, …" at bounding box center [781, 705] width 612 height 61
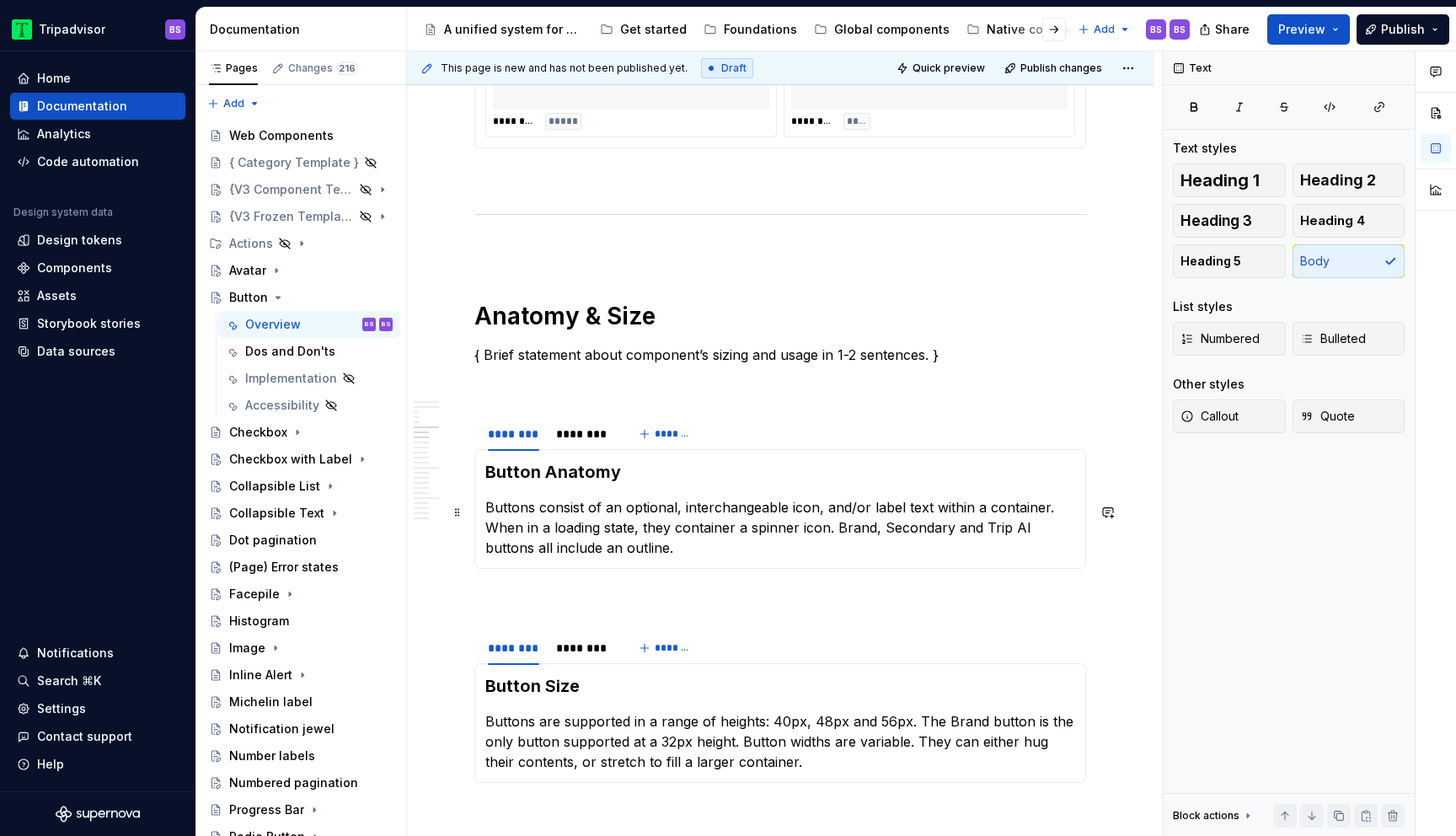
scroll to position [2327, 0]
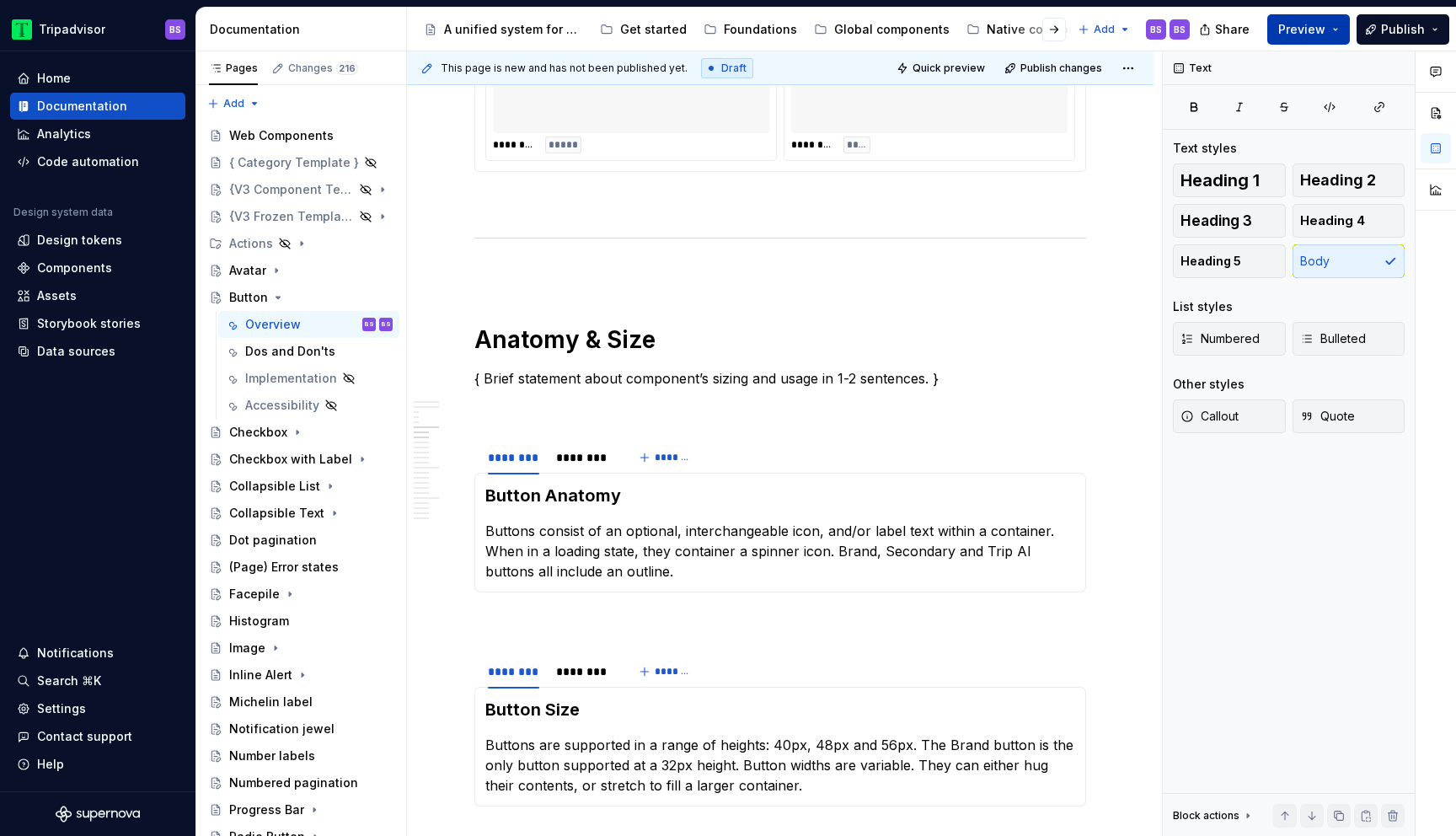
click at [1335, 27] on button "Preview" at bounding box center [1309, 30] width 83 height 30
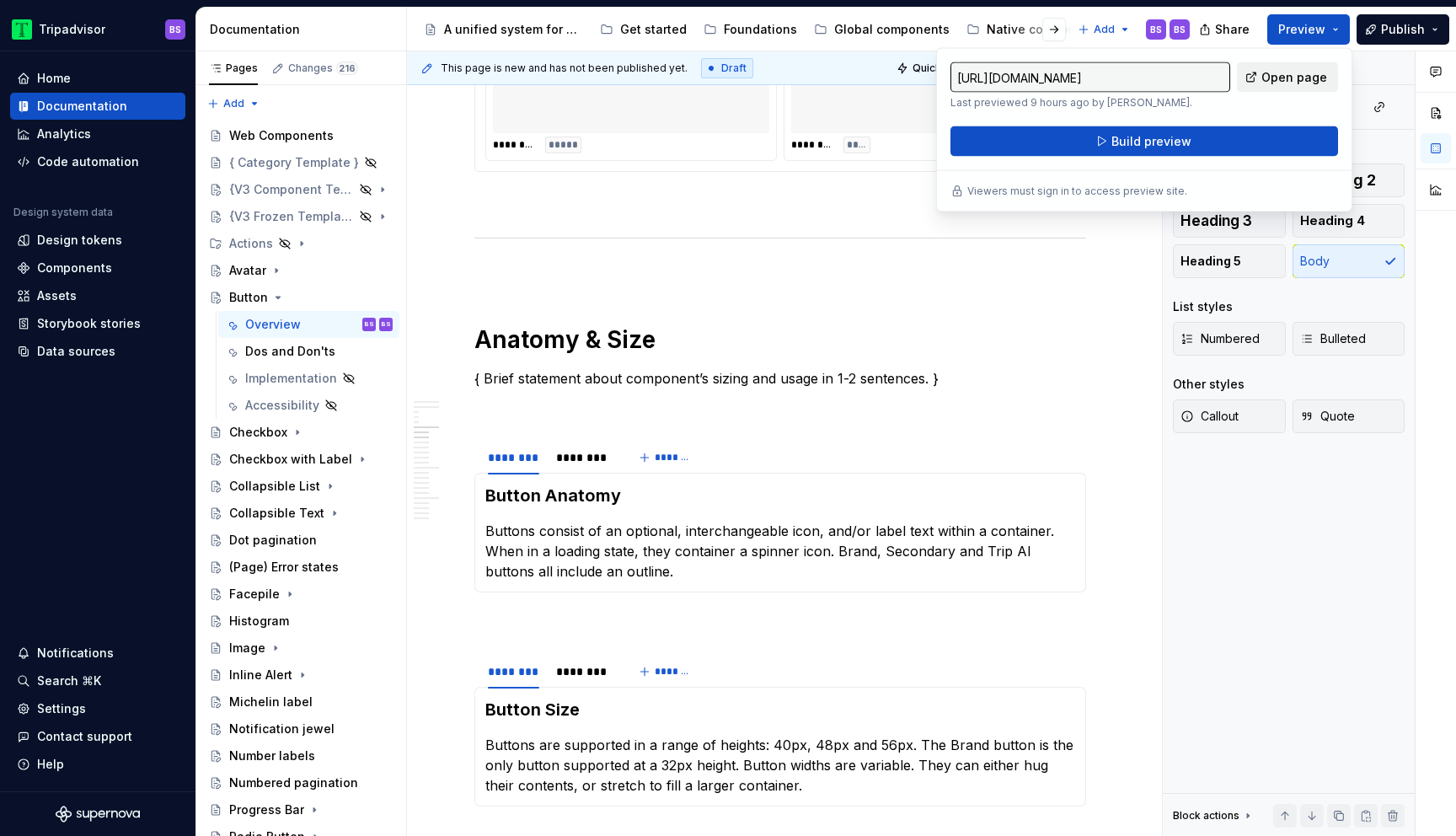
click at [1292, 74] on span "Open page" at bounding box center [1295, 78] width 66 height 17
click at [1121, 151] on button "Build preview" at bounding box center [1144, 142] width 388 height 30
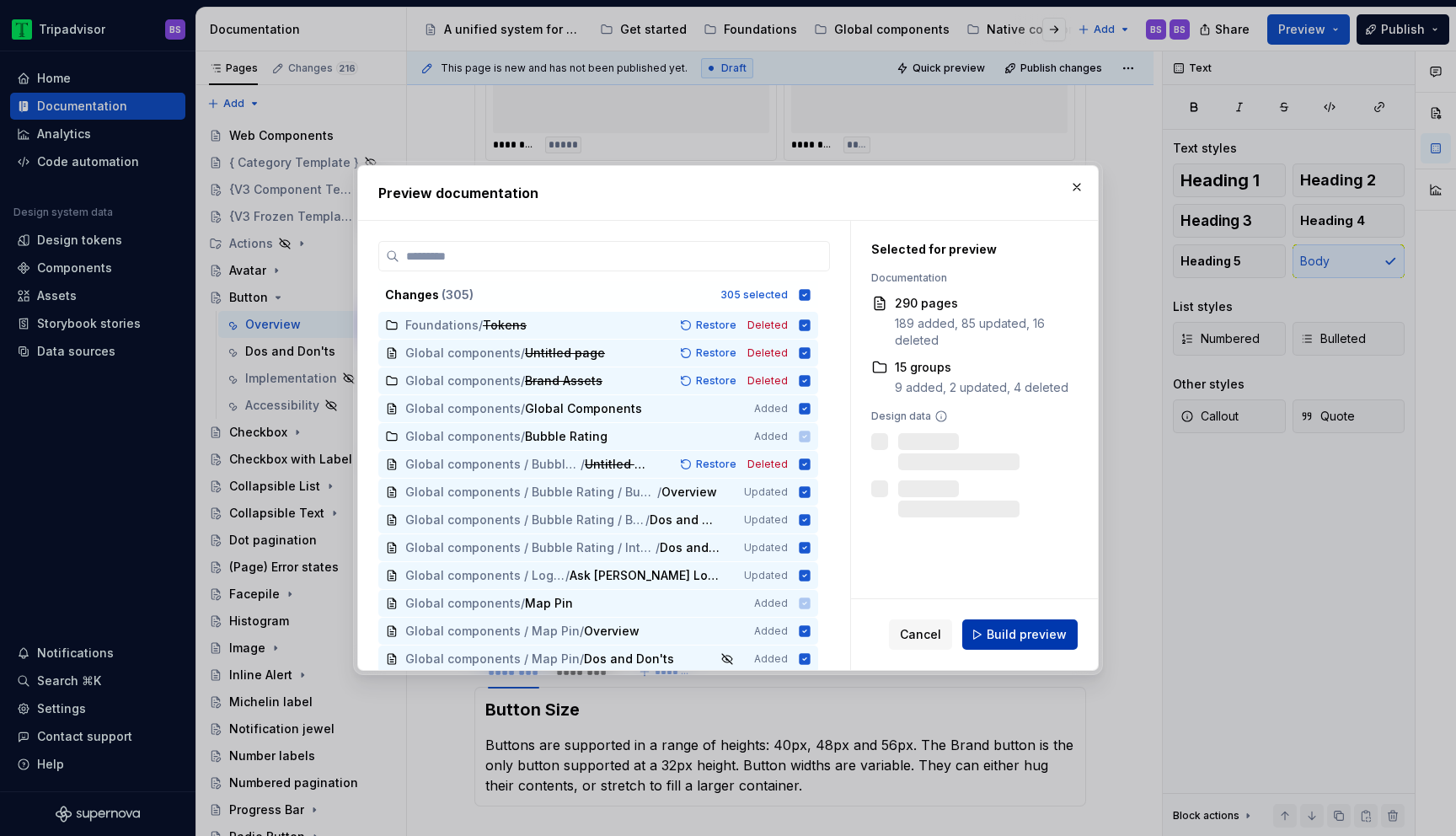
click at [1014, 629] on span "Build preview" at bounding box center [1027, 635] width 80 height 17
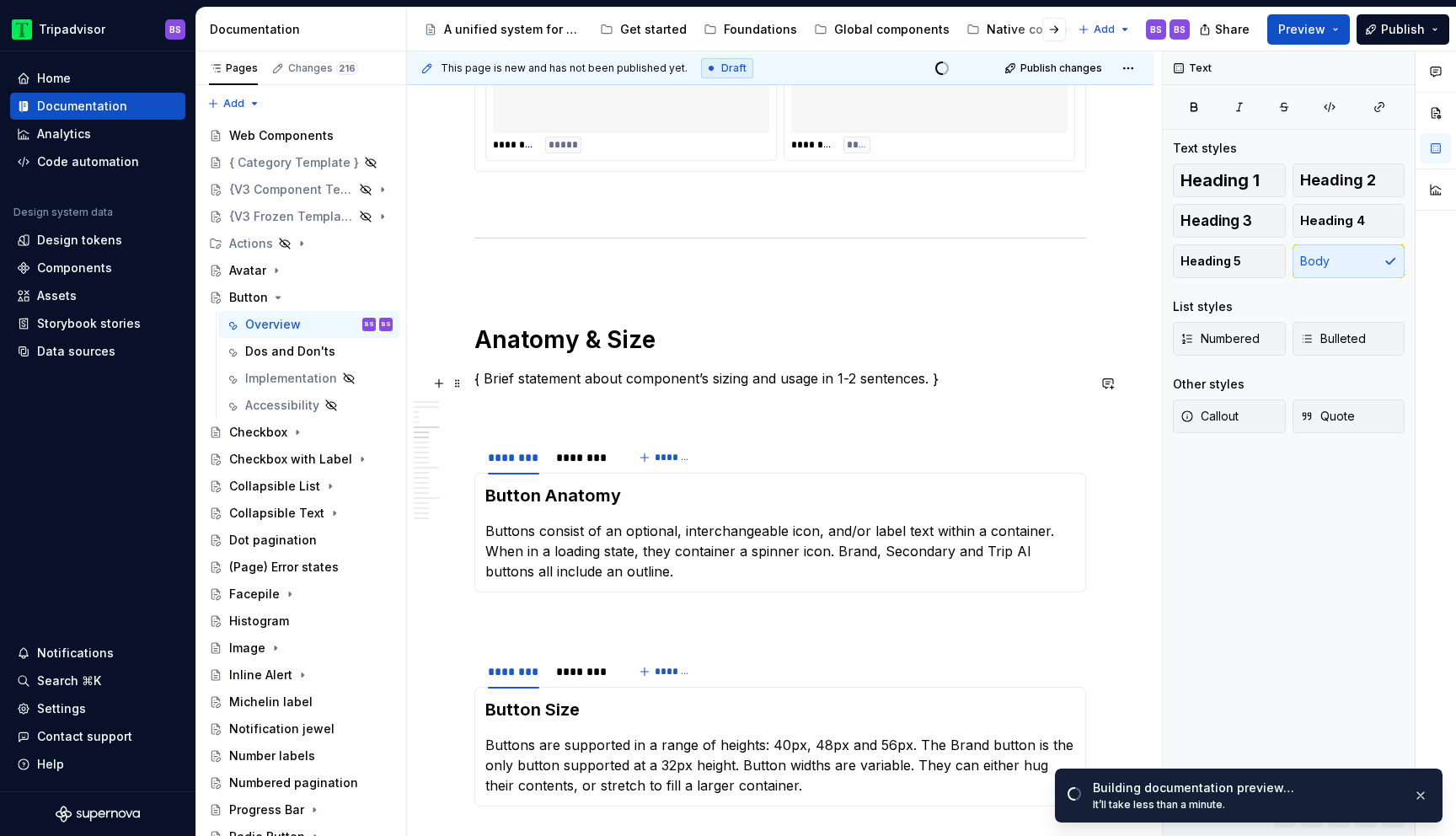
click at [944, 386] on p "{ Brief statement about component’s sizing and usage in 1-2 sentences. }" at bounding box center [781, 379] width 612 height 20
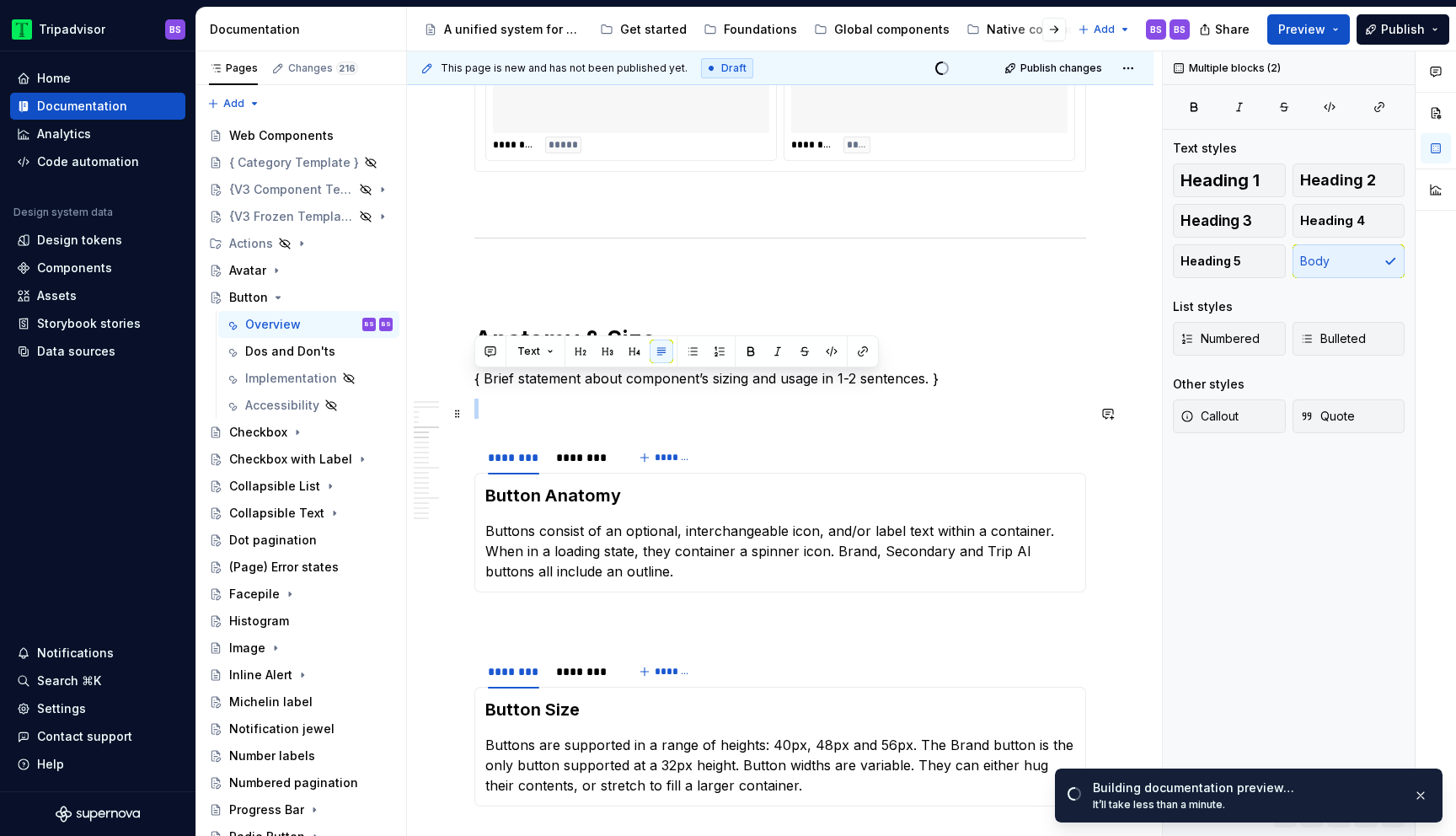
drag, startPoint x: 970, startPoint y: 391, endPoint x: 491, endPoint y: 394, distance: 479.0
click at [457, 385] on span at bounding box center [458, 384] width 14 height 24
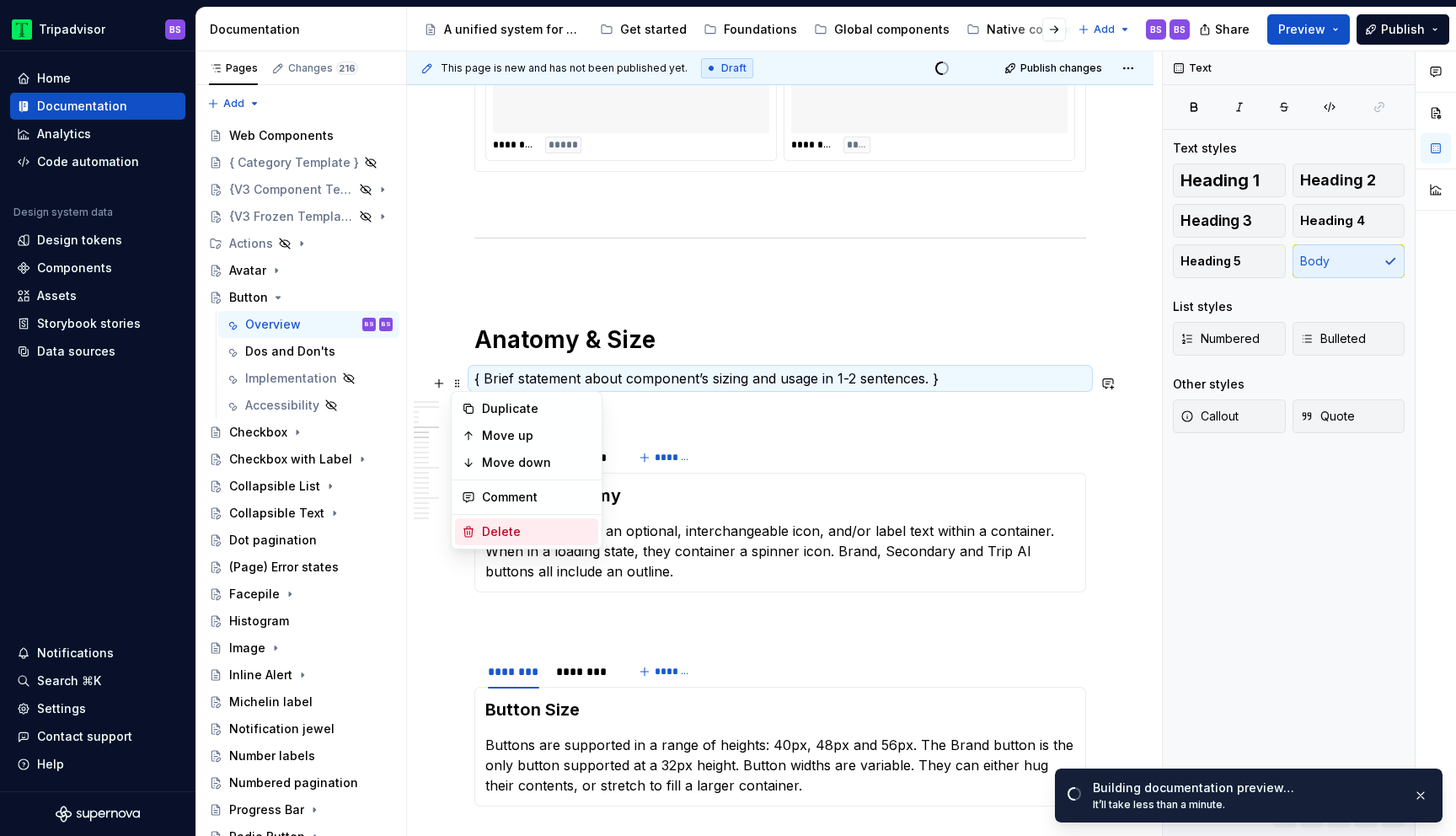
click at [532, 532] on div "Delete" at bounding box center [537, 532] width 110 height 17
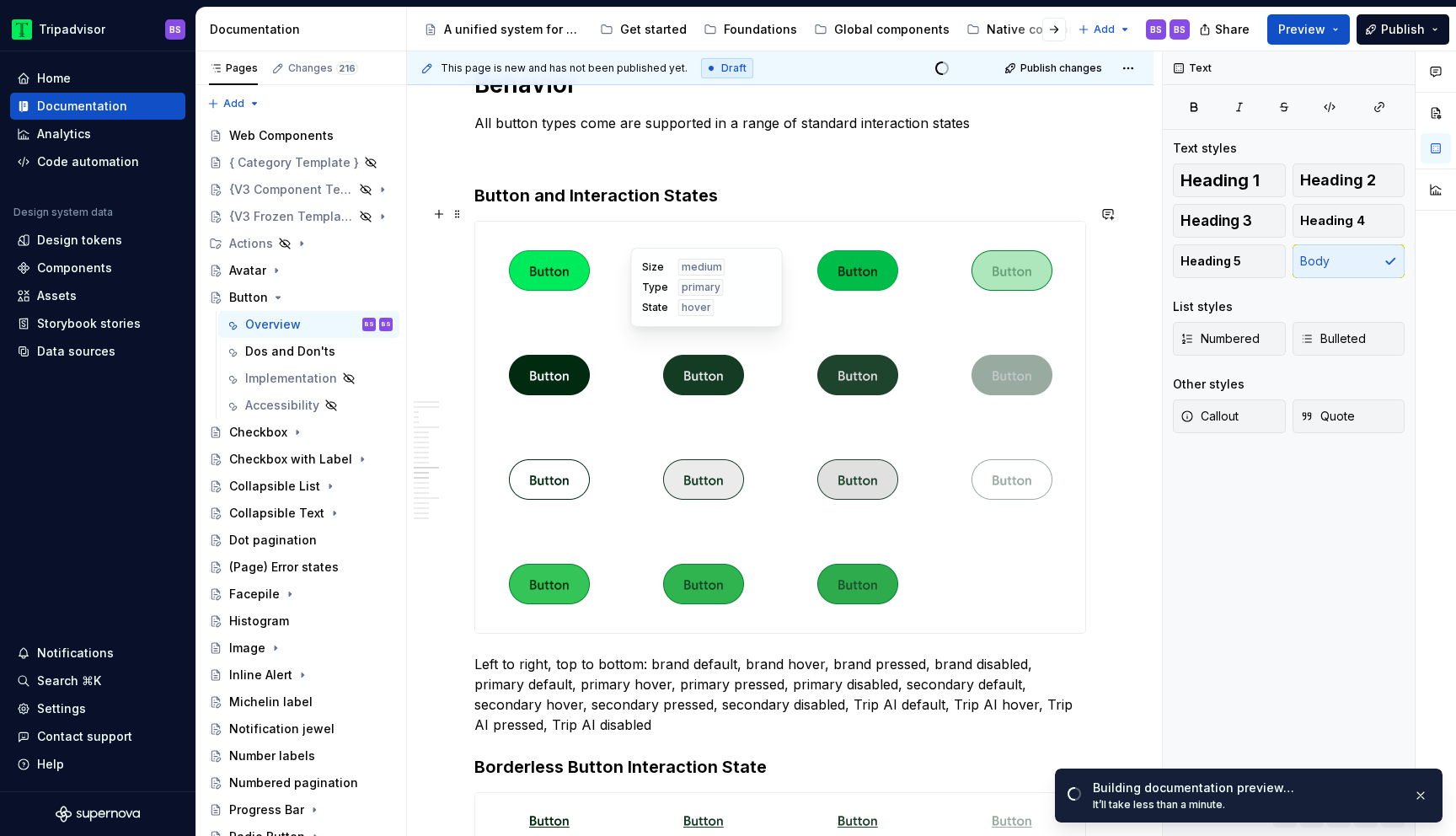
scroll to position [4188, 0]
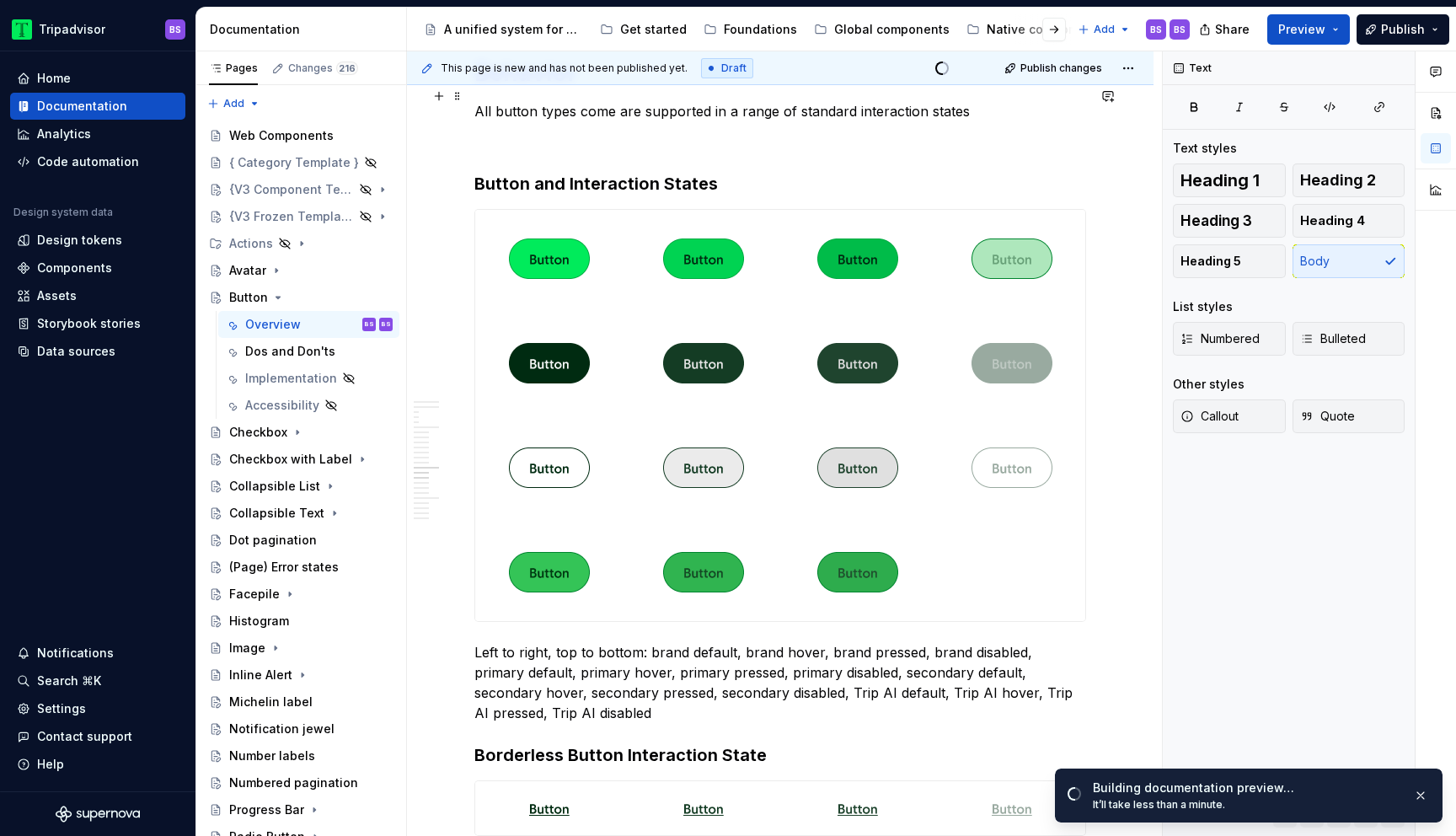
click at [619, 101] on p "All button types come are supported in a range of standard interaction states" at bounding box center [781, 112] width 612 height 20
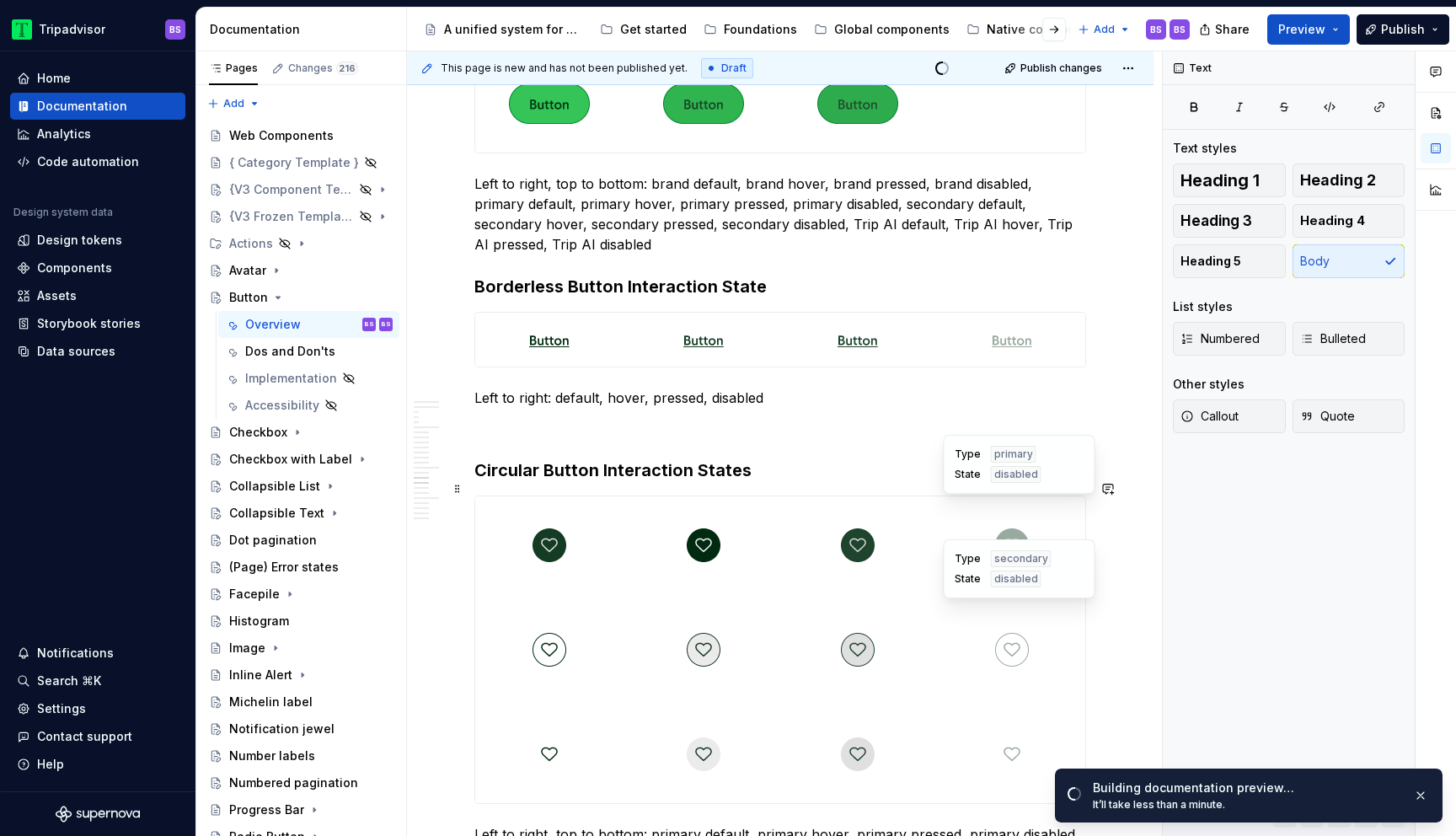
scroll to position [4641, 0]
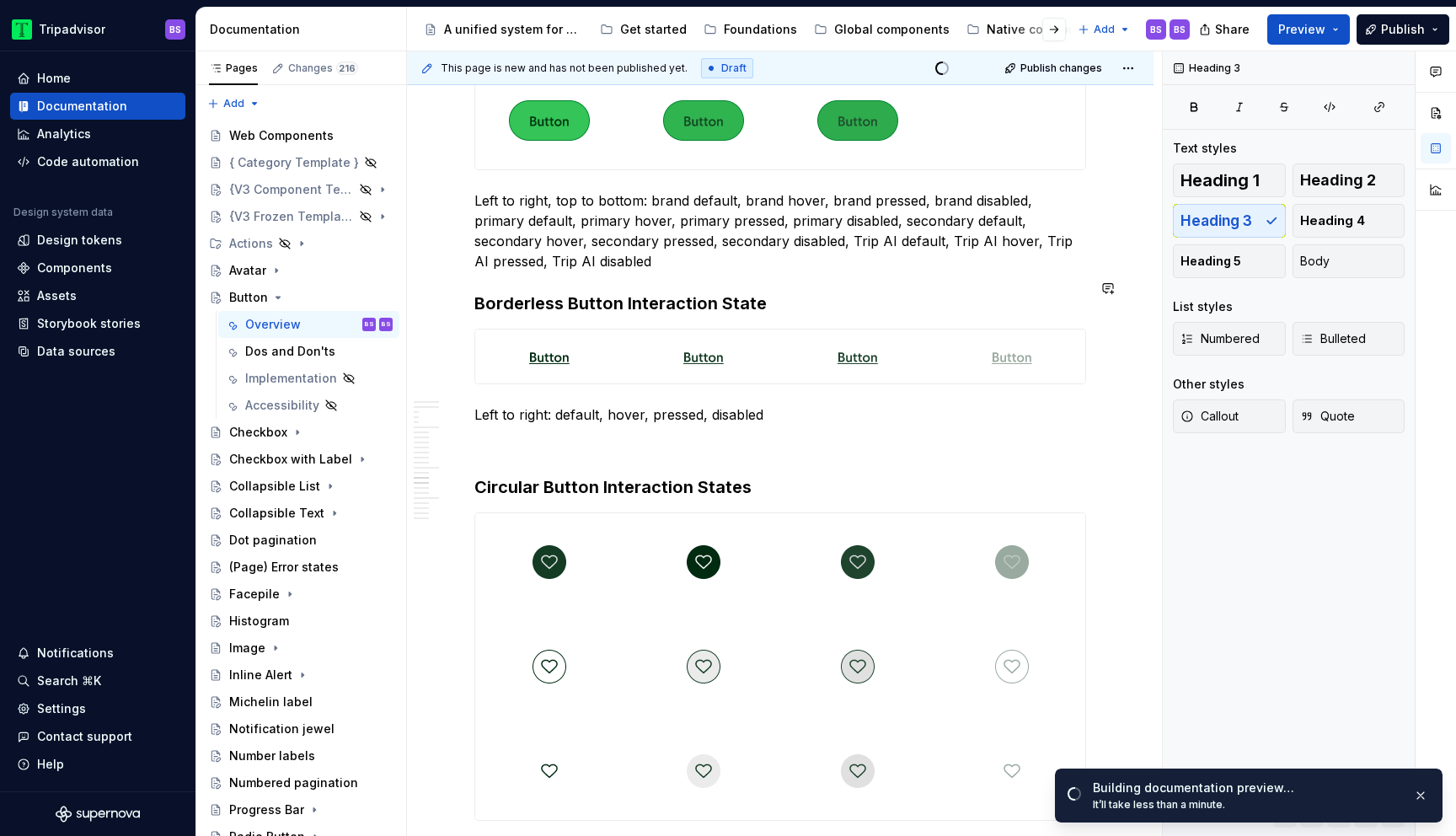
click at [687, 265] on div "**********" at bounding box center [781, 30] width 612 height 8635
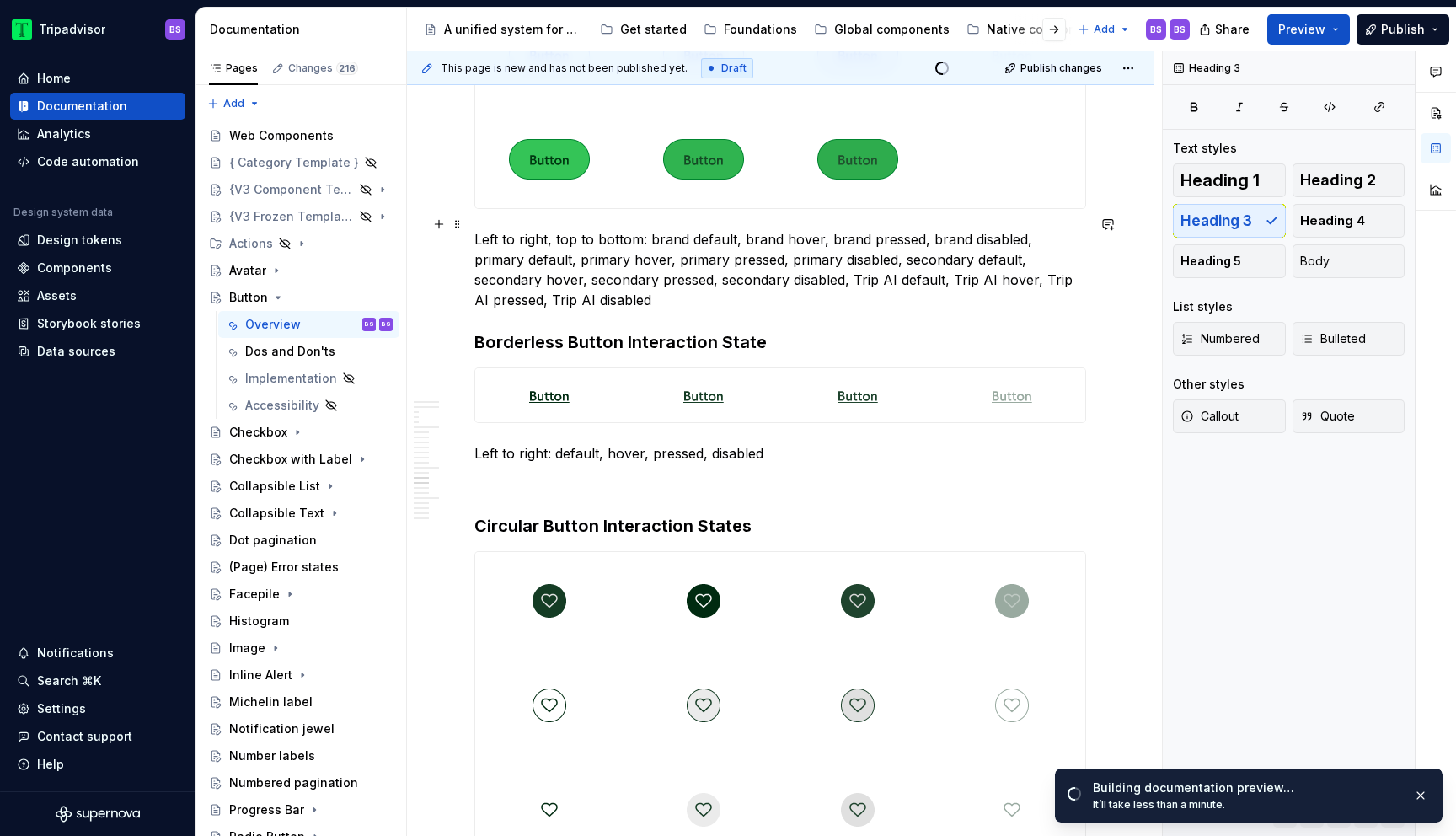
scroll to position [4590, 0]
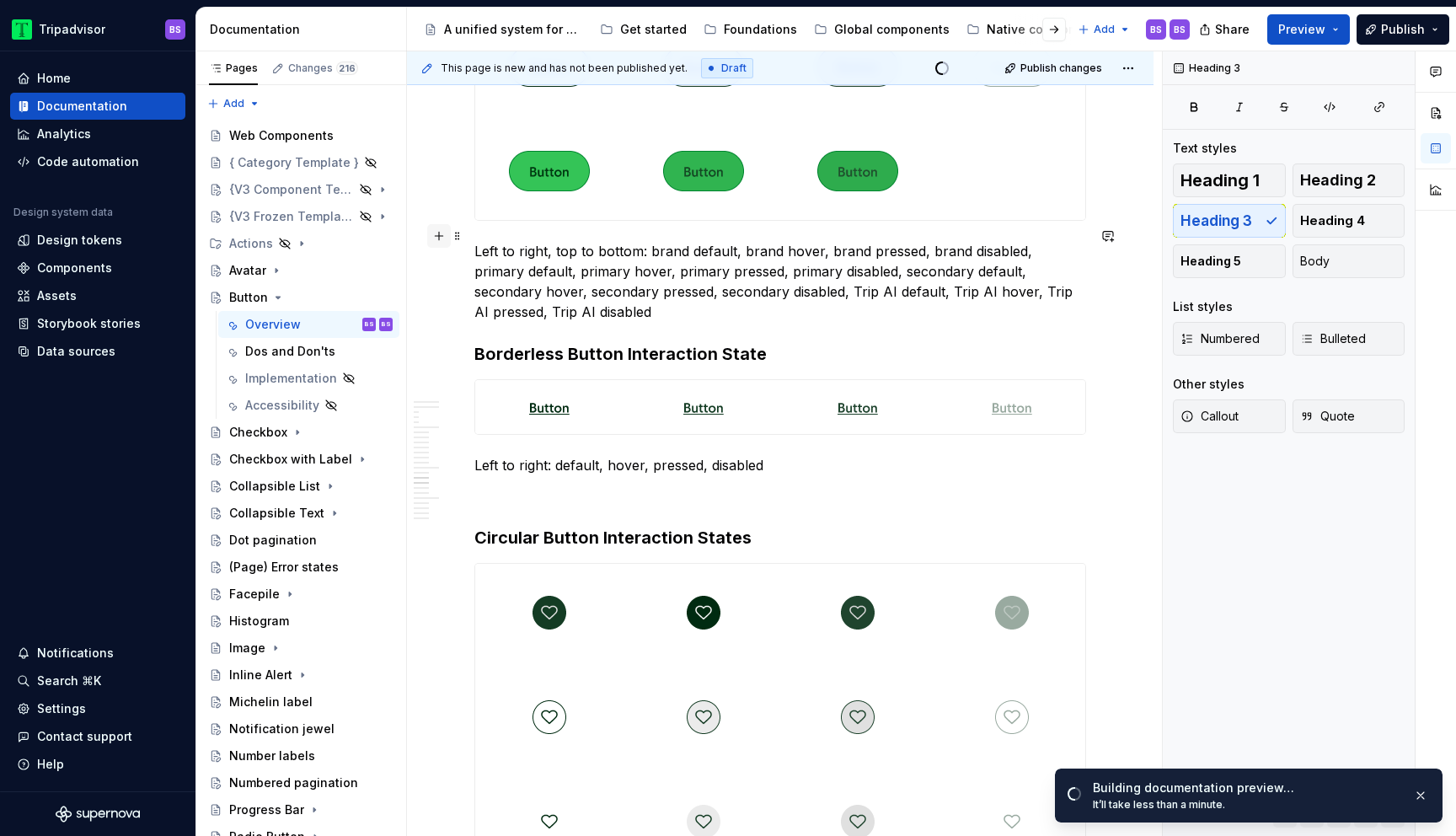
click at [439, 238] on button "button" at bounding box center [439, 236] width 24 height 24
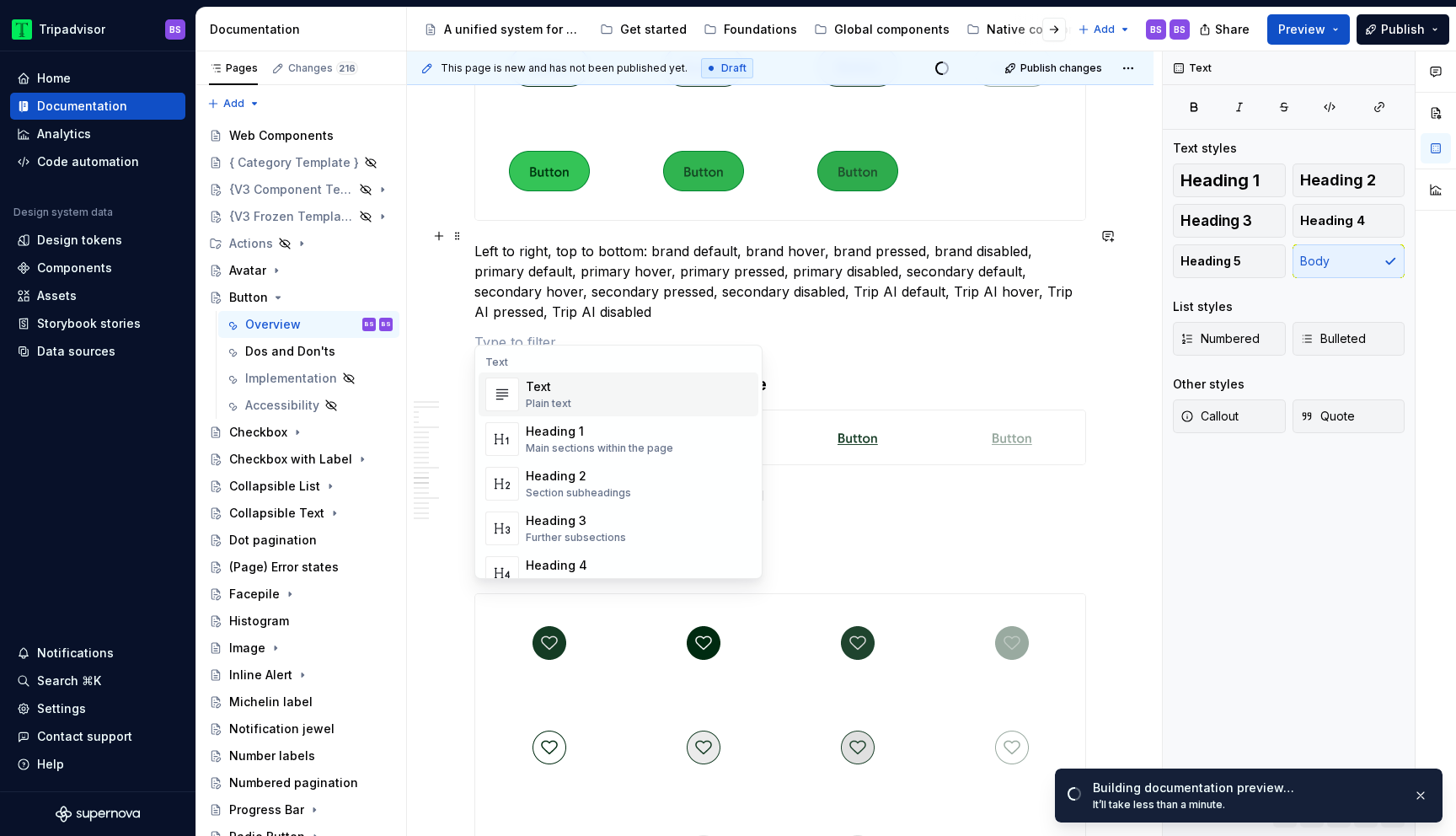
click at [581, 332] on p at bounding box center [781, 342] width 612 height 20
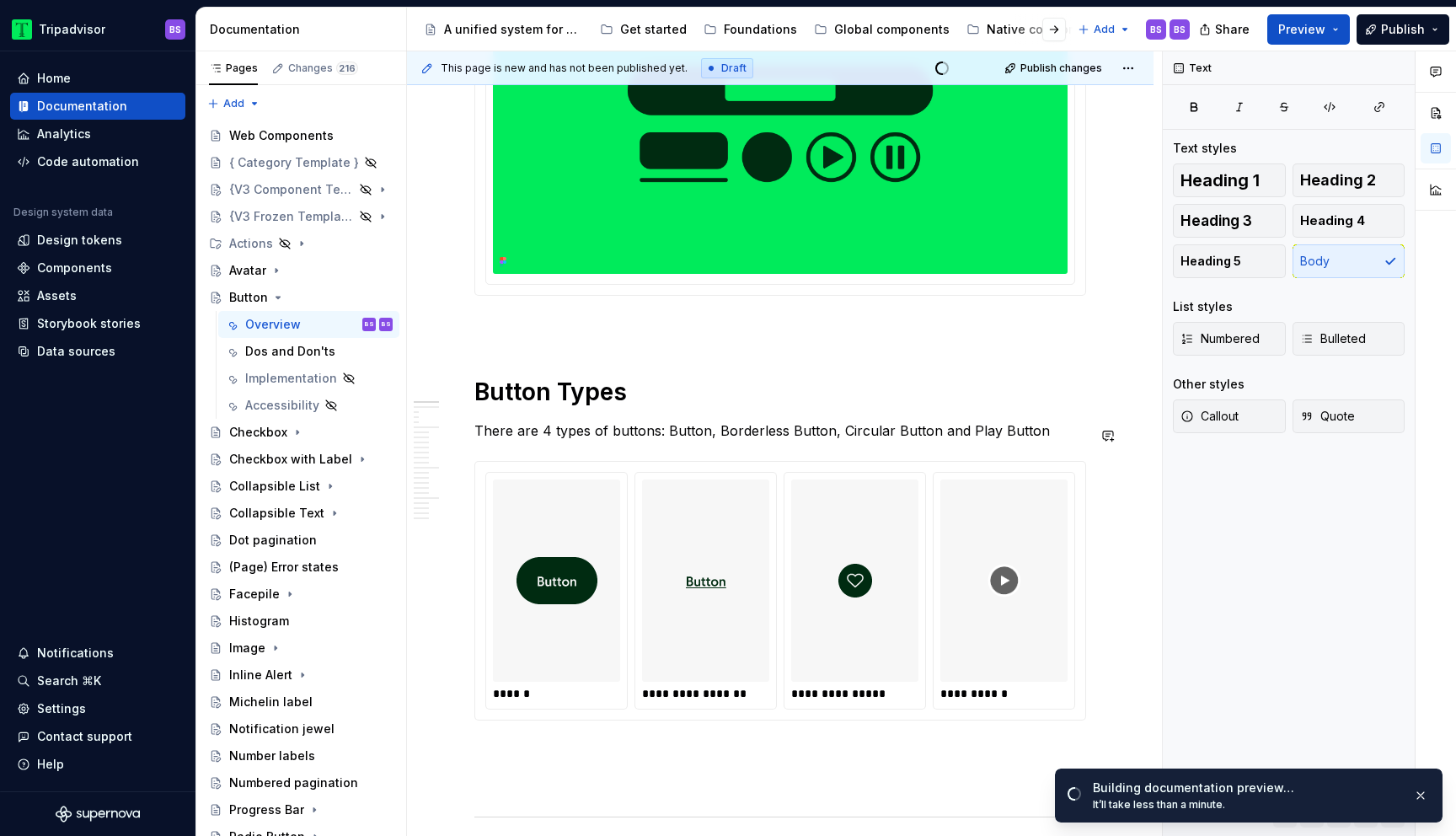
scroll to position [160, 0]
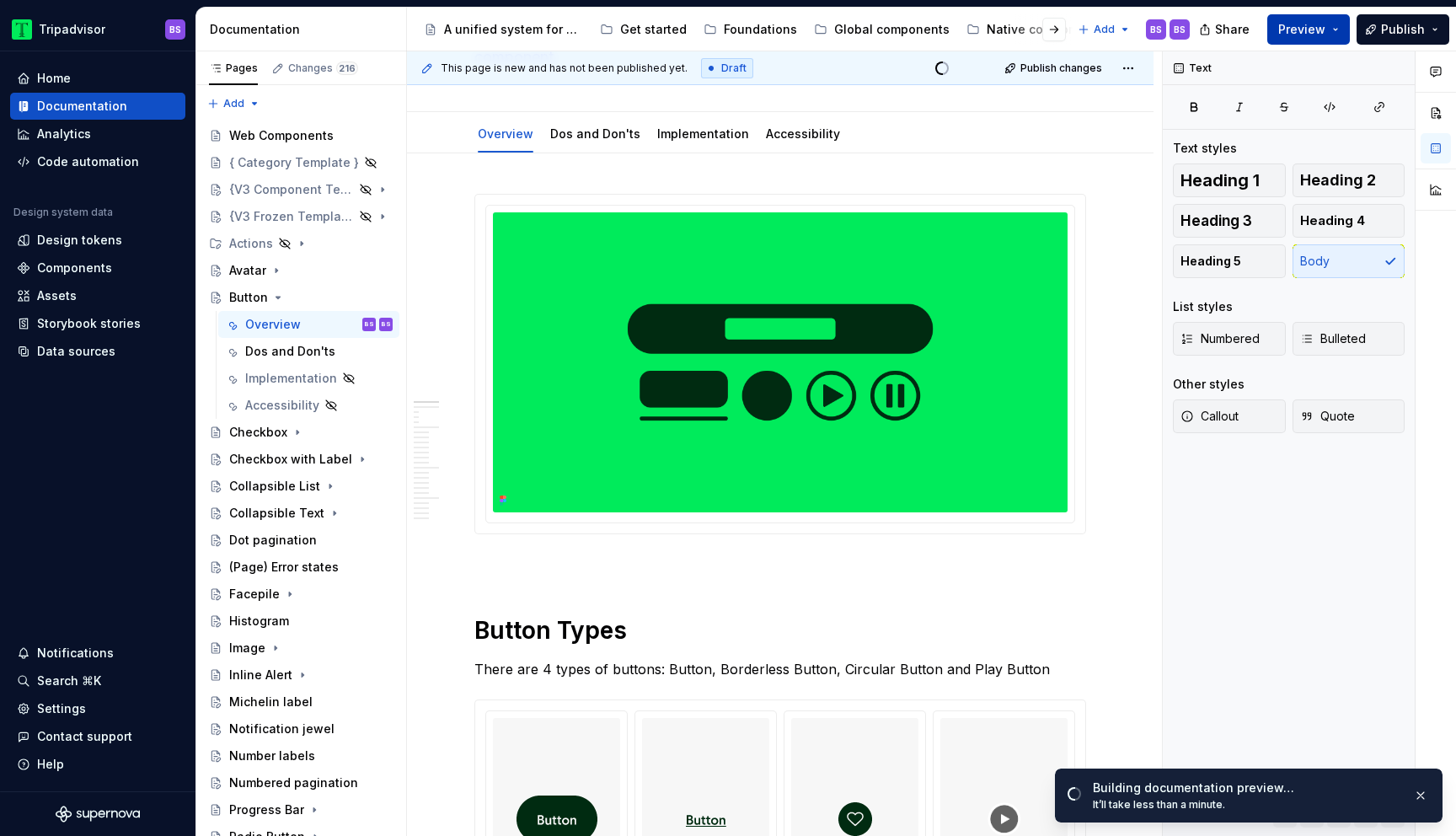
click at [1324, 25] on span "Preview" at bounding box center [1302, 30] width 47 height 17
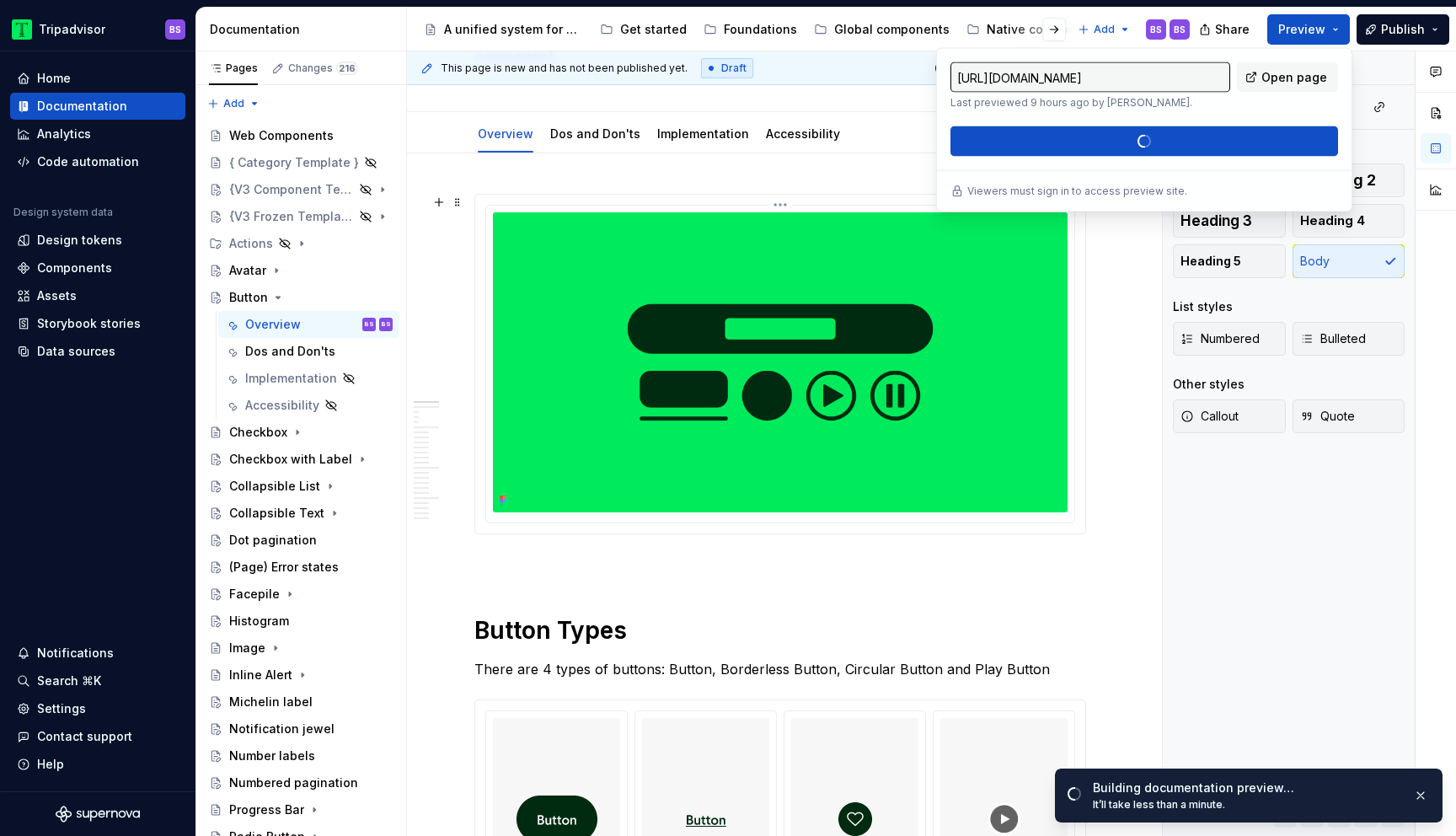
scroll to position [0, 0]
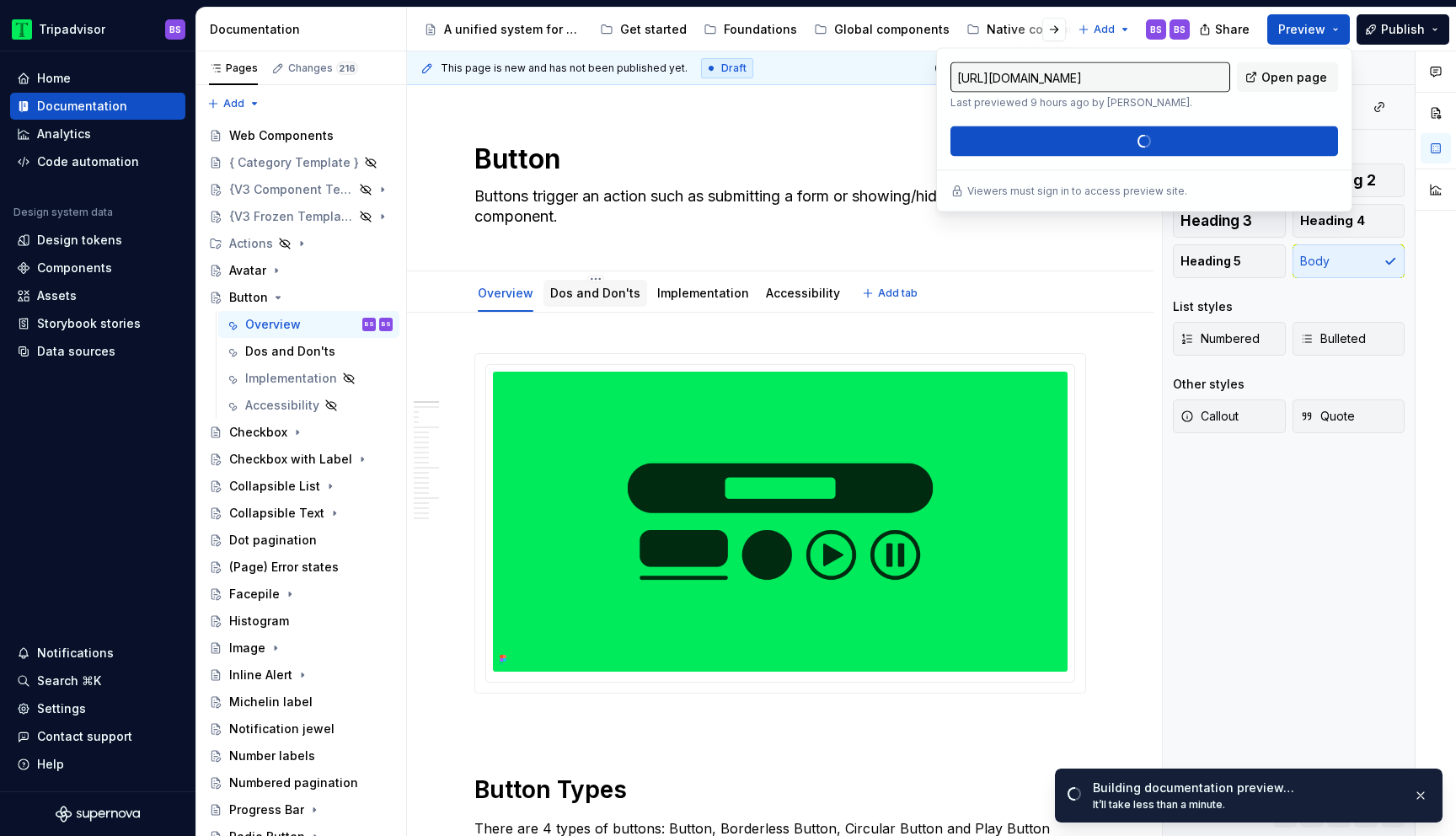
click at [617, 291] on link "Dos and Don'ts" at bounding box center [595, 292] width 90 height 14
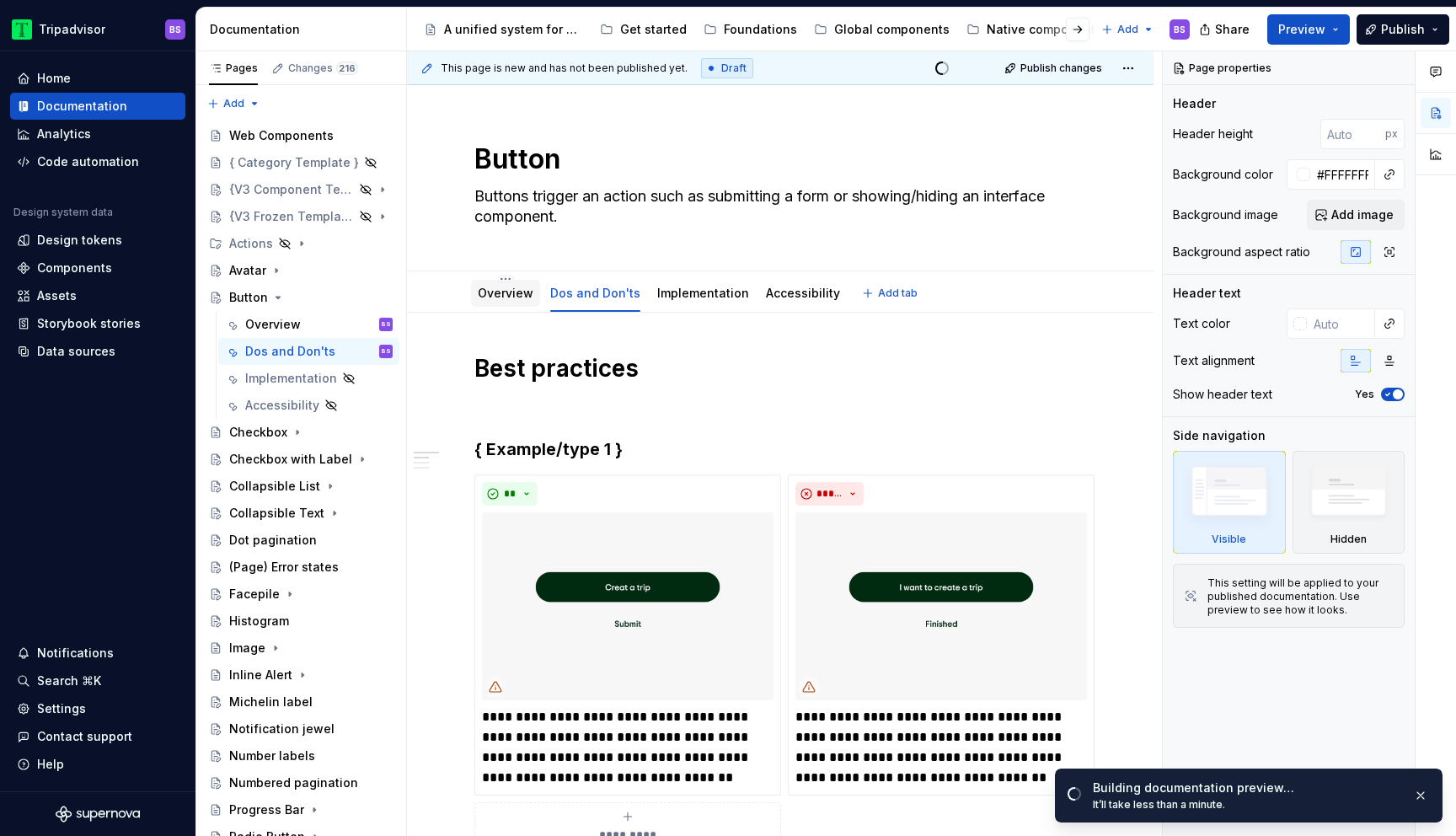
click at [523, 300] on div "Overview" at bounding box center [506, 293] width 56 height 17
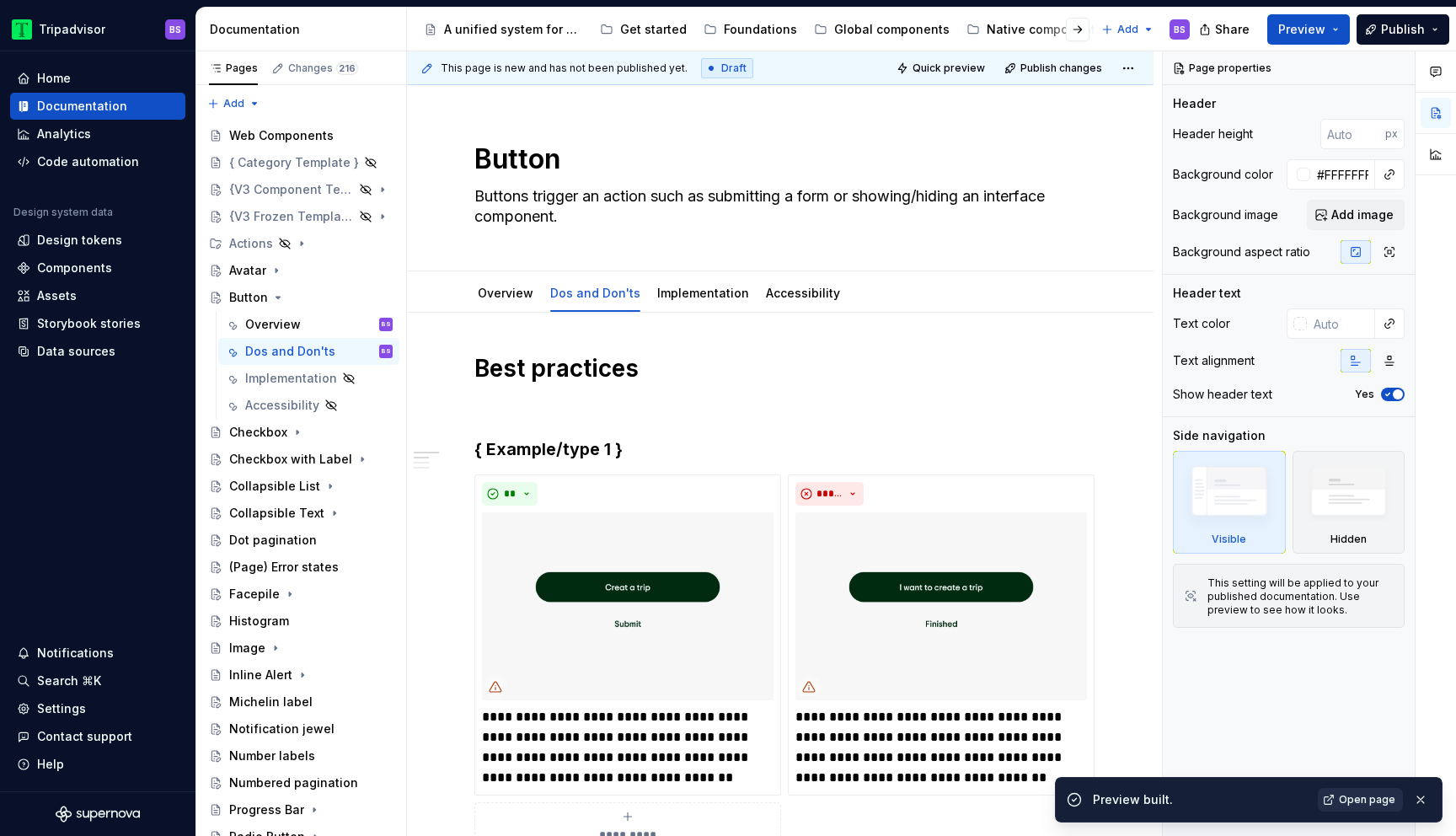
click at [1377, 799] on span "Open page" at bounding box center [1367, 800] width 57 height 14
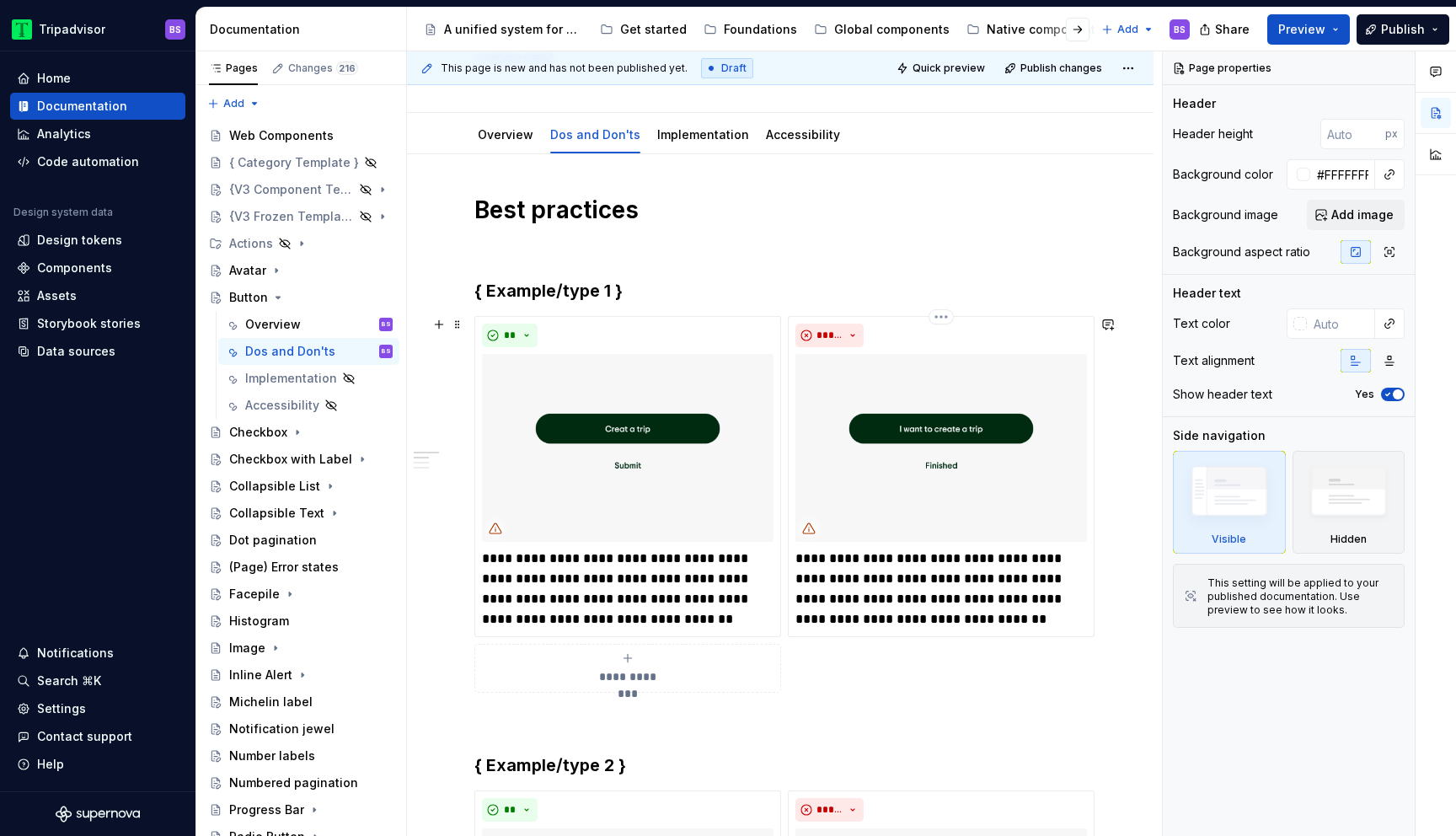
scroll to position [36, 0]
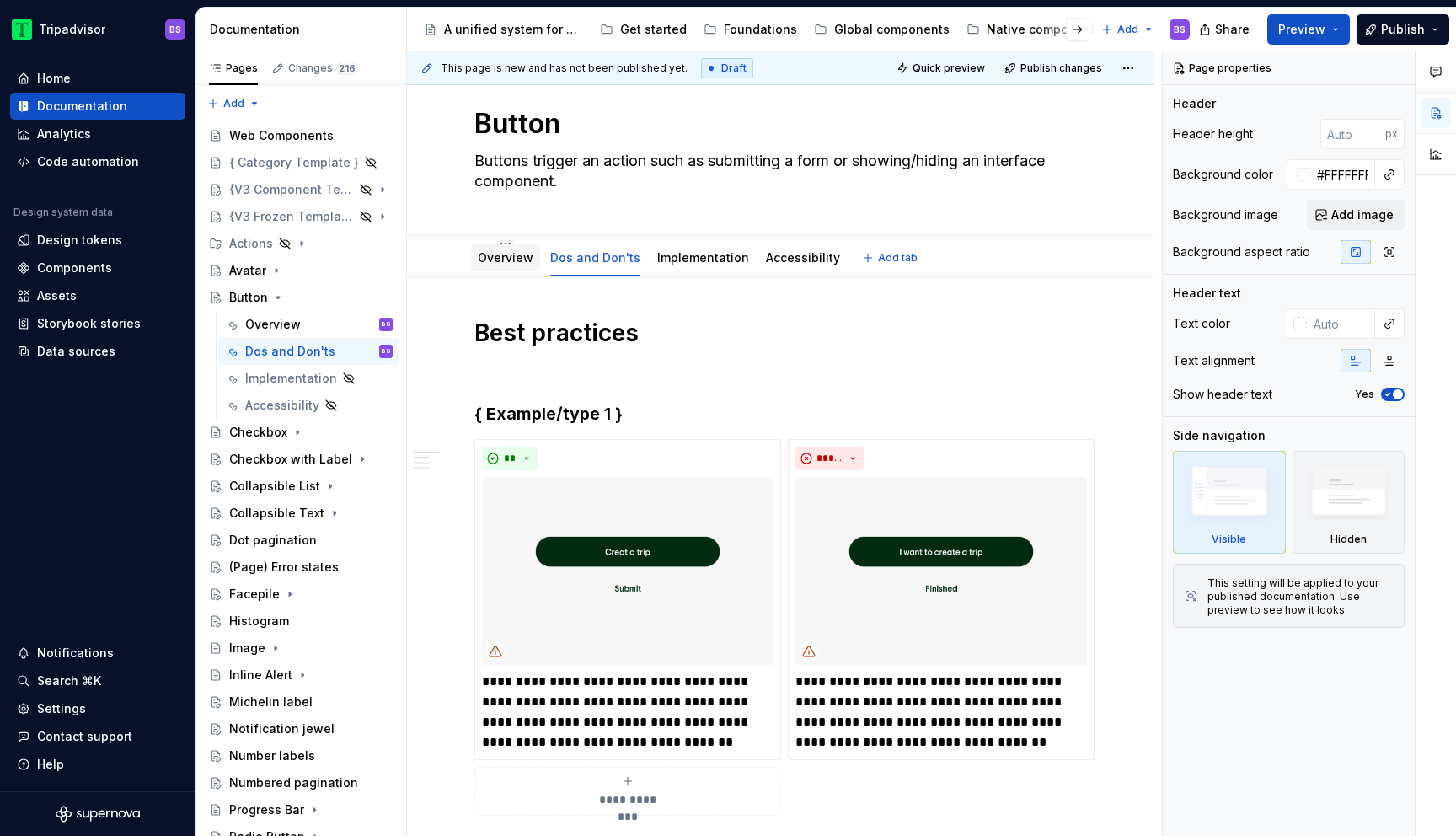
click at [494, 255] on link "Overview" at bounding box center [506, 257] width 56 height 14
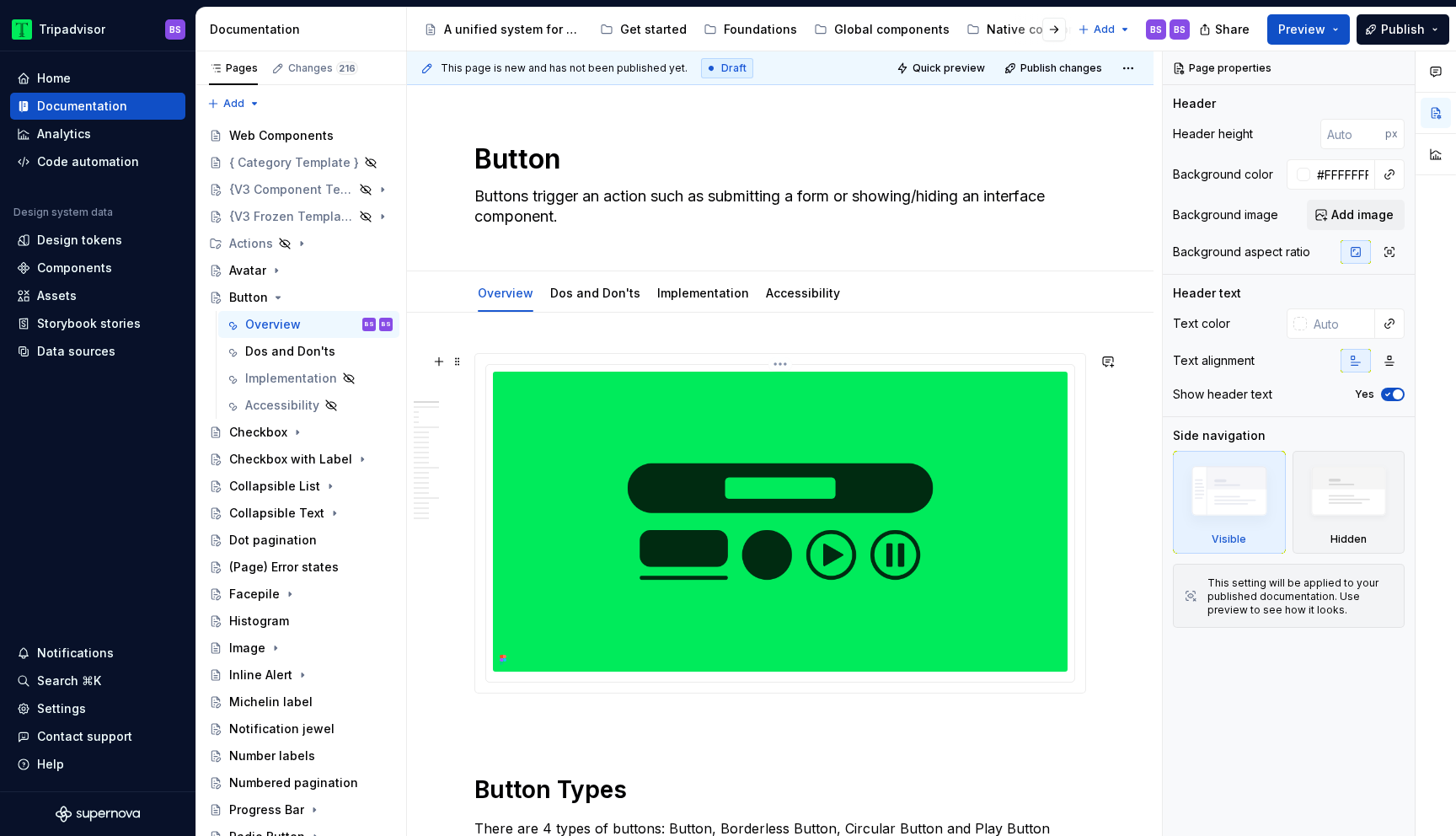
click at [868, 548] on img at bounding box center [780, 522] width 575 height 300
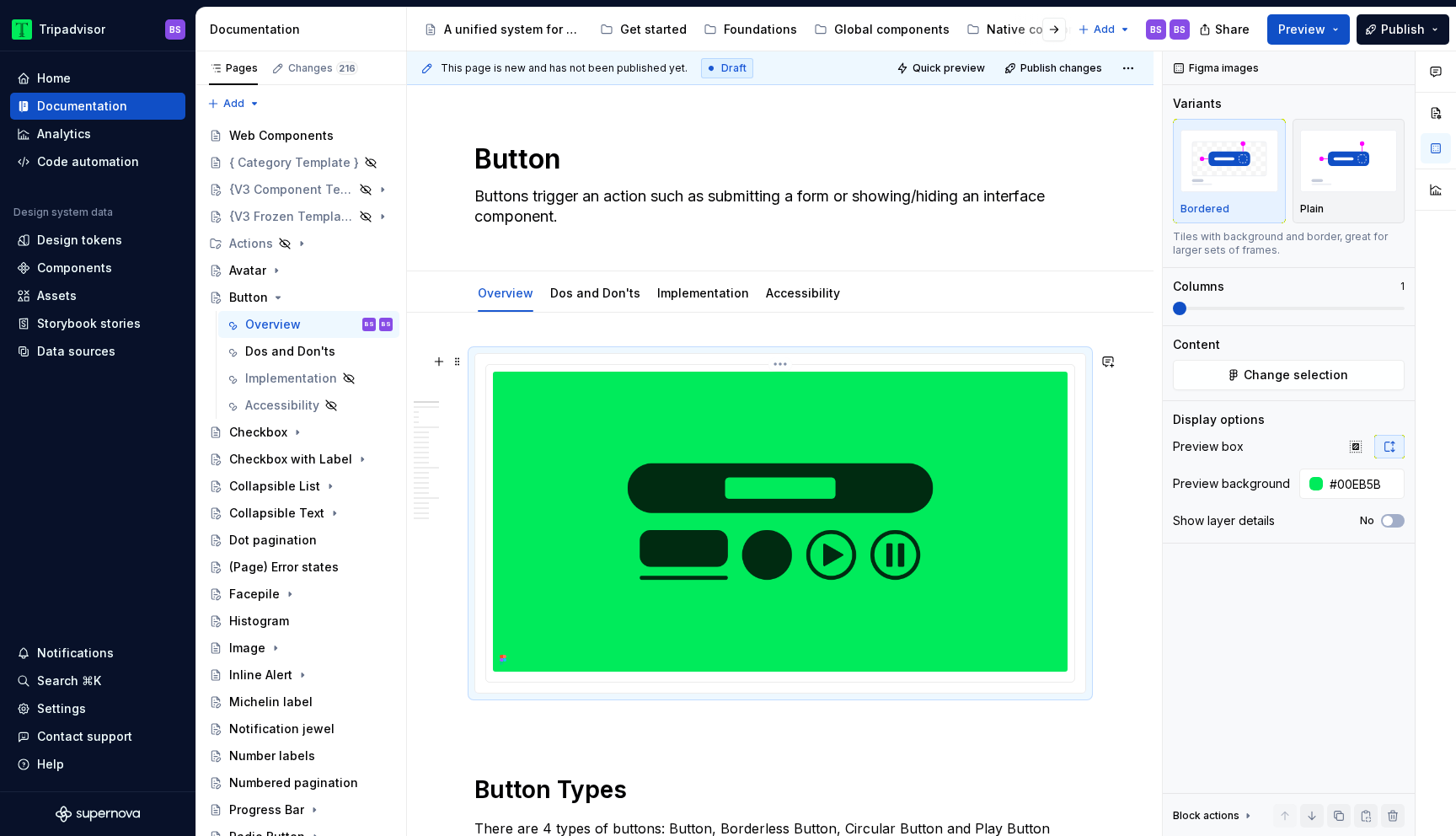
click at [781, 358] on html "Tripadvisor BS Home Documentation Analytics Code automation Design system data …" at bounding box center [728, 418] width 1456 height 836
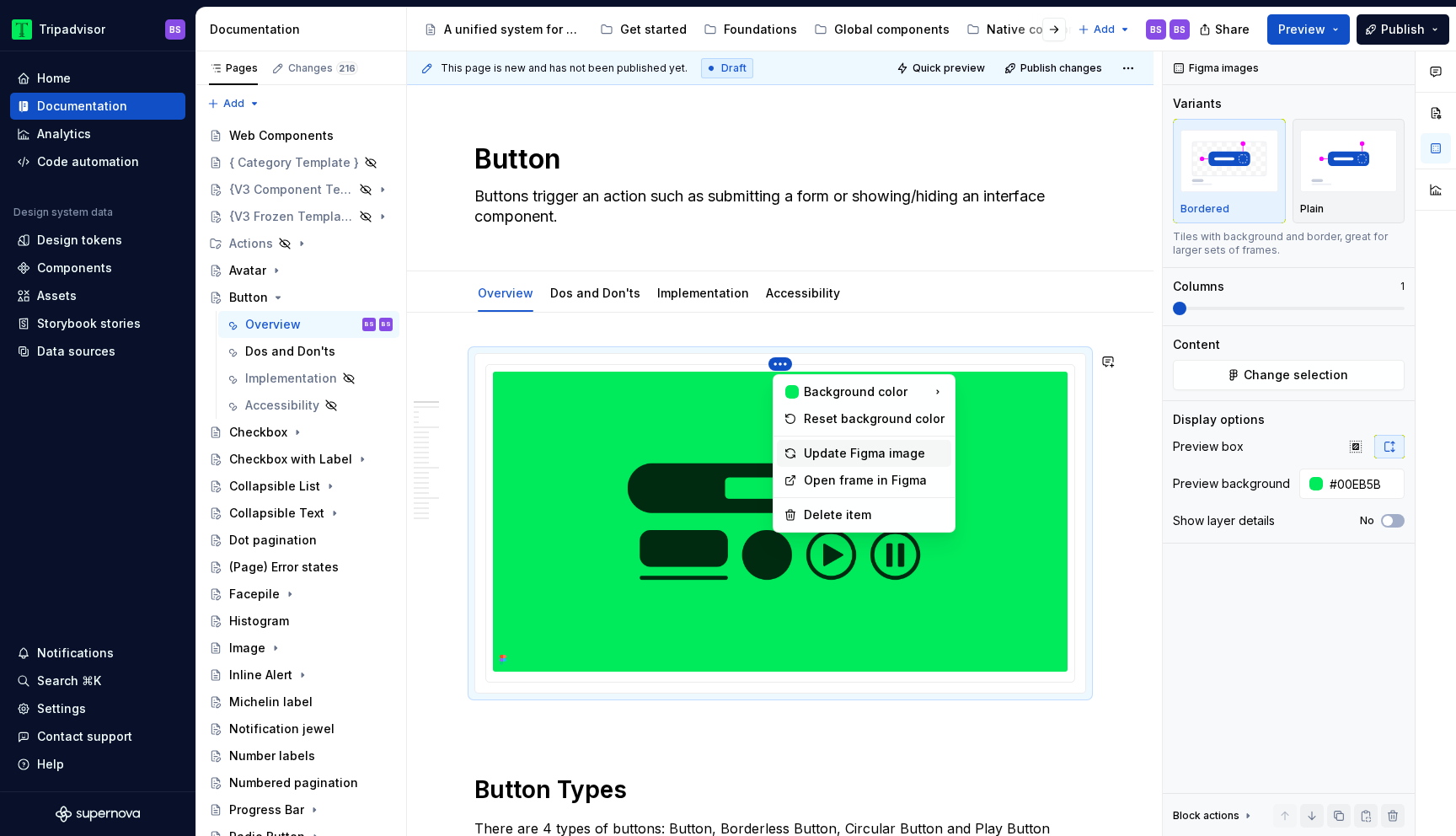
click at [846, 451] on div "Update Figma image" at bounding box center [875, 454] width 141 height 17
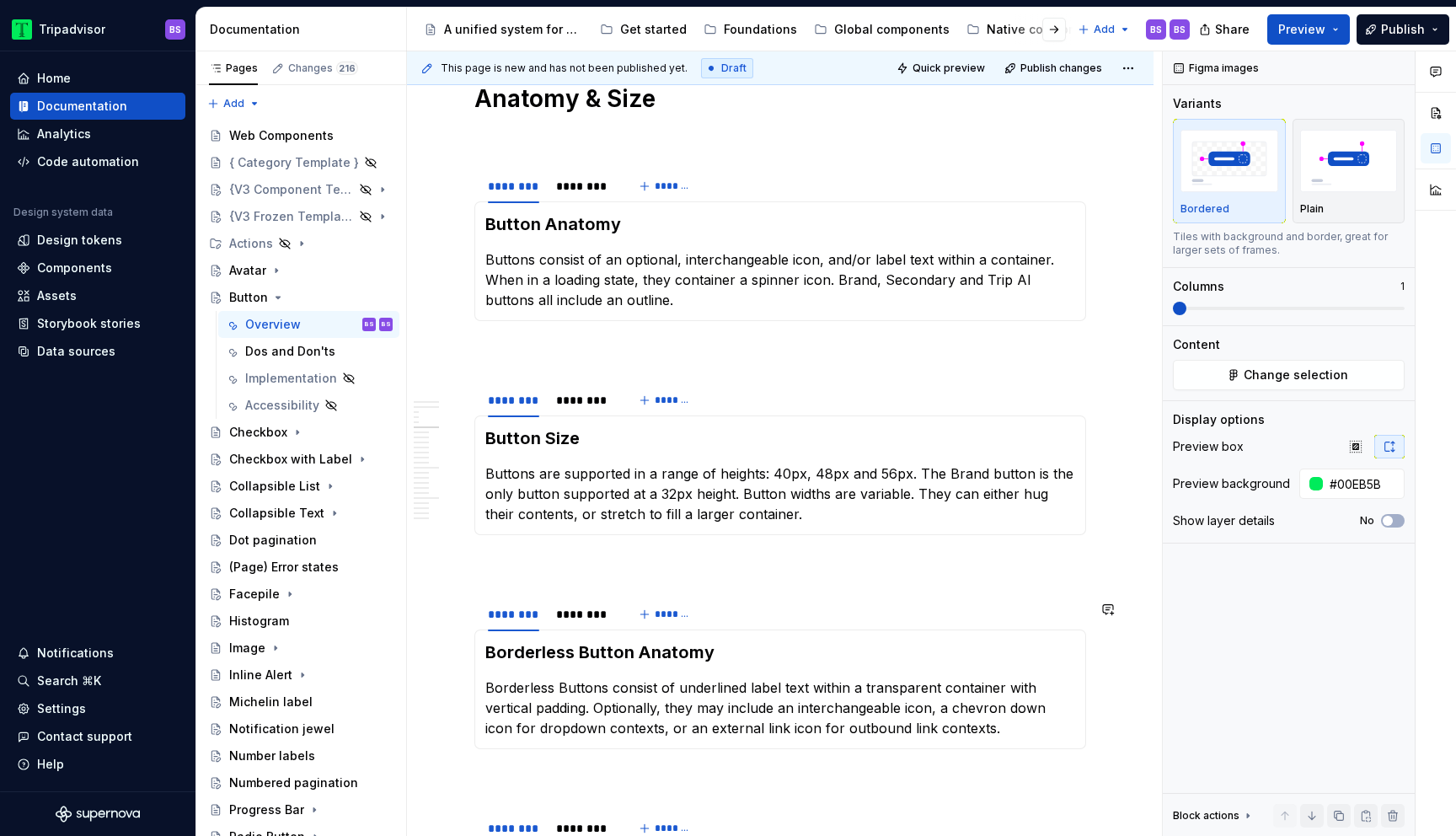
scroll to position [2559, 0]
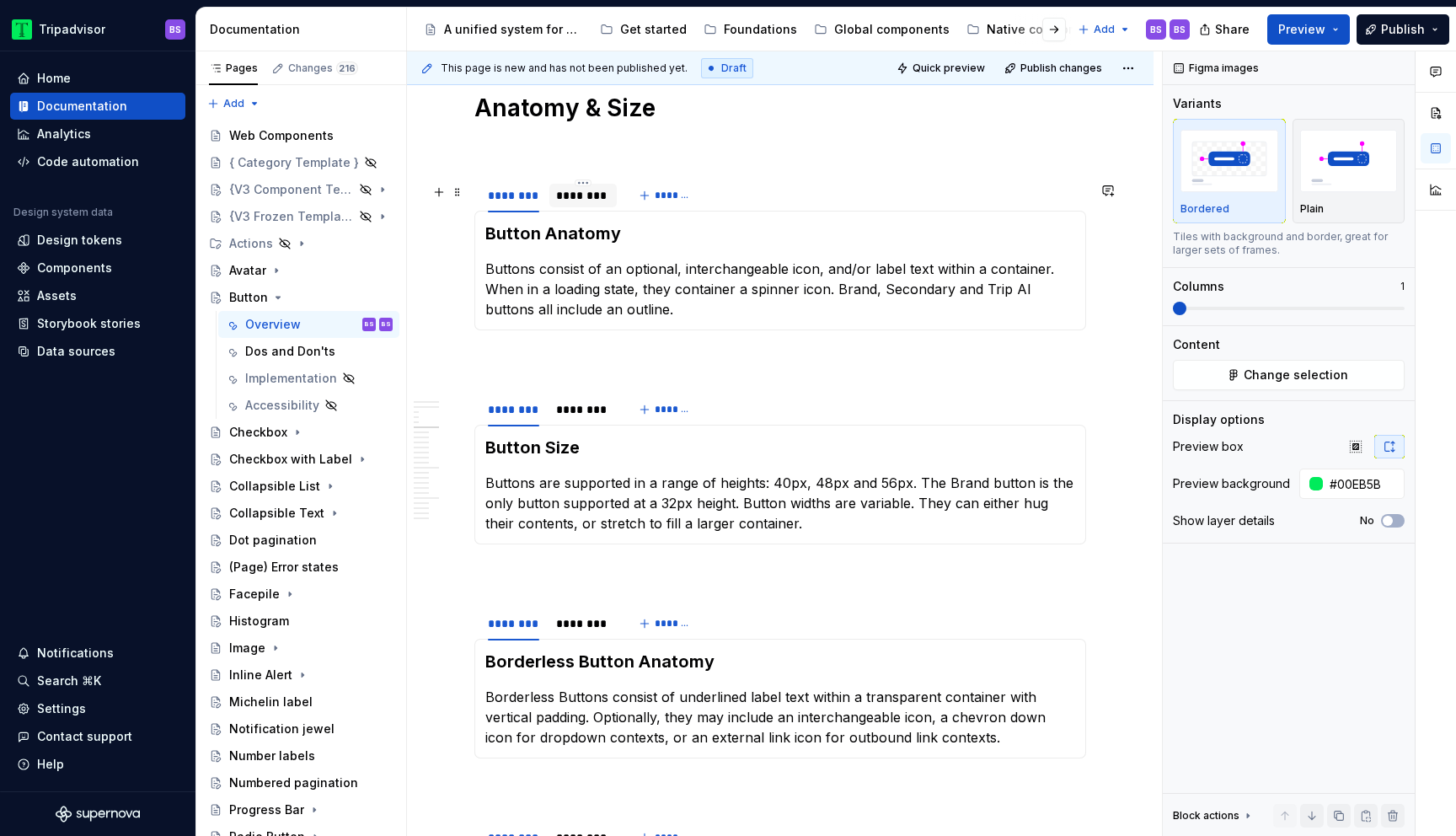
click at [600, 207] on div "********" at bounding box center [583, 195] width 68 height 24
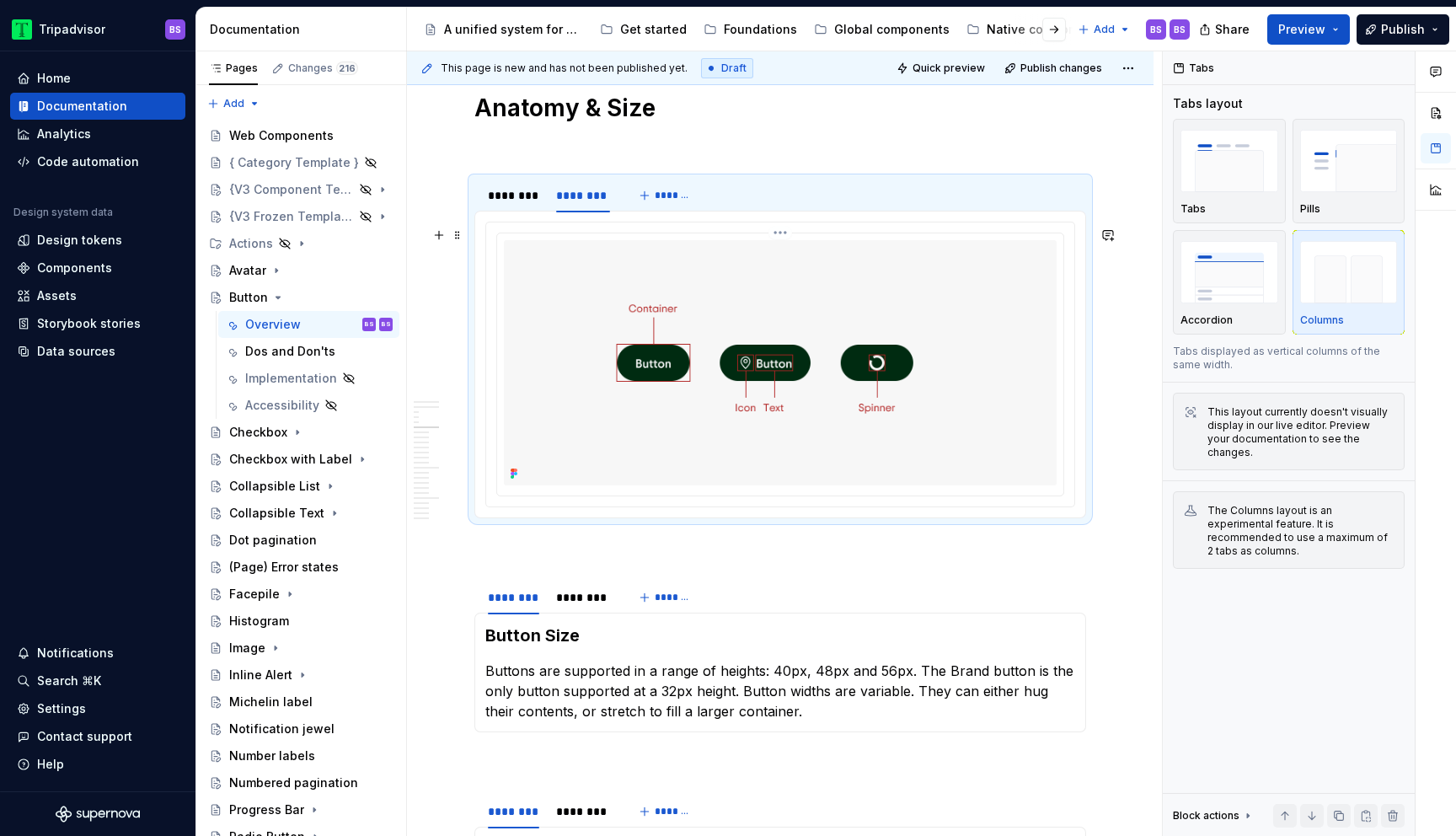
click at [792, 347] on img at bounding box center [780, 362] width 553 height 244
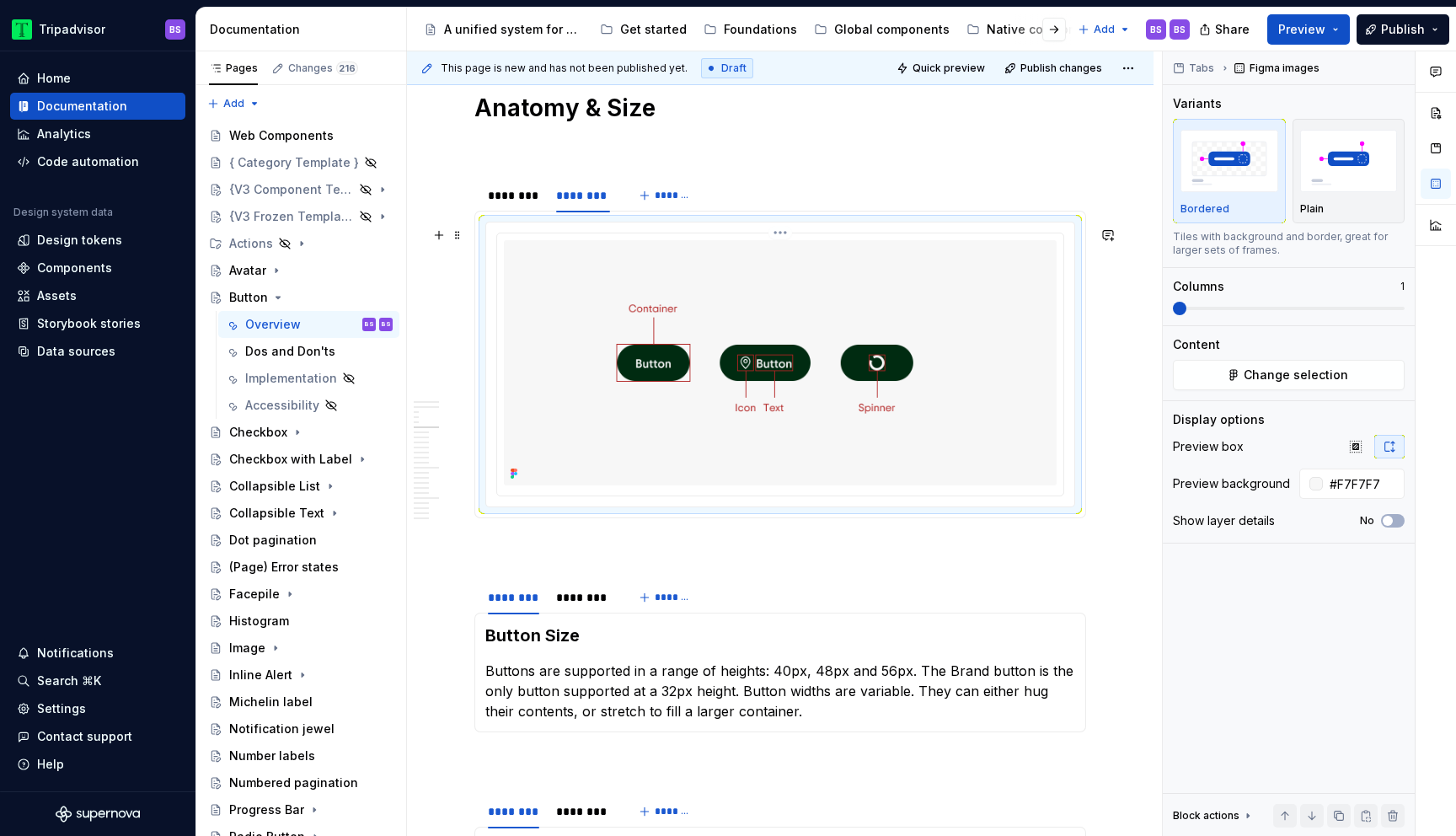
click at [783, 236] on html "Tripadvisor BS Home Documentation Analytics Code automation Design system data …" at bounding box center [728, 418] width 1456 height 836
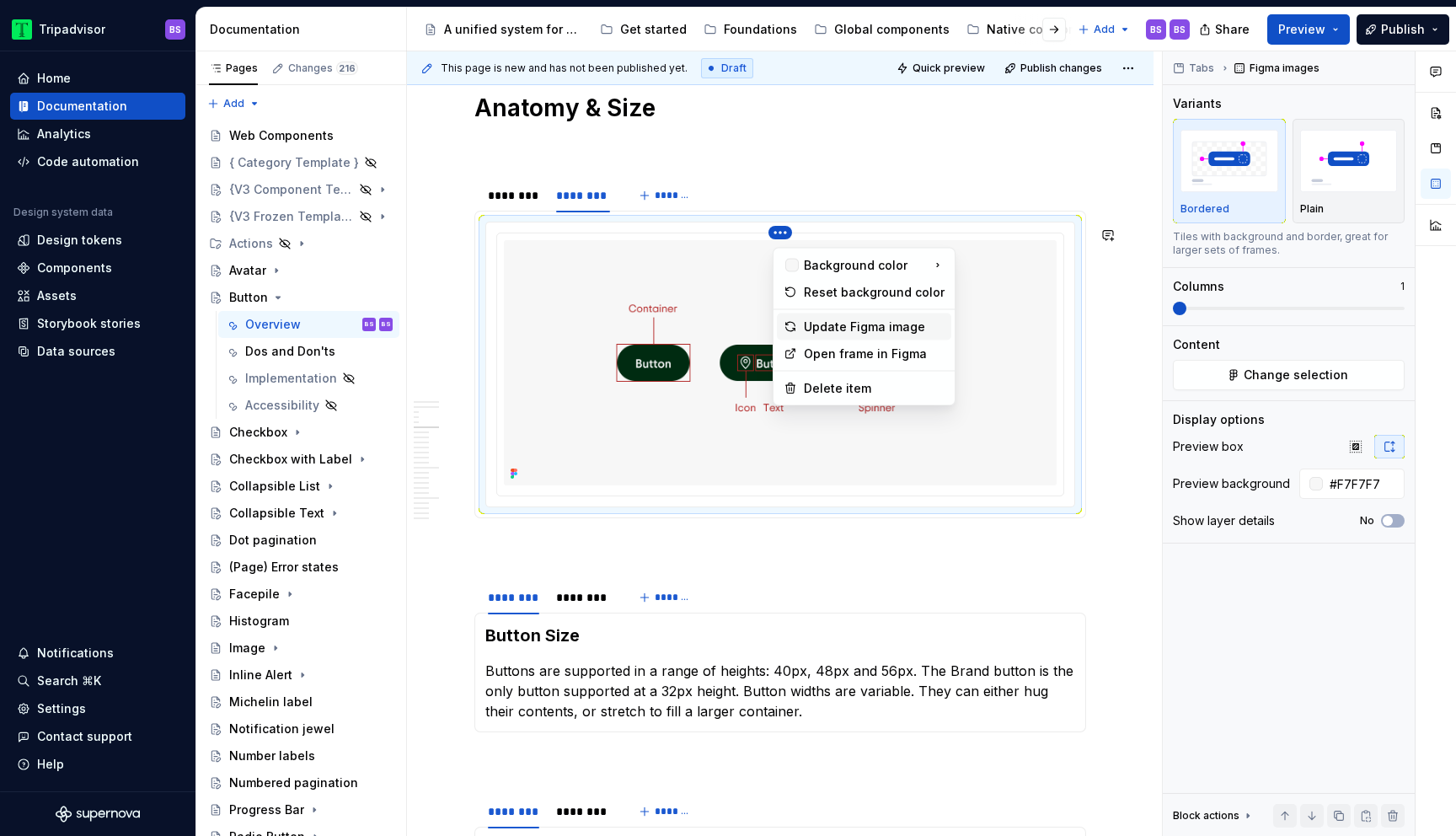
click at [843, 331] on div "Update Figma image" at bounding box center [875, 327] width 141 height 17
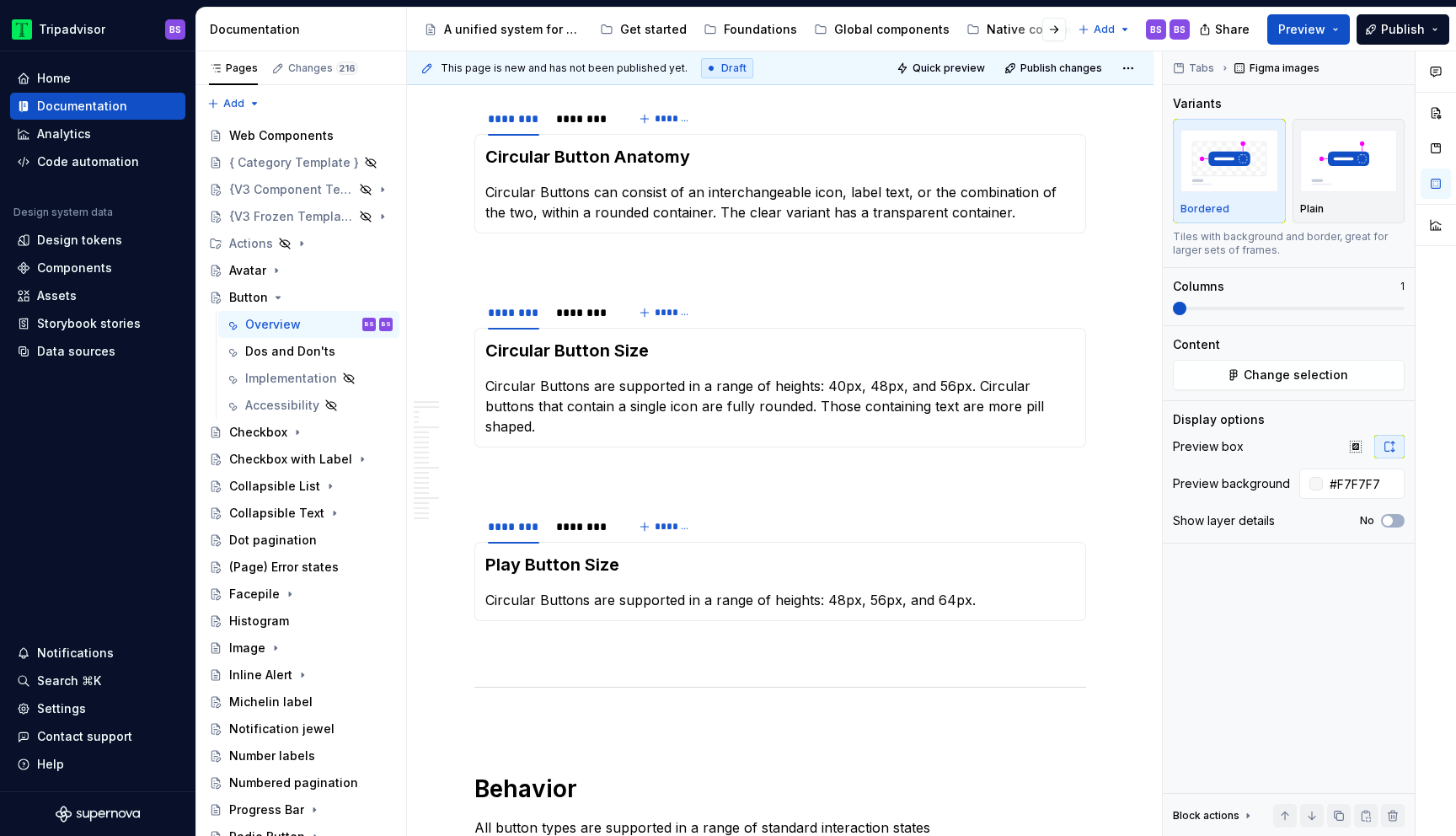
scroll to position [3752, 0]
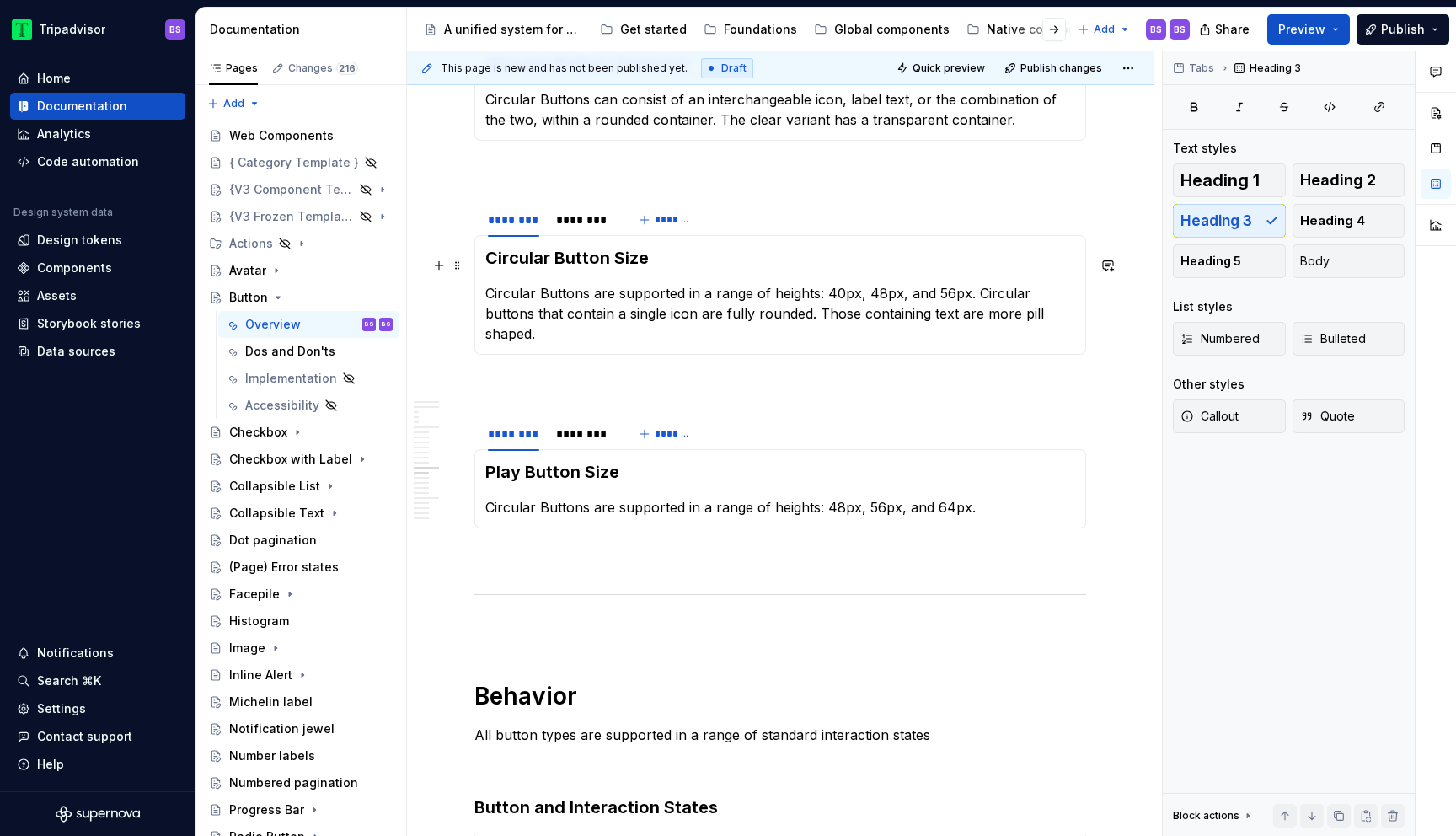
click at [687, 268] on h3 "Circular Button Size" at bounding box center [780, 258] width 590 height 24
click at [598, 228] on div "********" at bounding box center [583, 220] width 54 height 17
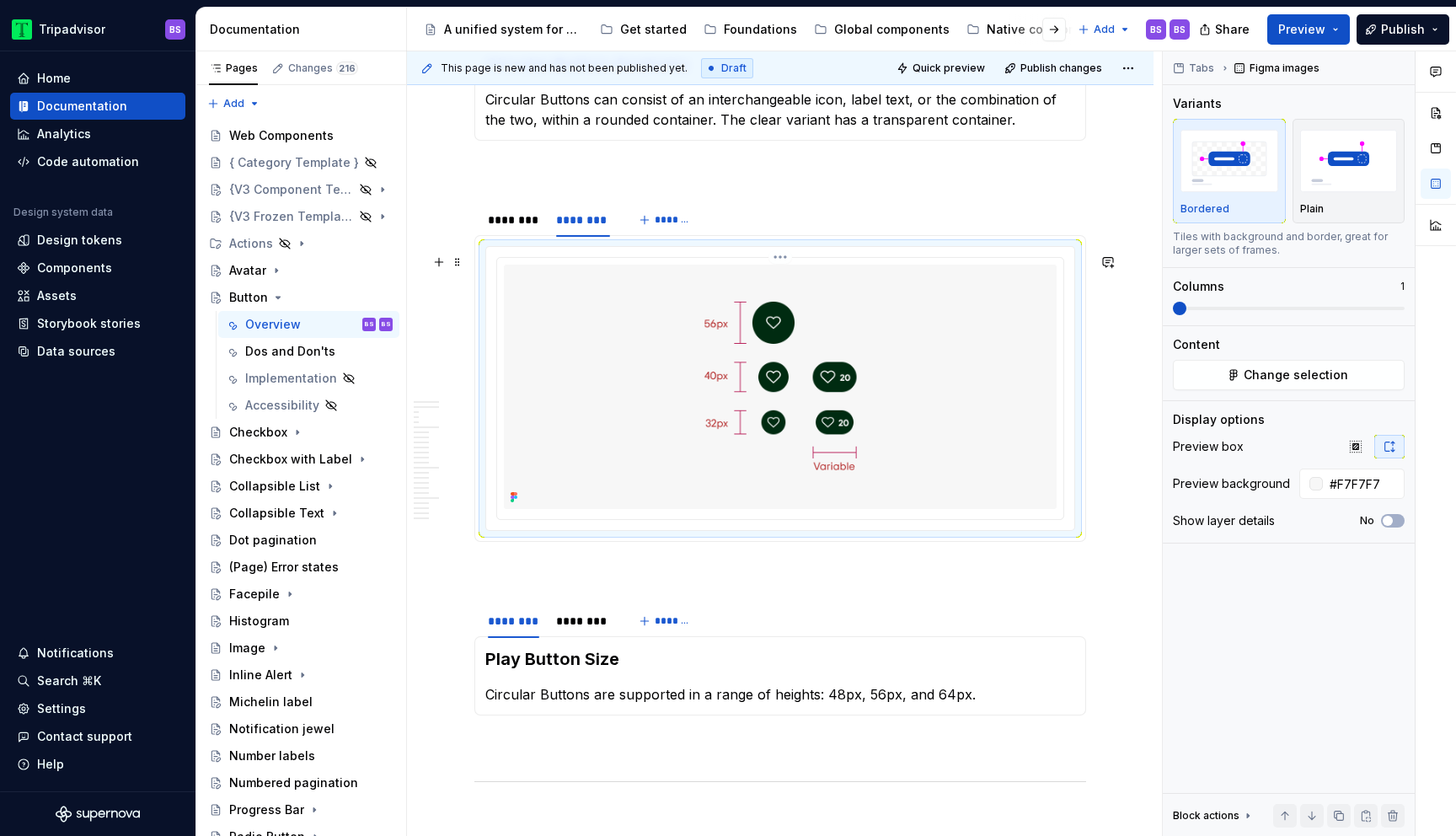
click at [856, 438] on img at bounding box center [780, 386] width 553 height 244
click at [787, 260] on html "Tripadvisor BS Home Documentation Analytics Code automation Design system data …" at bounding box center [728, 418] width 1456 height 836
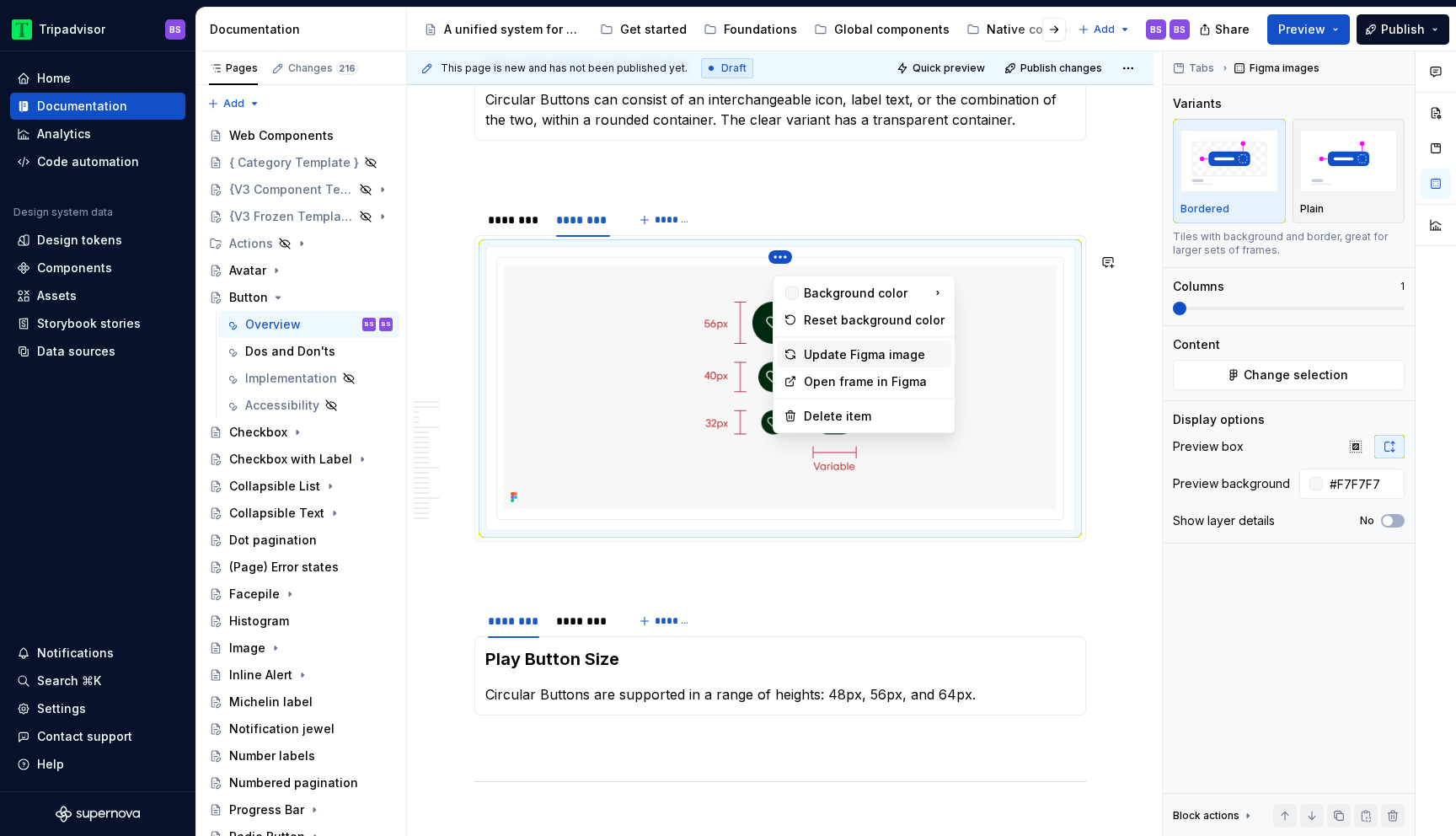
click at [857, 353] on div "Update Figma image" at bounding box center [875, 355] width 141 height 17
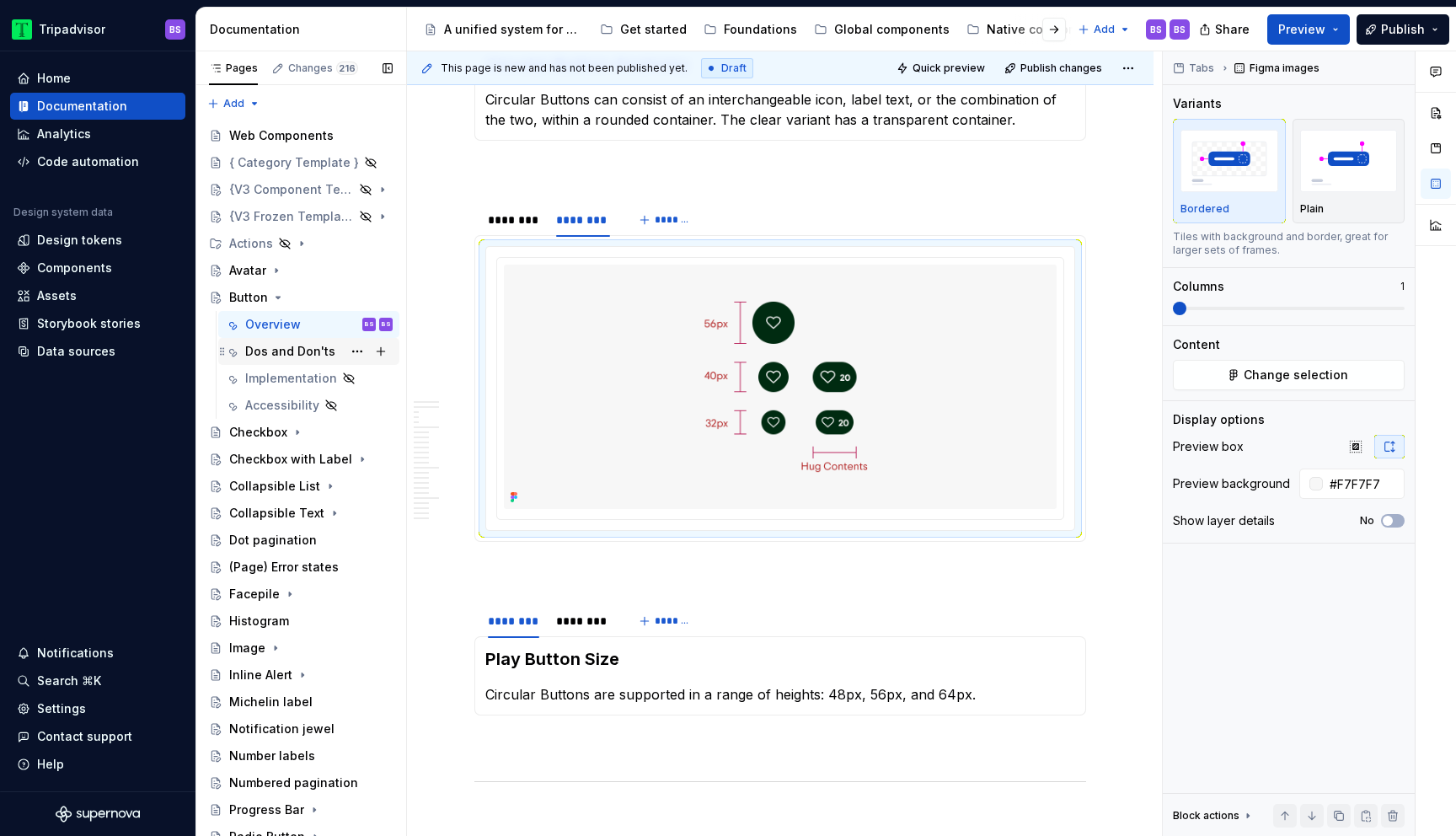
click at [271, 352] on div "Dos and Don'ts" at bounding box center [290, 352] width 90 height 17
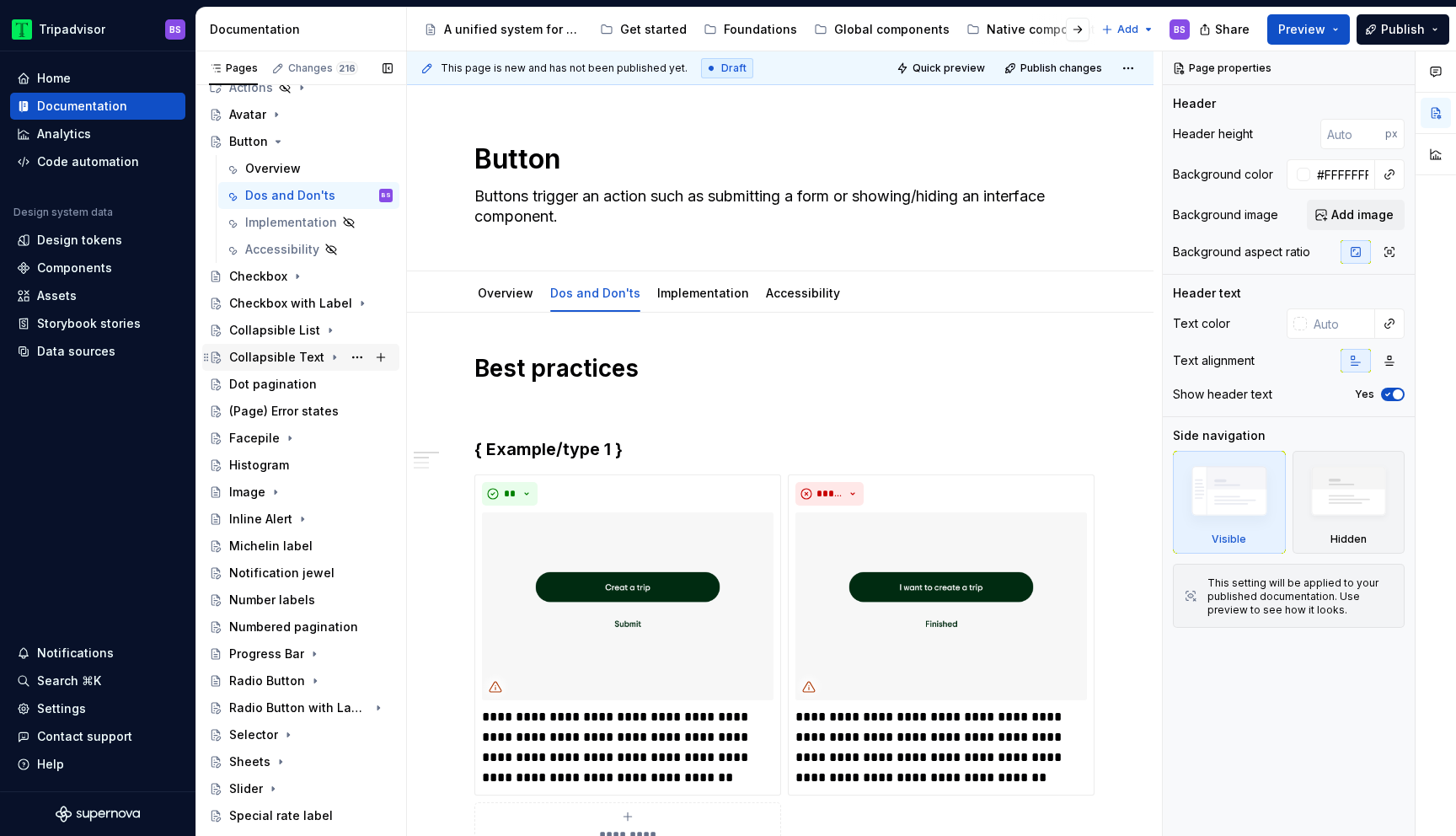
scroll to position [146, 0]
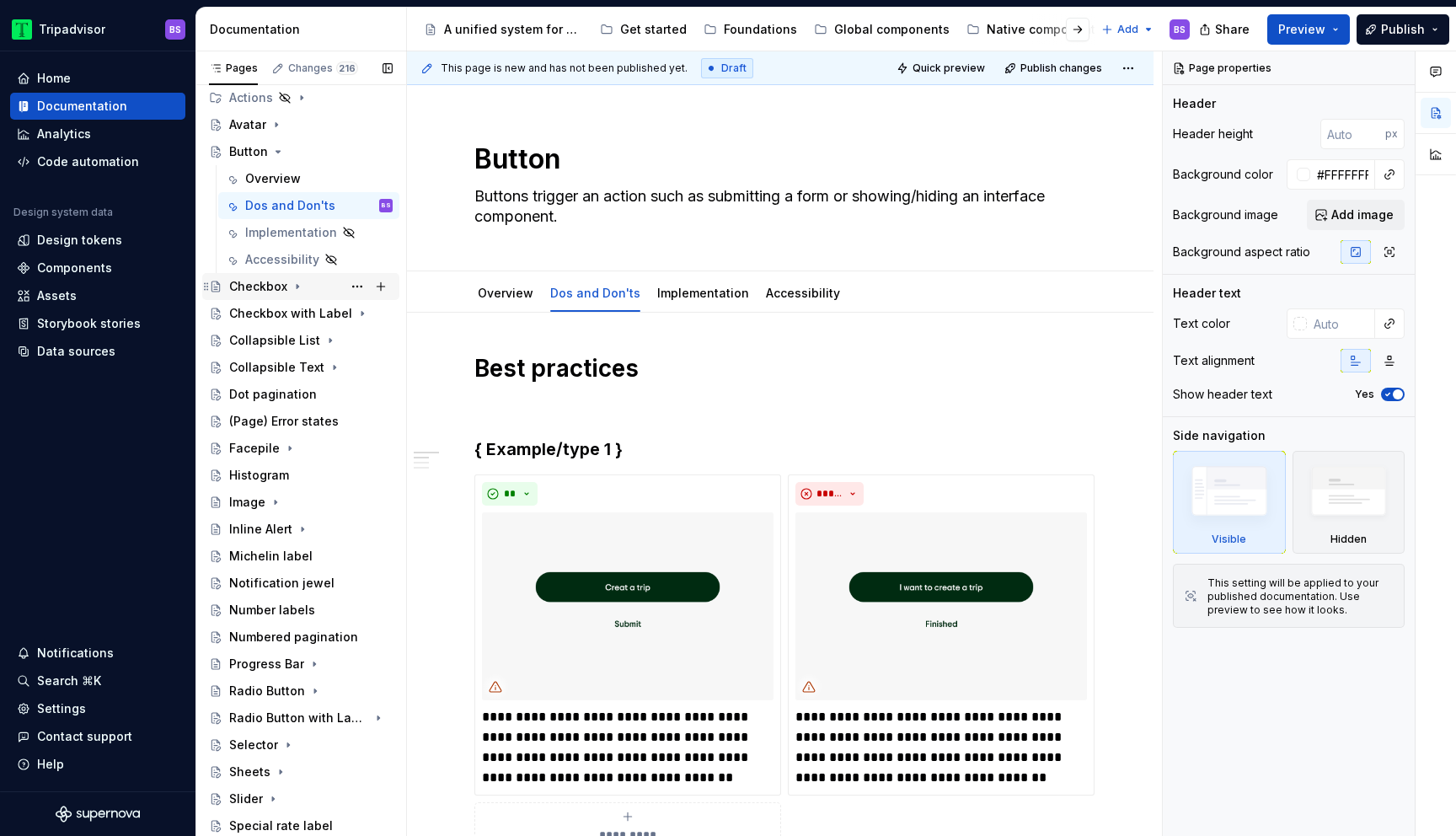
click at [292, 289] on icon "Page tree" at bounding box center [297, 287] width 14 height 14
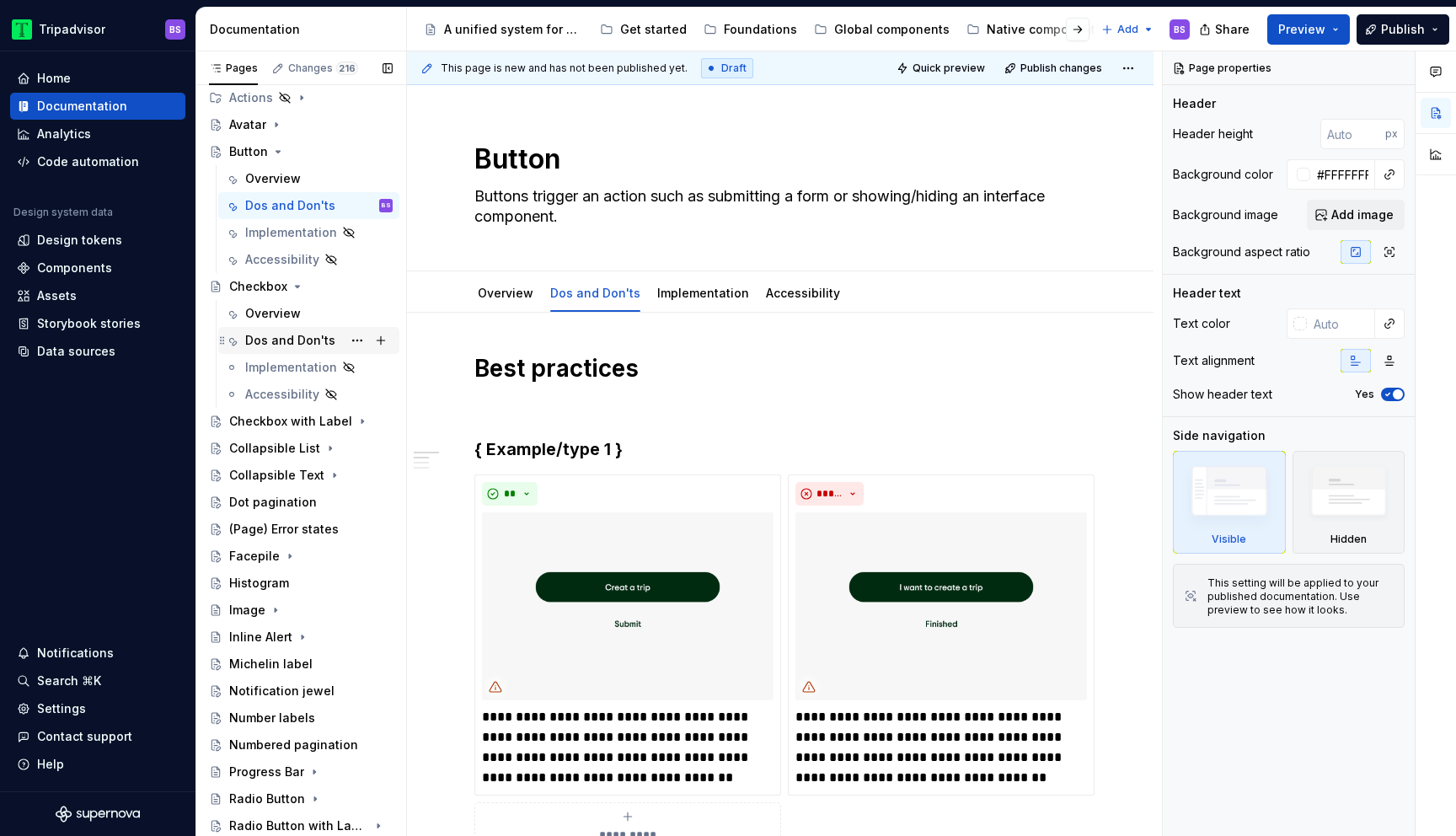
click at [306, 342] on div "Dos and Don'ts" at bounding box center [290, 341] width 90 height 17
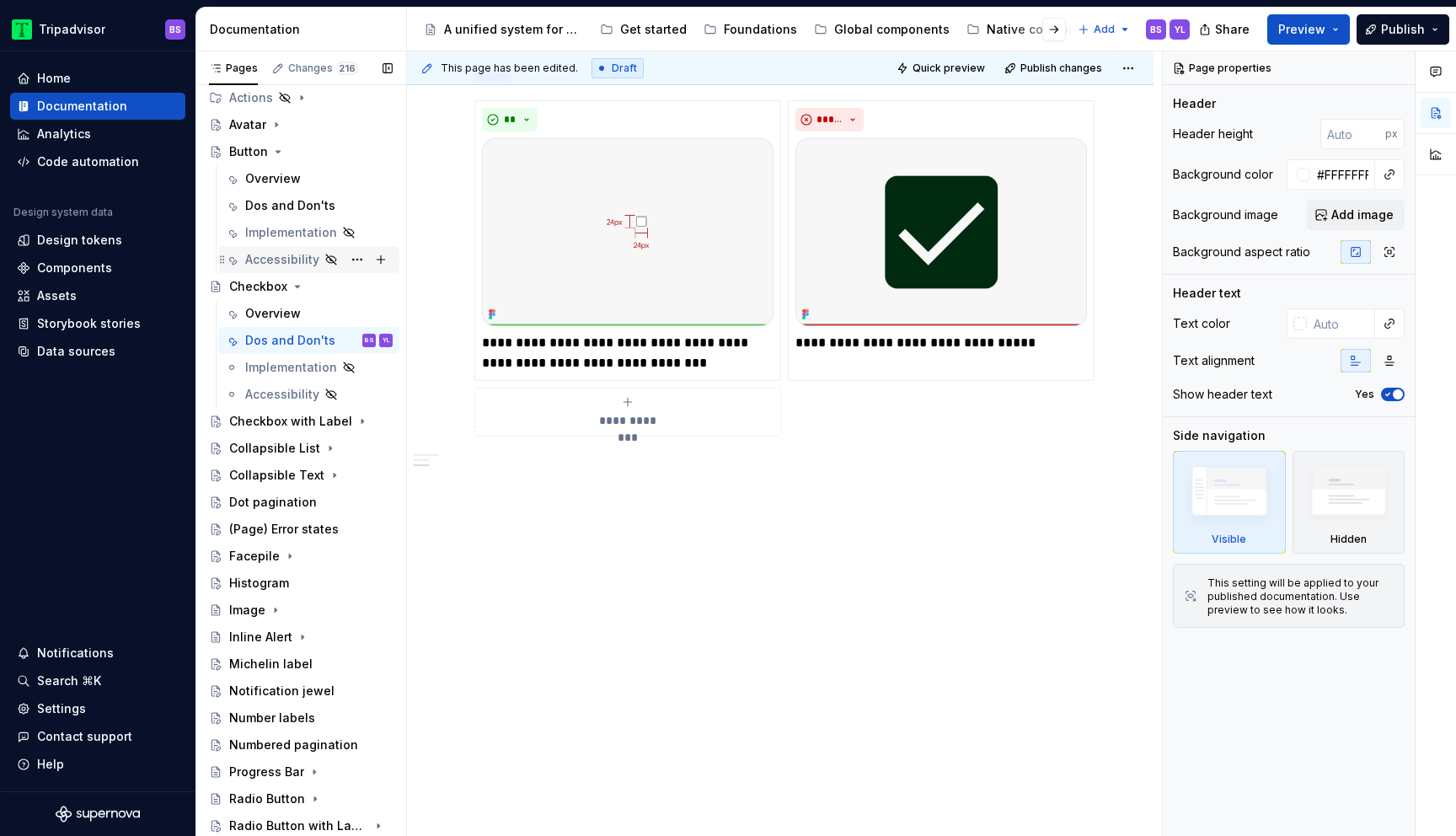
scroll to position [146, 0]
click at [259, 317] on div "Overview" at bounding box center [273, 314] width 56 height 17
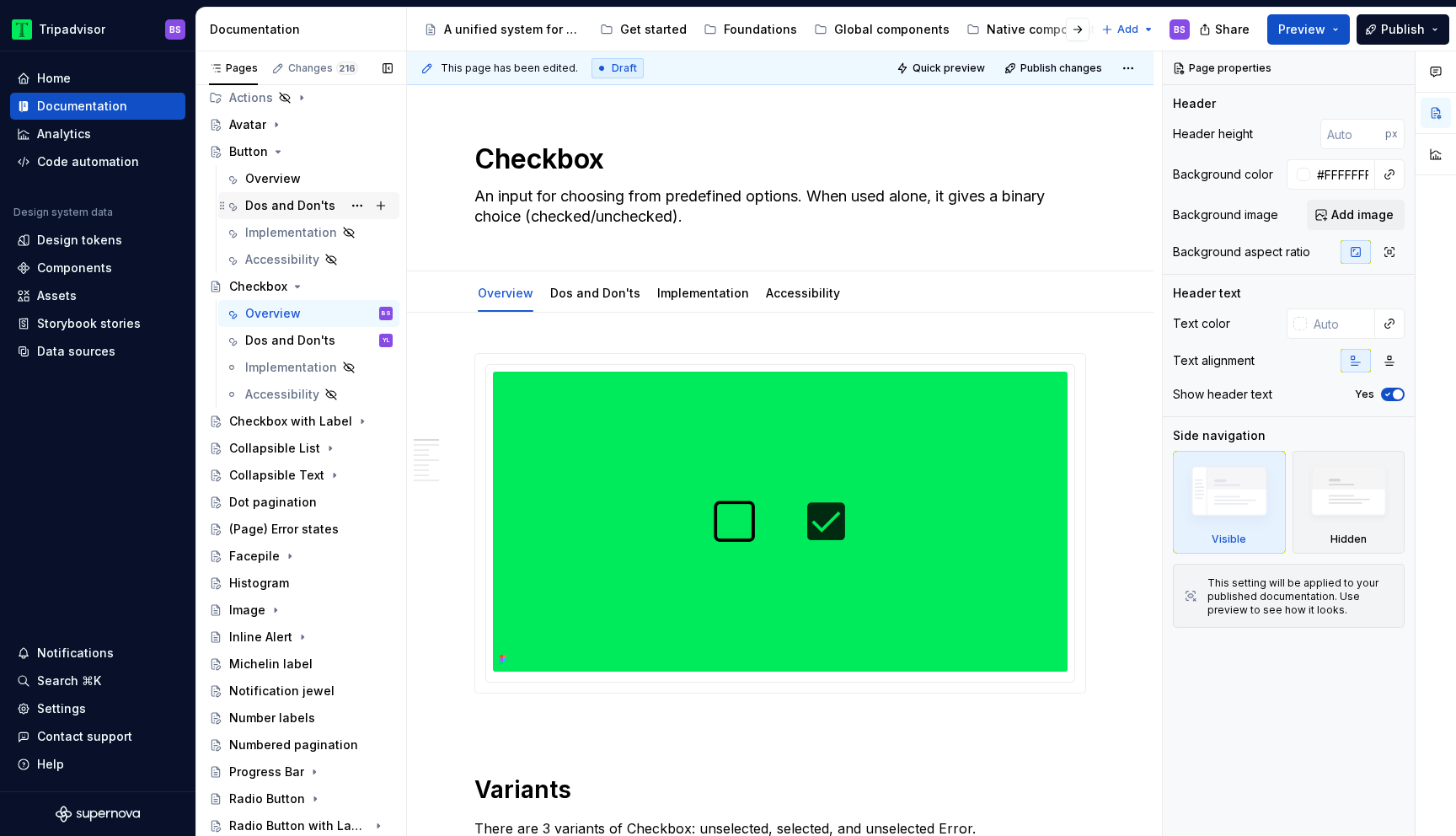
click at [254, 199] on div "Dos and Don'ts" at bounding box center [290, 205] width 90 height 17
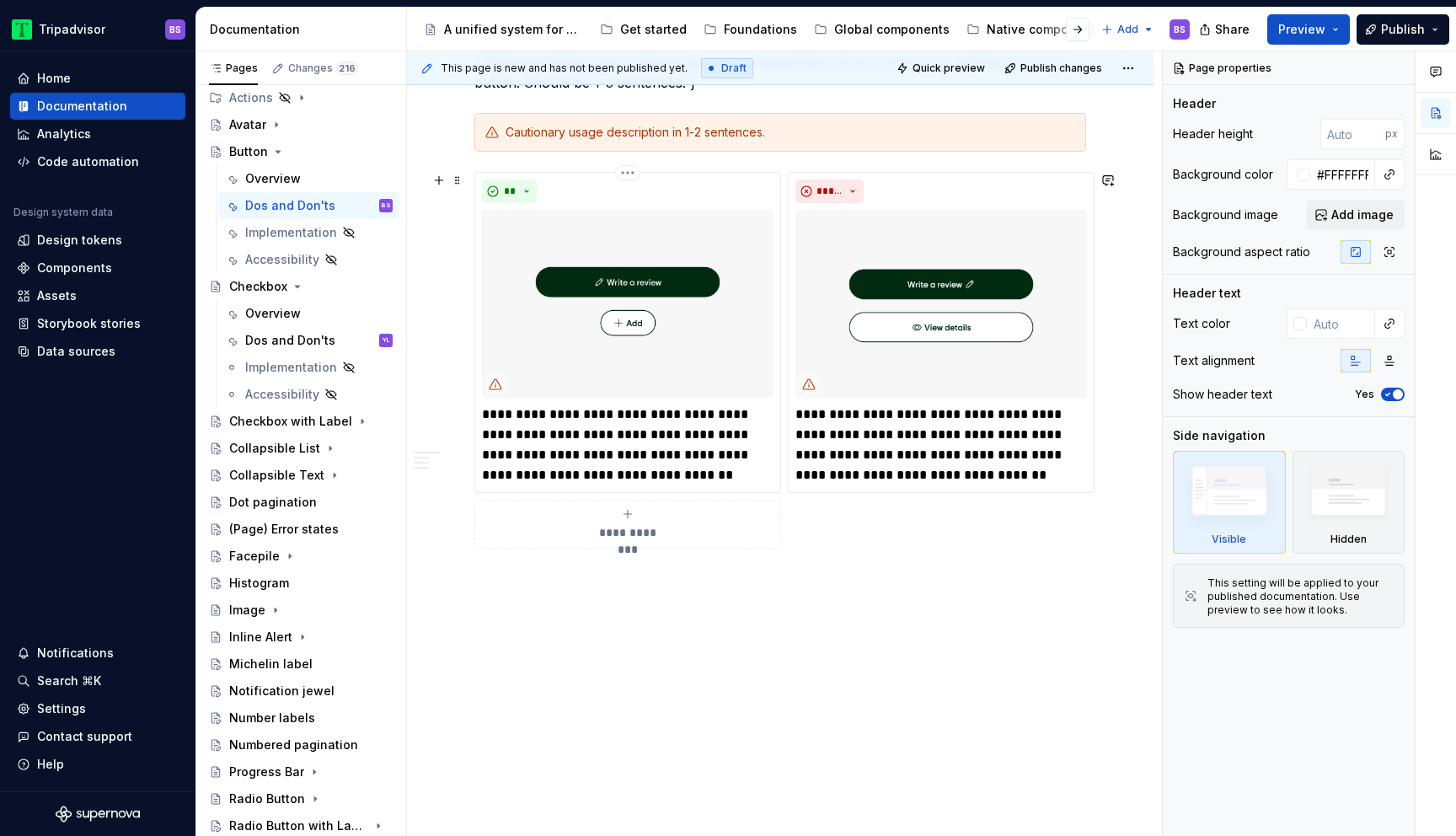
scroll to position [1455, 0]
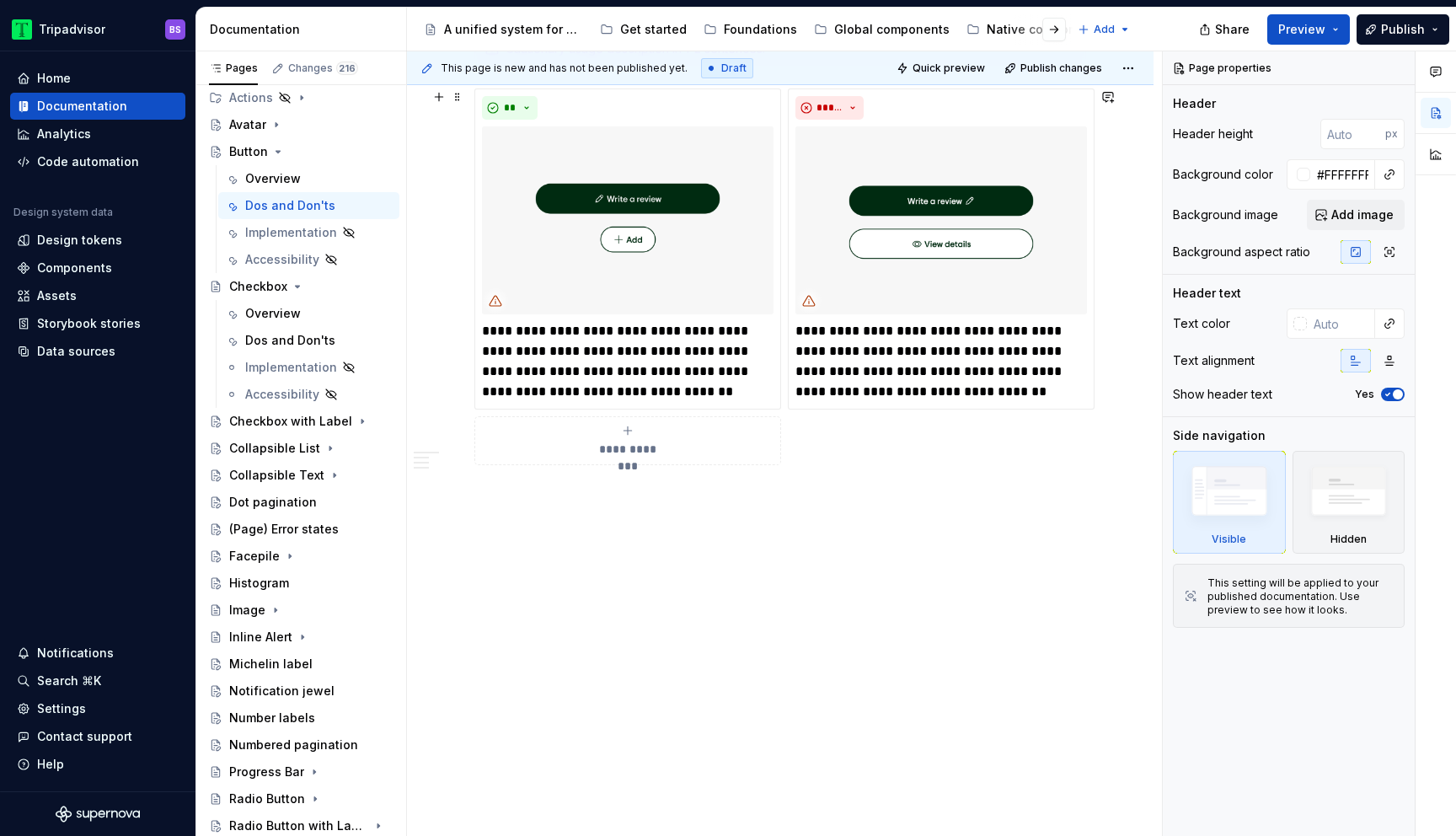
type textarea "*"
